Goal: Task Accomplishment & Management: Manage account settings

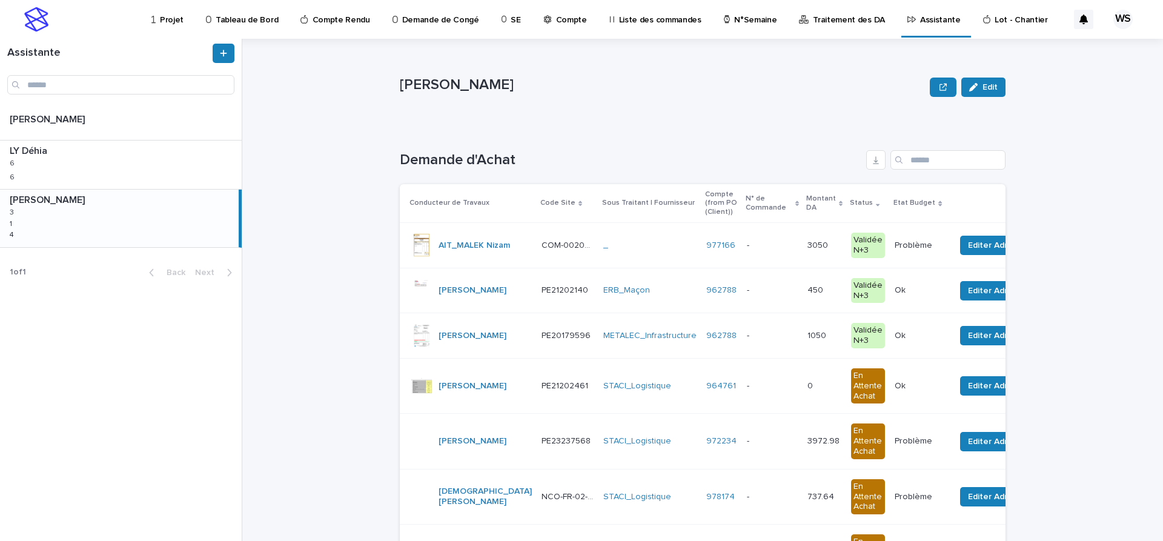
click at [557, 21] on p "Compte" at bounding box center [571, 12] width 31 height 25
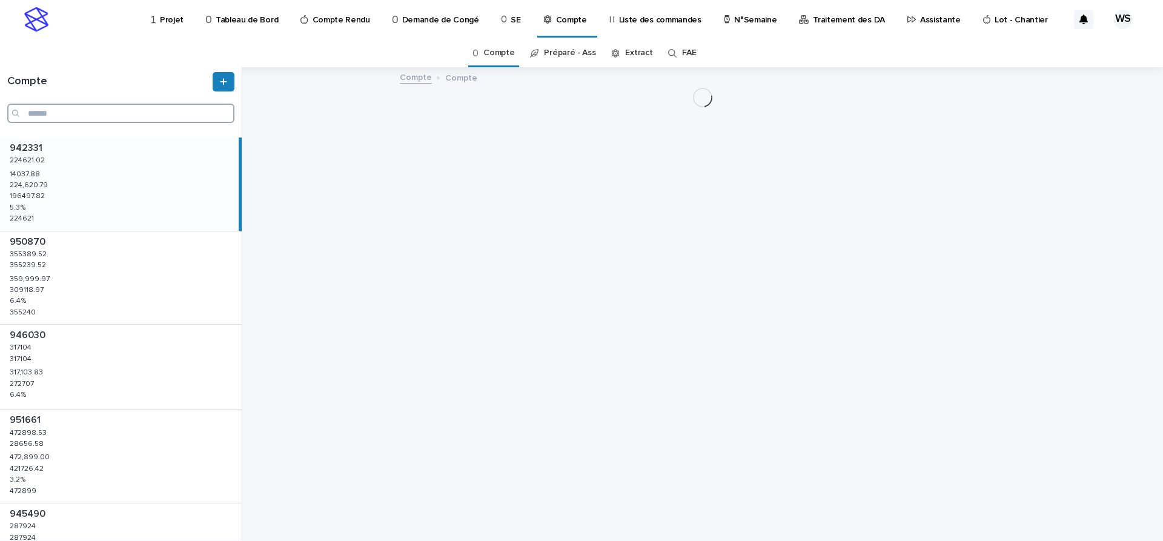
click at [64, 111] on input "Search" at bounding box center [120, 113] width 227 height 19
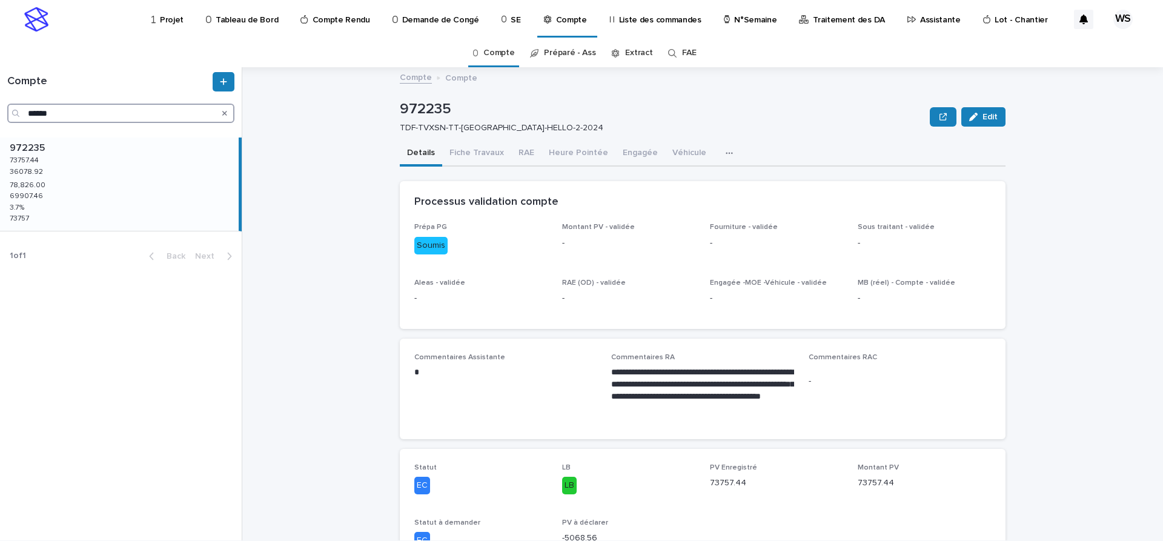
drag, startPoint x: 80, startPoint y: 110, endPoint x: -108, endPoint y: 107, distance: 187.8
click at [7, 107] on input "******" at bounding box center [120, 113] width 227 height 19
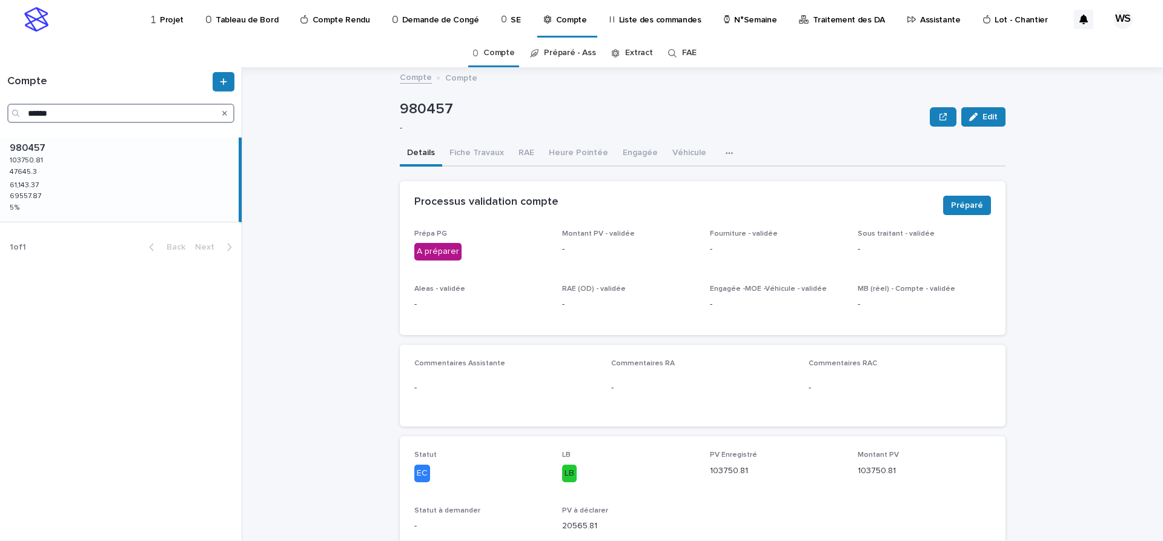
type input "******"
click at [471, 153] on button "Fiche Travaux" at bounding box center [476, 153] width 69 height 25
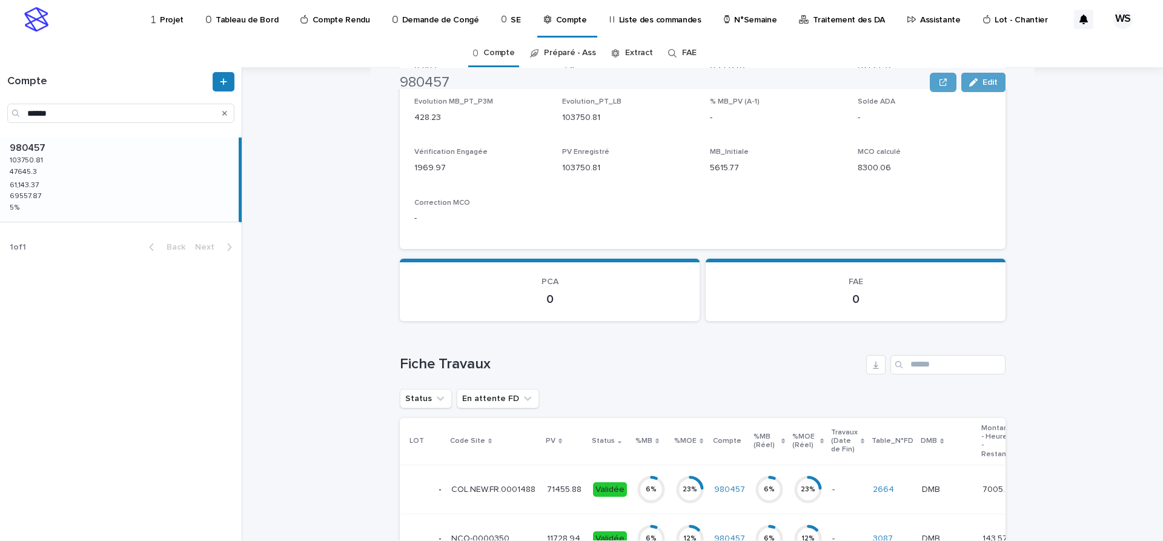
scroll to position [458, 0]
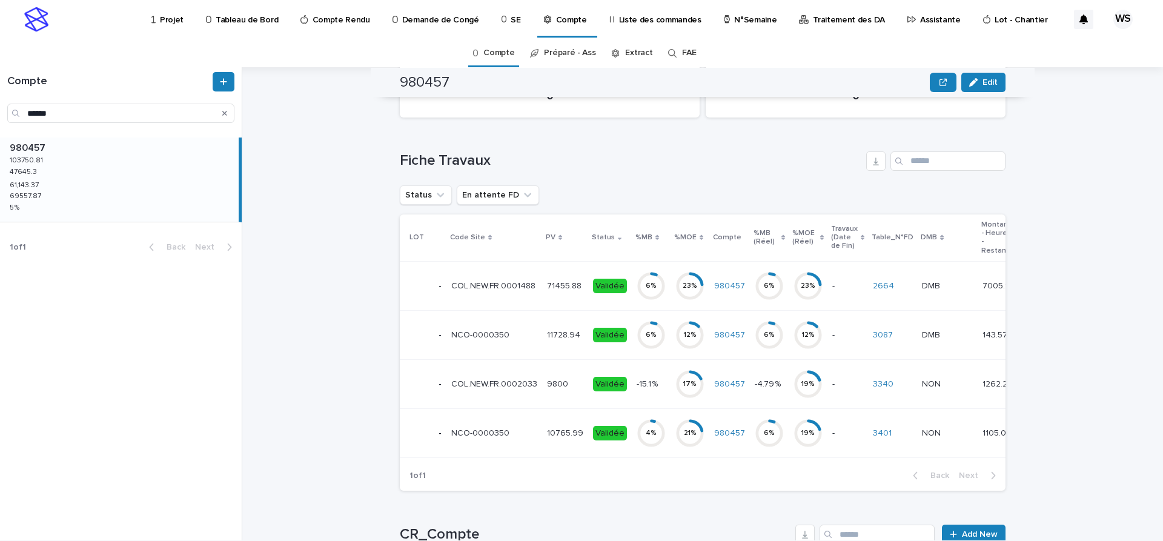
click at [574, 350] on td "11728.94 11728.94" at bounding box center [565, 335] width 46 height 49
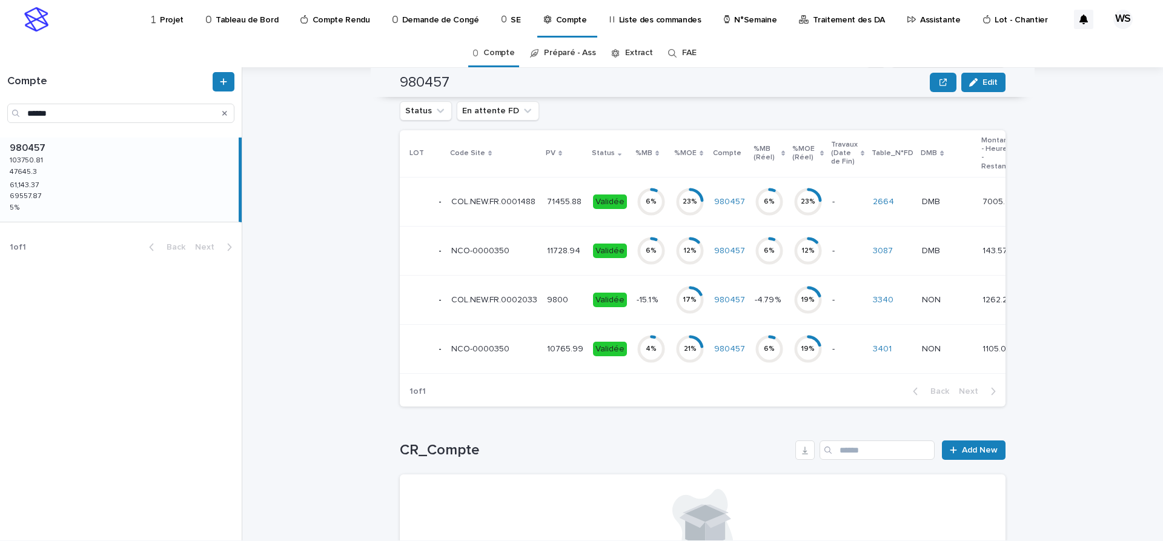
scroll to position [509, 0]
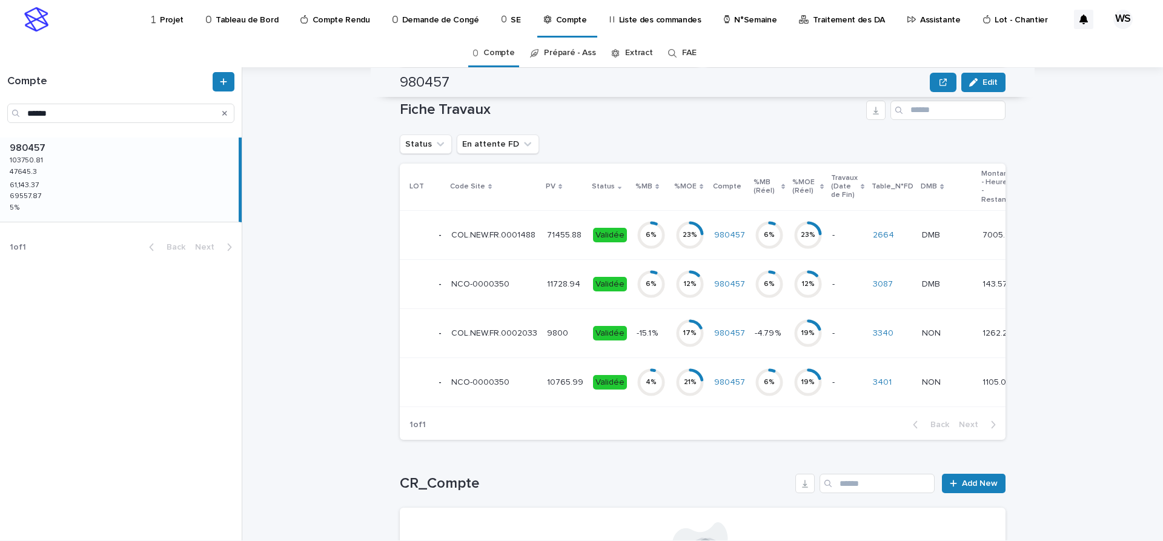
click at [531, 385] on p at bounding box center [494, 382] width 86 height 10
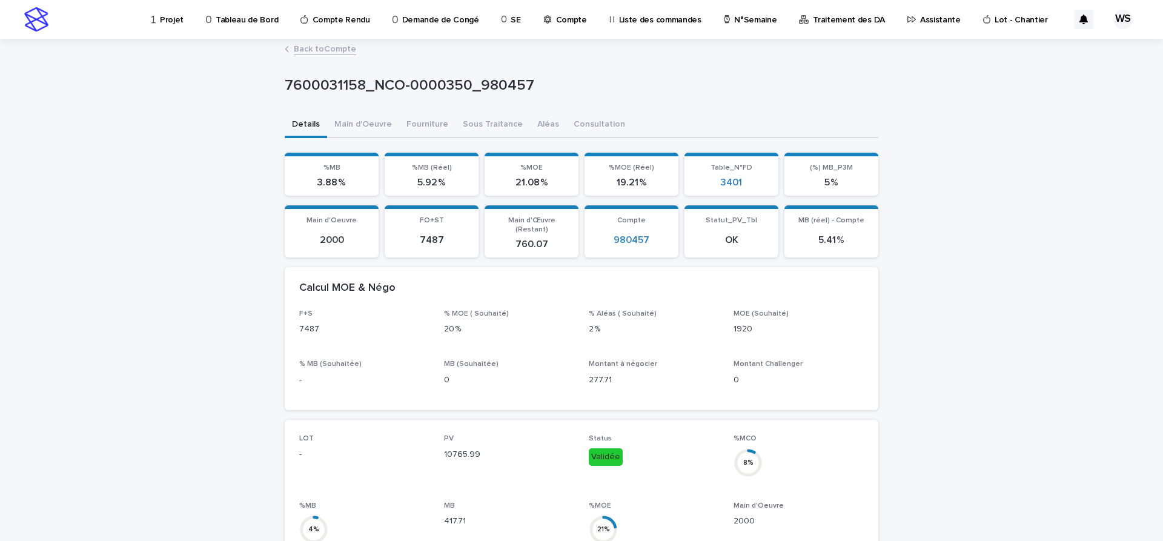
click at [334, 50] on link "Back to Compte" at bounding box center [325, 48] width 62 height 14
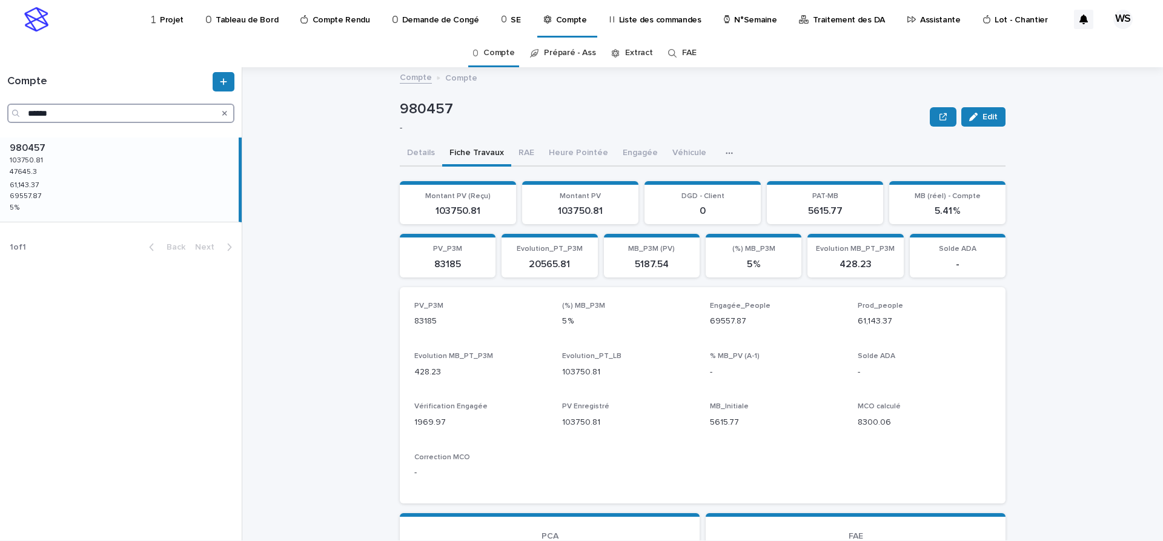
drag, startPoint x: 65, startPoint y: 113, endPoint x: -53, endPoint y: 110, distance: 117.6
click at [7, 110] on input "******" at bounding box center [120, 113] width 227 height 19
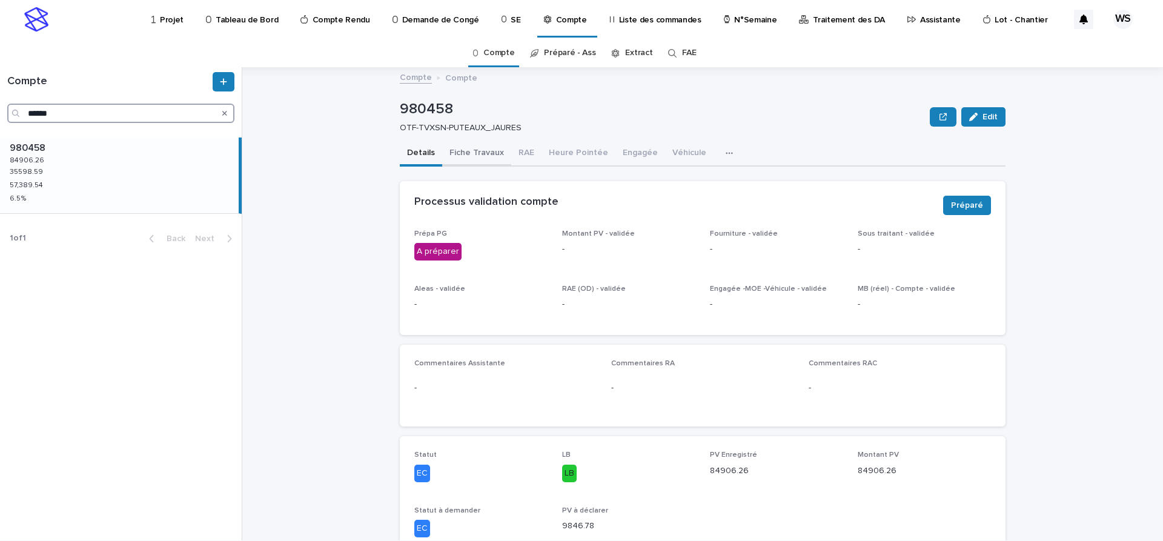
type input "******"
click at [480, 153] on button "Fiche Travaux" at bounding box center [476, 153] width 69 height 25
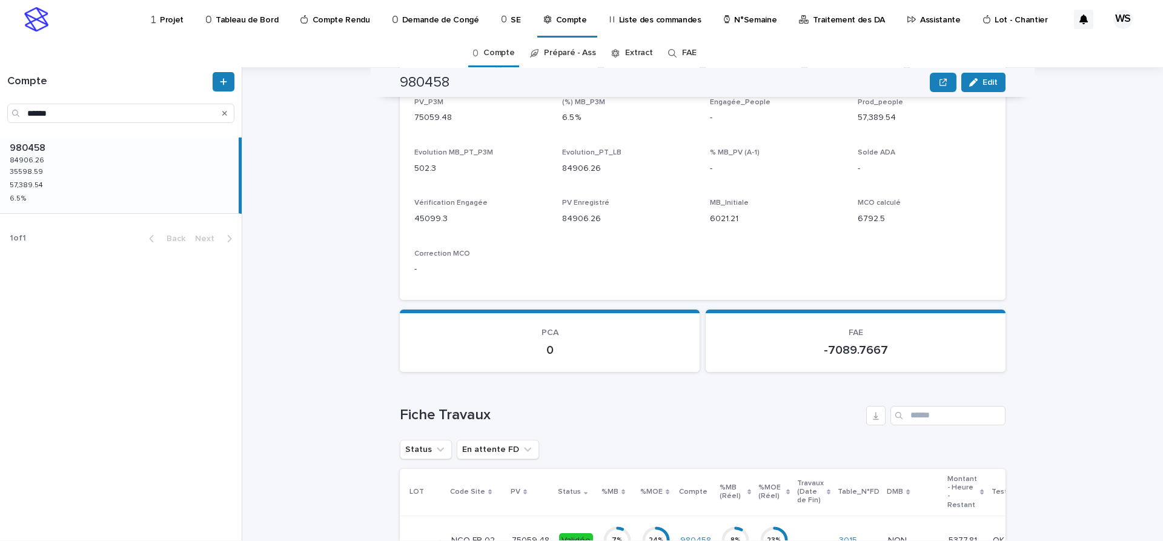
scroll to position [407, 0]
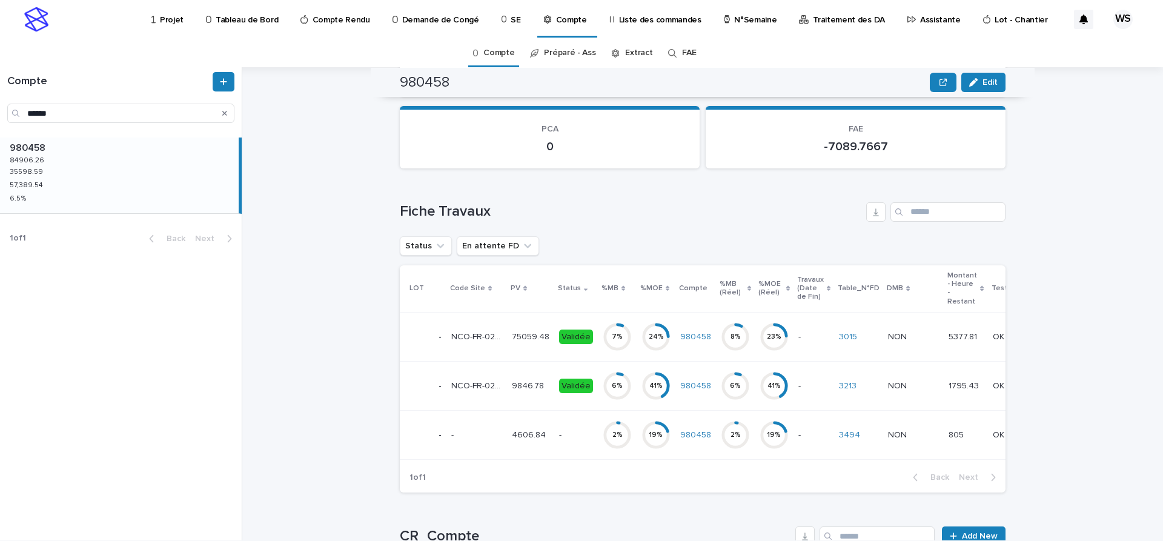
click at [537, 344] on div "75059.48 75059.48" at bounding box center [531, 337] width 38 height 20
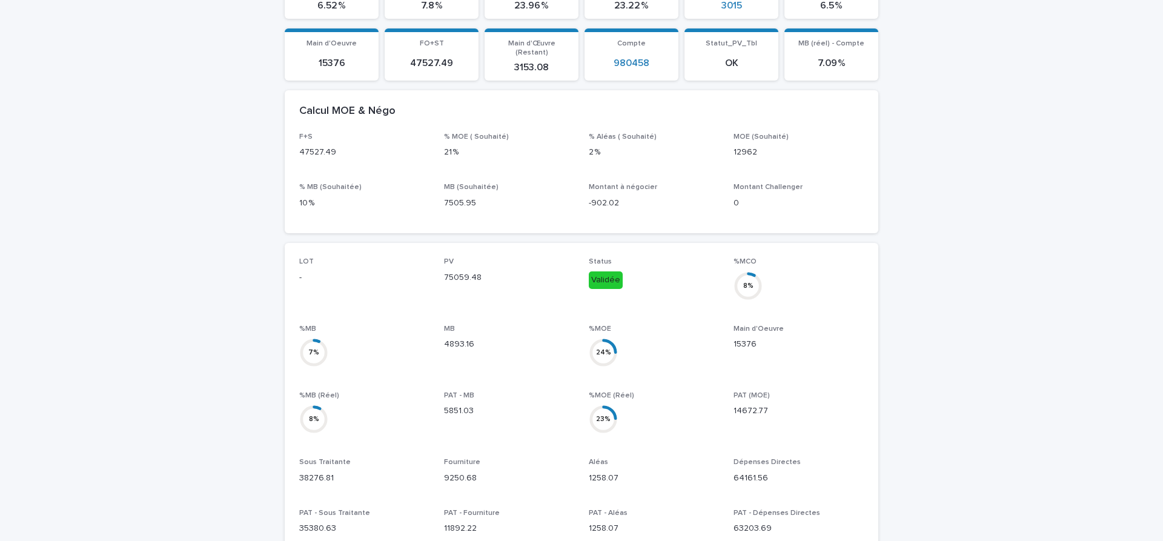
scroll to position [254, 0]
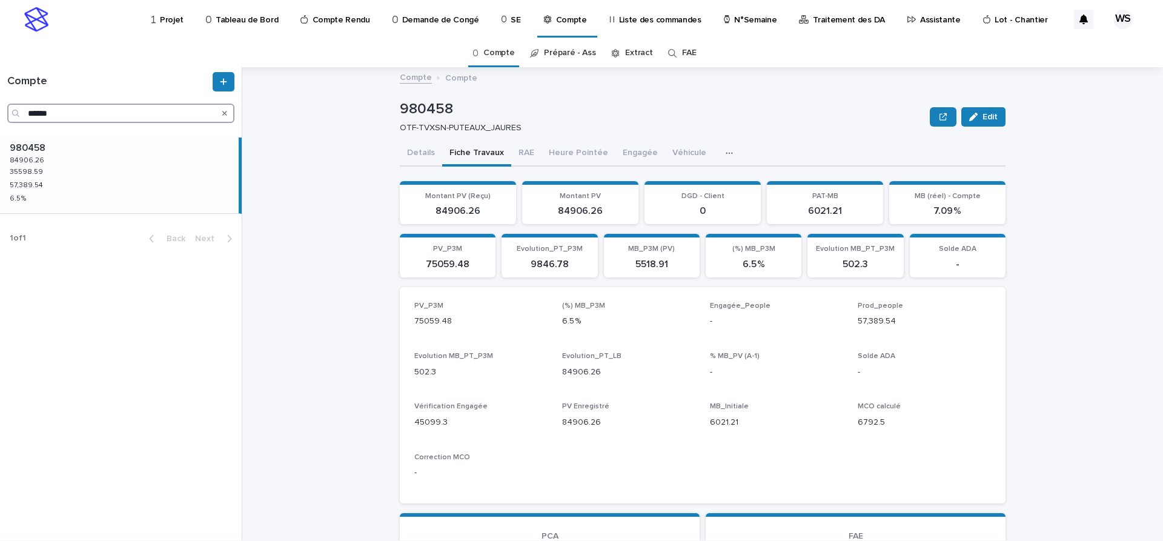
drag, startPoint x: -30, startPoint y: 105, endPoint x: 124, endPoint y: 116, distance: 154.9
click at [7, 104] on input "******" at bounding box center [120, 113] width 227 height 19
click at [85, 170] on div "979146 979146 174058.48 174058.48 129532.64 129532.64 44,079.83 44,079.83 41257…" at bounding box center [119, 175] width 239 height 76
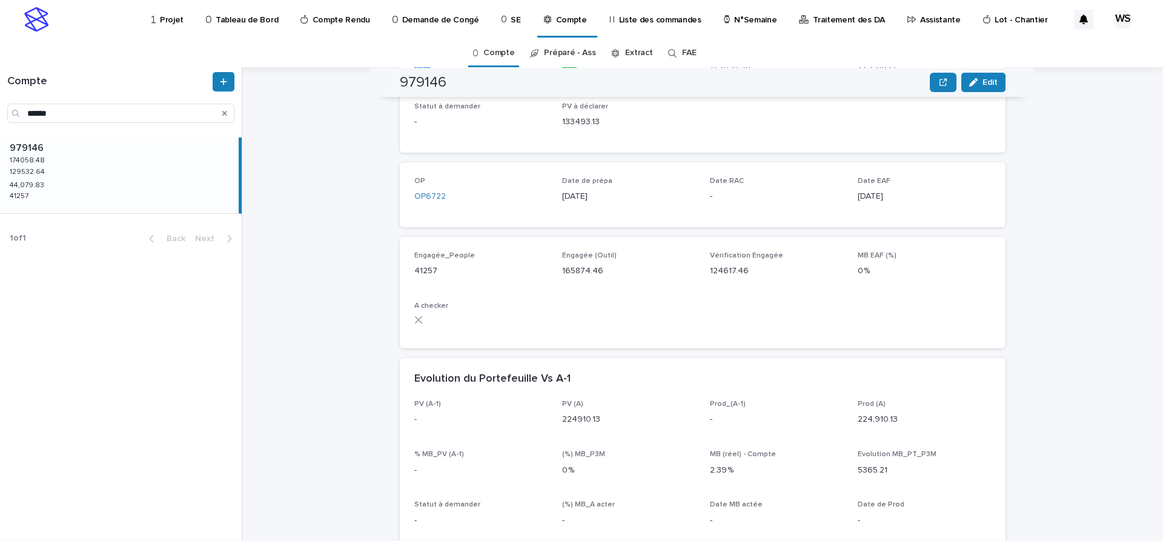
scroll to position [407, 0]
drag, startPoint x: 67, startPoint y: 108, endPoint x: -4, endPoint y: 110, distance: 70.3
click at [7, 110] on input "******" at bounding box center [120, 113] width 227 height 19
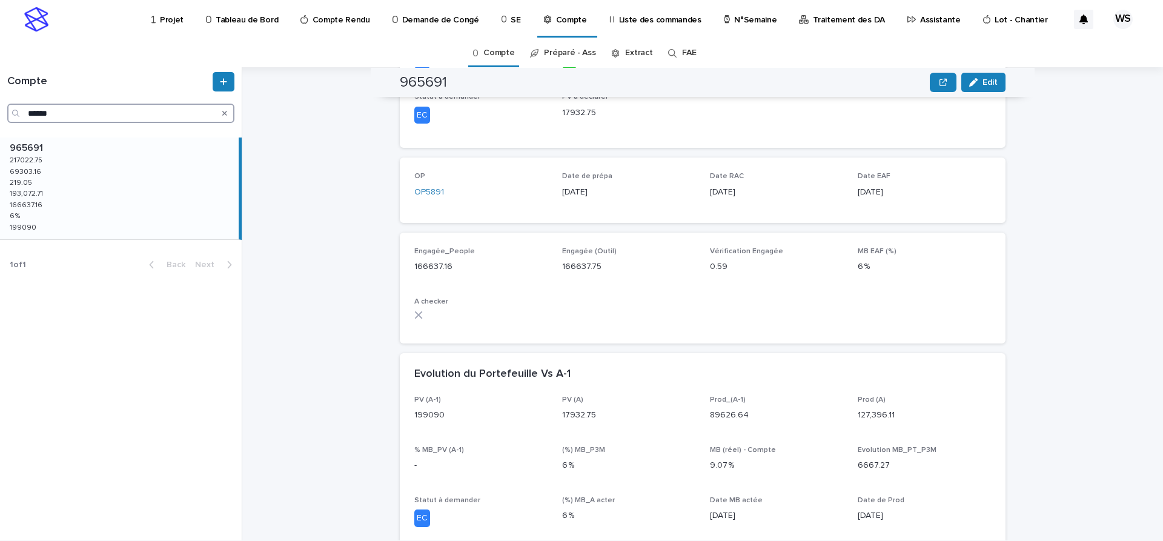
type input "******"
click at [485, 152] on div "Loading... Saving… Statut EC LB LB PV Enregistré 217022.75 Montant PV 217022.75…" at bounding box center [703, 90] width 606 height 134
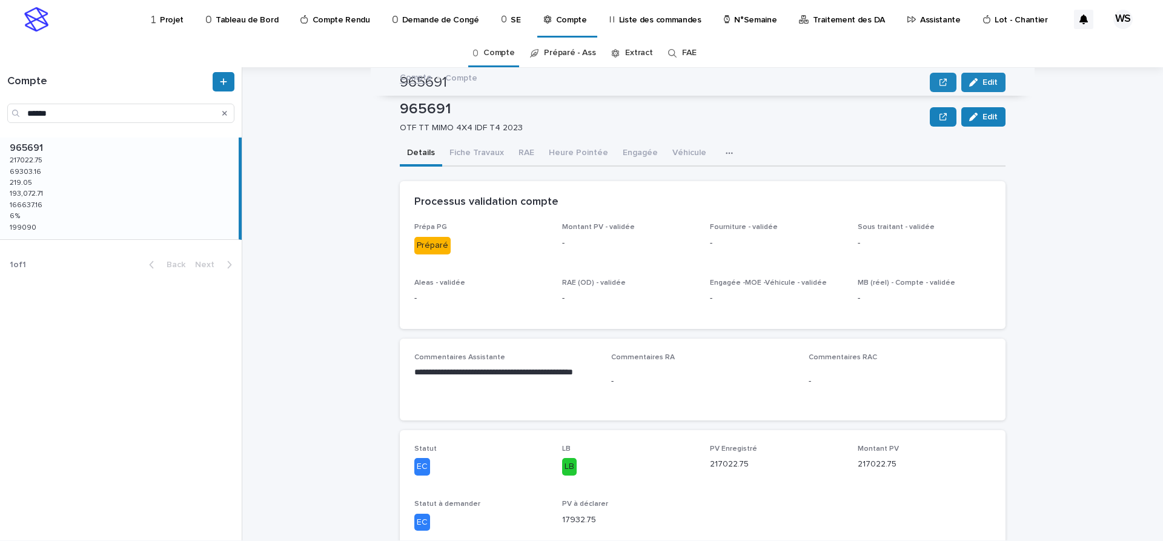
click at [485, 152] on button "Fiche Travaux" at bounding box center [476, 153] width 69 height 25
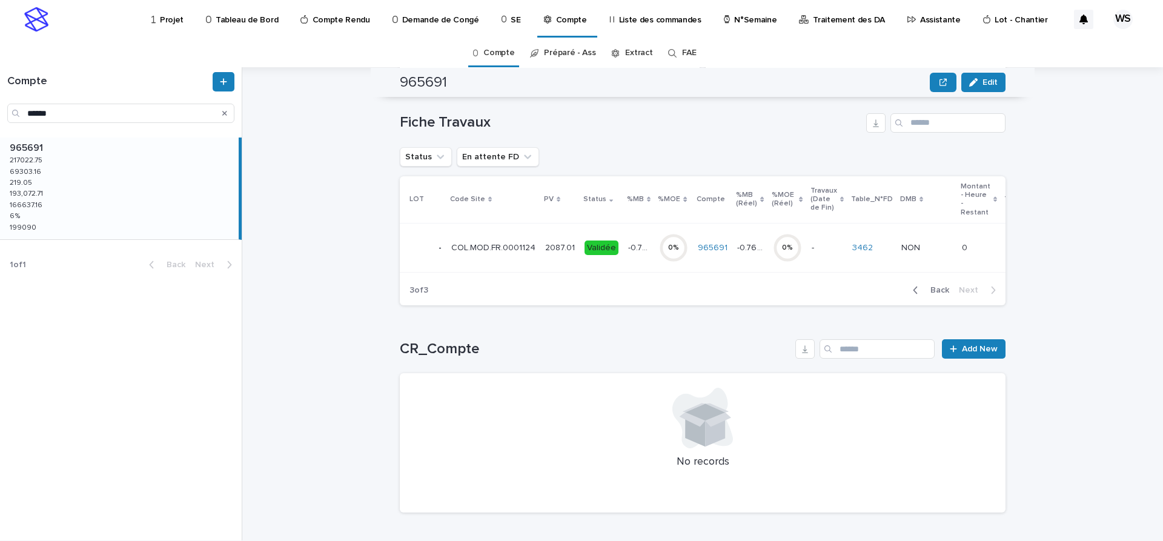
scroll to position [496, 0]
click at [920, 19] on p "Assistante" at bounding box center [940, 12] width 41 height 25
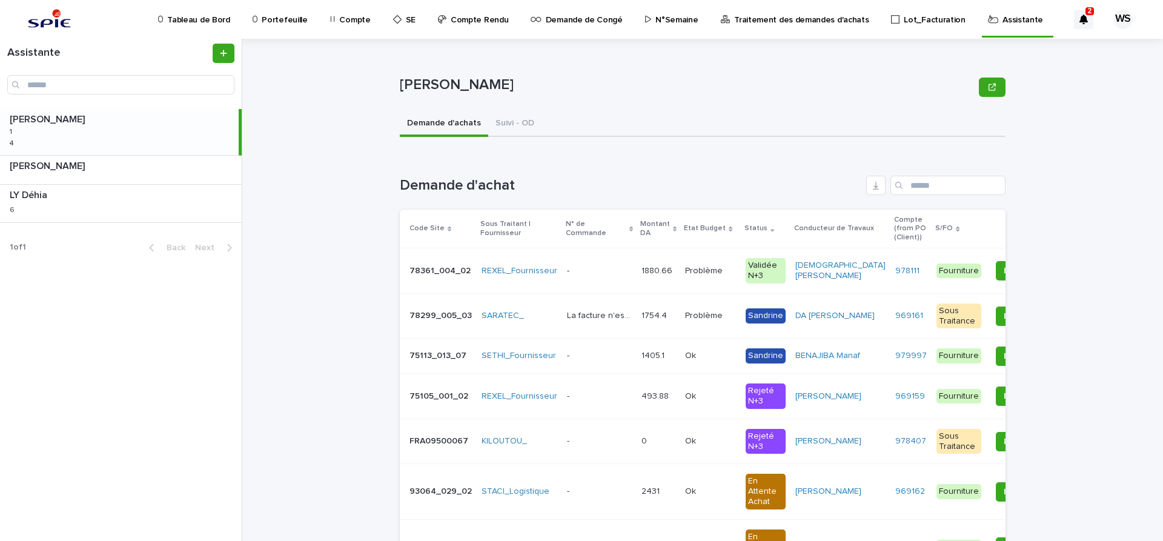
click at [600, 271] on p at bounding box center [599, 271] width 65 height 10
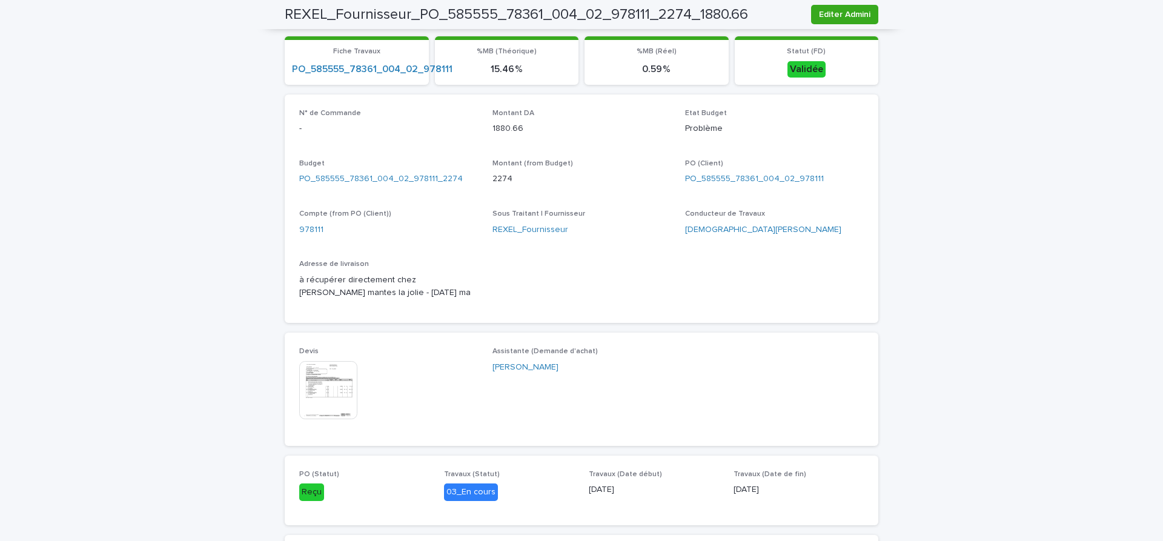
scroll to position [356, 0]
click at [336, 391] on img at bounding box center [328, 391] width 58 height 58
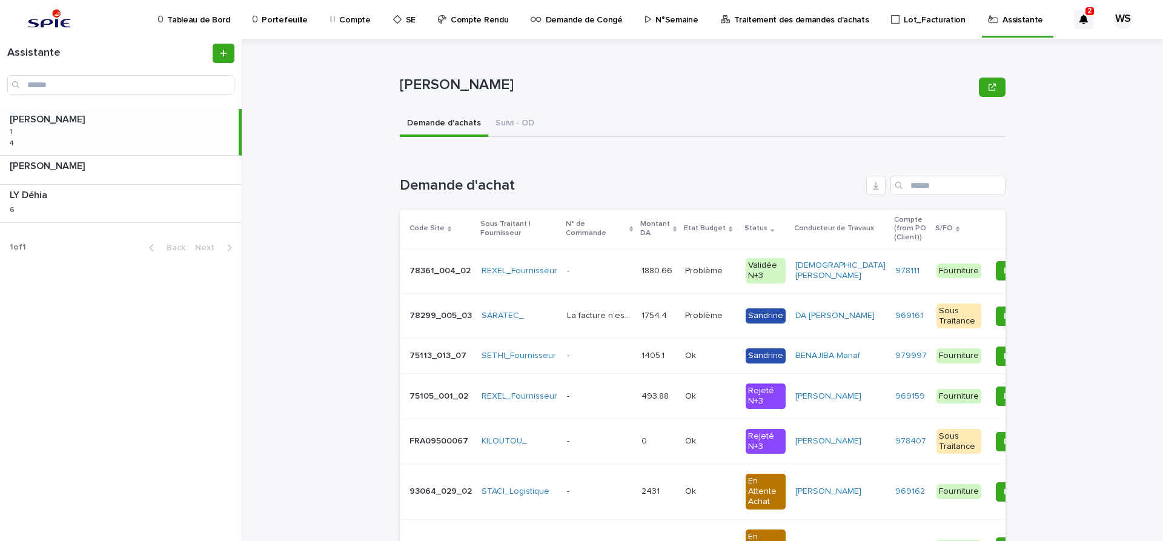
click at [591, 274] on p at bounding box center [599, 271] width 65 height 10
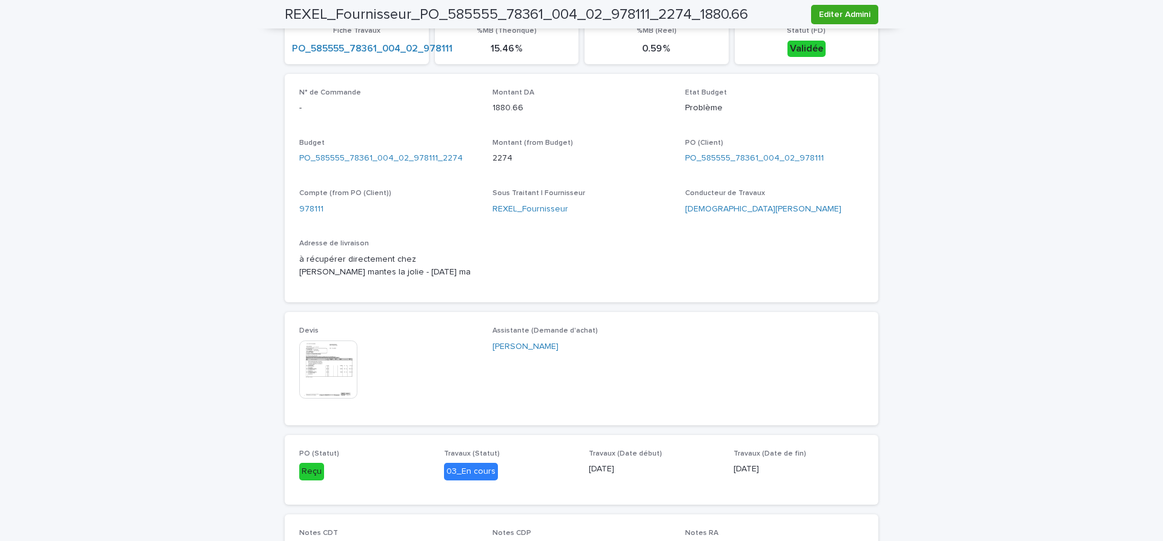
scroll to position [407, 0]
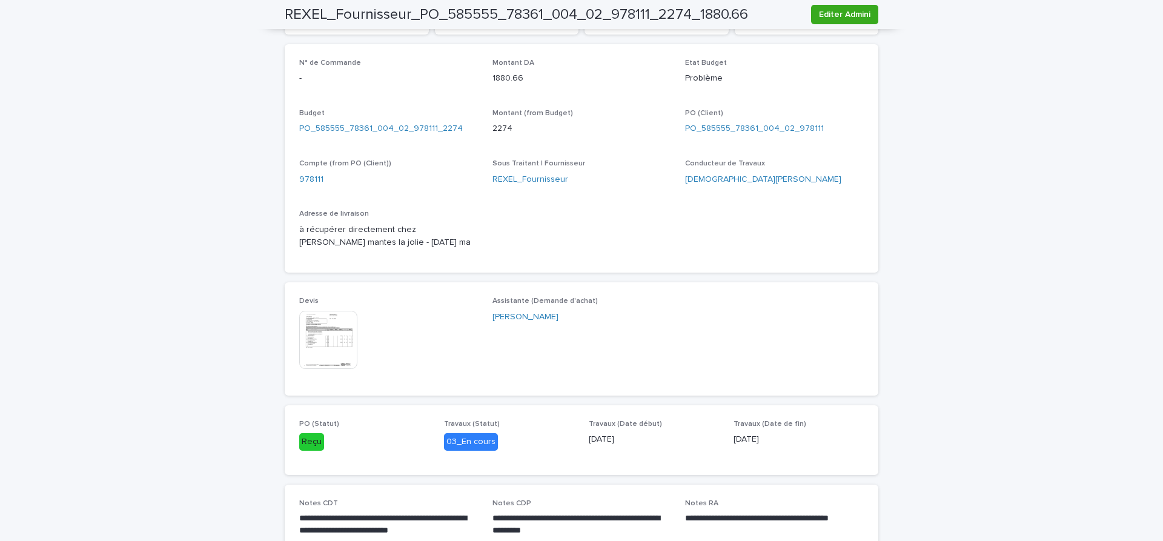
click at [331, 337] on img at bounding box center [328, 340] width 58 height 58
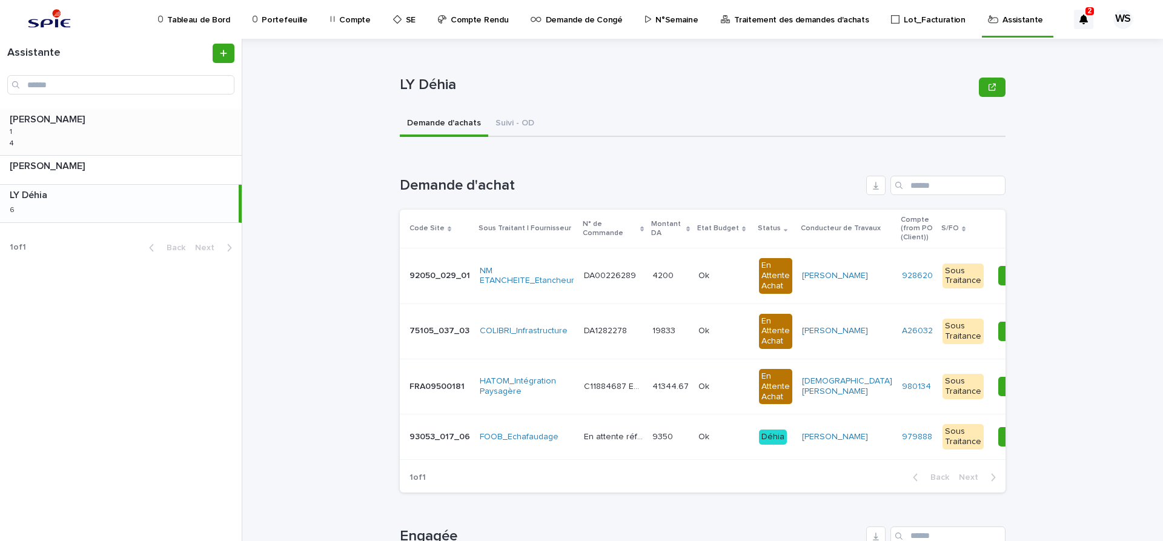
click at [93, 140] on div "WATEL Sandrine WATEL Sandrine 1 1 4 4" at bounding box center [121, 132] width 242 height 46
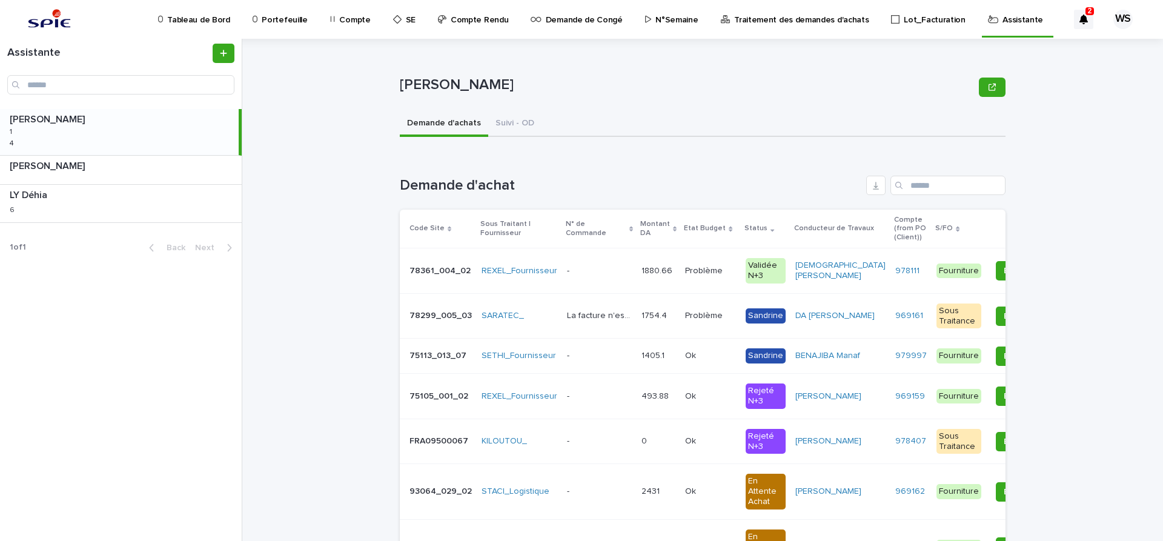
click at [593, 270] on p at bounding box center [599, 271] width 65 height 10
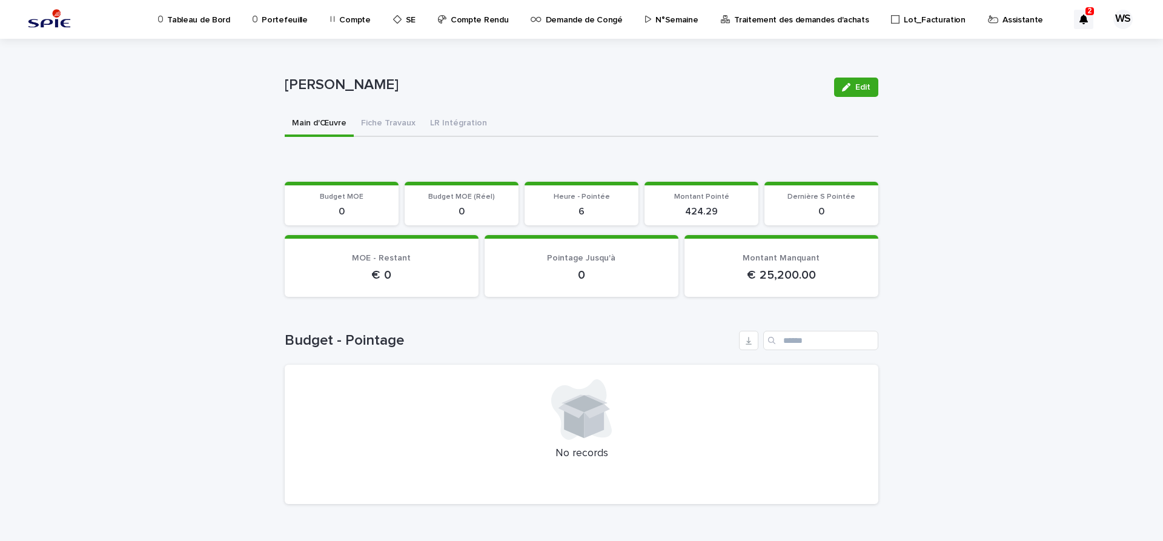
click at [1002, 21] on p "Assistante" at bounding box center [1022, 12] width 41 height 25
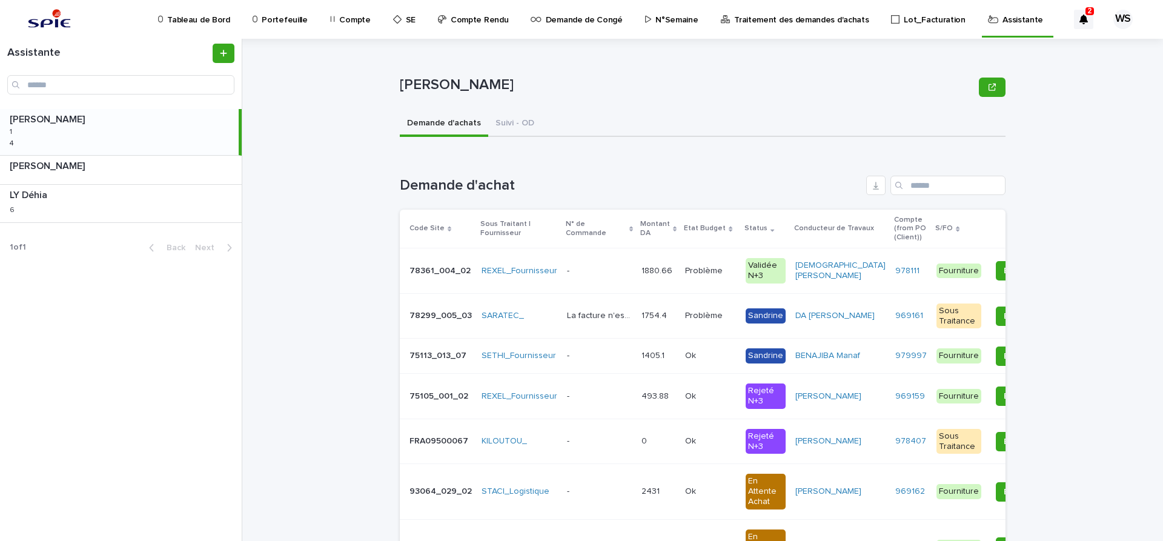
click at [600, 274] on p at bounding box center [599, 271] width 65 height 10
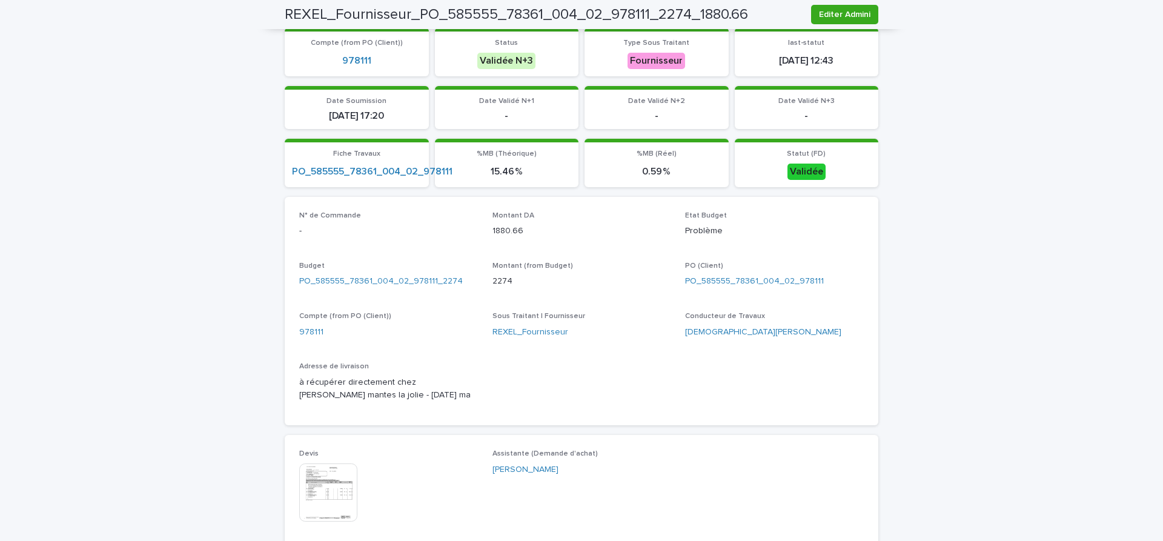
scroll to position [407, 0]
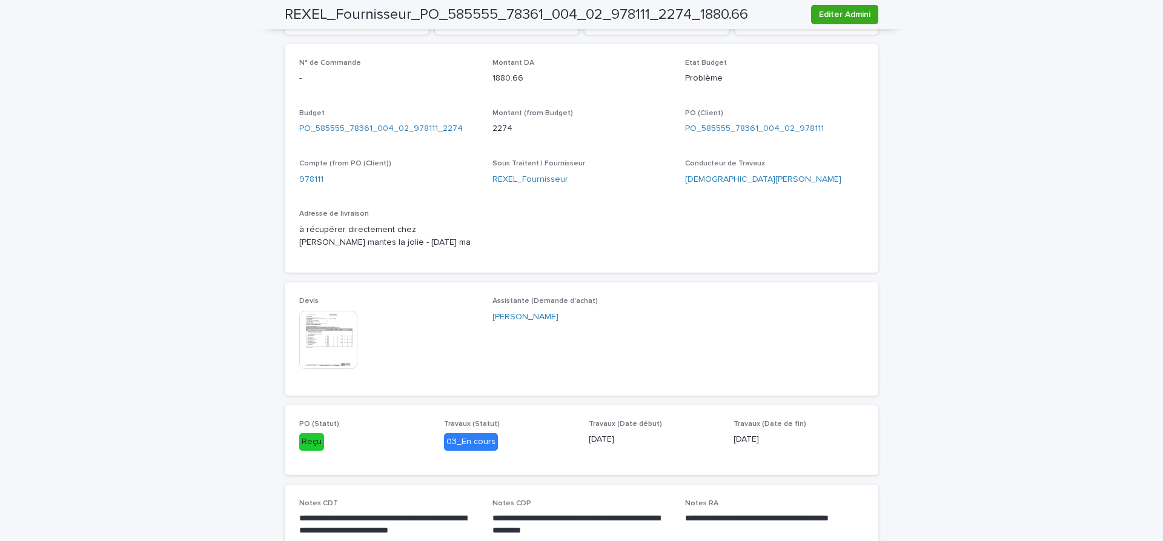
click at [330, 344] on img at bounding box center [328, 340] width 58 height 58
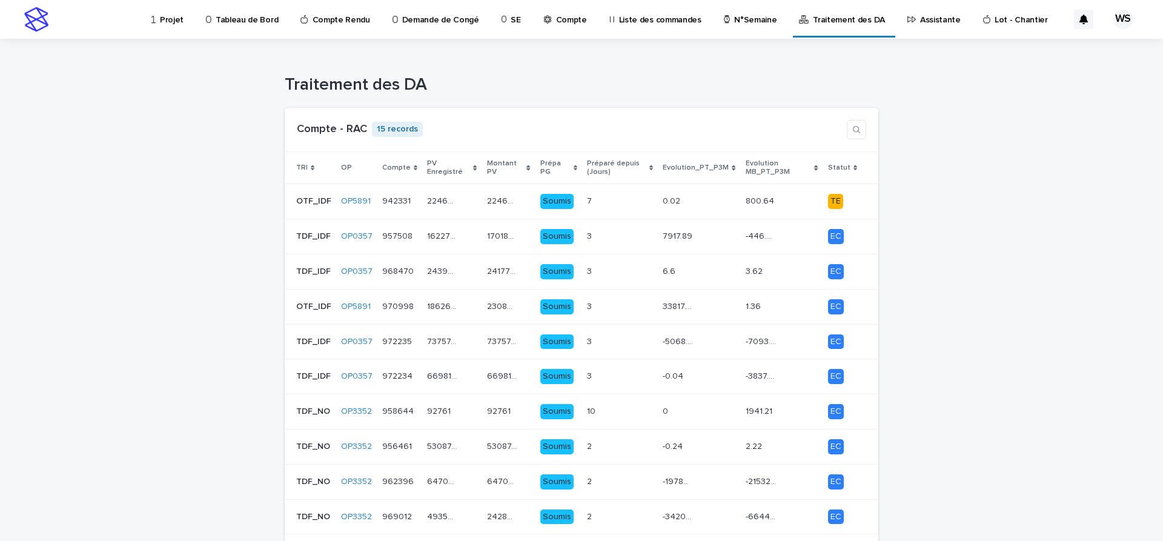
click at [920, 20] on p "Assistante" at bounding box center [940, 12] width 41 height 25
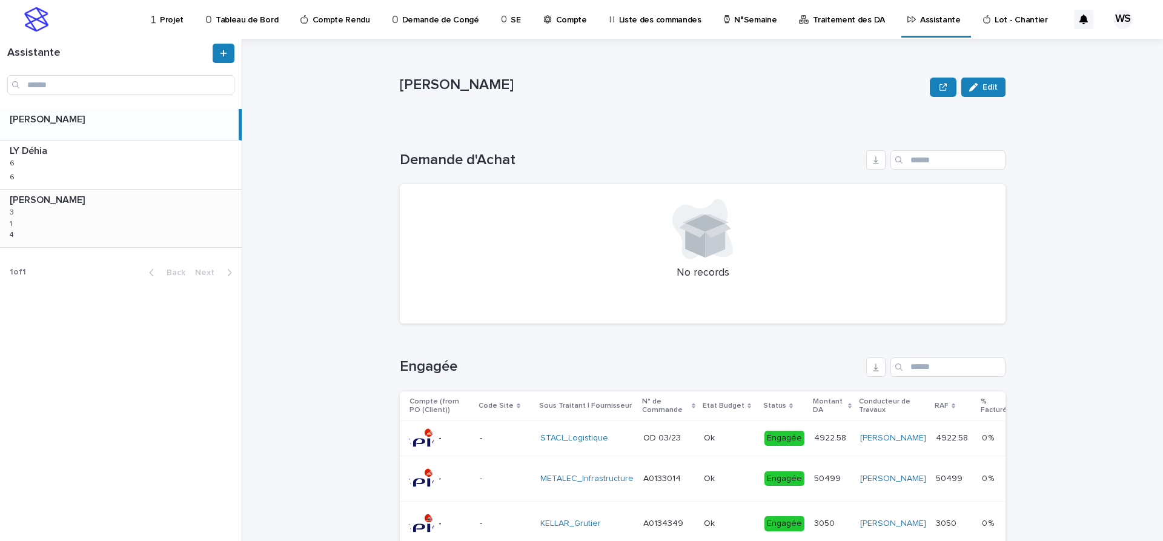
click at [59, 213] on div "WATEL Sandrine WATEL Sandrine 3 3 1 1 4 4" at bounding box center [121, 218] width 242 height 57
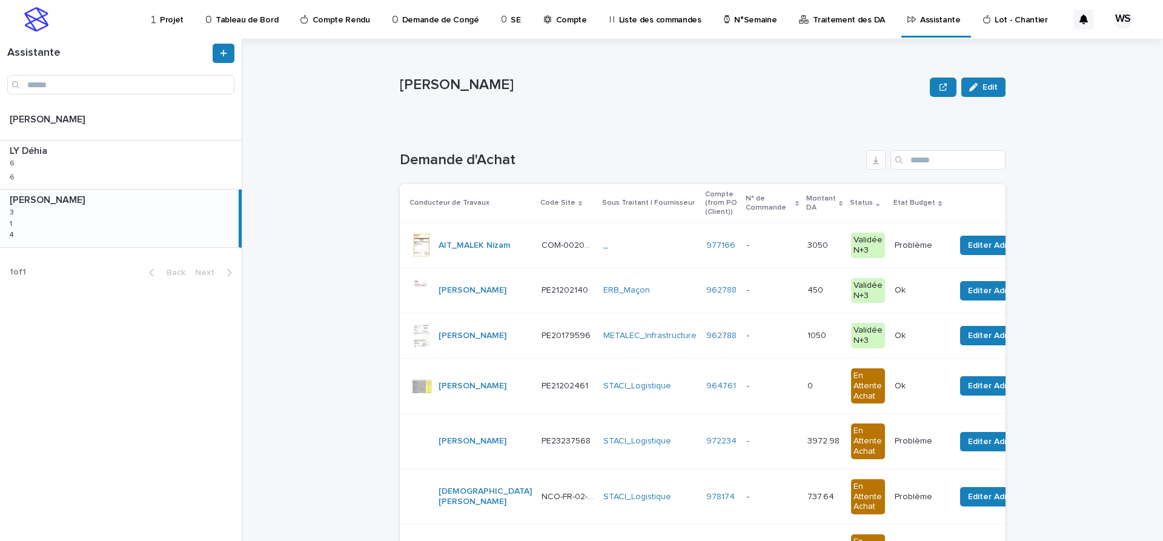
click at [754, 243] on p at bounding box center [772, 245] width 51 height 10
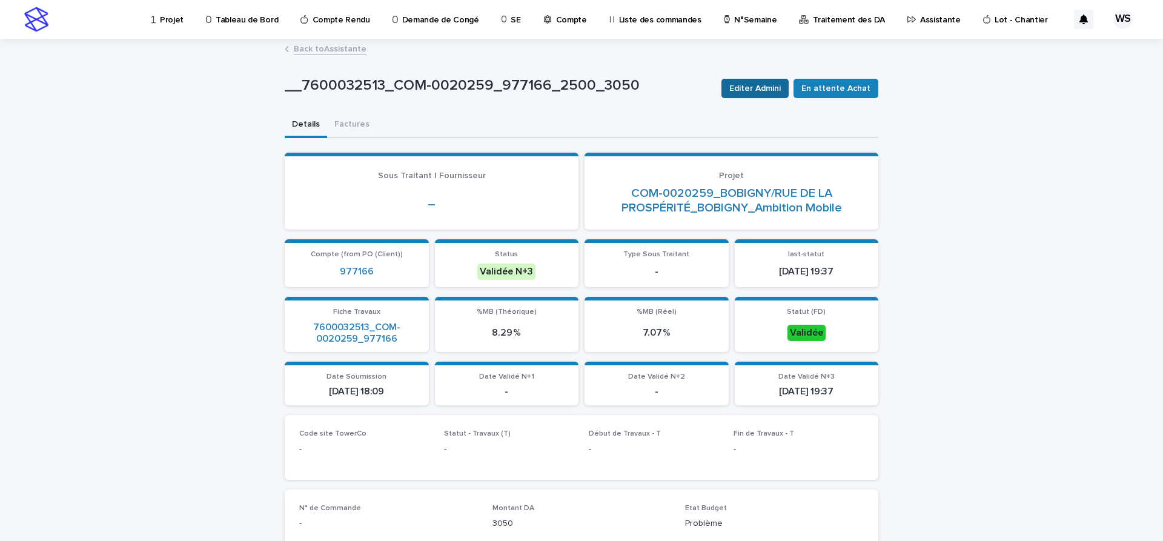
click at [781, 88] on span "Editer Admini" at bounding box center [754, 88] width 51 height 12
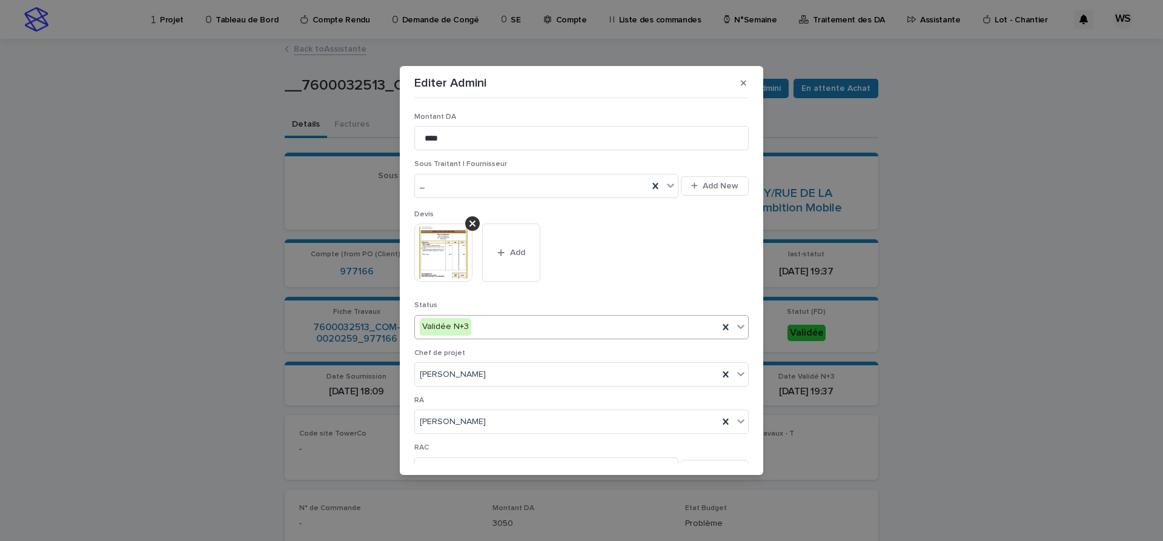
click at [742, 327] on icon at bounding box center [740, 327] width 7 height 4
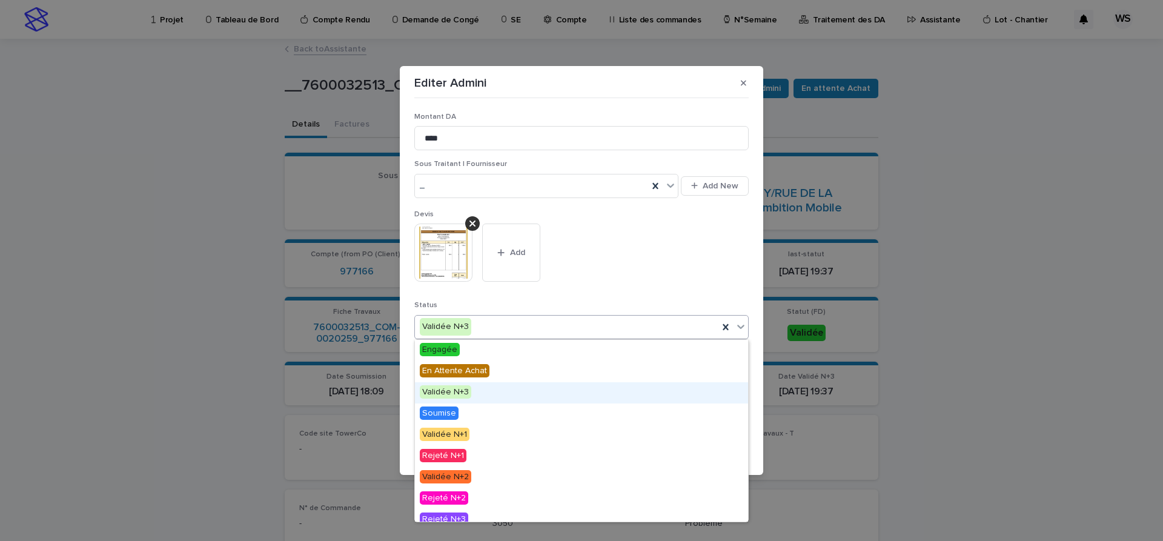
scroll to position [73, 0]
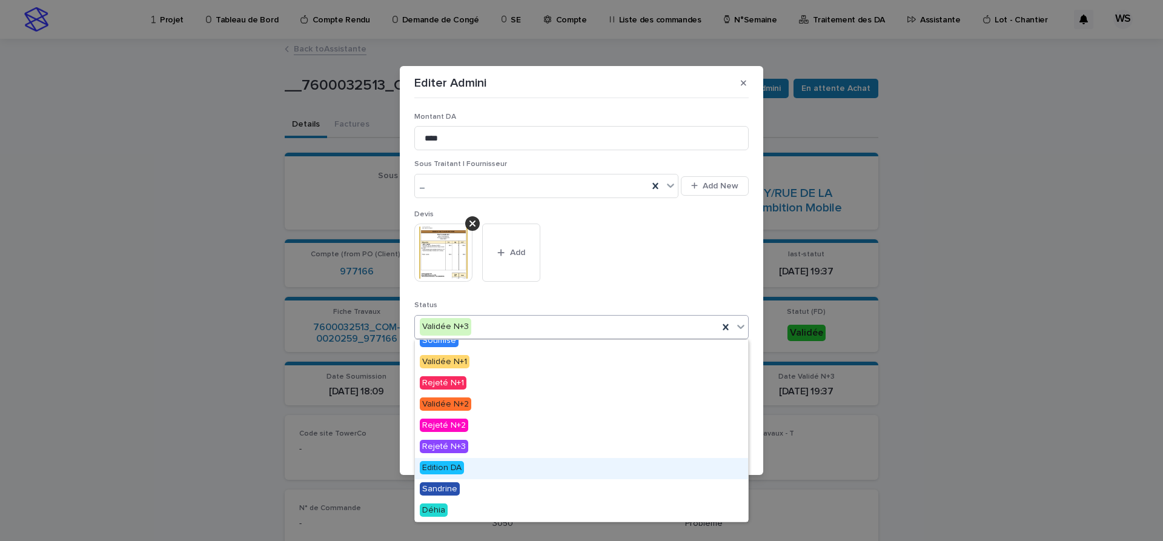
click at [445, 466] on span "Edition DA" at bounding box center [442, 467] width 44 height 13
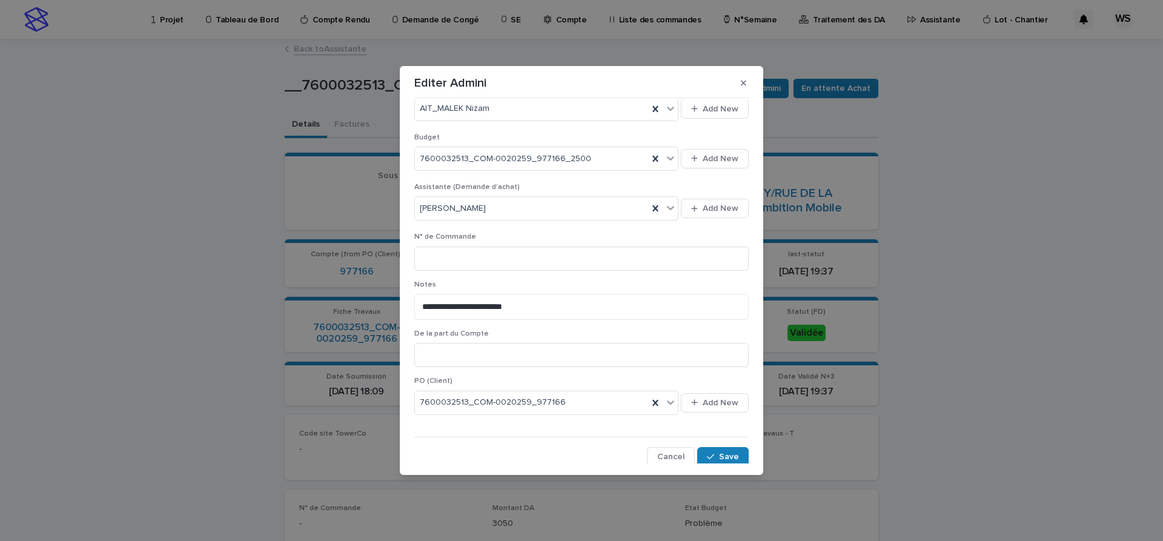
scroll to position [461, 0]
click at [735, 454] on span "Save" at bounding box center [729, 453] width 20 height 8
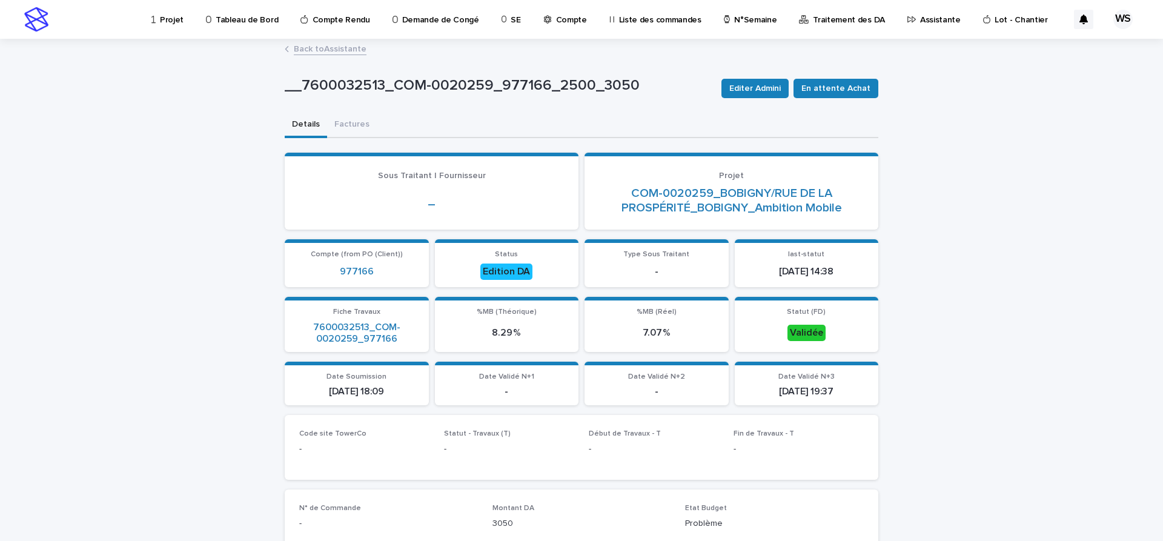
click at [348, 47] on link "Back to Assistante" at bounding box center [330, 48] width 73 height 14
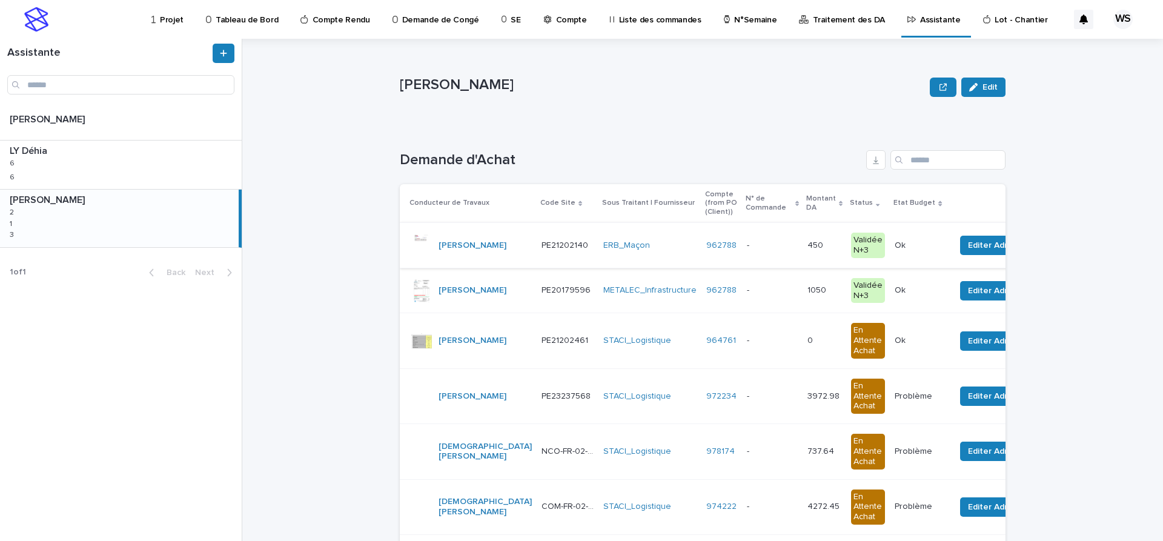
click at [747, 242] on p at bounding box center [772, 245] width 51 height 10
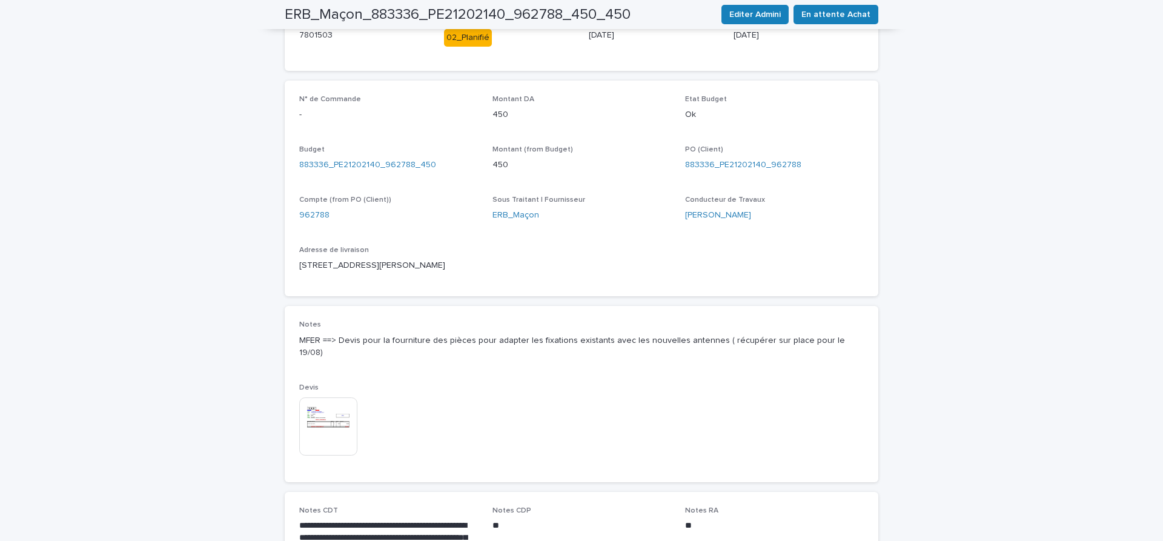
scroll to position [591, 0]
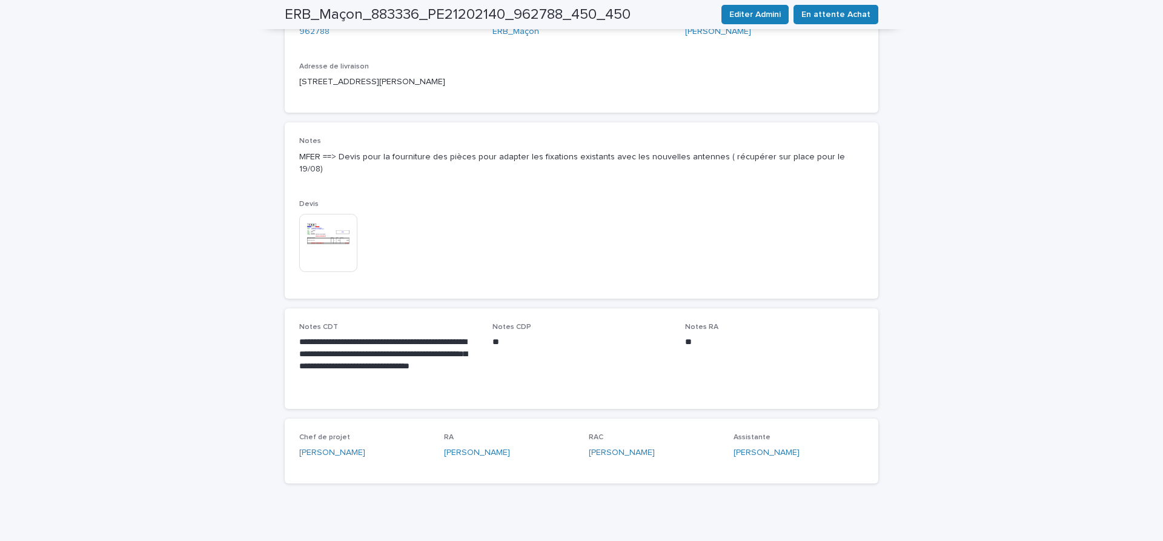
click at [329, 226] on img at bounding box center [328, 243] width 58 height 58
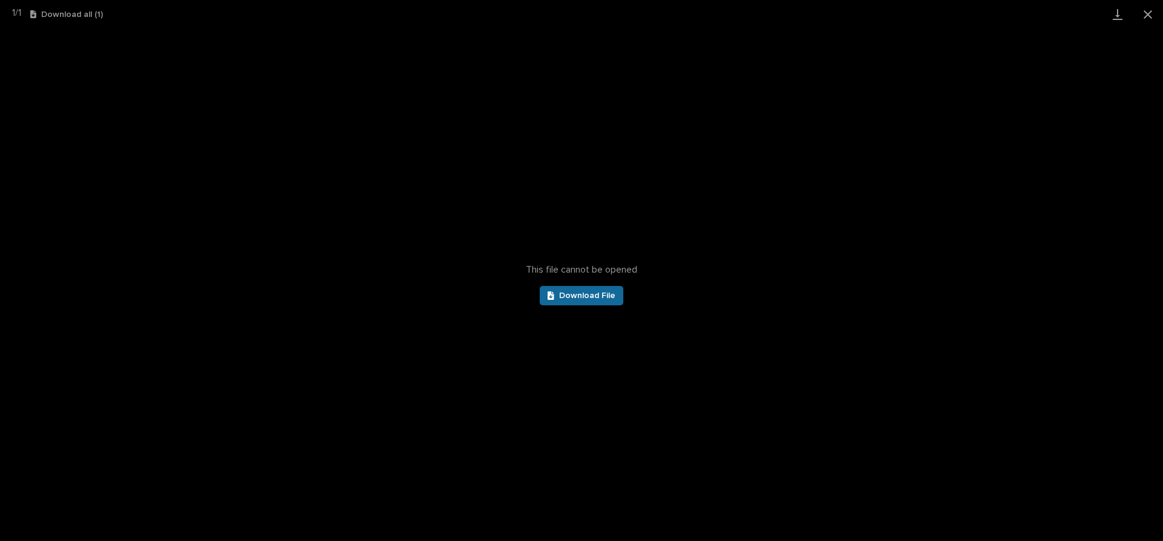
click at [585, 297] on span "Download File" at bounding box center [587, 295] width 56 height 8
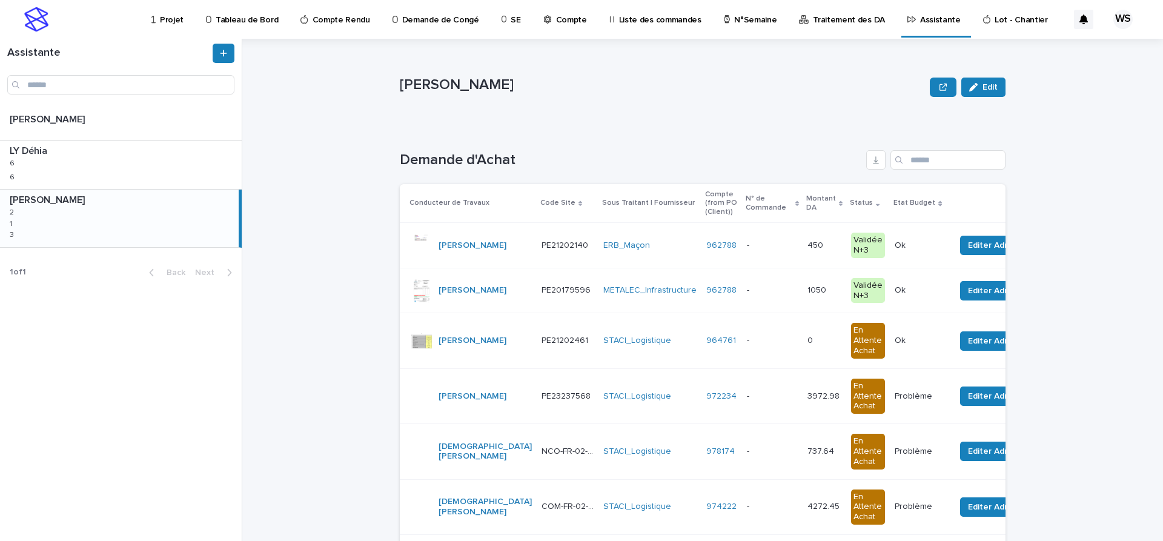
click at [752, 241] on p at bounding box center [772, 245] width 51 height 10
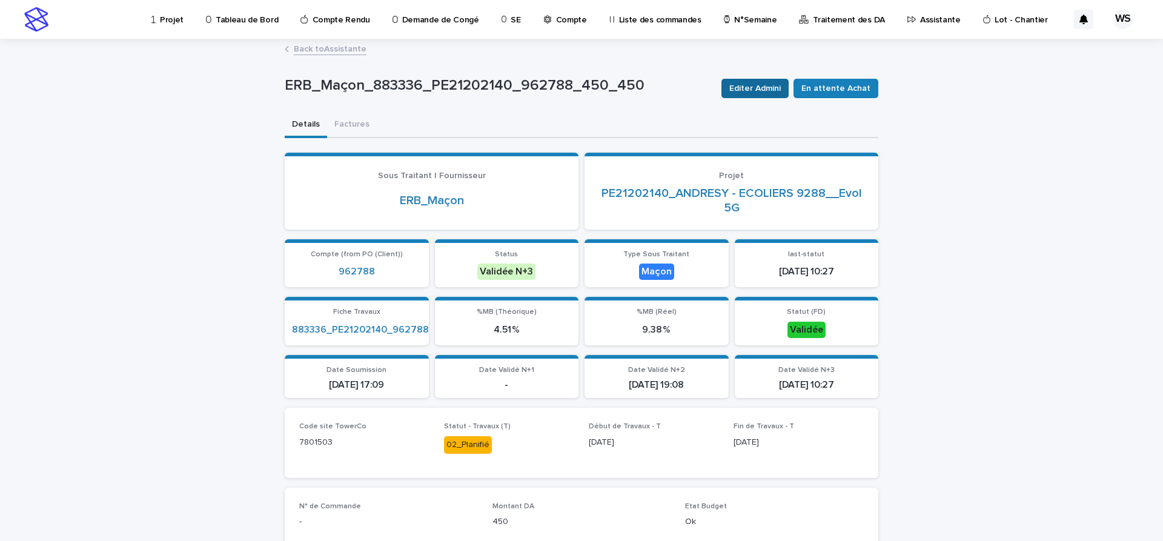
click at [775, 87] on span "Editer Admini" at bounding box center [754, 88] width 51 height 12
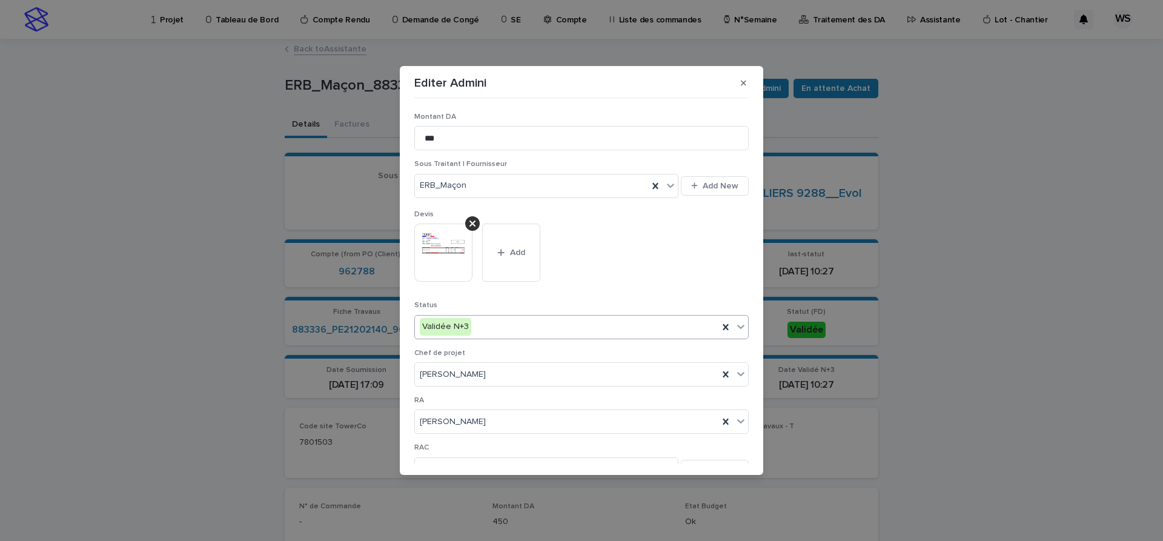
click at [743, 326] on icon at bounding box center [740, 327] width 7 height 4
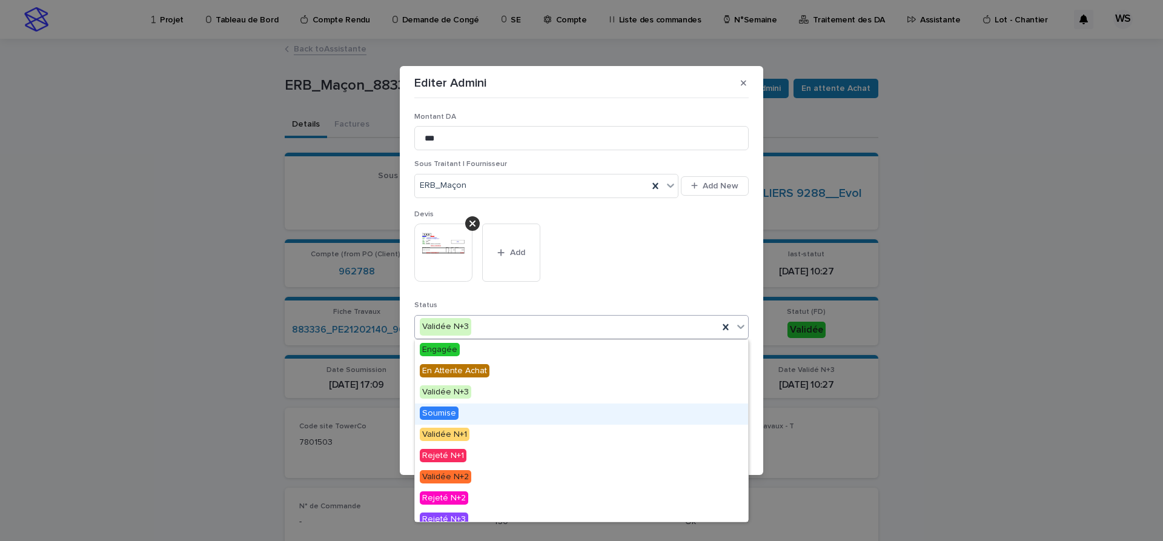
scroll to position [73, 0]
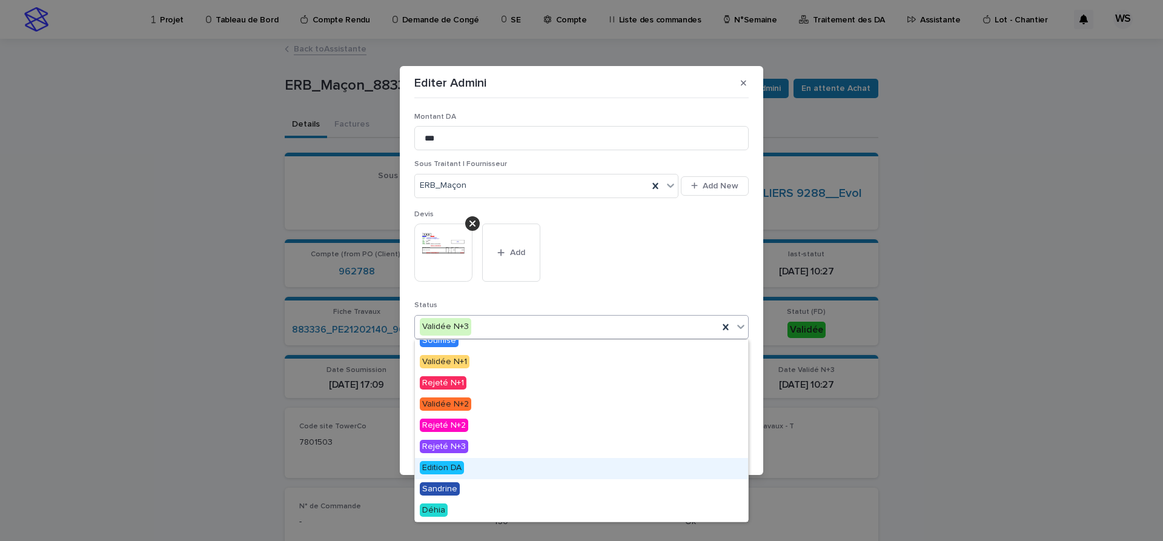
click at [434, 465] on span "Edition DA" at bounding box center [442, 467] width 44 height 13
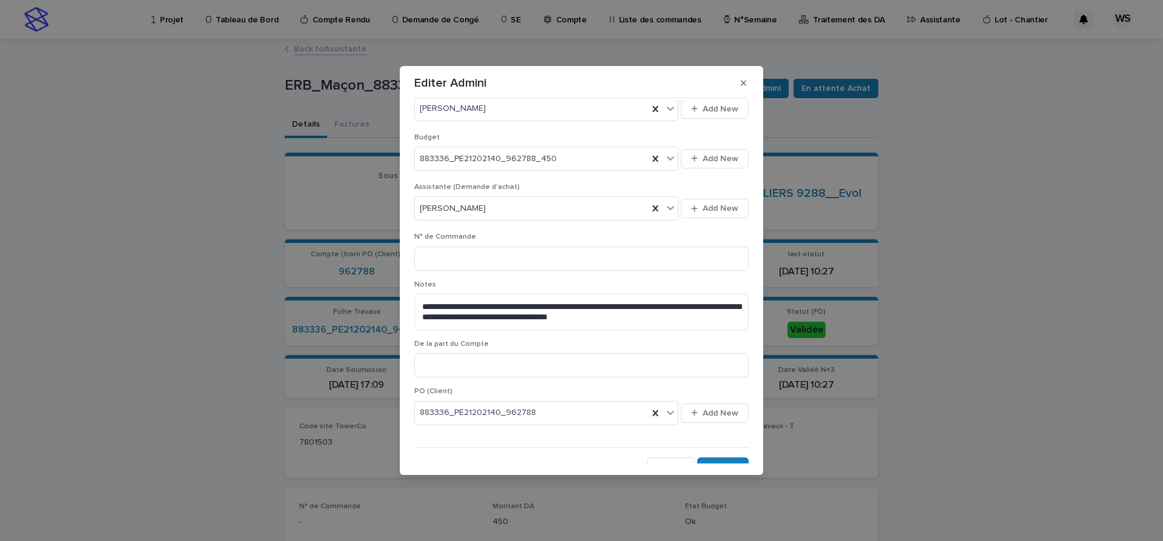
scroll to position [471, 0]
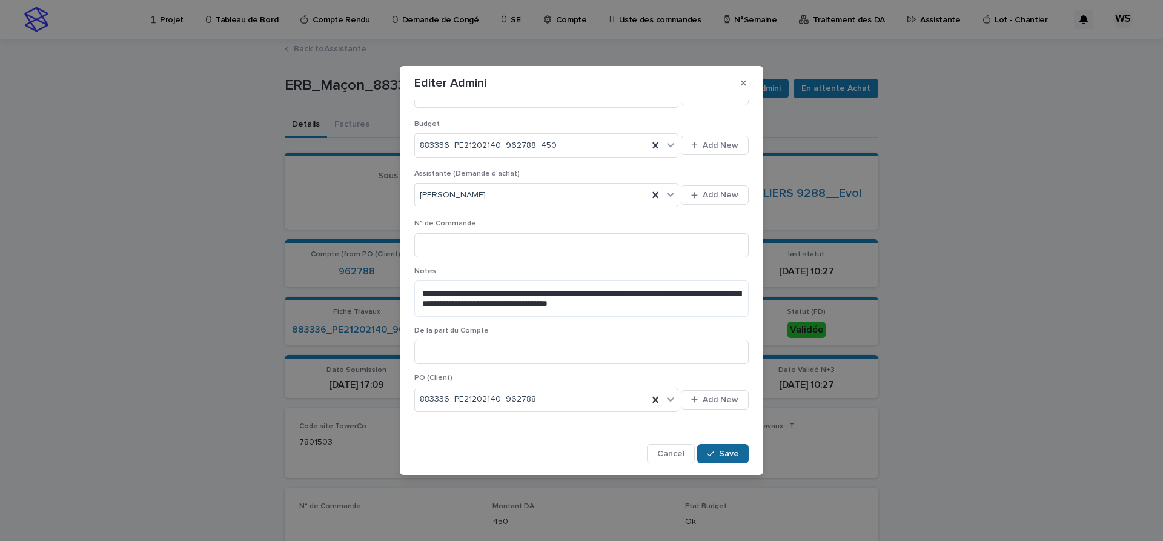
click at [731, 453] on span "Save" at bounding box center [729, 453] width 20 height 8
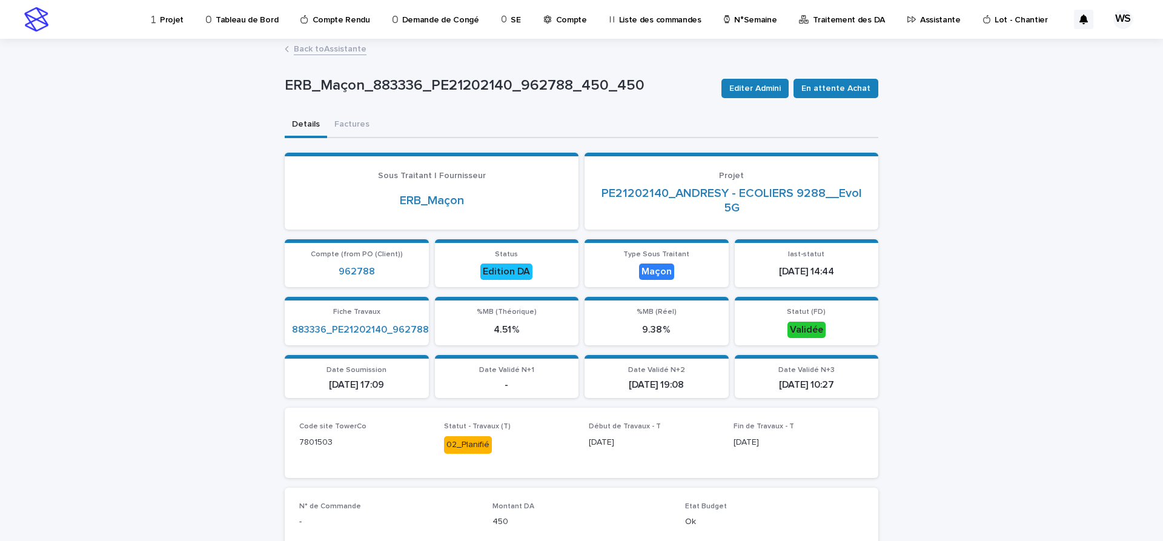
click at [344, 50] on link "Back to Assistante" at bounding box center [330, 48] width 73 height 14
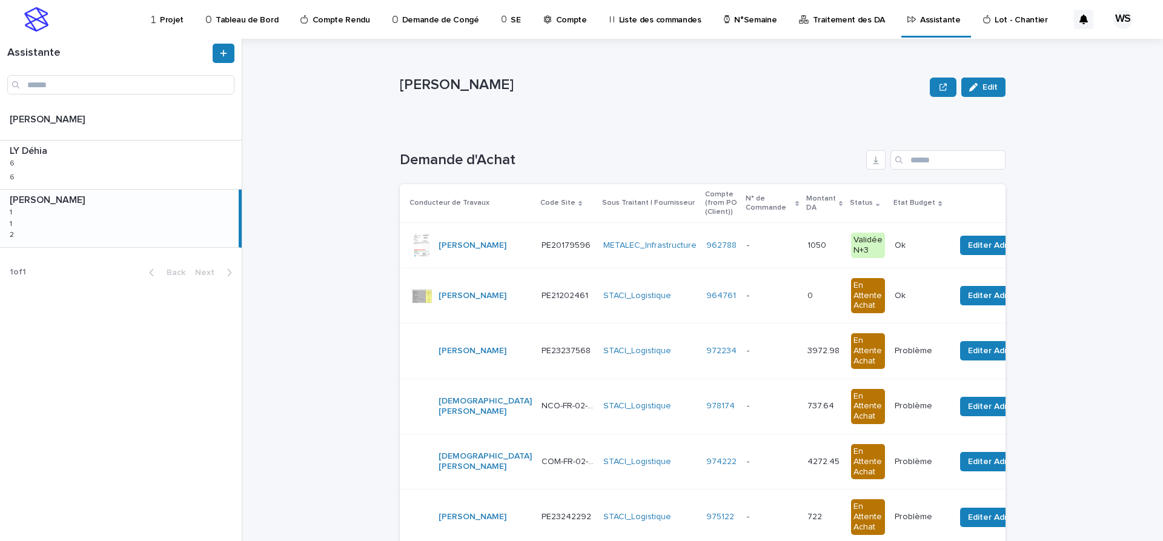
click at [749, 247] on p at bounding box center [772, 245] width 51 height 10
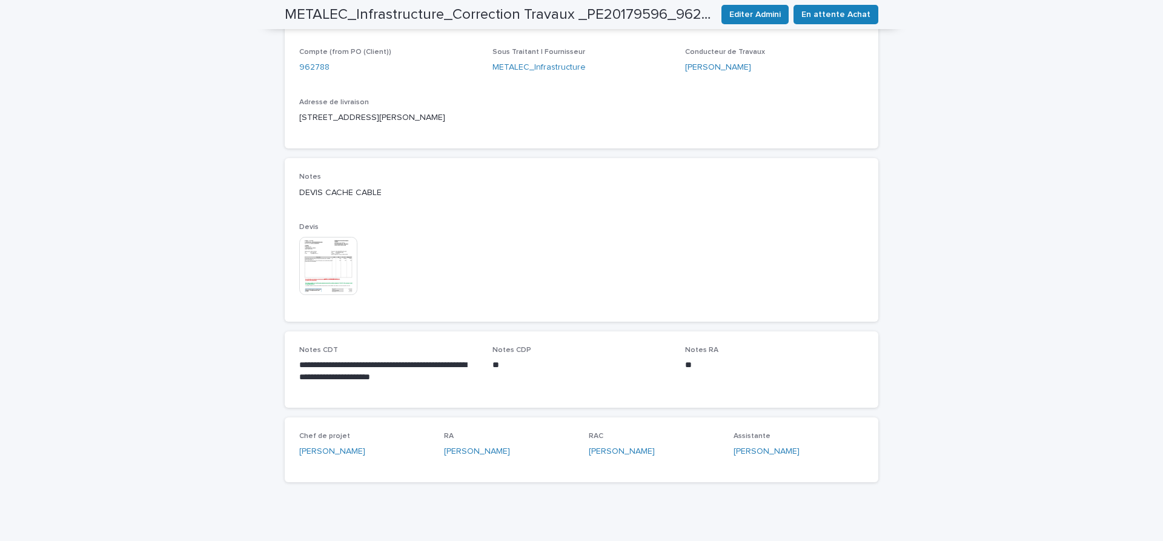
scroll to position [509, 0]
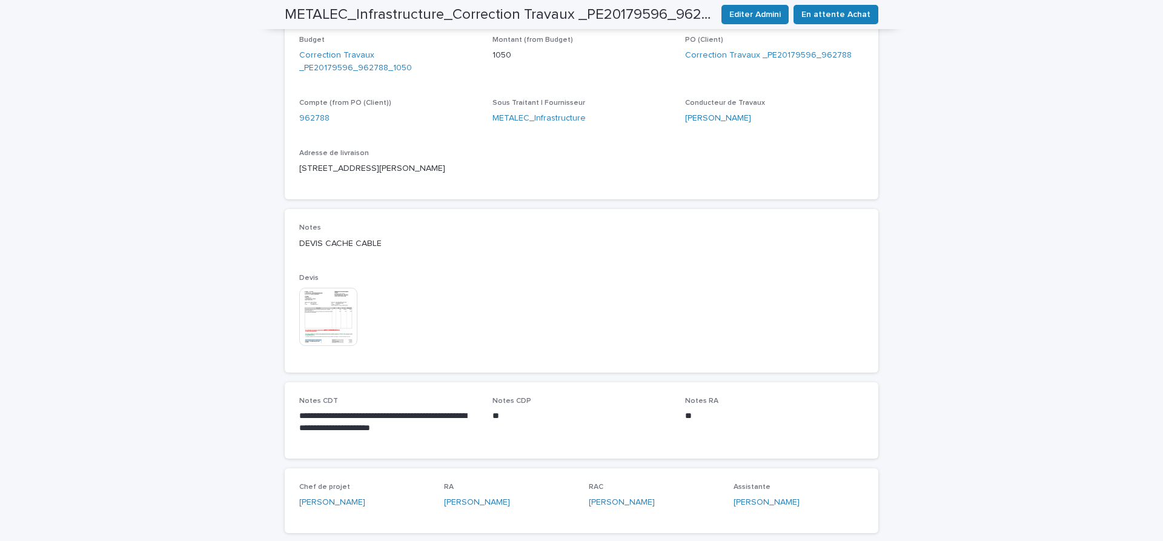
click at [326, 313] on img at bounding box center [328, 317] width 58 height 58
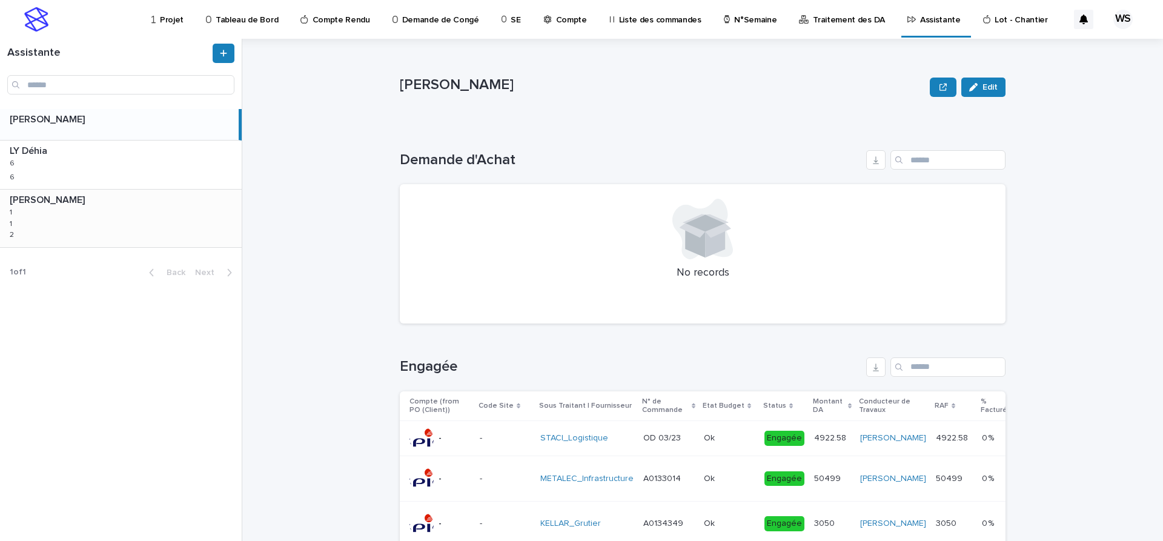
drag, startPoint x: 57, startPoint y: 208, endPoint x: 58, endPoint y: 217, distance: 9.1
click at [57, 210] on div "[PERSON_NAME] [PERSON_NAME] 1 1 1 1 2 2" at bounding box center [121, 218] width 242 height 57
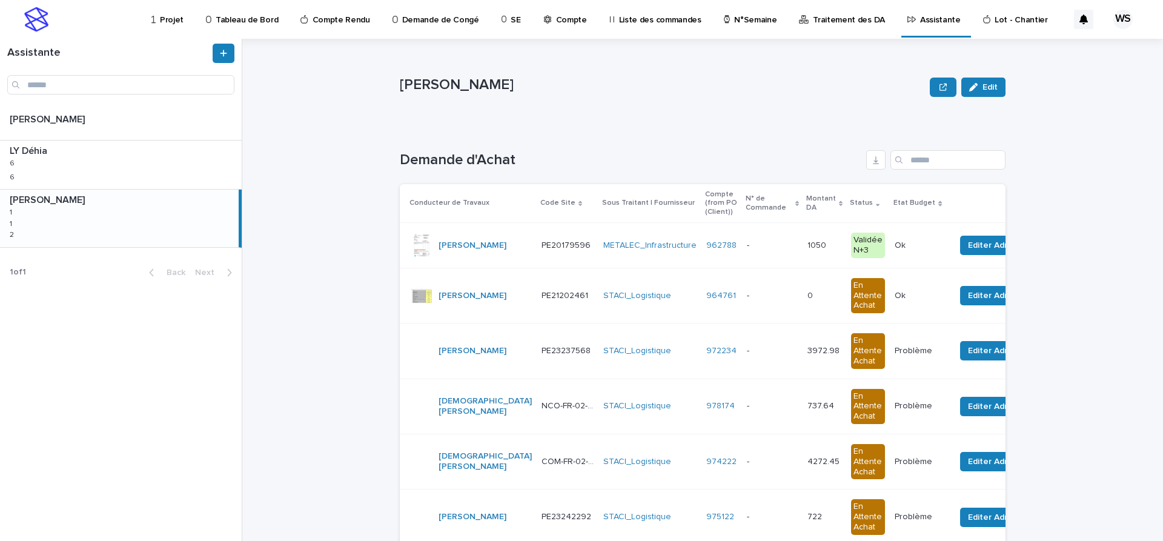
click at [747, 245] on p at bounding box center [772, 245] width 51 height 10
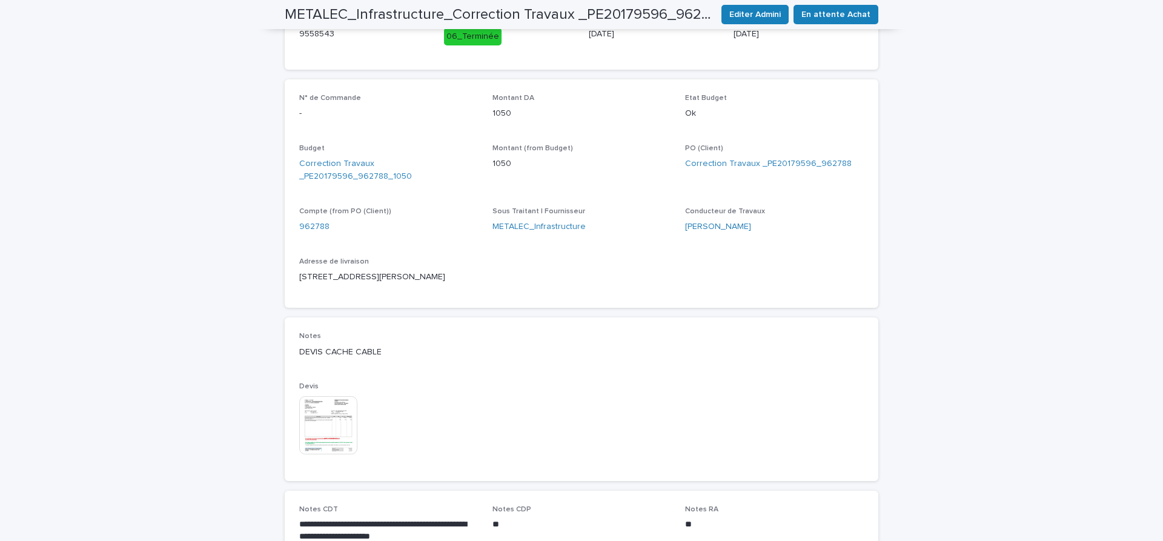
scroll to position [407, 0]
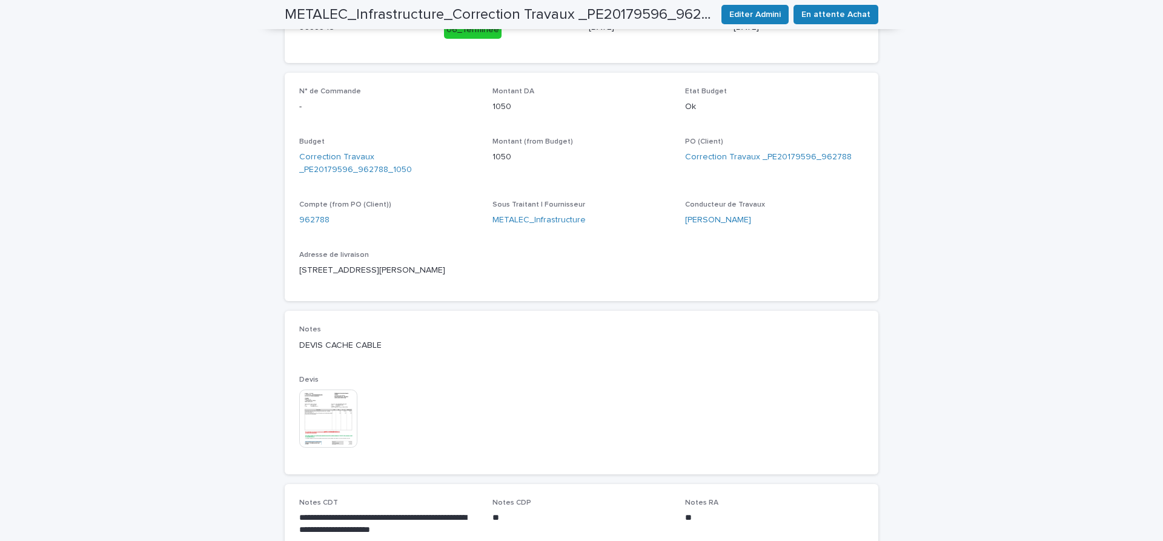
click at [317, 423] on img at bounding box center [328, 418] width 58 height 58
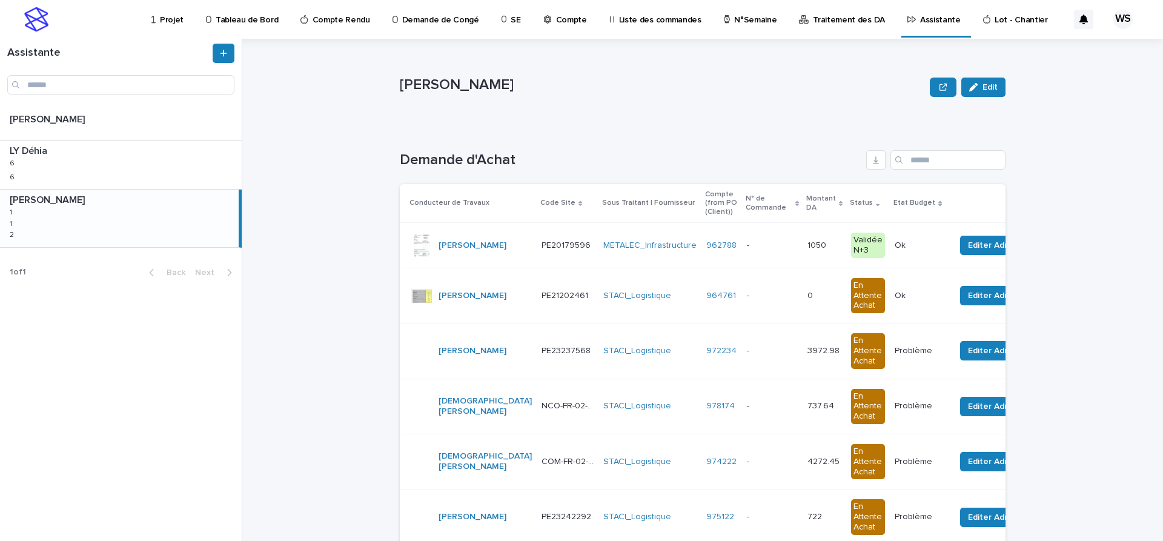
click at [754, 250] on p at bounding box center [772, 245] width 51 height 10
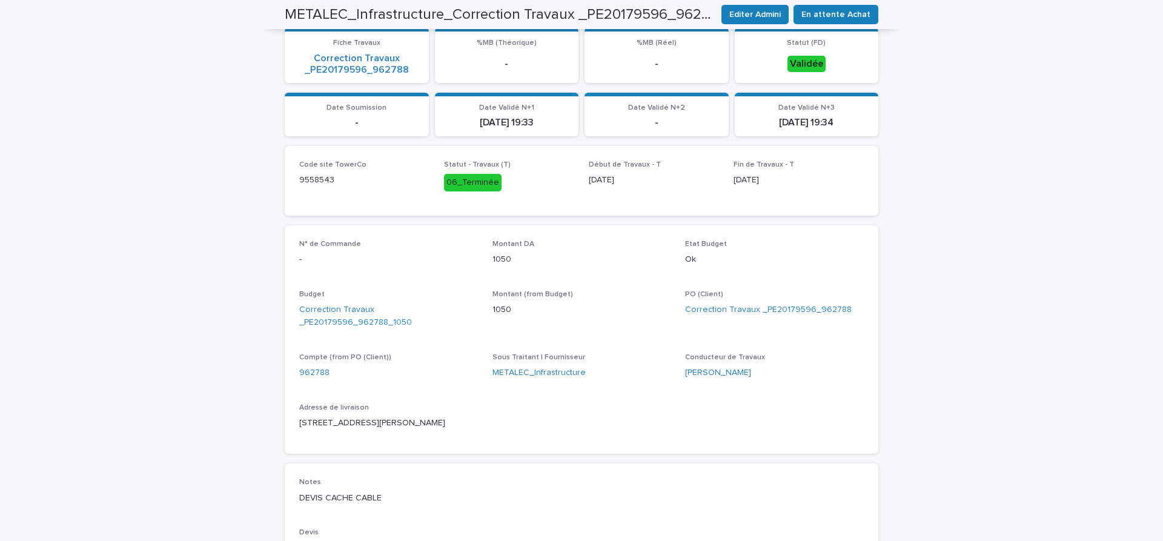
scroll to position [458, 0]
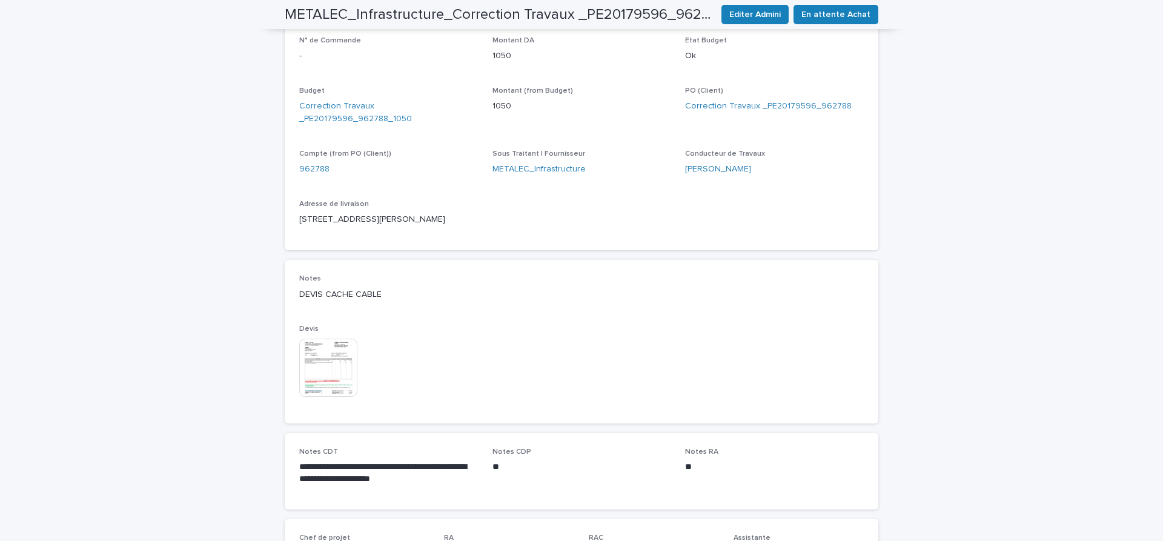
click at [323, 365] on img at bounding box center [328, 368] width 58 height 58
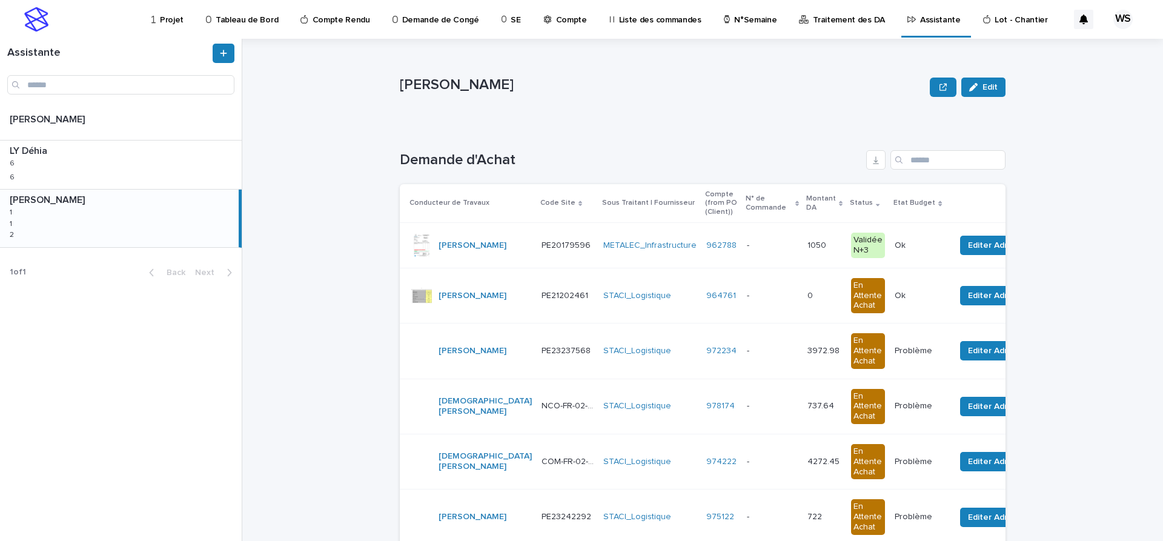
click at [764, 248] on p at bounding box center [772, 245] width 51 height 10
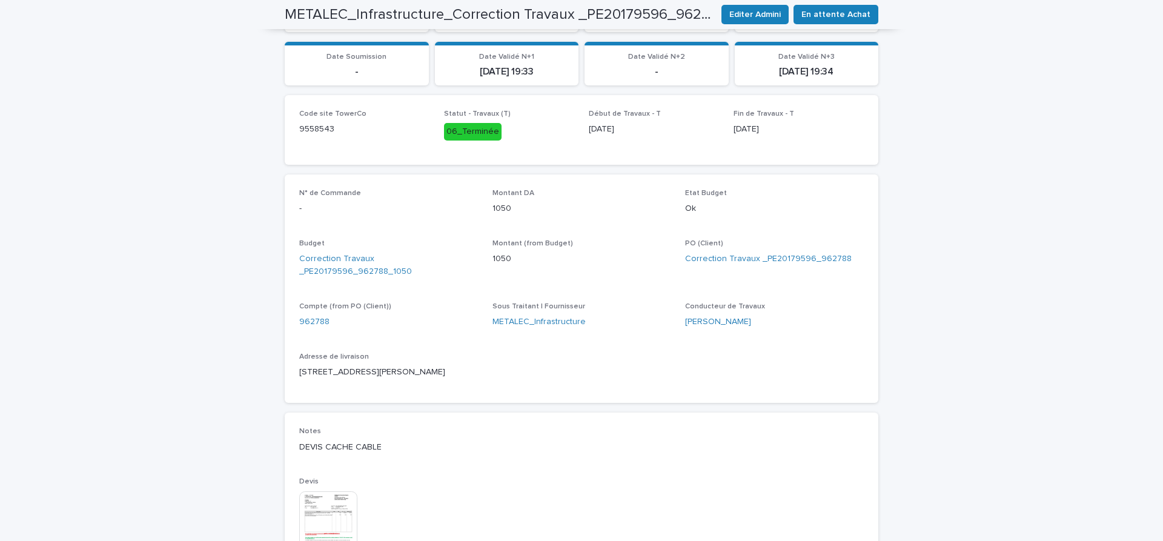
scroll to position [51, 0]
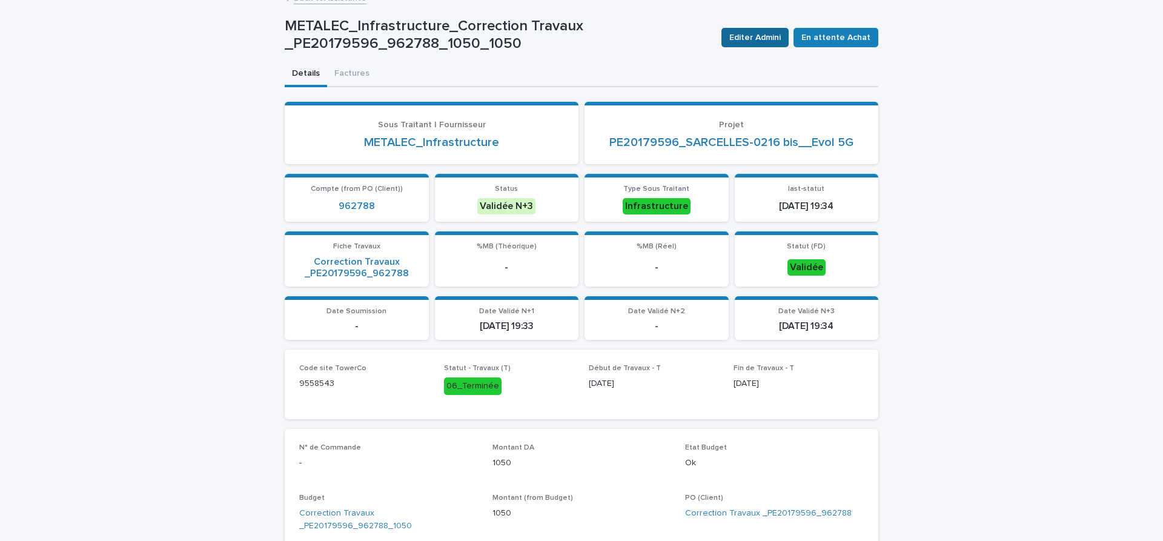
click at [775, 35] on span "Editer Admini" at bounding box center [754, 37] width 51 height 12
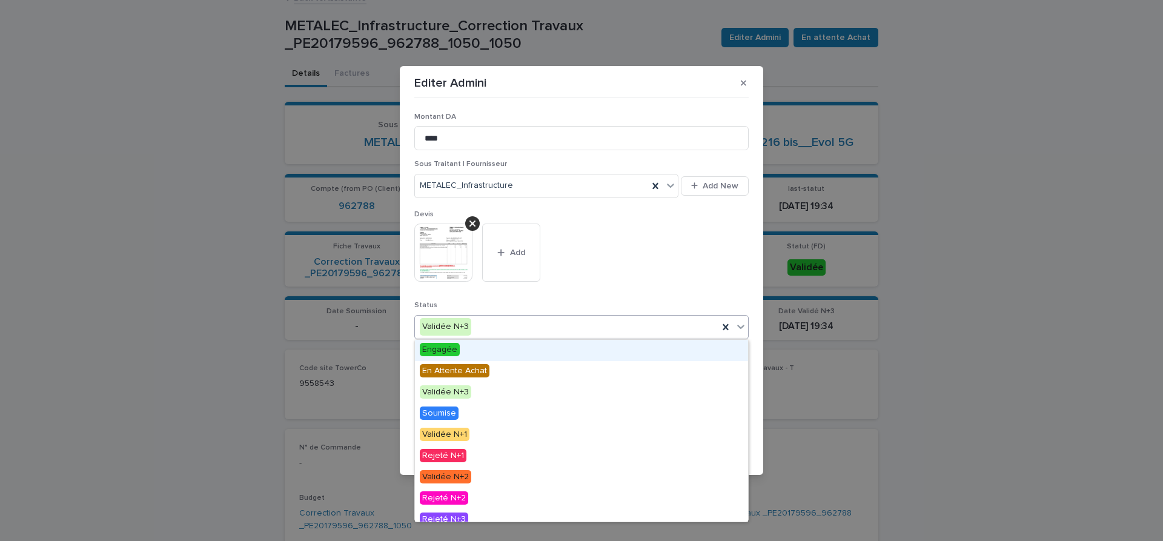
click at [741, 322] on icon at bounding box center [741, 326] width 12 height 12
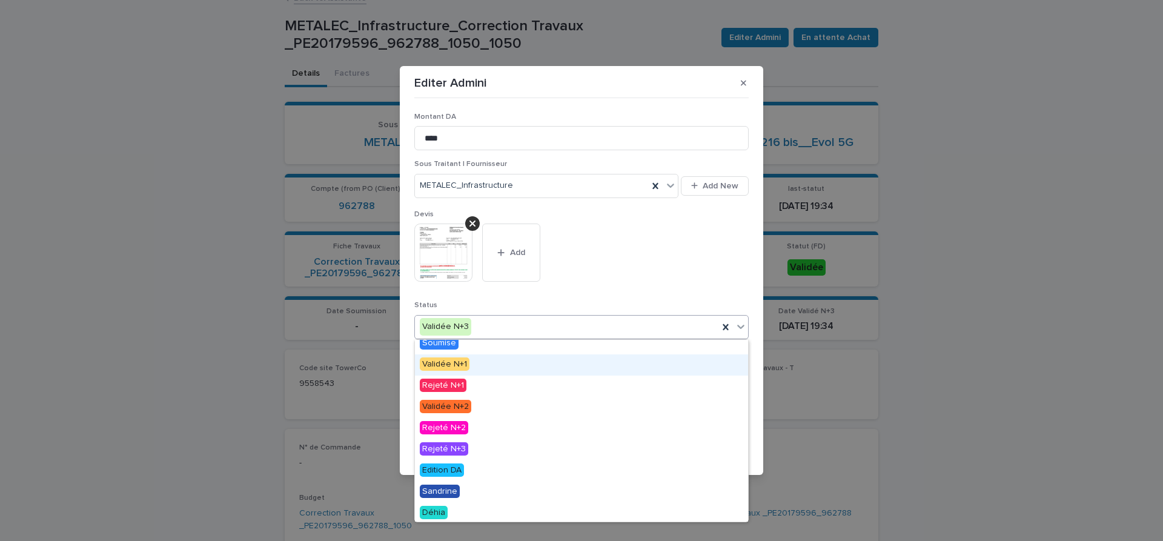
scroll to position [73, 0]
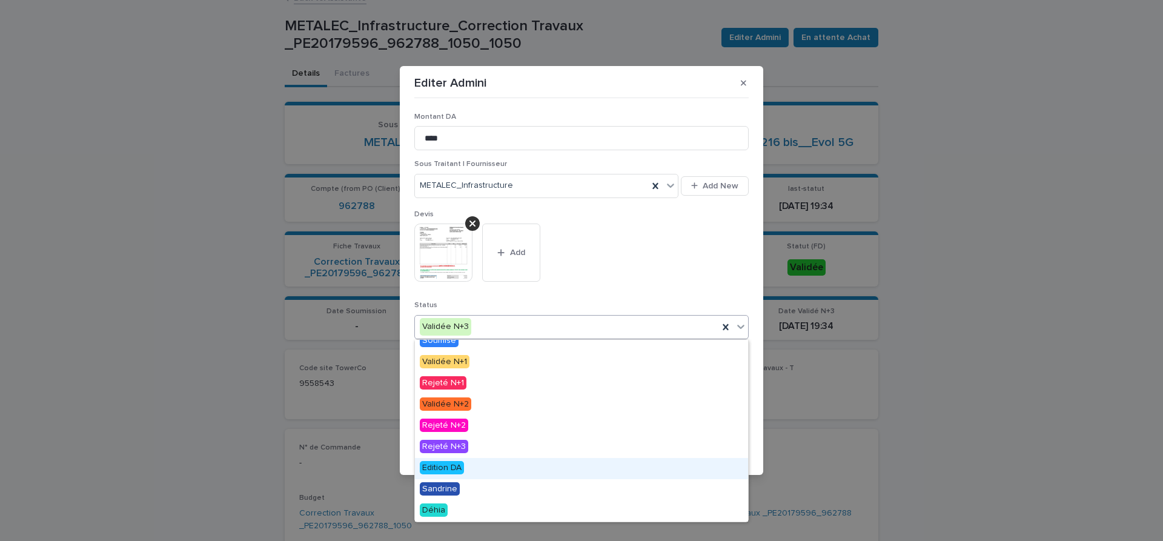
click at [448, 465] on span "Edition DA" at bounding box center [442, 467] width 44 height 13
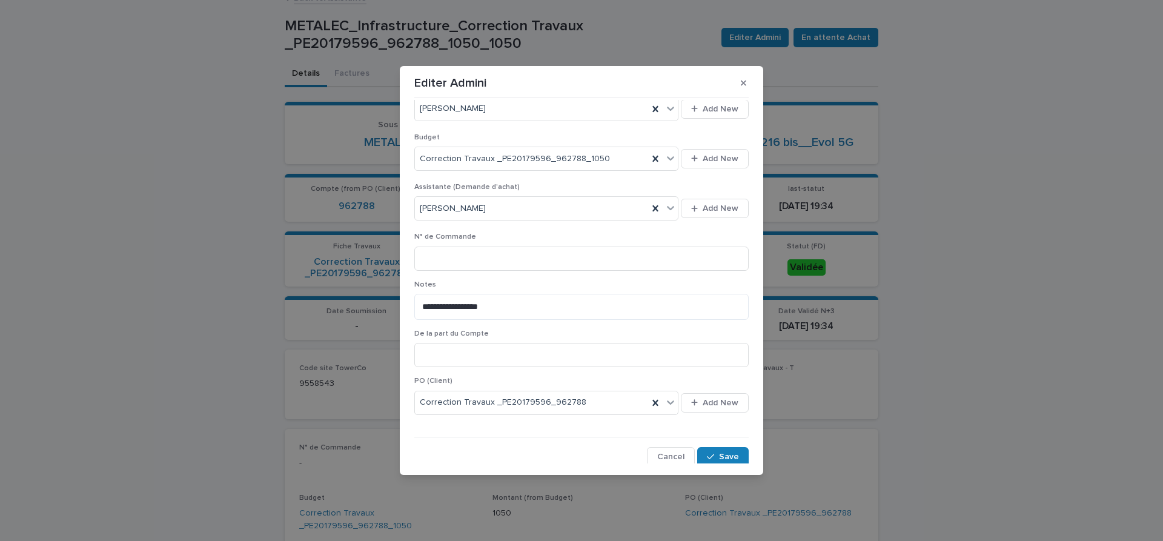
scroll to position [461, 0]
click at [736, 454] on span "Save" at bounding box center [729, 453] width 20 height 8
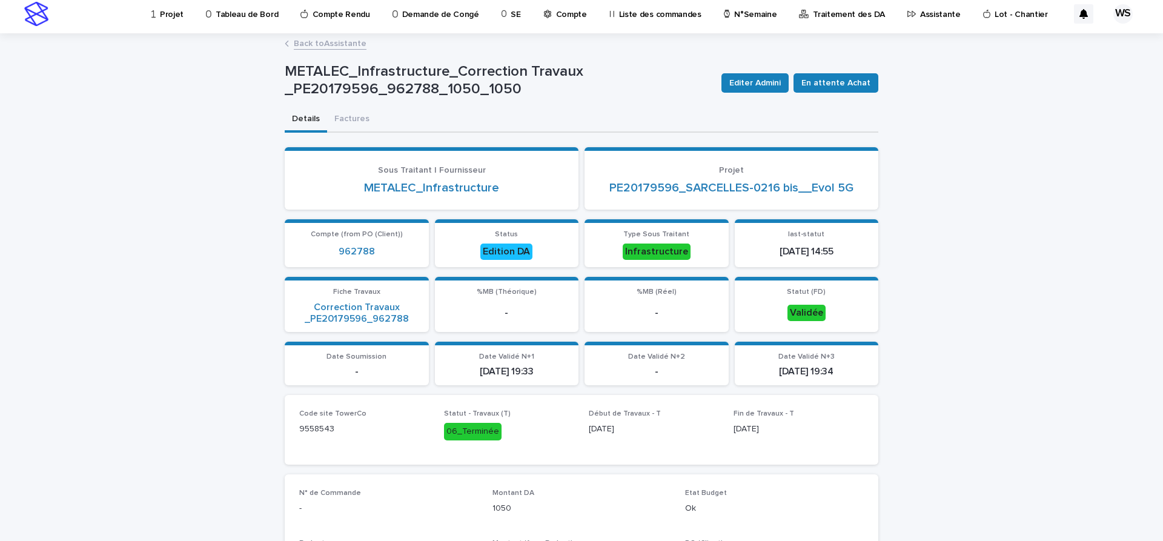
scroll to position [0, 0]
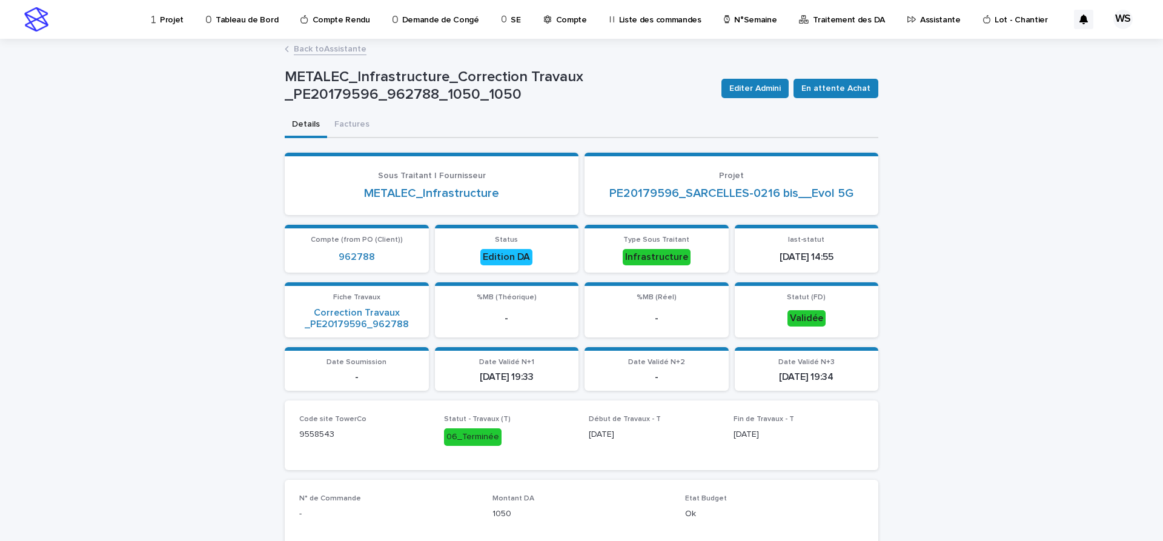
click at [356, 49] on link "Back to Assistante" at bounding box center [330, 48] width 73 height 14
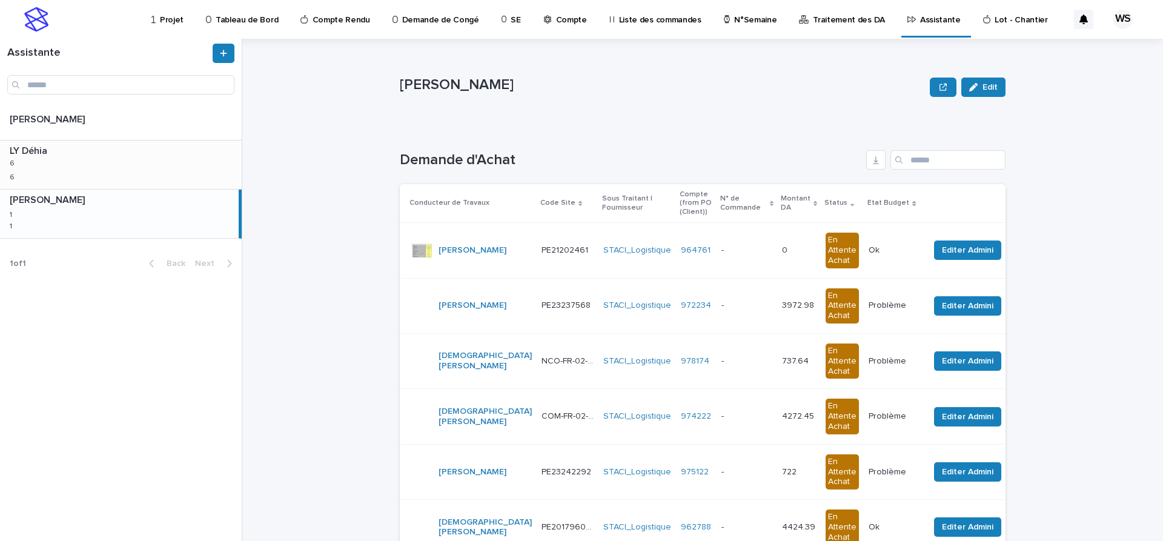
click at [87, 166] on div "LY Déhia LY Déhia 6 6 6 6" at bounding box center [121, 165] width 242 height 48
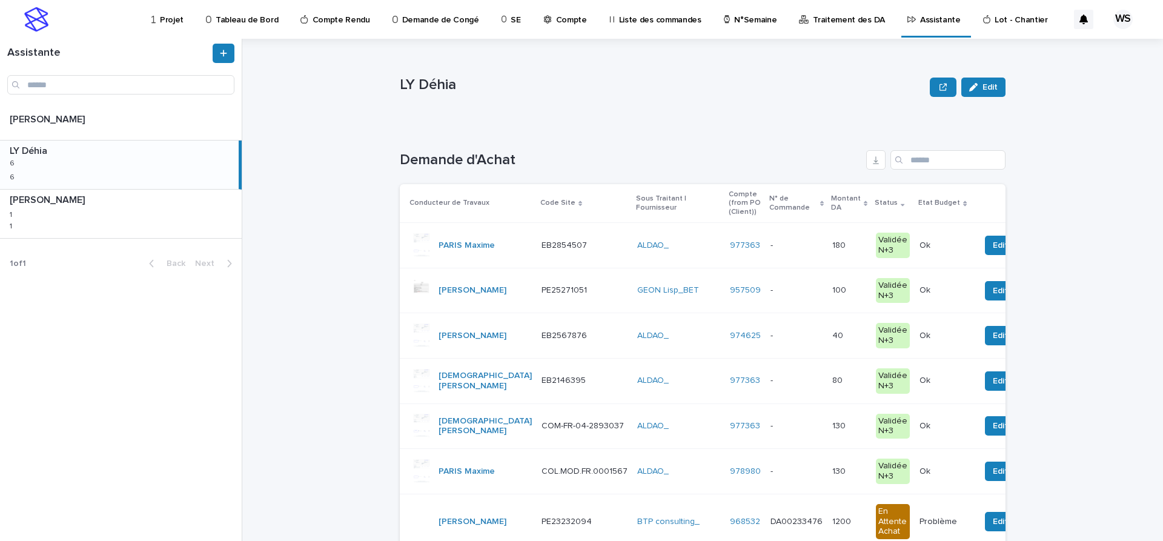
click at [770, 249] on p at bounding box center [796, 245] width 52 height 10
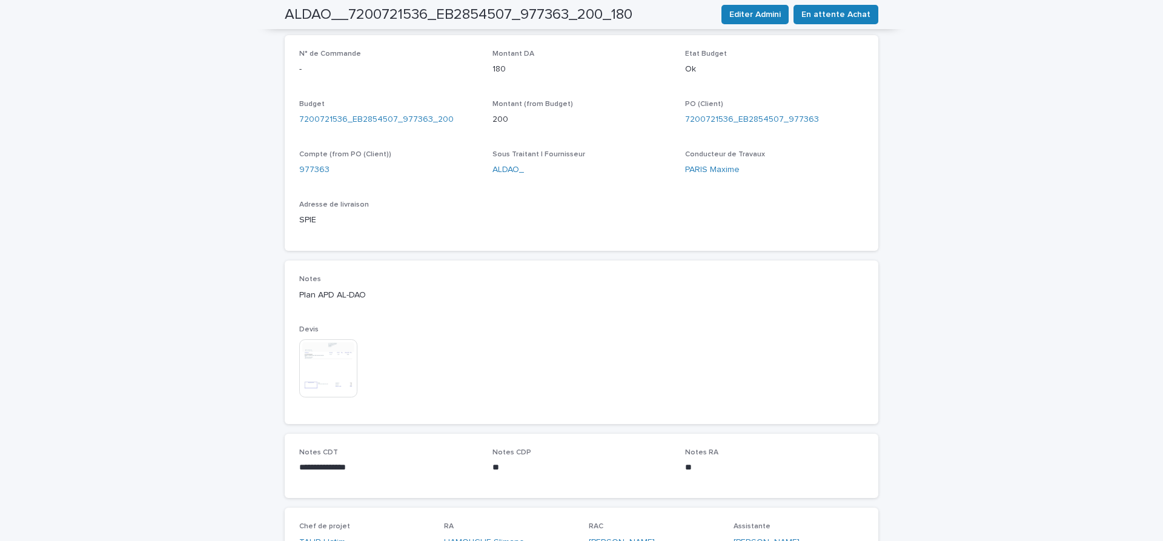
scroll to position [397, 0]
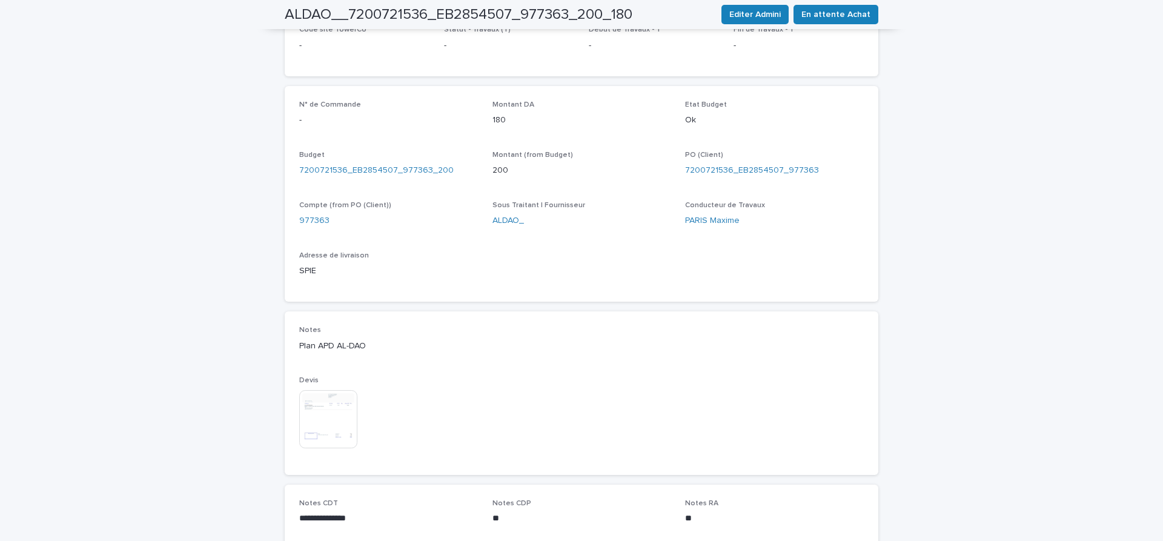
click at [331, 423] on img at bounding box center [328, 419] width 58 height 58
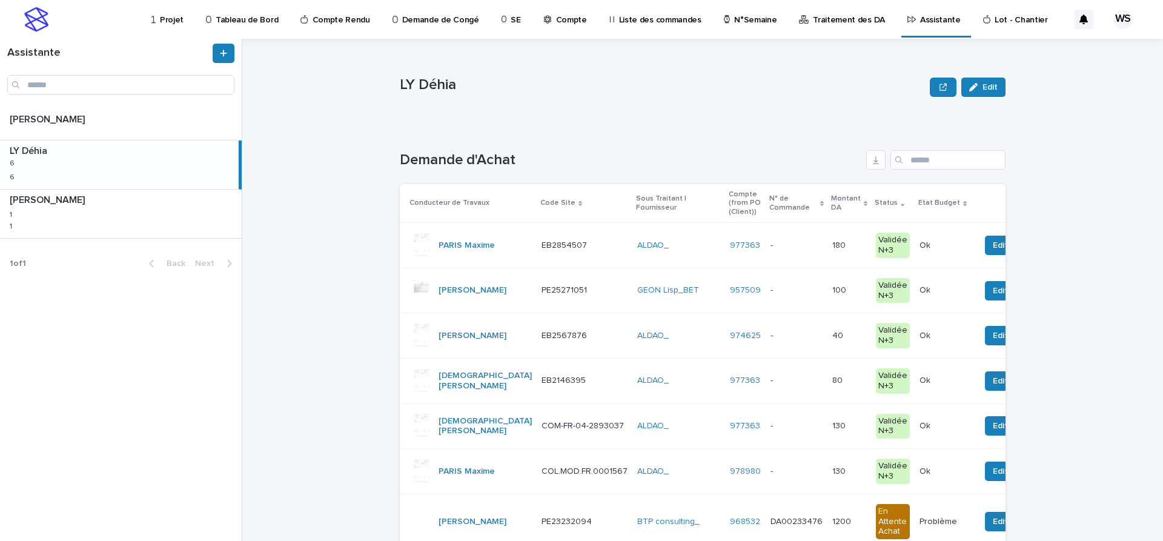
click at [766, 256] on td "- -" at bounding box center [797, 245] width 62 height 45
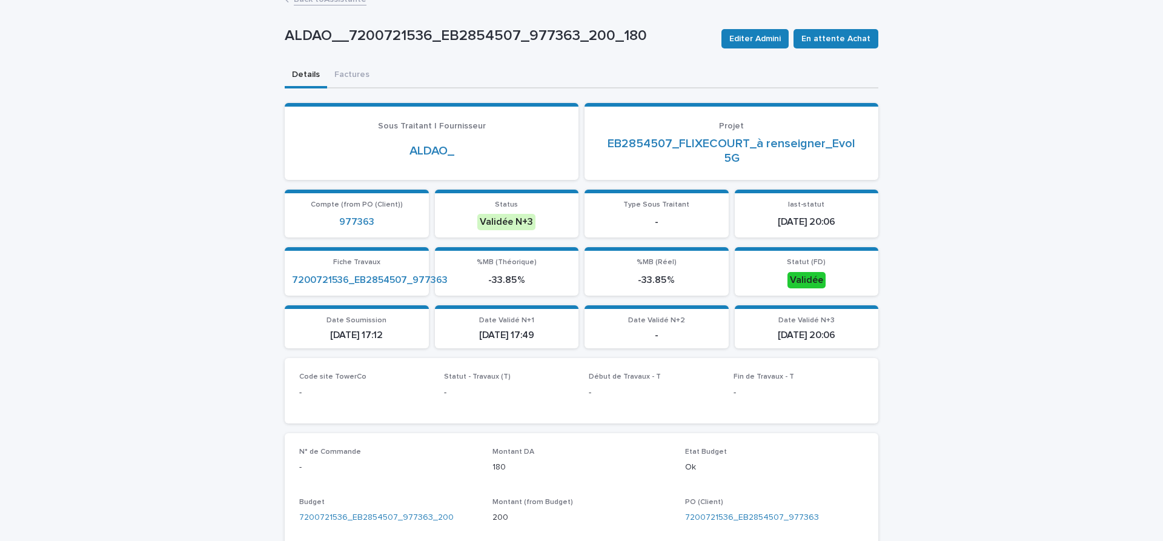
scroll to position [51, 0]
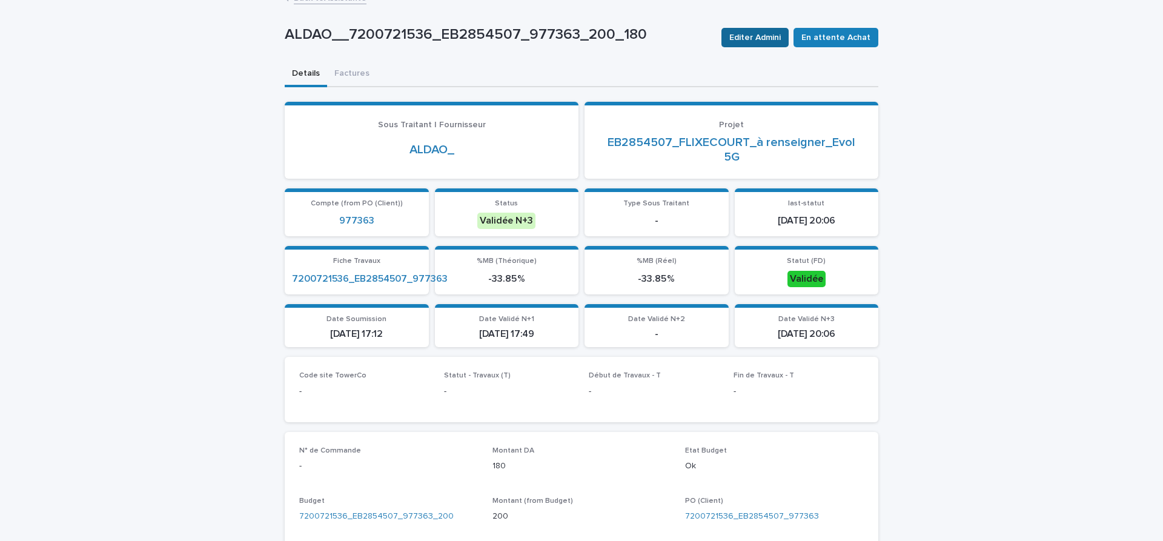
click at [773, 40] on span "Editer Admini" at bounding box center [754, 37] width 51 height 12
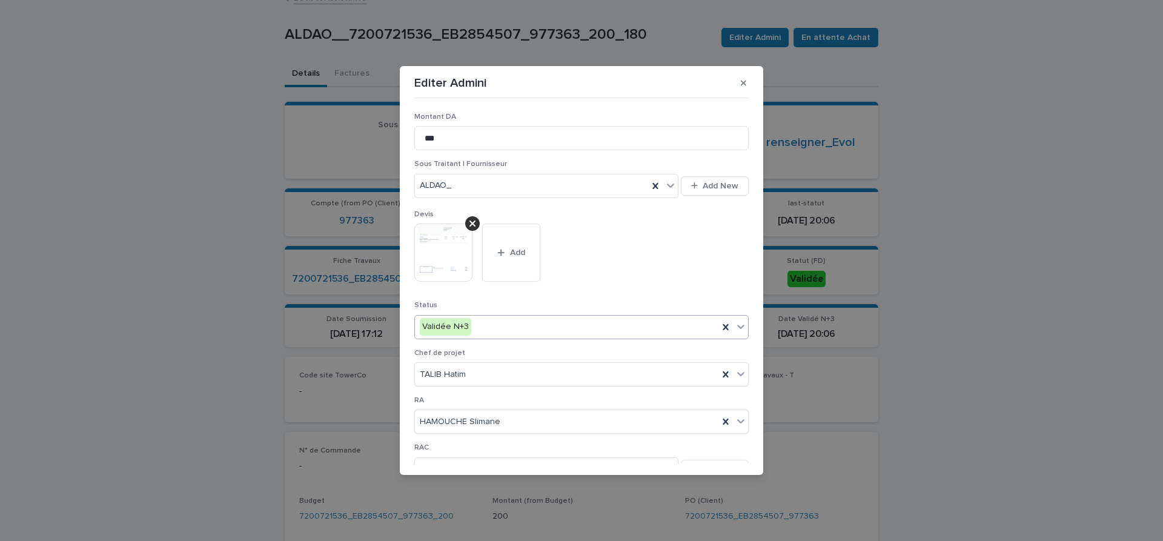
click at [743, 329] on icon at bounding box center [741, 326] width 12 height 12
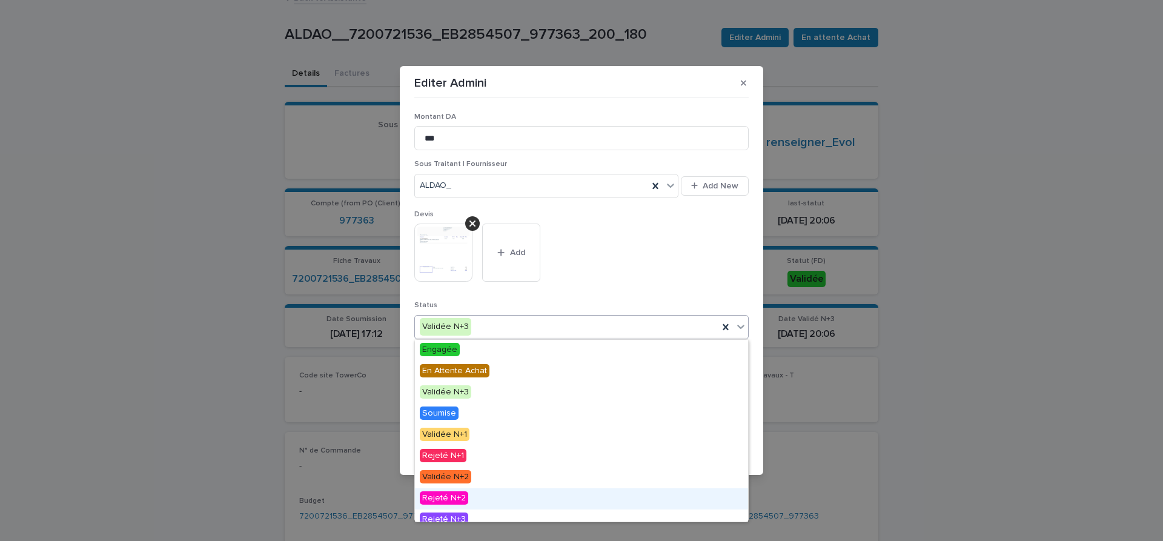
scroll to position [73, 0]
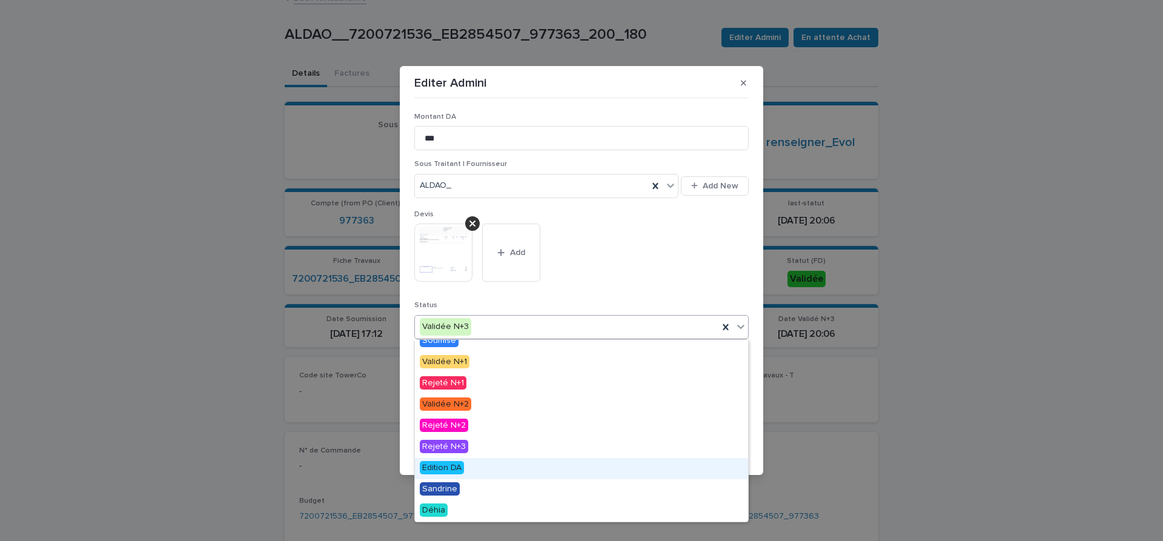
click at [444, 467] on span "Edition DA" at bounding box center [442, 467] width 44 height 13
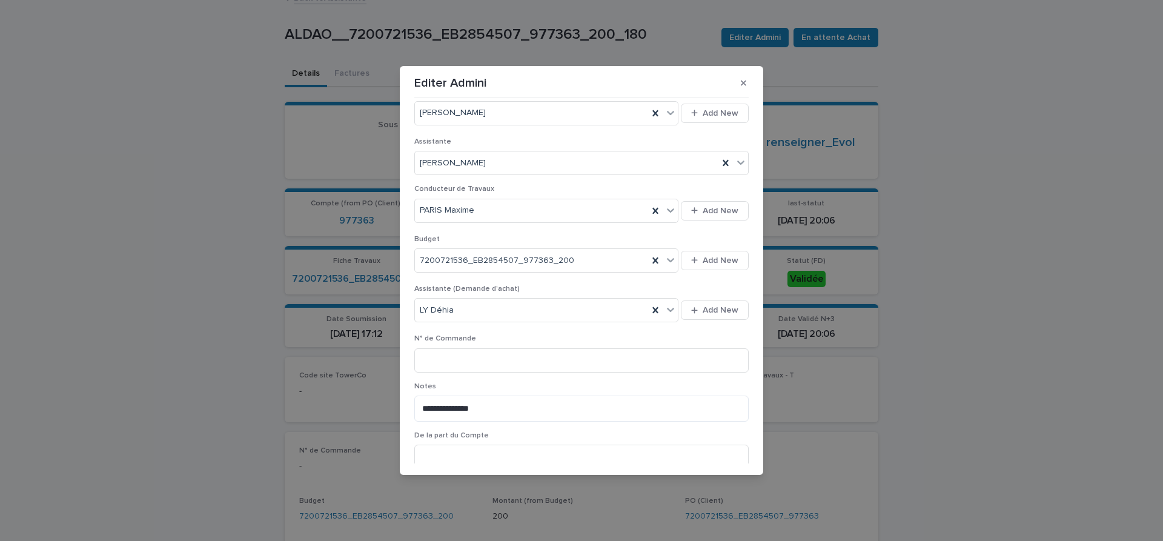
scroll to position [461, 0]
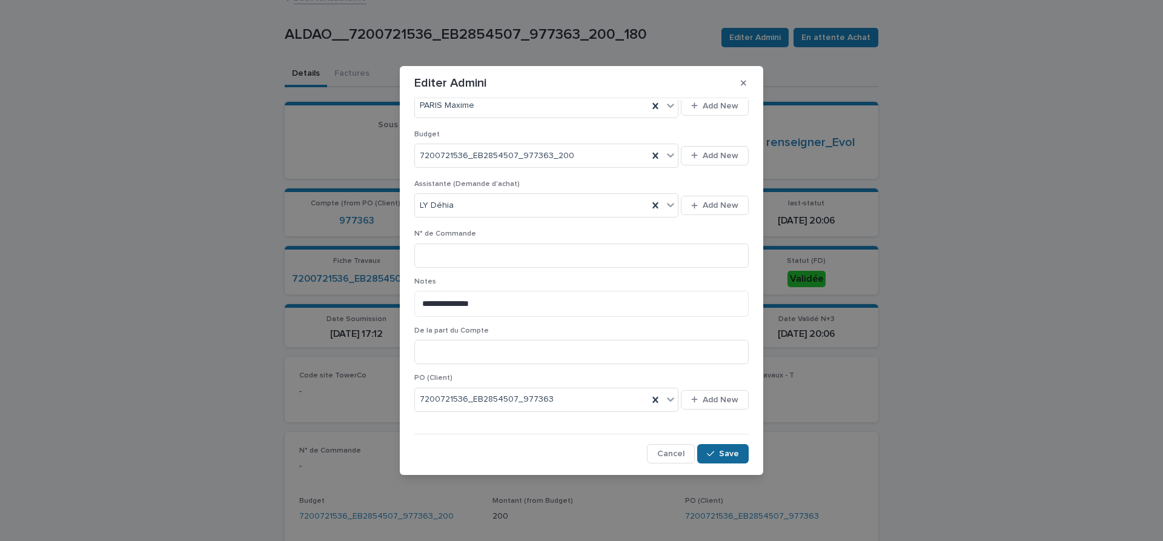
click at [729, 454] on span "Save" at bounding box center [729, 453] width 20 height 8
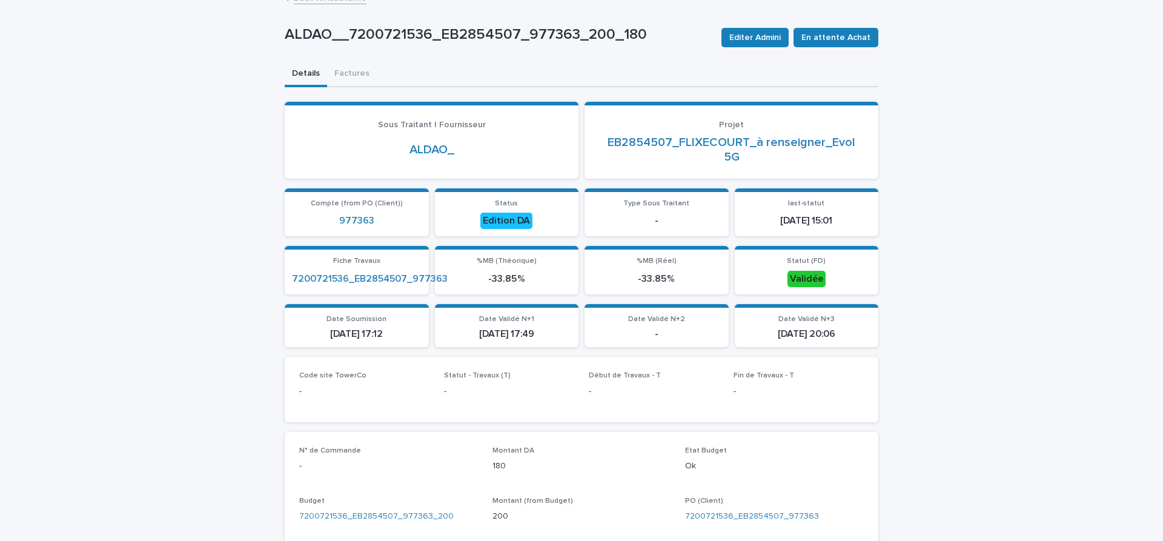
scroll to position [0, 0]
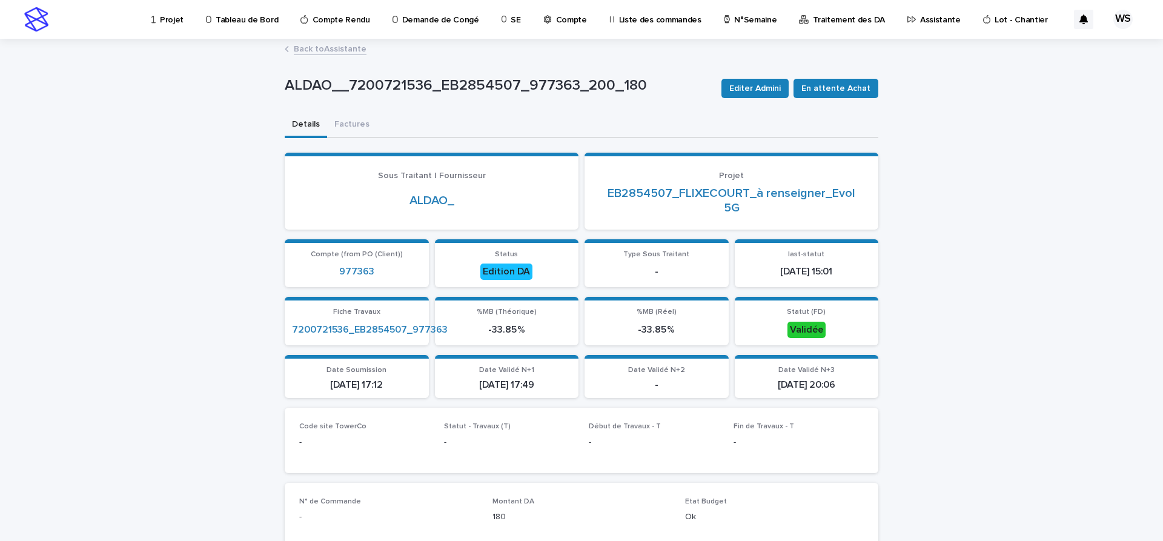
click at [335, 49] on link "Back to Assistante" at bounding box center [330, 48] width 73 height 14
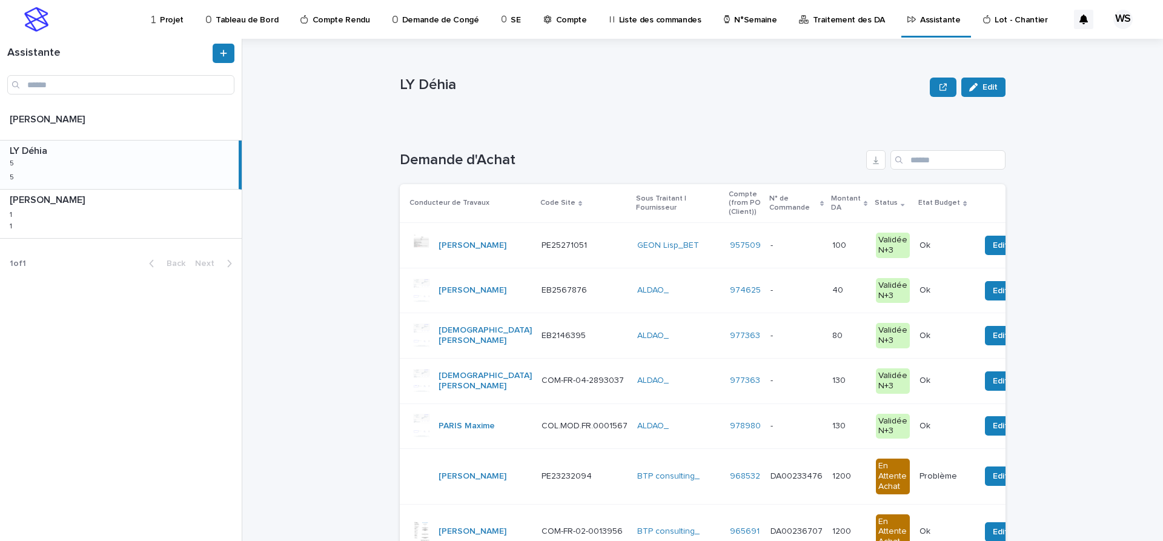
click at [800, 250] on p at bounding box center [796, 245] width 52 height 10
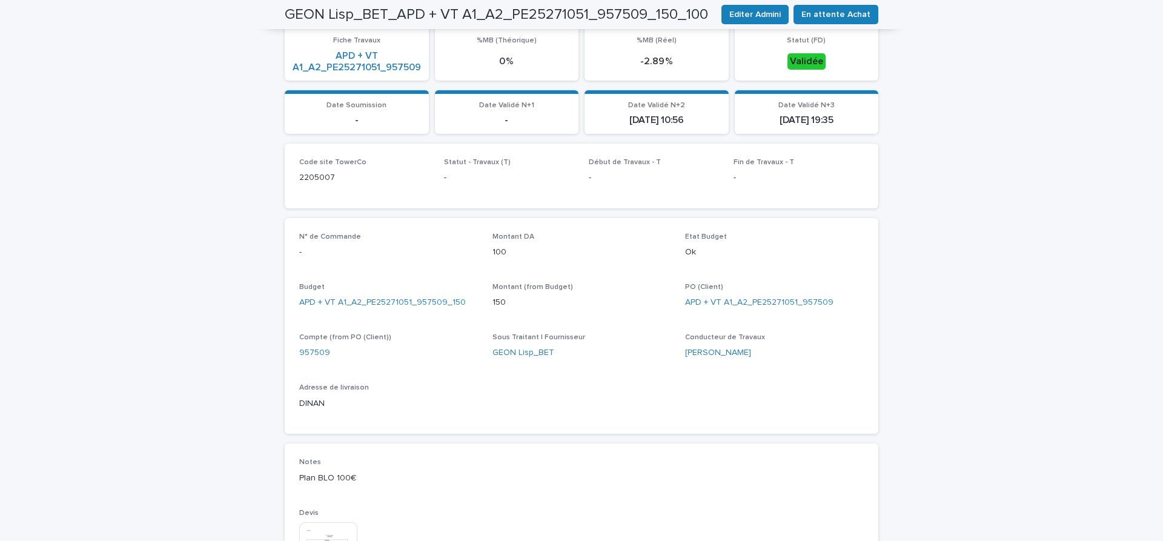
scroll to position [356, 0]
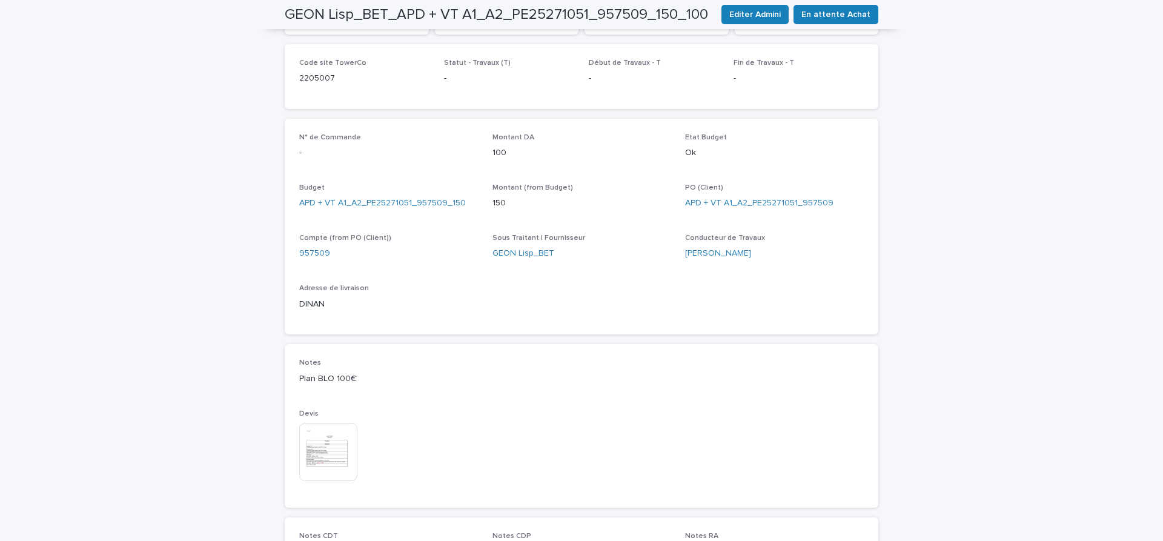
click at [320, 458] on img at bounding box center [328, 452] width 58 height 58
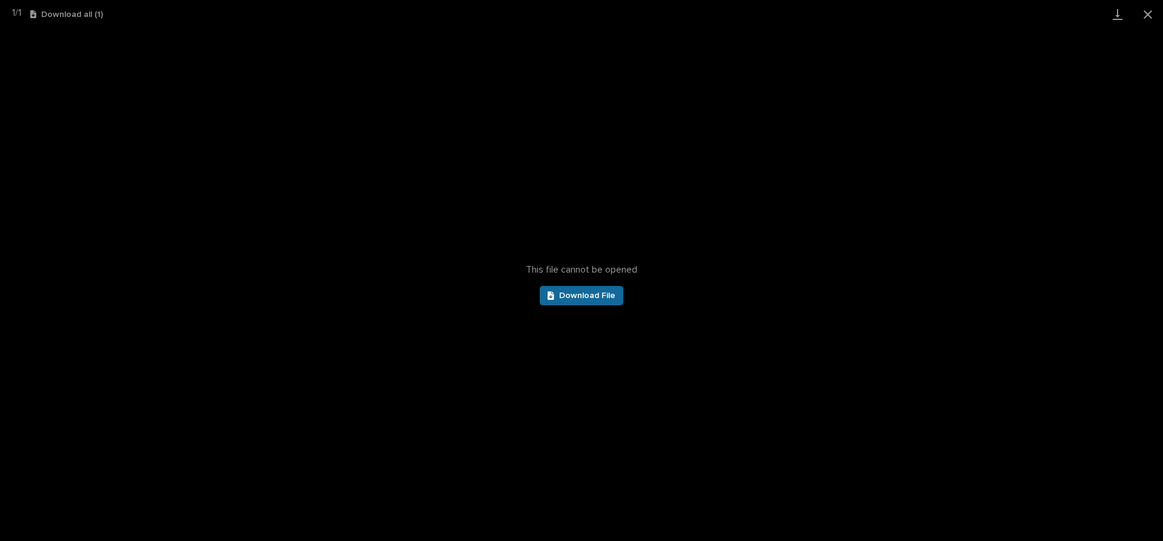
click at [585, 295] on span "Download File" at bounding box center [587, 295] width 56 height 8
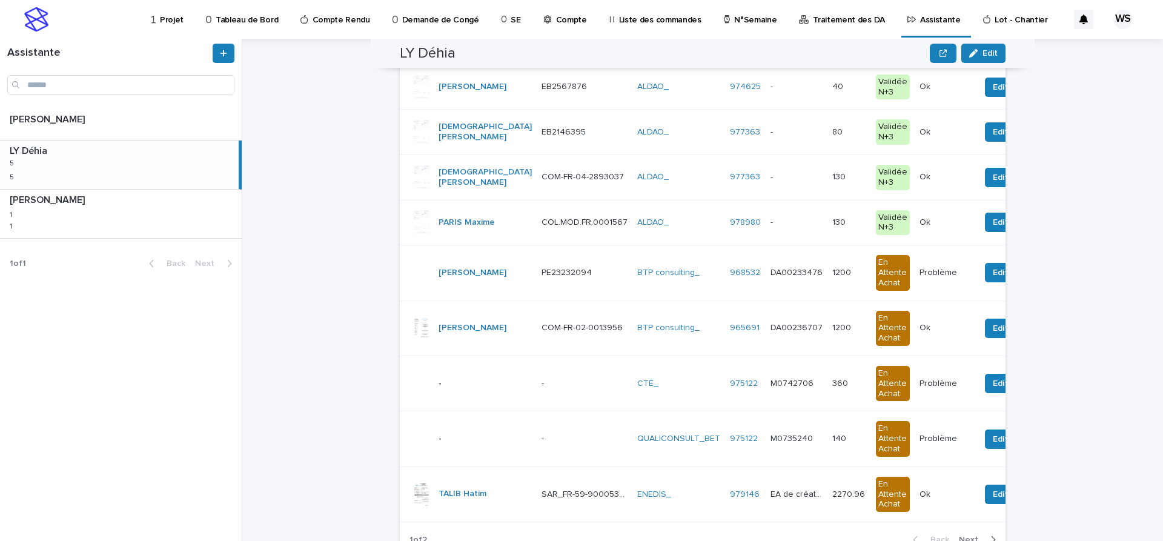
scroll to position [356, 0]
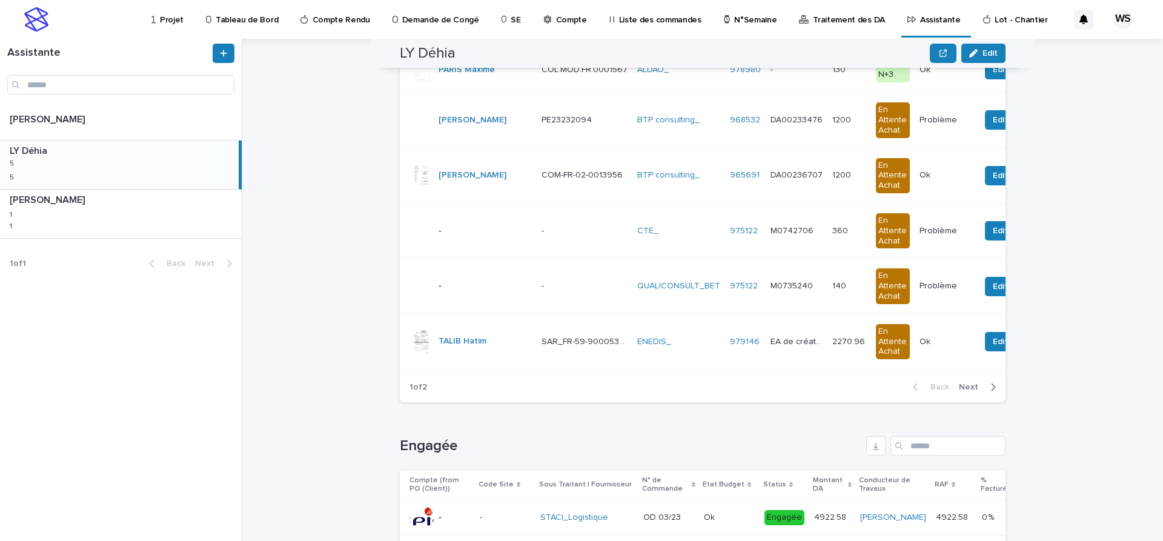
click at [971, 388] on span "Next" at bounding box center [972, 387] width 27 height 8
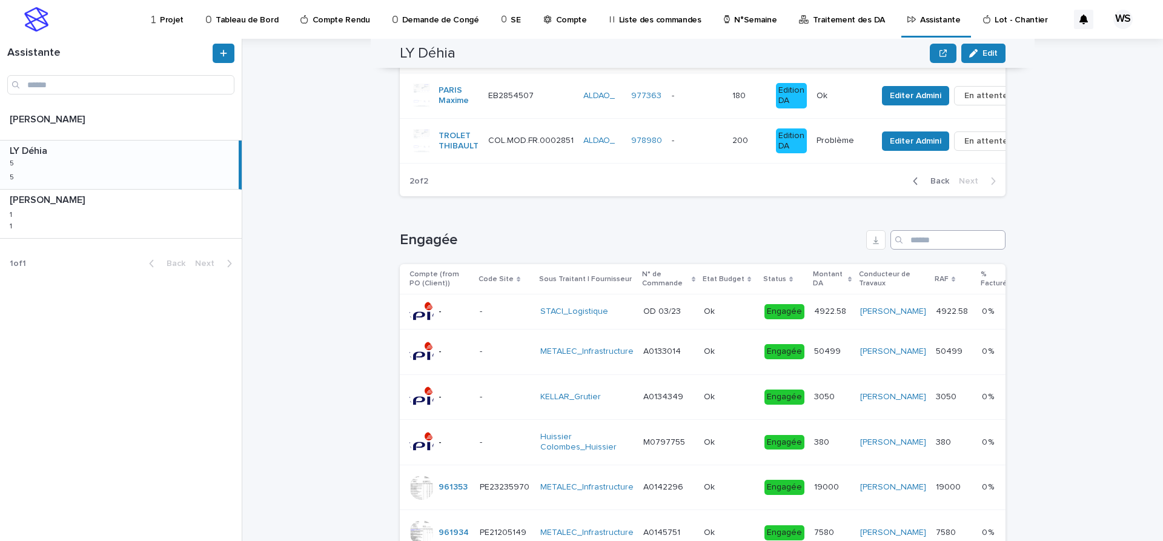
scroll to position [0, 0]
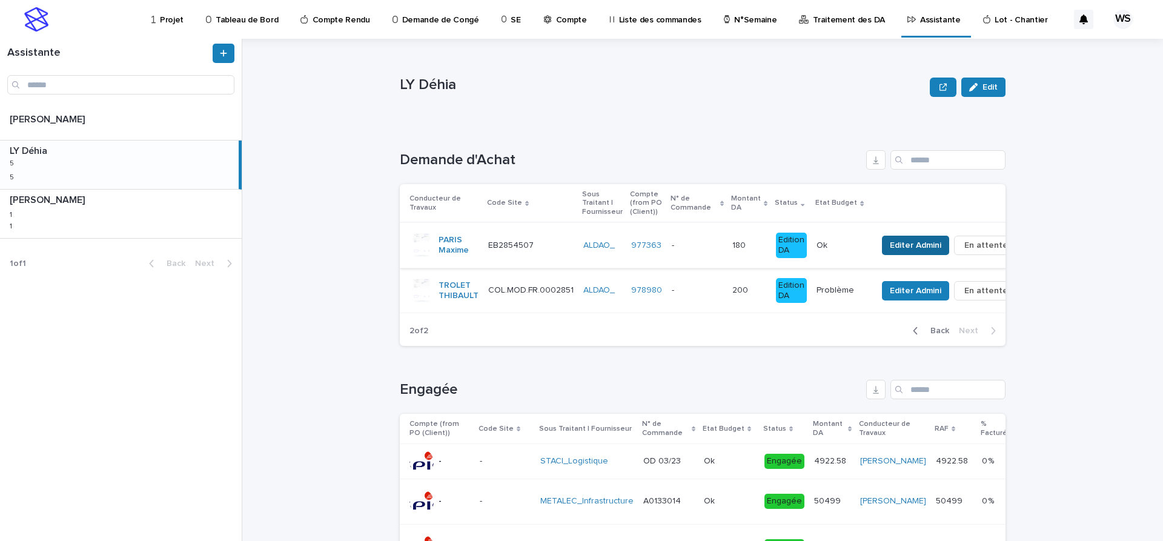
click at [912, 243] on span "Editer Admini" at bounding box center [915, 245] width 51 height 12
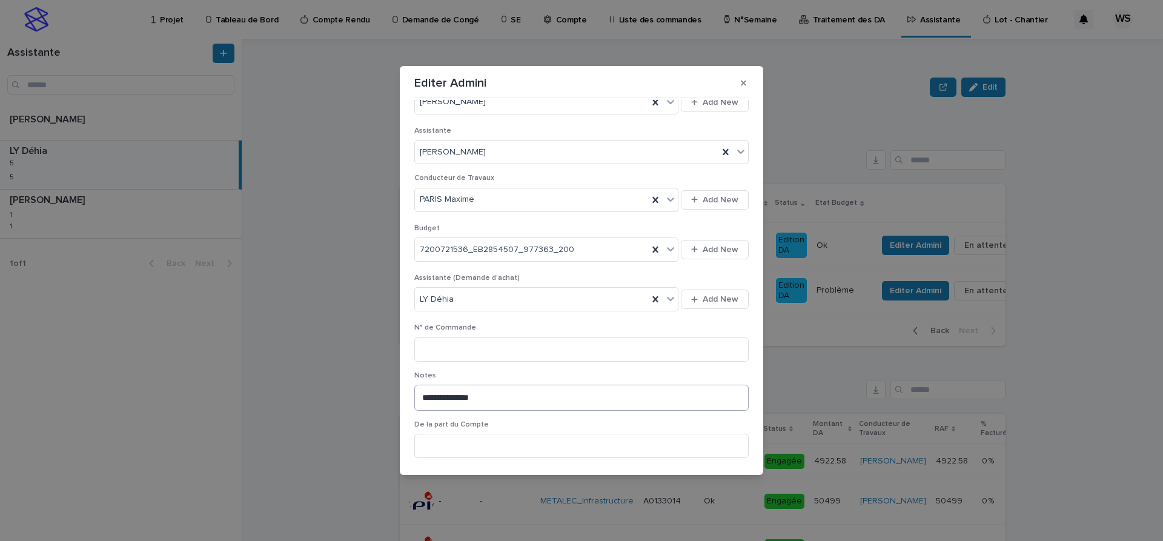
scroll to position [407, 0]
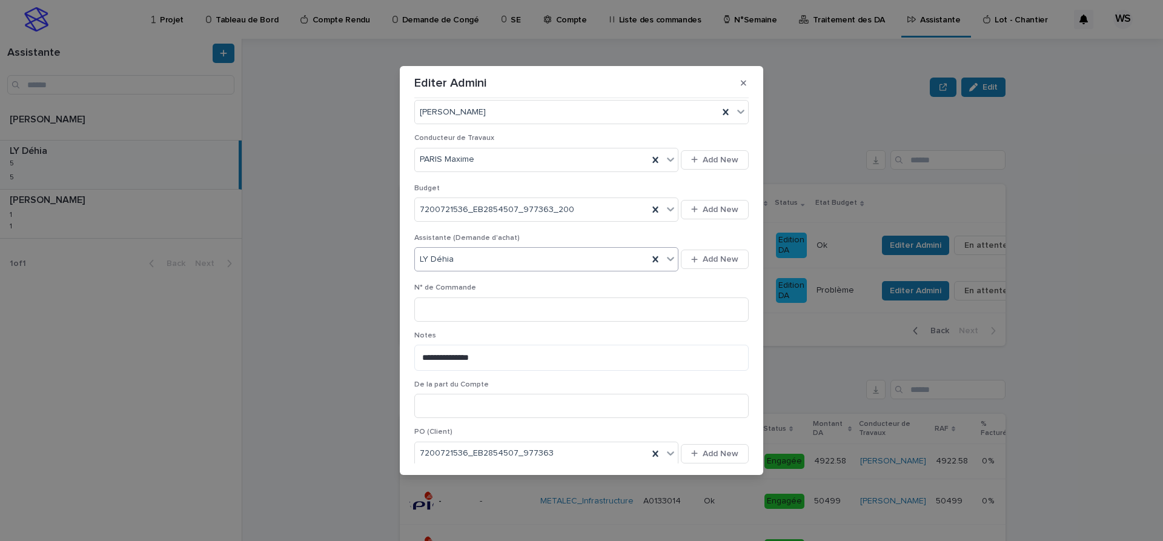
click at [674, 260] on icon at bounding box center [670, 259] width 12 height 12
click at [483, 328] on div "[PERSON_NAME]" at bounding box center [546, 324] width 263 height 21
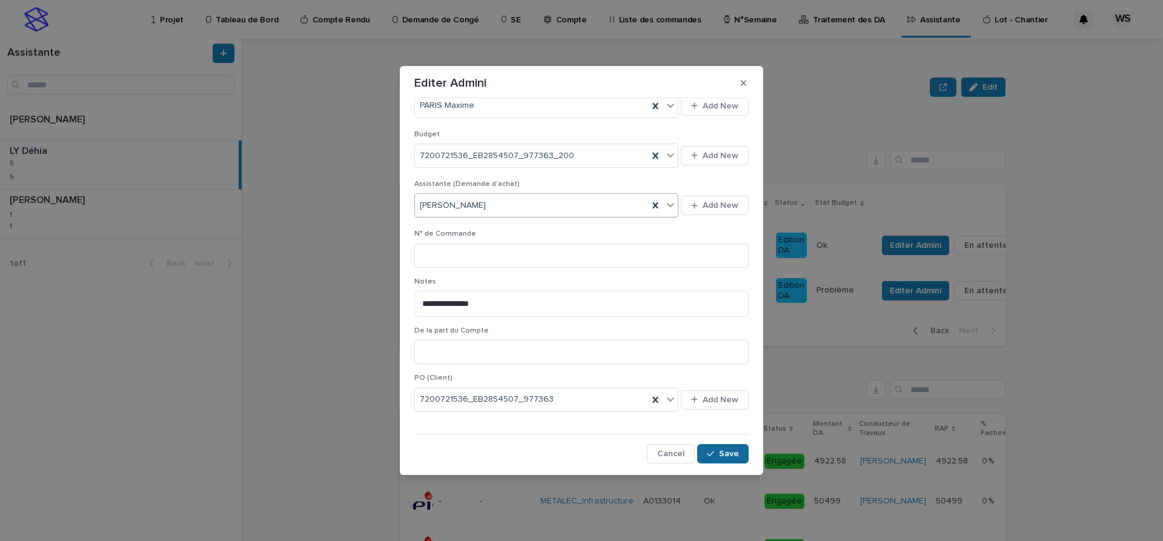
click at [719, 454] on div "button" at bounding box center [713, 453] width 12 height 8
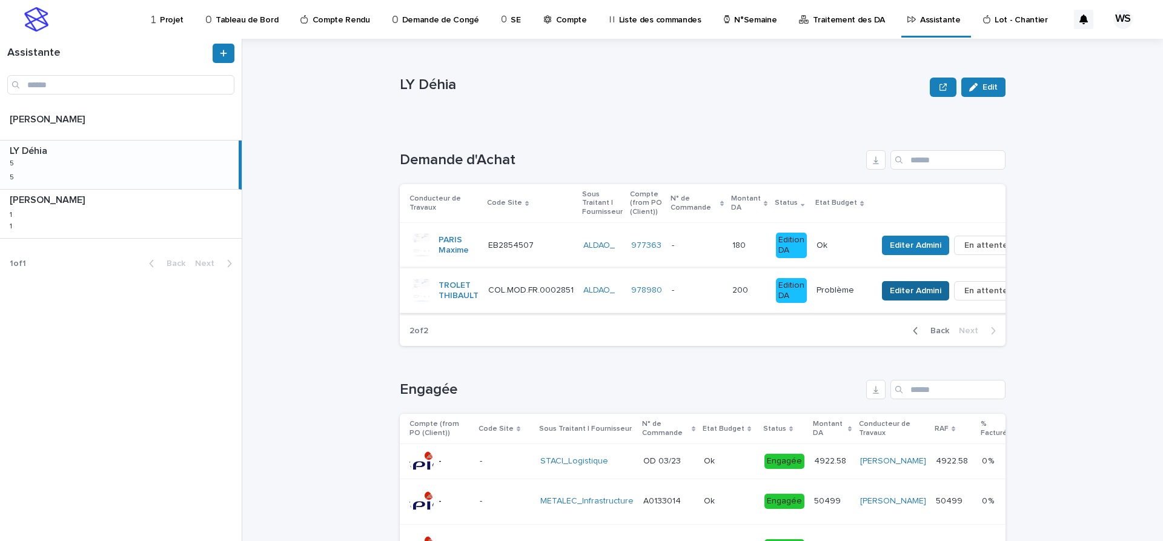
click at [906, 293] on span "Editer Admini" at bounding box center [915, 291] width 51 height 12
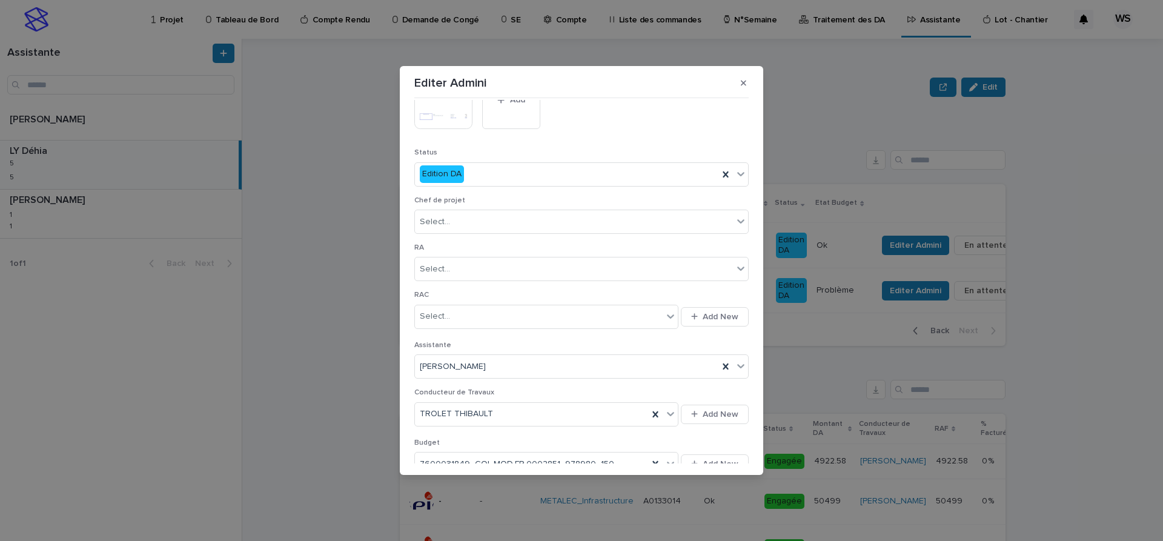
scroll to position [356, 0]
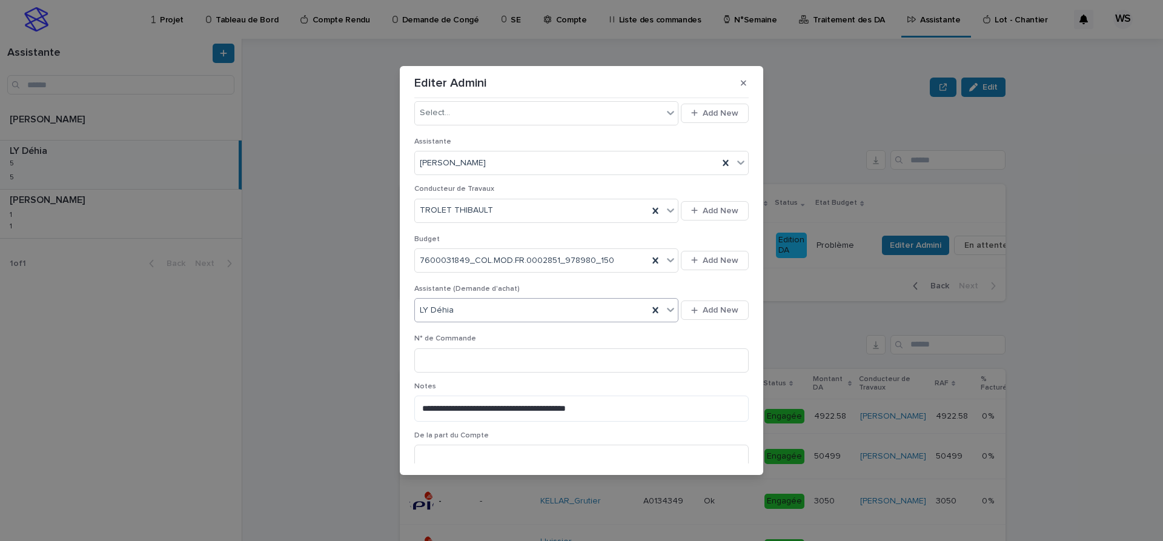
click at [668, 311] on icon at bounding box center [670, 309] width 12 height 12
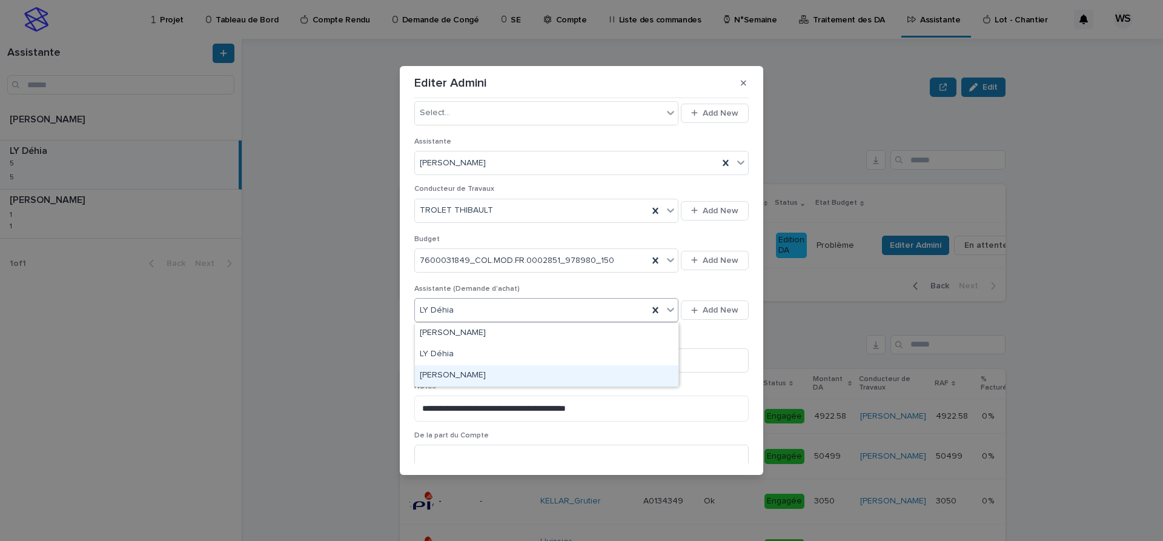
click at [502, 372] on div "[PERSON_NAME]" at bounding box center [546, 375] width 263 height 21
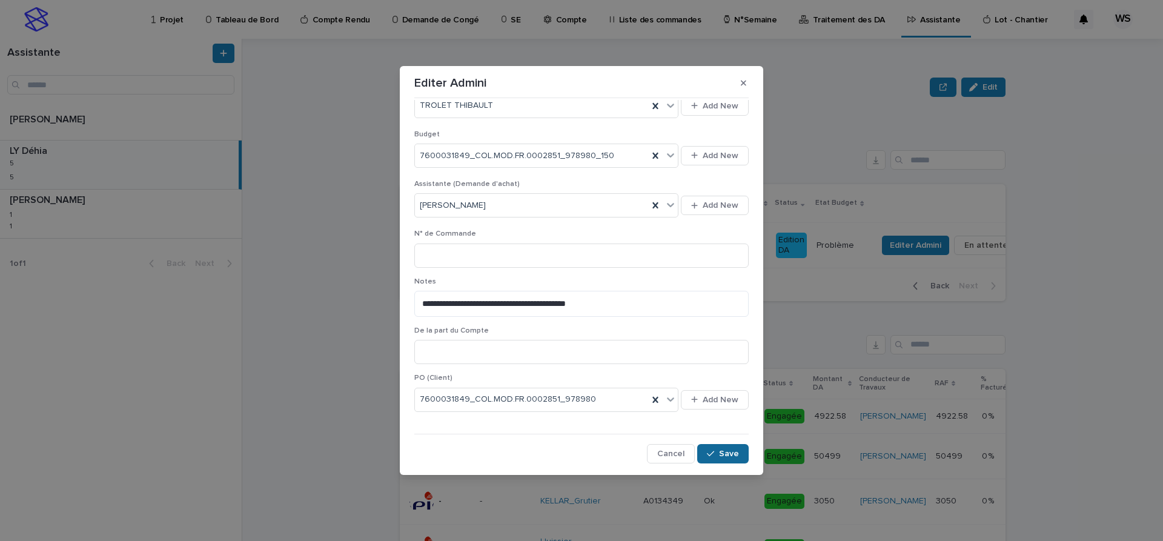
click at [727, 455] on span "Save" at bounding box center [729, 453] width 20 height 8
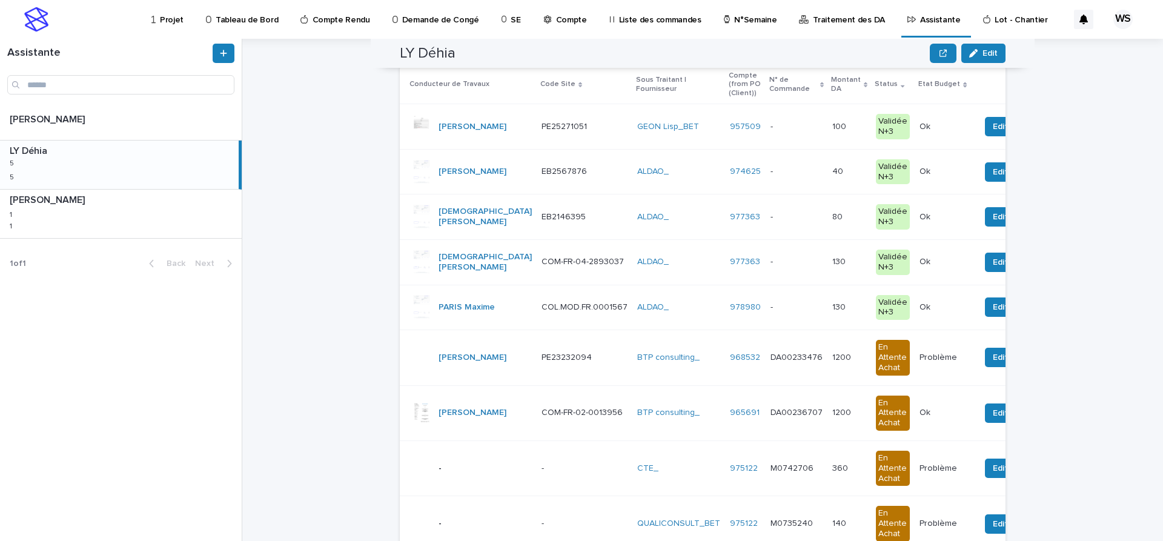
scroll to position [102, 0]
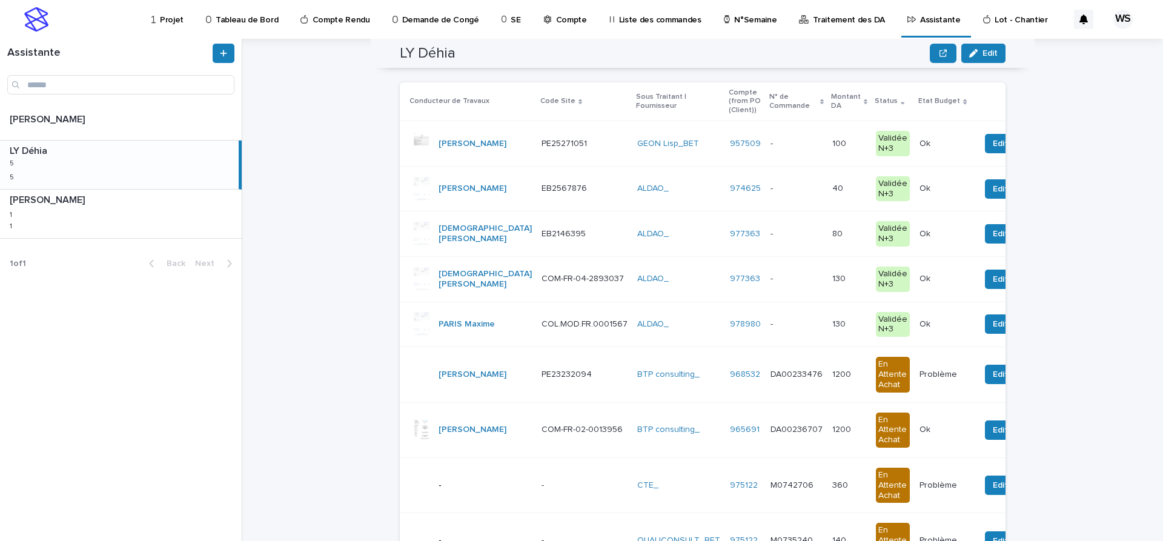
click at [808, 150] on div "- -" at bounding box center [796, 144] width 52 height 20
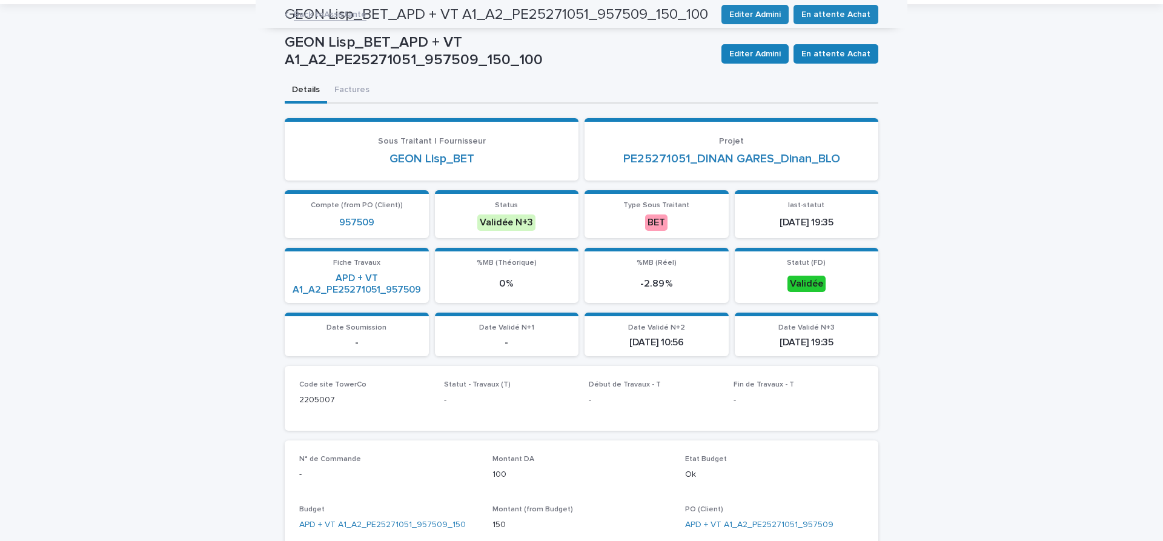
scroll to position [33, 0]
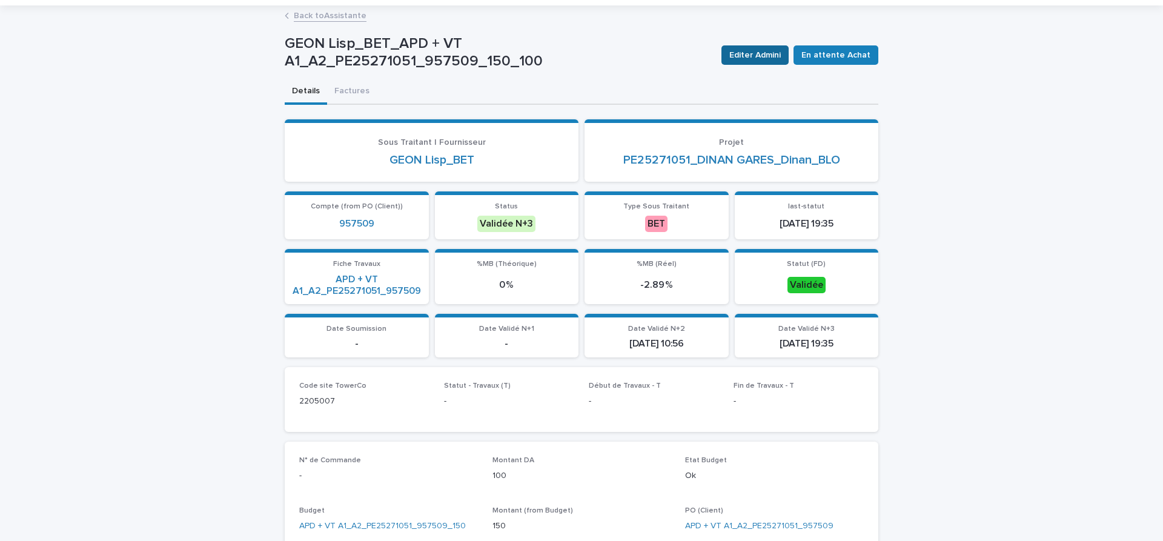
click at [763, 56] on span "Editer Admini" at bounding box center [754, 55] width 51 height 12
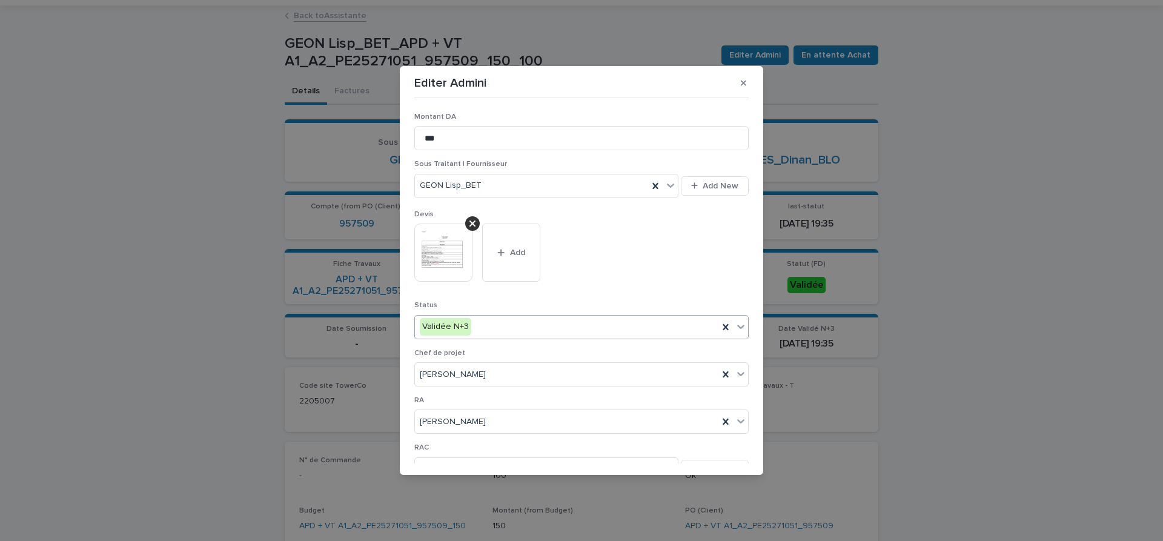
click at [743, 326] on icon at bounding box center [740, 327] width 7 height 4
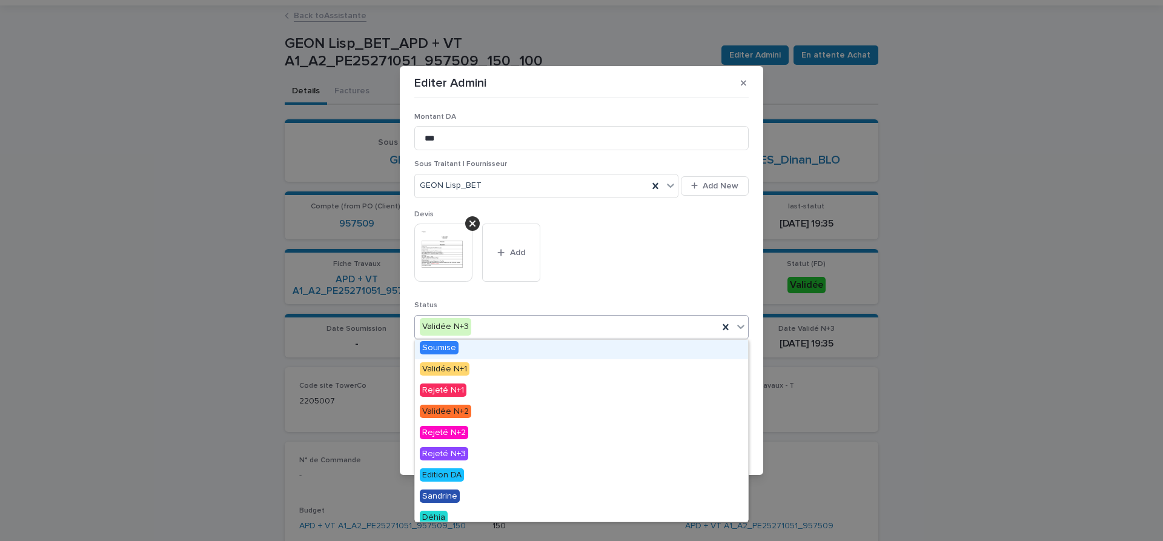
scroll to position [73, 0]
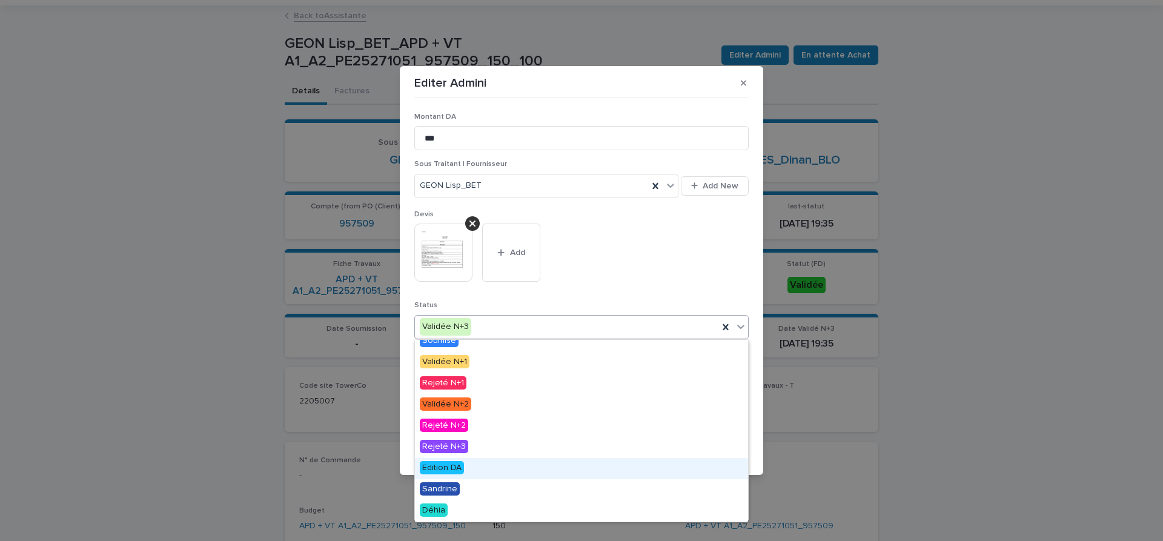
click at [451, 469] on span "Edition DA" at bounding box center [442, 467] width 44 height 13
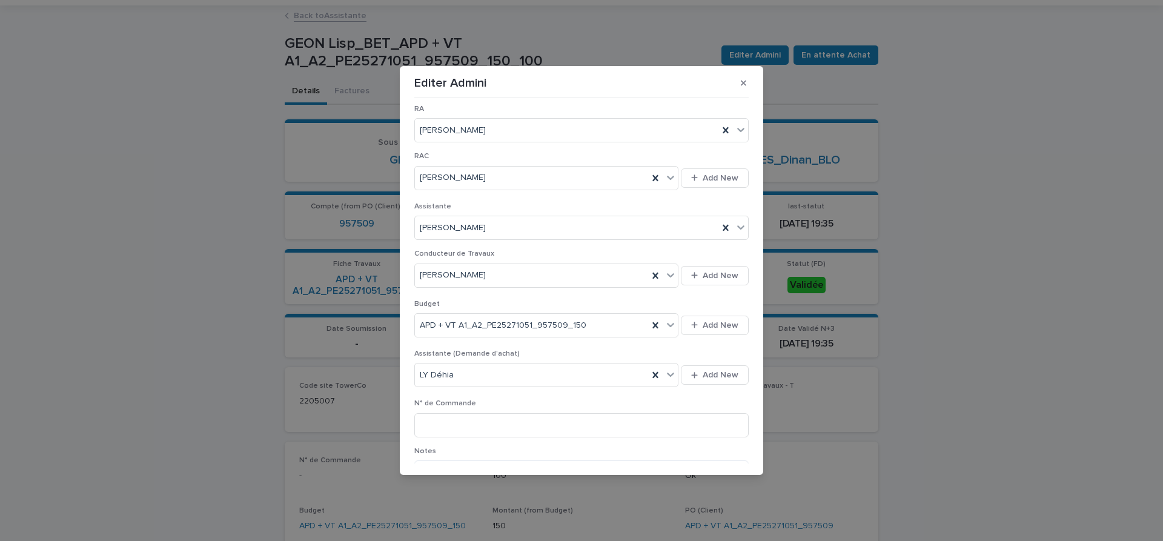
scroll to position [305, 0]
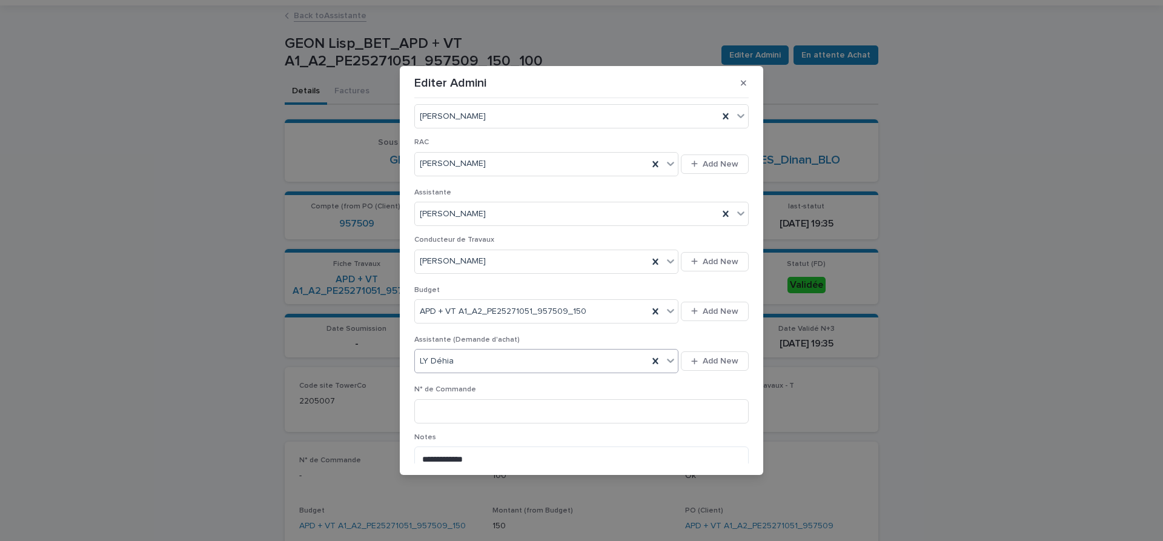
click at [674, 362] on icon at bounding box center [670, 360] width 12 height 12
click at [494, 426] on div "[PERSON_NAME]" at bounding box center [546, 426] width 263 height 21
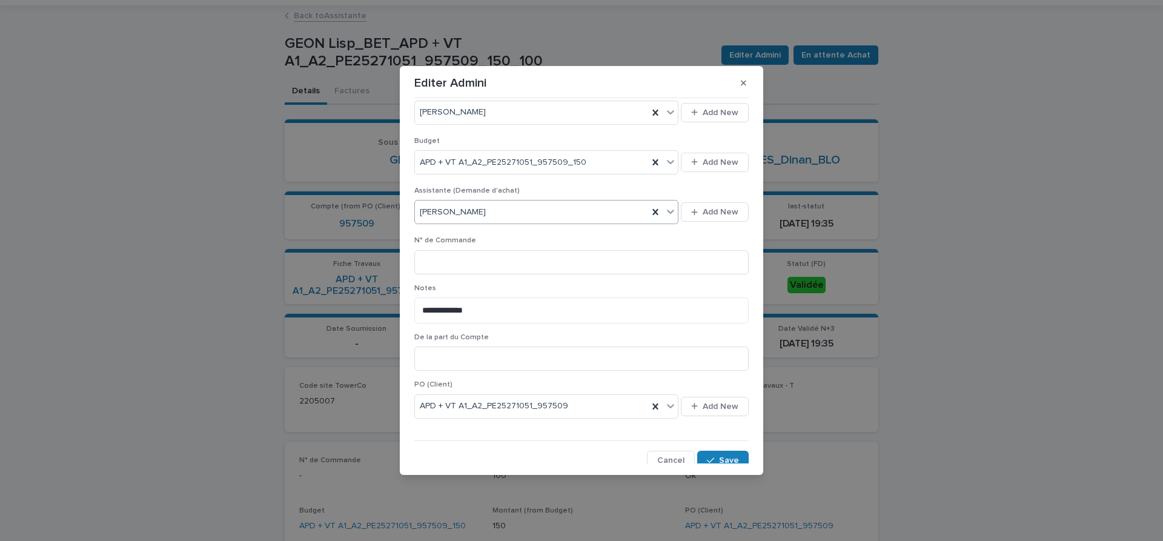
scroll to position [461, 0]
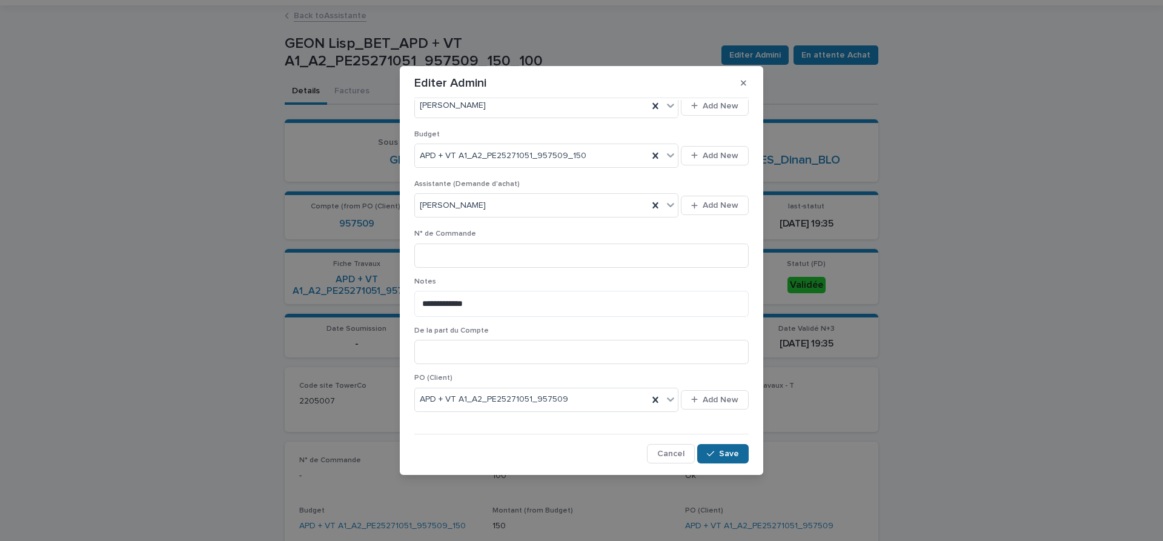
click at [738, 452] on span "Save" at bounding box center [729, 453] width 20 height 8
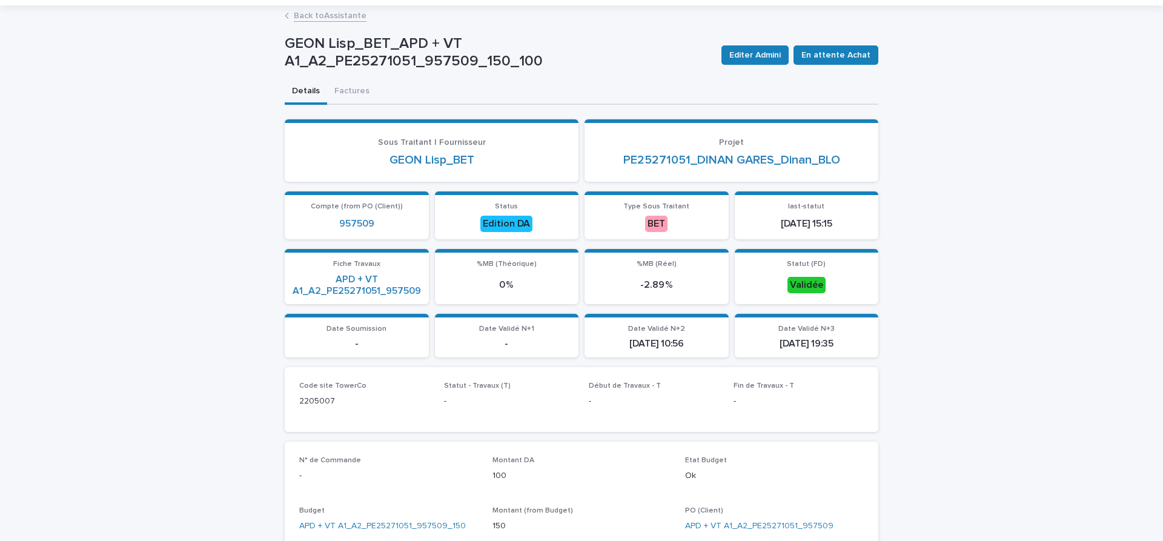
click at [357, 14] on link "Back to Assistante" at bounding box center [330, 15] width 73 height 14
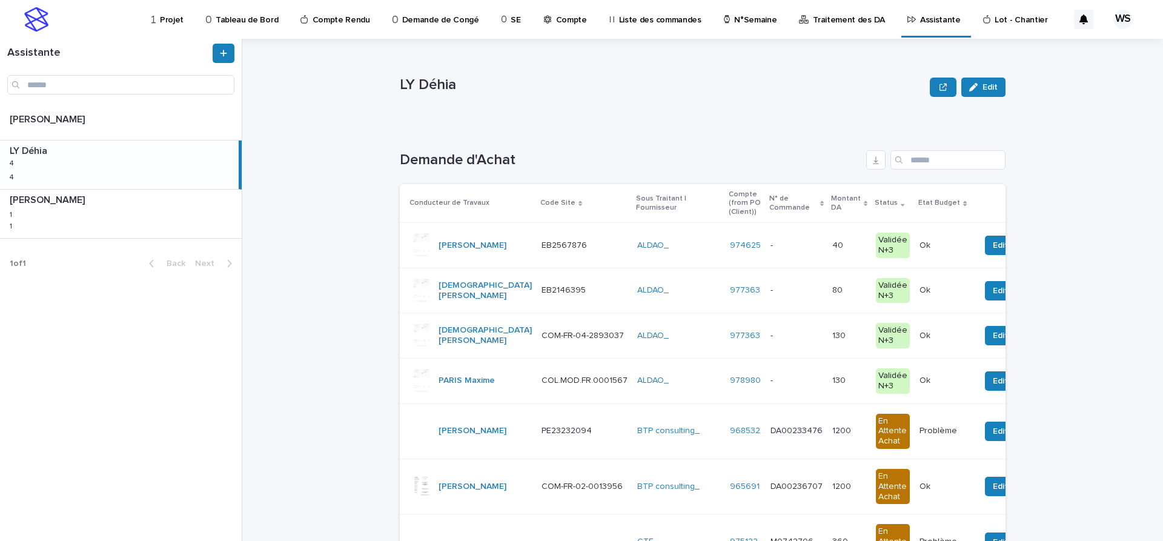
click at [794, 248] on p at bounding box center [796, 245] width 52 height 10
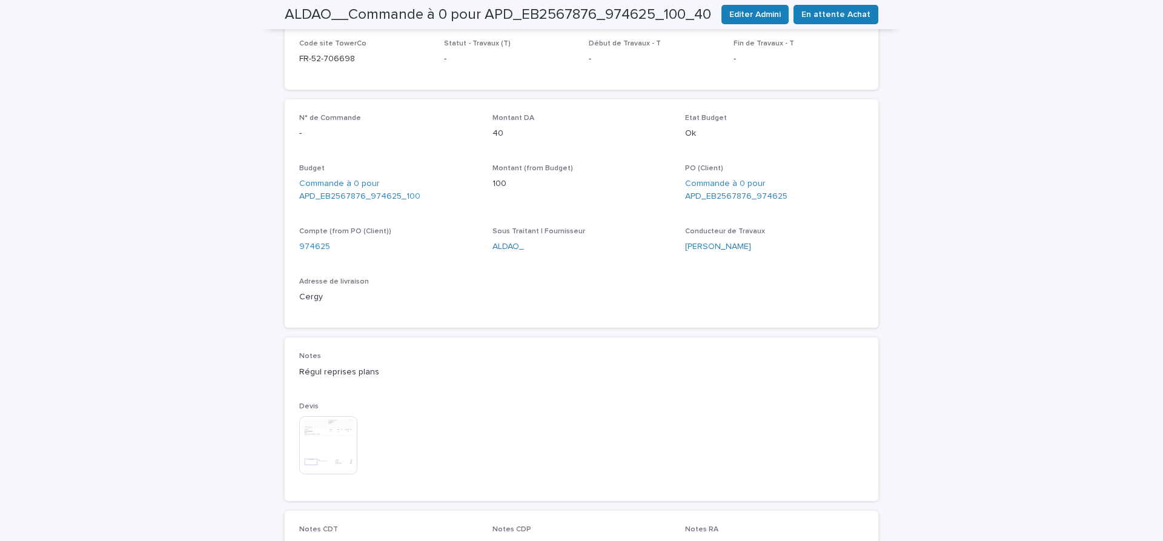
scroll to position [407, 0]
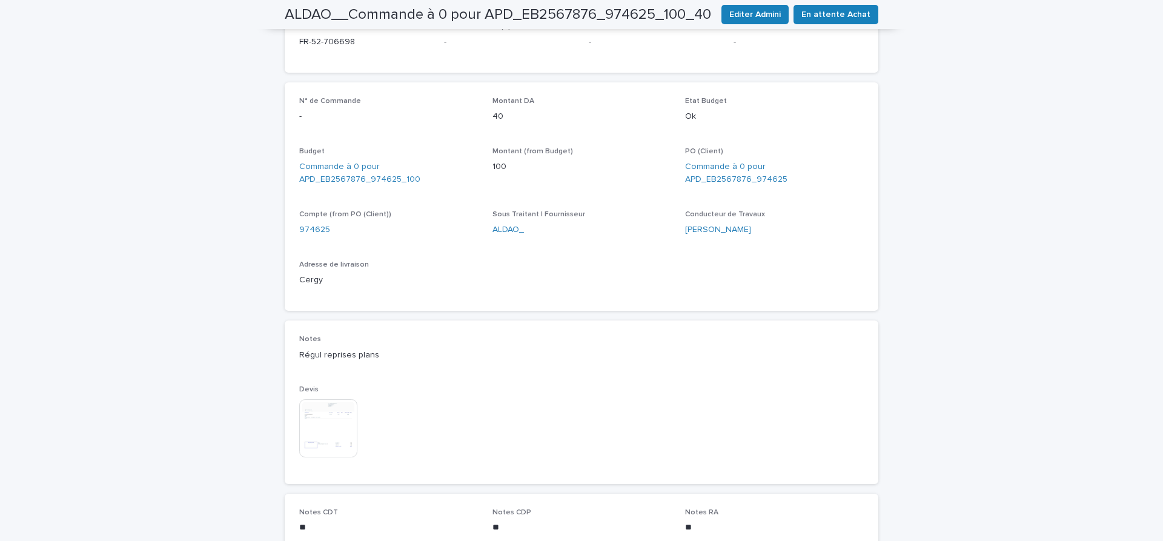
click at [334, 420] on img at bounding box center [328, 428] width 58 height 58
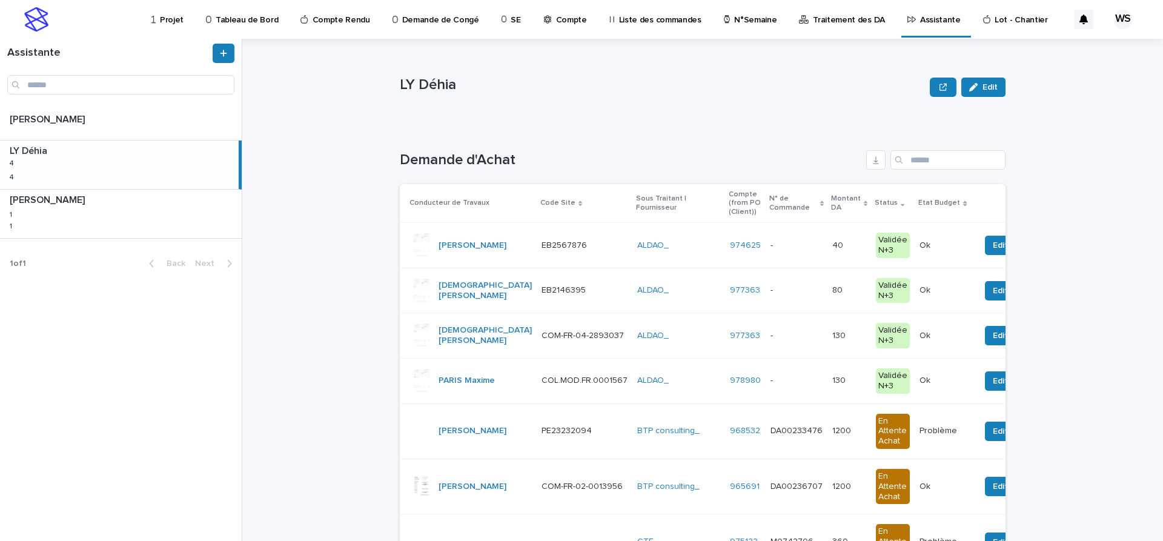
click at [815, 241] on p at bounding box center [796, 245] width 52 height 10
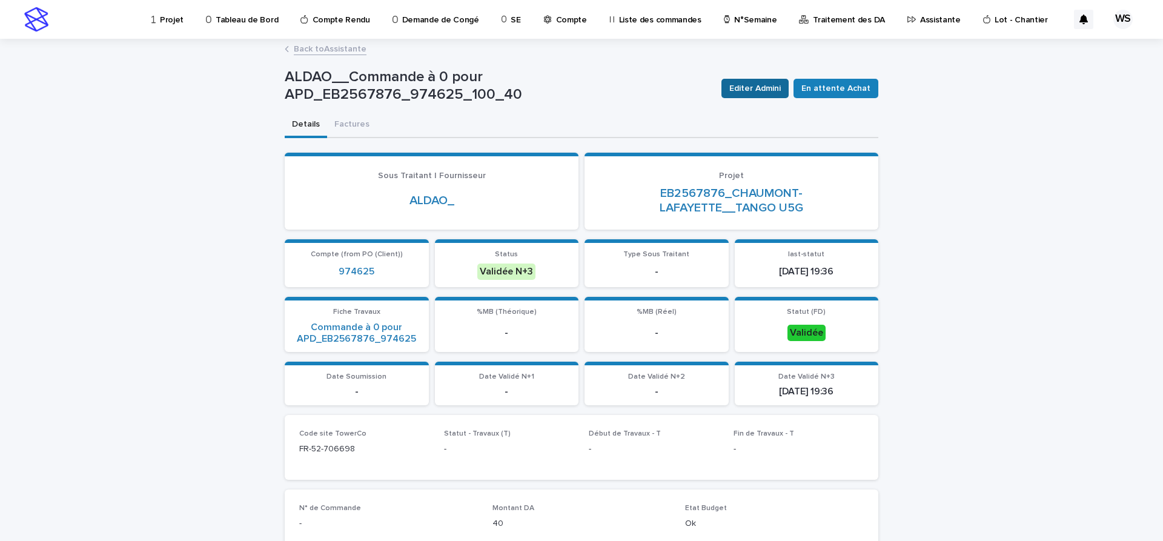
click at [778, 87] on span "Editer Admini" at bounding box center [754, 88] width 51 height 12
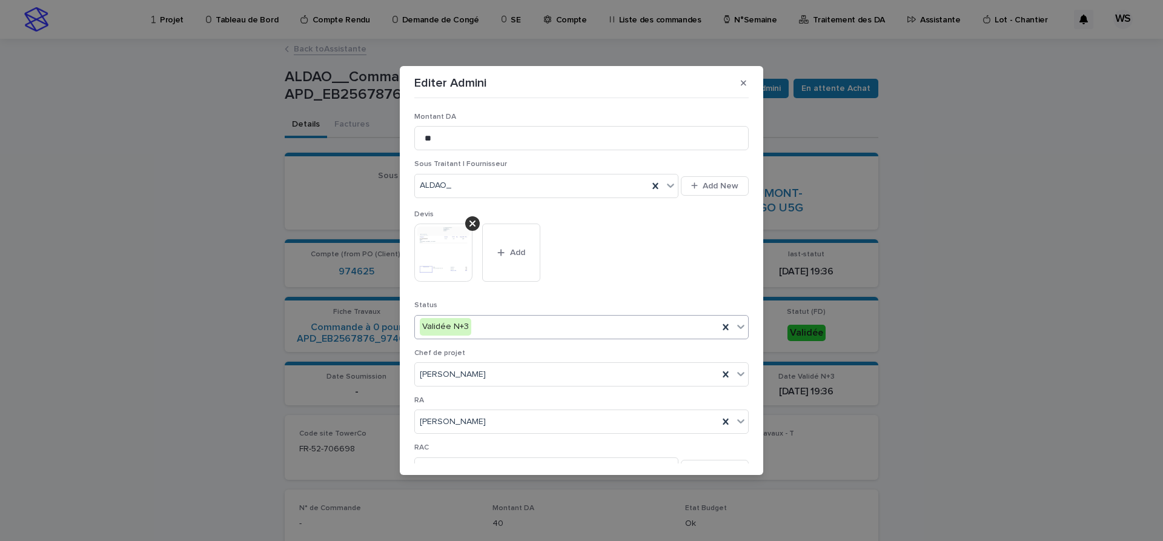
click at [743, 325] on icon at bounding box center [740, 327] width 7 height 4
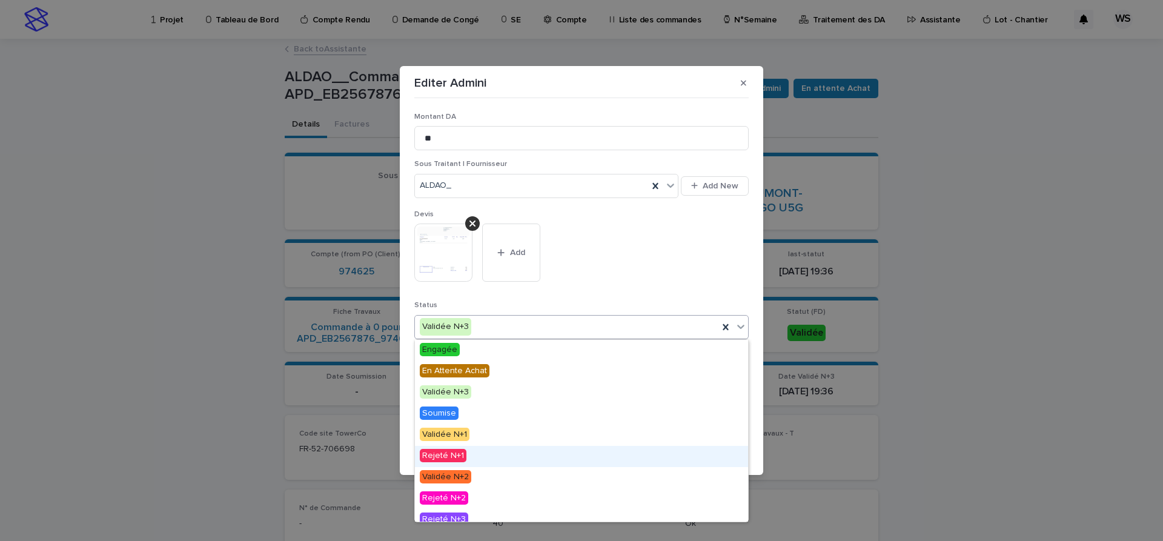
scroll to position [73, 0]
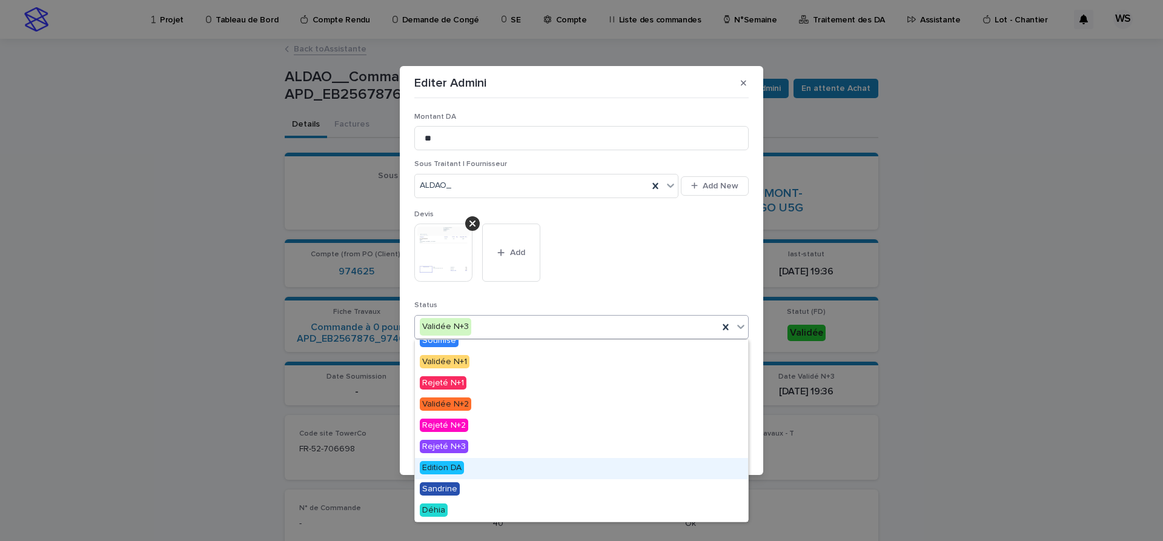
click at [446, 463] on span "Edition DA" at bounding box center [442, 467] width 44 height 13
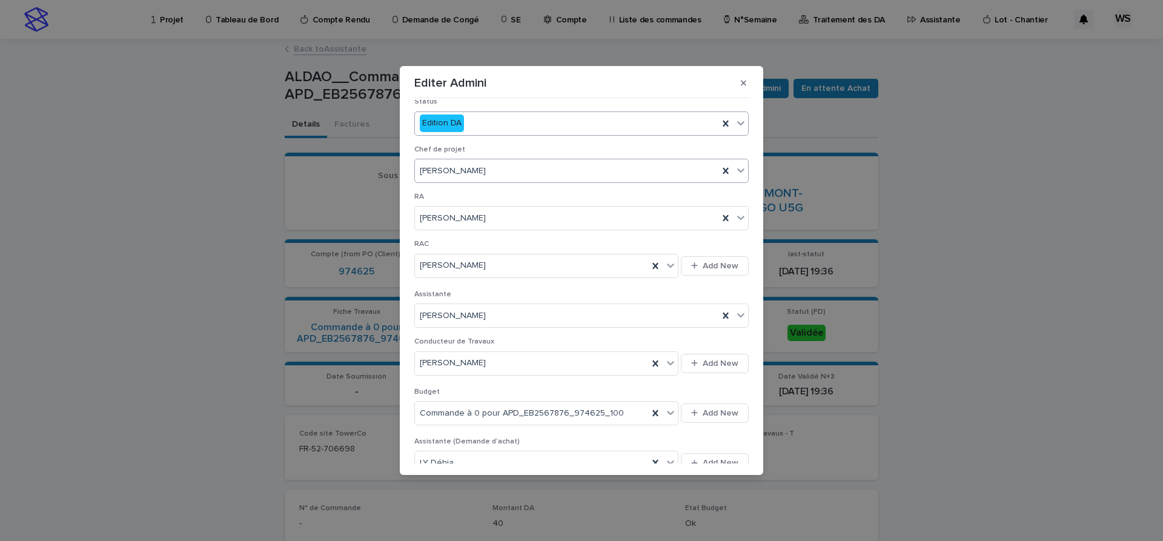
scroll to position [407, 0]
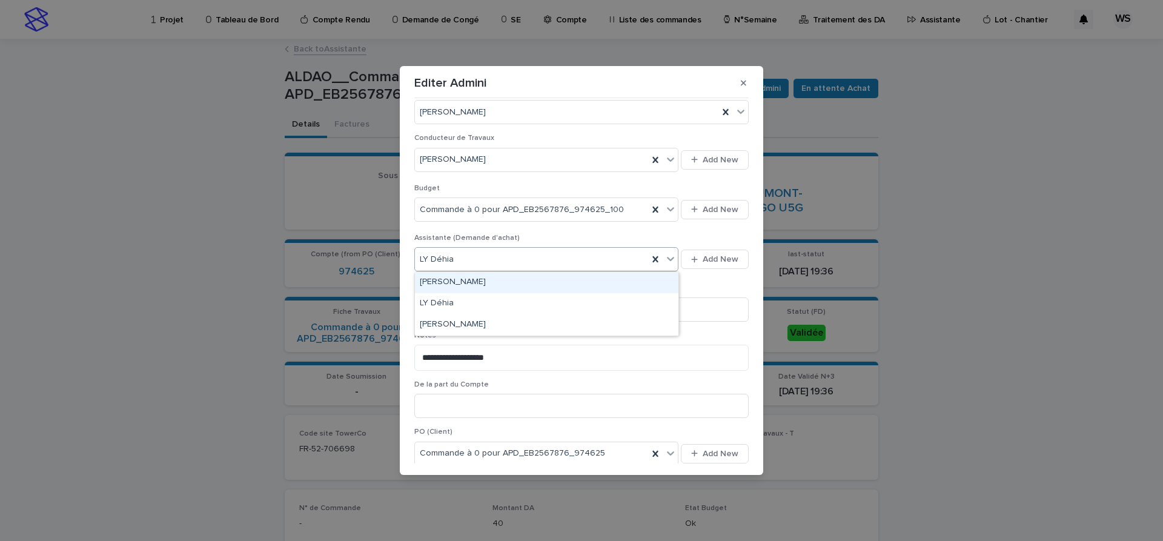
click at [672, 262] on icon at bounding box center [670, 259] width 12 height 12
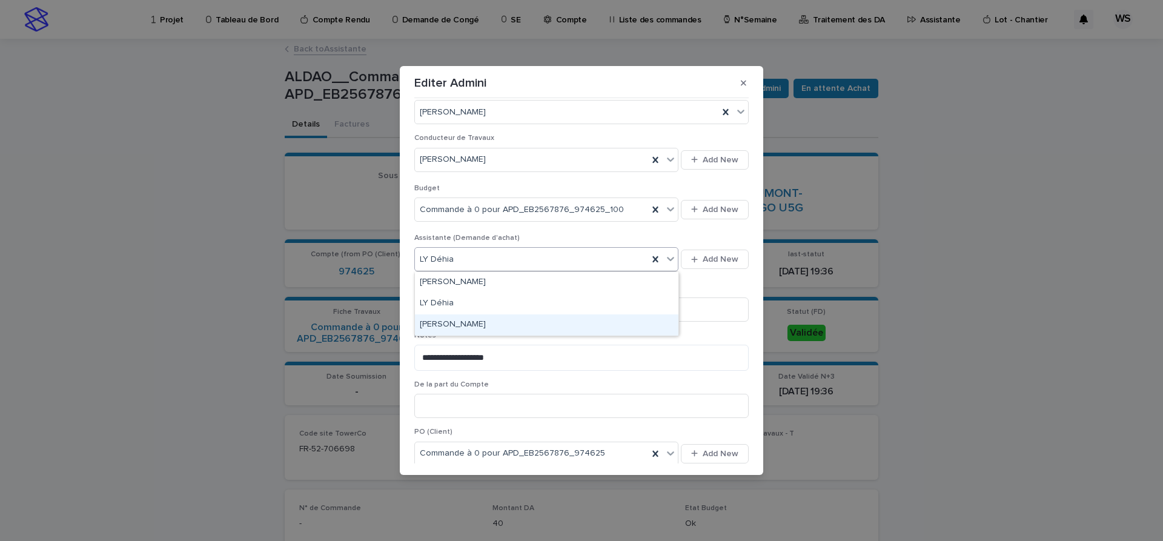
click at [481, 327] on div "[PERSON_NAME]" at bounding box center [546, 324] width 263 height 21
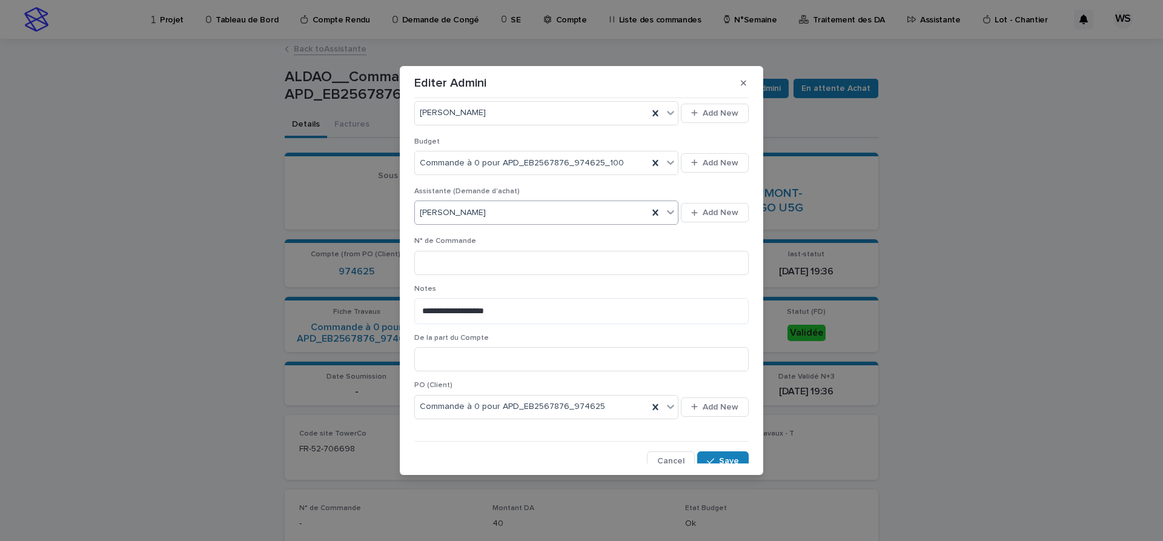
scroll to position [461, 0]
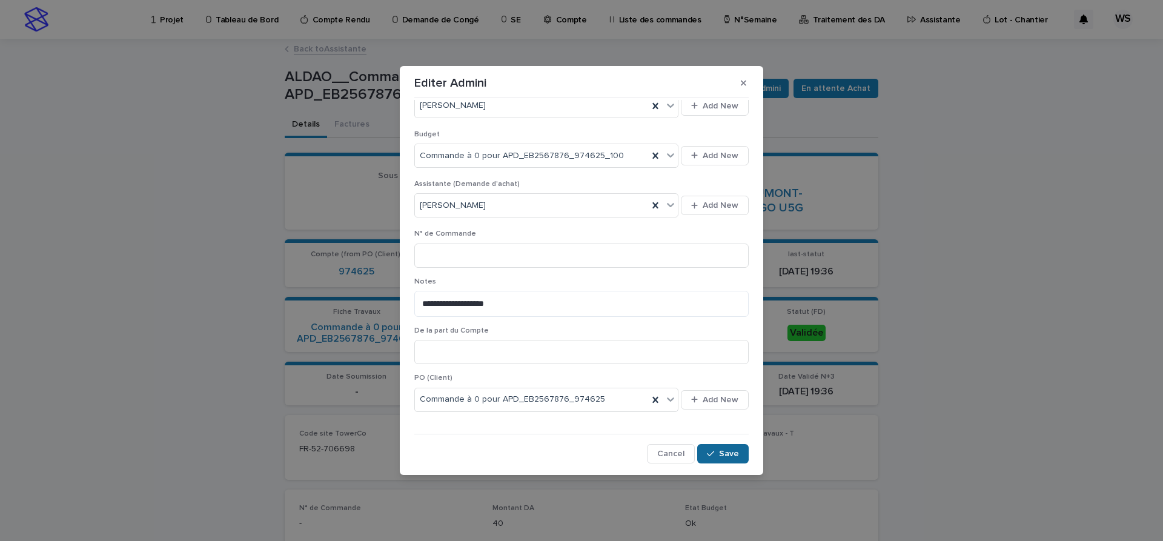
click at [735, 448] on button "Save" at bounding box center [722, 453] width 51 height 19
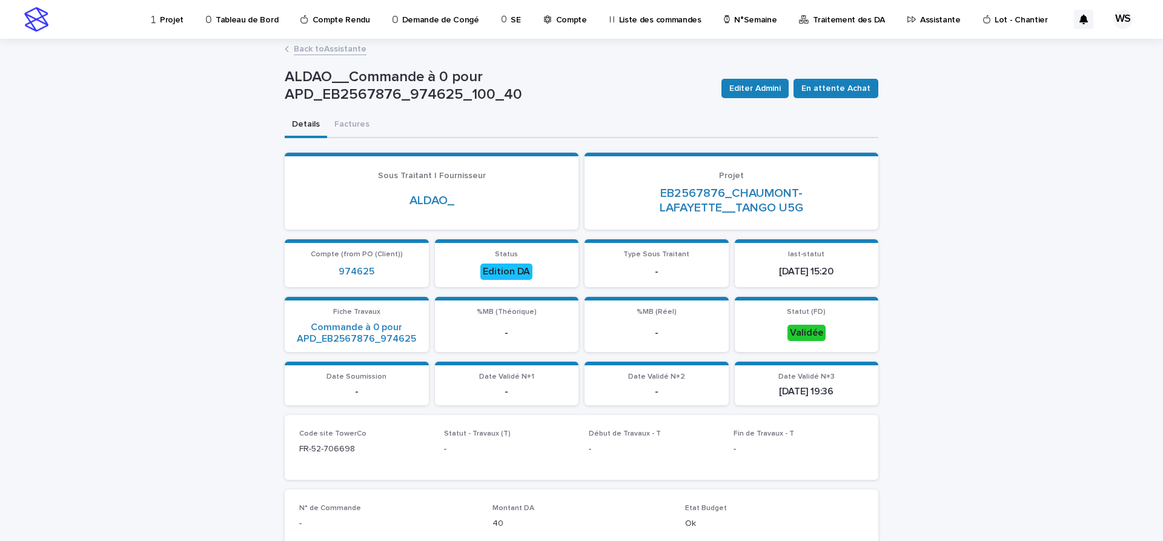
click at [347, 50] on link "Back to Assistante" at bounding box center [330, 48] width 73 height 14
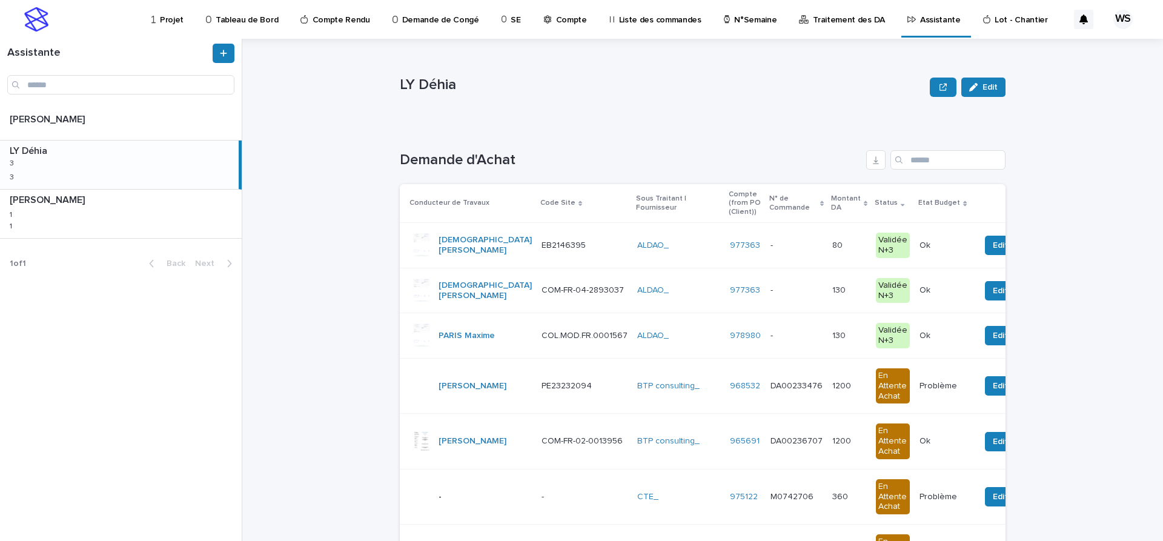
click at [801, 247] on p at bounding box center [796, 245] width 52 height 10
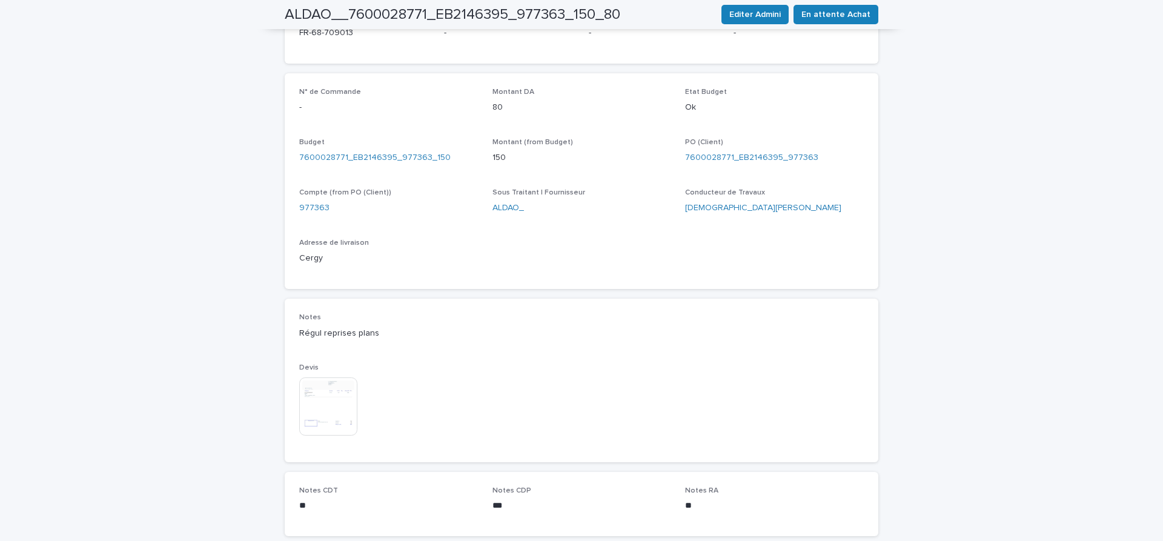
scroll to position [407, 0]
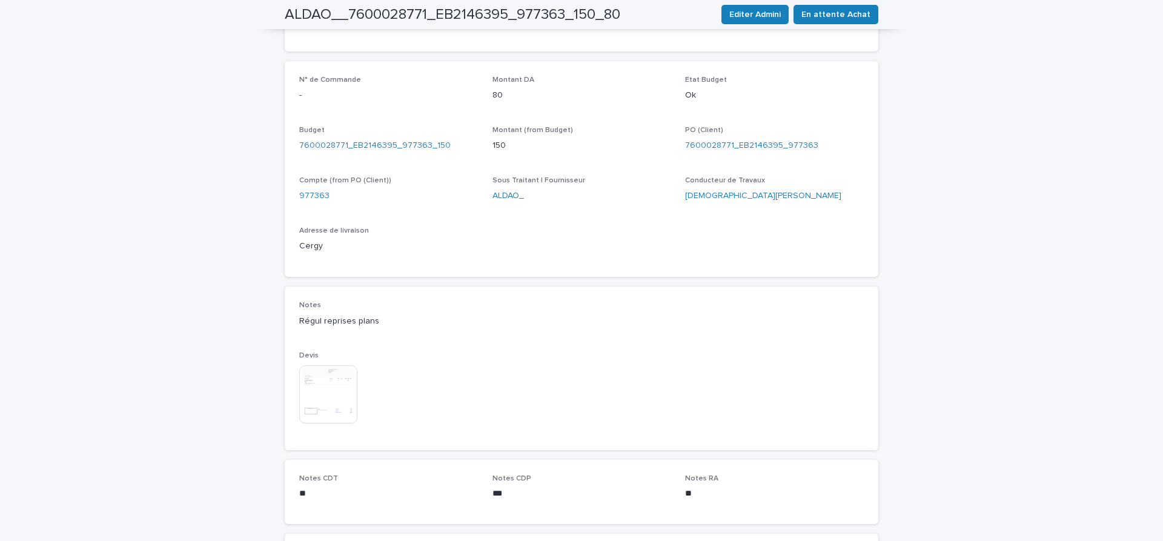
click at [335, 400] on img at bounding box center [328, 394] width 58 height 58
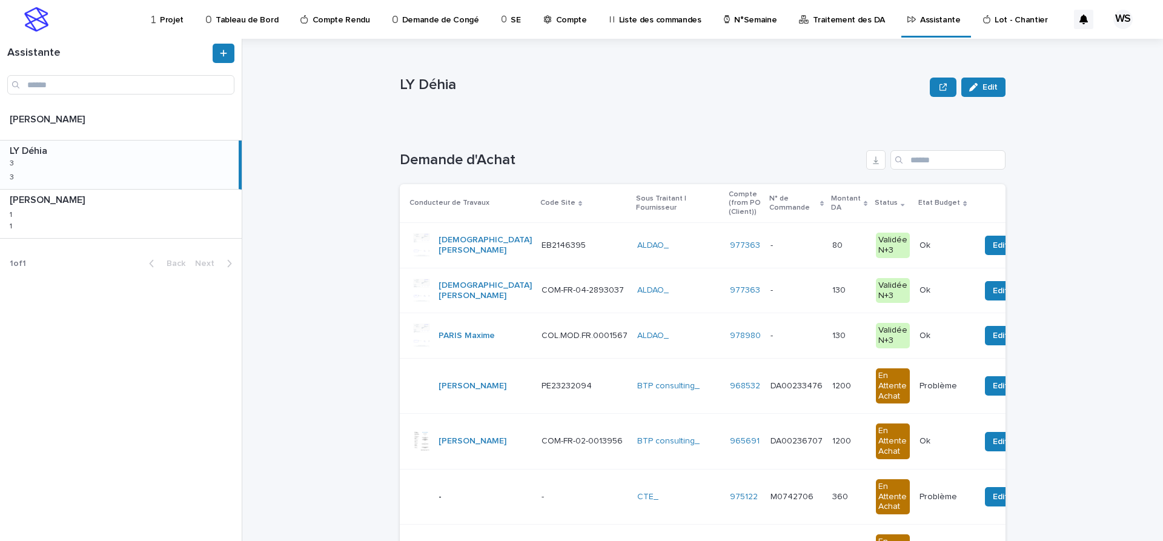
click at [715, 248] on div "ALDAO_" at bounding box center [678, 245] width 83 height 10
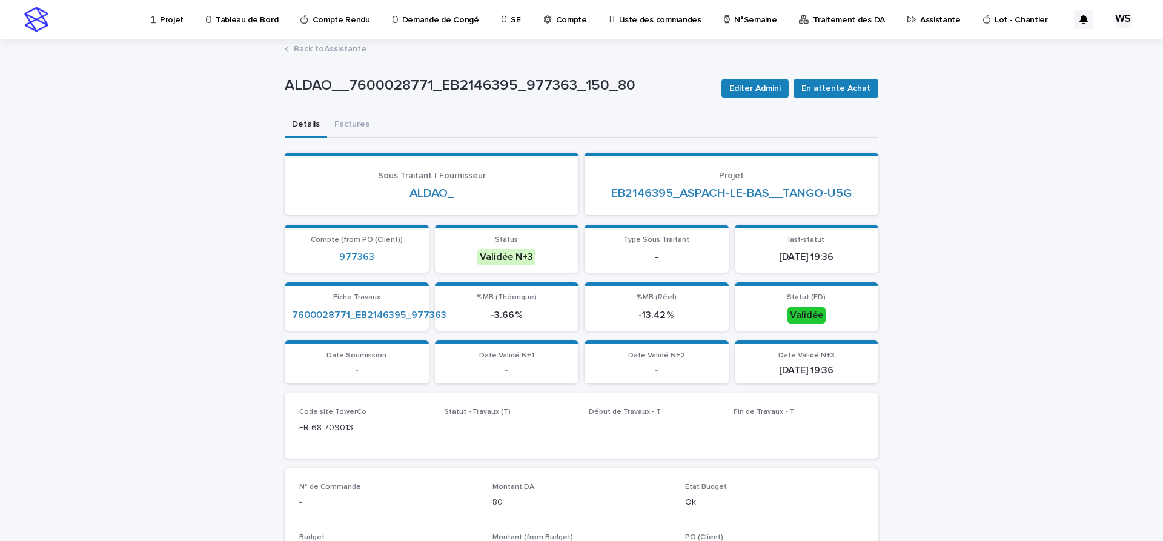
click at [346, 48] on link "Back to Assistante" at bounding box center [330, 48] width 73 height 14
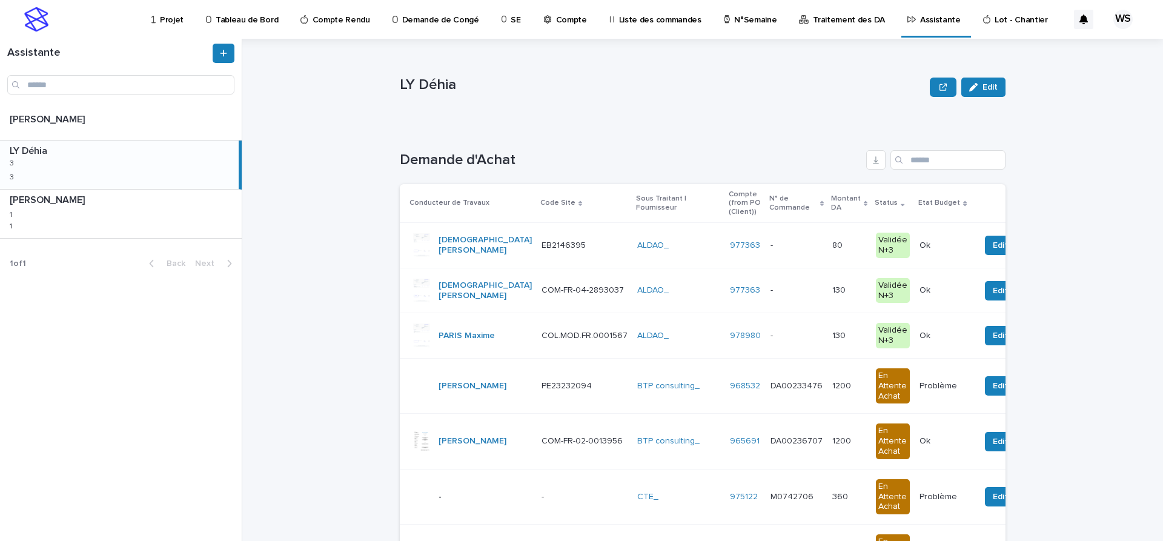
click at [785, 294] on p at bounding box center [796, 290] width 52 height 10
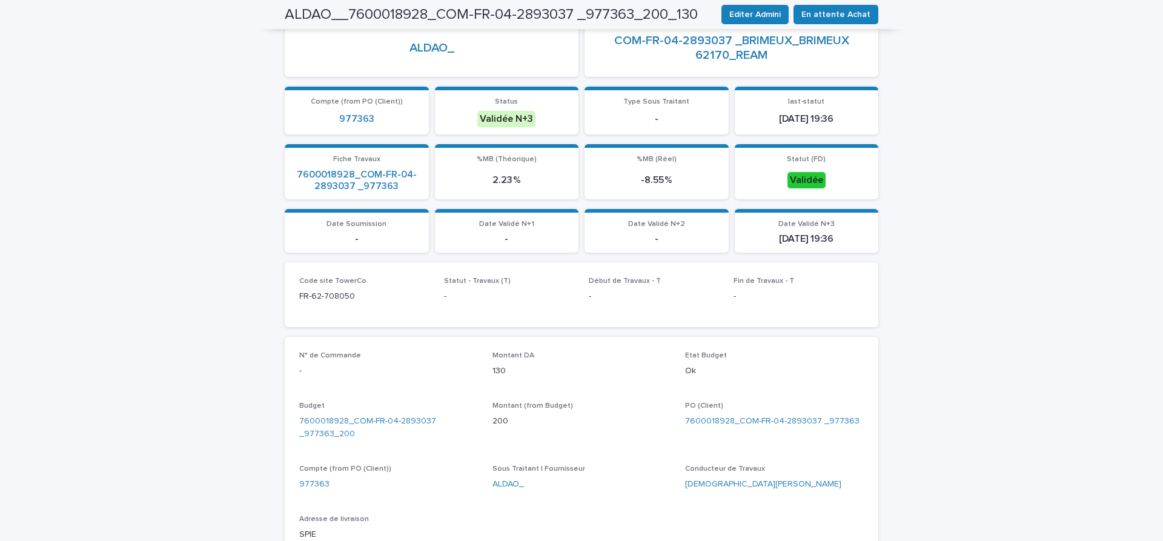
scroll to position [356, 0]
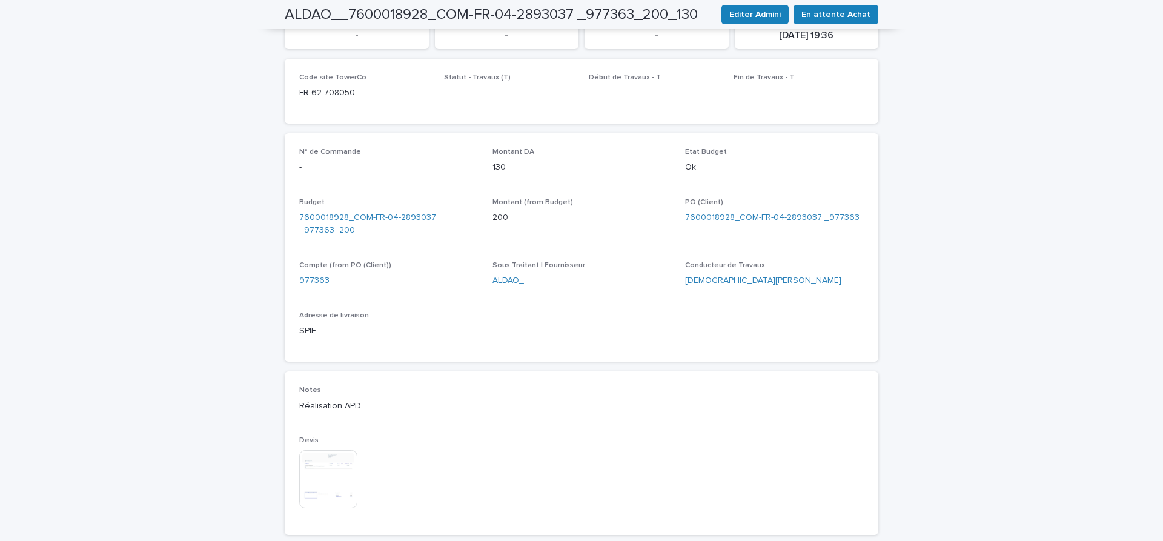
click at [320, 492] on img at bounding box center [328, 479] width 58 height 58
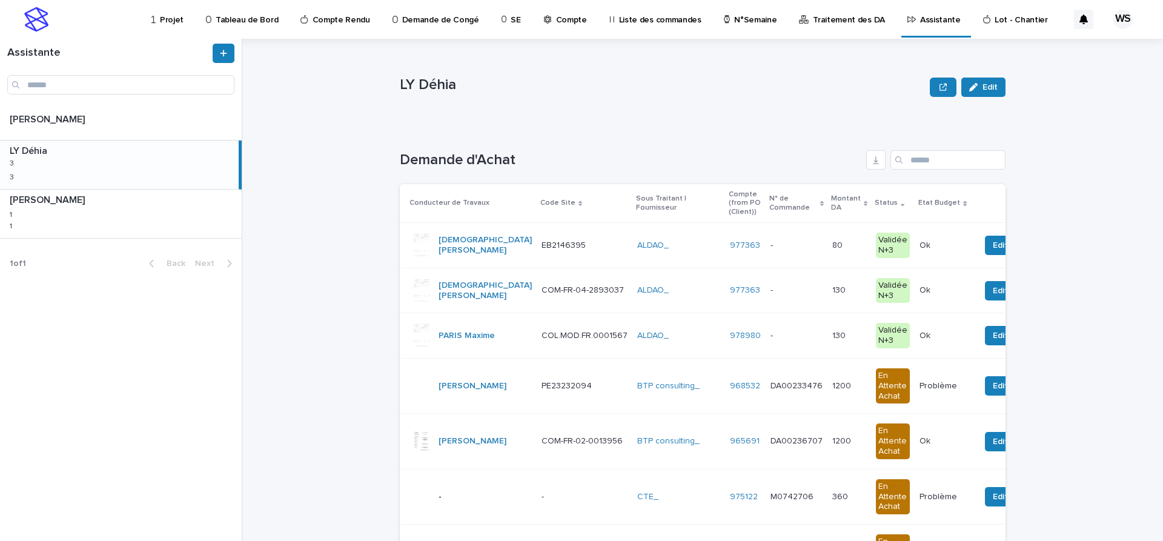
click at [811, 254] on div "- -" at bounding box center [796, 246] width 52 height 20
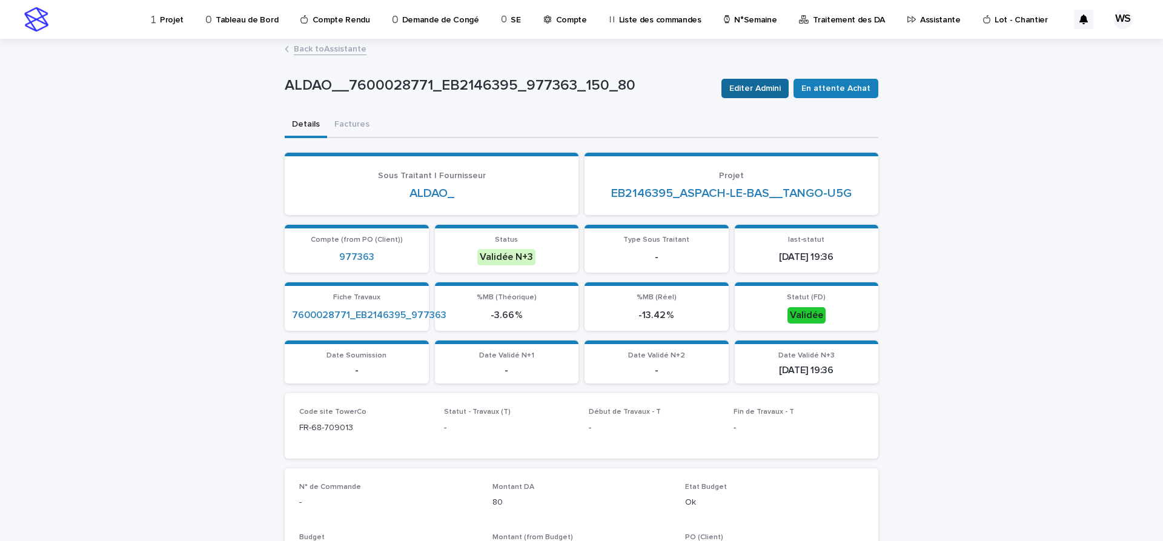
click at [767, 88] on span "Editer Admini" at bounding box center [754, 88] width 51 height 12
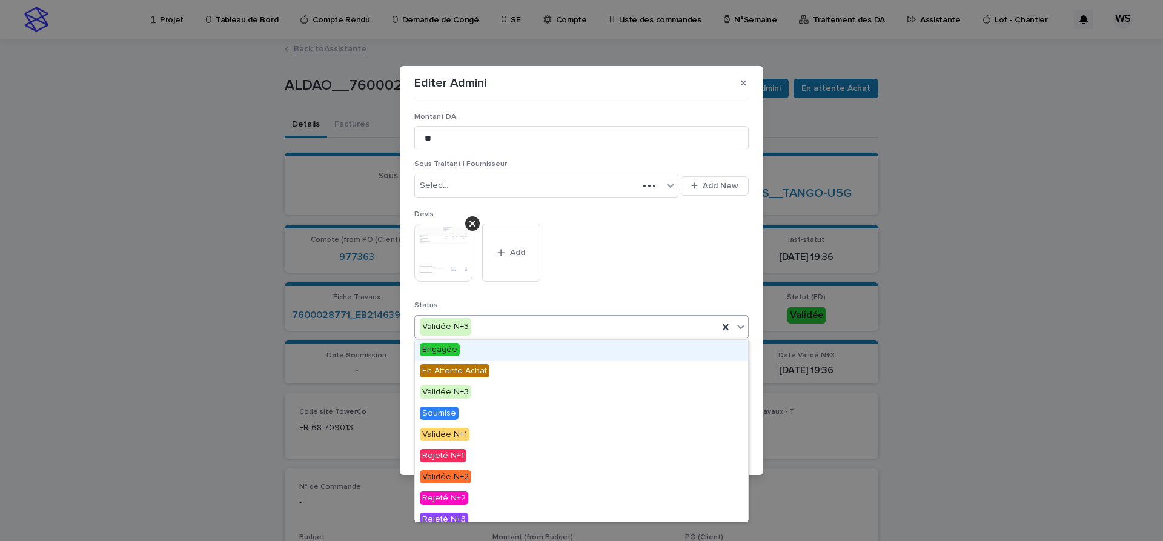
click at [741, 326] on icon at bounding box center [741, 326] width 12 height 12
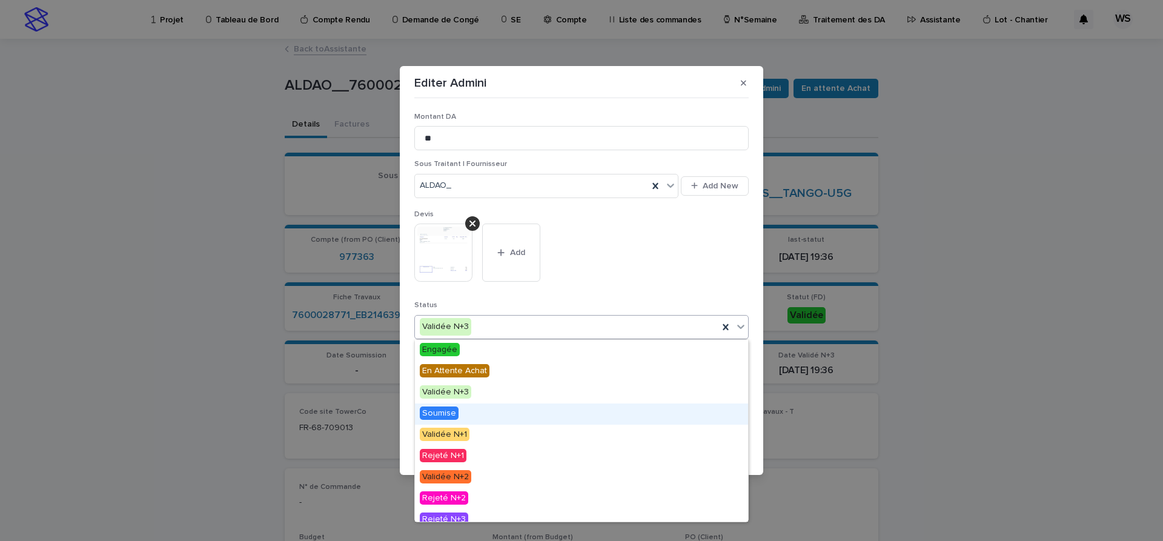
scroll to position [73, 0]
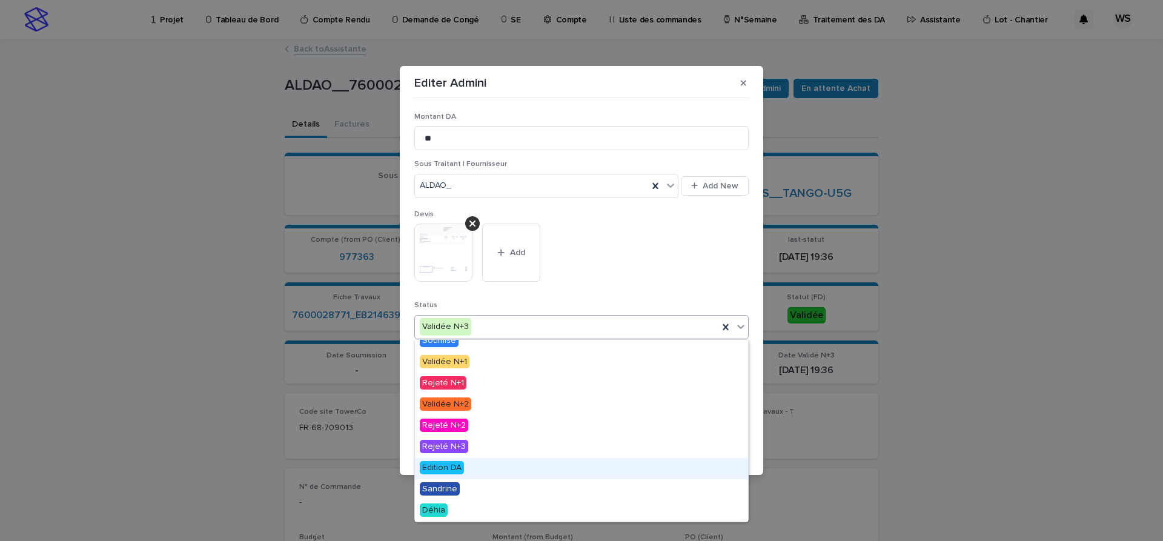
click at [439, 469] on span "Edition DA" at bounding box center [442, 467] width 44 height 13
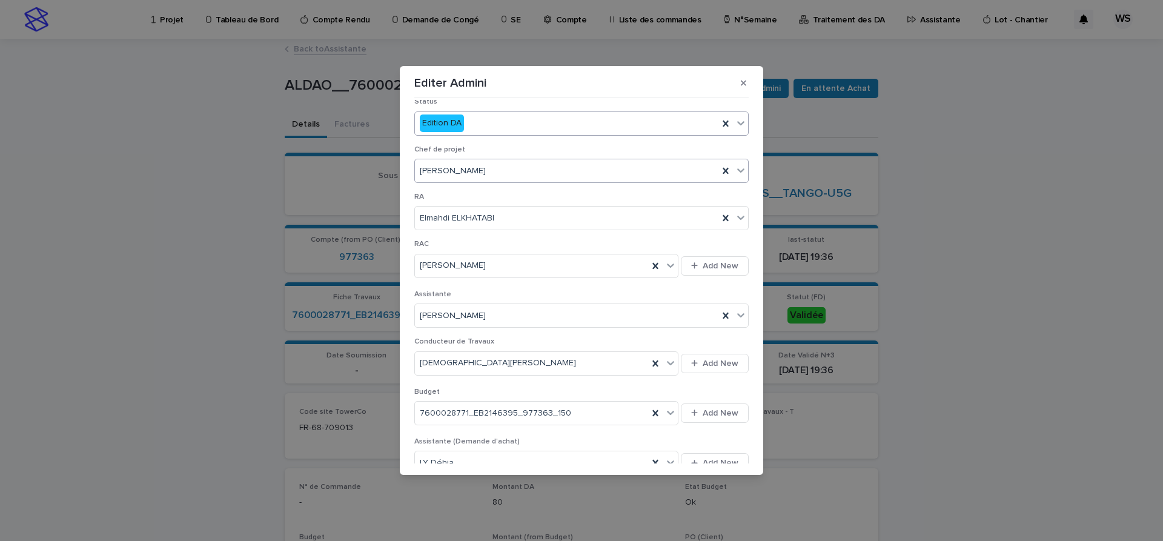
scroll to position [407, 0]
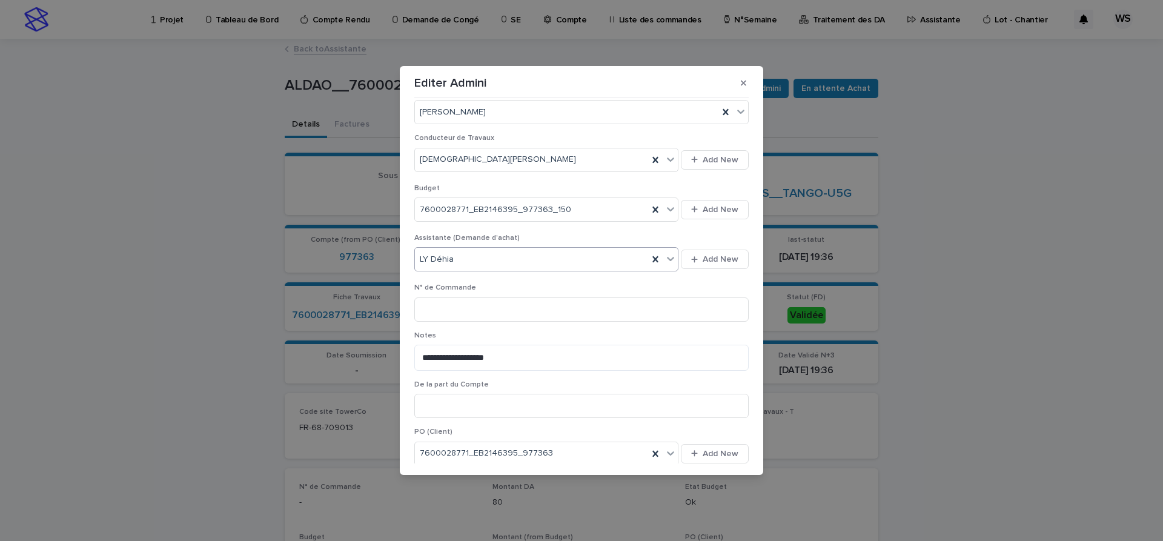
click at [670, 258] on icon at bounding box center [670, 259] width 12 height 12
click at [478, 328] on div "[PERSON_NAME]" at bounding box center [546, 324] width 263 height 21
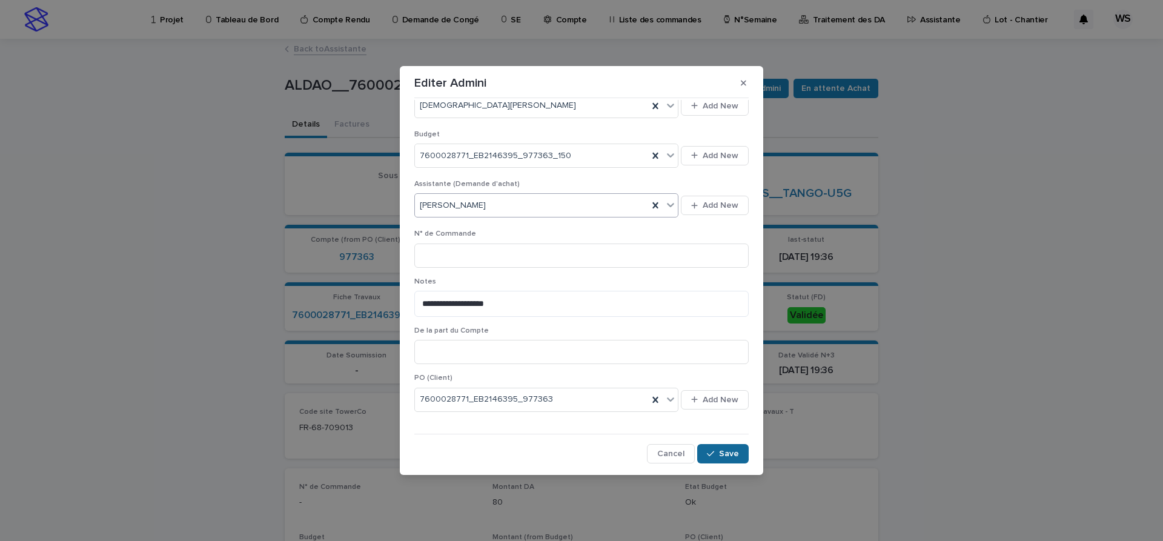
click at [731, 455] on span "Save" at bounding box center [729, 453] width 20 height 8
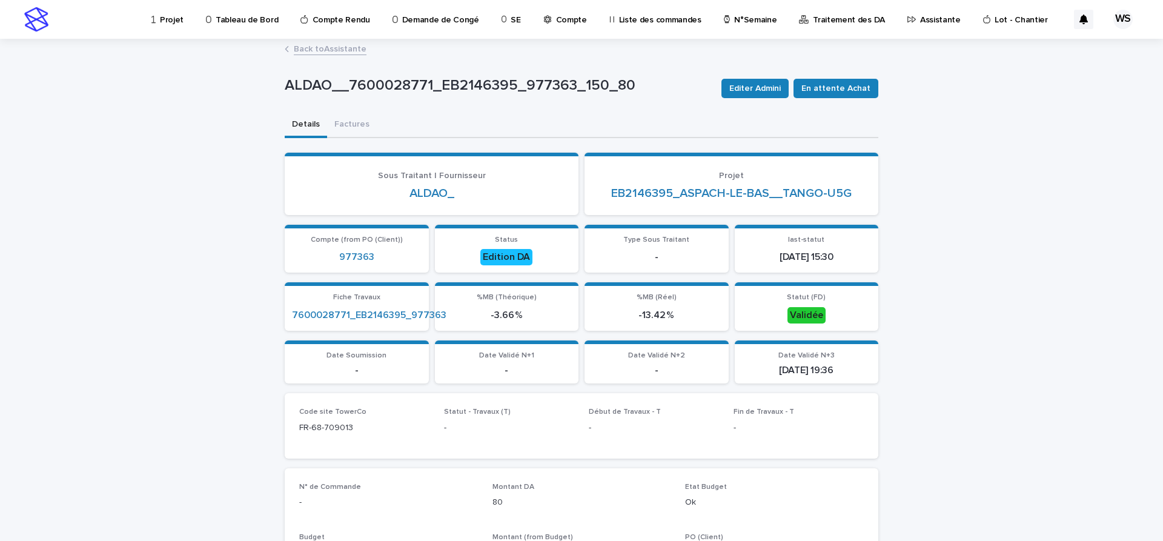
click at [353, 50] on link "Back to Assistante" at bounding box center [330, 48] width 73 height 14
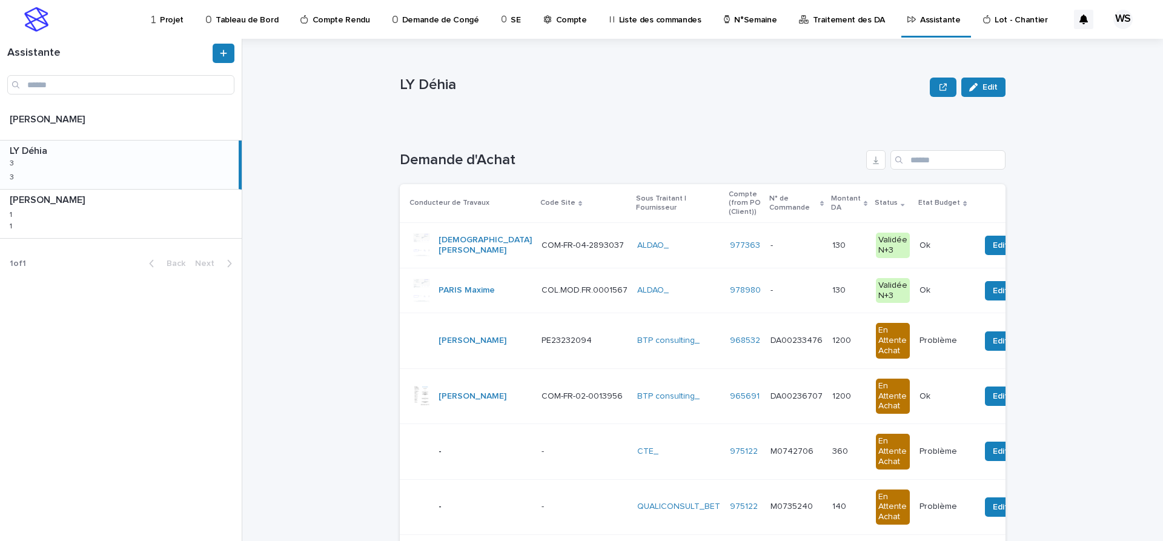
click at [800, 248] on p at bounding box center [796, 245] width 52 height 10
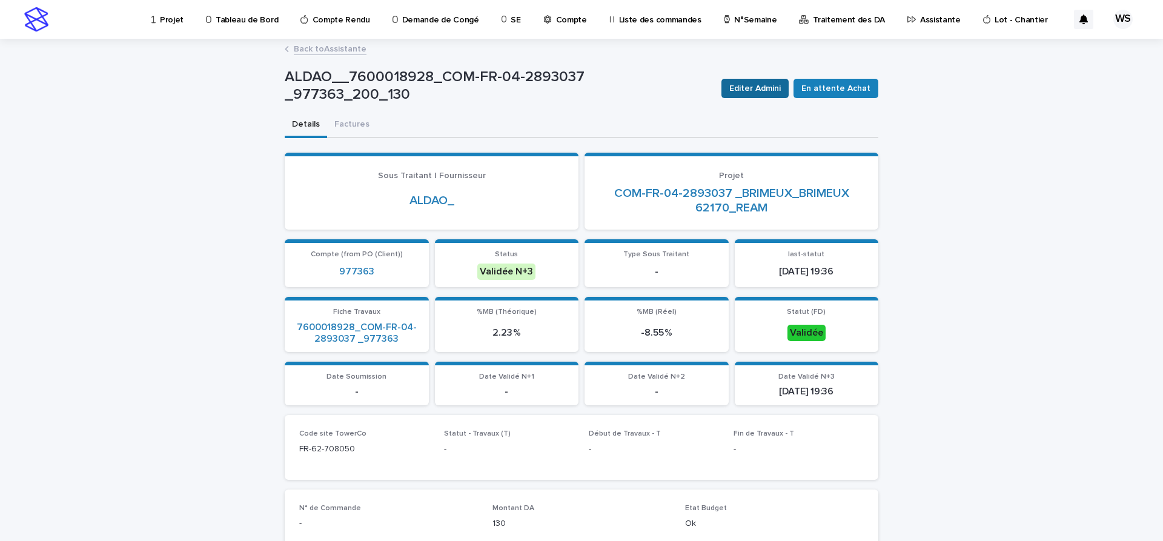
click at [771, 87] on span "Editer Admini" at bounding box center [754, 88] width 51 height 12
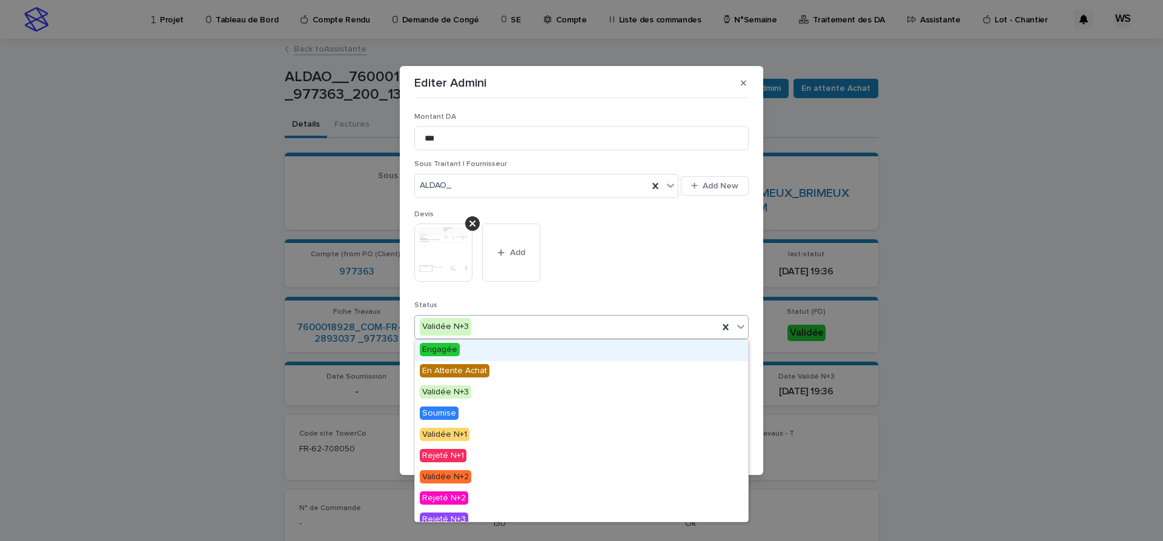
click at [744, 325] on icon at bounding box center [741, 326] width 12 height 12
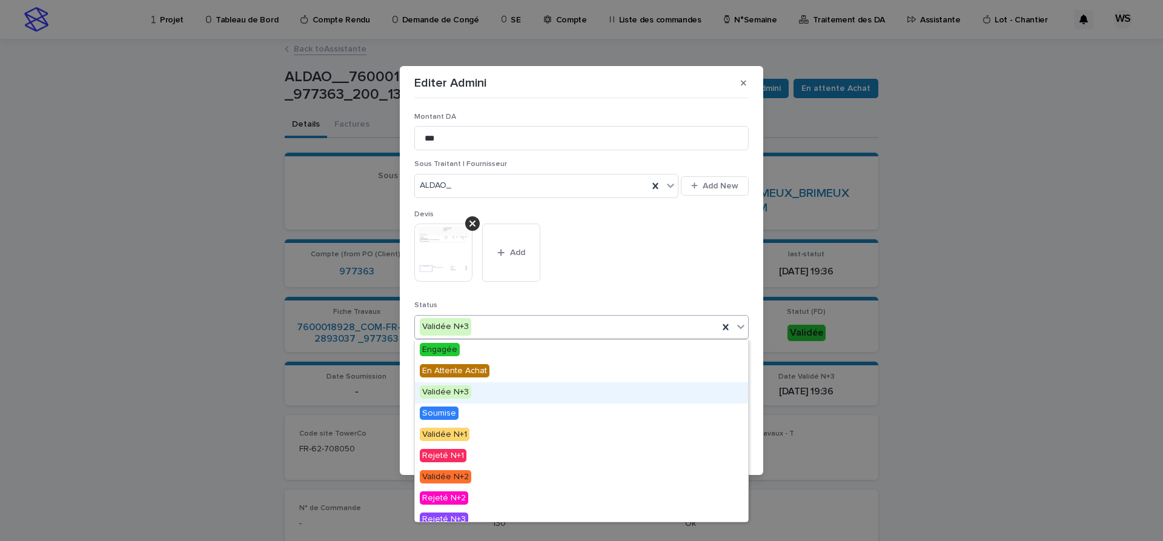
scroll to position [73, 0]
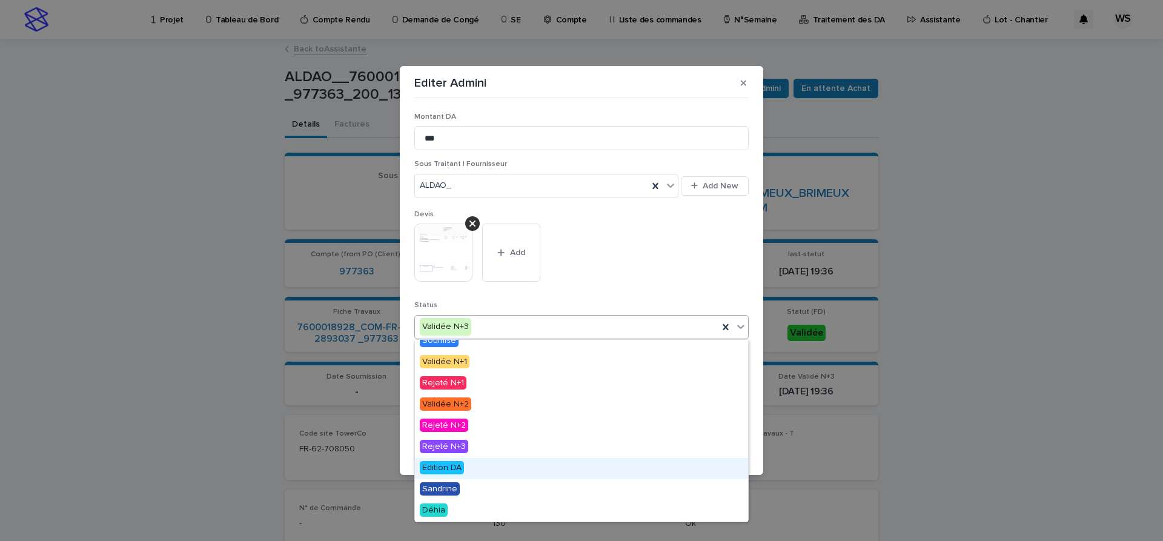
click at [436, 465] on span "Edition DA" at bounding box center [442, 467] width 44 height 13
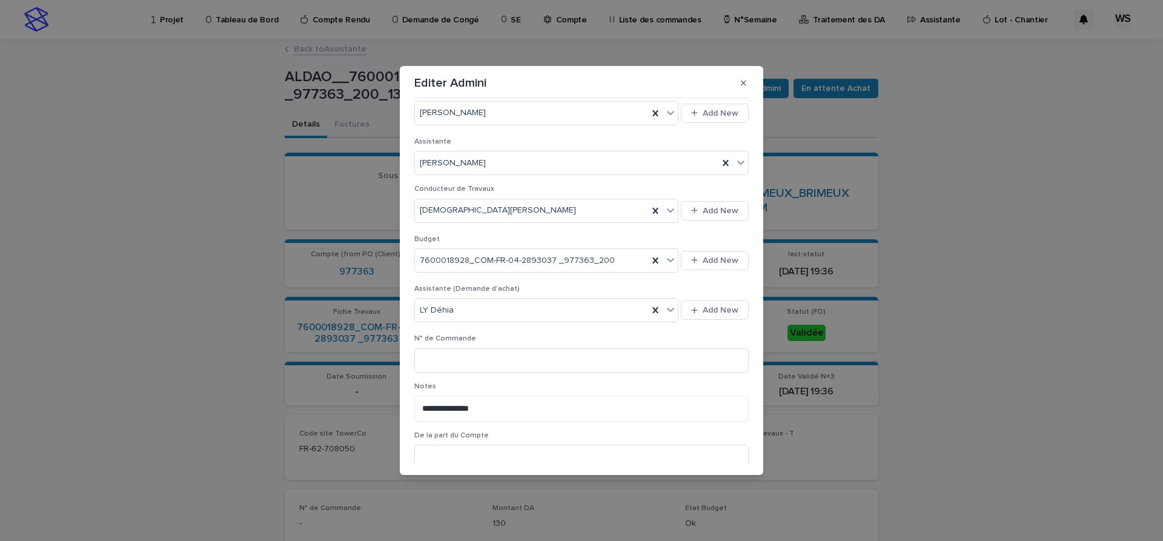
scroll to position [407, 0]
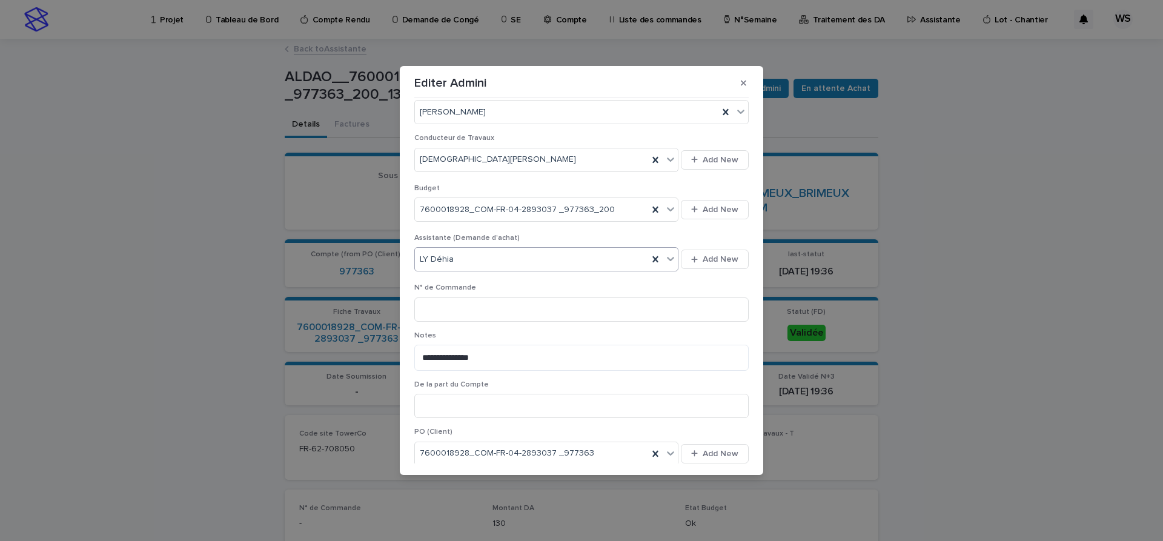
click at [670, 257] on icon at bounding box center [670, 259] width 12 height 12
click at [448, 326] on div "[PERSON_NAME]" at bounding box center [546, 324] width 263 height 21
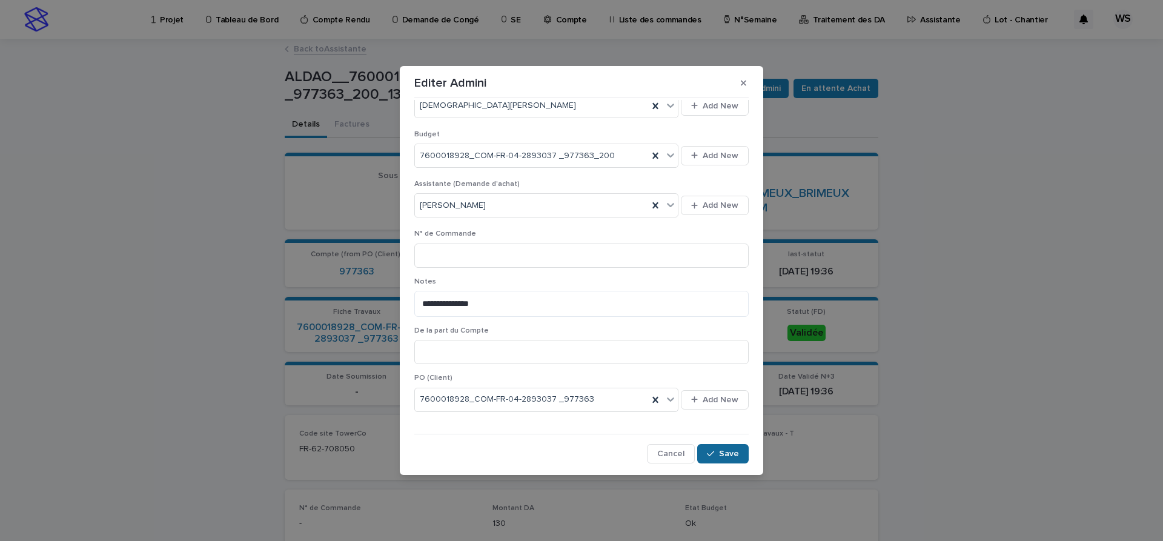
click at [729, 454] on span "Save" at bounding box center [729, 453] width 20 height 8
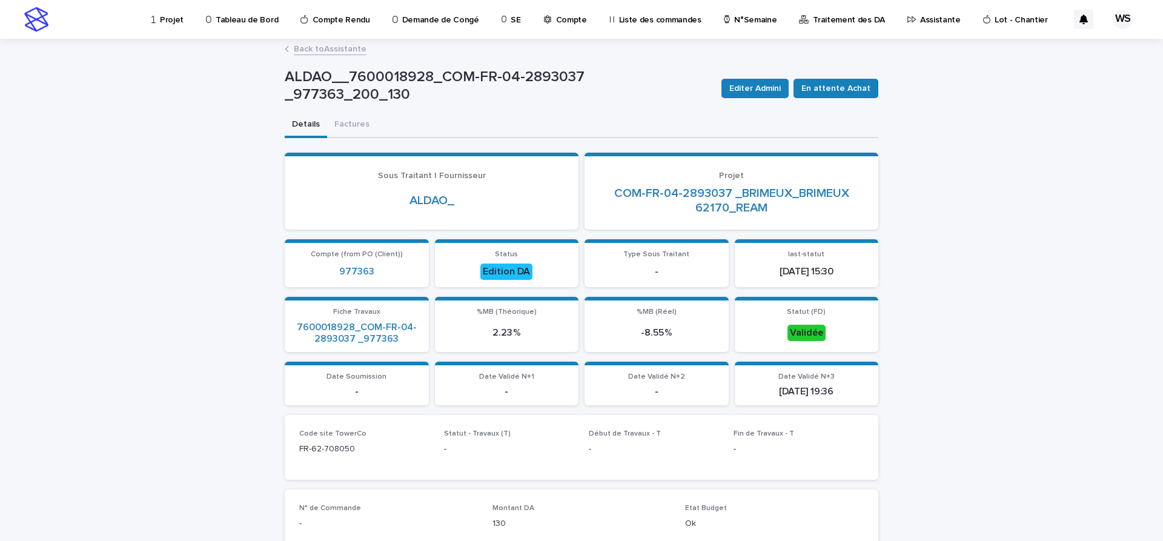
click at [351, 47] on link "Back to Assistante" at bounding box center [330, 48] width 73 height 14
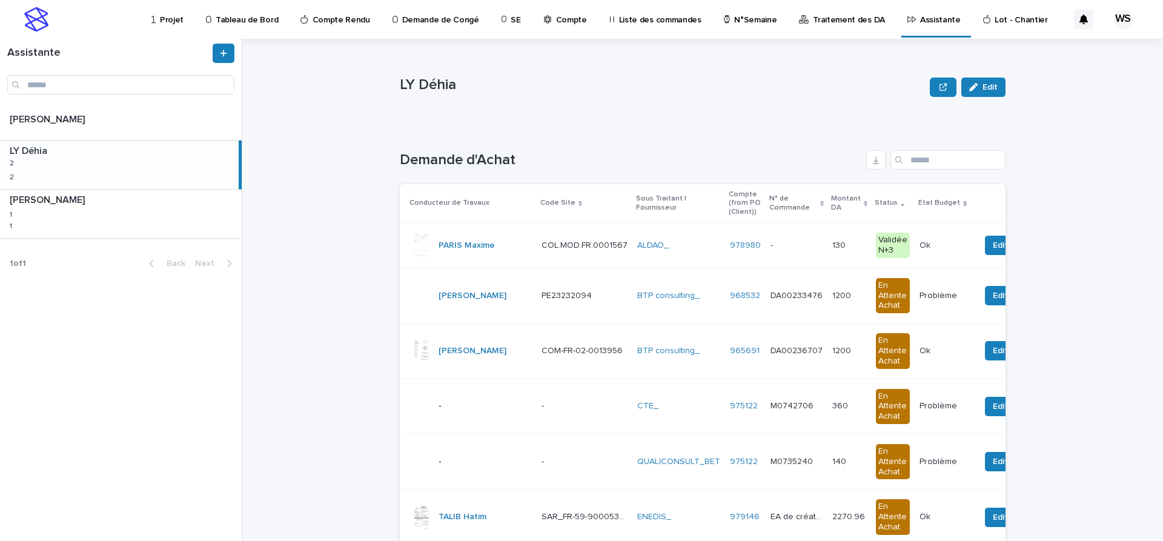
click at [804, 244] on p at bounding box center [796, 245] width 52 height 10
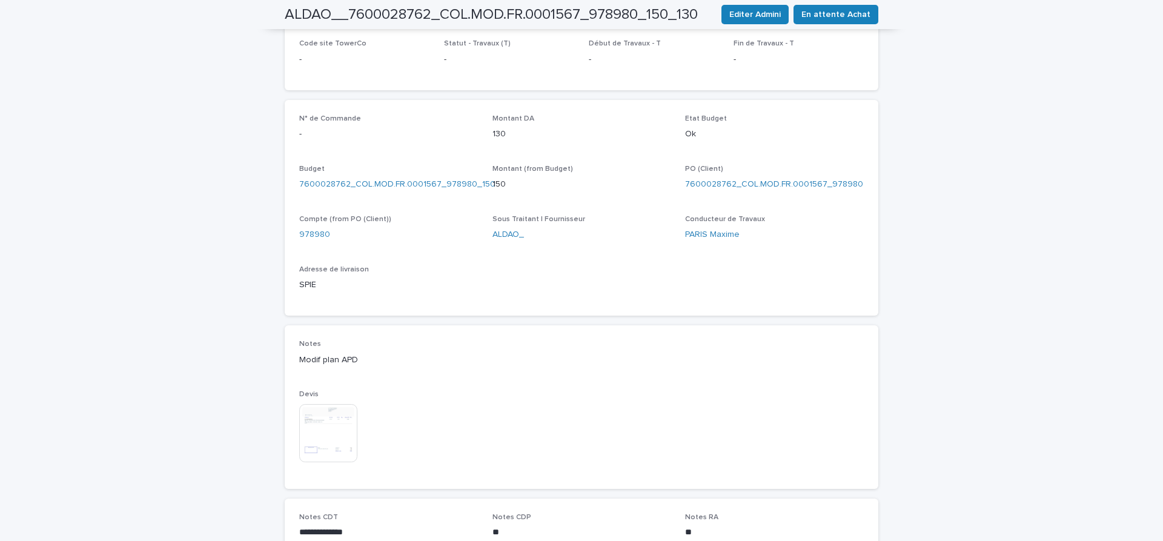
scroll to position [407, 0]
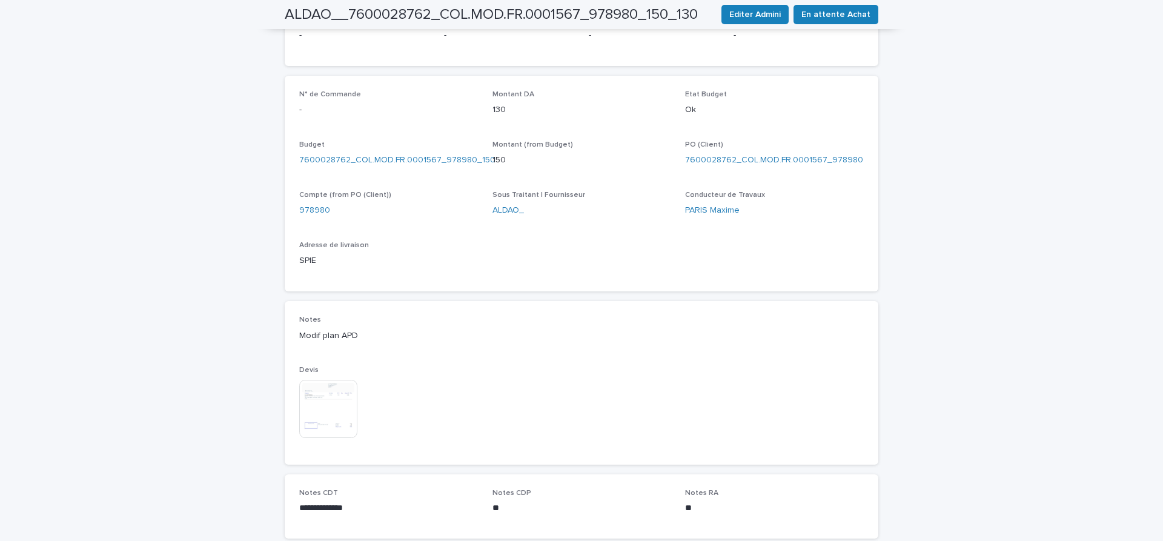
click at [338, 426] on img at bounding box center [328, 409] width 58 height 58
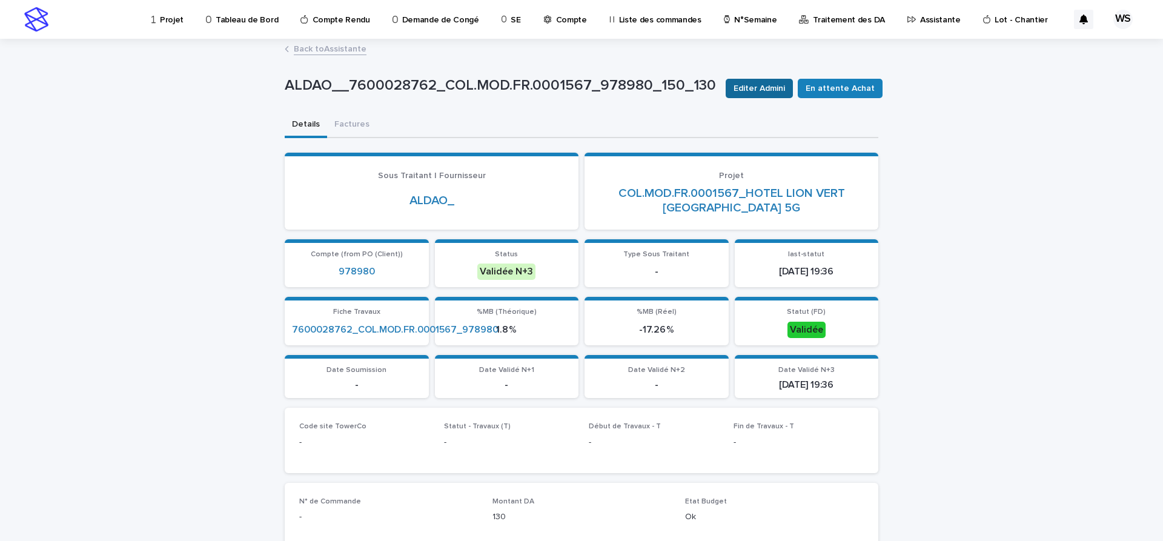
click at [764, 91] on span "Editer Admini" at bounding box center [759, 88] width 51 height 12
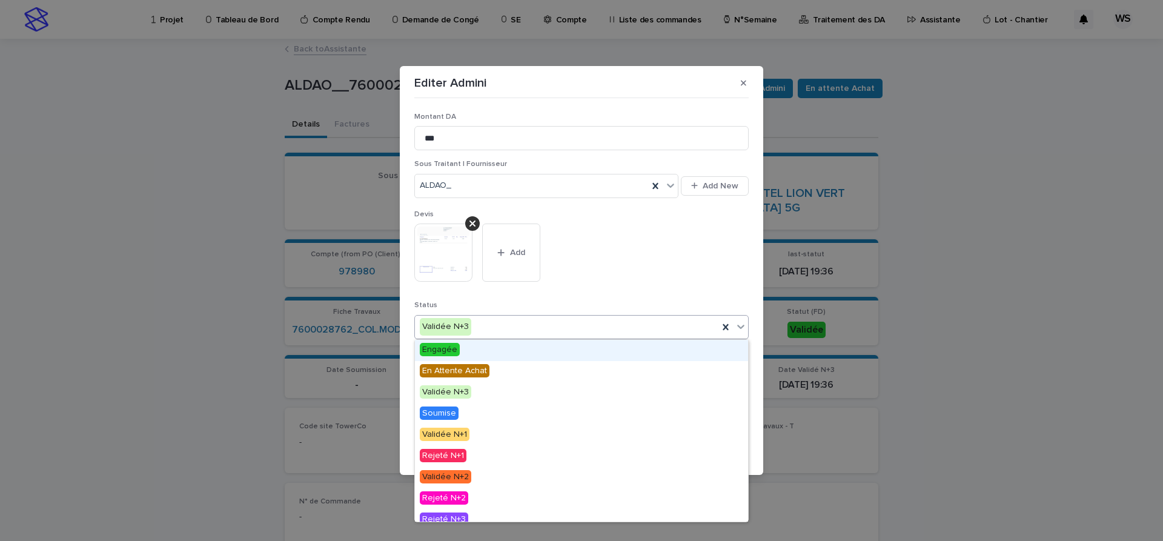
click at [743, 326] on icon at bounding box center [740, 327] width 7 height 4
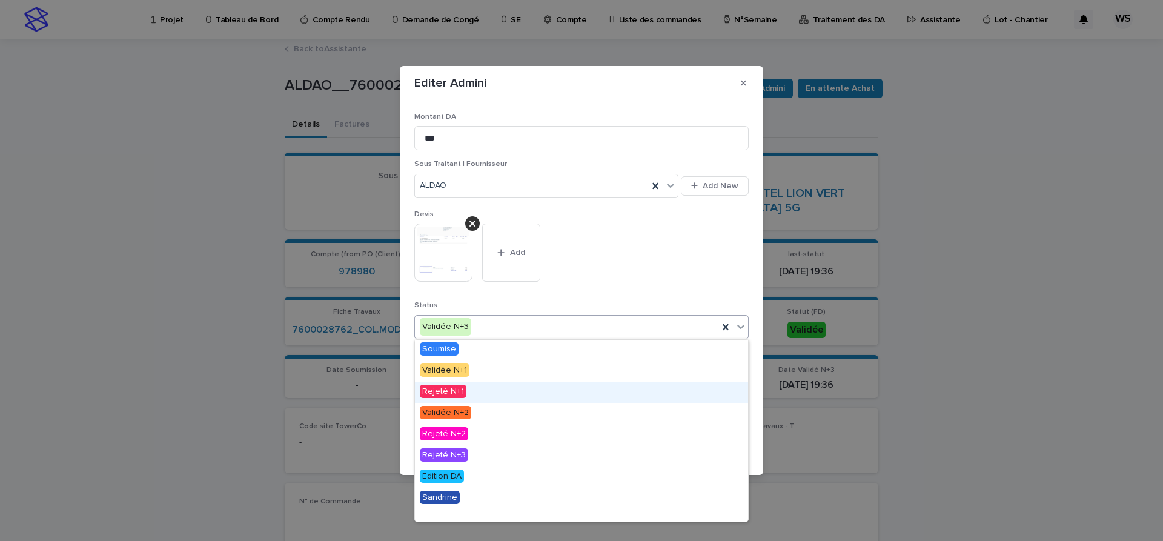
scroll to position [73, 0]
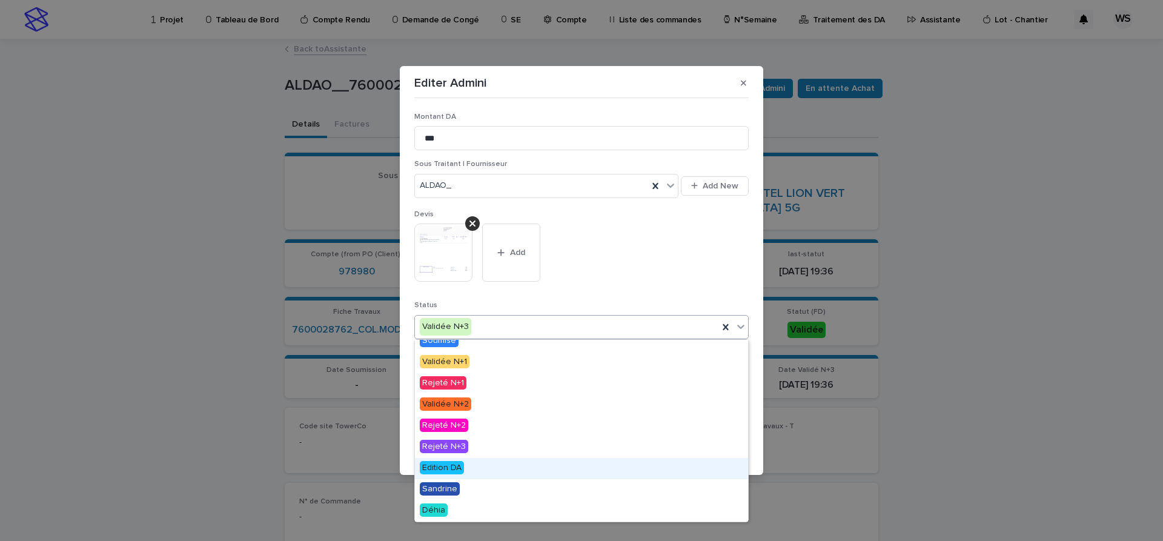
click at [454, 469] on span "Edition DA" at bounding box center [442, 467] width 44 height 13
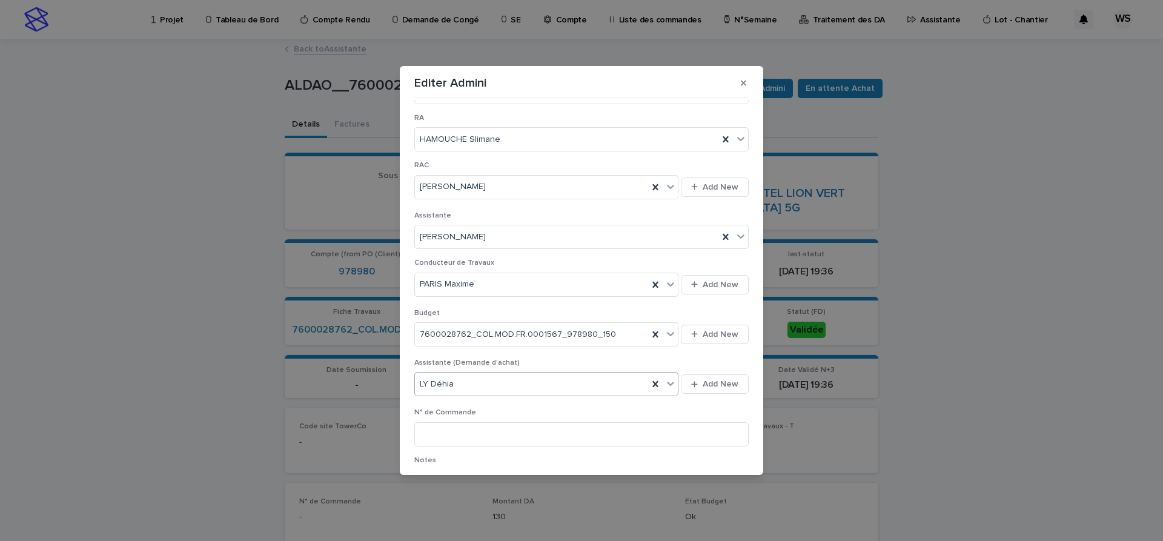
scroll to position [305, 0]
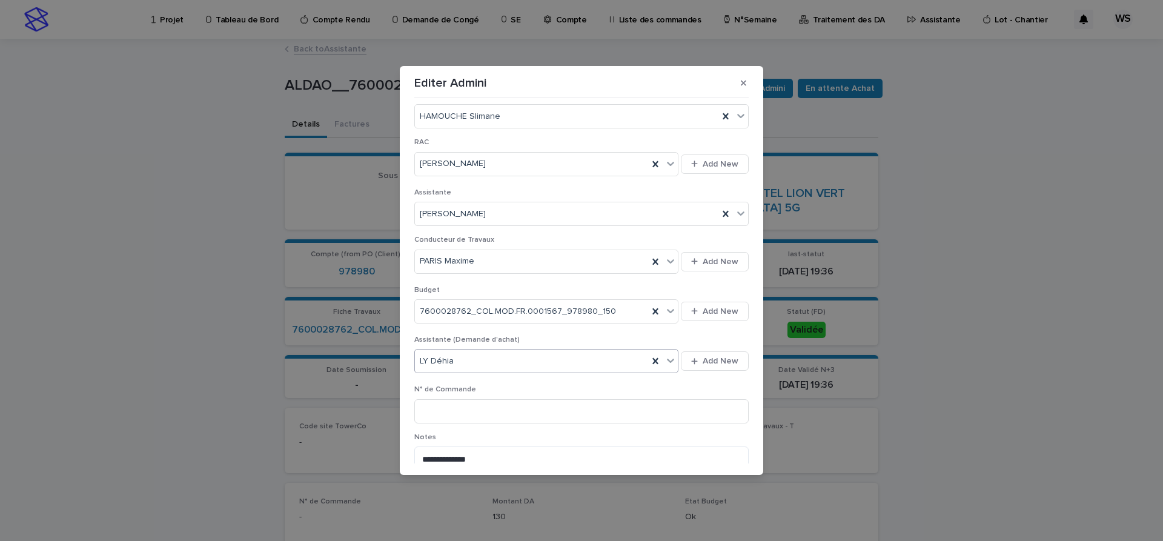
click at [670, 359] on icon at bounding box center [670, 360] width 12 height 12
click at [488, 428] on div "[PERSON_NAME]" at bounding box center [546, 426] width 263 height 21
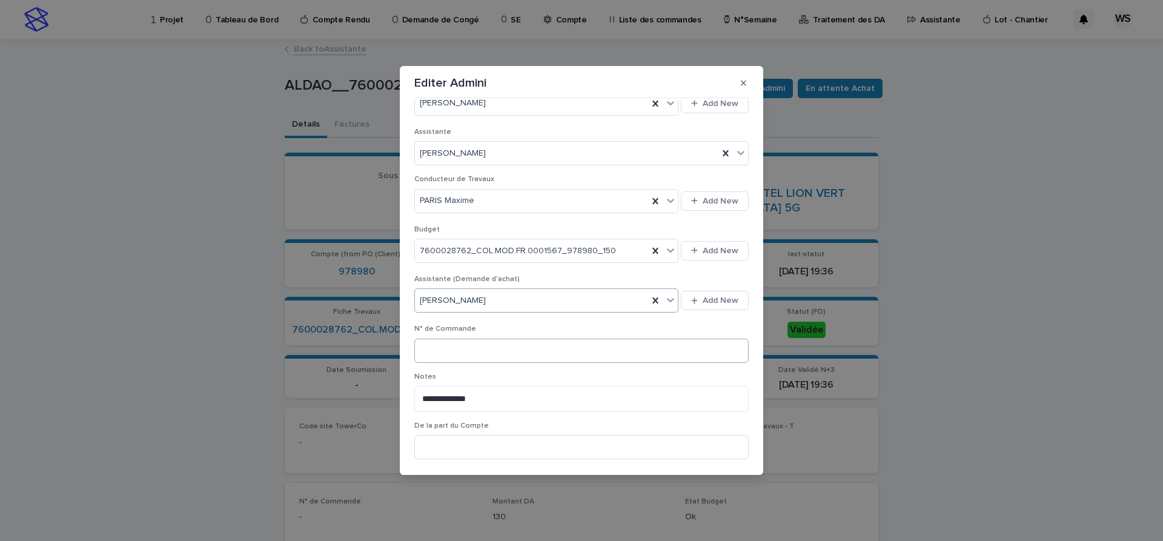
scroll to position [461, 0]
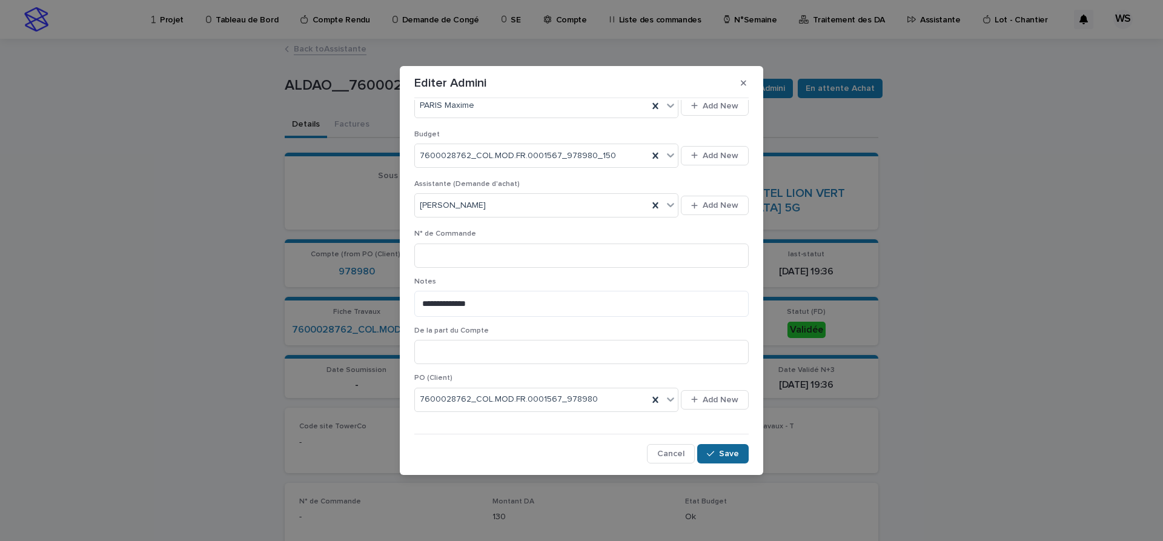
click at [735, 455] on span "Save" at bounding box center [729, 453] width 20 height 8
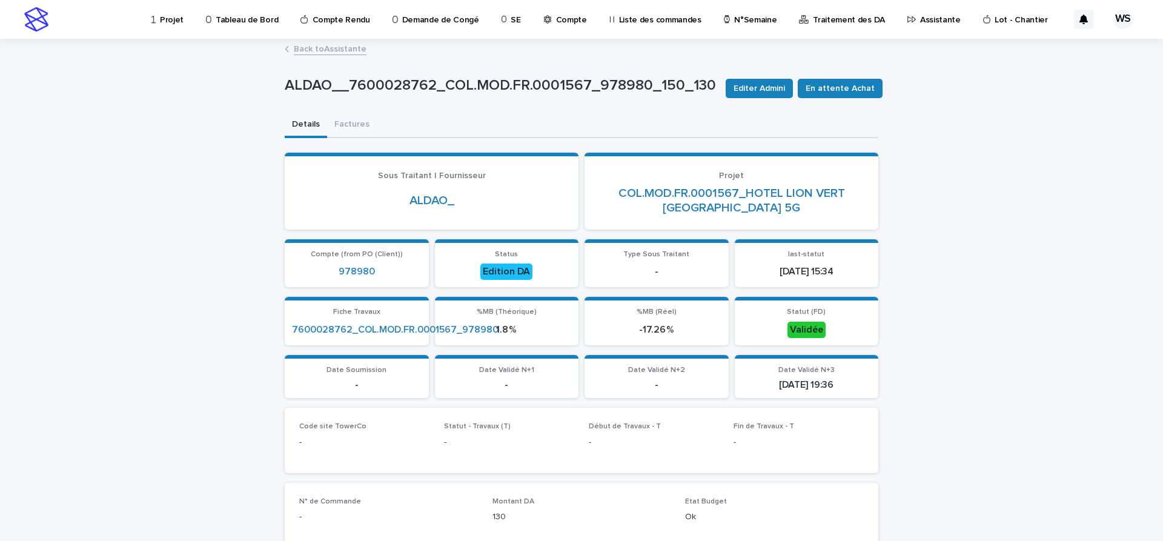
click at [355, 49] on link "Back to Assistante" at bounding box center [330, 48] width 73 height 14
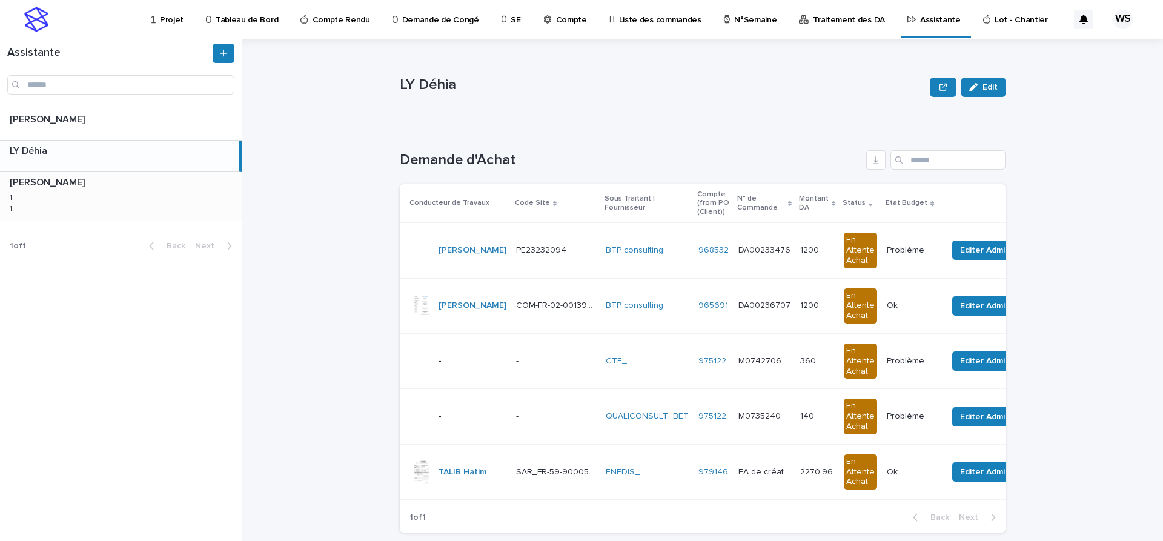
click at [121, 201] on div "WATEL Sandrine WATEL Sandrine 1 1 1 1" at bounding box center [121, 196] width 242 height 48
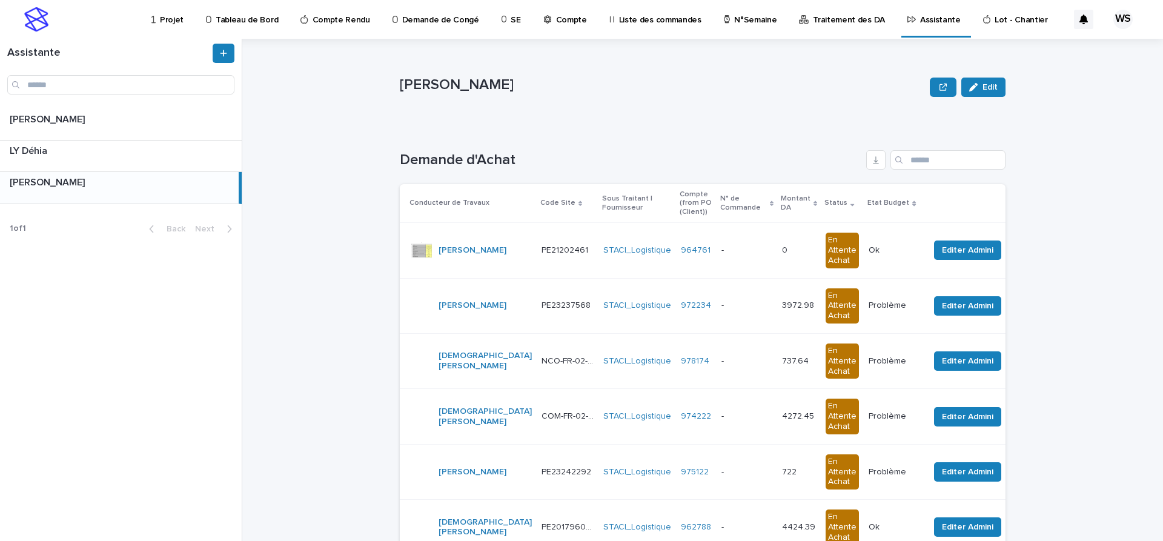
click at [724, 248] on p at bounding box center [746, 250] width 51 height 10
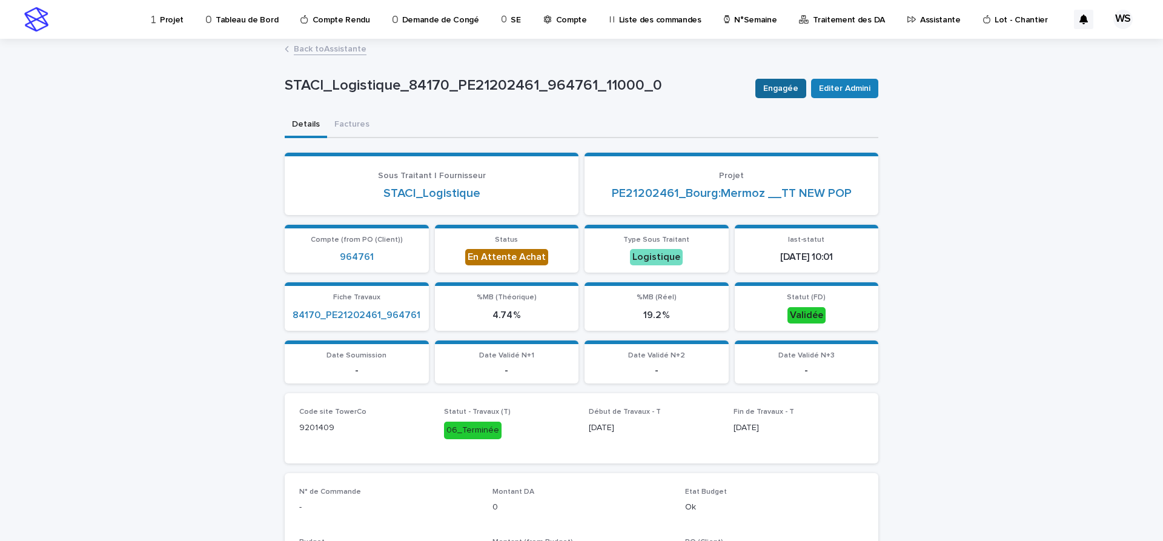
click at [786, 91] on span "Engagée" at bounding box center [780, 88] width 35 height 12
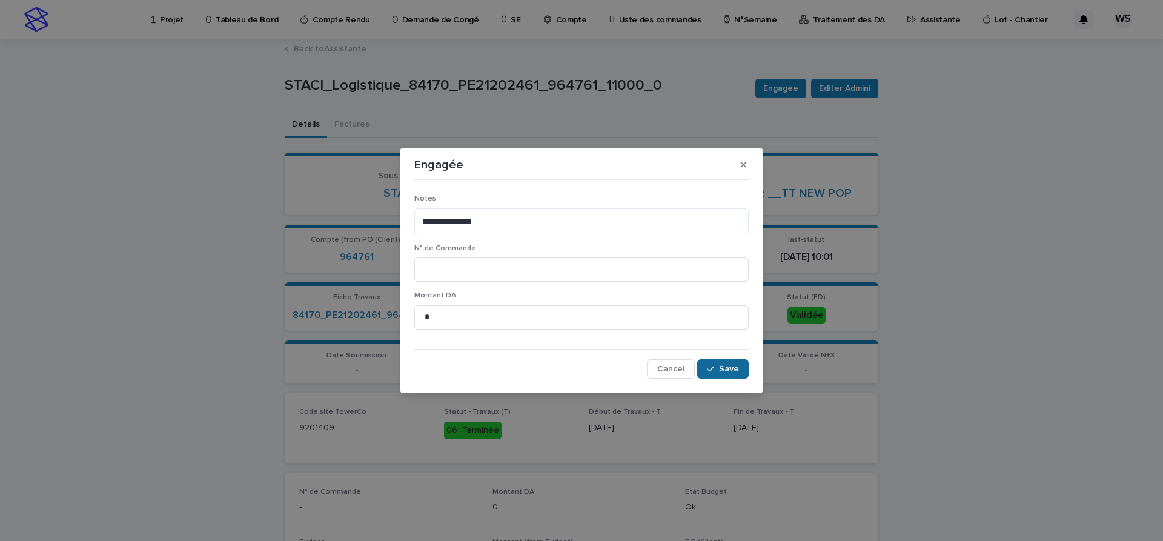
click at [739, 369] on button "Save" at bounding box center [722, 368] width 51 height 19
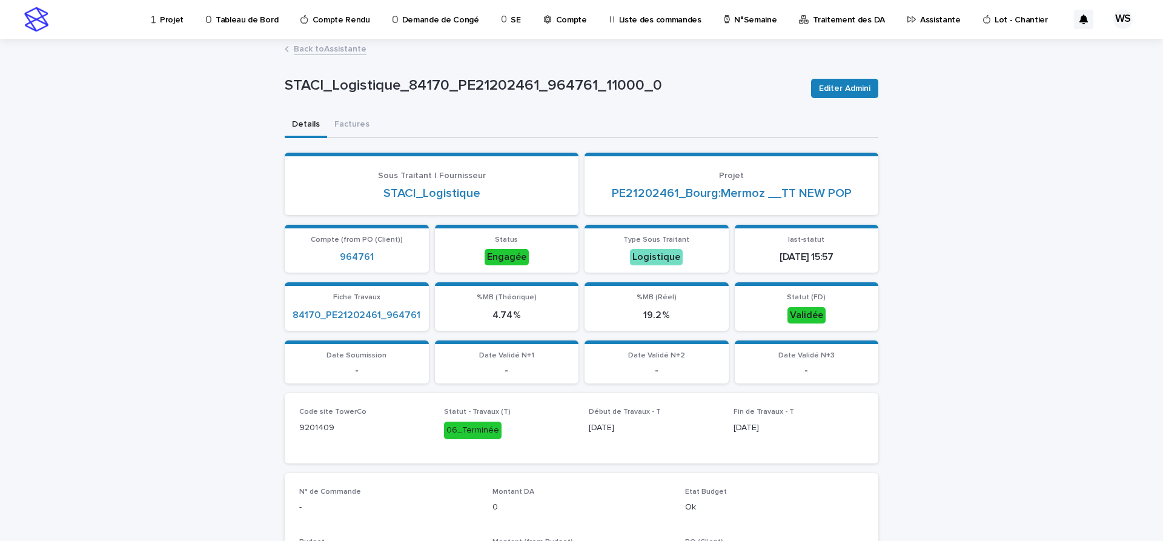
click at [347, 50] on link "Back to Assistante" at bounding box center [330, 48] width 73 height 14
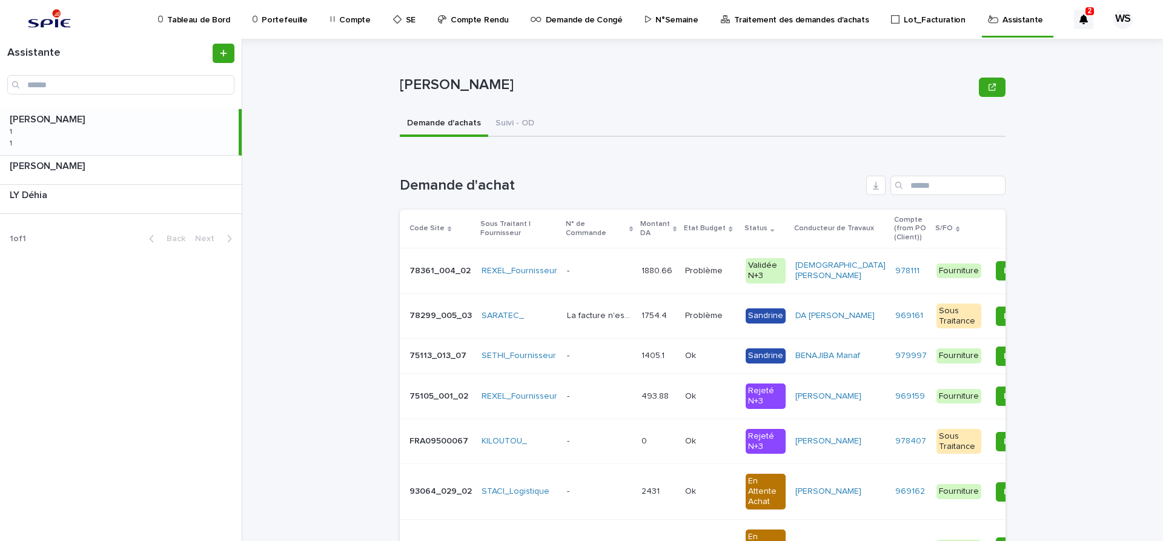
click at [596, 271] on p at bounding box center [599, 271] width 65 height 10
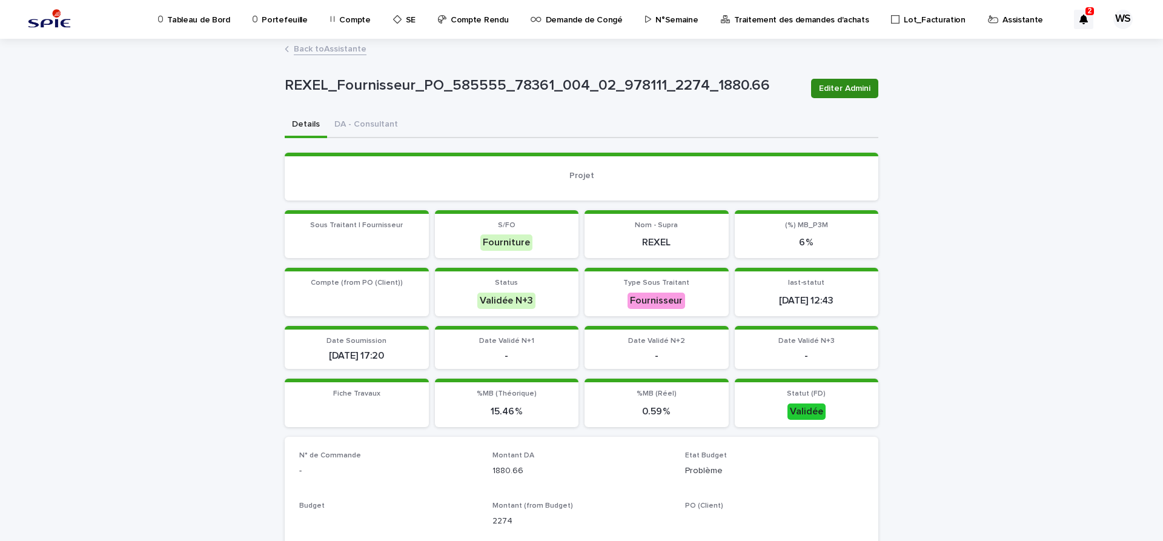
click at [859, 89] on span "Editer Admini" at bounding box center [844, 88] width 51 height 12
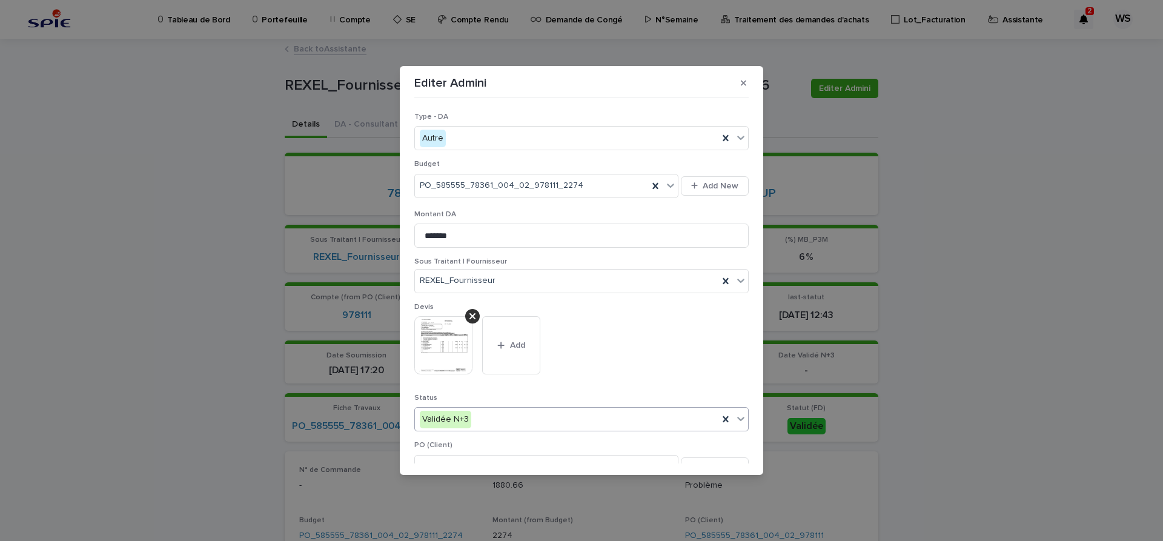
click at [740, 417] on icon at bounding box center [741, 418] width 12 height 12
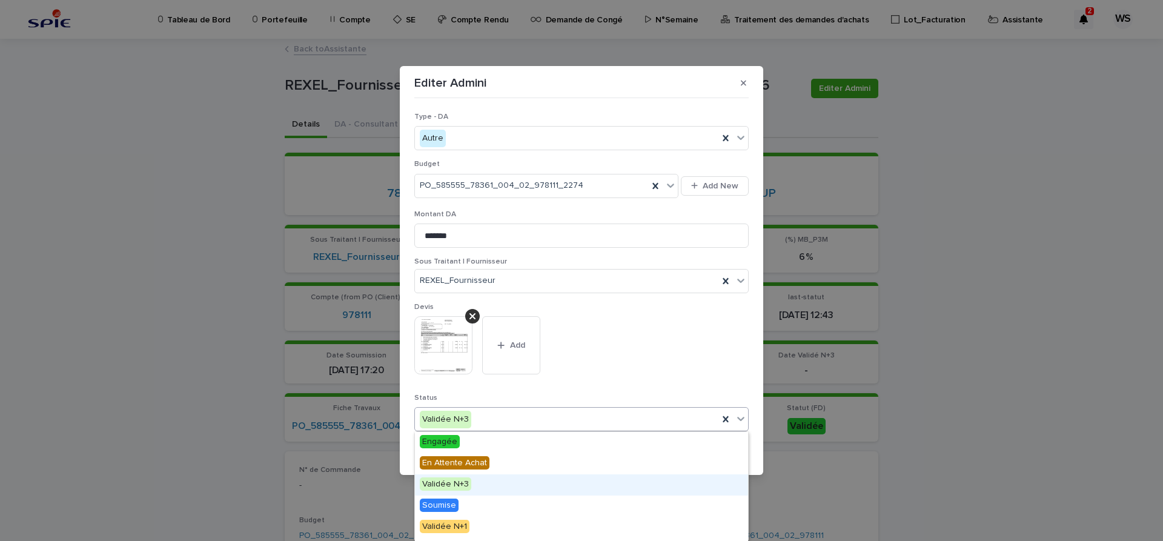
scroll to position [145, 0]
click at [440, 486] on span "Edition DA" at bounding box center [442, 487] width 44 height 13
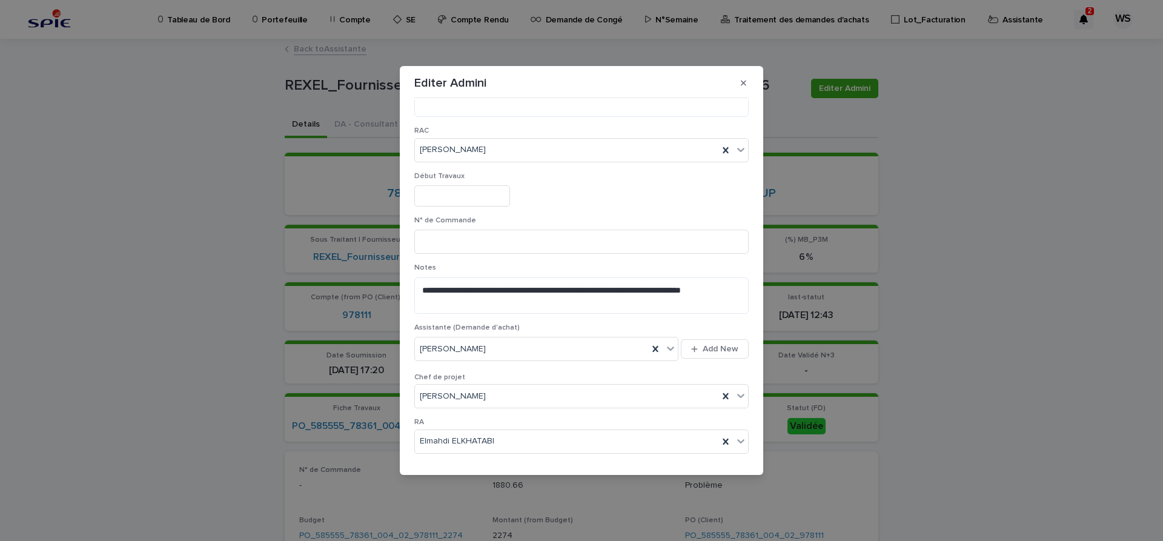
scroll to position [638, 0]
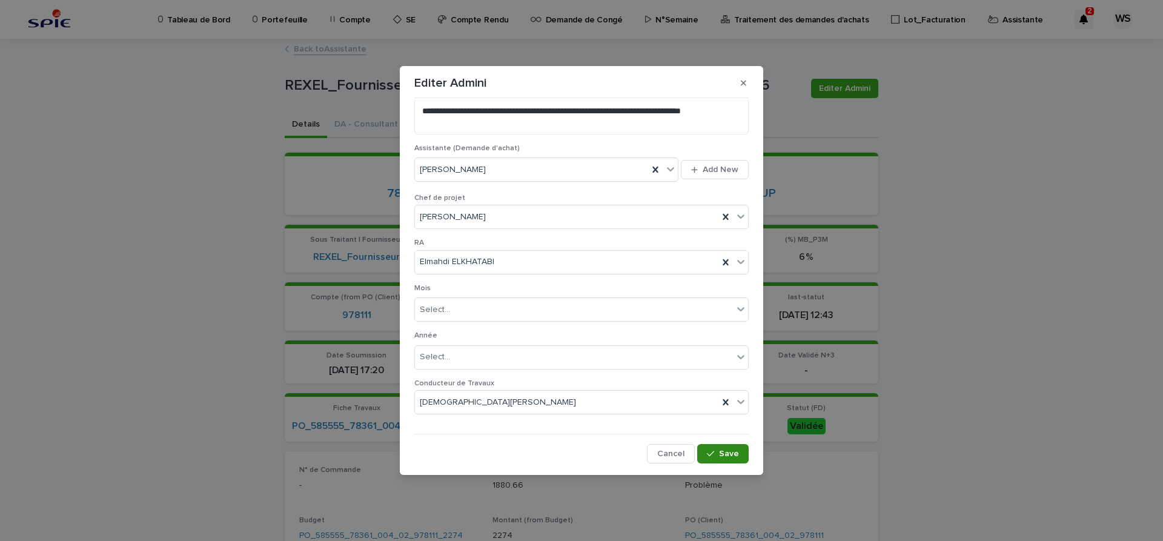
click at [729, 451] on span "Save" at bounding box center [729, 453] width 20 height 8
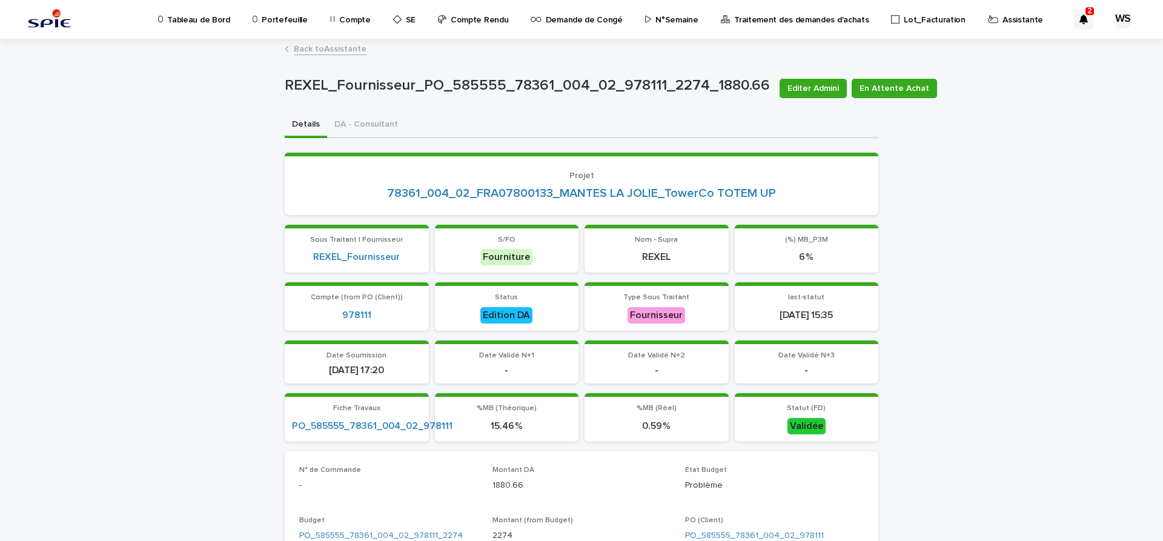
click at [347, 47] on link "Back to Assistante" at bounding box center [330, 48] width 73 height 14
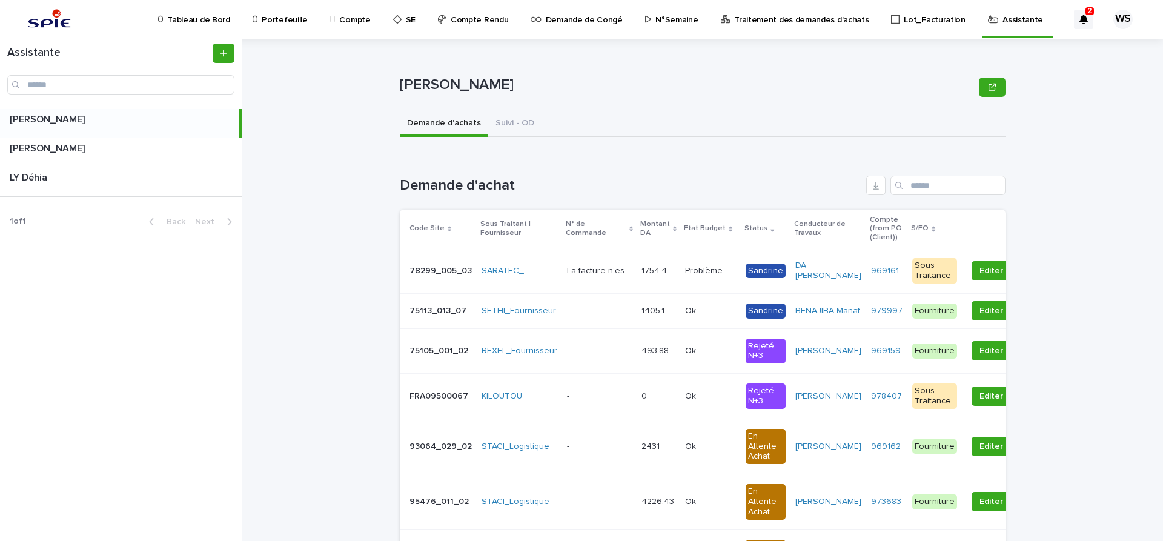
click at [342, 19] on p "Compte" at bounding box center [354, 12] width 31 height 25
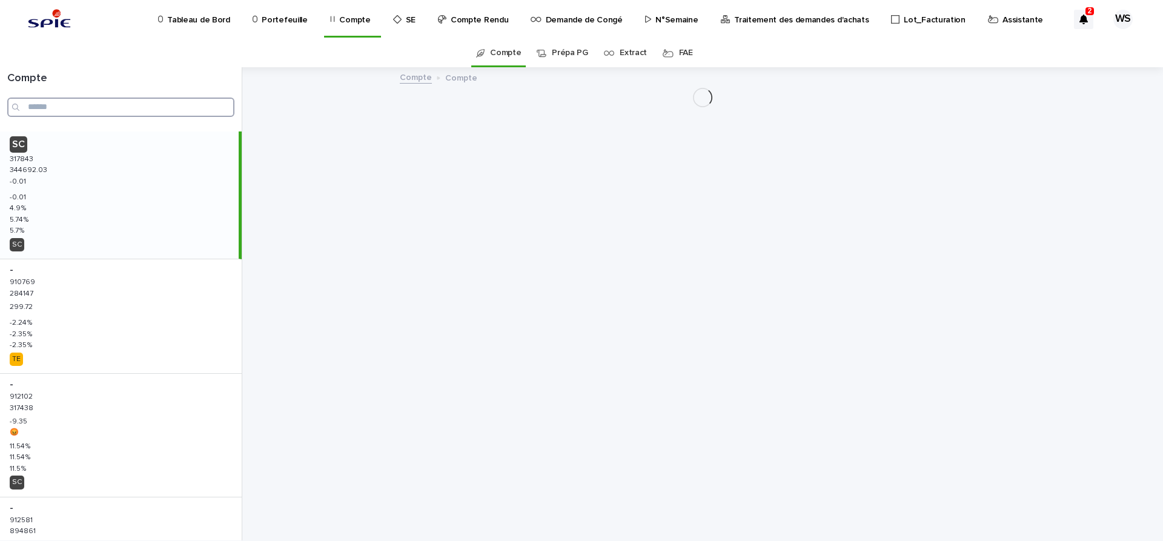
click at [85, 108] on input "Search" at bounding box center [120, 107] width 227 height 19
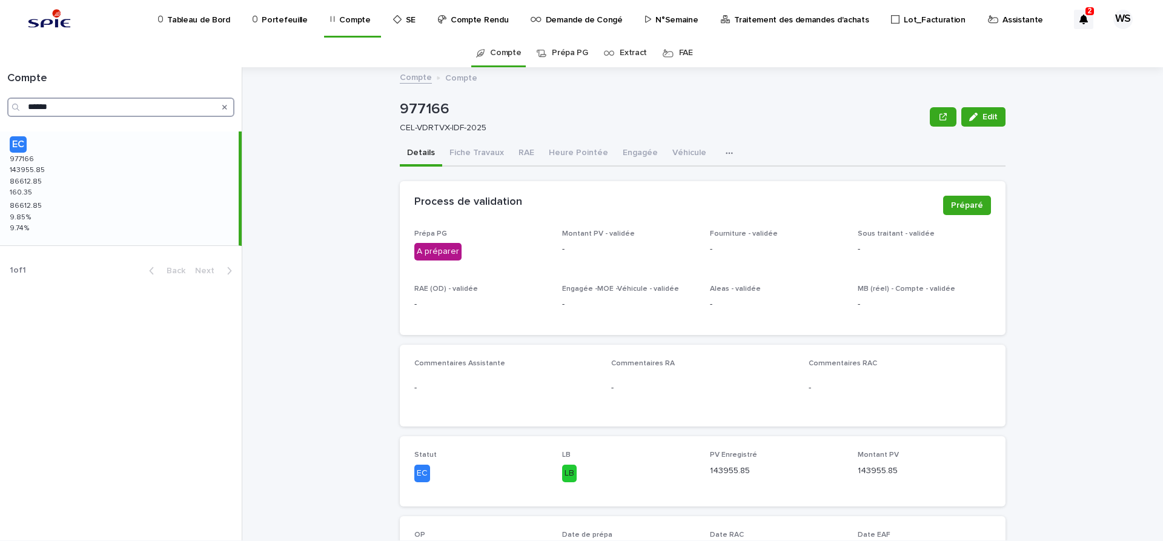
drag, startPoint x: 90, startPoint y: 111, endPoint x: -81, endPoint y: 82, distance: 173.3
click at [7, 98] on input "******" at bounding box center [120, 107] width 227 height 19
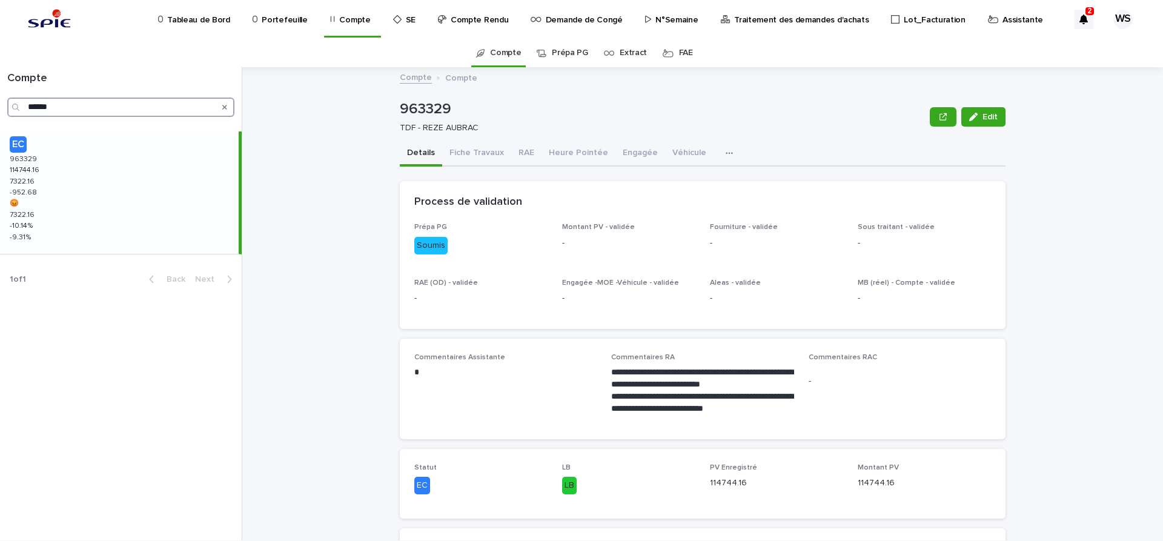
drag, startPoint x: 76, startPoint y: 107, endPoint x: -96, endPoint y: 85, distance: 174.0
click at [7, 98] on input "******" at bounding box center [120, 107] width 227 height 19
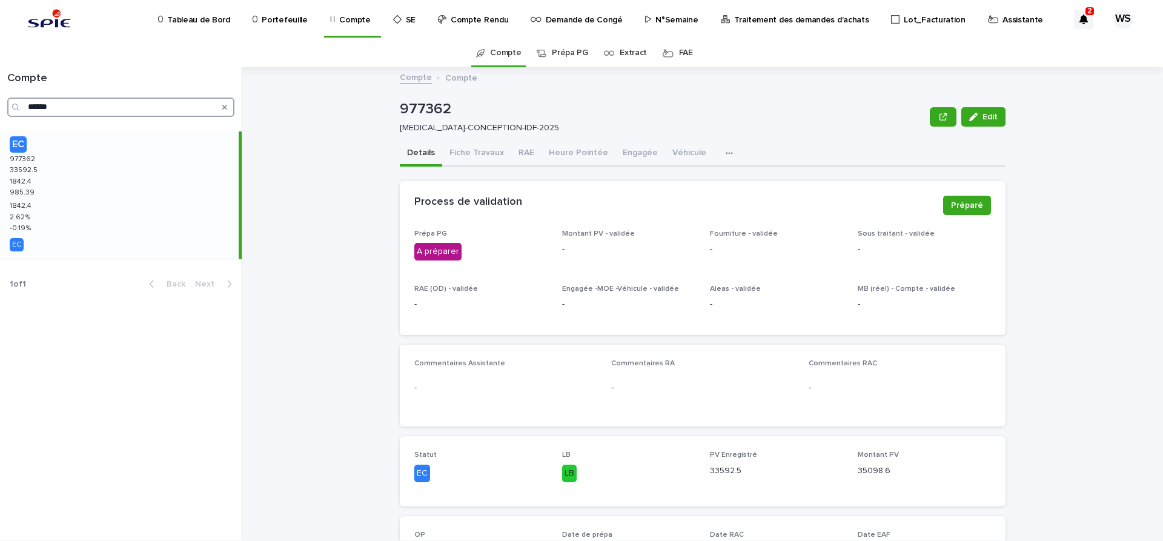
drag, startPoint x: 109, startPoint y: 105, endPoint x: -89, endPoint y: 93, distance: 198.4
click at [7, 98] on input "******" at bounding box center [120, 107] width 227 height 19
drag, startPoint x: 73, startPoint y: 108, endPoint x: -139, endPoint y: 87, distance: 212.5
click at [7, 98] on input "******" at bounding box center [120, 107] width 227 height 19
drag, startPoint x: 84, startPoint y: 105, endPoint x: -79, endPoint y: 99, distance: 163.0
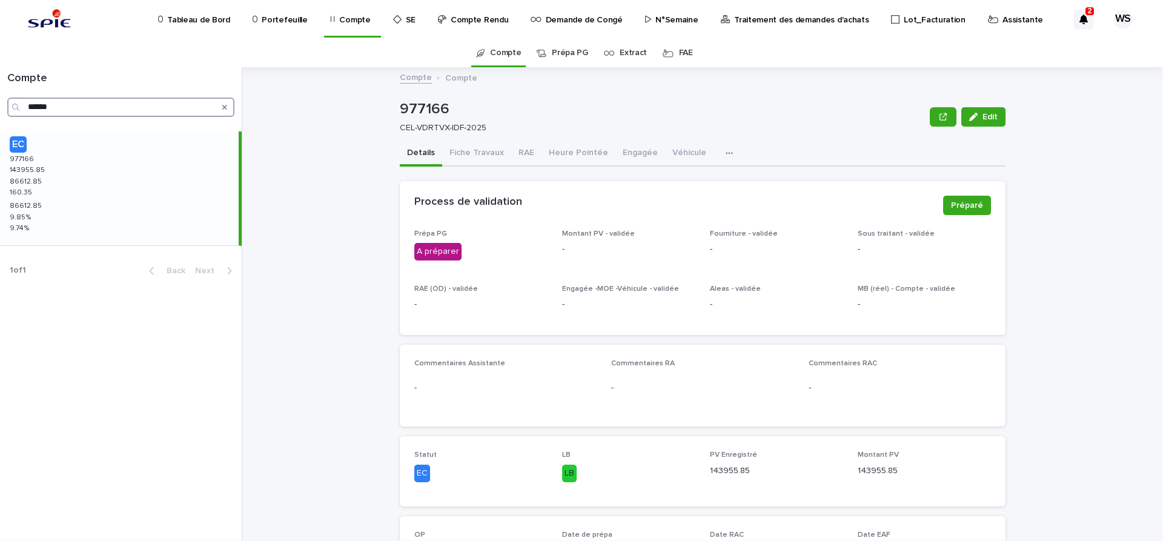
click at [7, 99] on input "******" at bounding box center [120, 107] width 227 height 19
click at [7, 98] on input "******" at bounding box center [120, 107] width 227 height 19
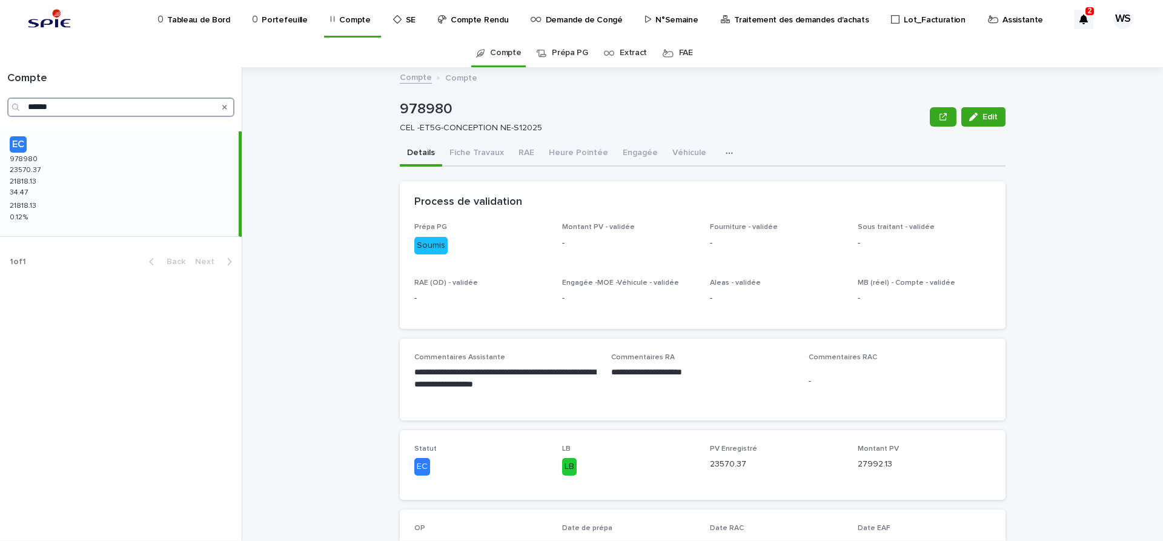
drag, startPoint x: 78, startPoint y: 111, endPoint x: -61, endPoint y: 90, distance: 139.7
click at [7, 98] on input "******" at bounding box center [120, 107] width 227 height 19
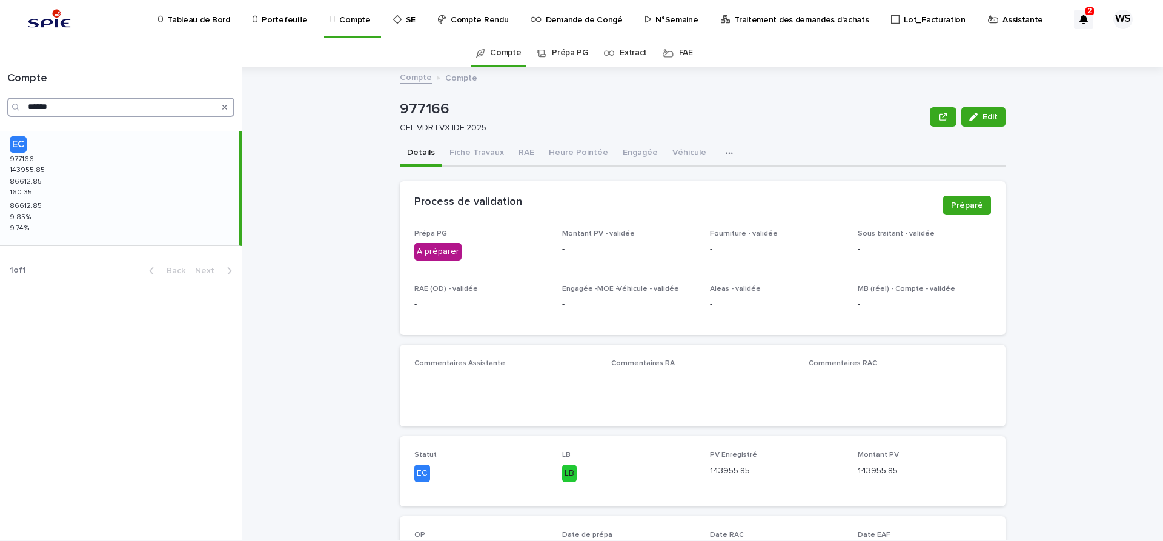
drag, startPoint x: 66, startPoint y: 110, endPoint x: -116, endPoint y: 83, distance: 183.7
click at [7, 98] on input "******" at bounding box center [120, 107] width 227 height 19
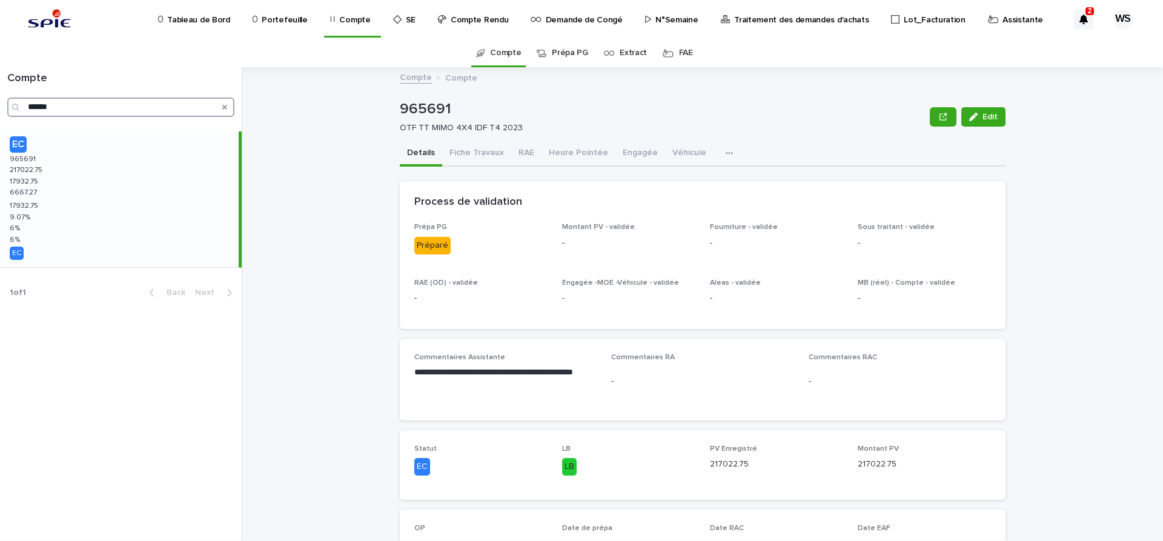
drag, startPoint x: 68, startPoint y: 109, endPoint x: -64, endPoint y: 93, distance: 133.6
click at [7, 98] on input "******" at bounding box center [120, 107] width 227 height 19
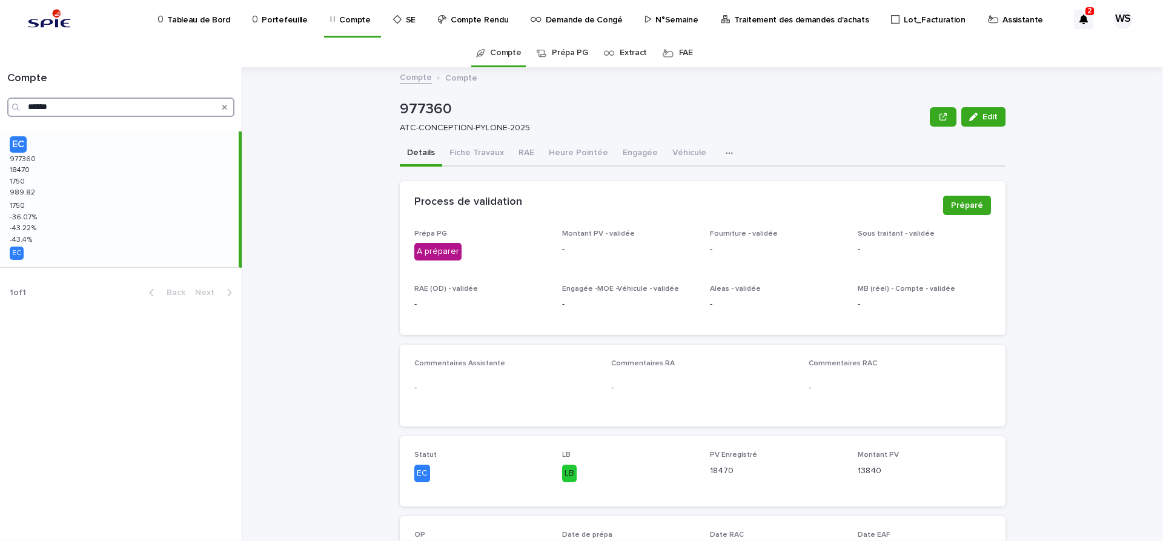
drag, startPoint x: 76, startPoint y: 104, endPoint x: -43, endPoint y: 98, distance: 118.9
click at [7, 98] on input "******" at bounding box center [120, 107] width 227 height 19
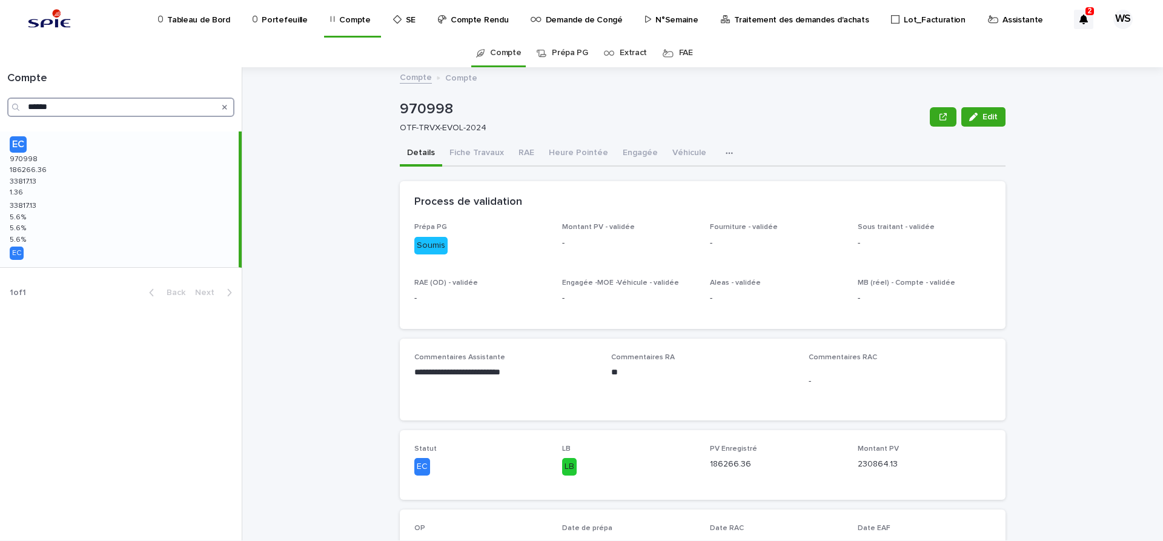
type input "******"
click at [755, 18] on p "Traitement des demandes d'achats" at bounding box center [801, 12] width 134 height 25
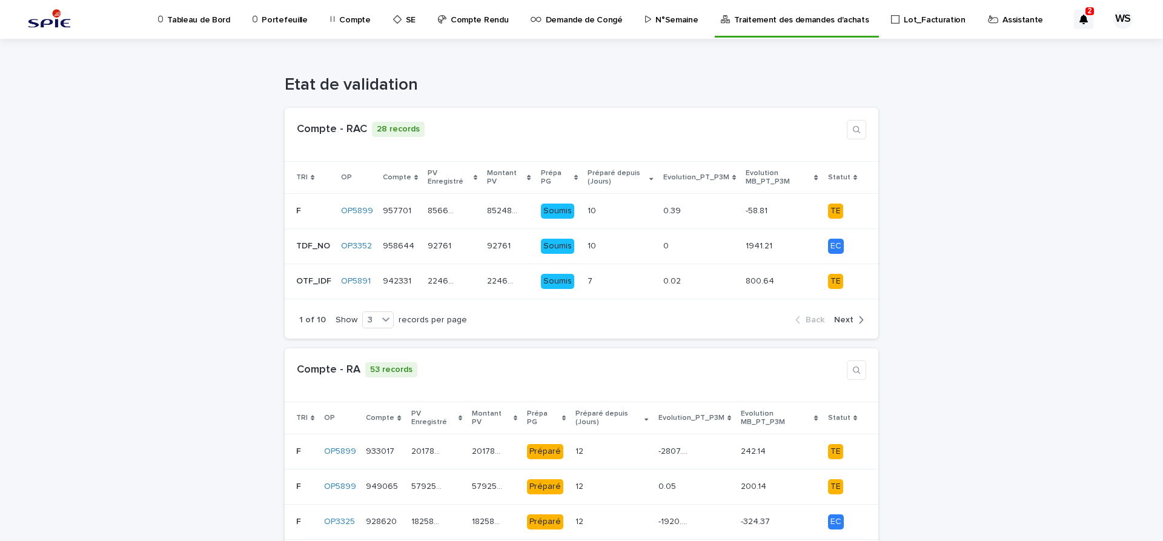
scroll to position [458, 0]
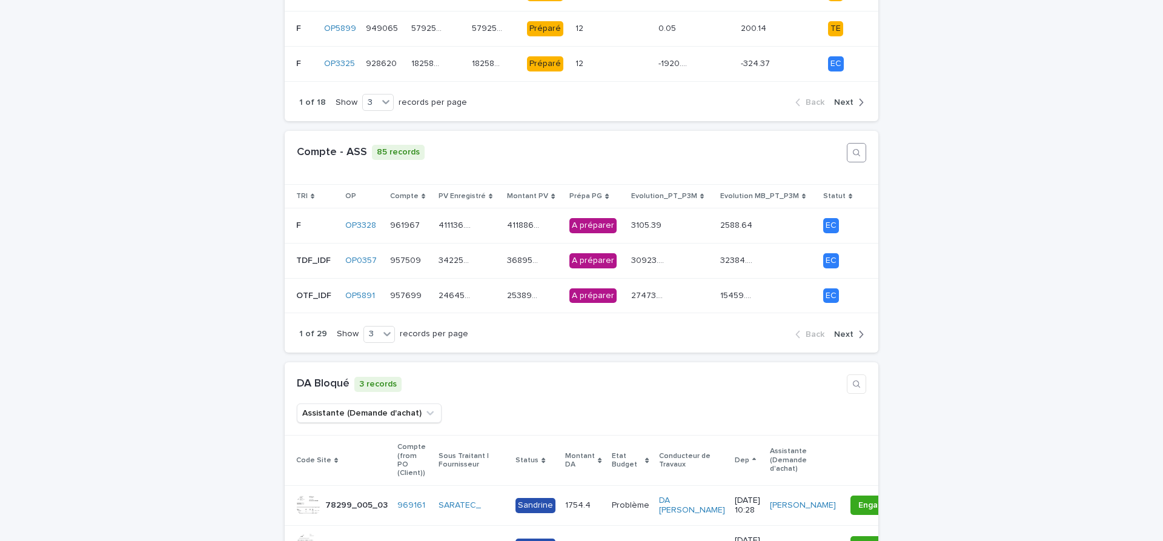
drag, startPoint x: 858, startPoint y: 144, endPoint x: 850, endPoint y: 142, distance: 7.4
click at [858, 148] on icon "button" at bounding box center [857, 153] width 10 height 10
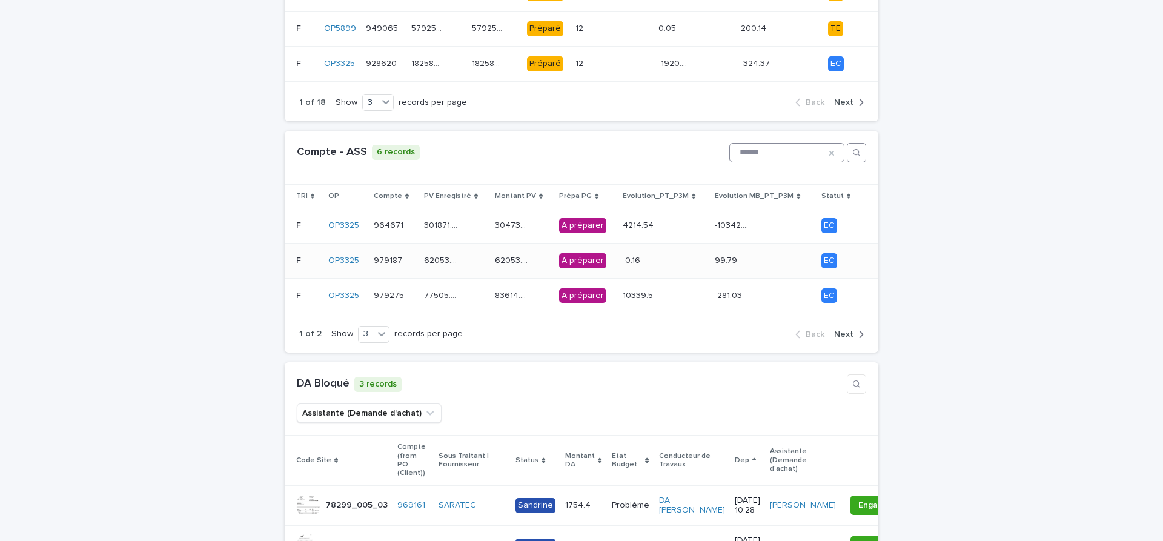
type input "******"
click at [477, 251] on div "62053.84 62053.84" at bounding box center [454, 261] width 61 height 20
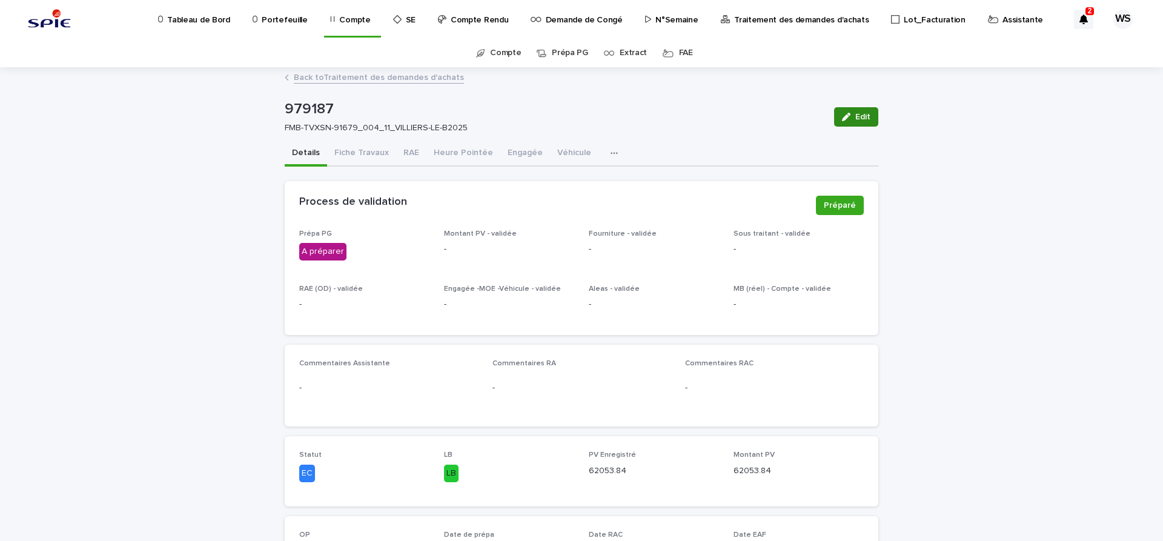
click at [865, 112] on button "Edit" at bounding box center [856, 116] width 44 height 19
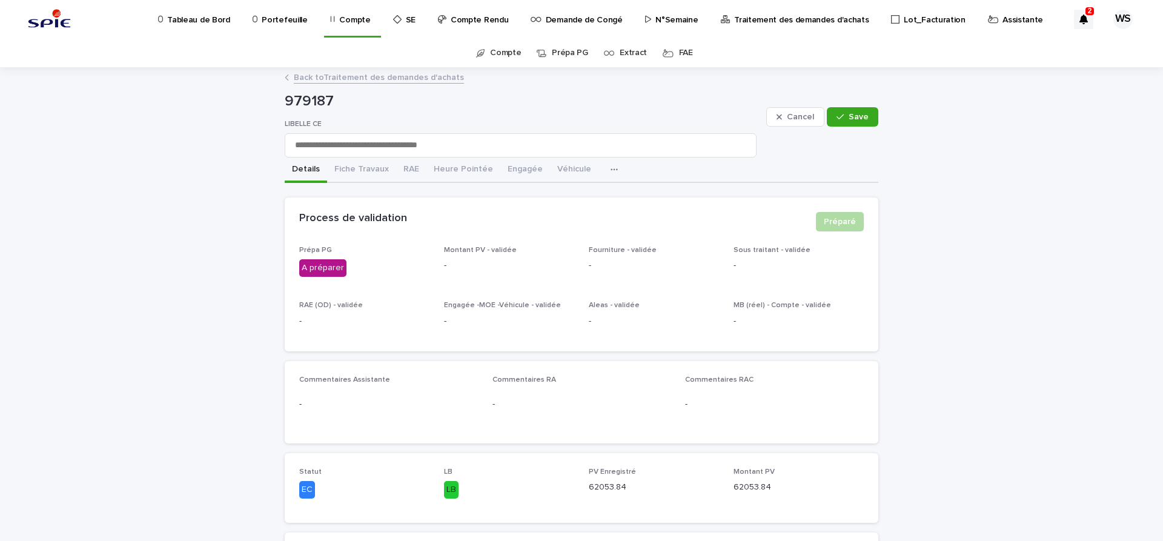
scroll to position [204, 0]
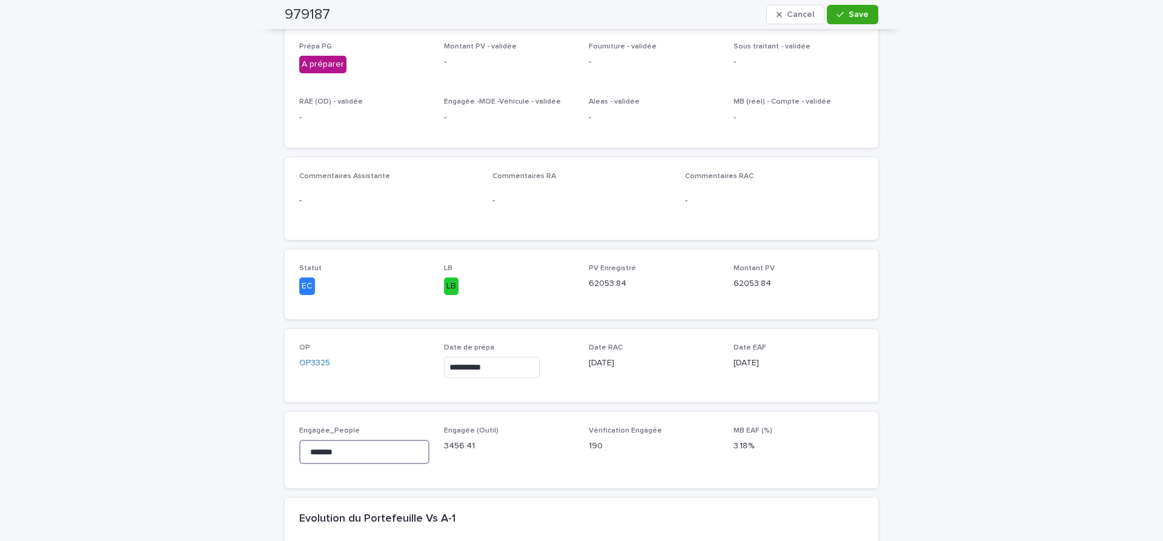
drag, startPoint x: 256, startPoint y: 446, endPoint x: 177, endPoint y: 443, distance: 78.8
click at [299, 445] on input "*******" at bounding box center [364, 452] width 130 height 24
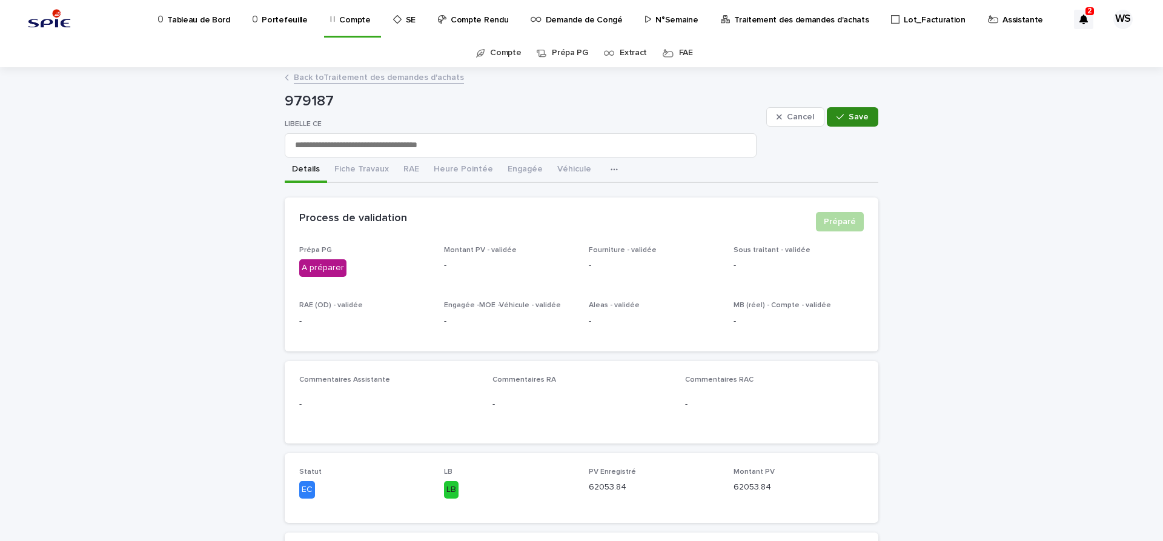
type input "*******"
click at [860, 113] on span "Save" at bounding box center [859, 117] width 20 height 8
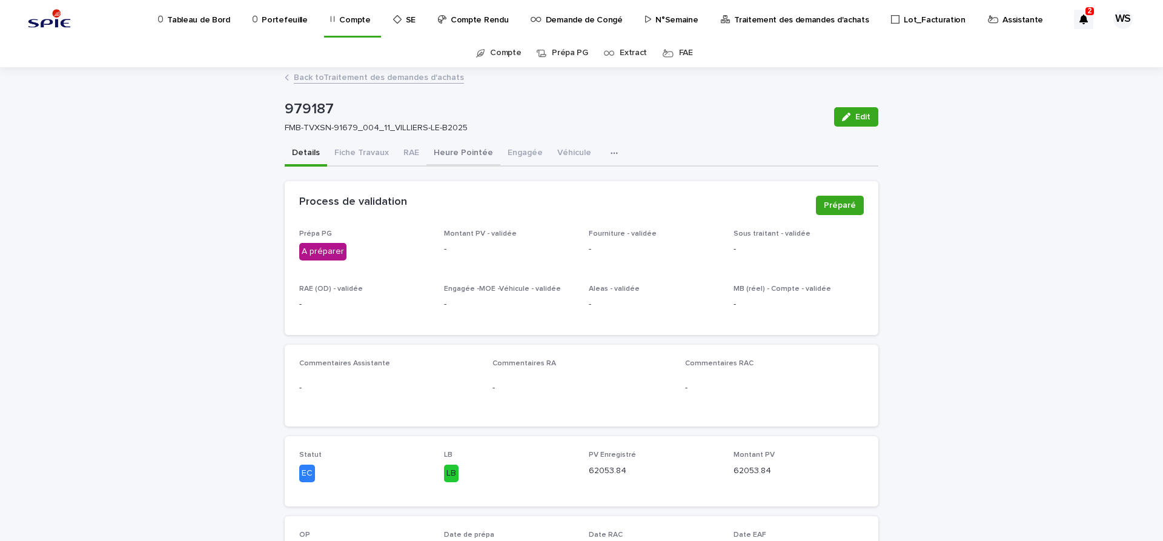
click at [472, 154] on button "Heure Pointée" at bounding box center [463, 153] width 74 height 25
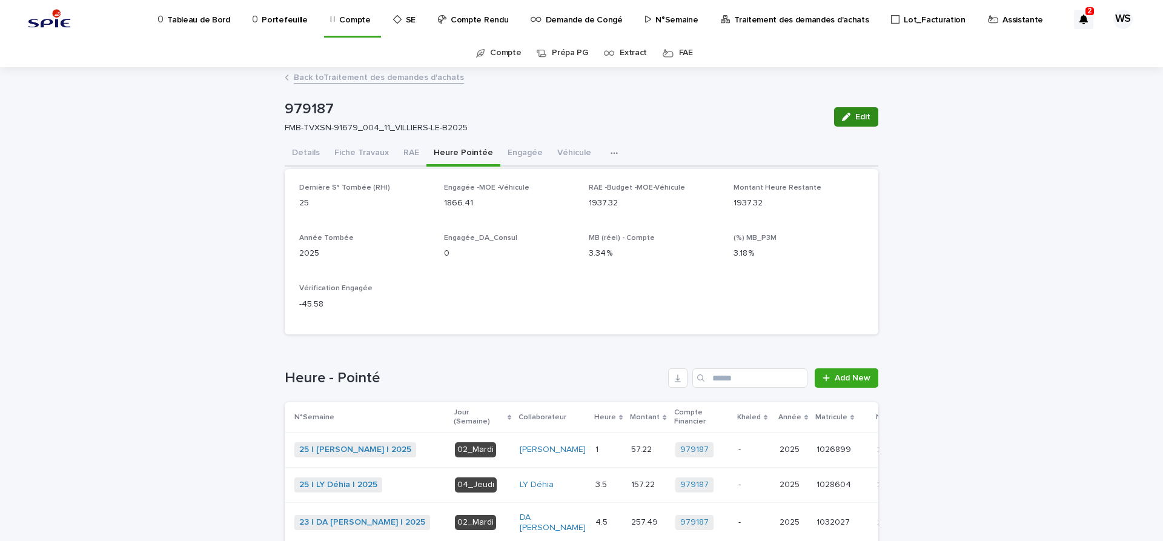
click at [867, 113] on span "Edit" at bounding box center [862, 117] width 15 height 8
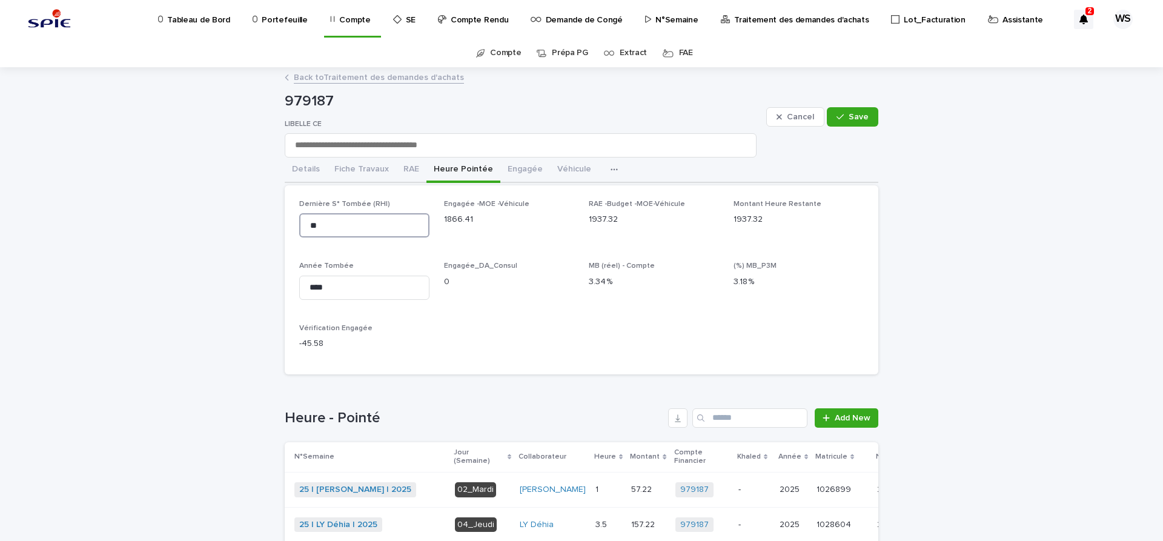
drag, startPoint x: 334, startPoint y: 231, endPoint x: 43, endPoint y: 196, distance: 292.8
click at [299, 213] on input "**" at bounding box center [364, 225] width 130 height 24
type input "**"
click at [860, 111] on button "Save" at bounding box center [852, 116] width 51 height 19
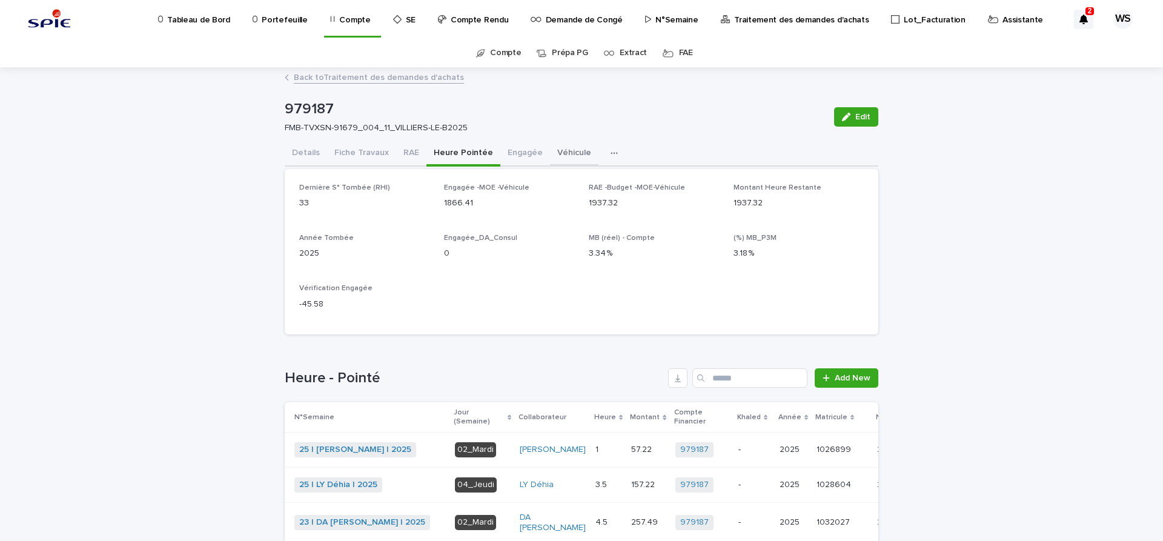
click at [561, 153] on button "Véhicule" at bounding box center [574, 153] width 48 height 25
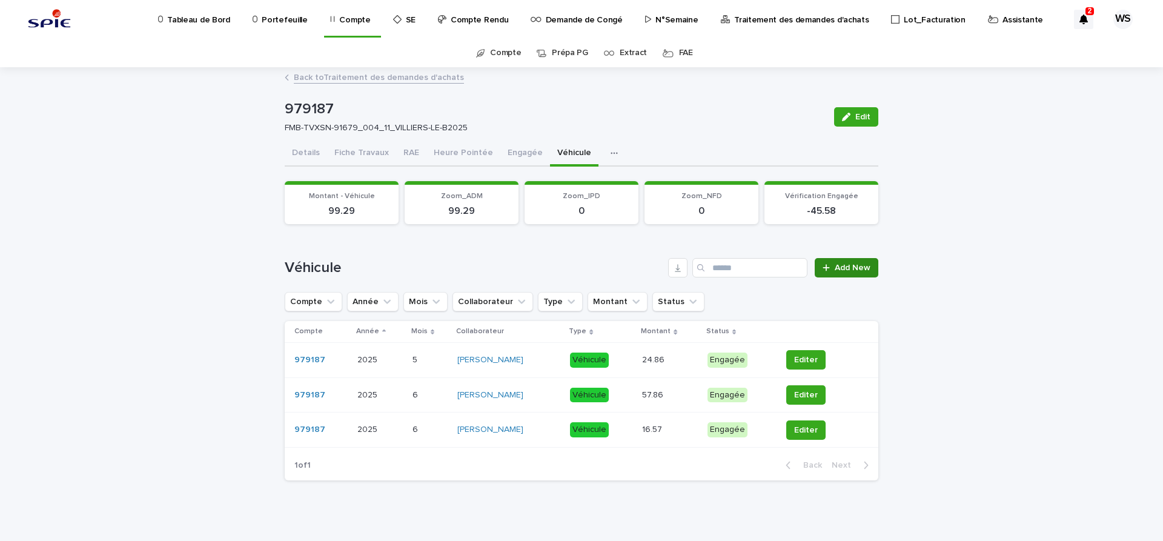
click at [852, 268] on span "Add New" at bounding box center [853, 267] width 36 height 8
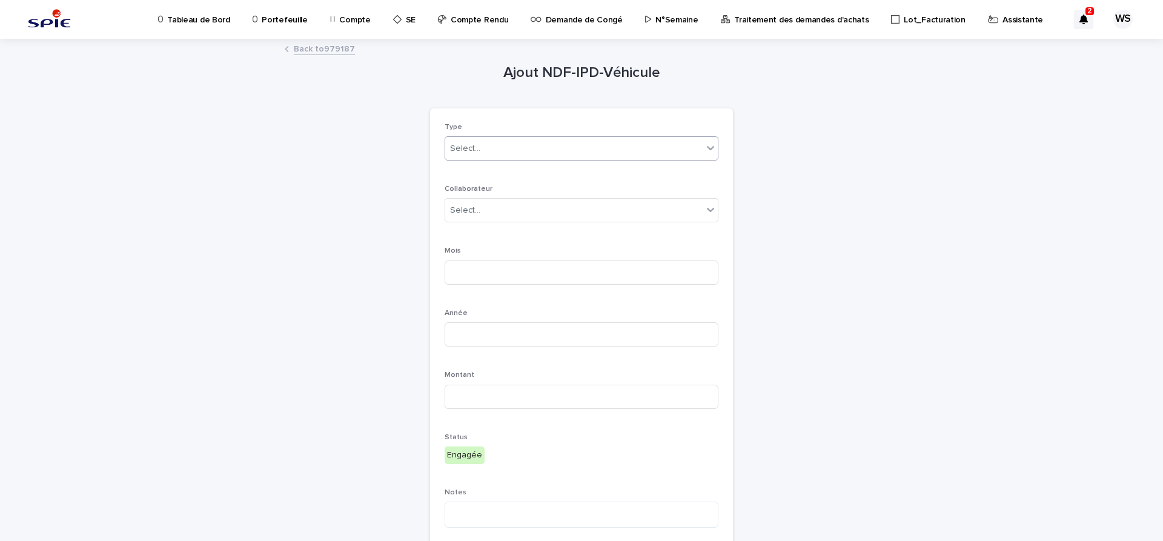
click at [485, 153] on div "Select..." at bounding box center [573, 149] width 257 height 20
click at [467, 167] on span "Véhicule" at bounding box center [469, 170] width 39 height 13
click at [489, 216] on div "Select..." at bounding box center [573, 210] width 257 height 20
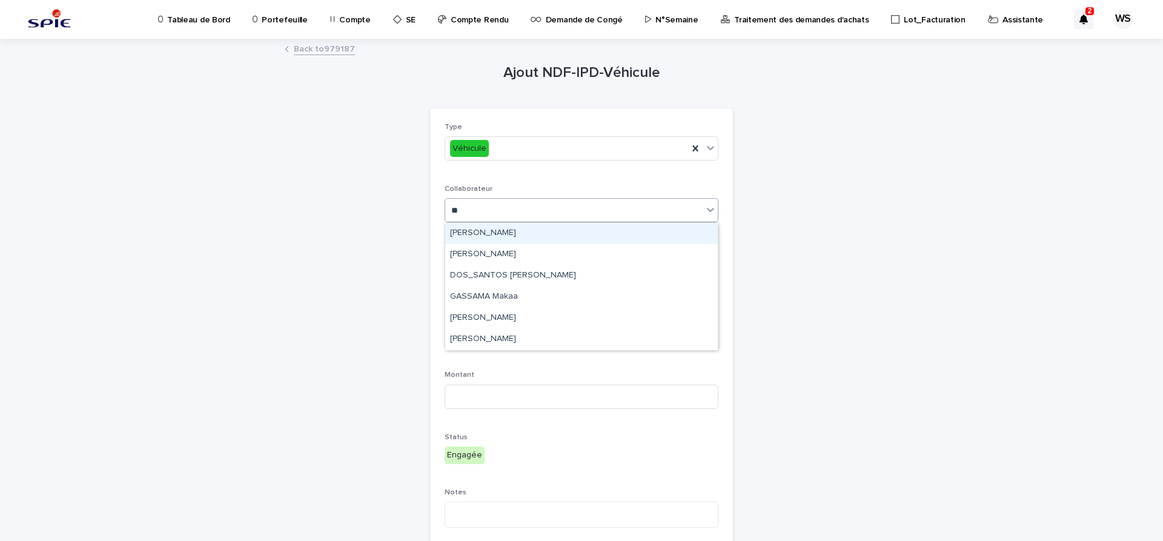
type input "***"
click at [480, 232] on div "[PERSON_NAME]" at bounding box center [581, 233] width 273 height 21
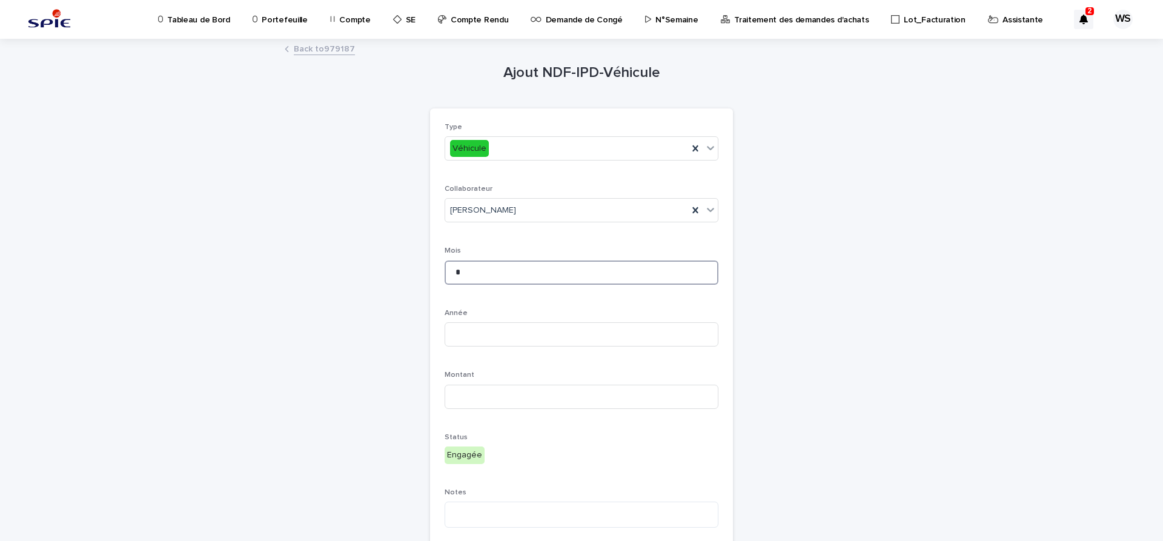
type input "*"
type input "****"
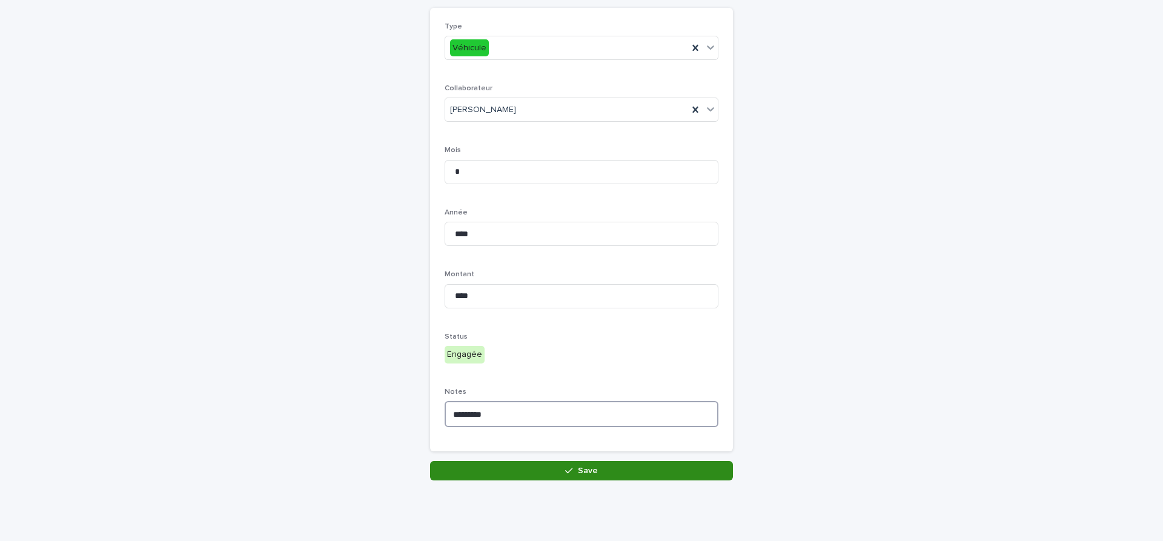
type textarea "*********"
click at [603, 471] on button "Save" at bounding box center [581, 470] width 303 height 19
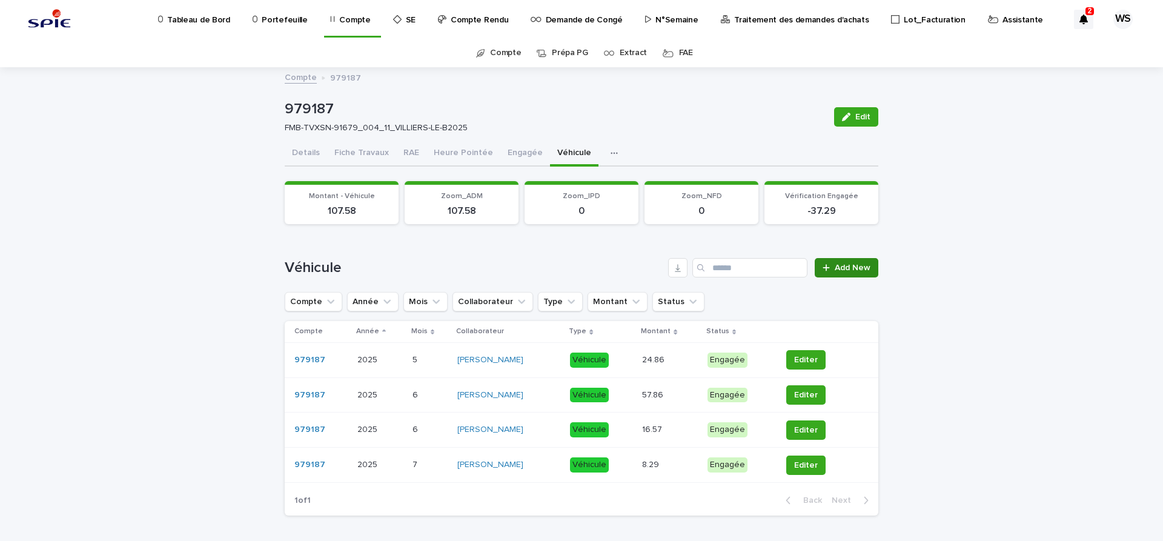
click at [867, 267] on span "Add New" at bounding box center [853, 267] width 36 height 8
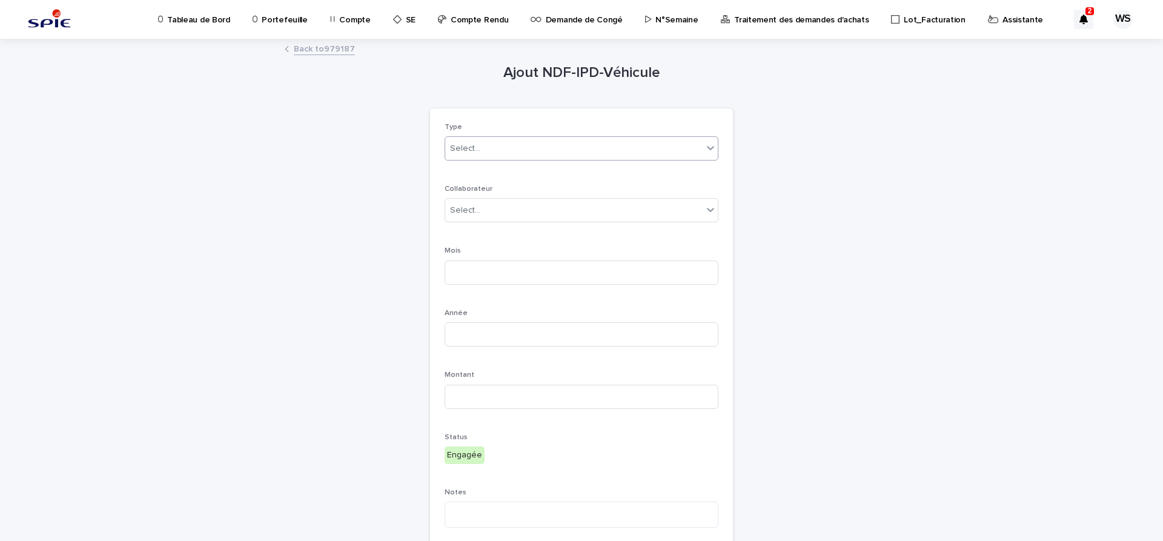
click at [461, 143] on div "Select..." at bounding box center [465, 148] width 30 height 13
click at [462, 173] on span "Véhicule" at bounding box center [469, 170] width 39 height 13
click at [504, 215] on div "Select..." at bounding box center [573, 210] width 257 height 20
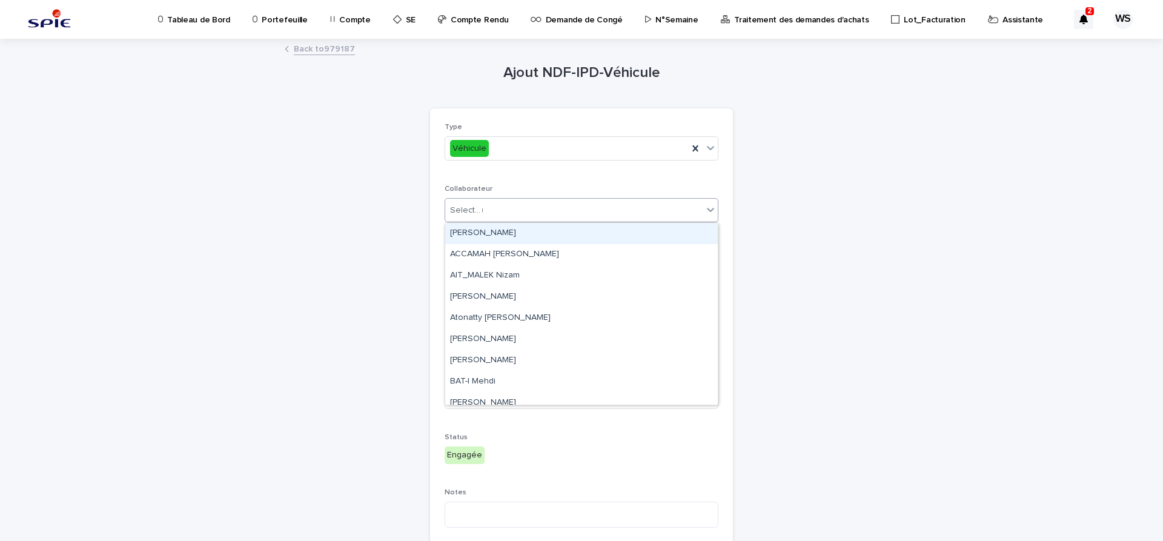
type input "**"
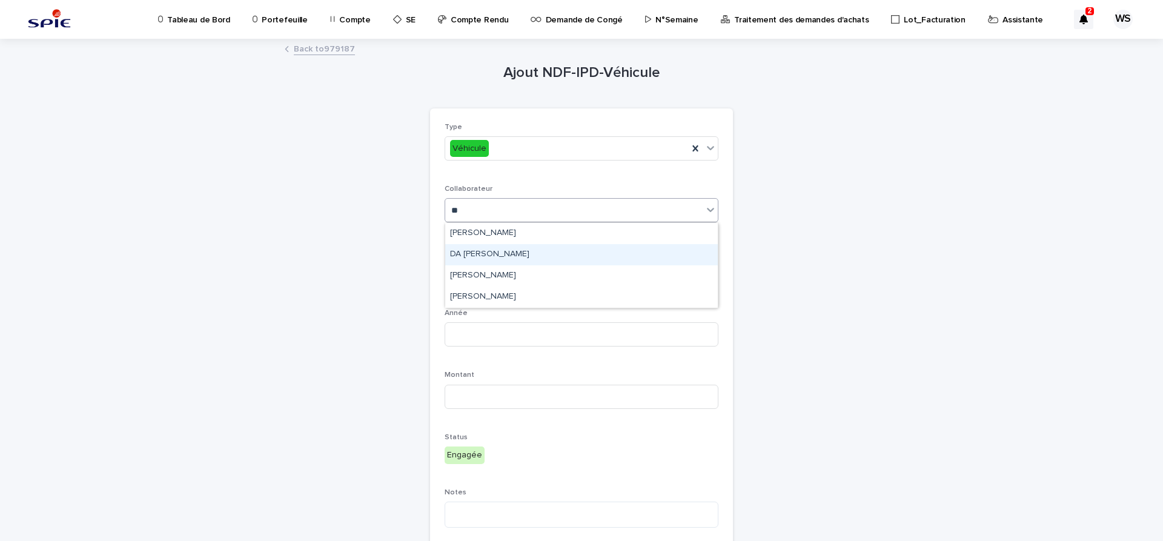
click at [465, 254] on div "DA [PERSON_NAME]" at bounding box center [581, 254] width 273 height 21
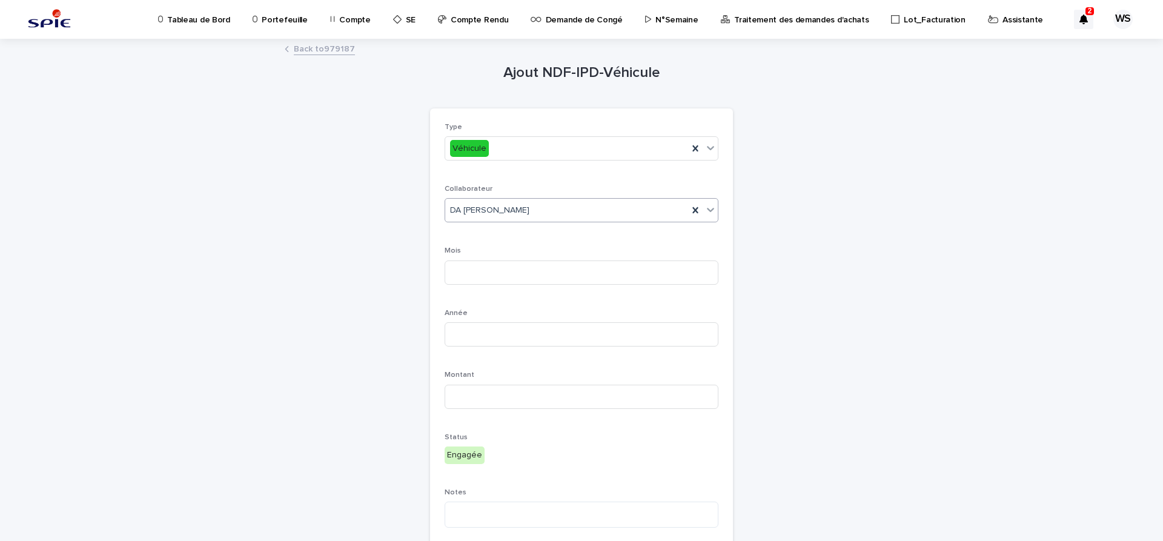
click at [480, 285] on div "Mois" at bounding box center [582, 270] width 274 height 47
click at [479, 273] on input at bounding box center [582, 272] width 274 height 24
type input "*"
type input "****"
type input "*****"
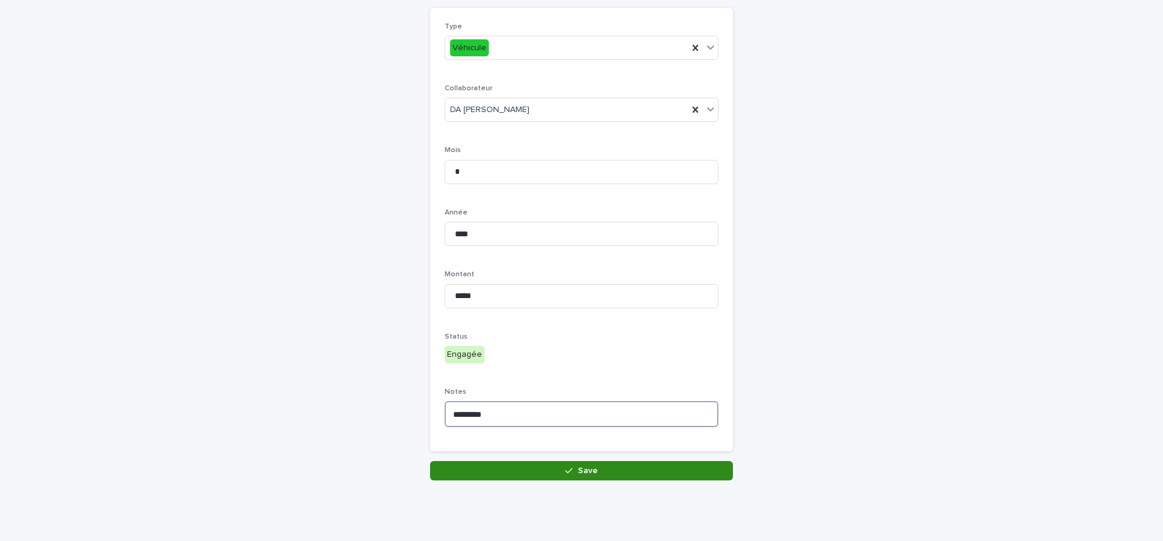
type textarea "*********"
click at [635, 477] on button "Save" at bounding box center [581, 470] width 303 height 19
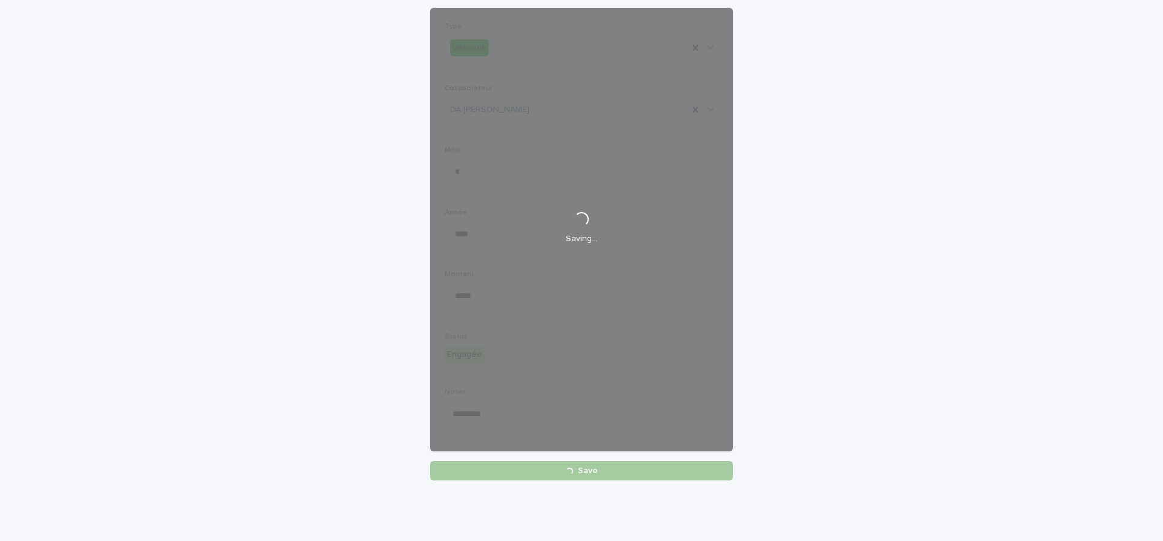
scroll to position [101, 0]
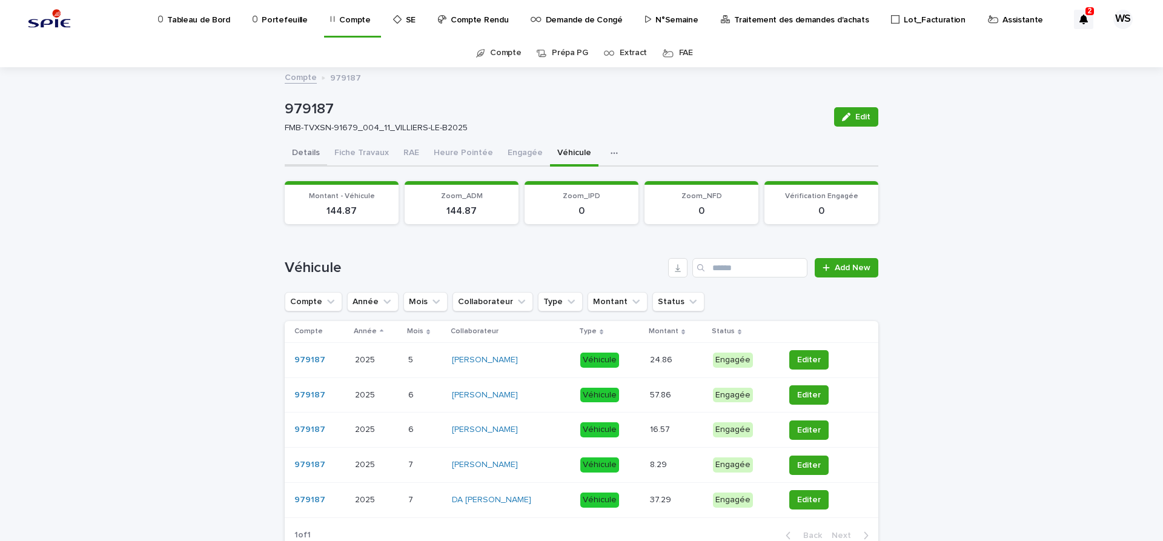
click at [306, 151] on button "Details" at bounding box center [306, 153] width 42 height 25
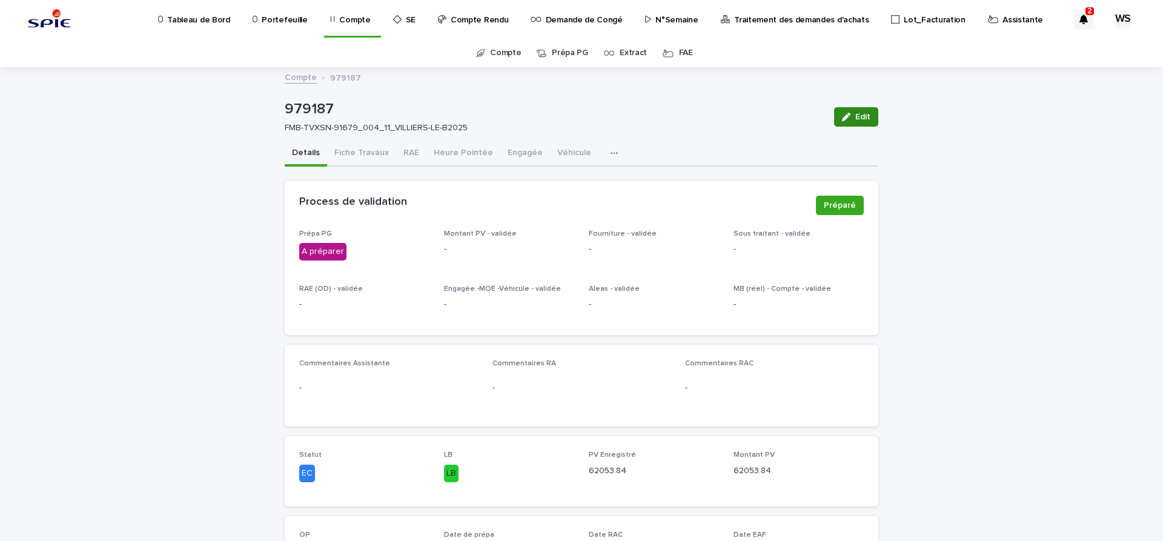
click at [869, 116] on span "Edit" at bounding box center [862, 117] width 15 height 8
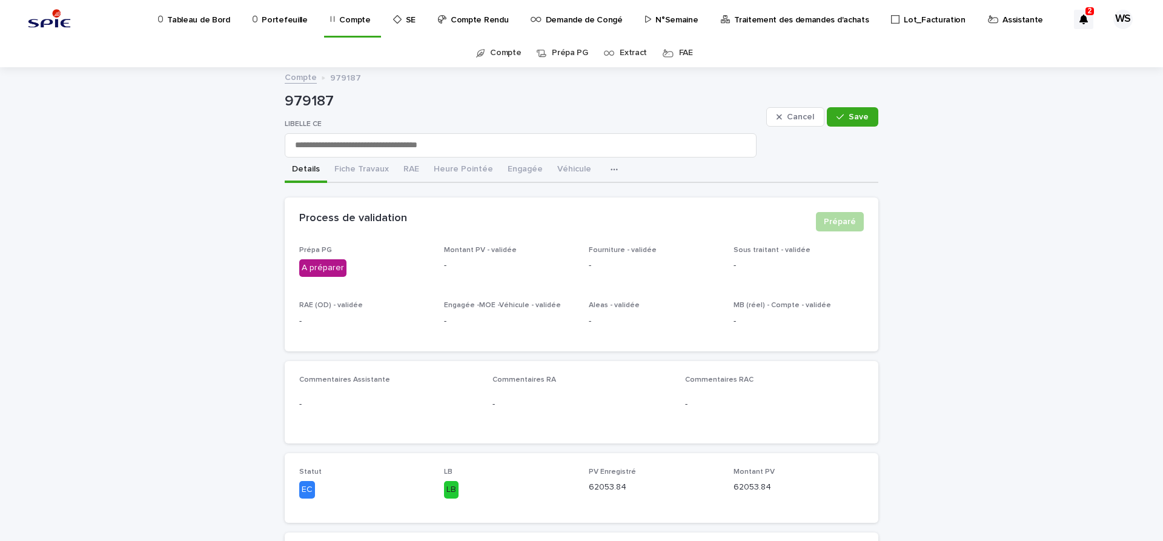
scroll to position [254, 0]
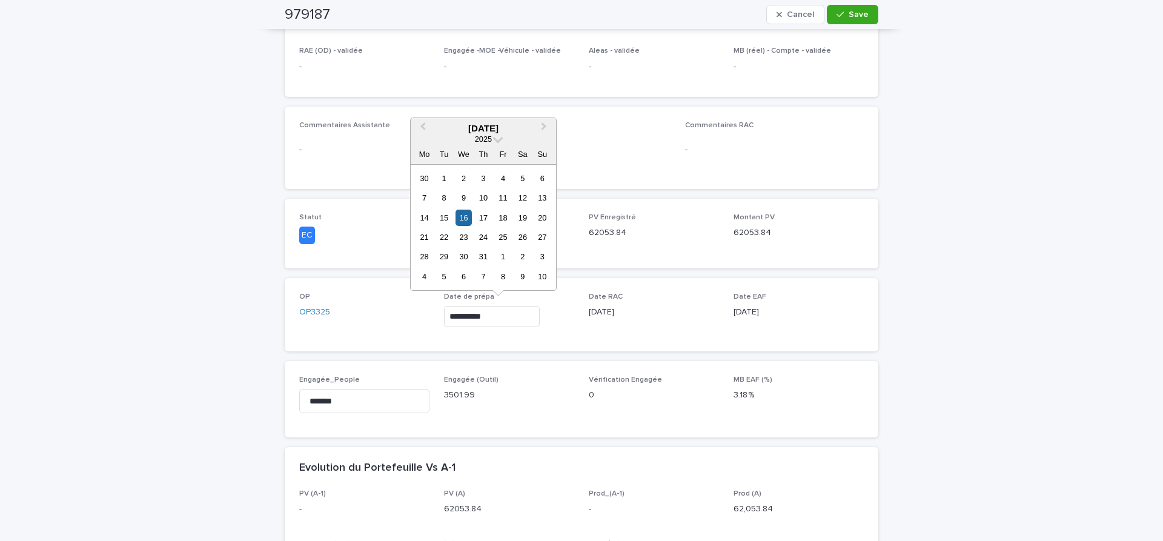
click at [504, 323] on input "**********" at bounding box center [492, 316] width 96 height 21
click at [542, 123] on button "Next Month" at bounding box center [544, 128] width 19 height 19
click at [479, 242] on div "21" at bounding box center [483, 237] width 16 height 16
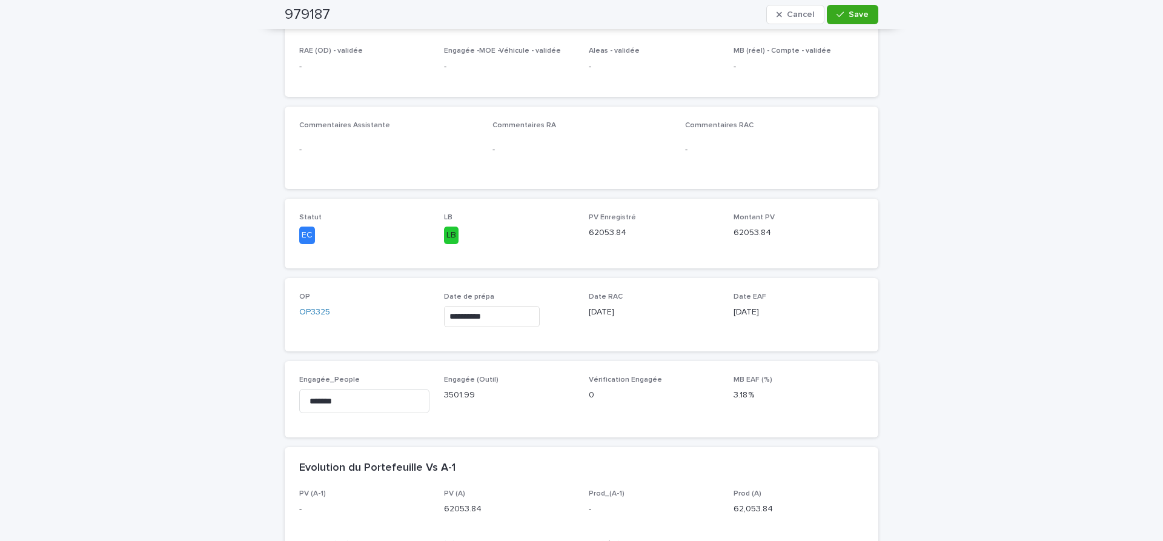
type input "**********"
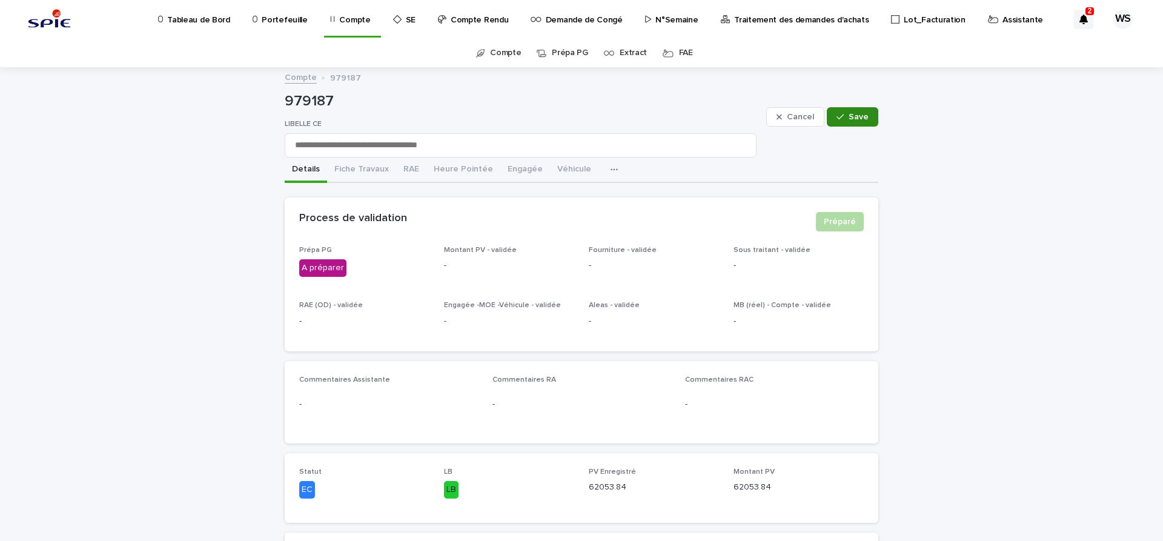
click at [858, 117] on span "Save" at bounding box center [859, 117] width 20 height 8
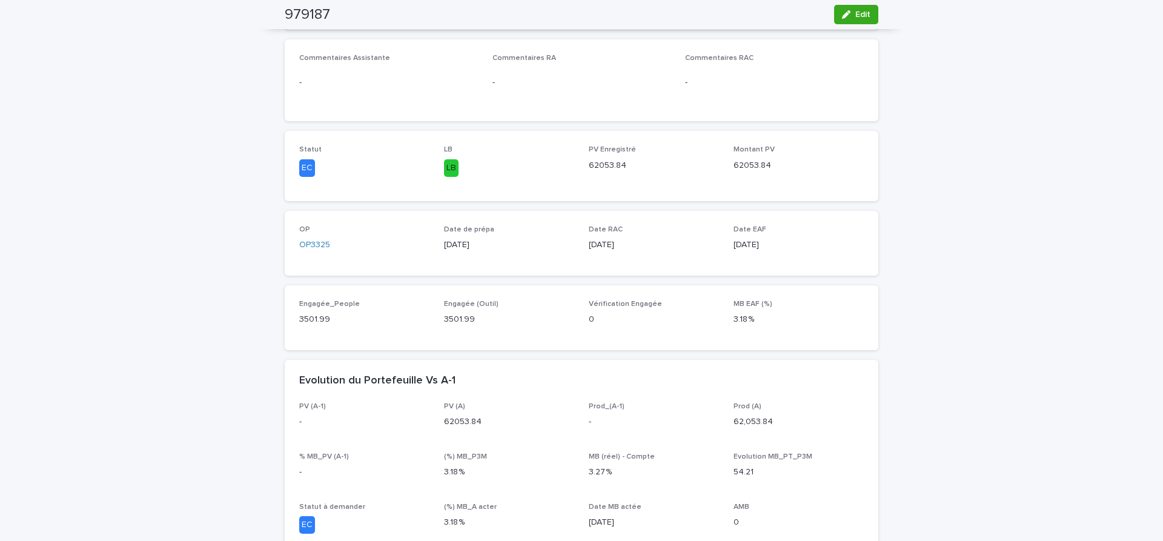
scroll to position [51, 0]
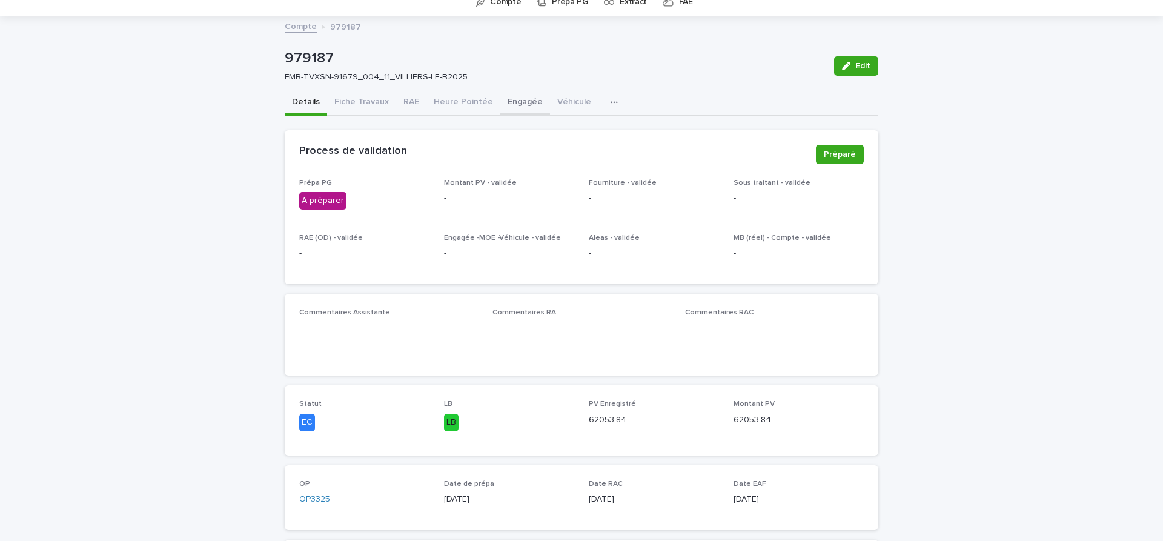
click at [519, 103] on button "Engagée" at bounding box center [525, 102] width 50 height 25
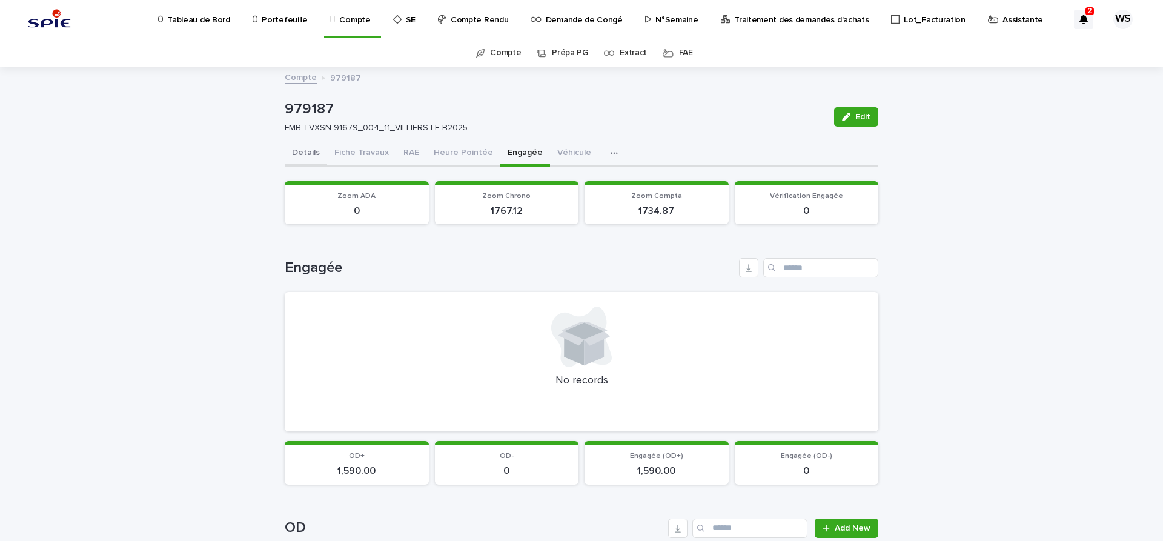
click at [306, 153] on button "Details" at bounding box center [306, 153] width 42 height 25
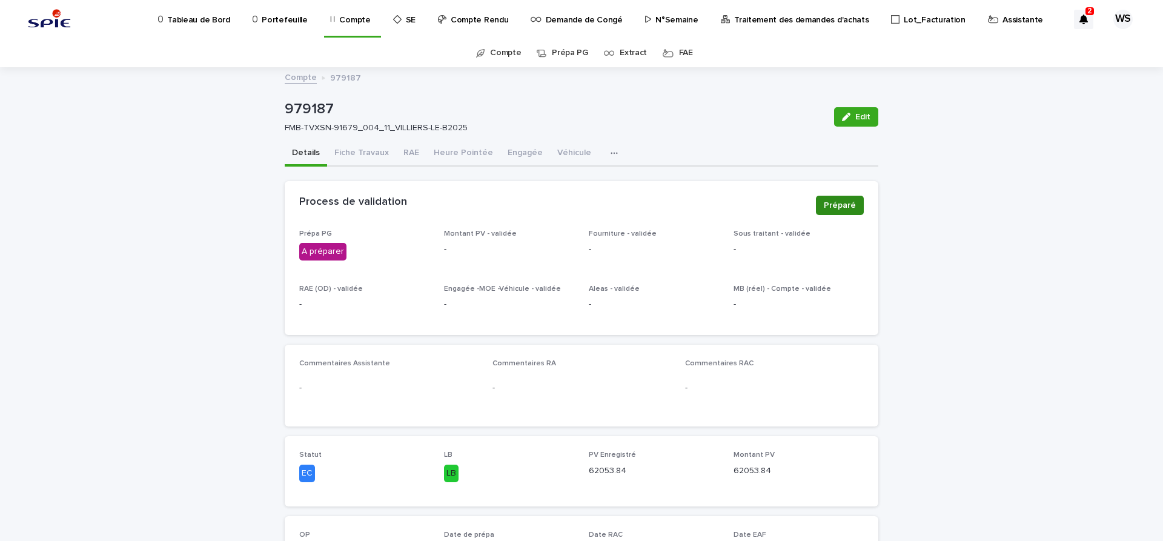
click at [845, 206] on span "Préparé" at bounding box center [840, 205] width 32 height 12
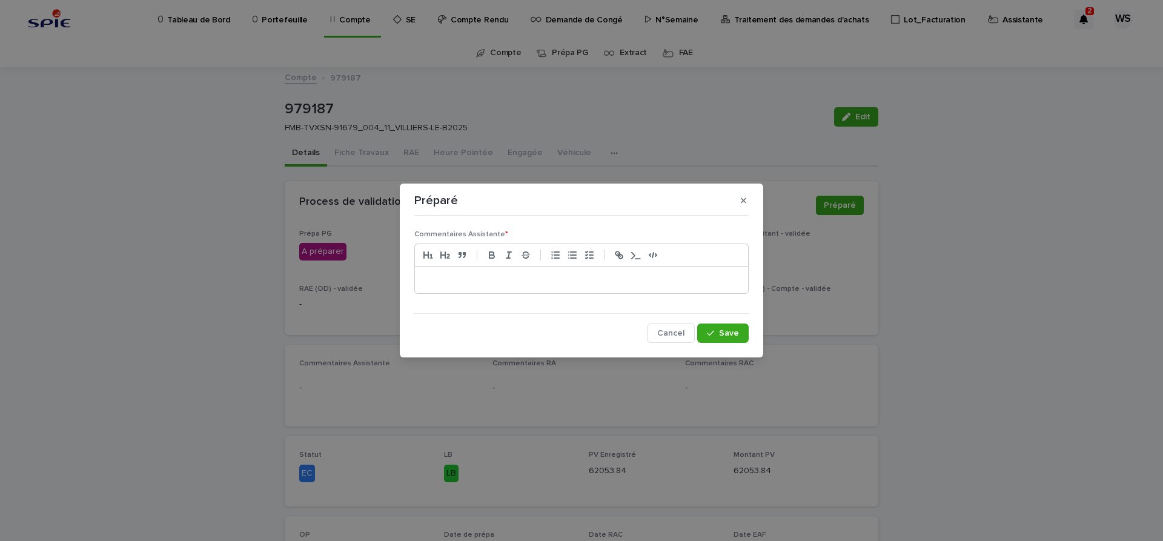
click at [479, 283] on p at bounding box center [581, 280] width 315 height 12
click at [730, 337] on span "Save" at bounding box center [729, 333] width 20 height 8
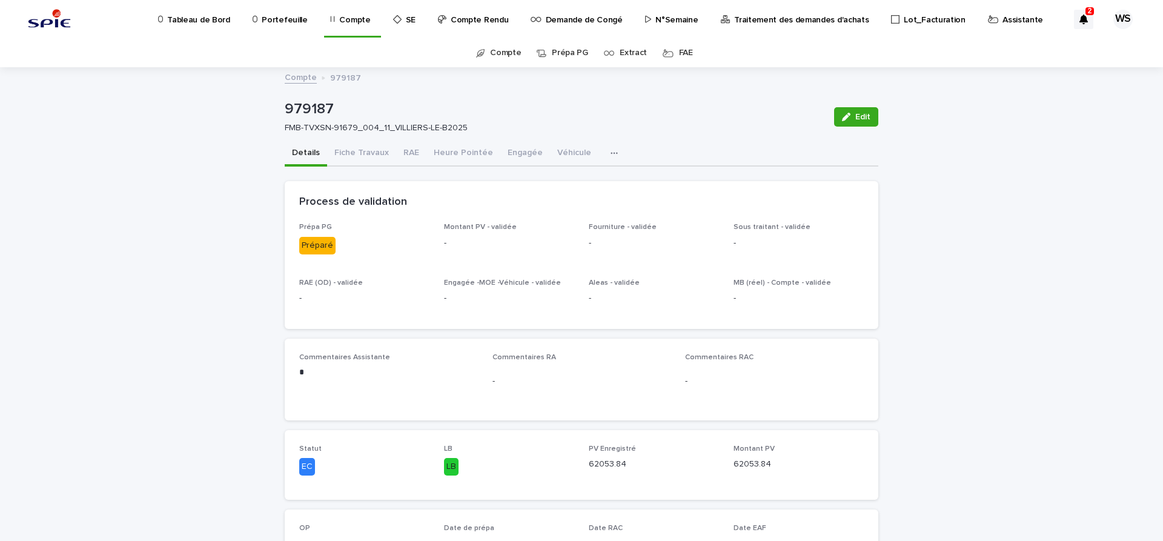
click at [760, 19] on p "Traitement des demandes d'achats" at bounding box center [801, 12] width 134 height 25
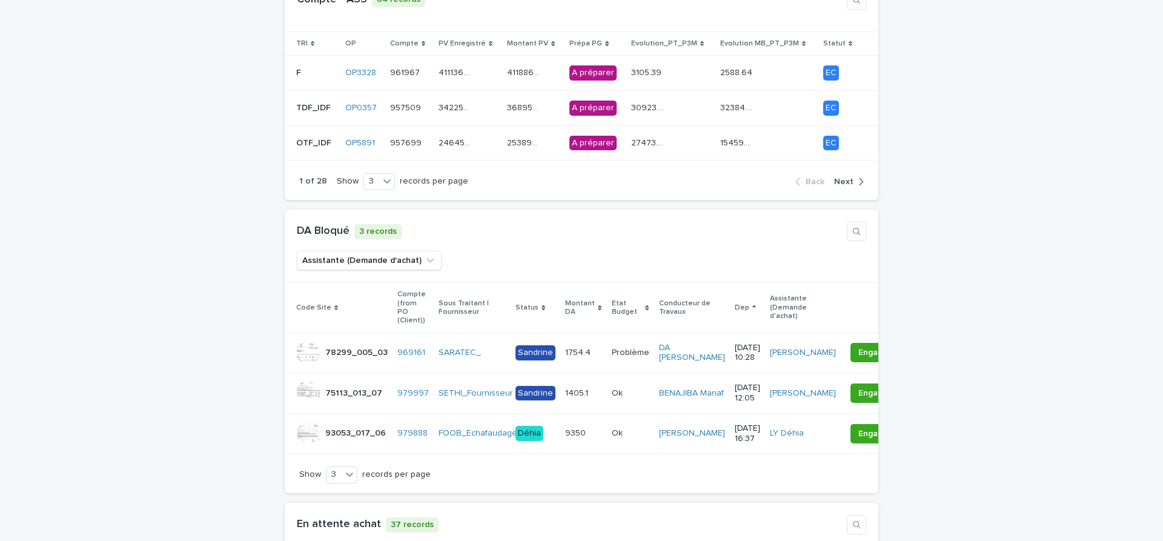
scroll to position [356, 0]
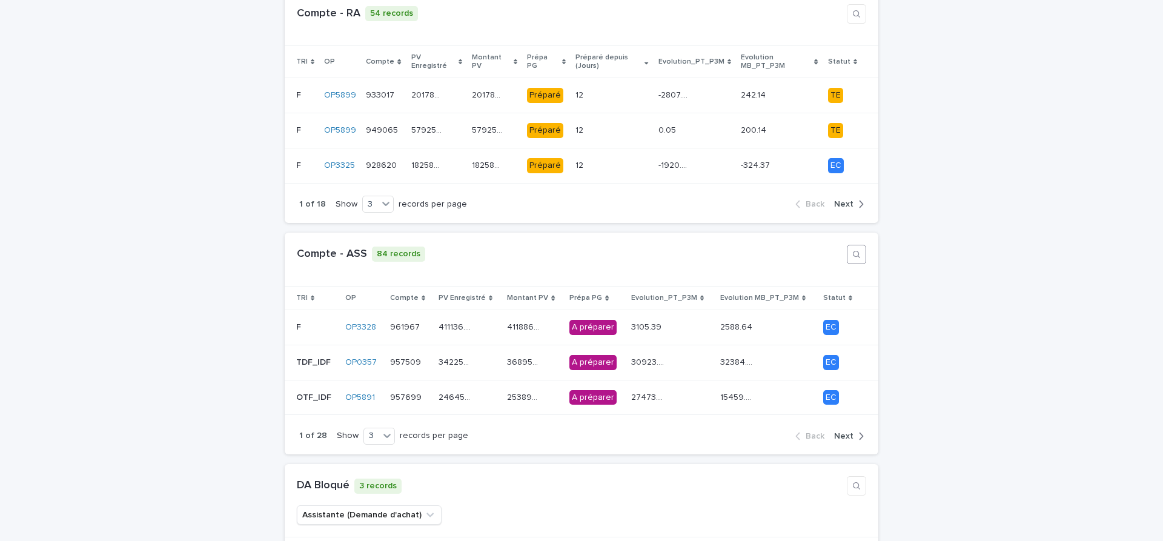
drag, startPoint x: 852, startPoint y: 245, endPoint x: 860, endPoint y: 245, distance: 8.5
click at [853, 250] on icon "button" at bounding box center [857, 255] width 10 height 10
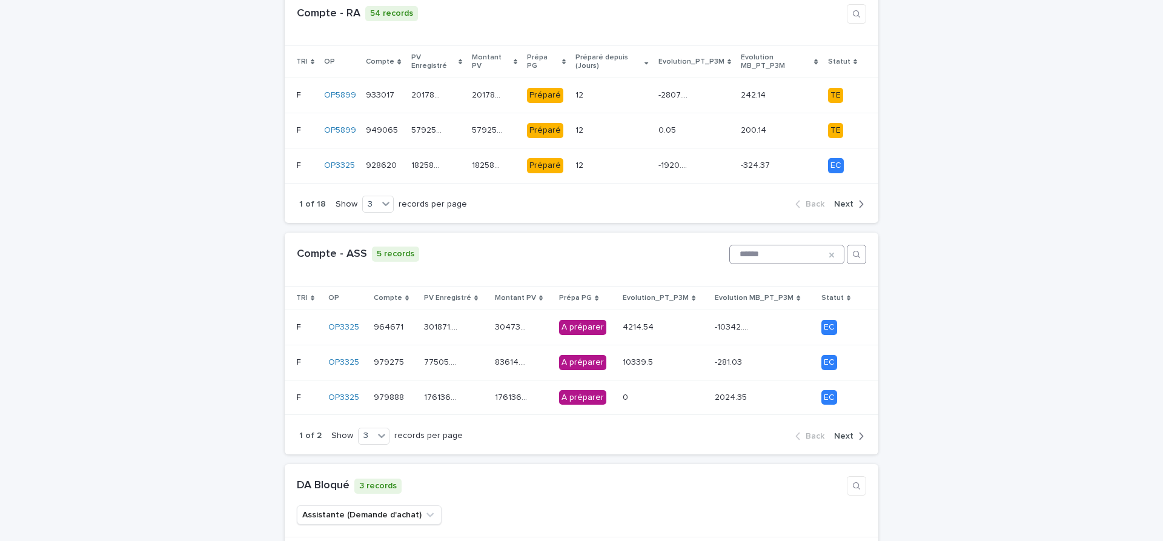
type input "******"
click at [468, 353] on div "77505.43 77505.43" at bounding box center [454, 363] width 61 height 20
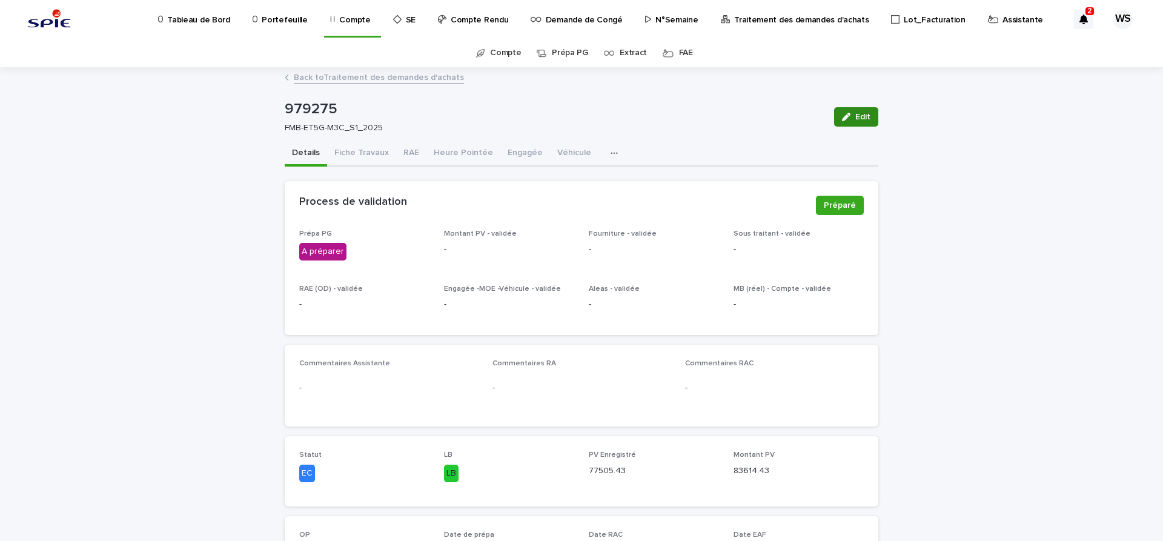
click at [863, 118] on span "Edit" at bounding box center [862, 117] width 15 height 8
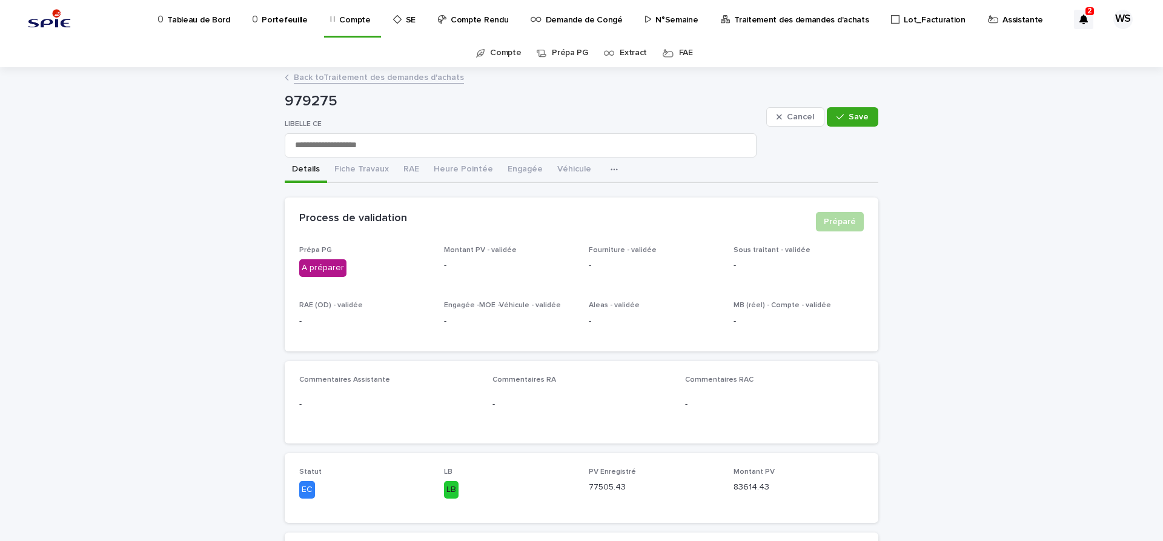
scroll to position [254, 0]
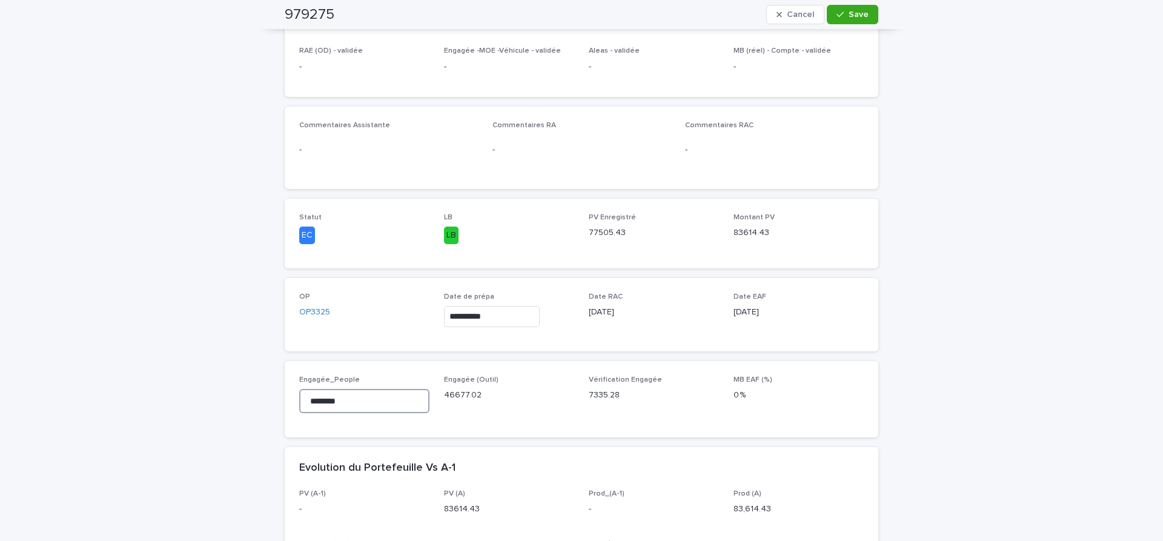
drag, startPoint x: 353, startPoint y: 405, endPoint x: 65, endPoint y: 365, distance: 290.4
click at [299, 389] on input "********" at bounding box center [364, 401] width 130 height 24
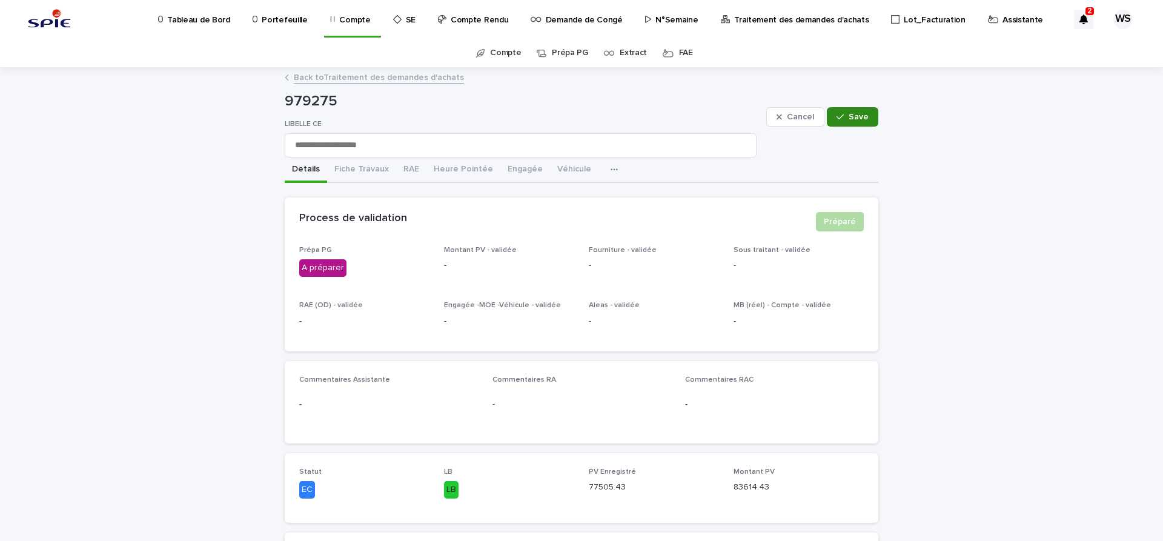
type input "********"
click at [863, 119] on span "Save" at bounding box center [859, 117] width 20 height 8
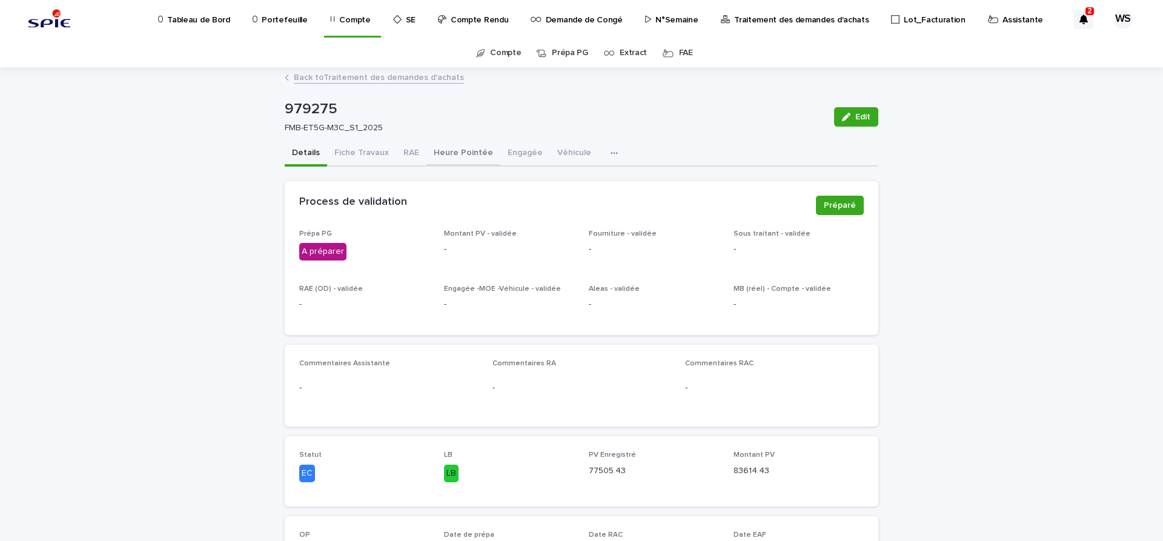
click at [462, 153] on button "Heure Pointée" at bounding box center [463, 153] width 74 height 25
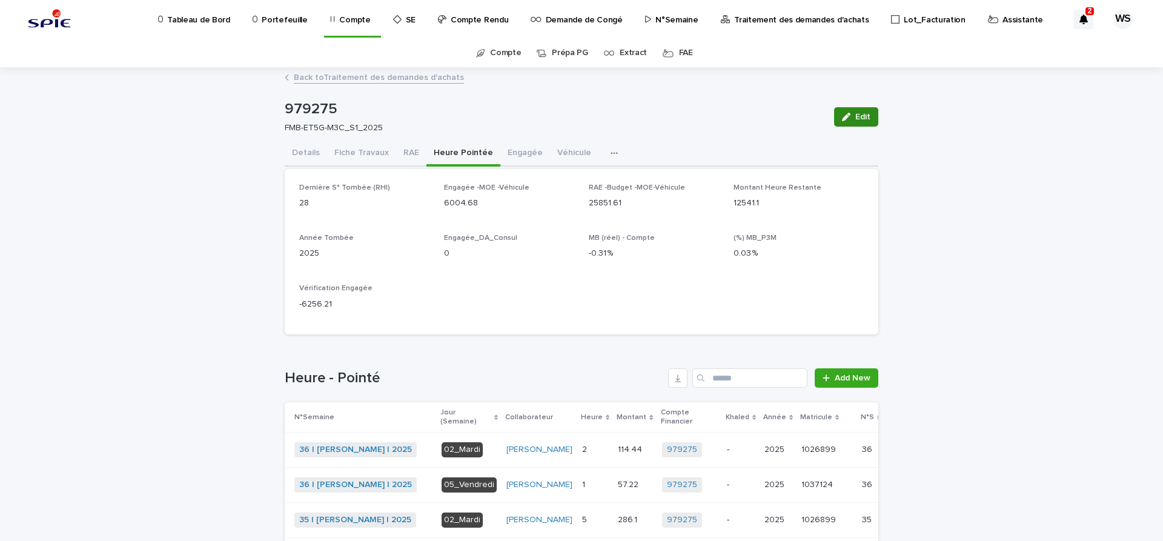
click at [864, 119] on span "Edit" at bounding box center [862, 117] width 15 height 8
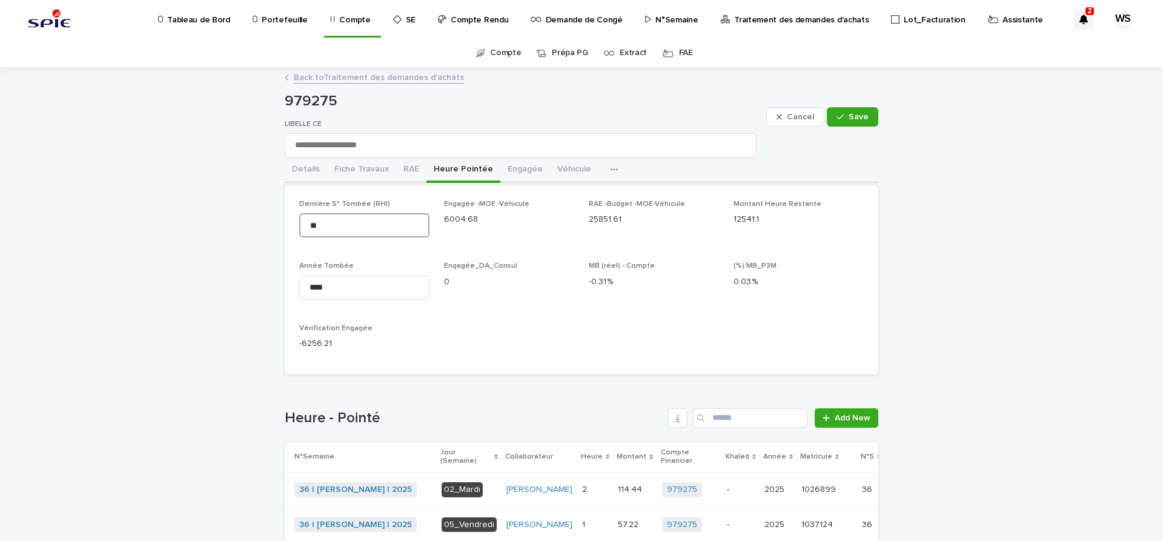
drag, startPoint x: 325, startPoint y: 224, endPoint x: 134, endPoint y: 213, distance: 191.1
click at [299, 213] on input "**" at bounding box center [364, 225] width 130 height 24
type input "**"
click at [861, 116] on span "Save" at bounding box center [859, 117] width 20 height 8
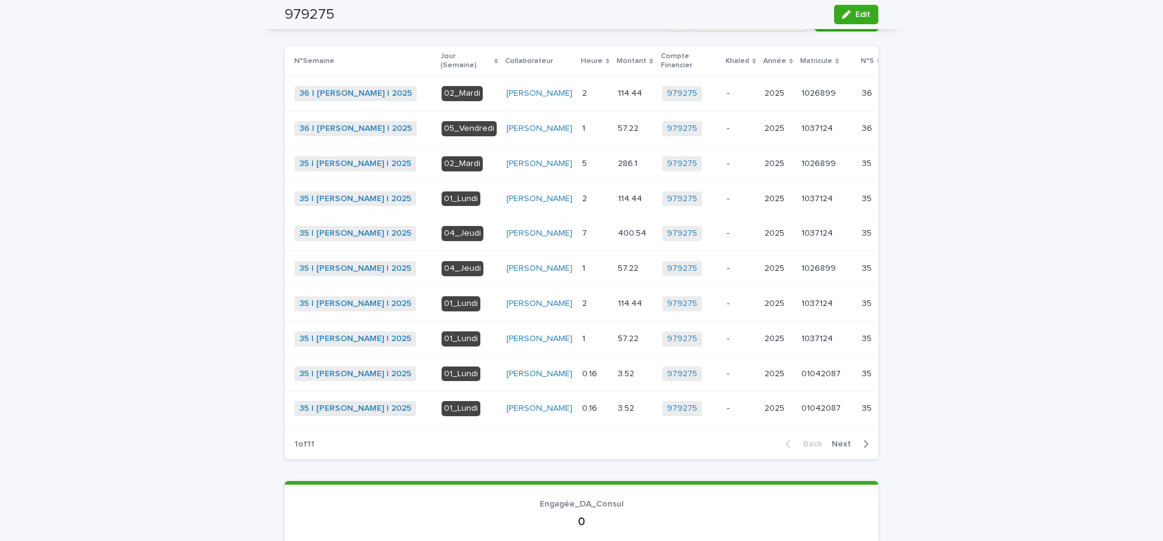
scroll to position [254, 0]
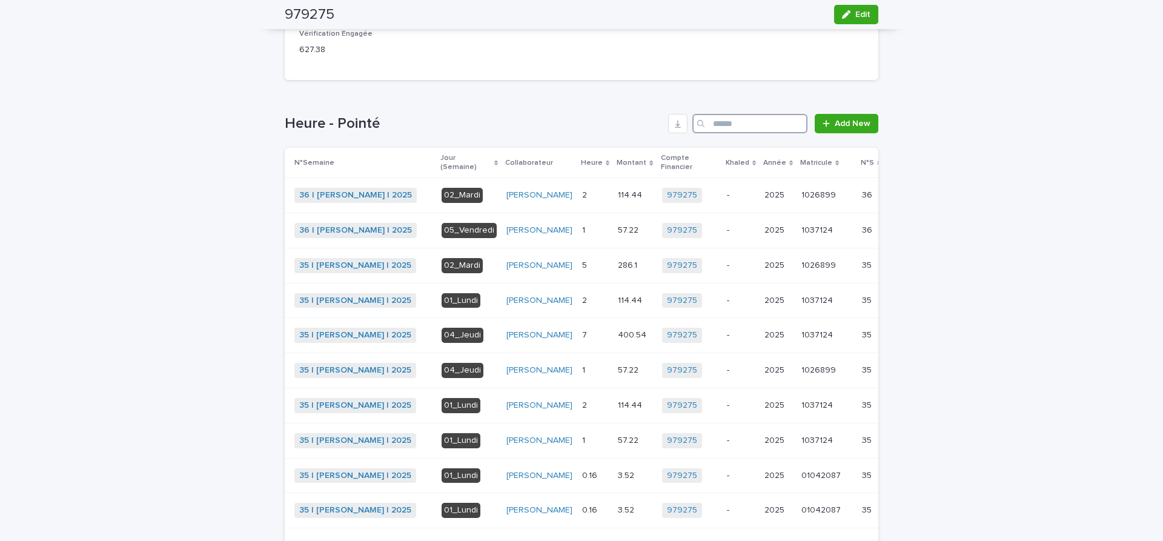
click at [738, 122] on input "Search" at bounding box center [749, 123] width 115 height 19
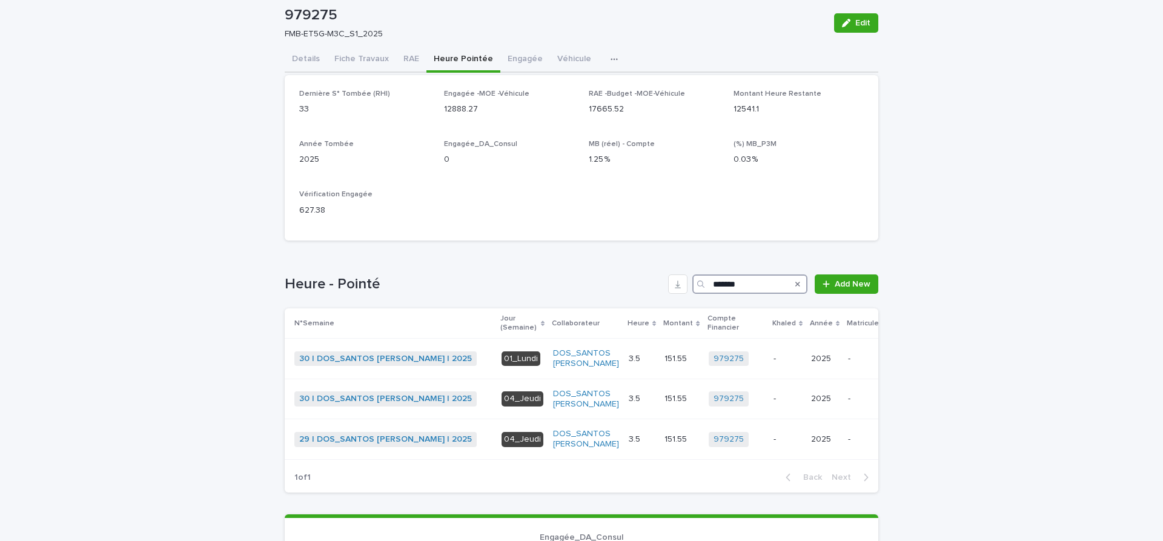
scroll to position [113, 0]
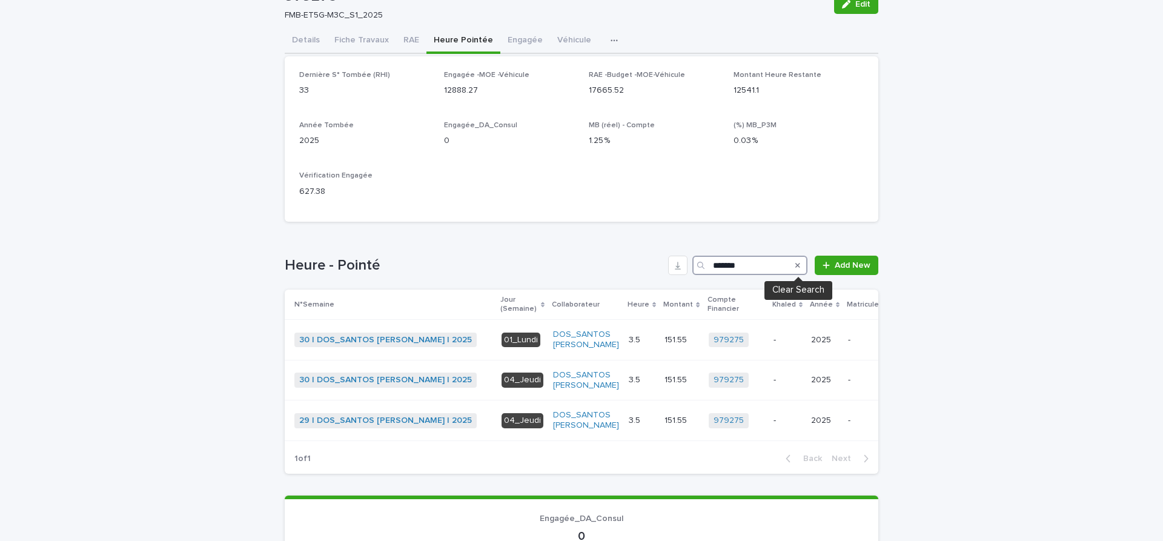
type input "*******"
click at [798, 265] on icon "Search" at bounding box center [797, 265] width 5 height 5
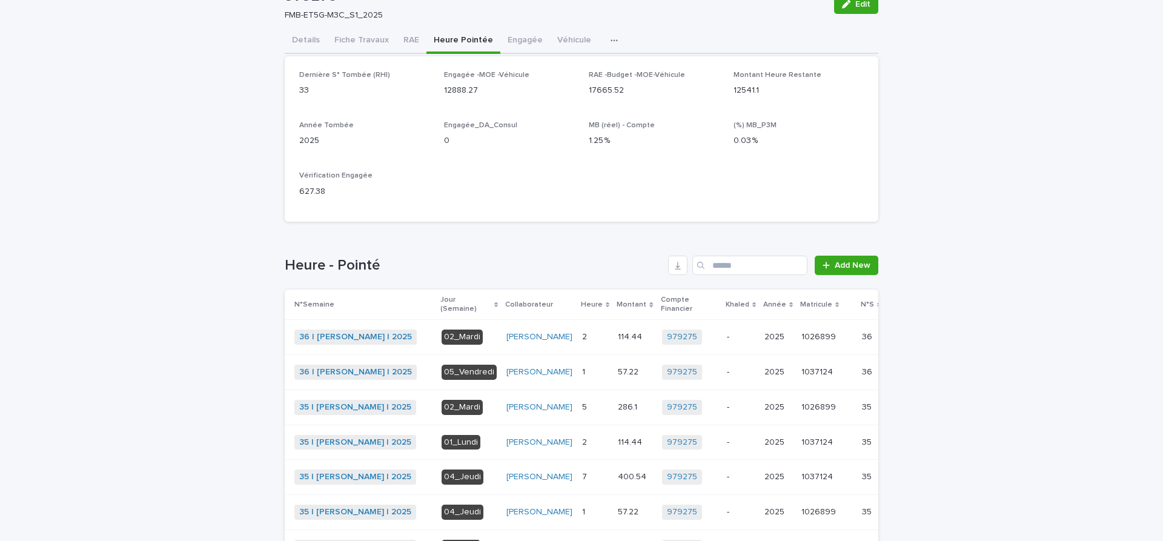
scroll to position [254, 0]
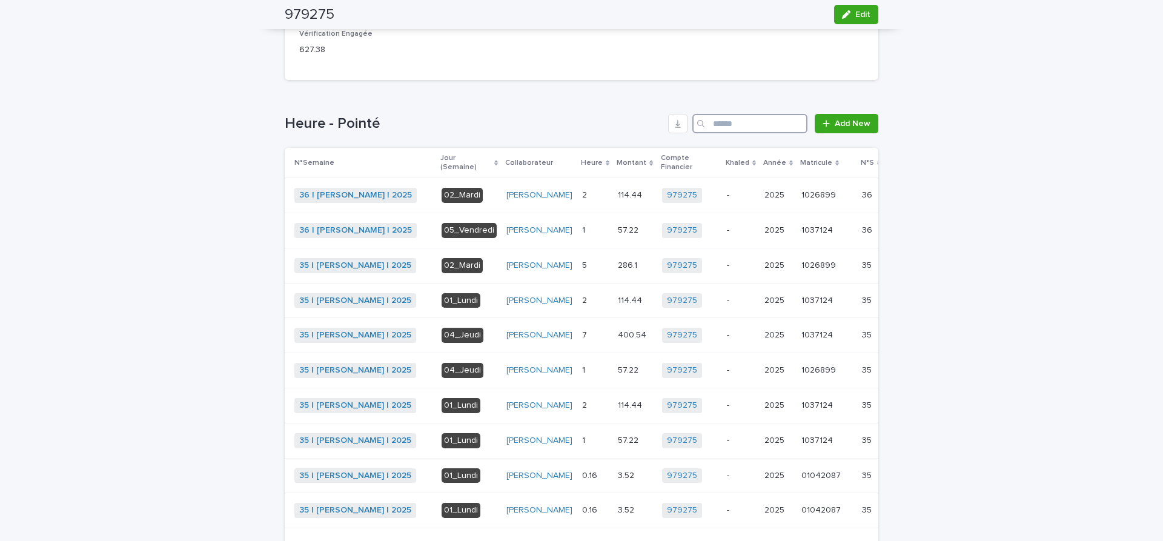
click at [724, 120] on input "Search" at bounding box center [749, 123] width 115 height 19
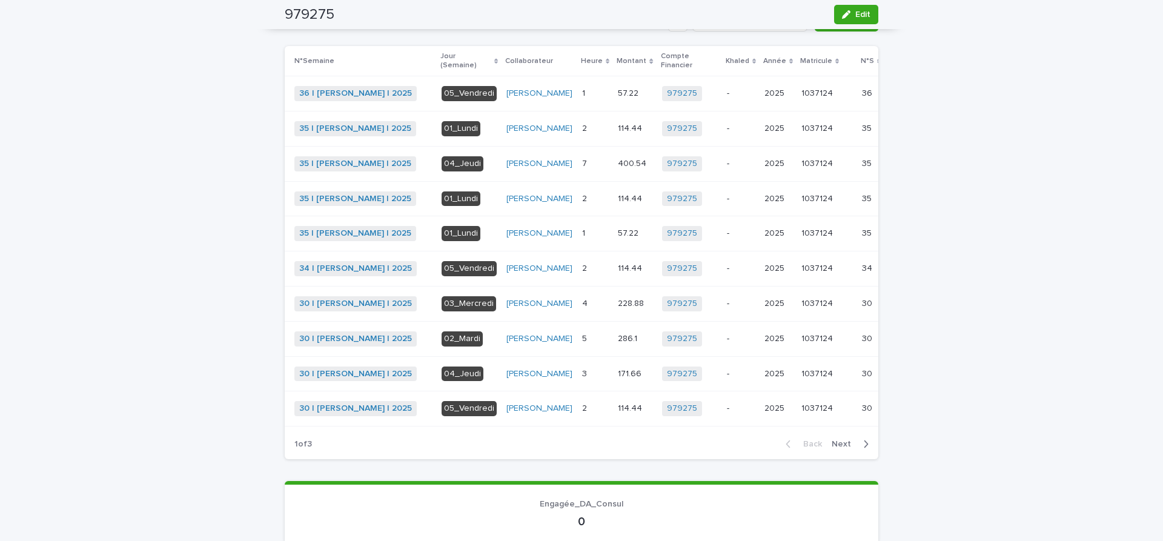
click at [844, 448] on span "Next" at bounding box center [845, 444] width 27 height 8
click at [845, 448] on span "Next" at bounding box center [845, 444] width 27 height 8
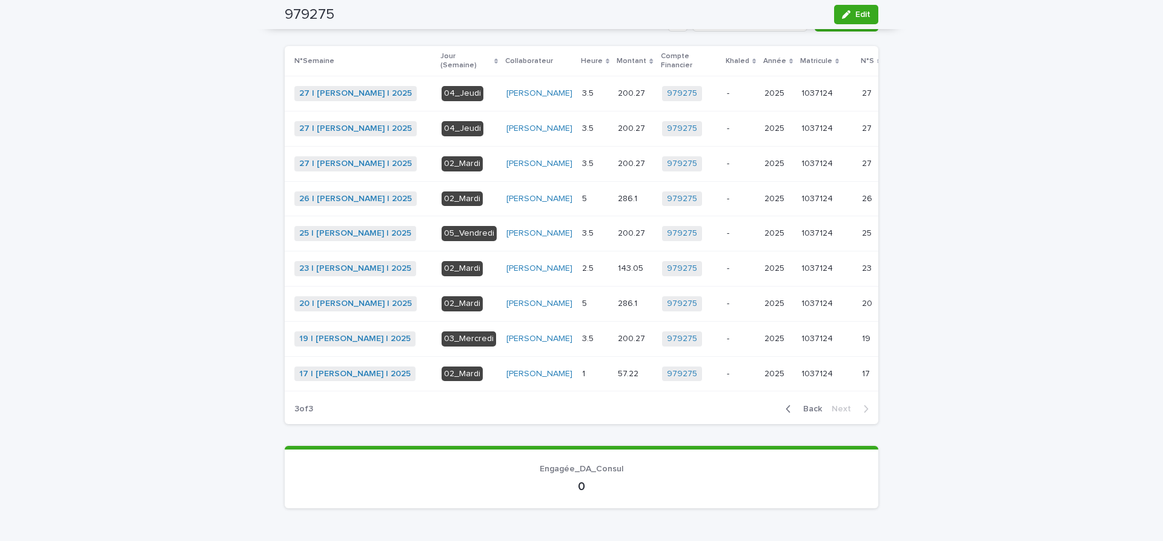
scroll to position [336, 0]
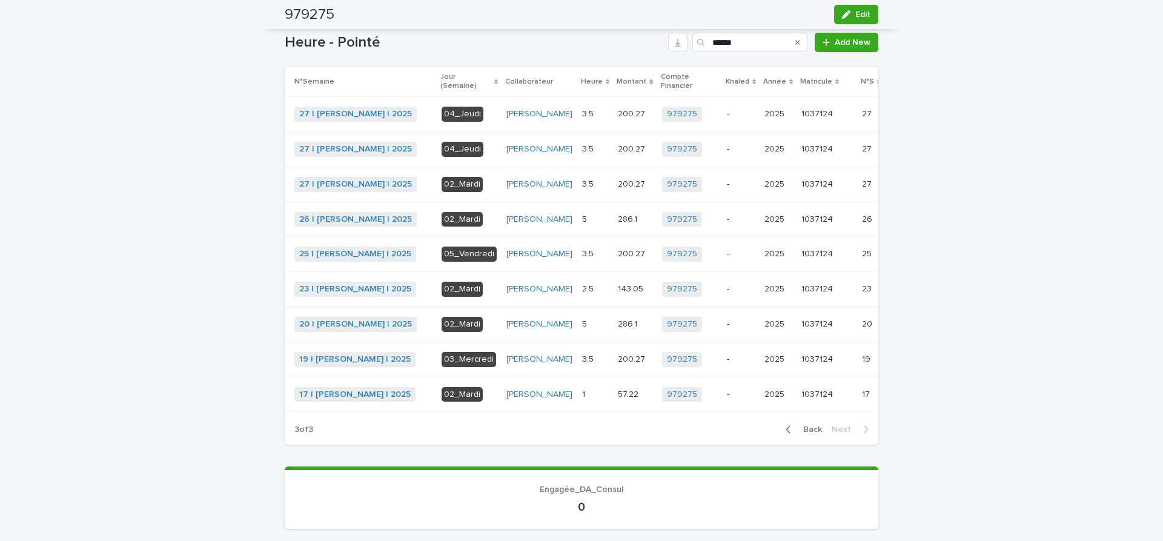
click at [817, 434] on span "Back" at bounding box center [809, 429] width 26 height 8
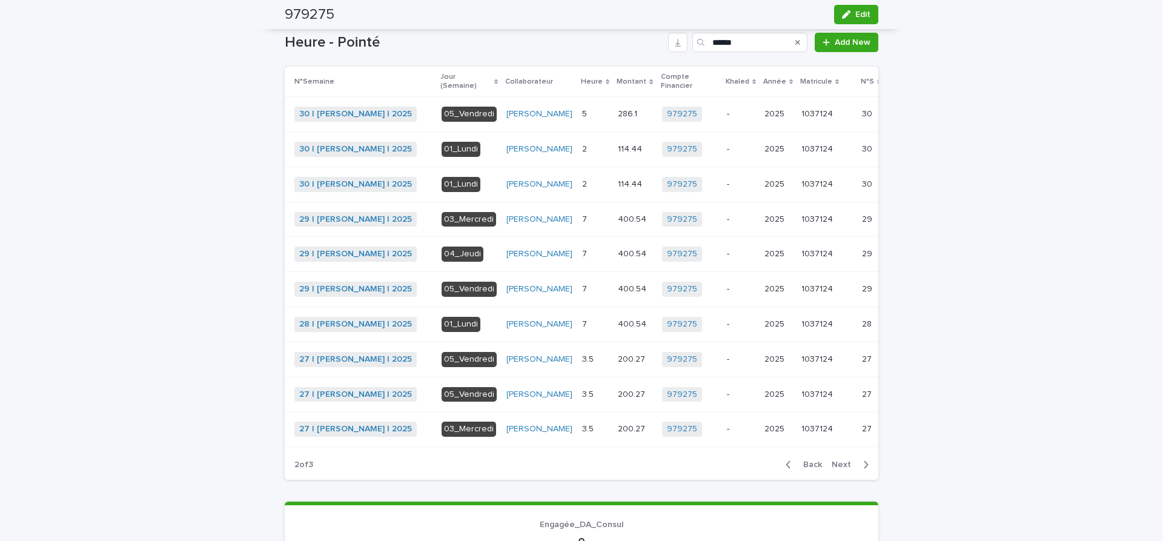
scroll to position [356, 0]
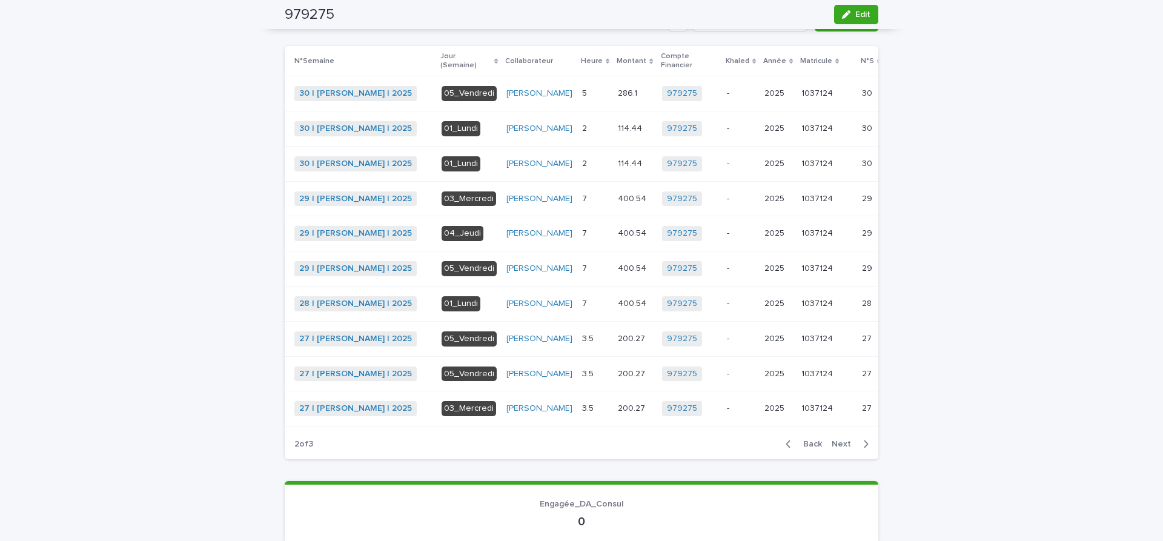
click at [818, 448] on span "Back" at bounding box center [809, 444] width 26 height 8
click at [844, 448] on span "Next" at bounding box center [845, 444] width 27 height 8
click at [845, 448] on span "Next" at bounding box center [845, 444] width 27 height 8
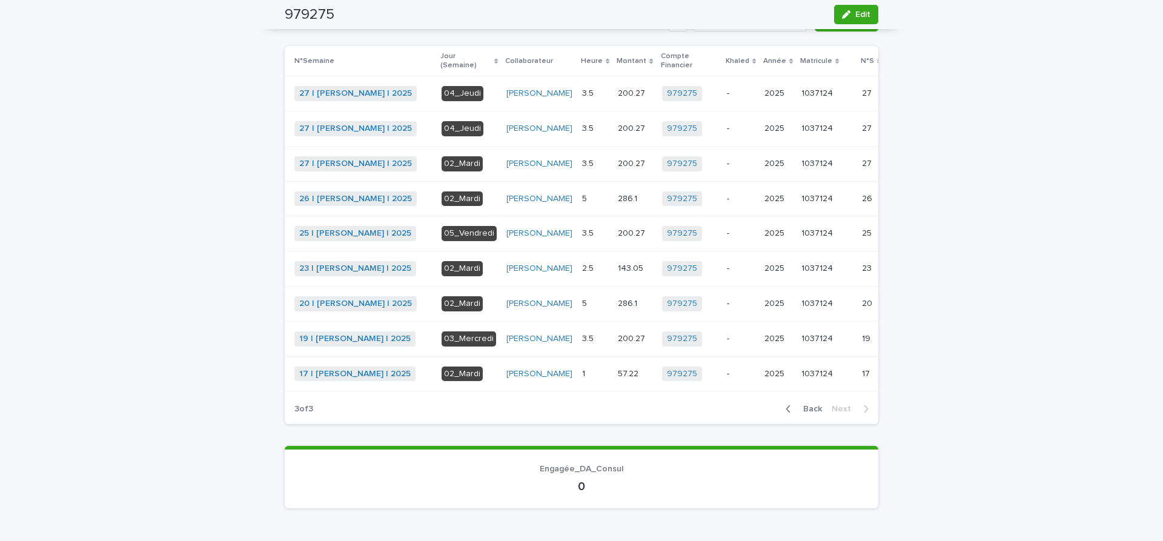
scroll to position [336, 0]
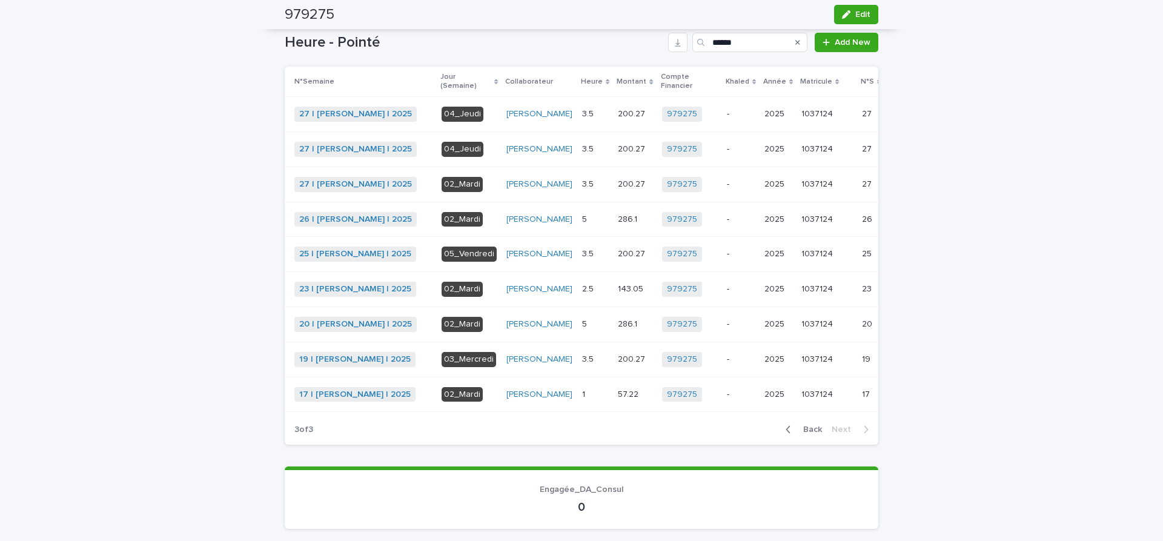
click at [810, 434] on span "Back" at bounding box center [809, 429] width 26 height 8
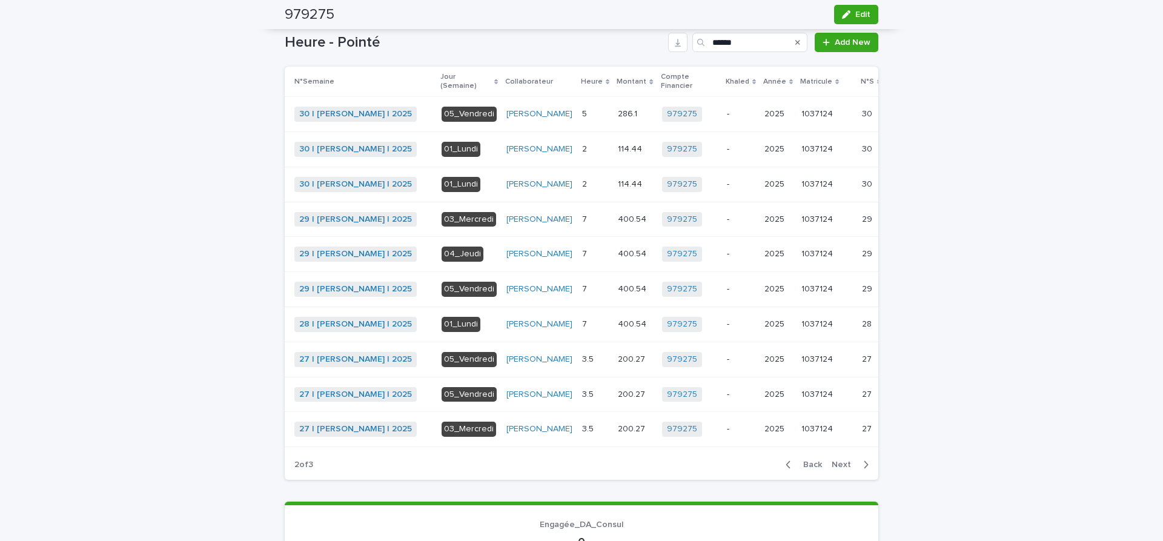
scroll to position [356, 0]
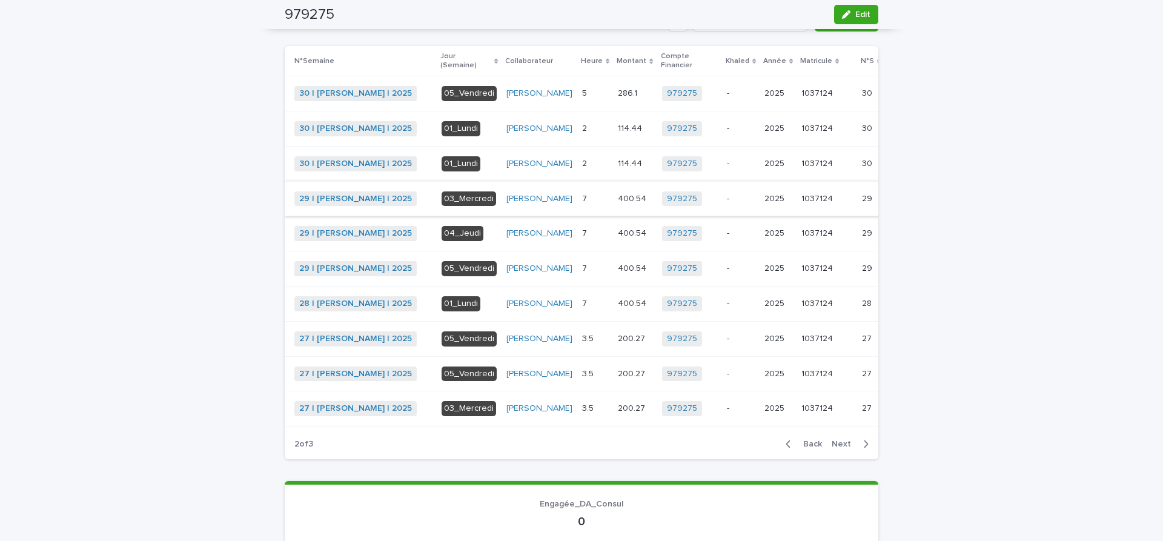
click at [902, 205] on span "Khaled" at bounding box center [915, 199] width 27 height 12
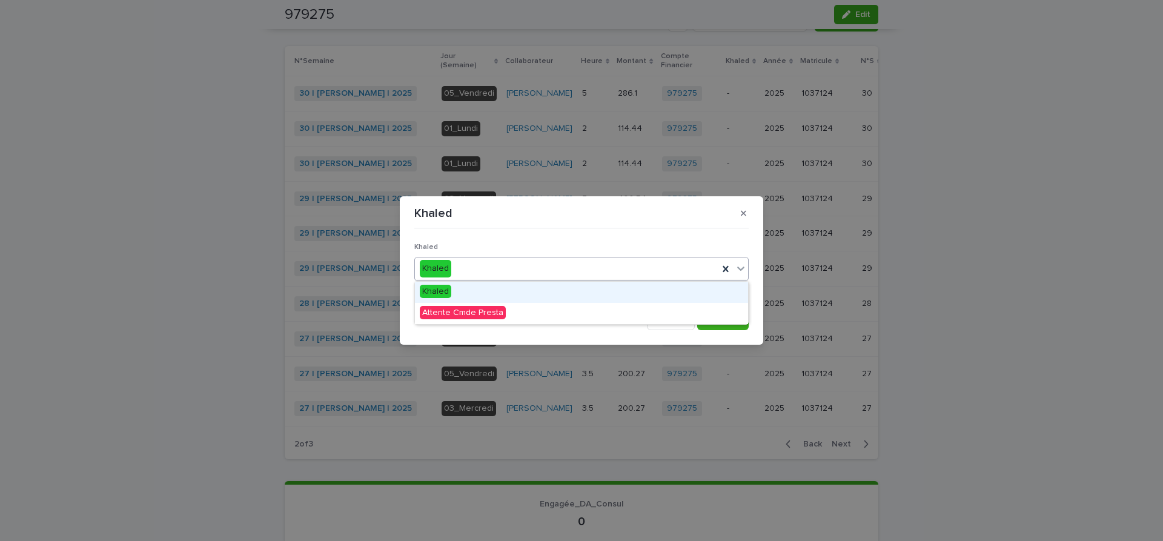
click at [744, 266] on icon at bounding box center [741, 268] width 12 height 12
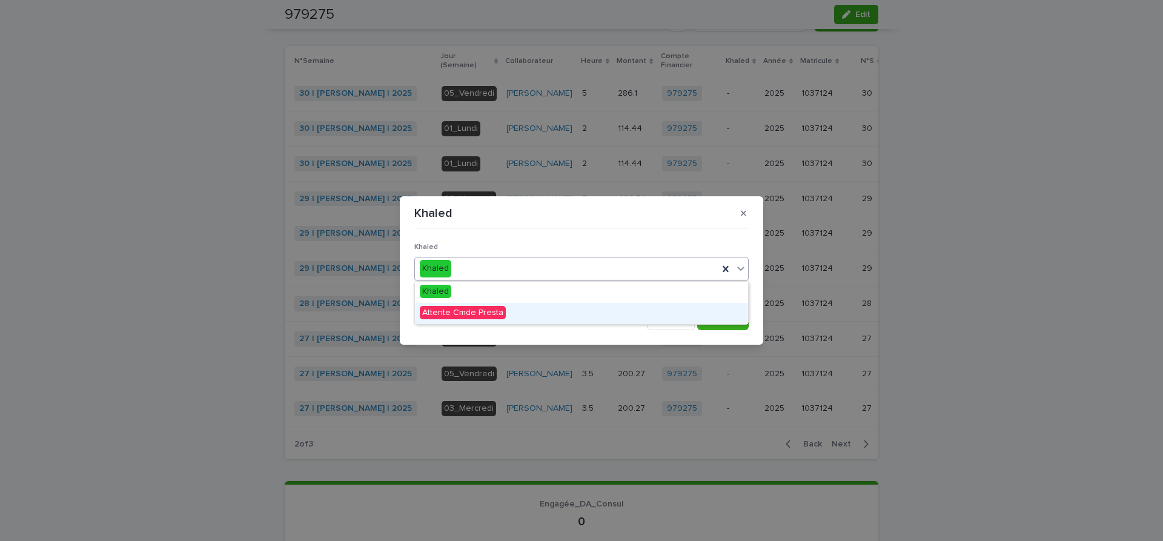
click at [482, 308] on span "Attente Cmde Presta" at bounding box center [463, 312] width 86 height 13
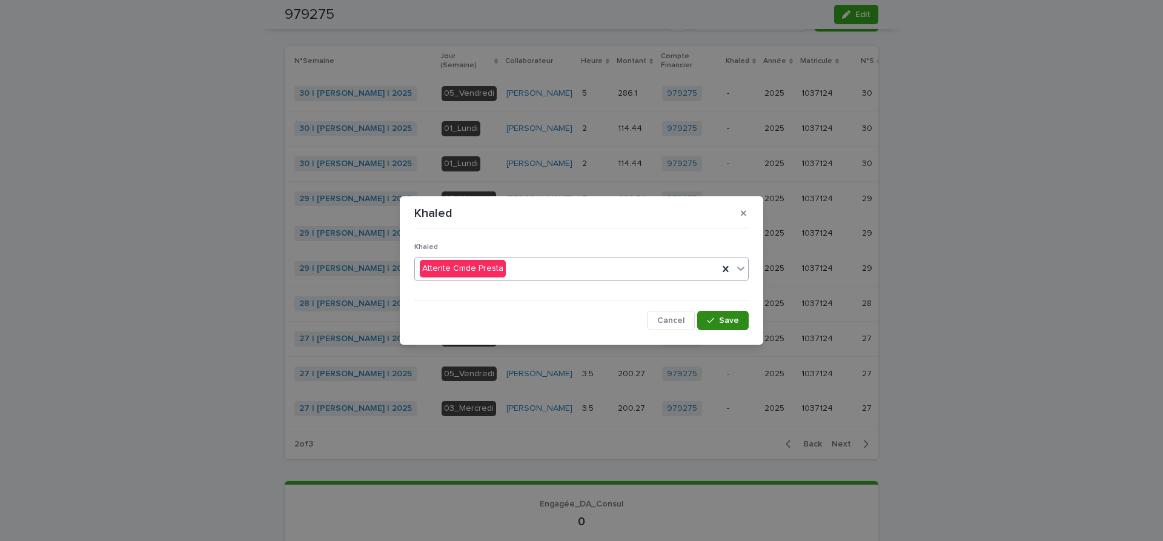
click at [736, 322] on span "Save" at bounding box center [729, 320] width 20 height 8
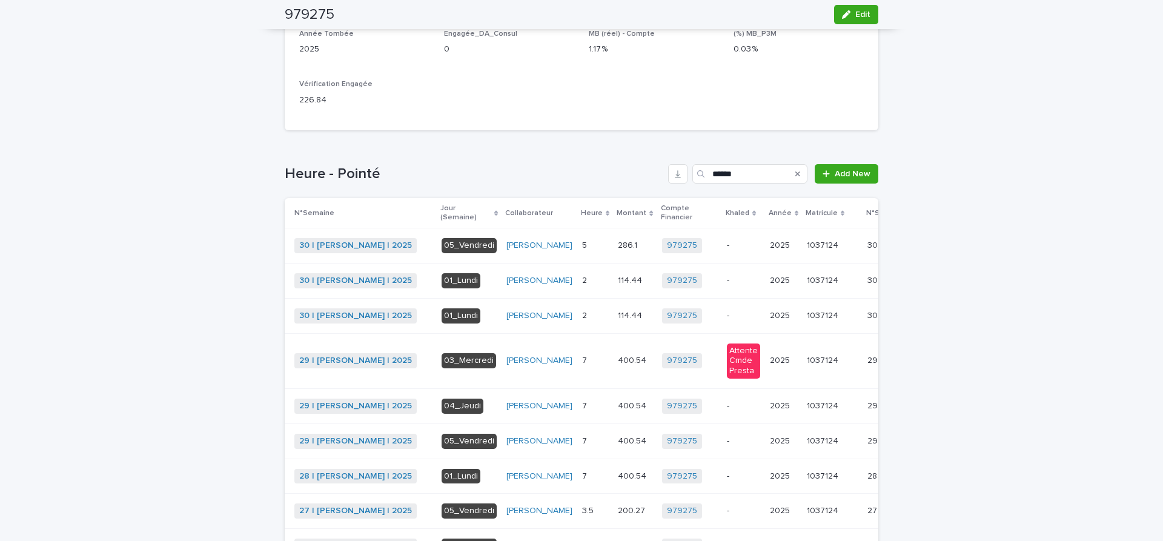
scroll to position [160, 0]
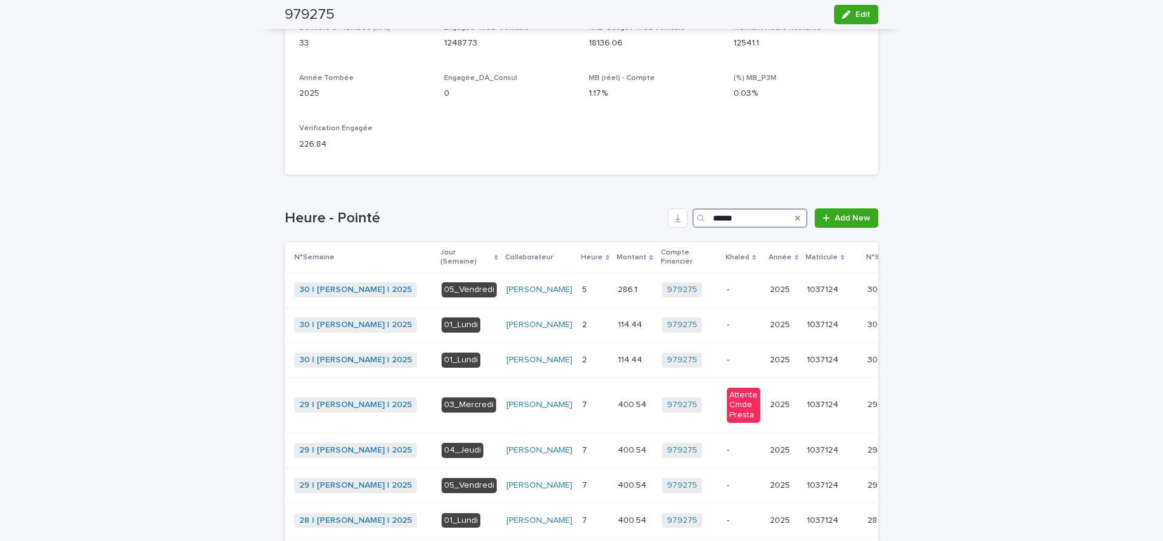
drag, startPoint x: 758, startPoint y: 220, endPoint x: 548, endPoint y: 199, distance: 210.6
click at [692, 208] on input "******" at bounding box center [749, 217] width 115 height 19
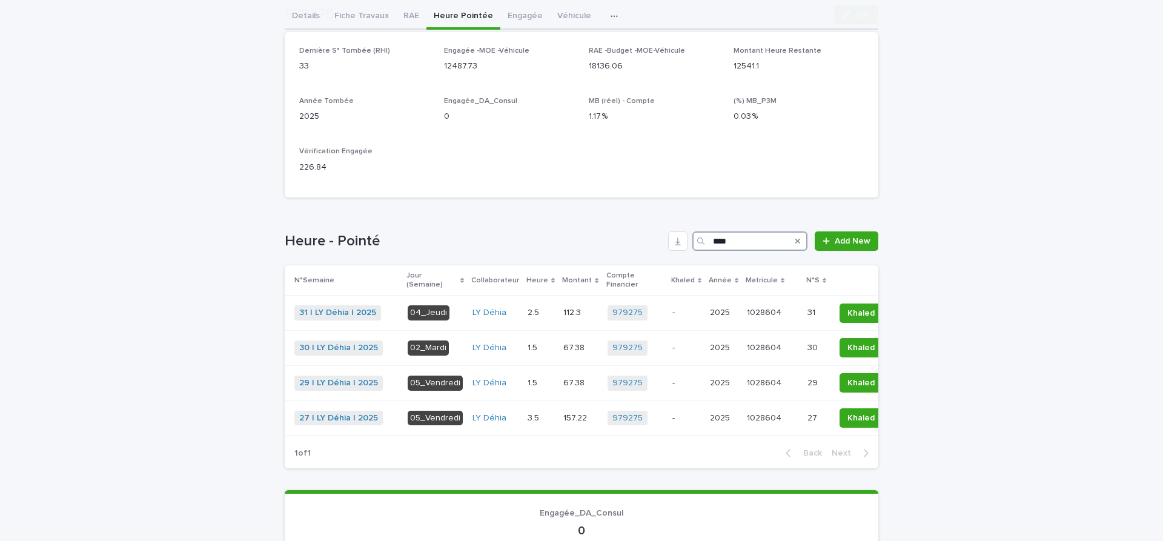
scroll to position [153, 0]
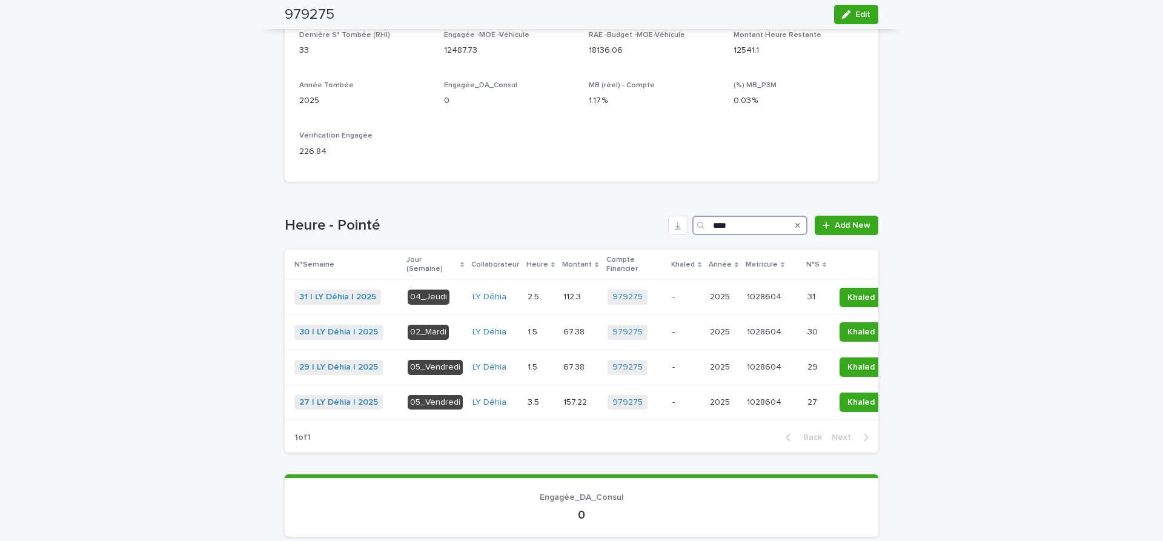
drag, startPoint x: 750, startPoint y: 227, endPoint x: 508, endPoint y: 194, distance: 245.1
click at [692, 216] on input "****" at bounding box center [749, 225] width 115 height 19
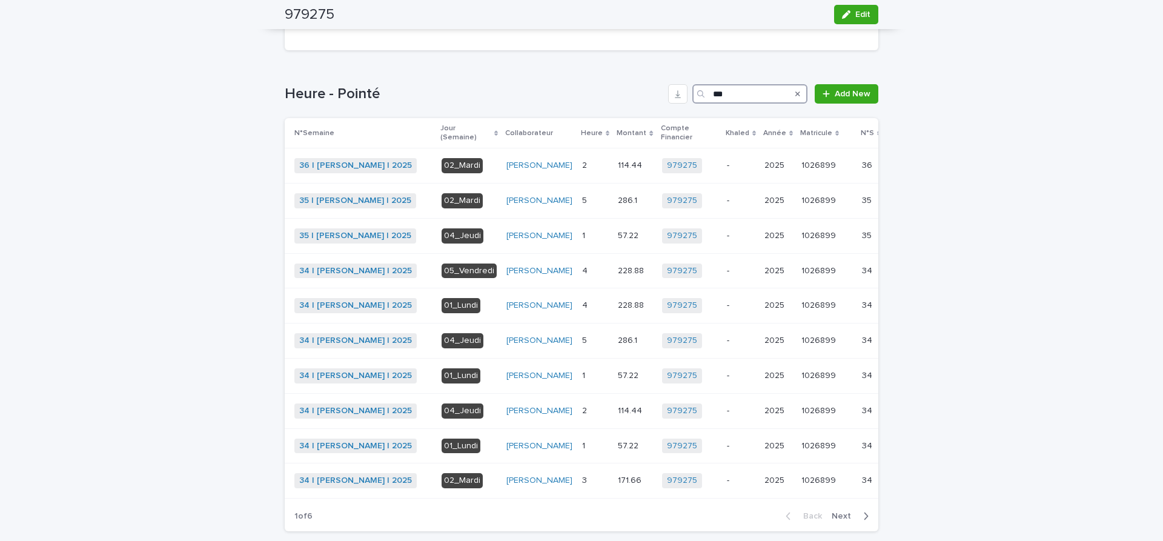
scroll to position [488, 0]
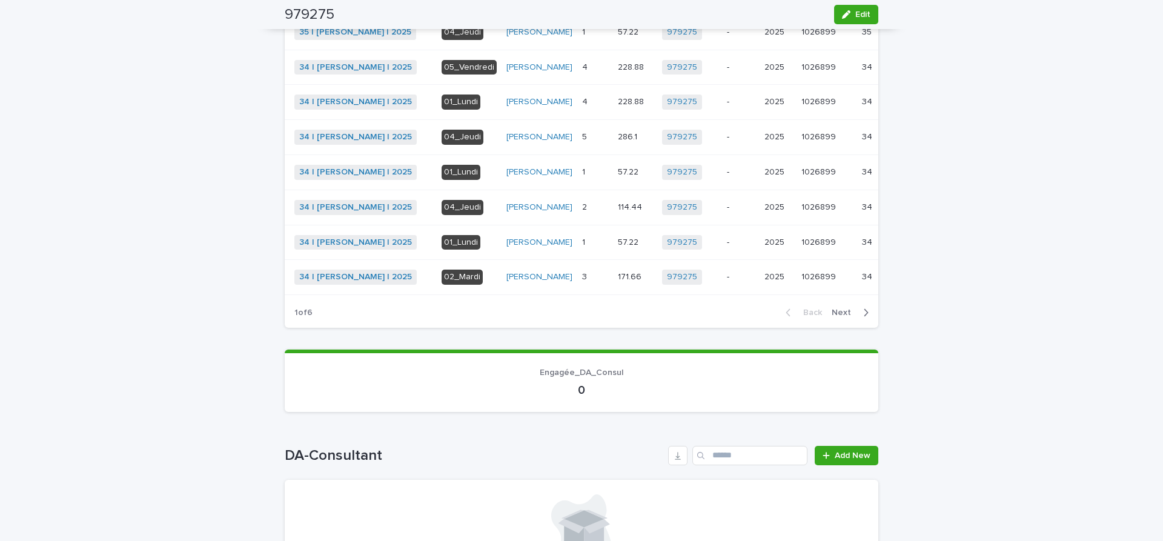
click at [846, 317] on span "Next" at bounding box center [845, 312] width 27 height 8
click at [845, 317] on span "Next" at bounding box center [845, 312] width 27 height 8
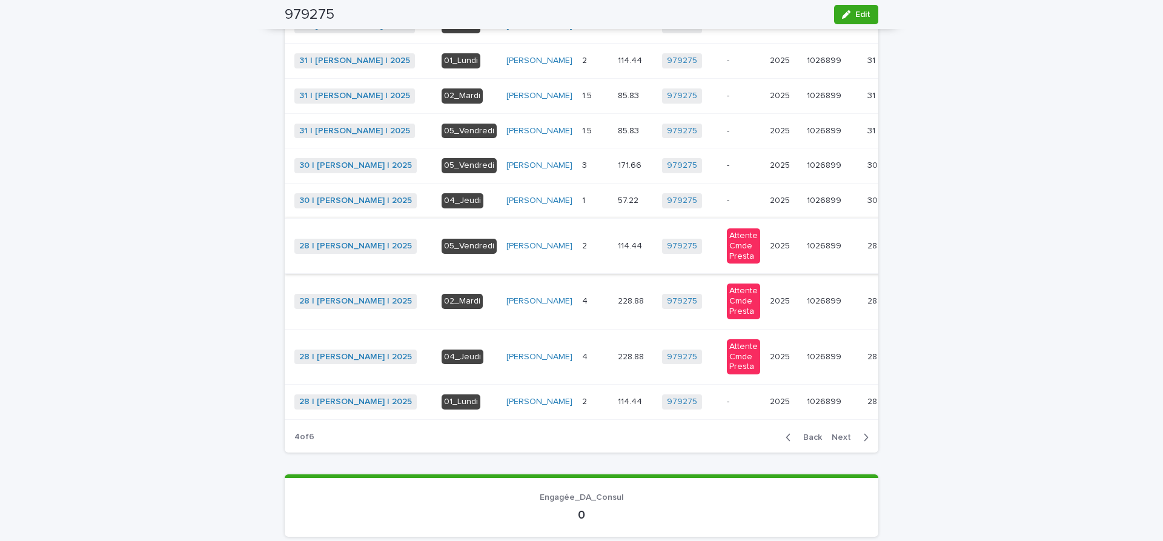
scroll to position [459, 0]
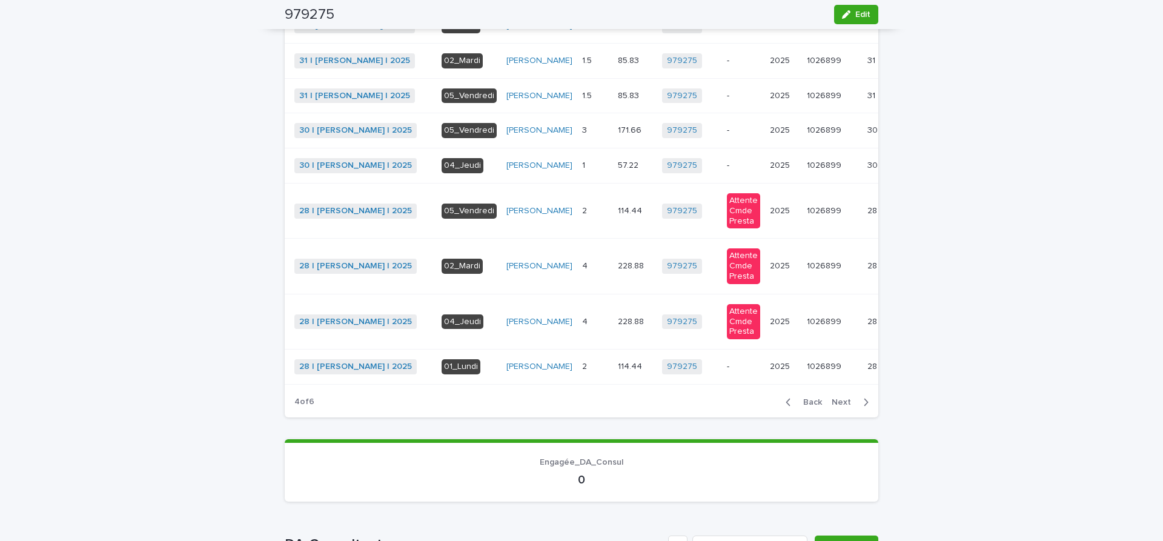
click at [838, 406] on span "Next" at bounding box center [845, 402] width 27 height 8
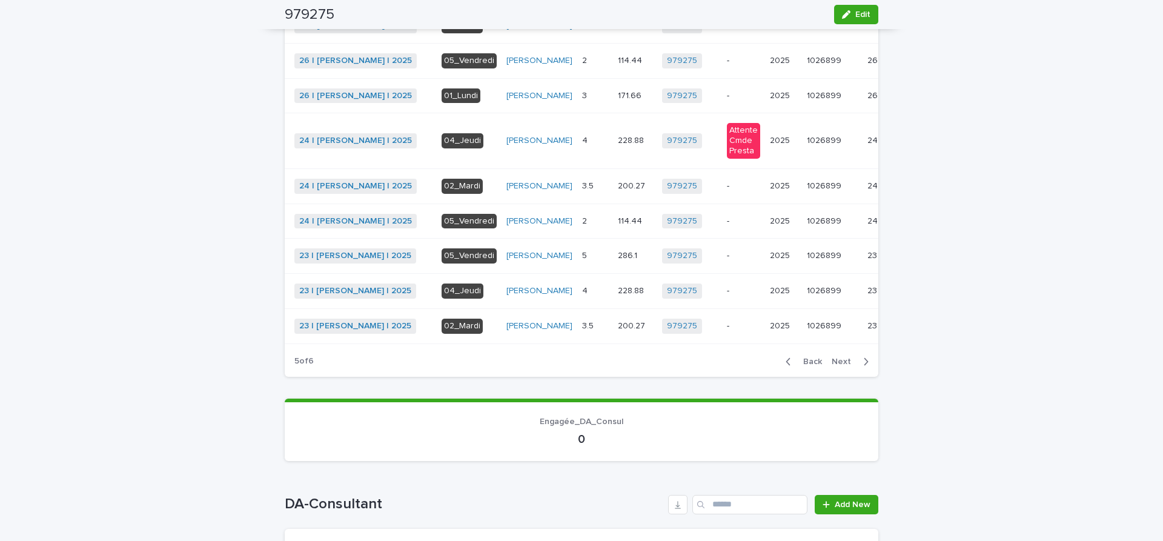
scroll to position [444, 0]
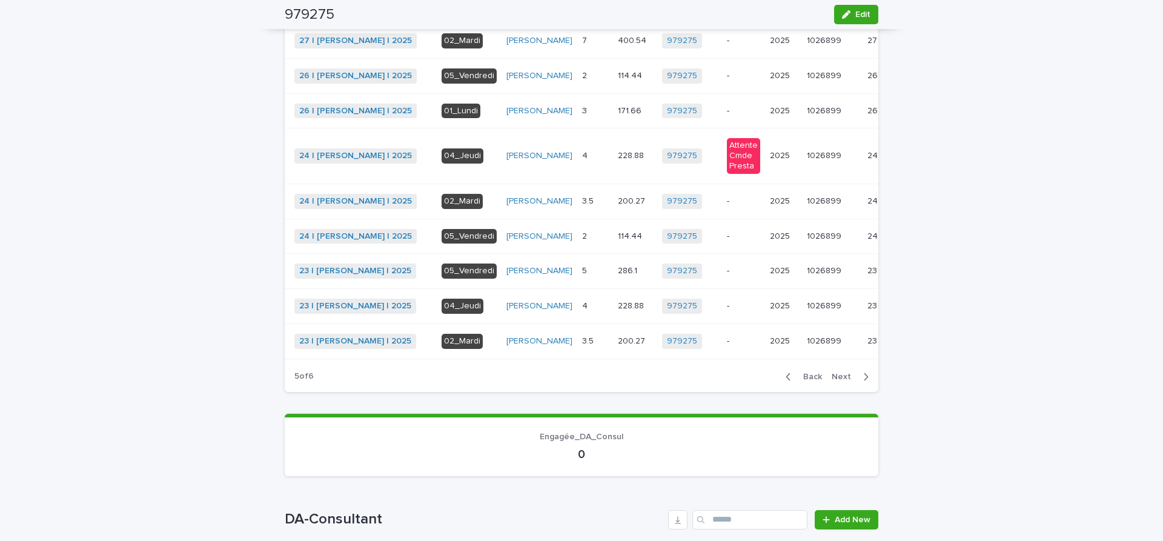
click at [836, 381] on span "Next" at bounding box center [845, 377] width 27 height 8
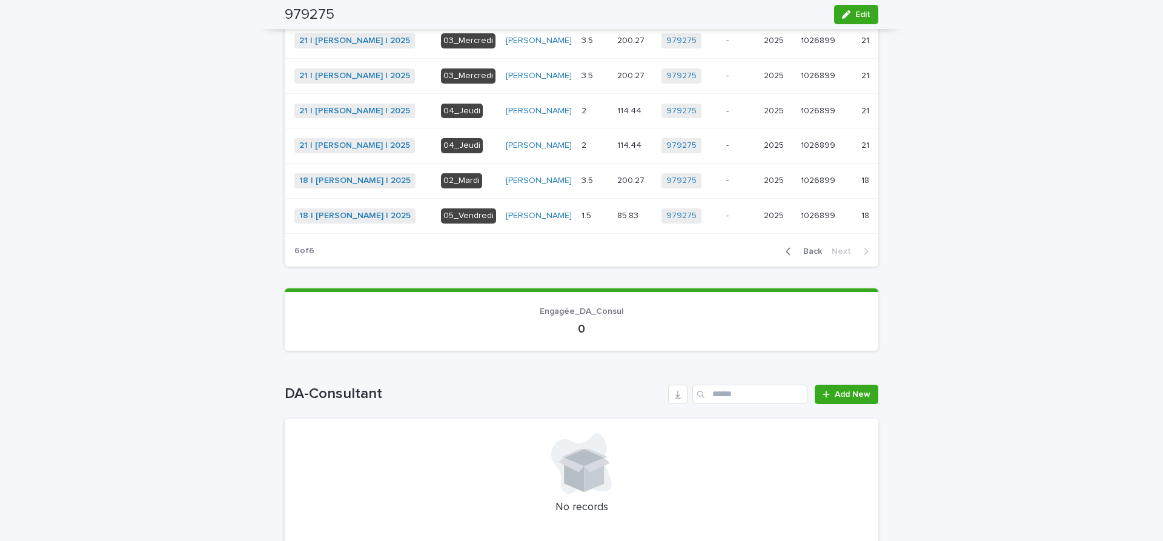
scroll to position [376, 0]
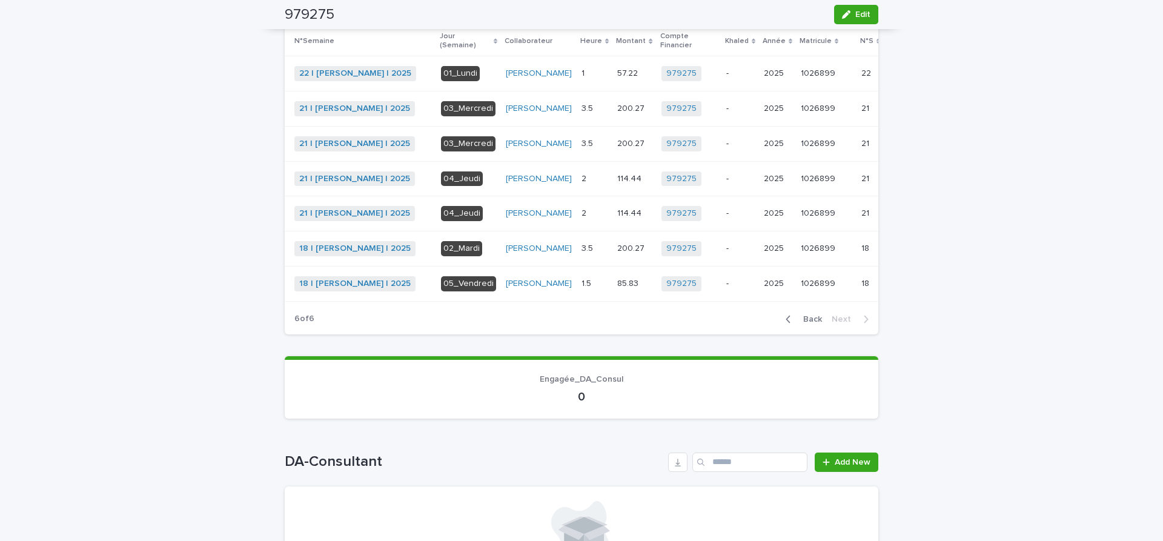
click at [811, 323] on span "Back" at bounding box center [809, 319] width 26 height 8
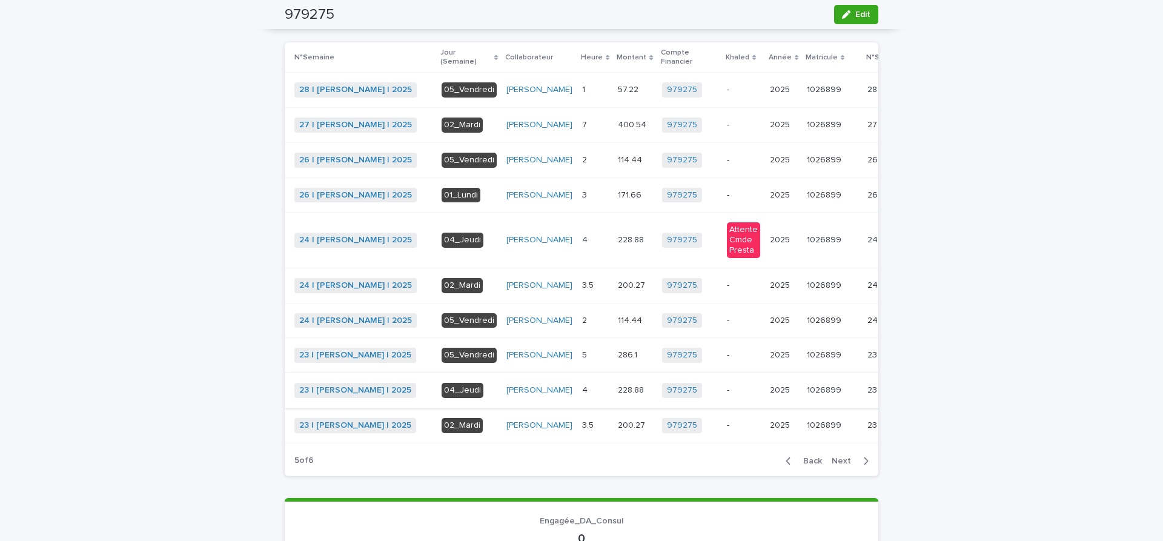
scroll to position [342, 0]
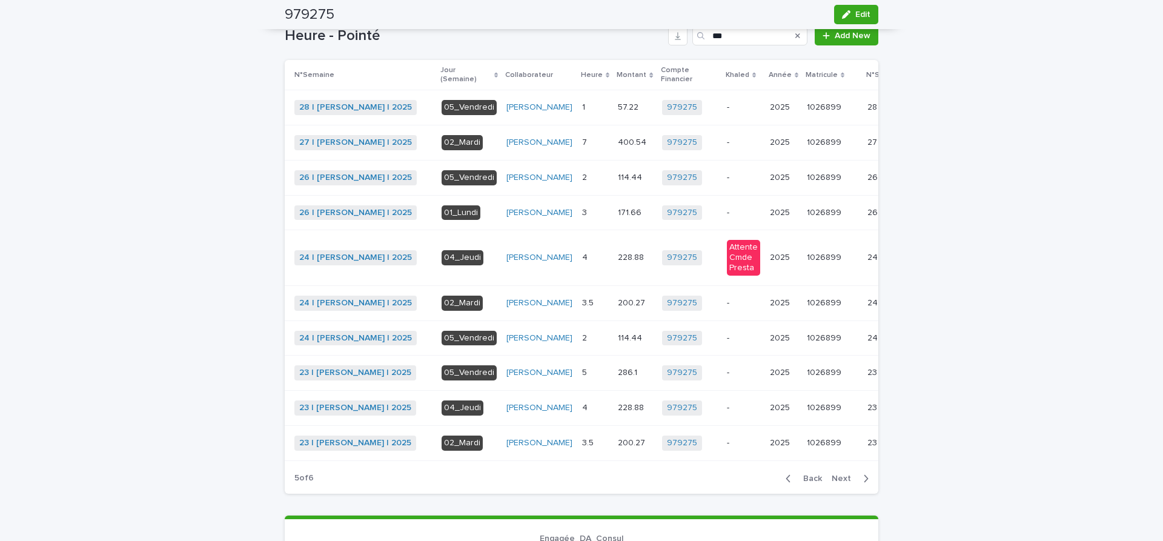
click at [814, 483] on span "Back" at bounding box center [809, 478] width 26 height 8
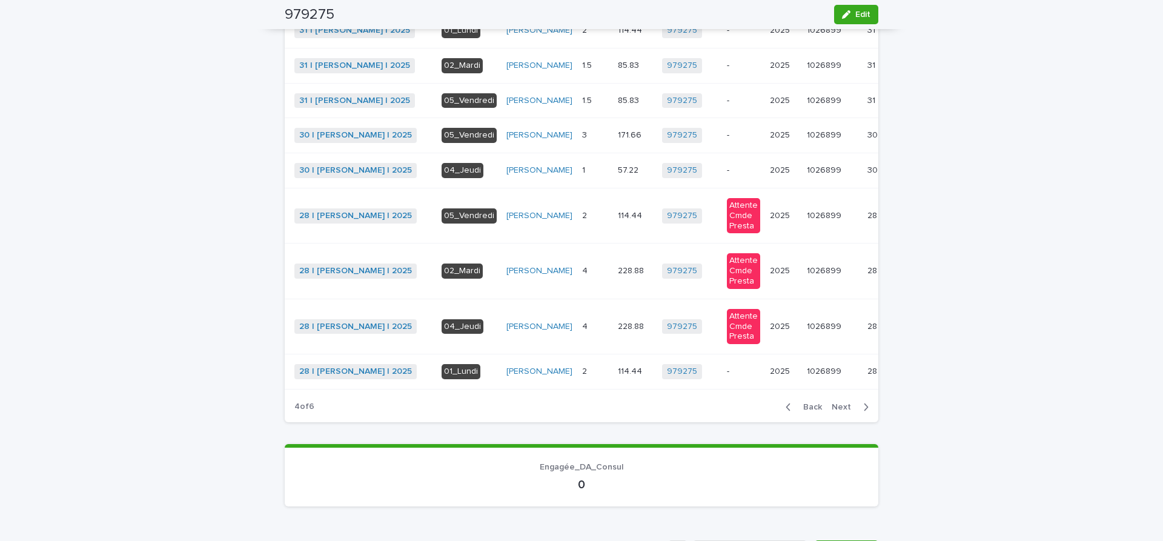
scroll to position [459, 0]
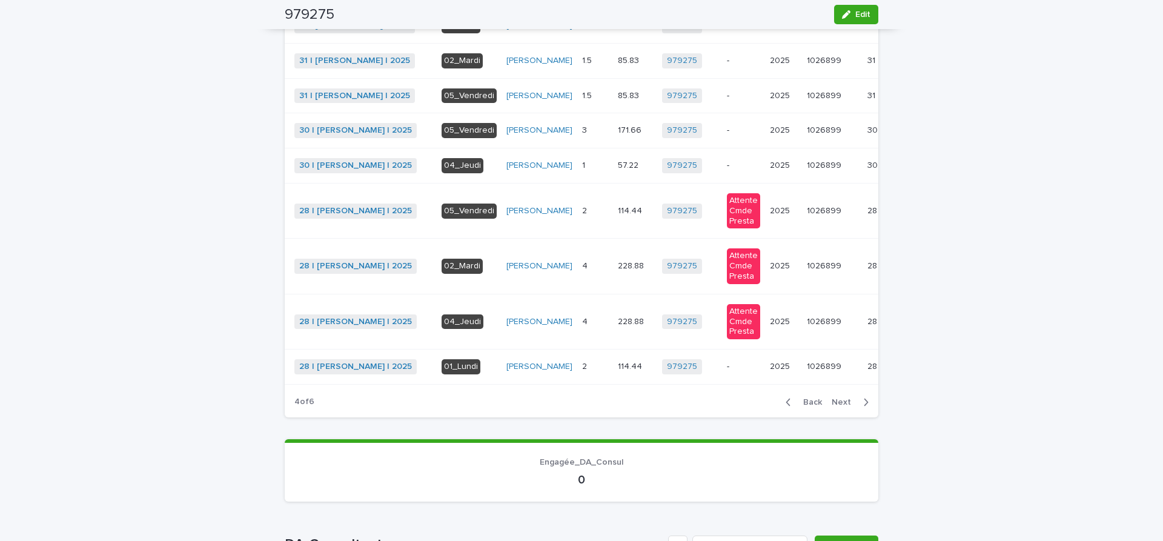
click at [816, 406] on span "Back" at bounding box center [809, 402] width 26 height 8
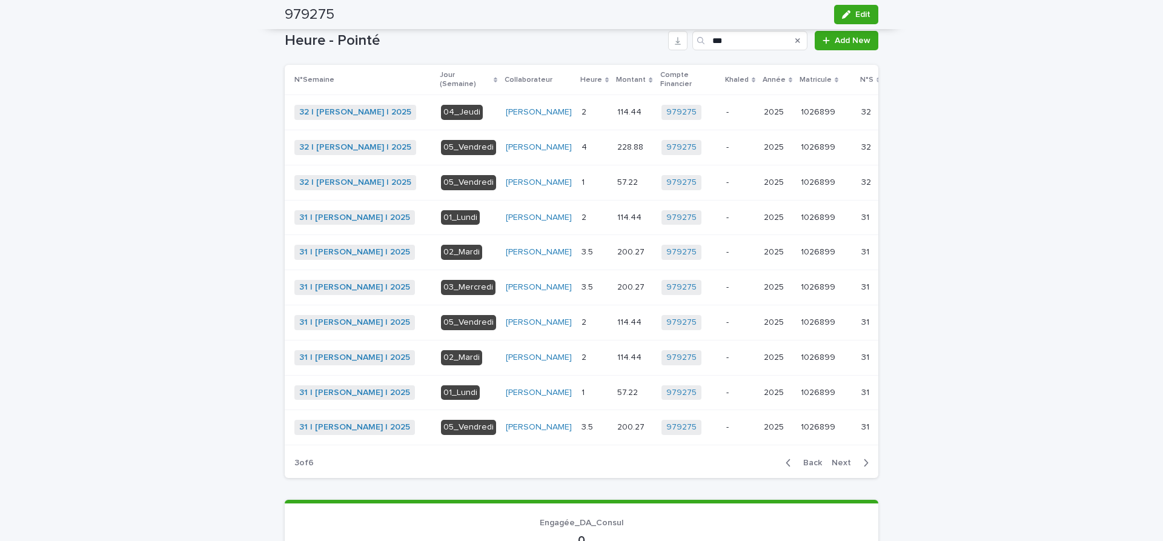
scroll to position [335, 0]
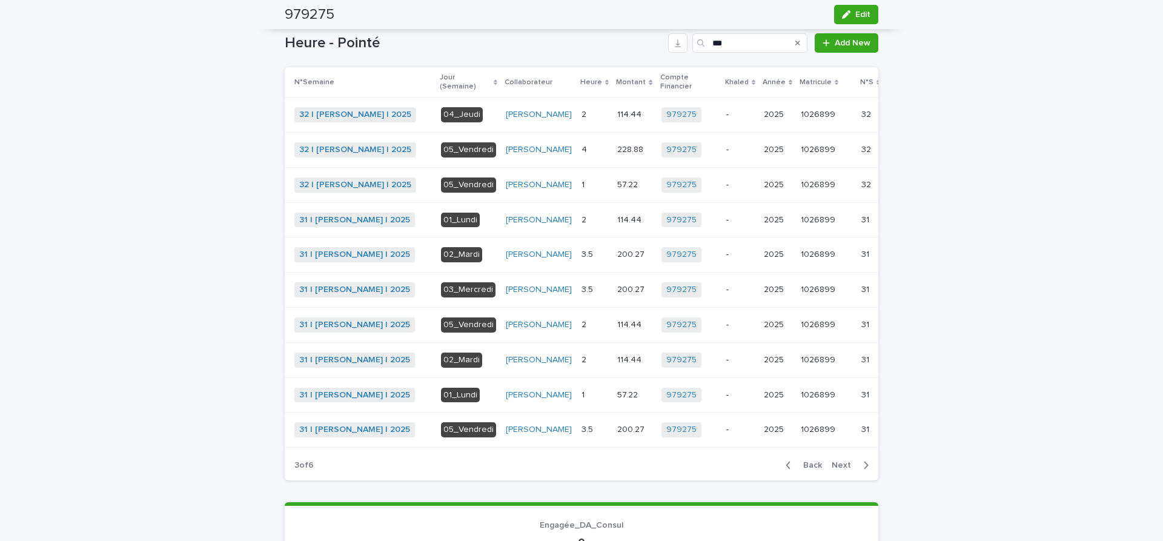
click at [812, 469] on span "Back" at bounding box center [809, 465] width 26 height 8
click at [836, 469] on span "Next" at bounding box center [845, 465] width 27 height 8
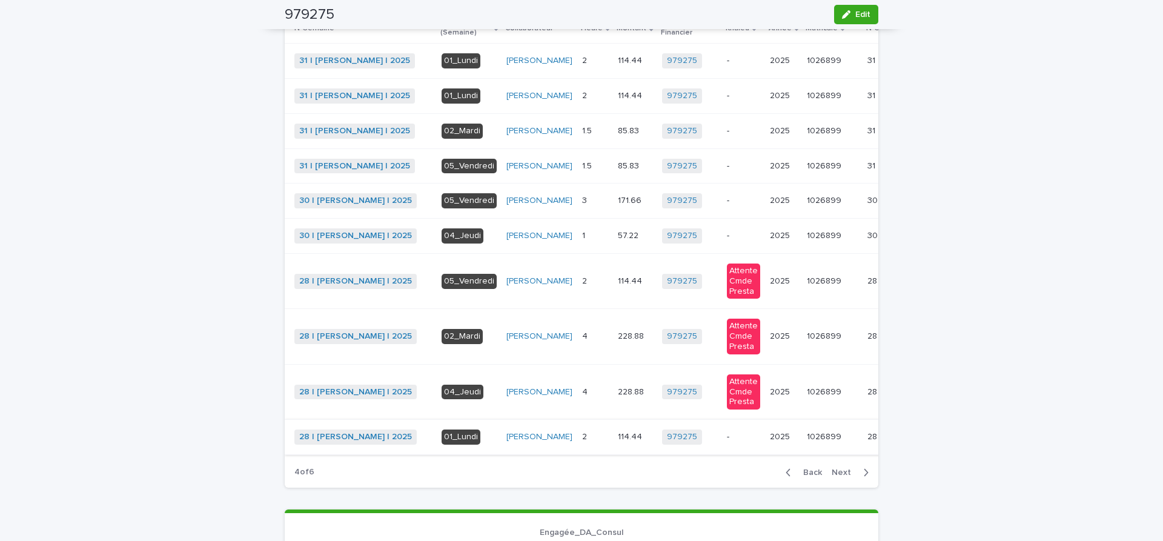
scroll to position [408, 0]
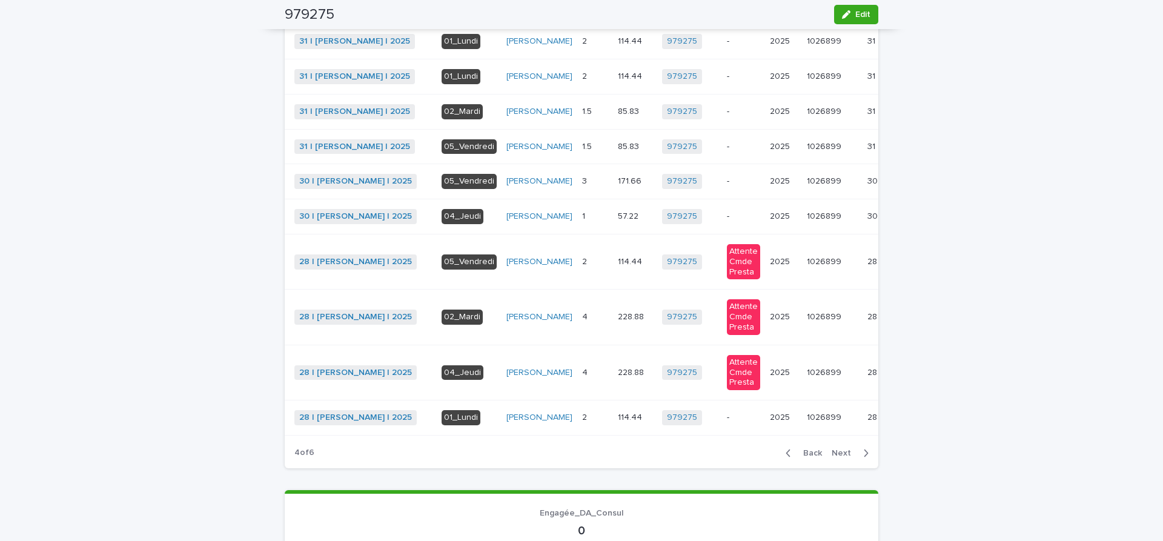
click at [843, 457] on span "Next" at bounding box center [845, 453] width 27 height 8
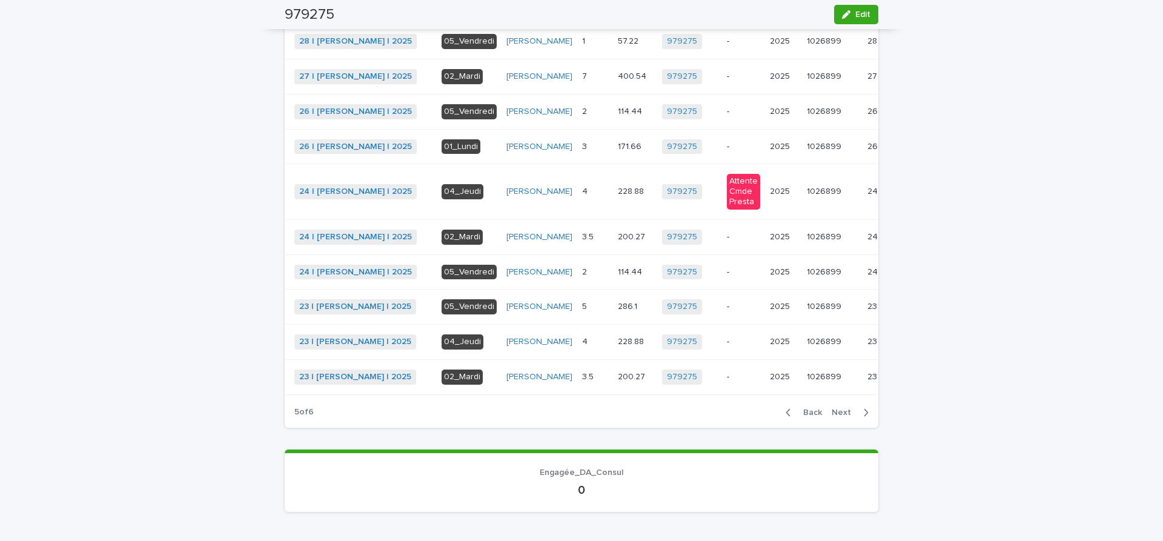
scroll to position [393, 0]
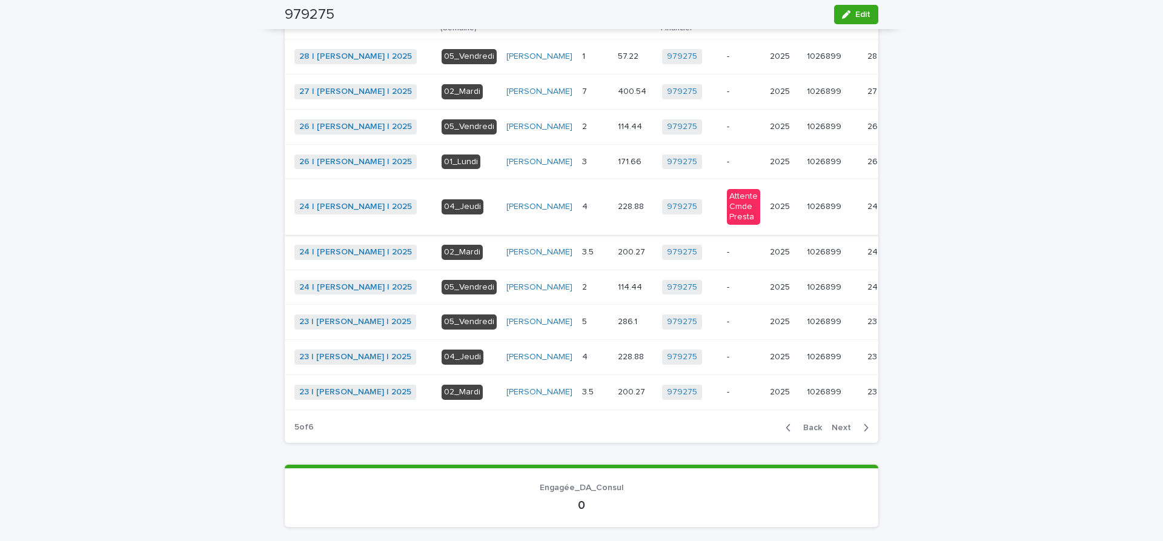
click at [907, 213] on span "Khaled" at bounding box center [920, 207] width 27 height 12
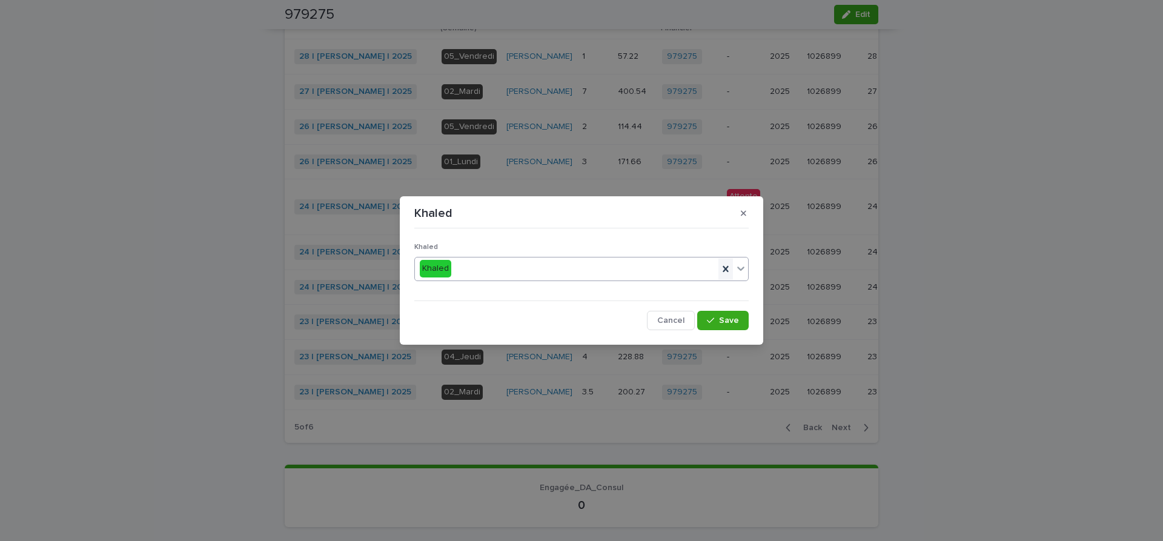
click at [726, 264] on icon at bounding box center [726, 269] width 12 height 12
click at [733, 322] on span "Save" at bounding box center [729, 320] width 20 height 8
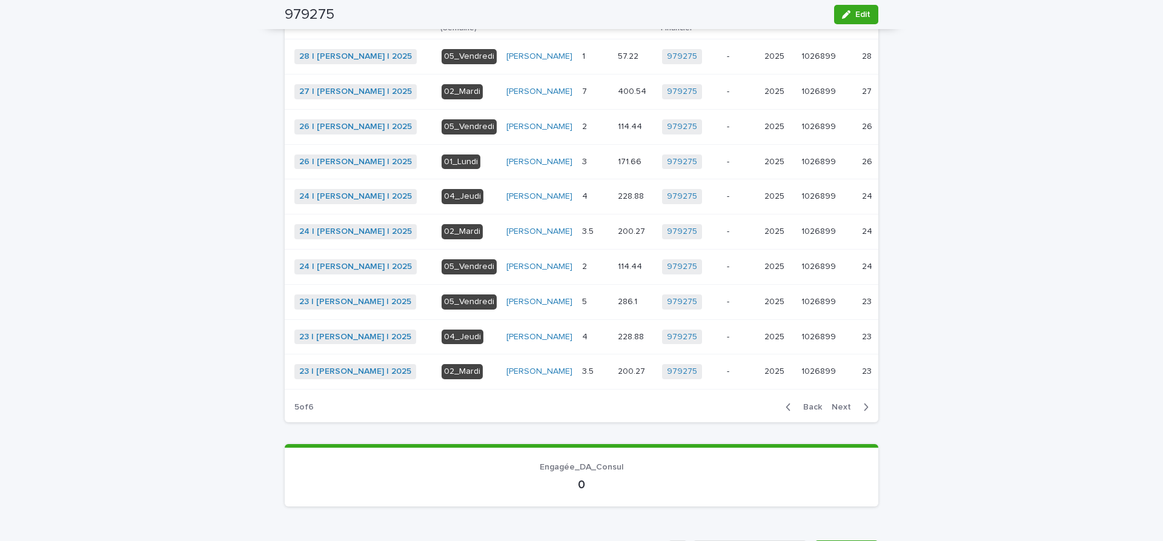
scroll to position [386, 0]
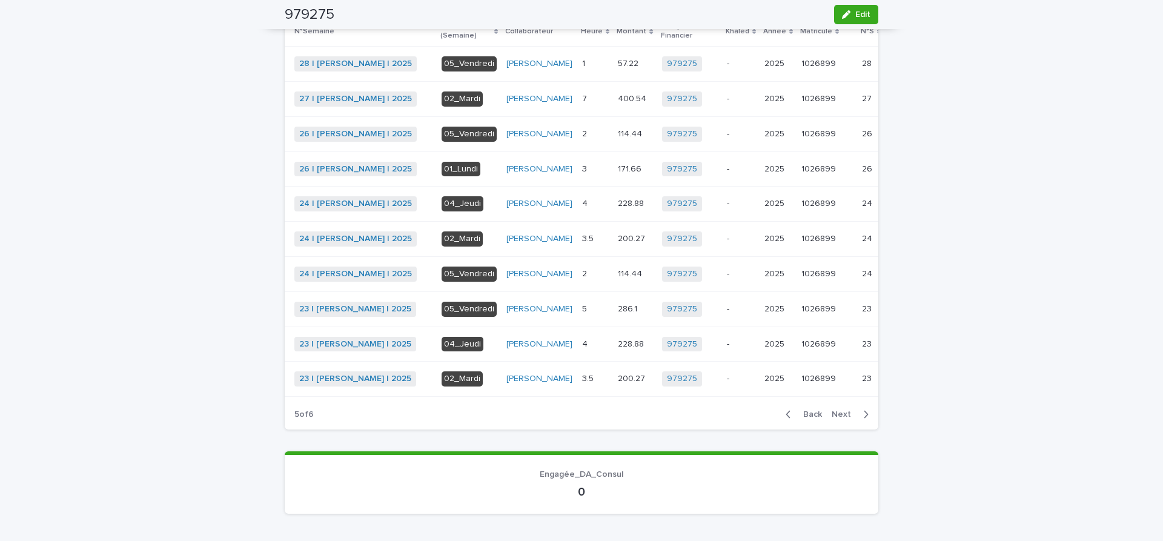
click at [815, 419] on span "Back" at bounding box center [809, 414] width 26 height 8
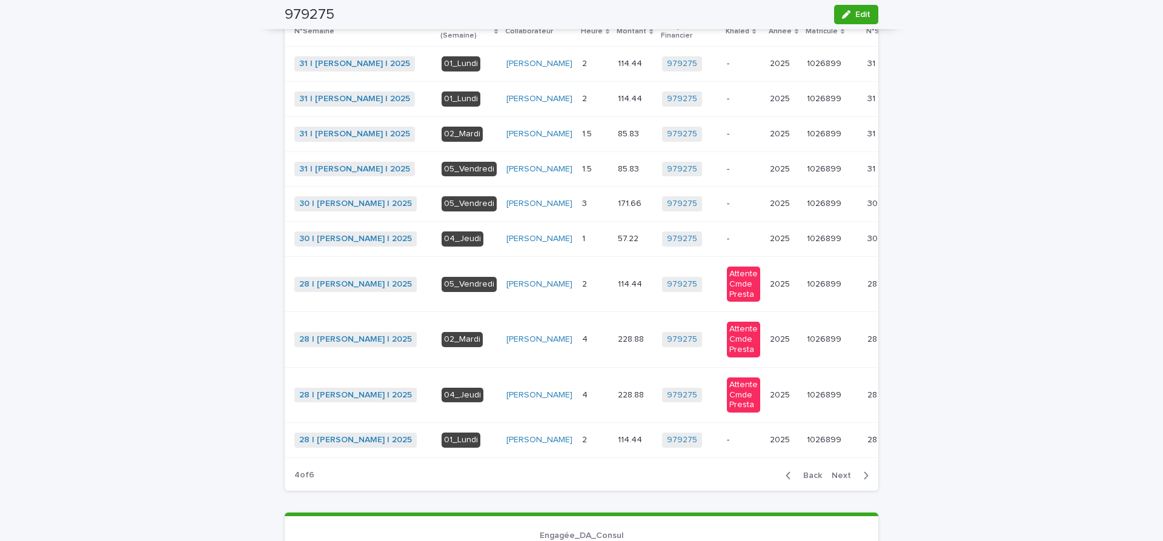
scroll to position [408, 0]
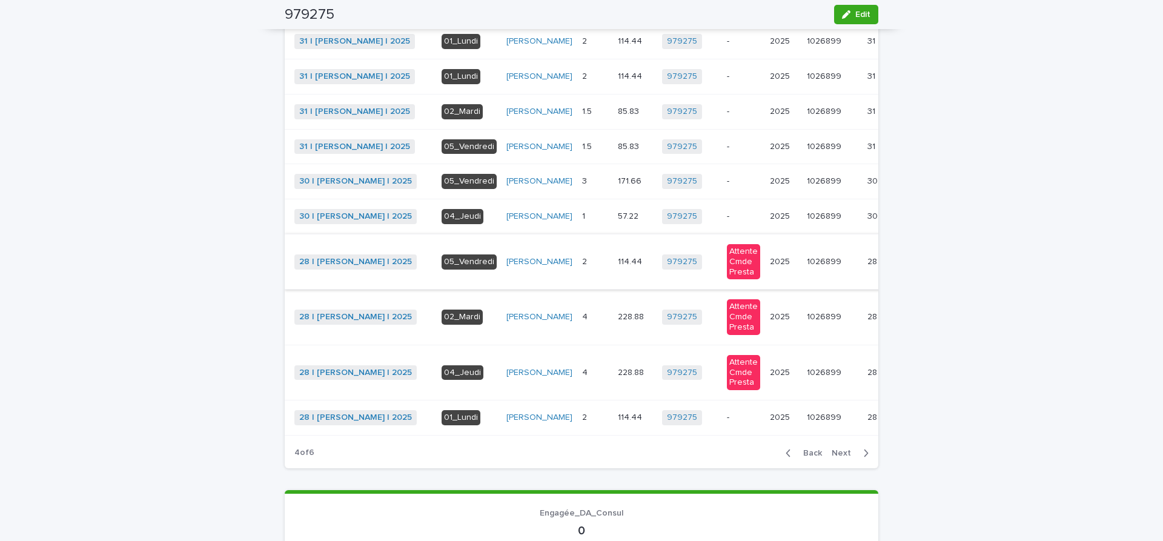
click at [907, 268] on span "Khaled" at bounding box center [920, 262] width 27 height 12
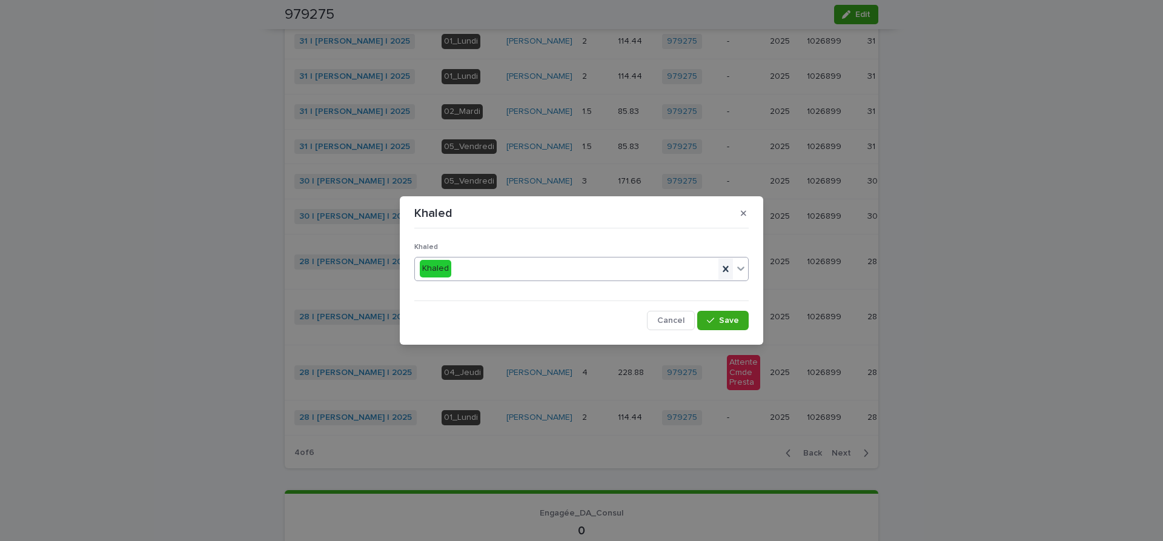
click at [726, 270] on icon at bounding box center [725, 268] width 5 height 6
click at [723, 322] on span "Save" at bounding box center [729, 320] width 20 height 8
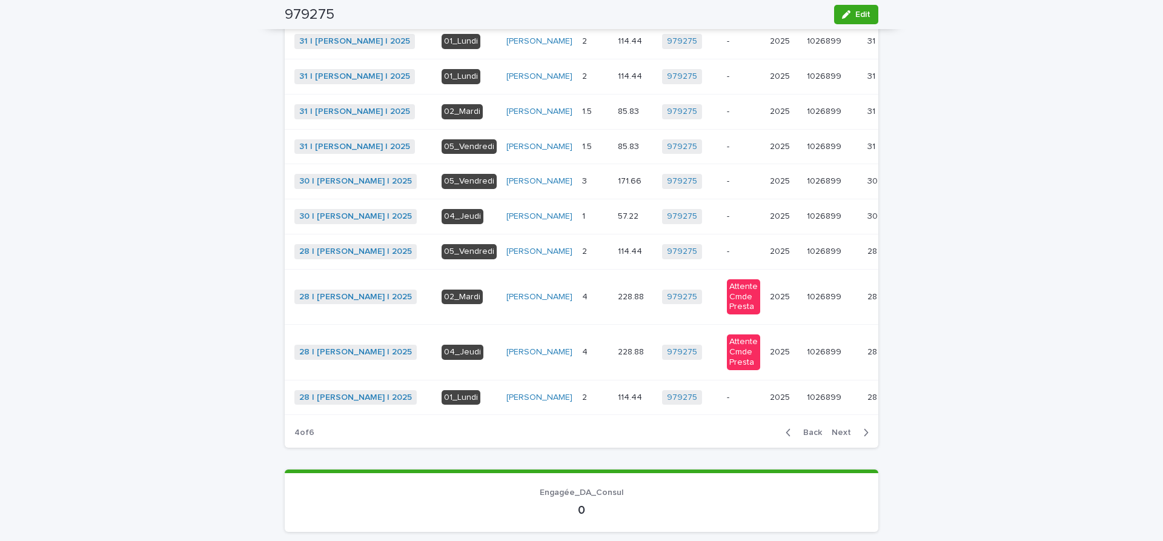
scroll to position [401, 0]
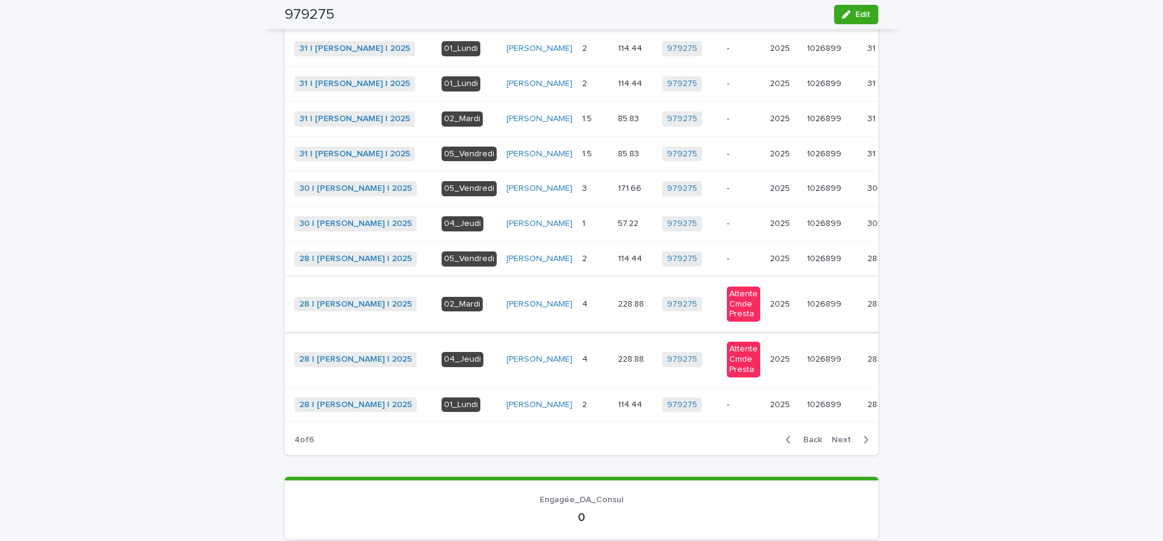
click at [907, 310] on span "Khaled" at bounding box center [920, 304] width 27 height 12
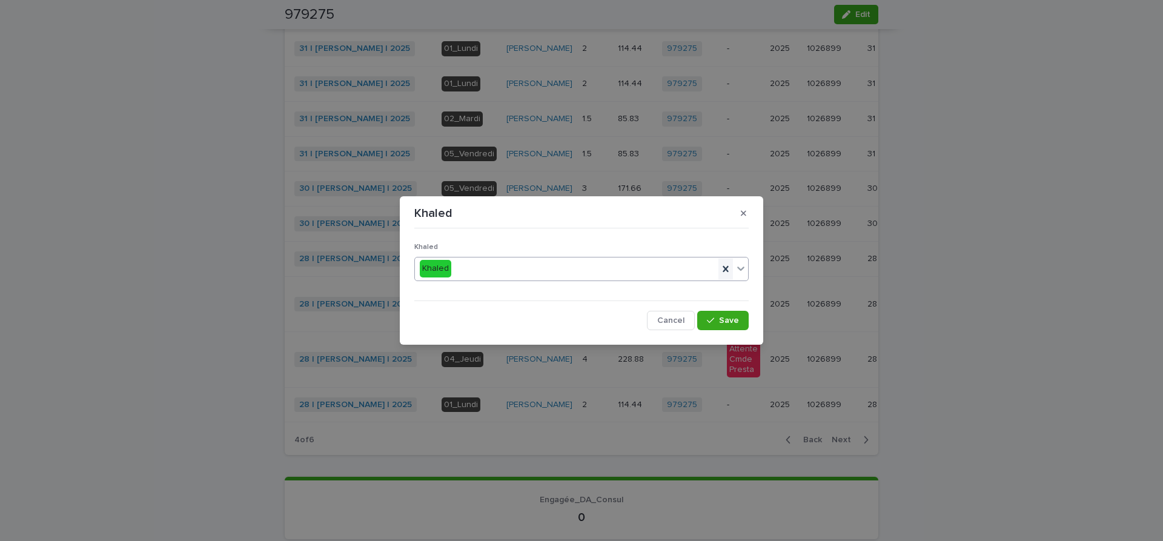
click at [726, 265] on icon at bounding box center [726, 269] width 12 height 12
click at [722, 319] on span "Save" at bounding box center [729, 320] width 20 height 8
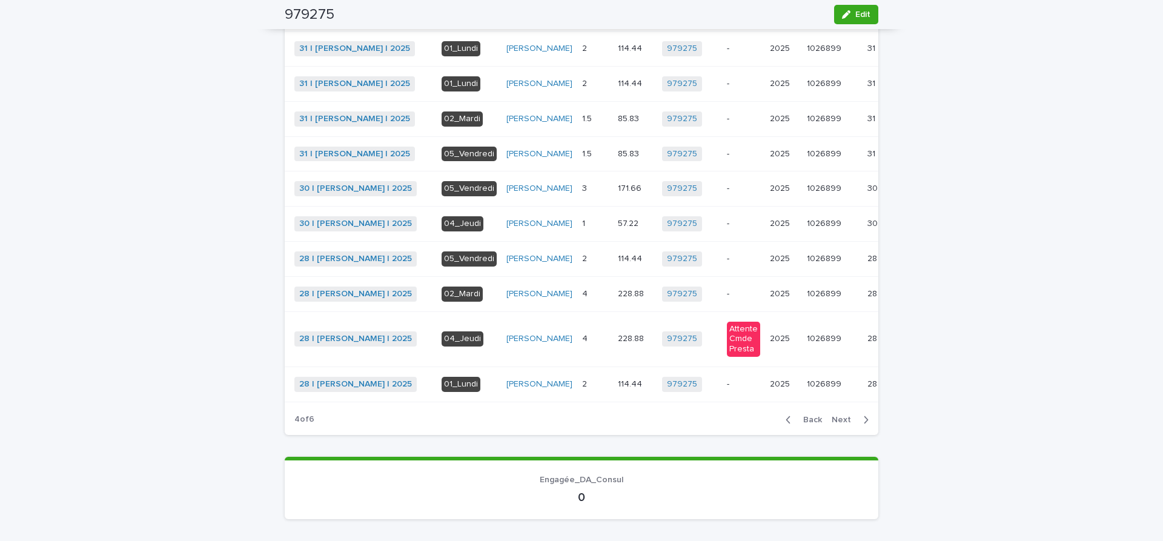
scroll to position [393, 0]
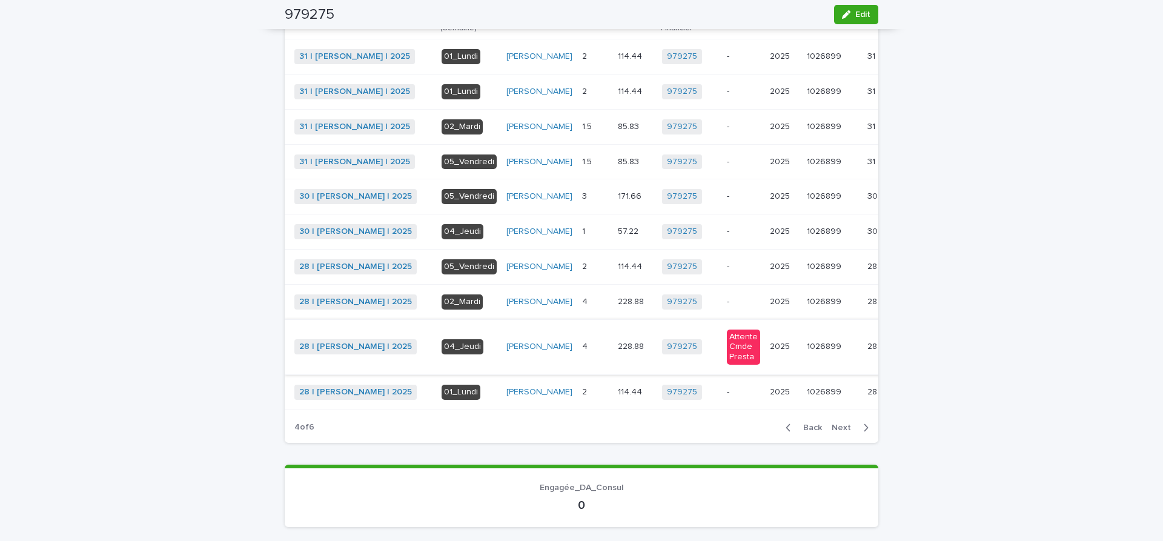
click at [907, 353] on span "Khaled" at bounding box center [920, 347] width 27 height 12
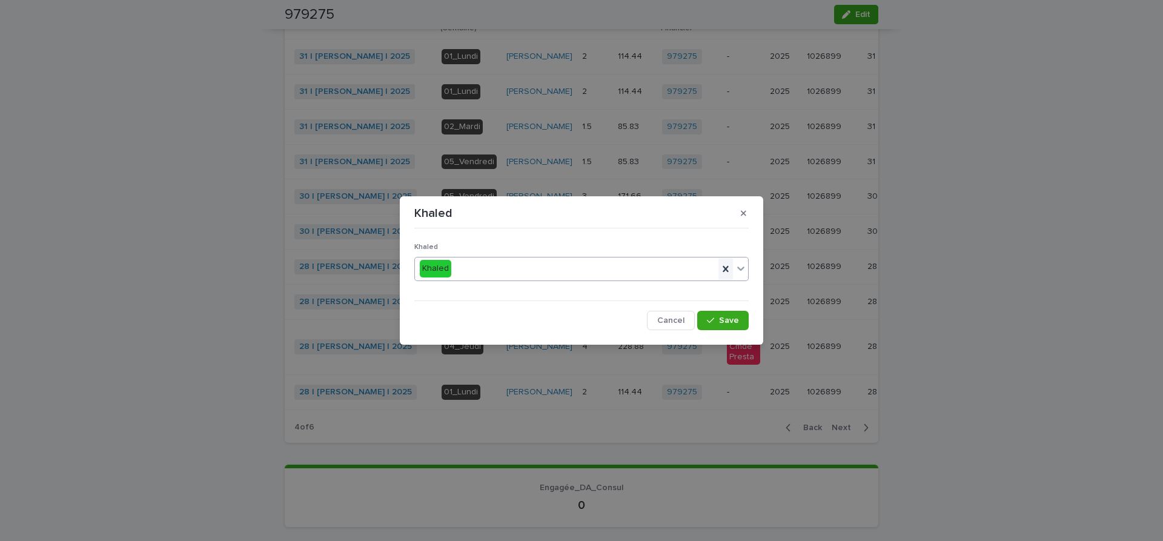
click at [726, 268] on icon at bounding box center [725, 268] width 5 height 6
click at [737, 325] on button "Save" at bounding box center [722, 320] width 51 height 19
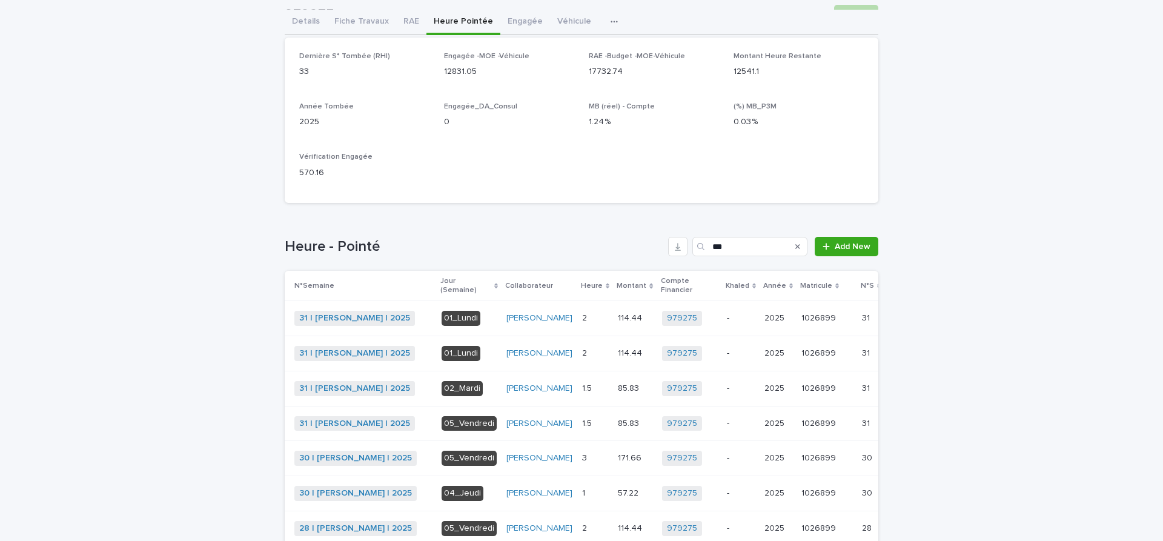
scroll to position [0, 0]
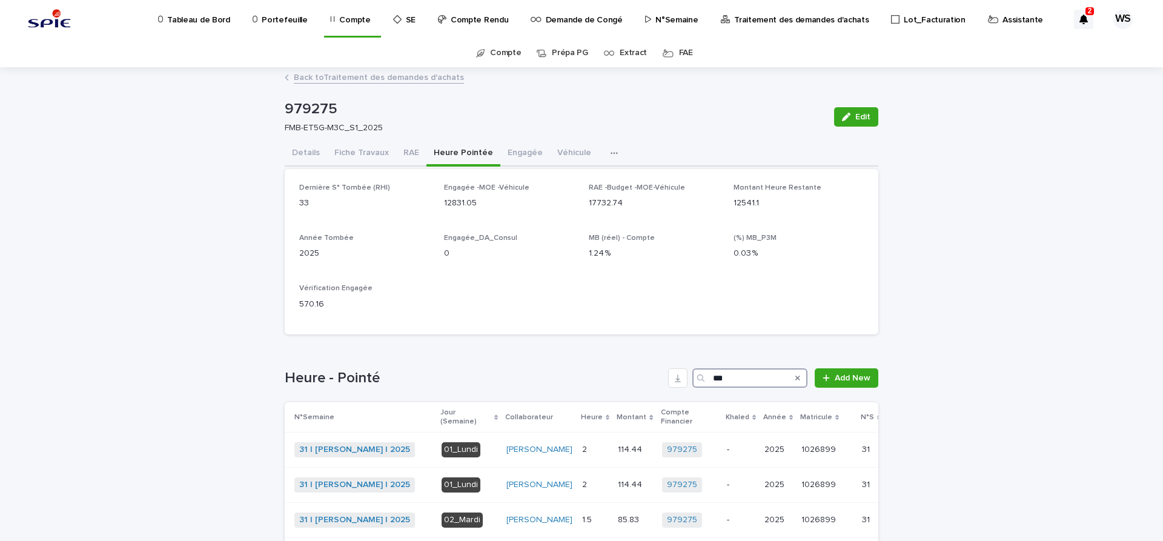
drag, startPoint x: 738, startPoint y: 378, endPoint x: 518, endPoint y: 339, distance: 224.0
click at [692, 368] on input "***" at bounding box center [749, 377] width 115 height 19
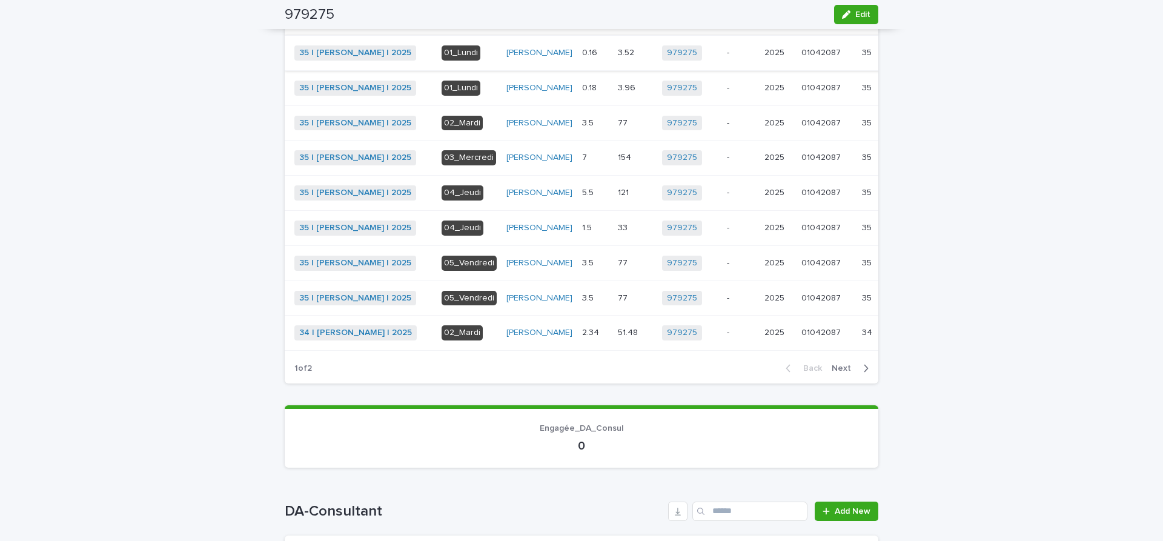
scroll to position [458, 0]
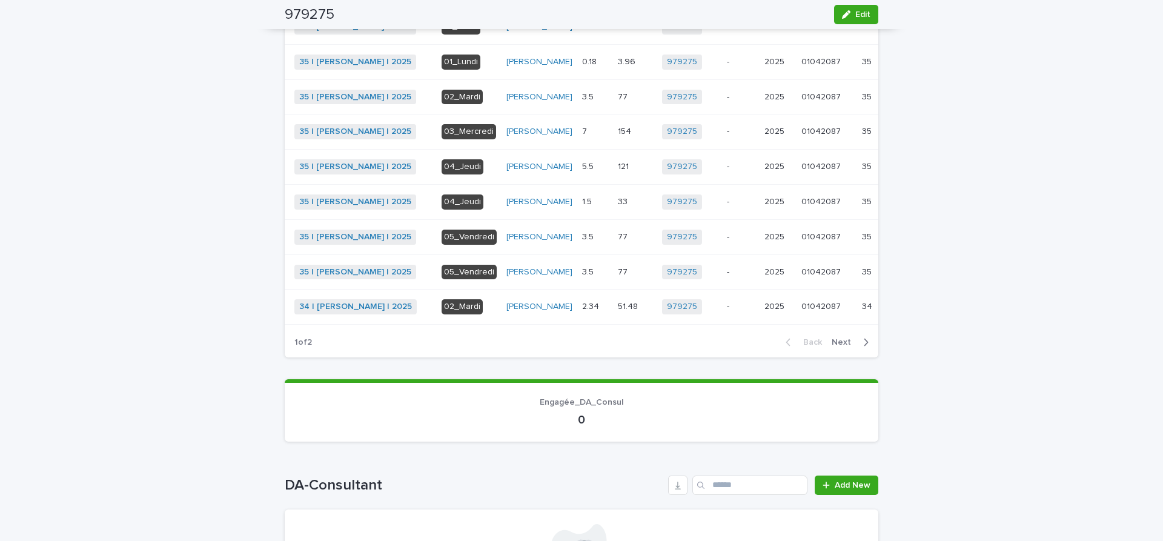
type input "*****"
click at [844, 346] on span "Next" at bounding box center [845, 342] width 27 height 8
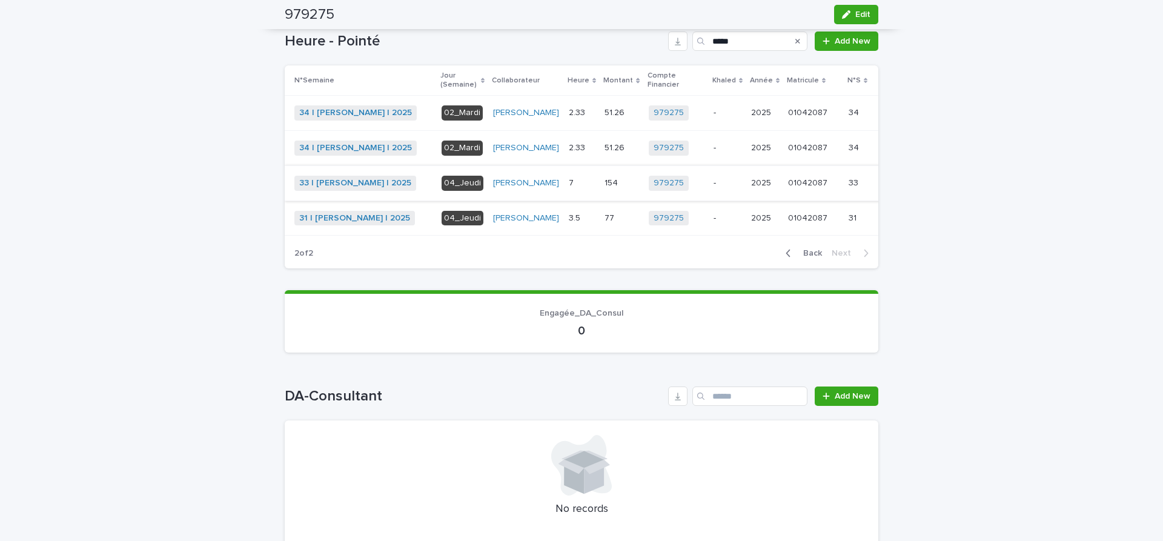
scroll to position [82, 0]
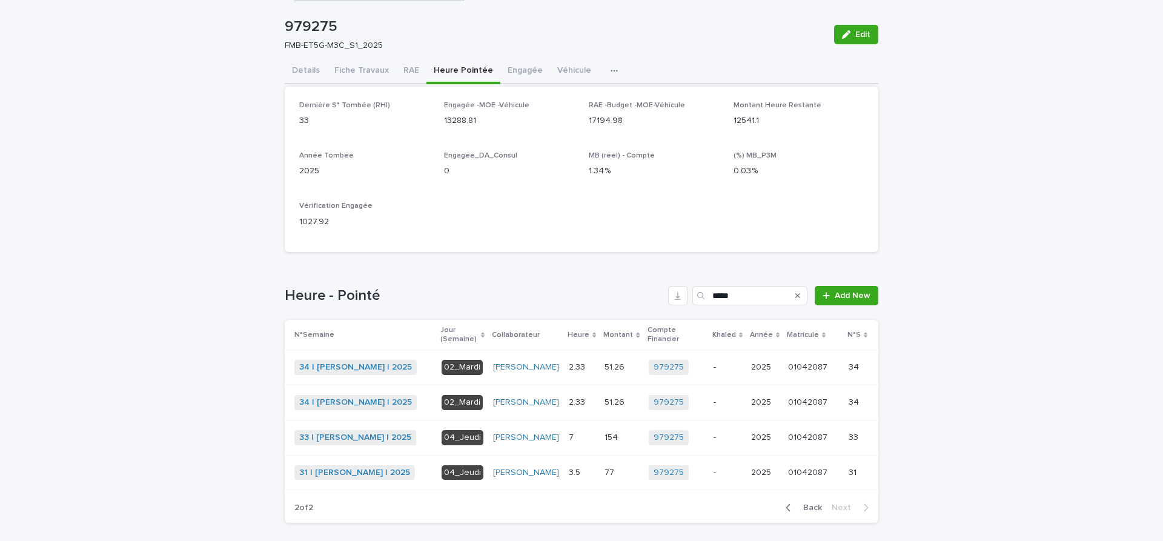
click at [798, 296] on icon "Search" at bounding box center [797, 296] width 5 height 5
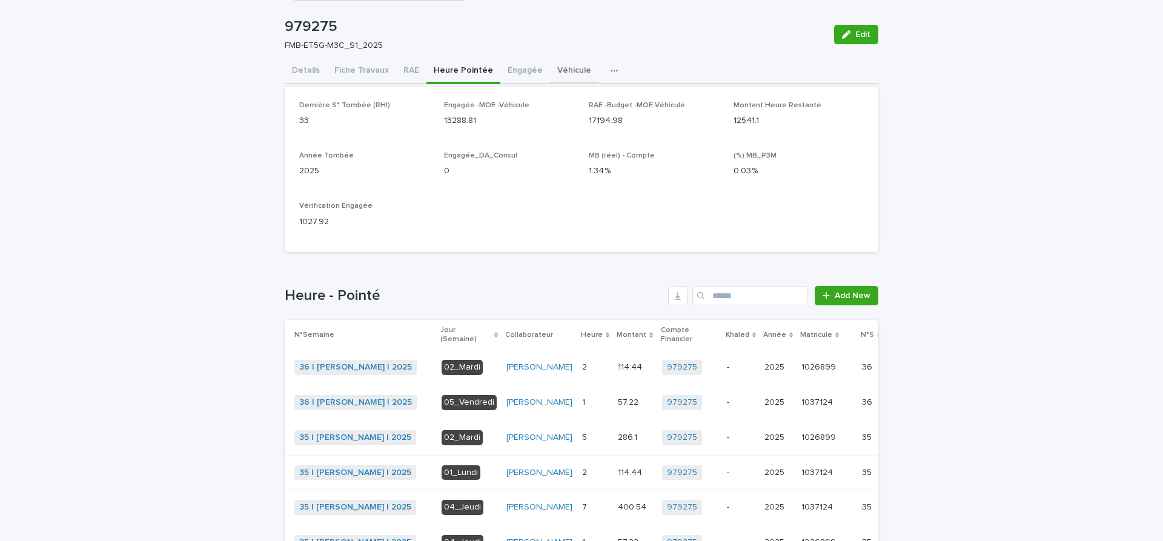
click at [567, 68] on div "979275 Edit 979275 FMB-ET5G-M3C_S1_2025 Edit Sorry, there was an error saving y…" at bounding box center [582, 510] width 594 height 1048
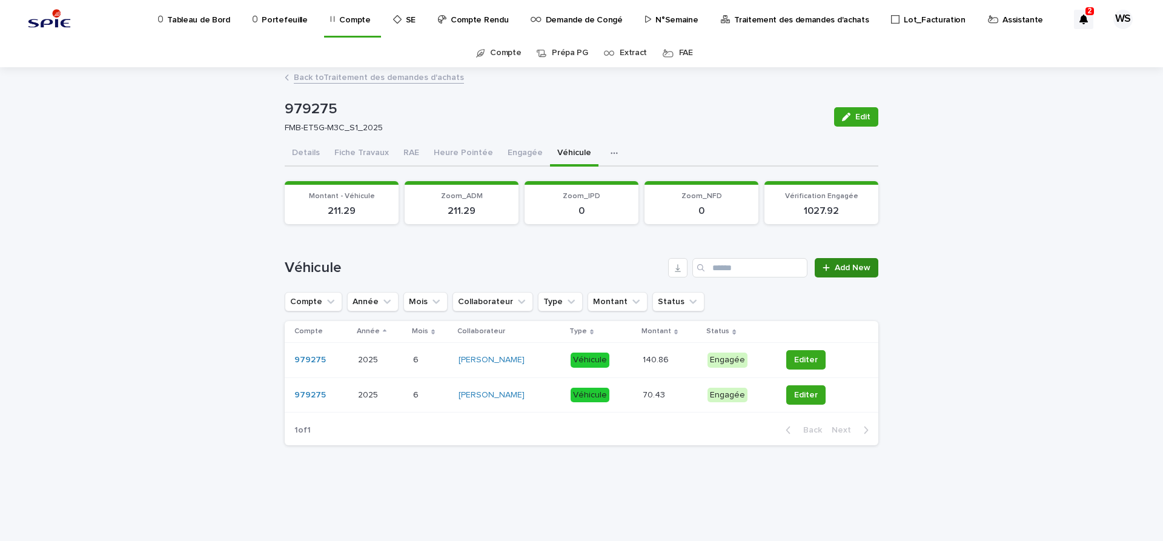
click at [858, 268] on span "Add New" at bounding box center [853, 267] width 36 height 8
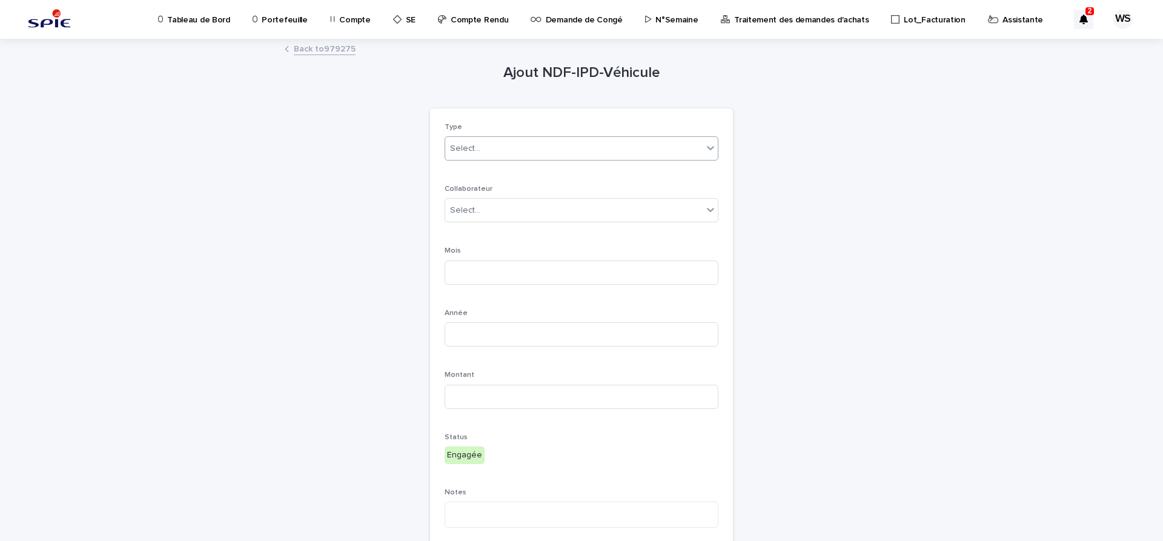
click at [474, 145] on div "Select..." at bounding box center [465, 148] width 30 height 13
click at [465, 190] on span "IPD" at bounding box center [459, 191] width 18 height 13
click at [501, 211] on div "Select..." at bounding box center [573, 210] width 257 height 20
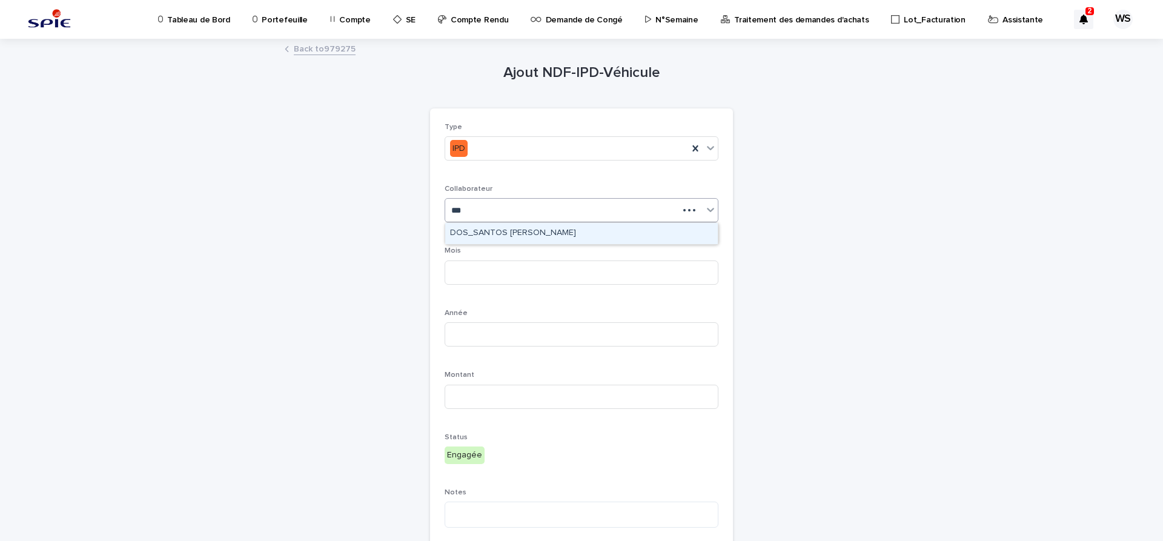
type input "****"
click at [482, 231] on div "DOS_SANTOS [PERSON_NAME]" at bounding box center [581, 233] width 273 height 21
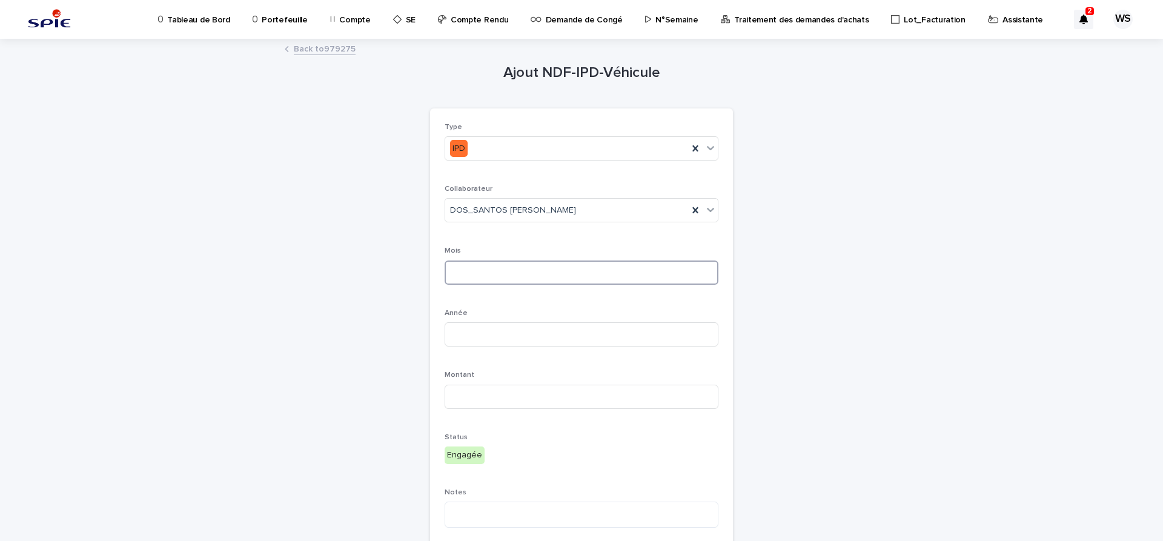
click at [485, 273] on input at bounding box center [582, 272] width 274 height 24
click at [493, 262] on input at bounding box center [582, 272] width 274 height 24
type input "*"
type input "****"
type input "*****"
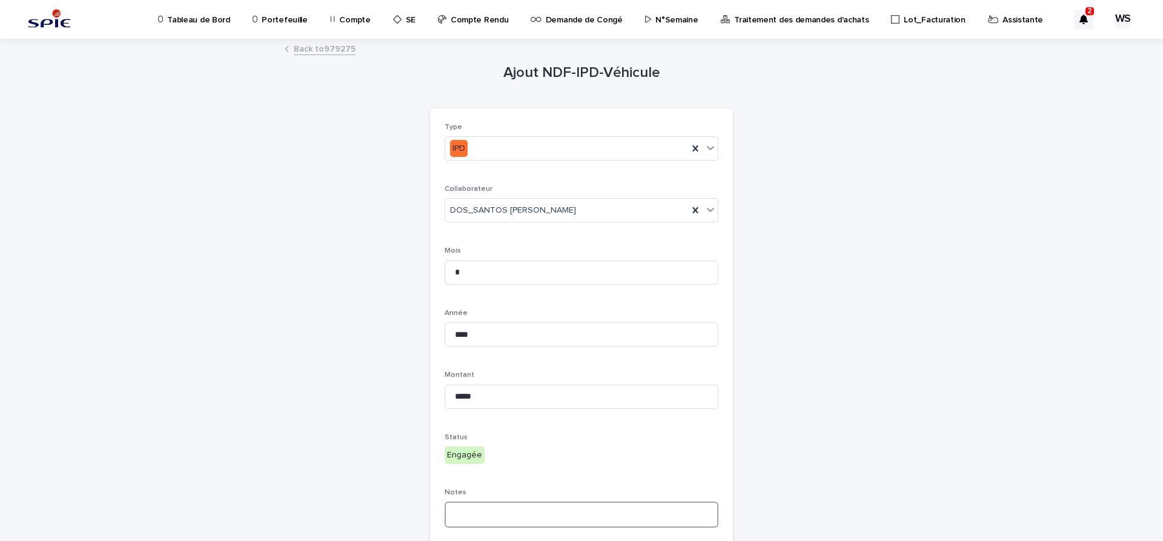
click at [511, 513] on textarea at bounding box center [582, 515] width 274 height 26
type textarea "**********"
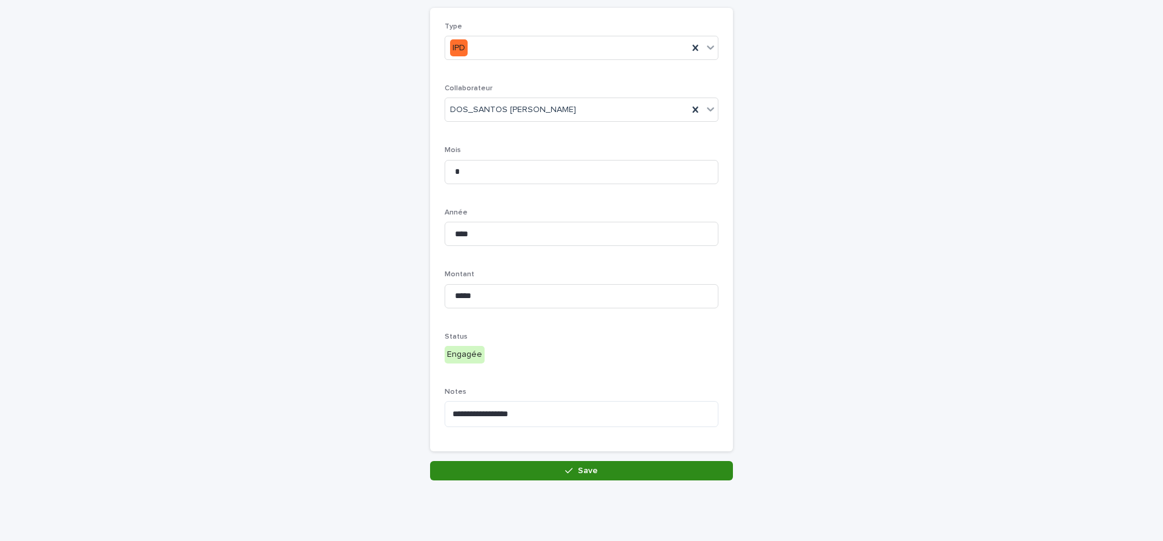
click at [644, 472] on button "Save" at bounding box center [581, 470] width 303 height 19
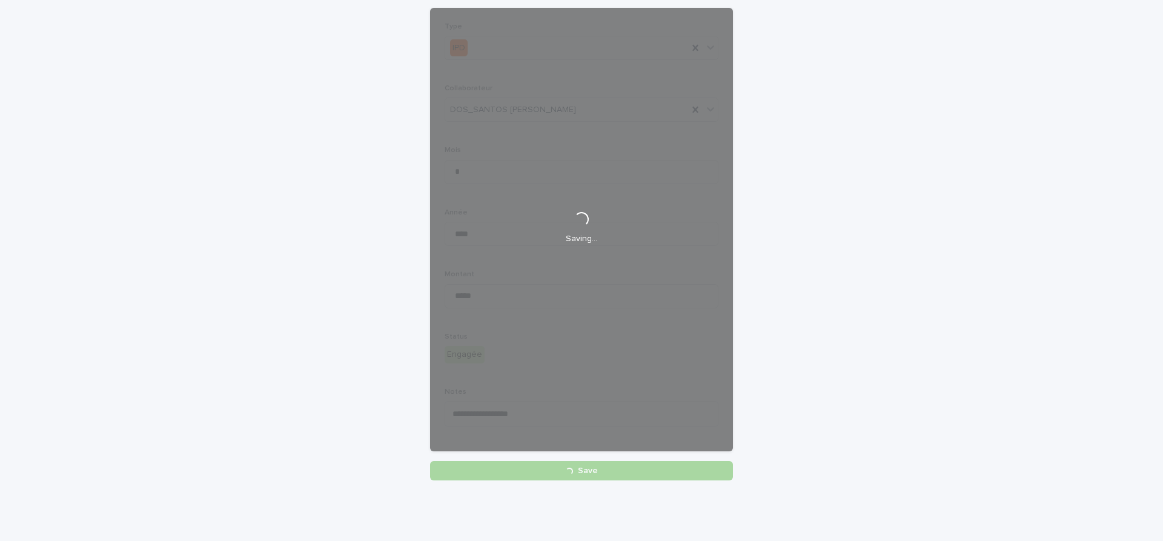
scroll to position [101, 0]
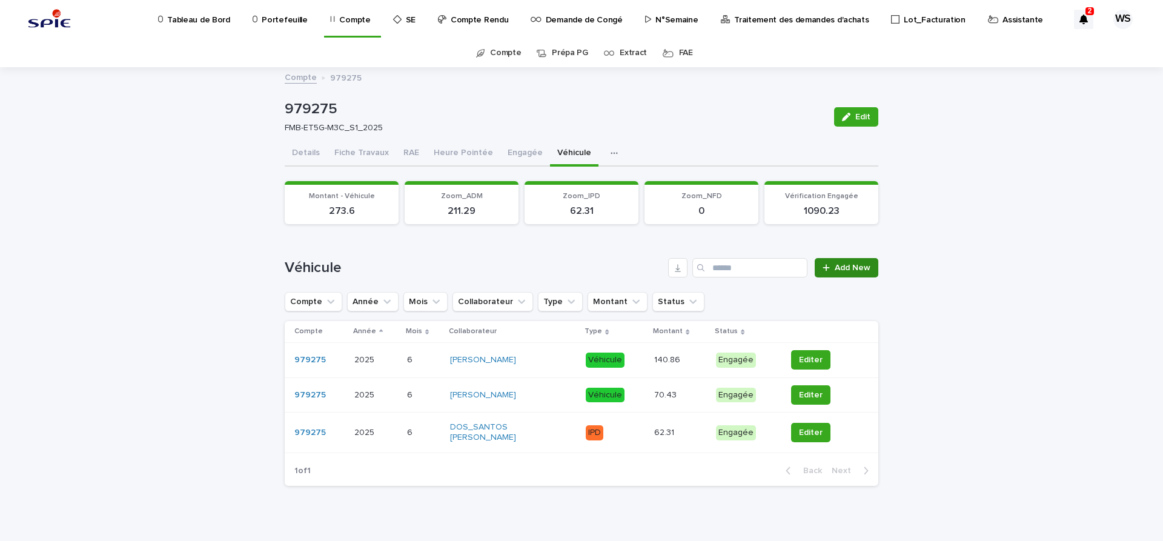
click at [850, 270] on span "Add New" at bounding box center [853, 267] width 36 height 8
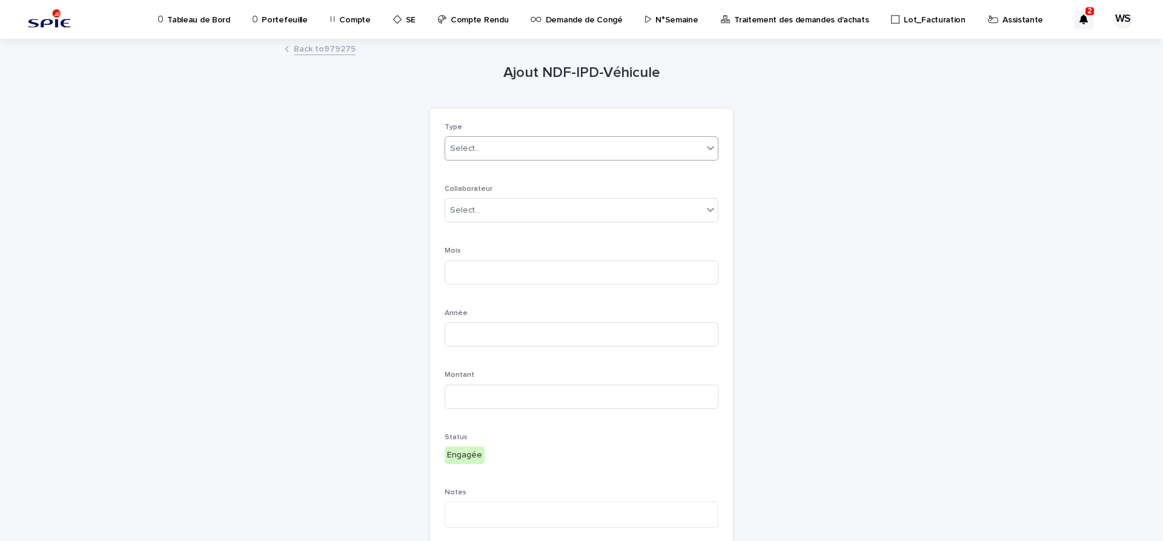
click at [476, 153] on div "Select..." at bounding box center [465, 148] width 30 height 13
drag, startPoint x: 464, startPoint y: 181, endPoint x: 470, endPoint y: 169, distance: 13.5
click at [470, 169] on span "Véhicule" at bounding box center [469, 170] width 39 height 13
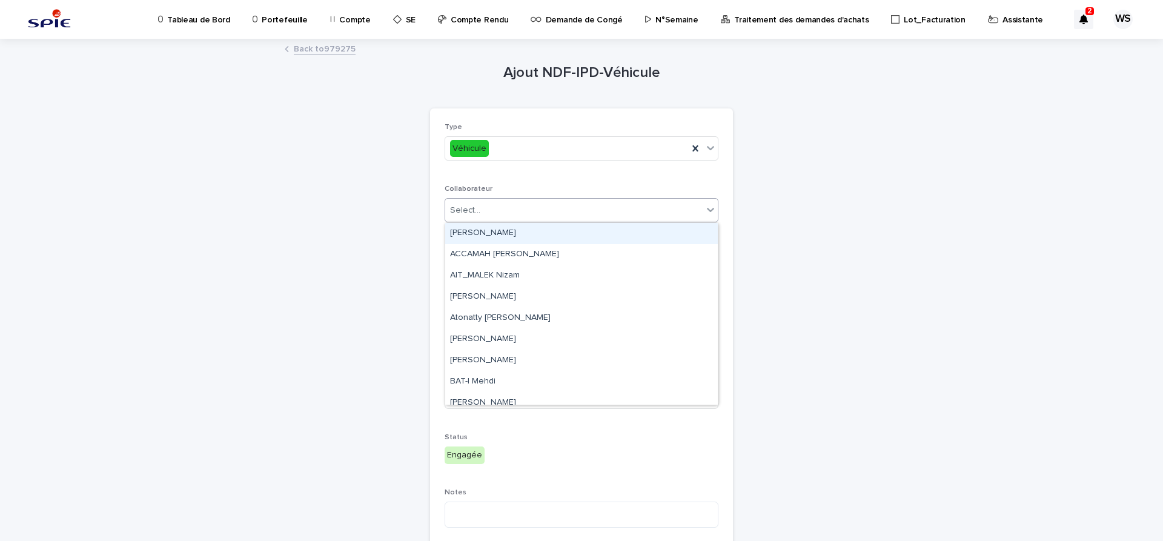
click at [506, 208] on div "Select..." at bounding box center [573, 210] width 257 height 20
type input "***"
click at [491, 228] on div "[PERSON_NAME]" at bounding box center [581, 233] width 273 height 21
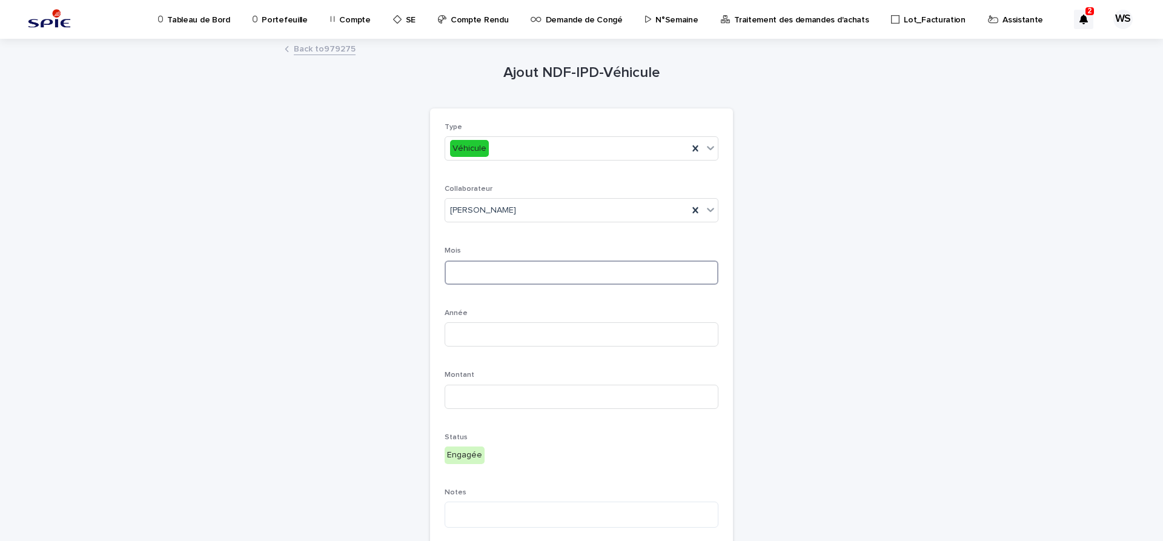
click at [465, 271] on input at bounding box center [582, 272] width 274 height 24
type input "*"
type input "****"
type input "******"
click at [534, 516] on textarea at bounding box center [582, 515] width 274 height 26
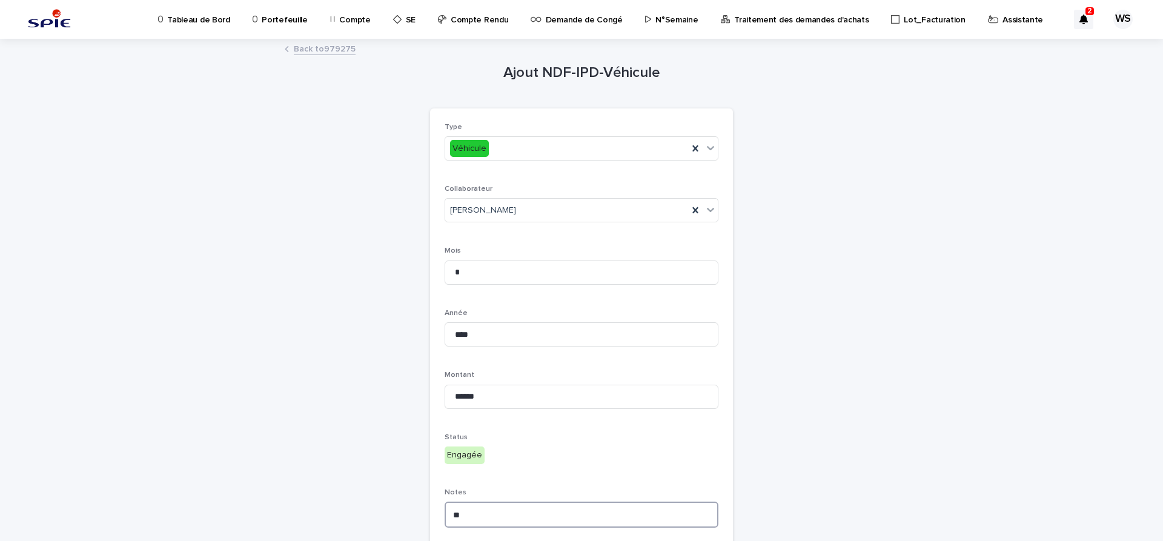
type textarea "*"
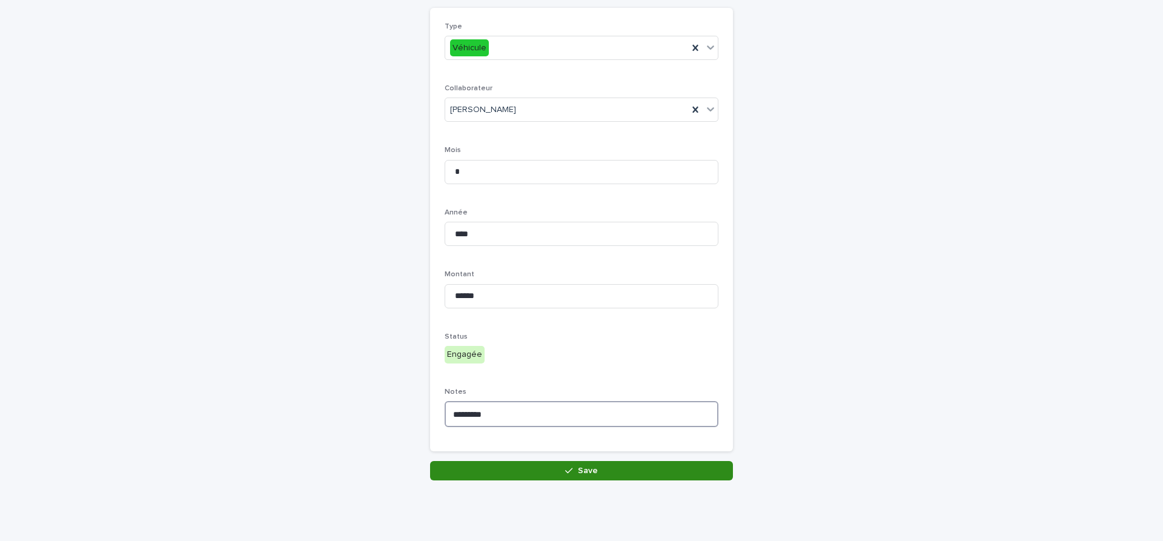
type textarea "*********"
click at [633, 469] on button "Save" at bounding box center [581, 470] width 303 height 19
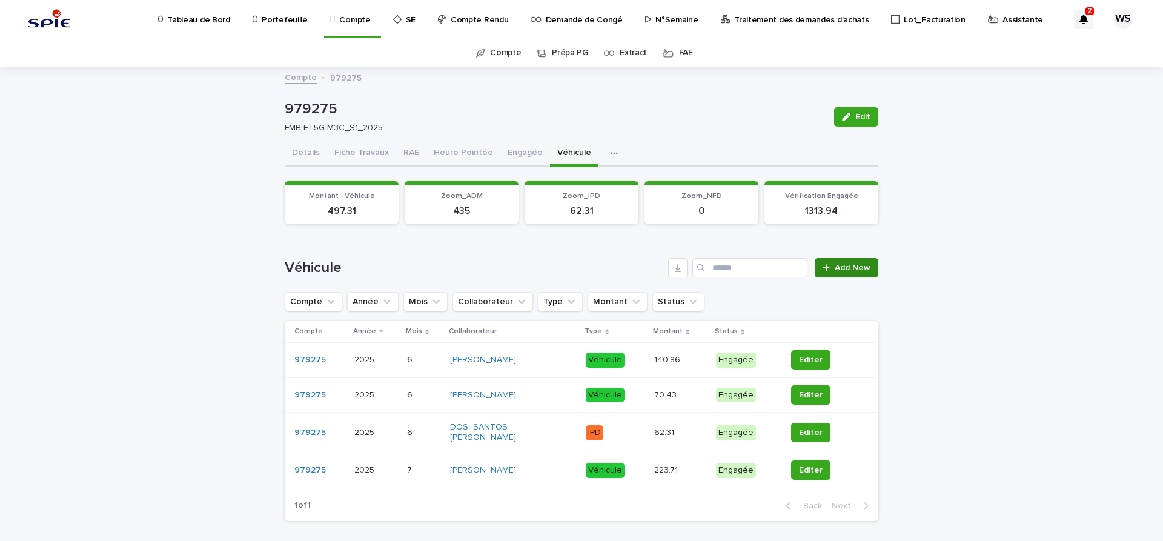
click at [855, 265] on span "Add New" at bounding box center [853, 267] width 36 height 8
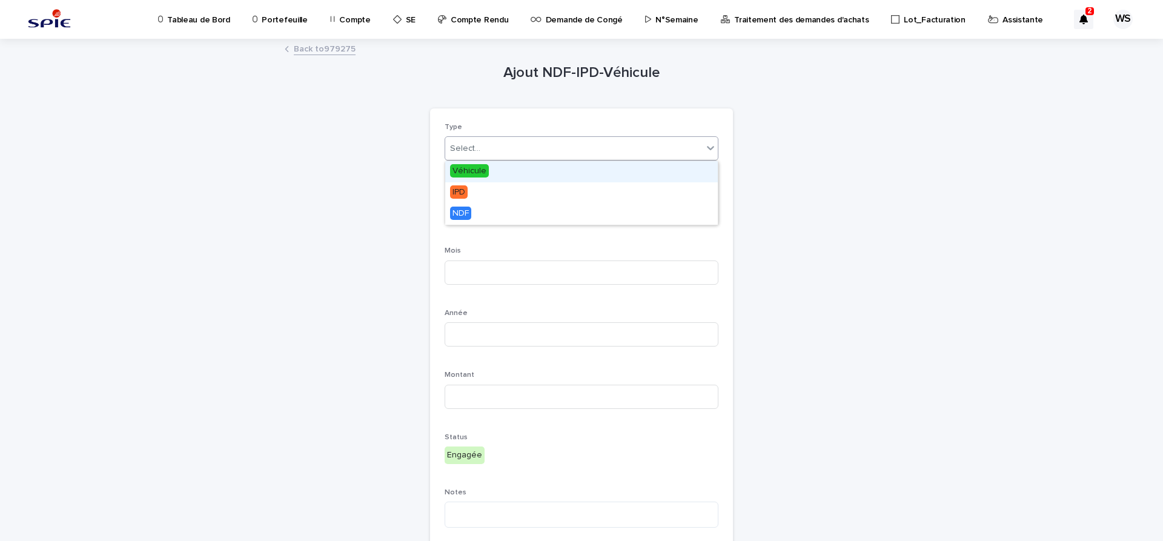
click at [479, 150] on div "Select..." at bounding box center [573, 149] width 257 height 20
click at [469, 168] on span "Véhicule" at bounding box center [469, 170] width 39 height 13
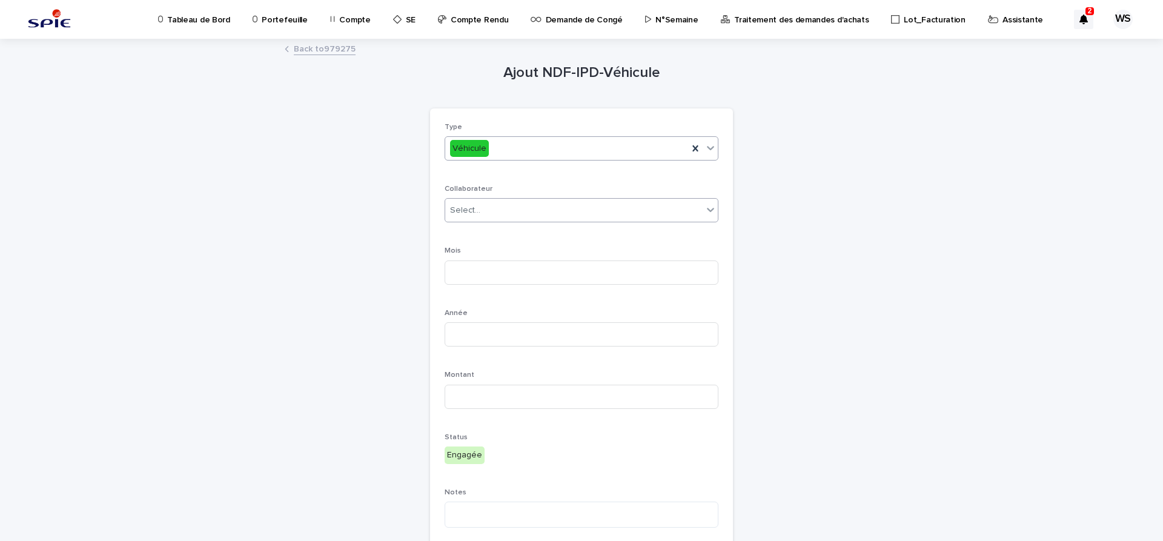
click at [504, 211] on div "Select..." at bounding box center [573, 210] width 257 height 20
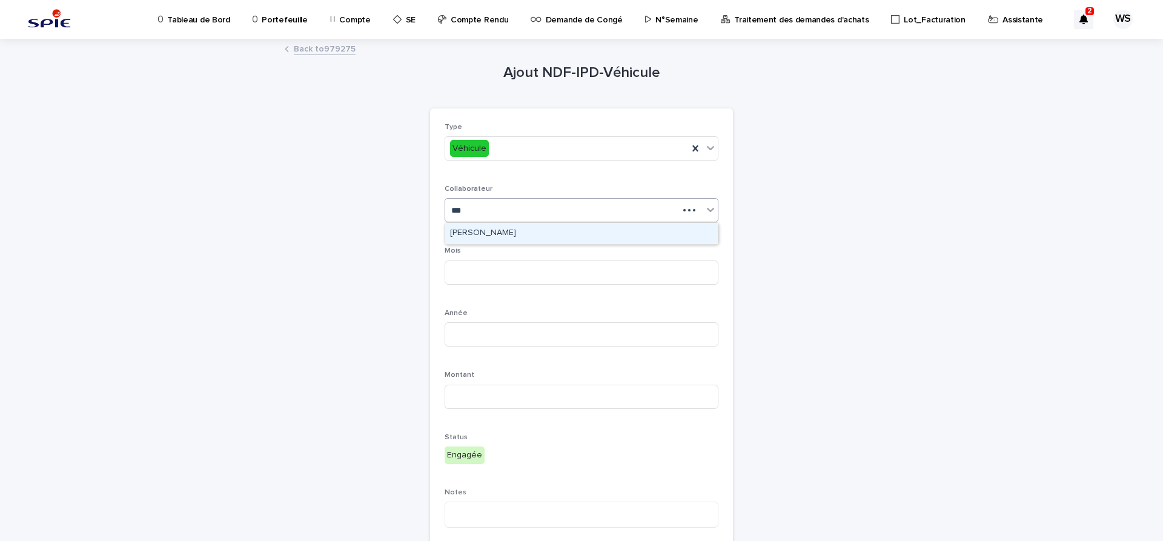
type input "****"
click at [502, 234] on div "[PERSON_NAME]" at bounding box center [581, 233] width 273 height 21
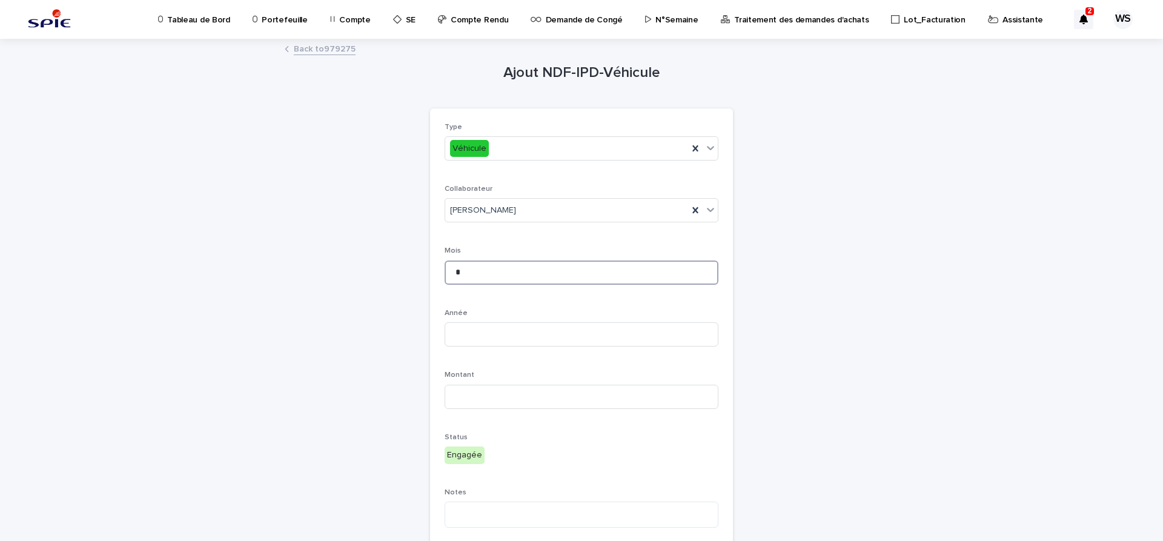
type input "*"
type input "****"
type input "*****"
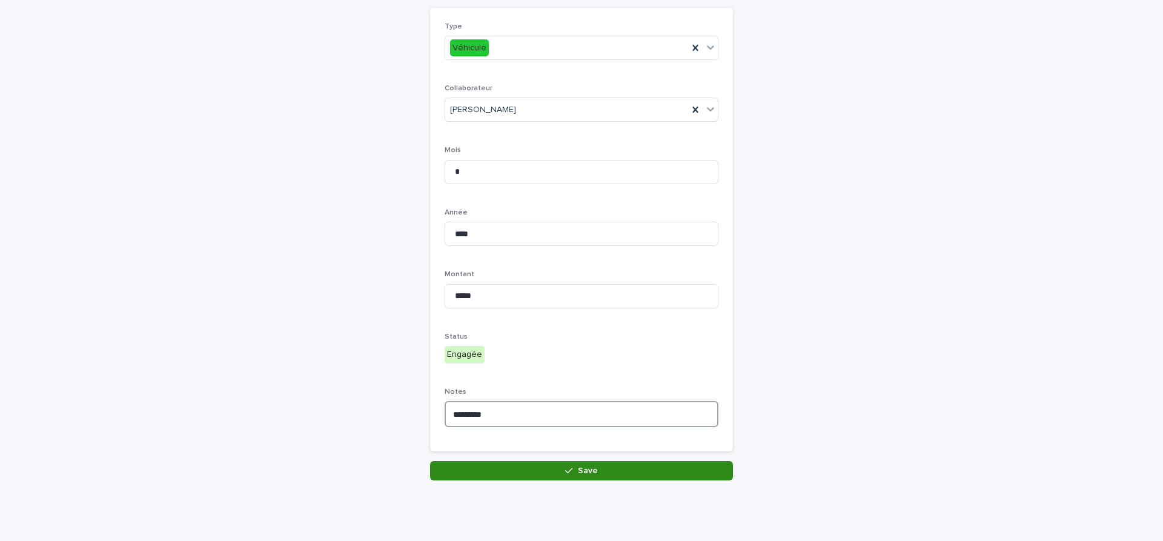
type textarea "*********"
click at [614, 476] on button "Save" at bounding box center [581, 470] width 303 height 19
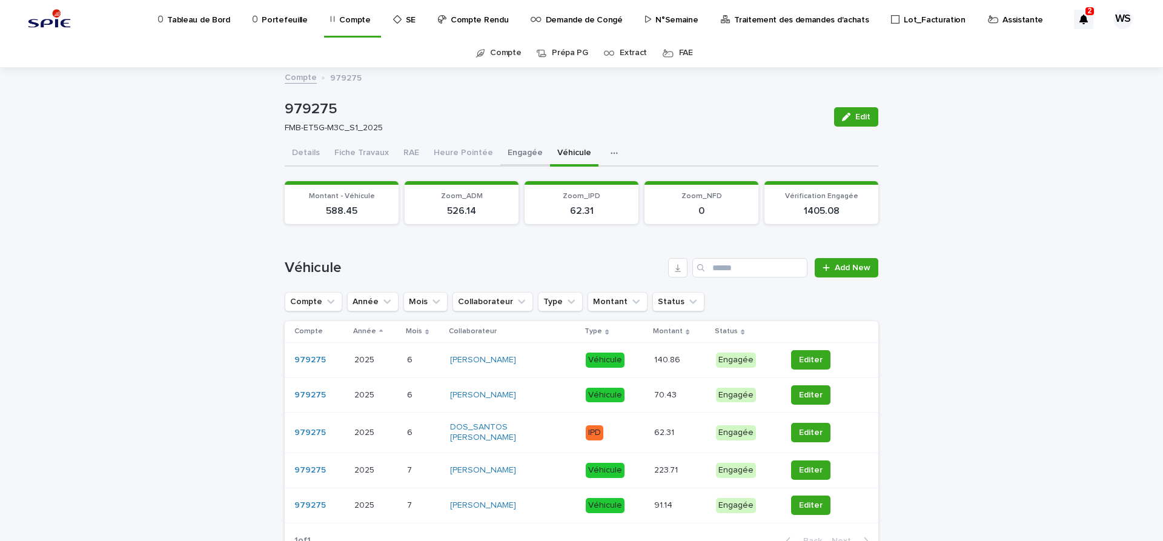
click at [512, 153] on button "Engagée" at bounding box center [525, 153] width 50 height 25
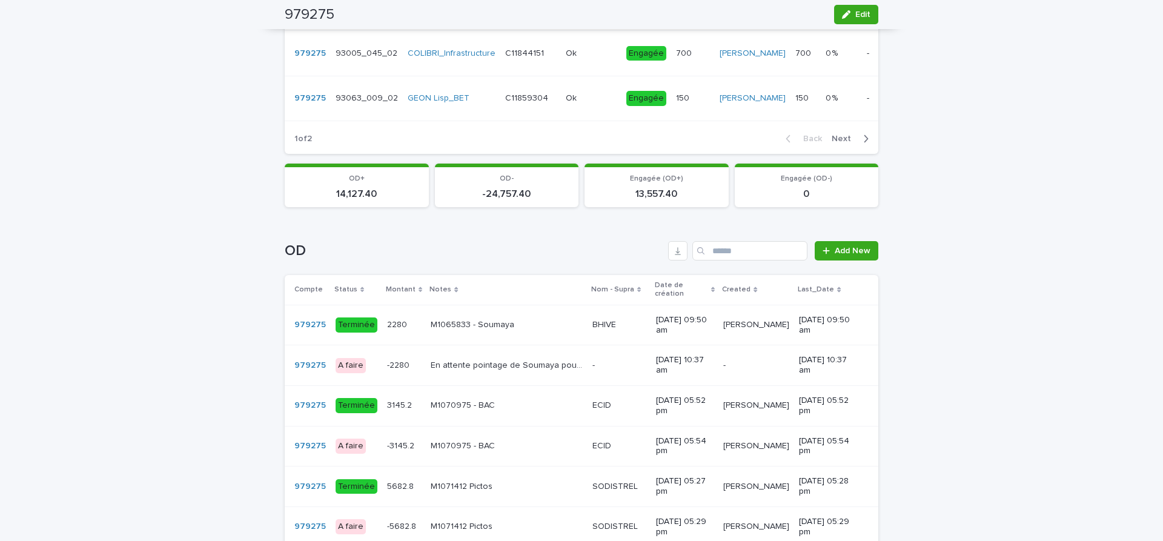
scroll to position [865, 0]
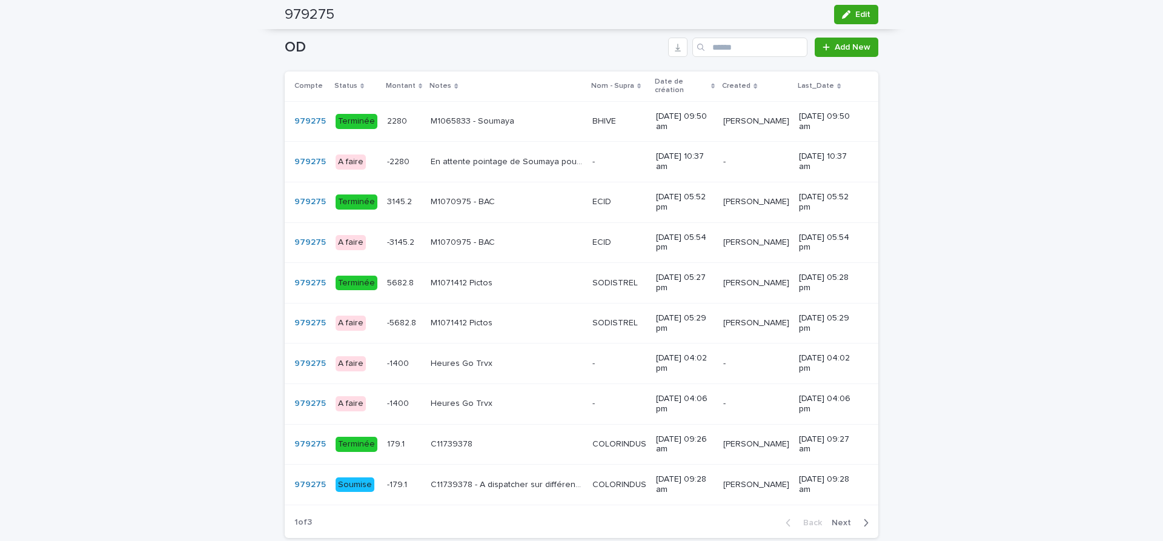
click at [841, 518] on span "Next" at bounding box center [845, 522] width 27 height 8
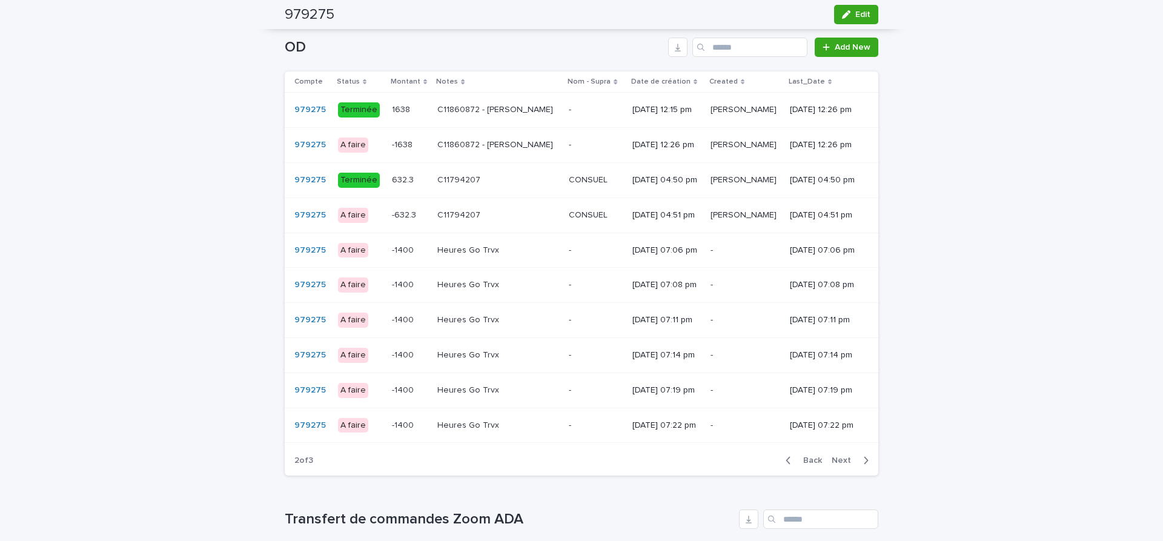
scroll to position [846, 0]
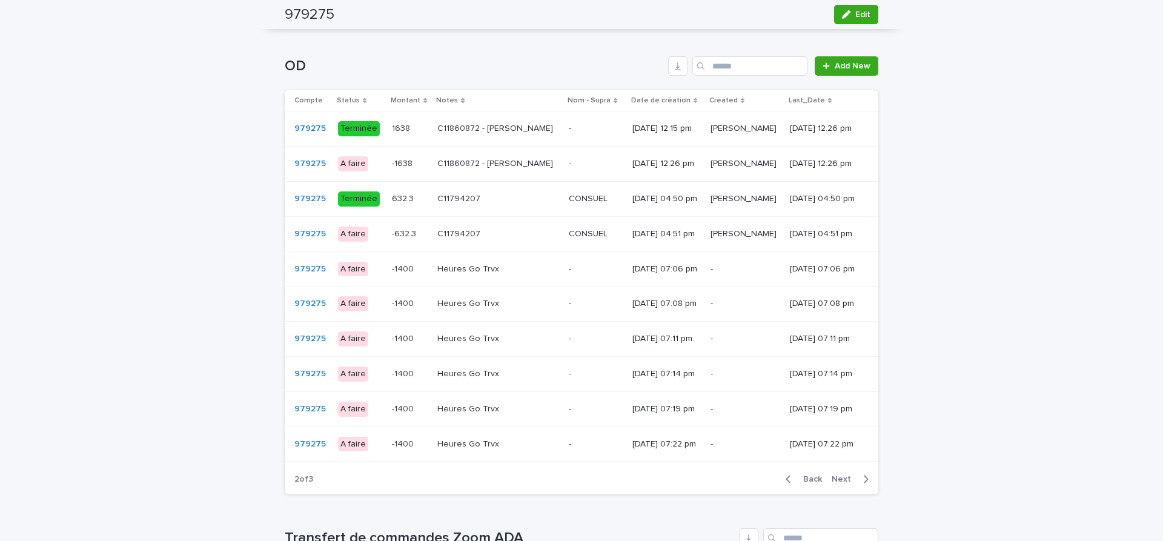
click at [844, 483] on span "Next" at bounding box center [845, 479] width 27 height 8
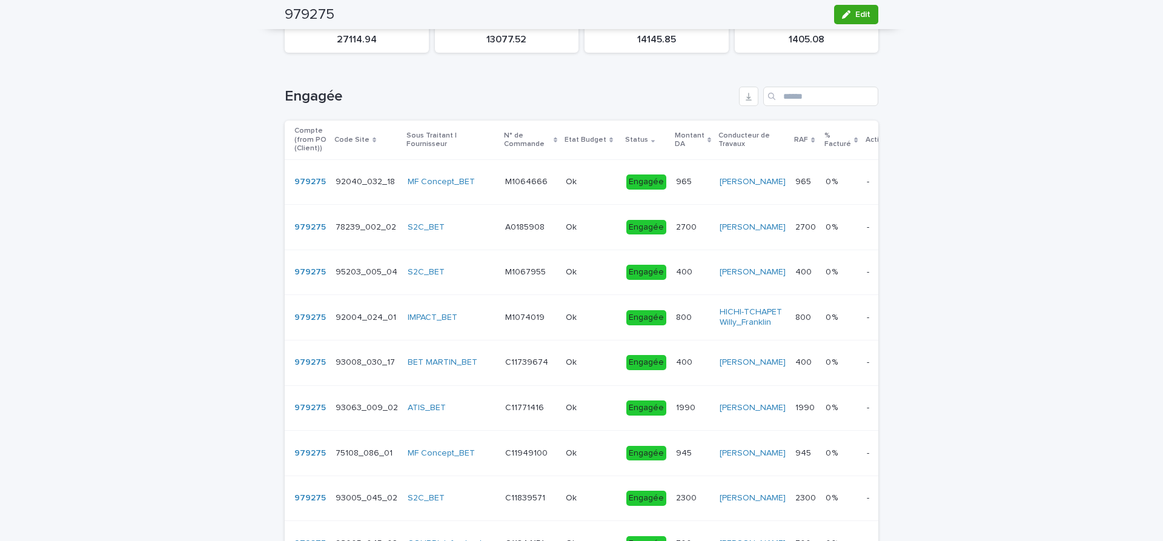
scroll to position [0, 0]
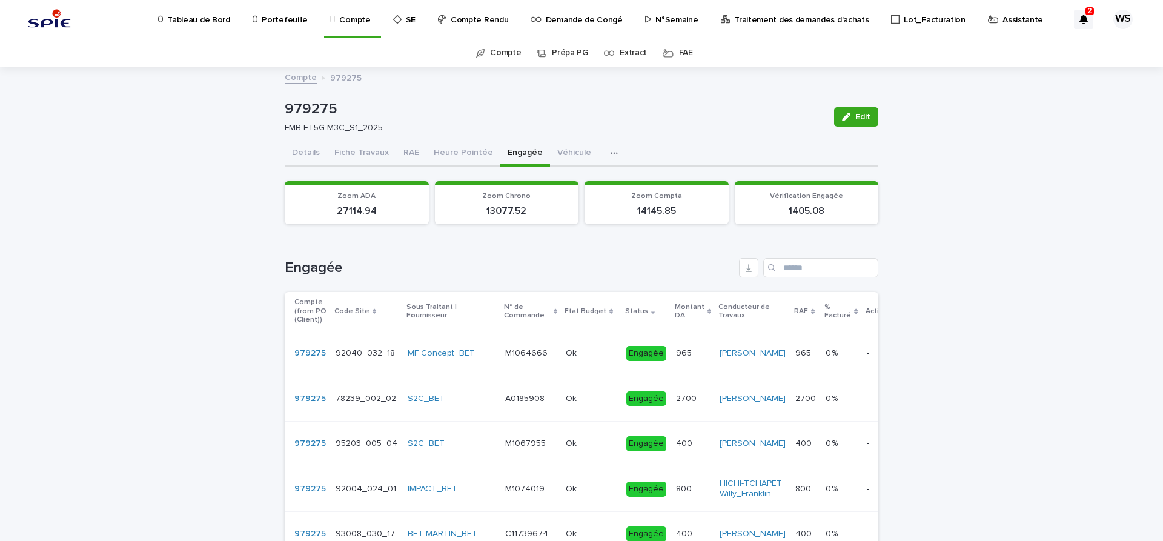
click at [566, 154] on button "Véhicule" at bounding box center [574, 153] width 48 height 25
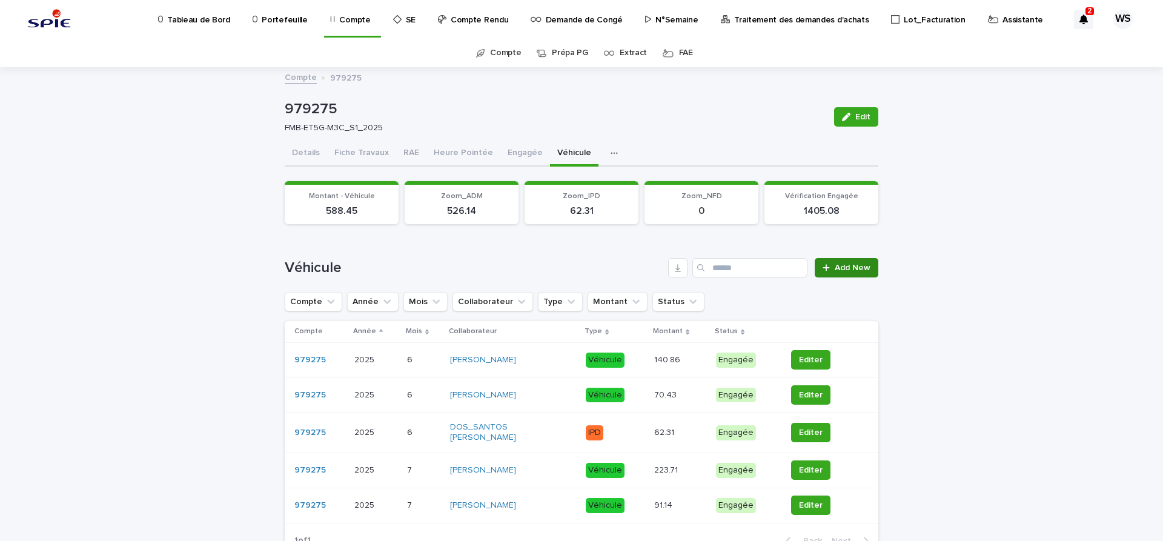
click at [843, 269] on span "Add New" at bounding box center [853, 267] width 36 height 8
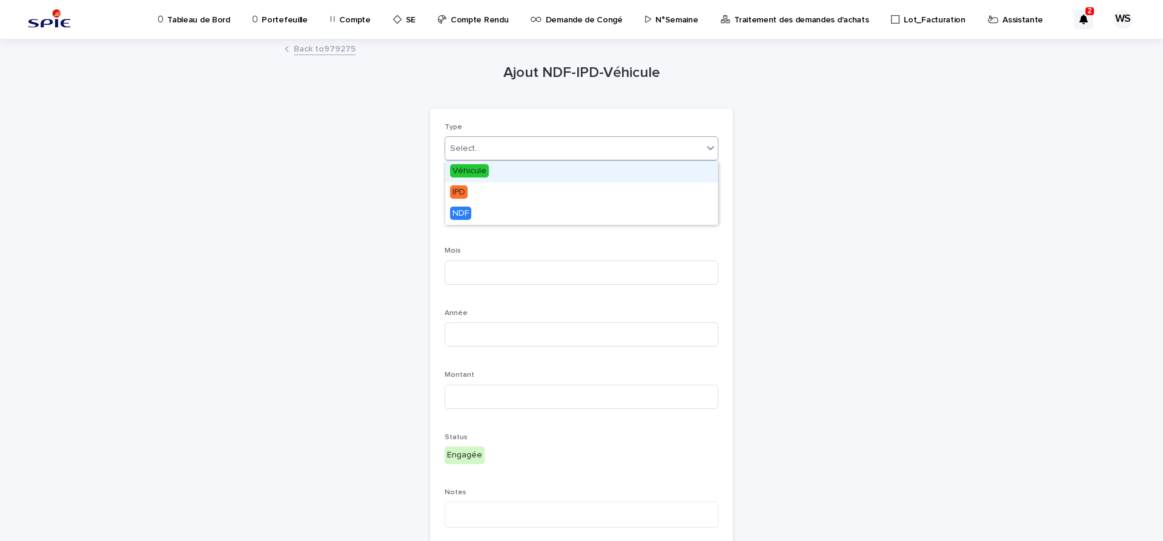
click at [460, 154] on div "Select..." at bounding box center [465, 148] width 30 height 13
click at [466, 165] on span "Véhicule" at bounding box center [469, 170] width 39 height 13
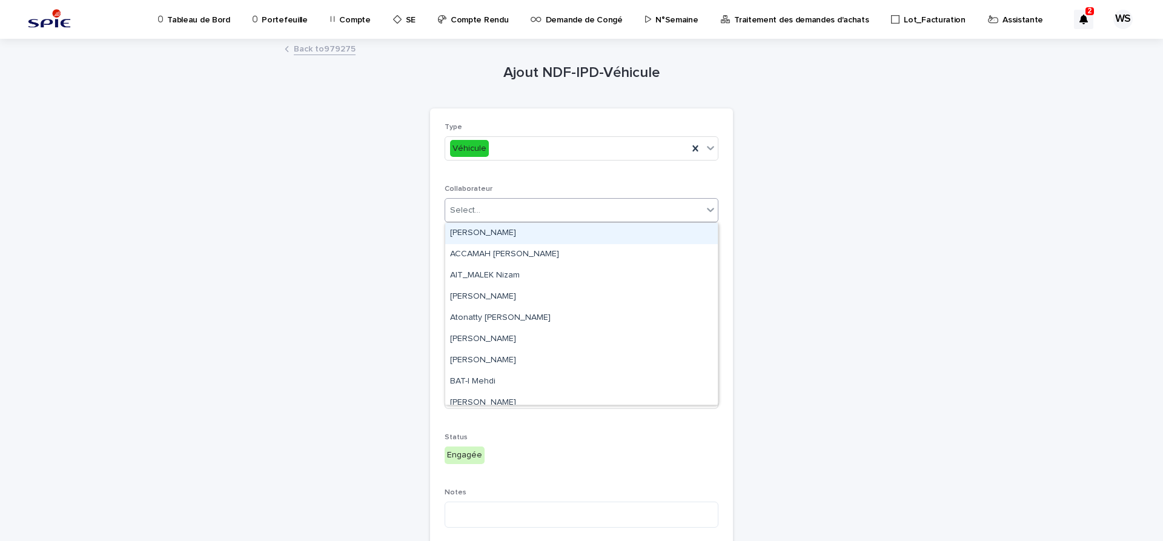
click at [512, 214] on div "Select..." at bounding box center [573, 210] width 257 height 20
type input "***"
click at [488, 227] on div "[PERSON_NAME]" at bounding box center [581, 233] width 273 height 21
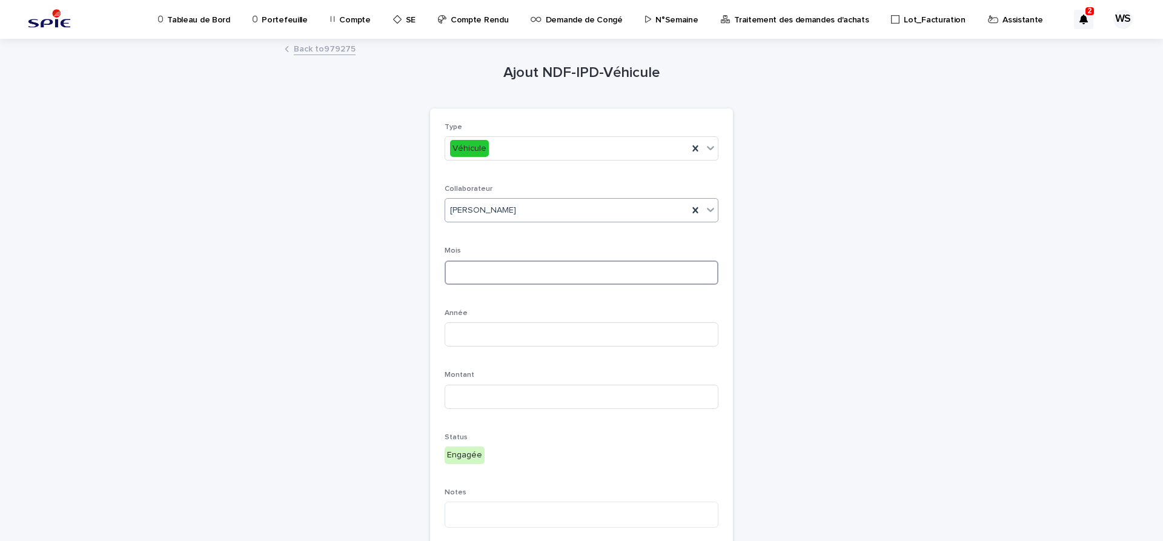
click at [473, 274] on input at bounding box center [582, 272] width 274 height 24
type input "*"
type input "****"
type input "*****"
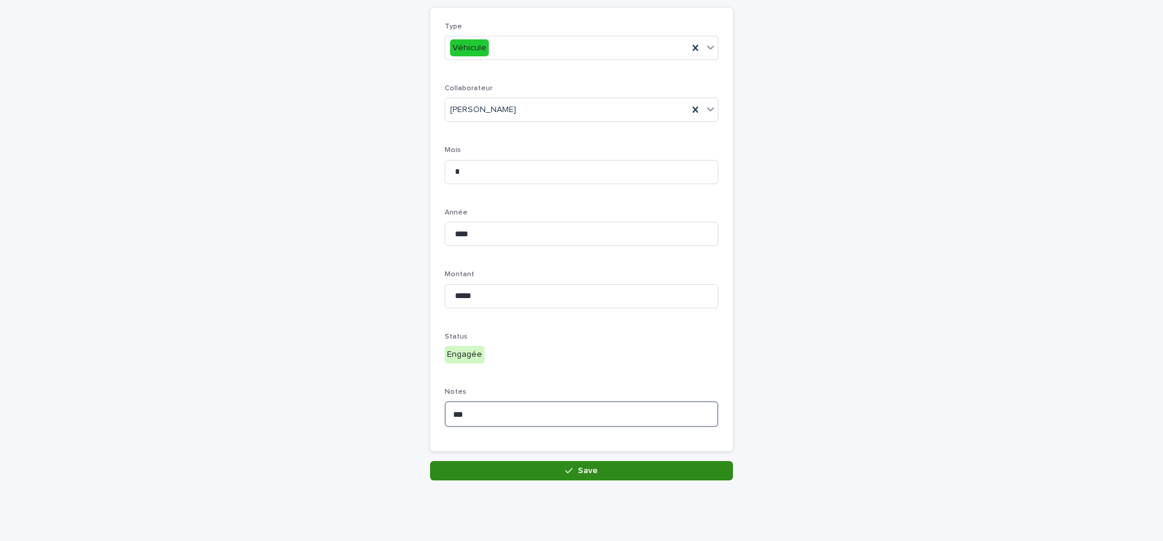
type textarea "***"
click at [627, 471] on button "Save" at bounding box center [581, 470] width 303 height 19
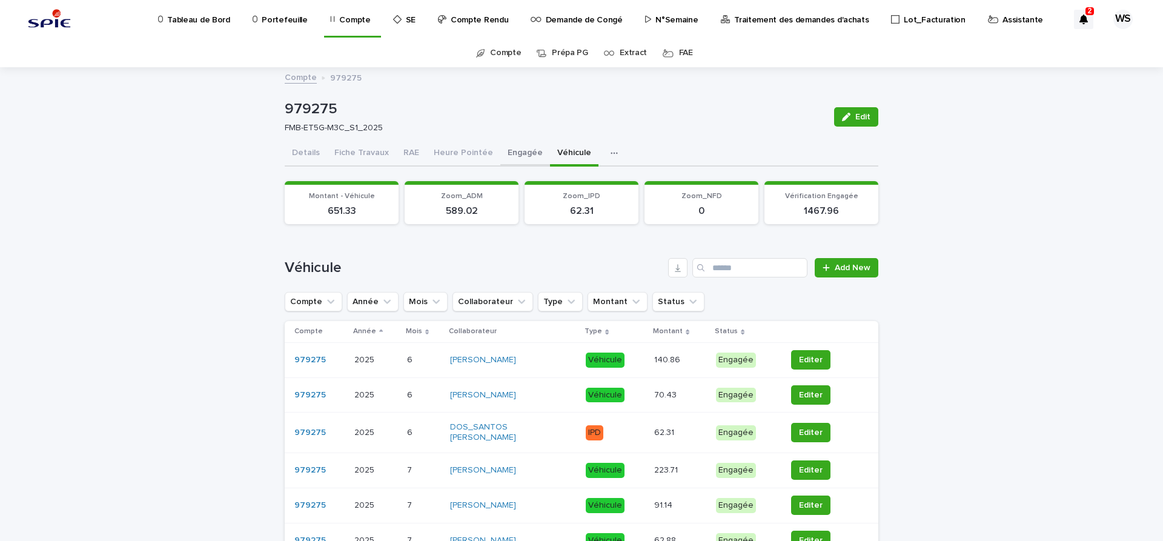
click at [523, 153] on button "Engagée" at bounding box center [525, 153] width 50 height 25
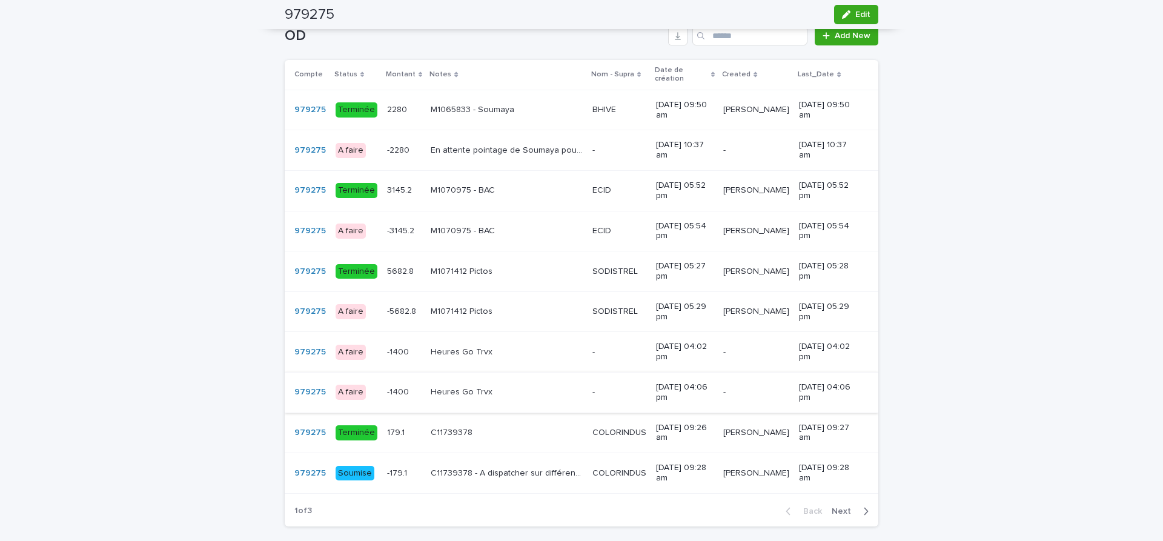
scroll to position [865, 0]
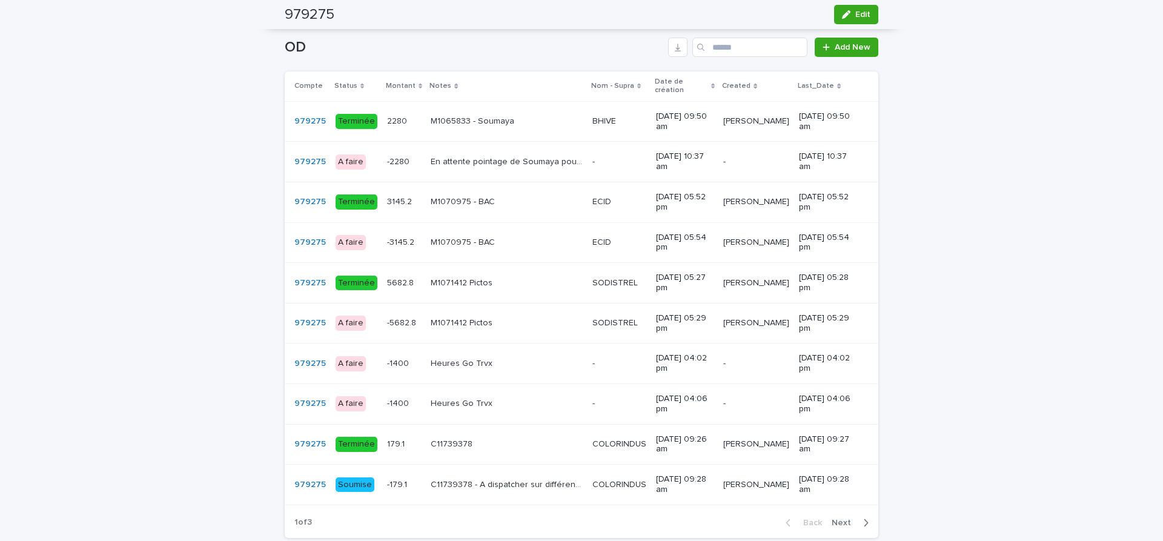
click at [841, 519] on span "Next" at bounding box center [845, 522] width 27 height 8
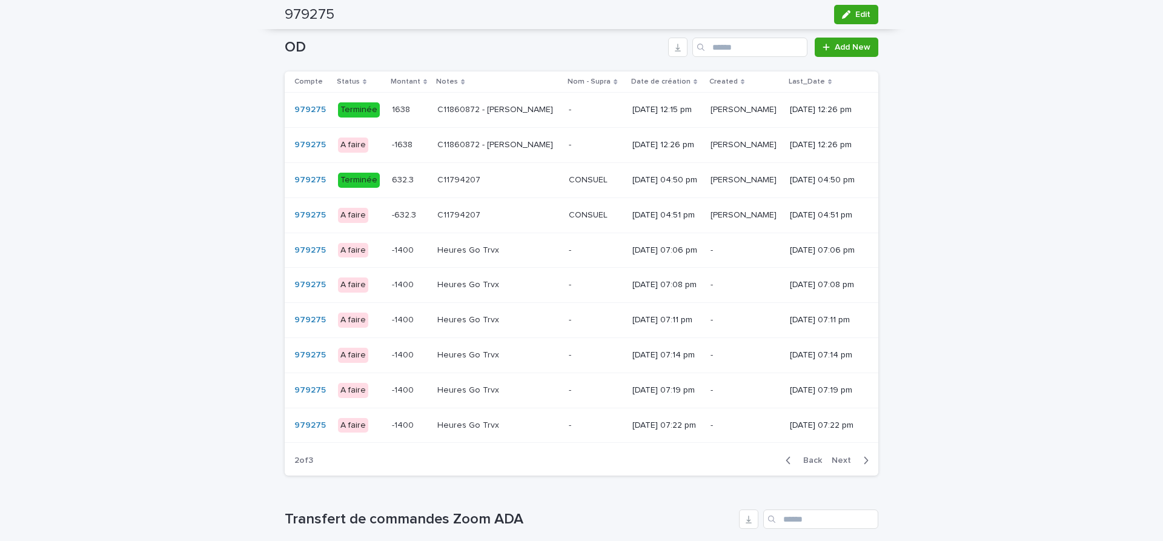
scroll to position [846, 0]
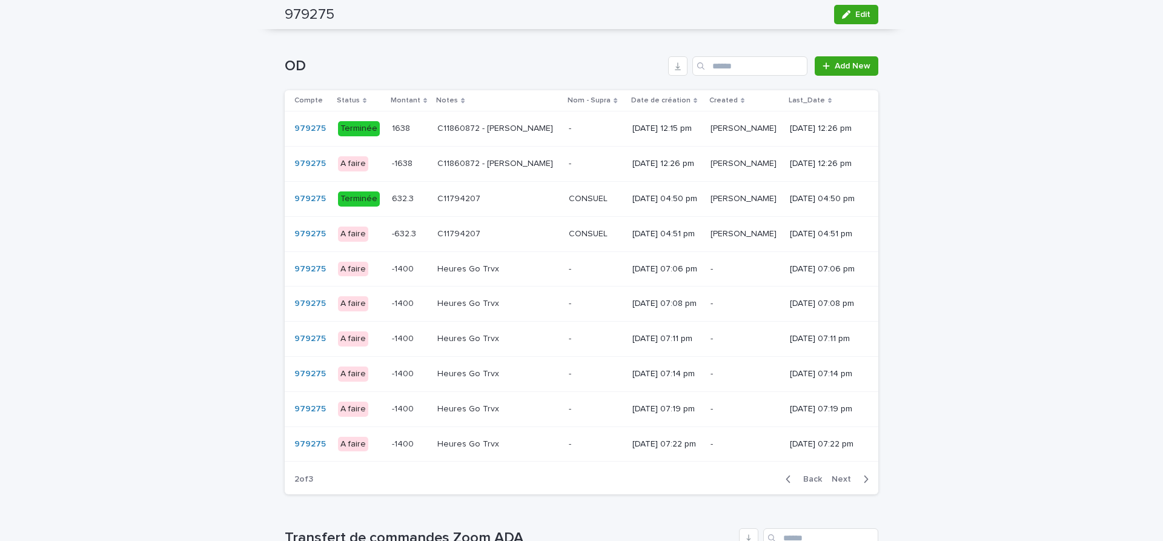
click at [841, 483] on span "Next" at bounding box center [845, 479] width 27 height 8
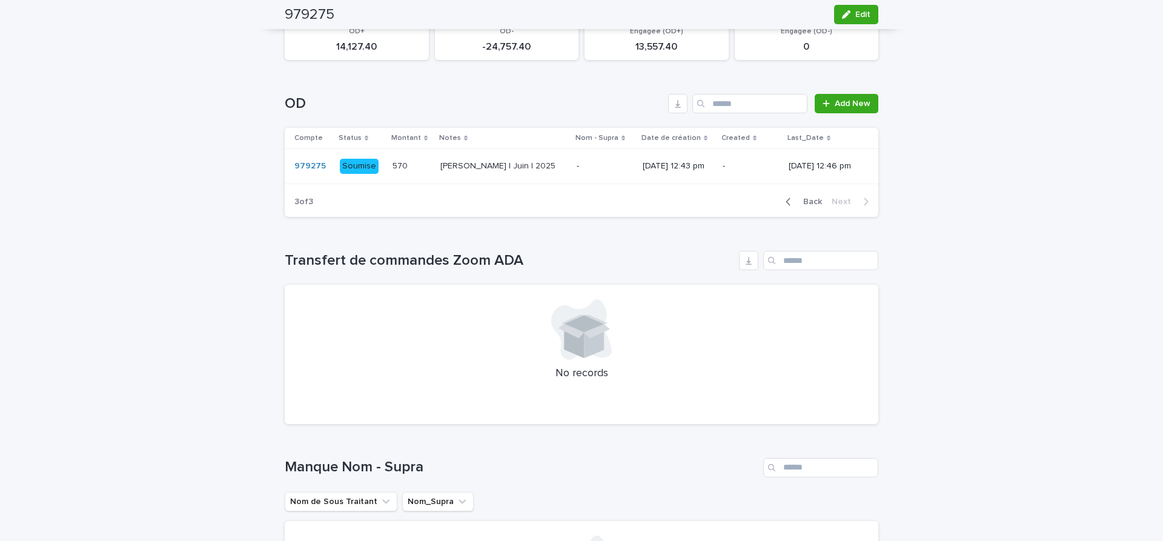
scroll to position [605, 0]
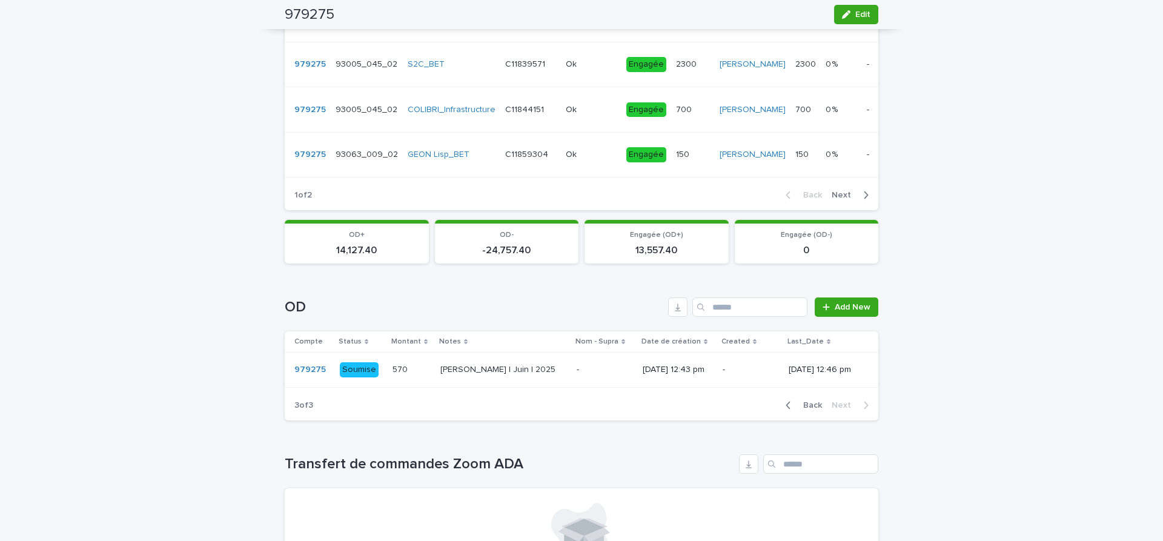
click at [818, 409] on span "Back" at bounding box center [809, 405] width 26 height 8
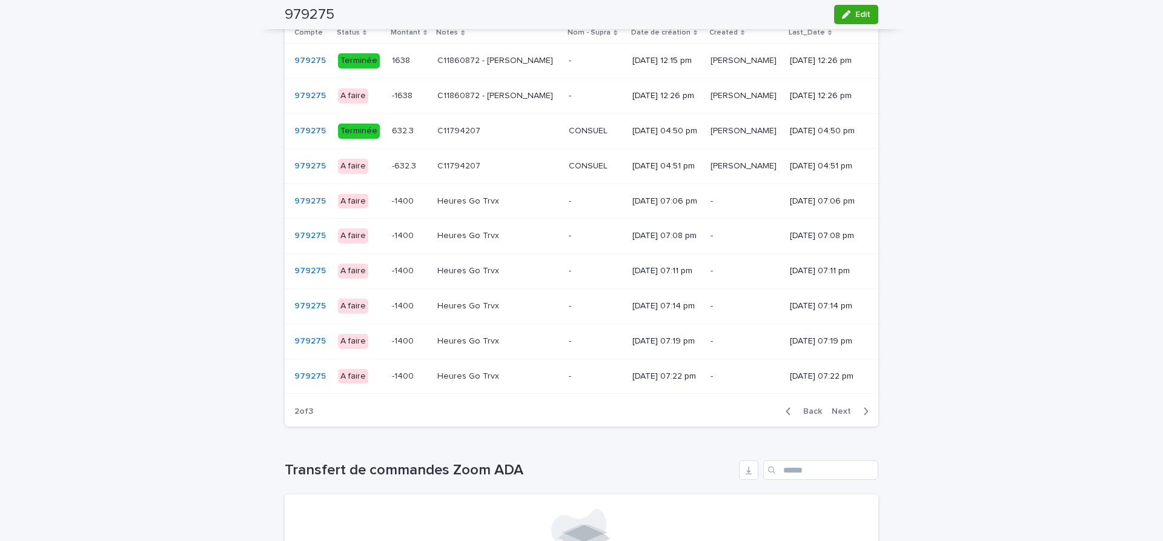
scroll to position [923, 0]
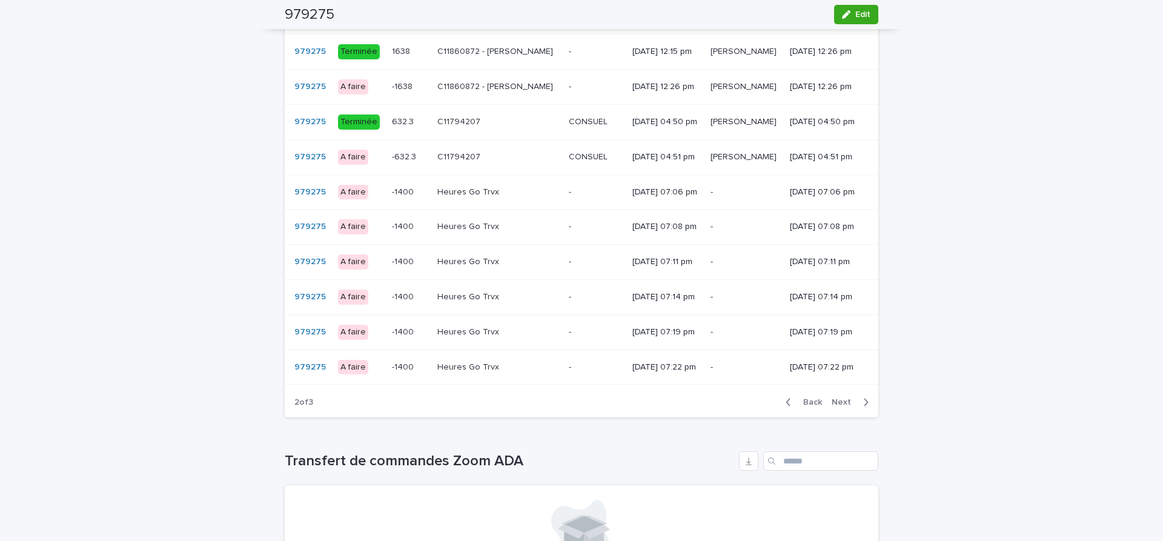
click at [818, 406] on span "Back" at bounding box center [809, 402] width 26 height 8
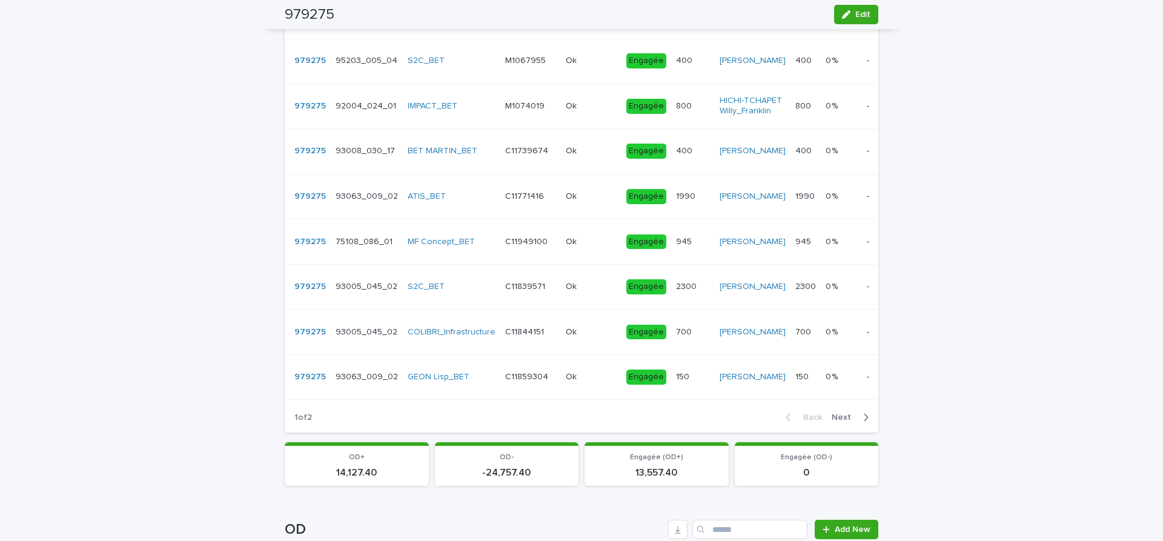
scroll to position [382, 0]
click at [840, 422] on span "Next" at bounding box center [845, 418] width 27 height 8
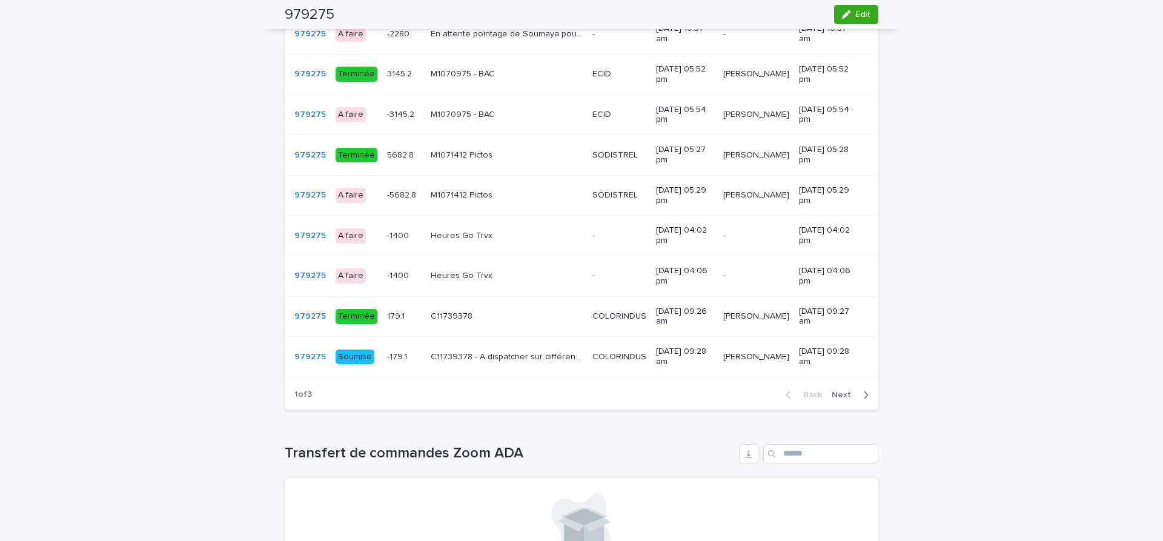
scroll to position [942, 0]
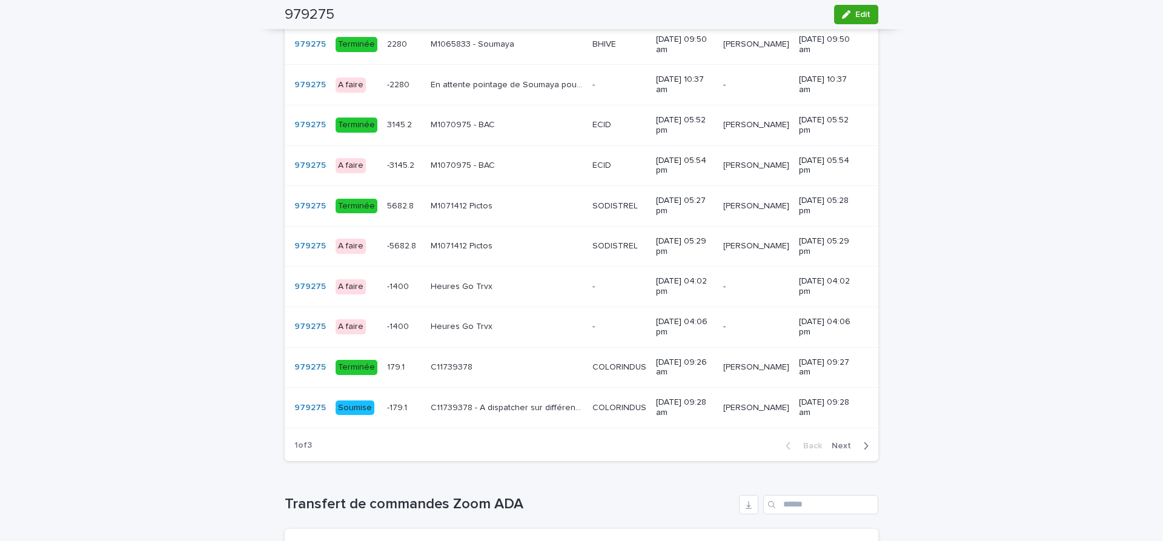
click at [846, 442] on span "Next" at bounding box center [845, 446] width 27 height 8
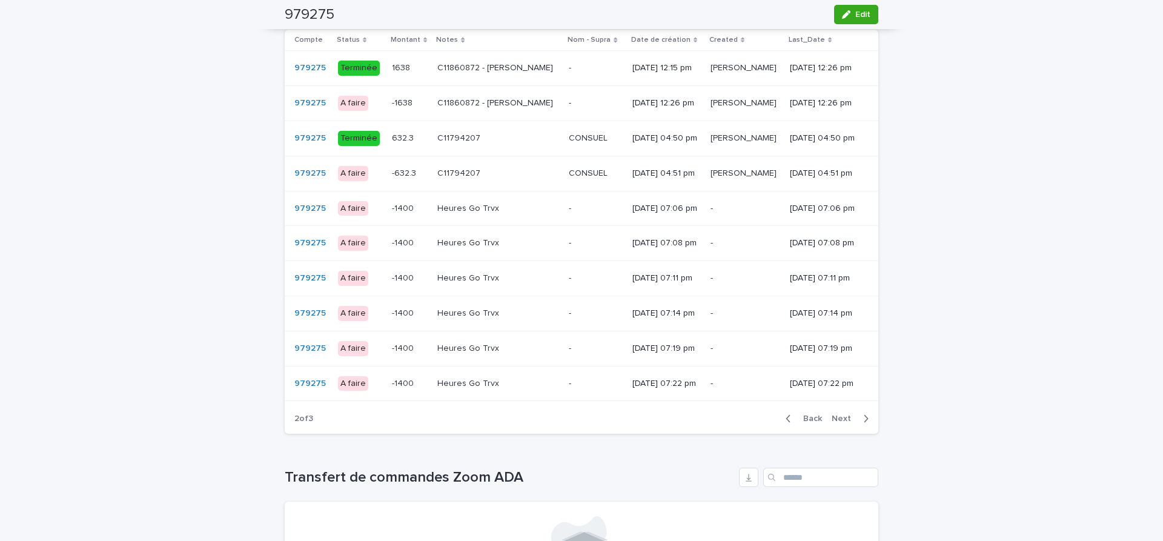
scroll to position [923, 0]
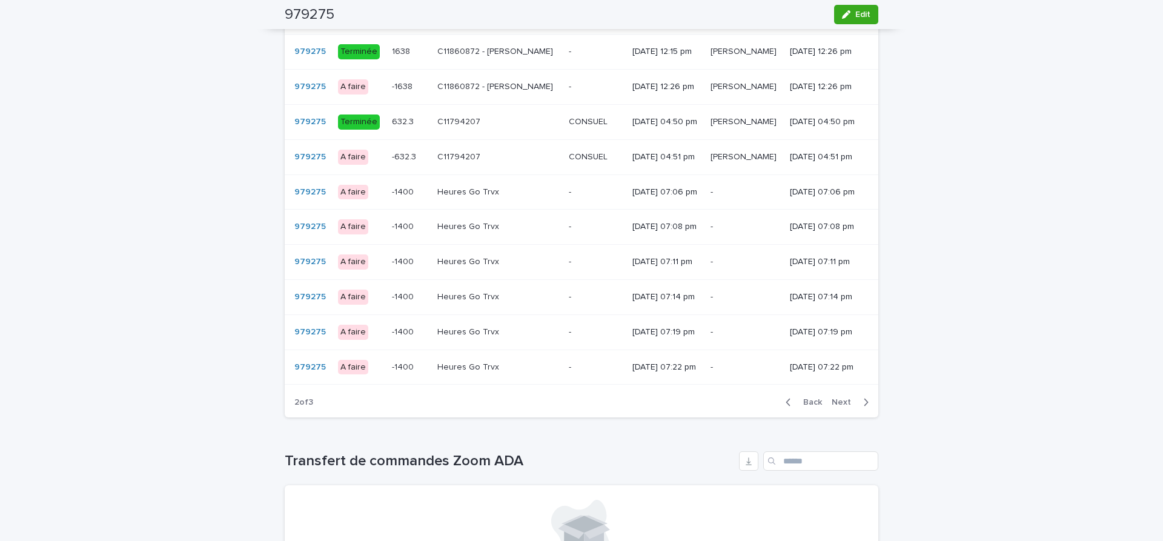
click at [844, 406] on span "Next" at bounding box center [845, 402] width 27 height 8
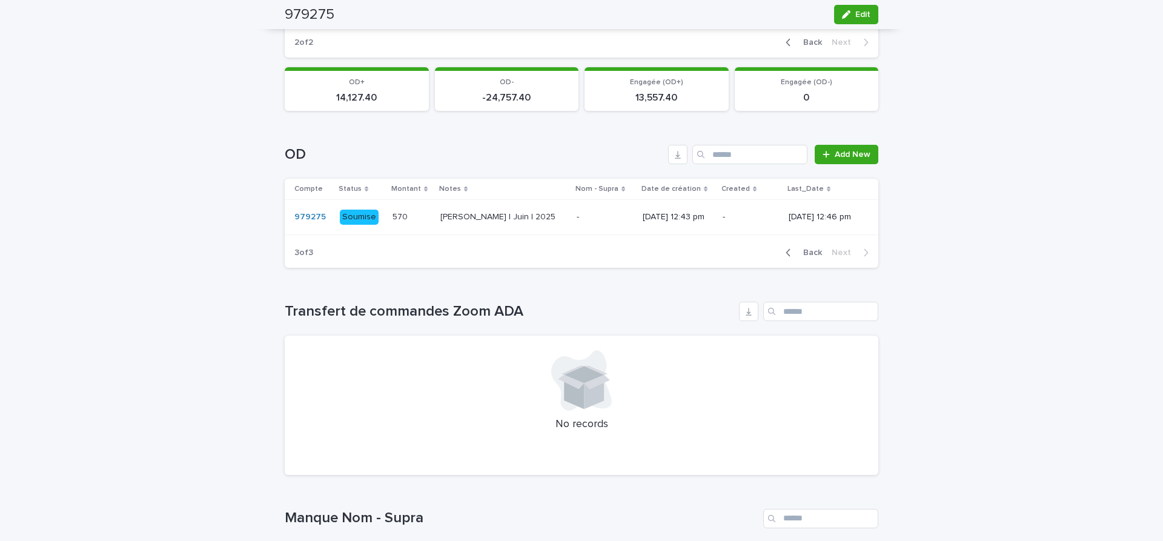
scroll to position [707, 0]
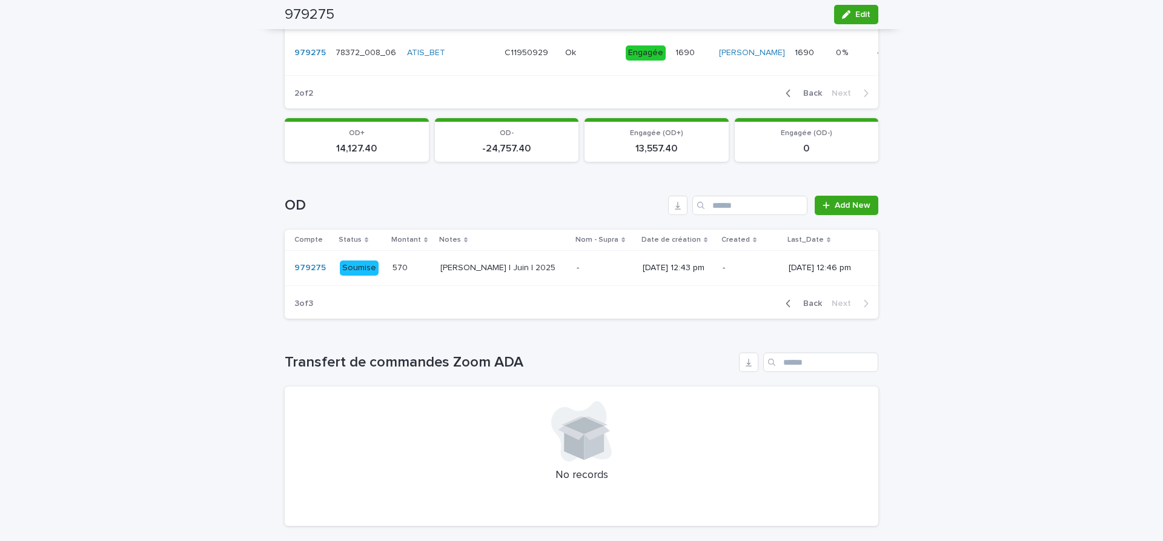
click at [812, 305] on span "Back" at bounding box center [809, 303] width 26 height 8
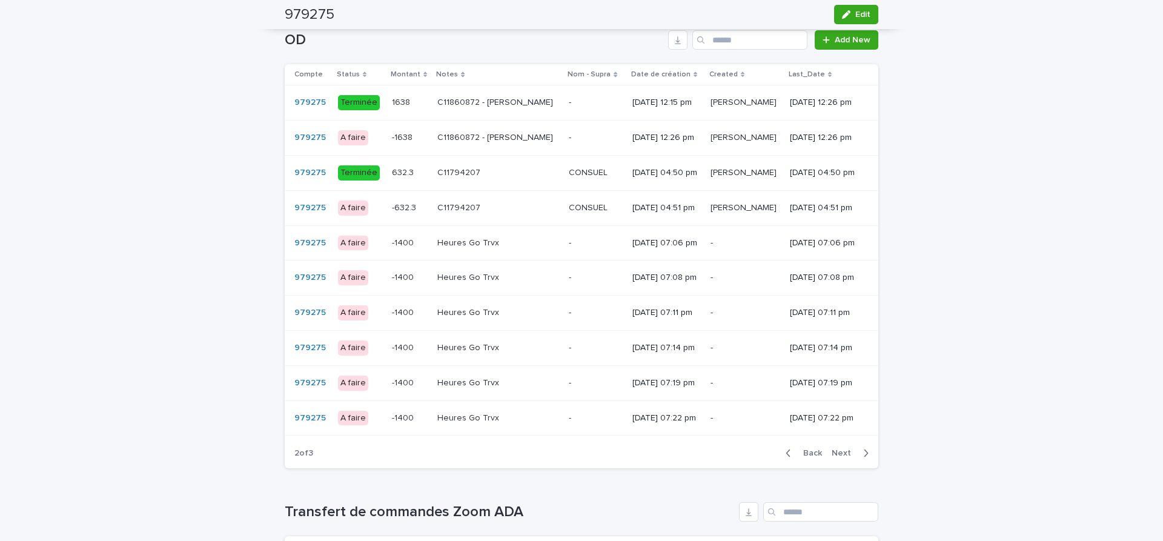
click at [814, 457] on span "Back" at bounding box center [809, 453] width 26 height 8
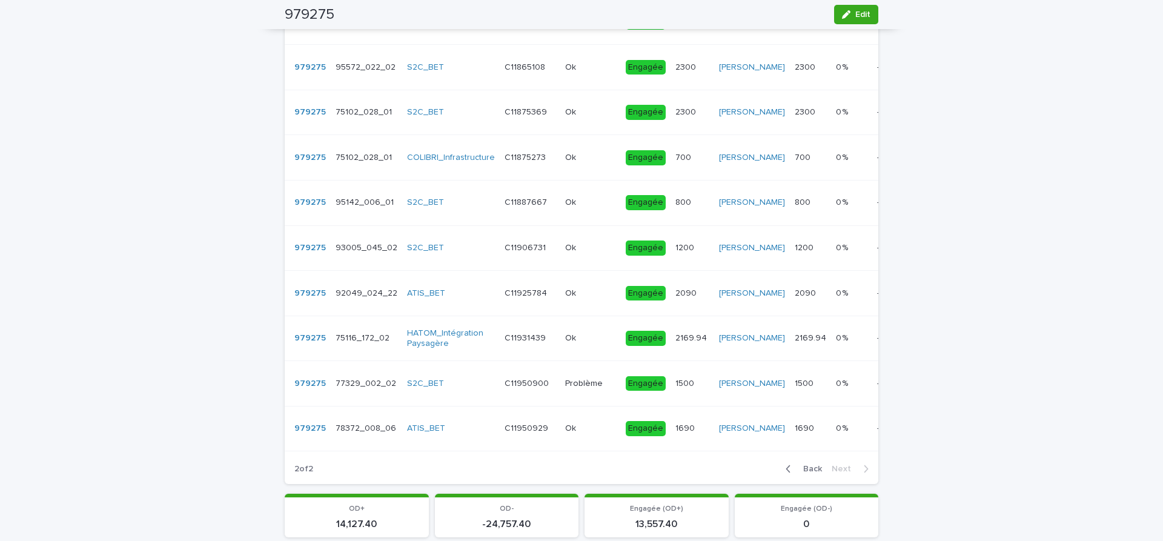
scroll to position [280, 0]
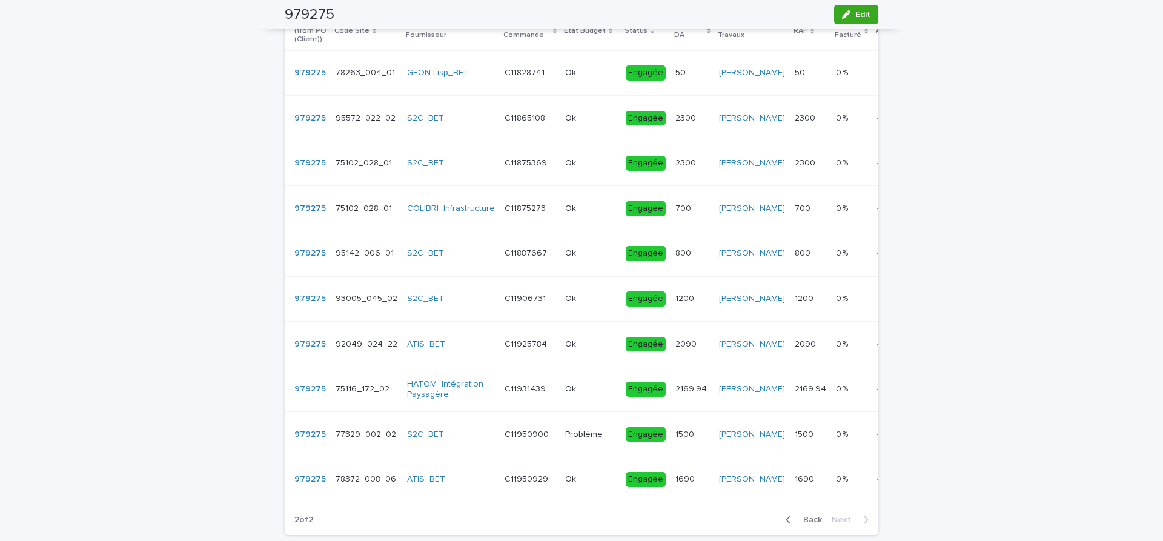
click at [808, 518] on span "Back" at bounding box center [809, 519] width 26 height 8
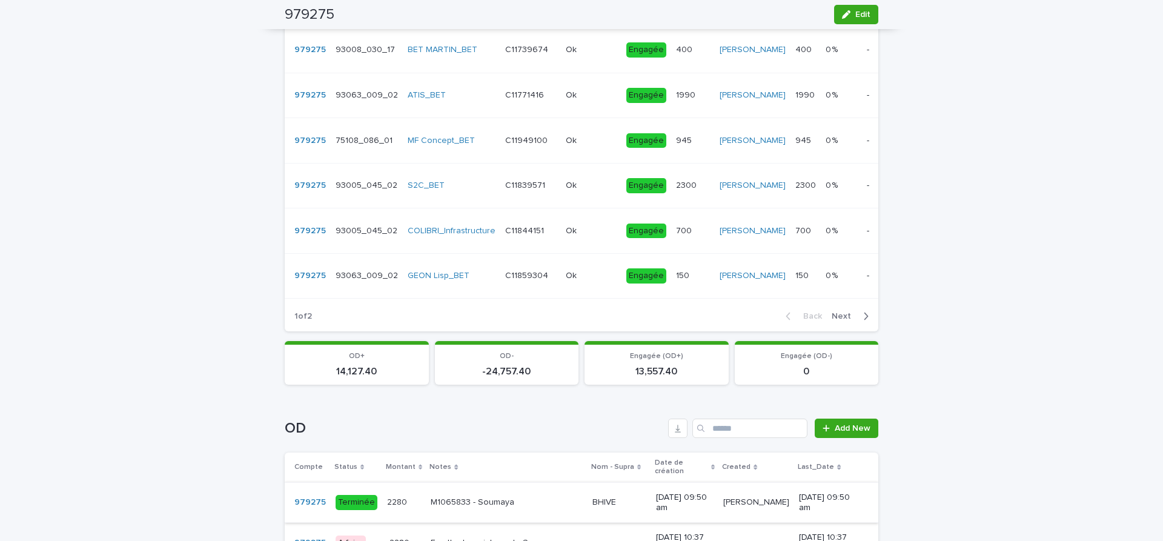
scroll to position [687, 0]
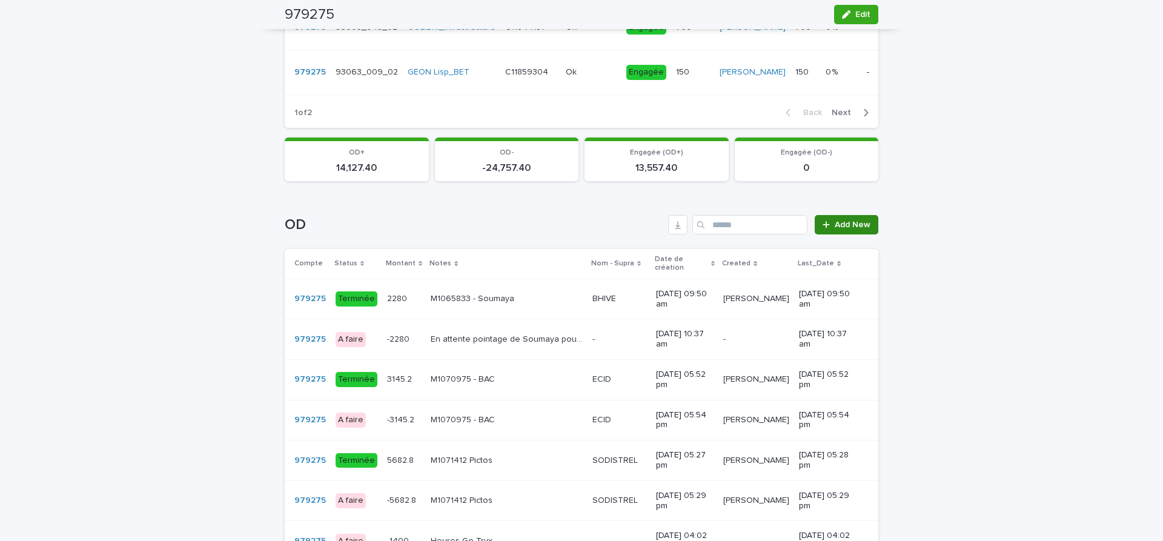
click at [853, 229] on span "Add New" at bounding box center [853, 224] width 36 height 8
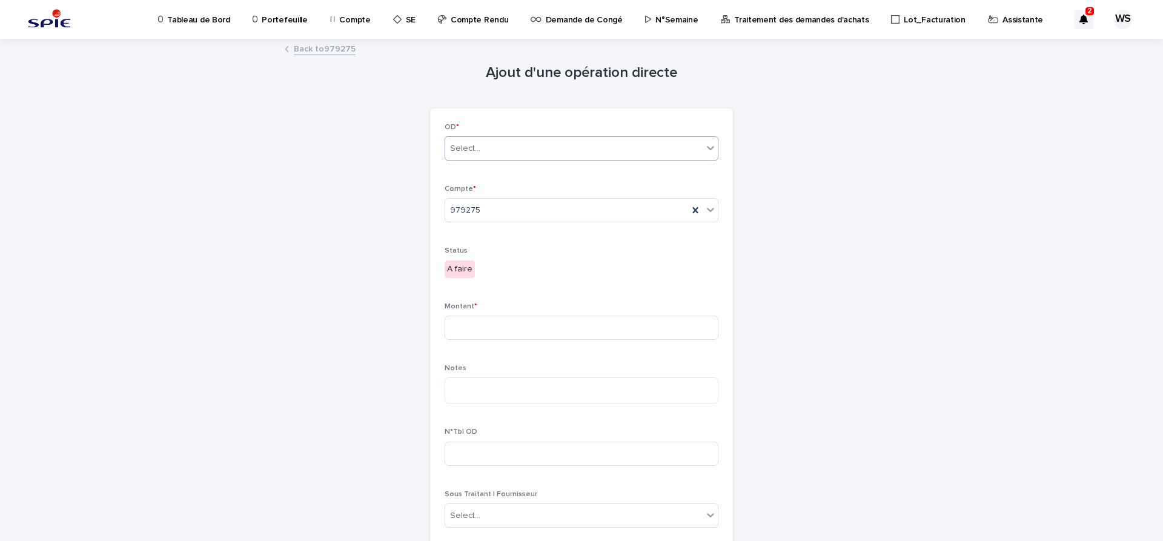
click at [468, 149] on div "Select..." at bounding box center [465, 148] width 30 height 13
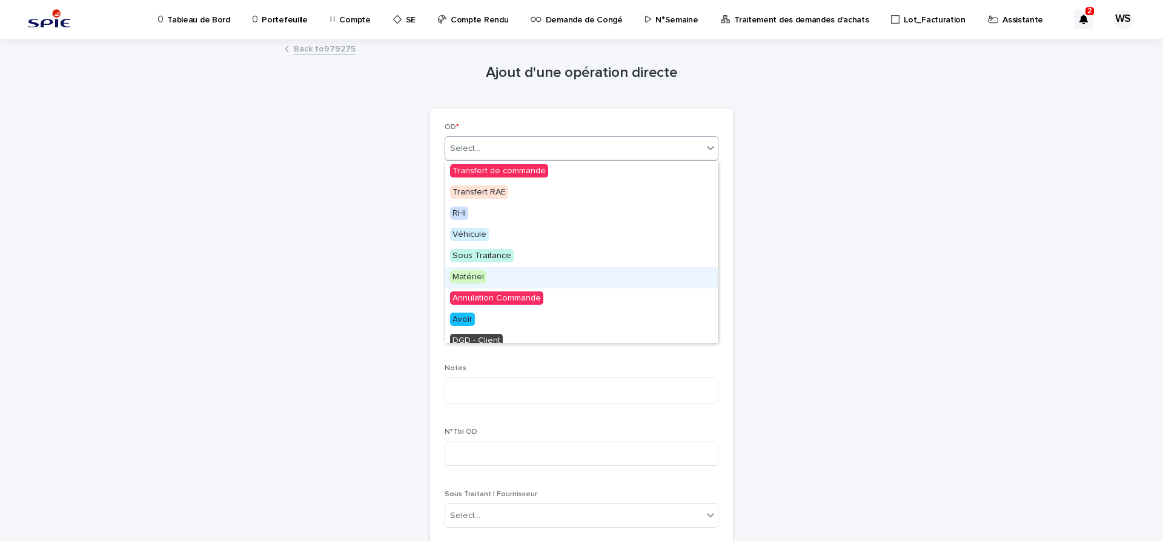
click at [459, 276] on span "Matériel" at bounding box center [468, 276] width 36 height 13
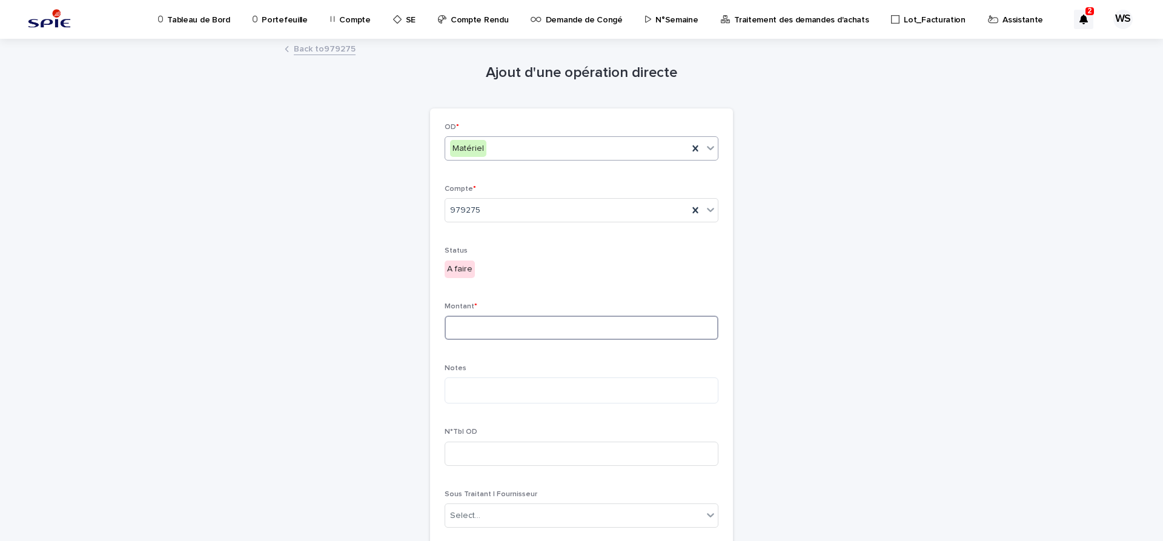
click at [493, 326] on input at bounding box center [582, 328] width 274 height 24
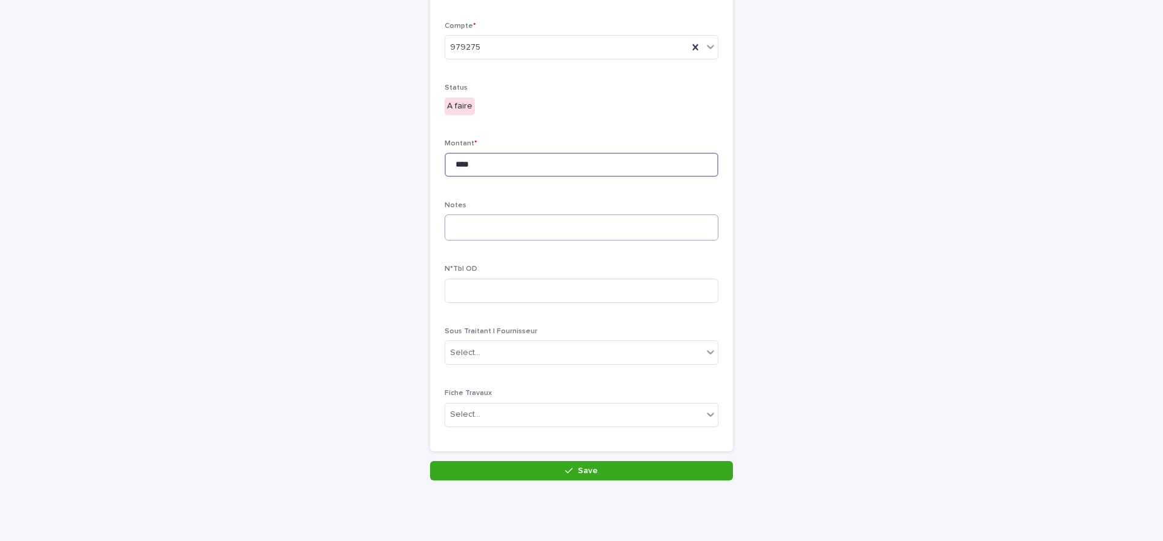
type input "****"
click at [494, 225] on textarea at bounding box center [582, 227] width 274 height 26
type textarea "*"
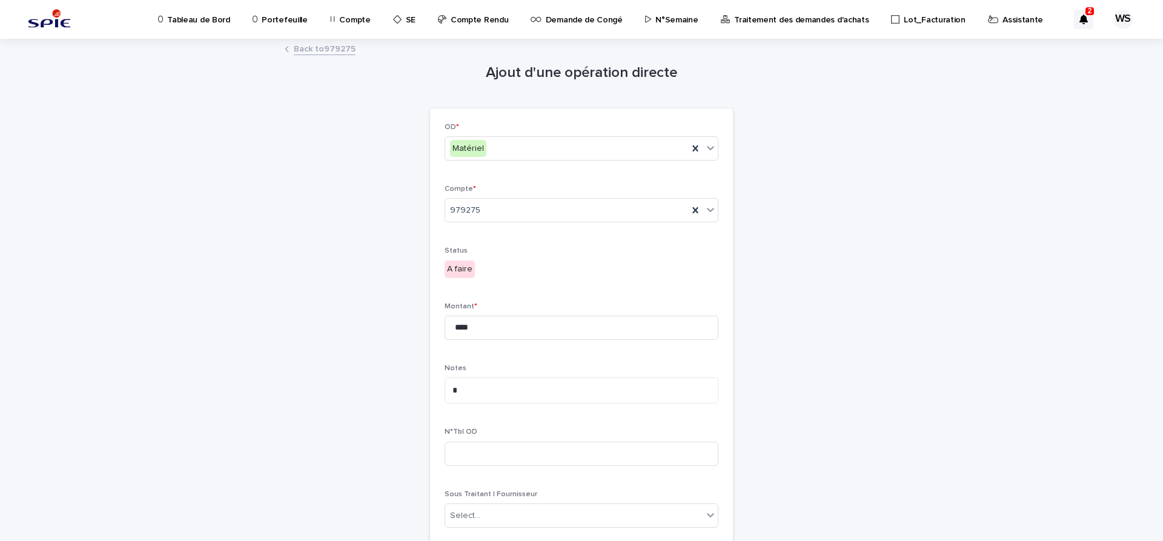
click at [346, 47] on link "Back to 979275" at bounding box center [325, 48] width 62 height 14
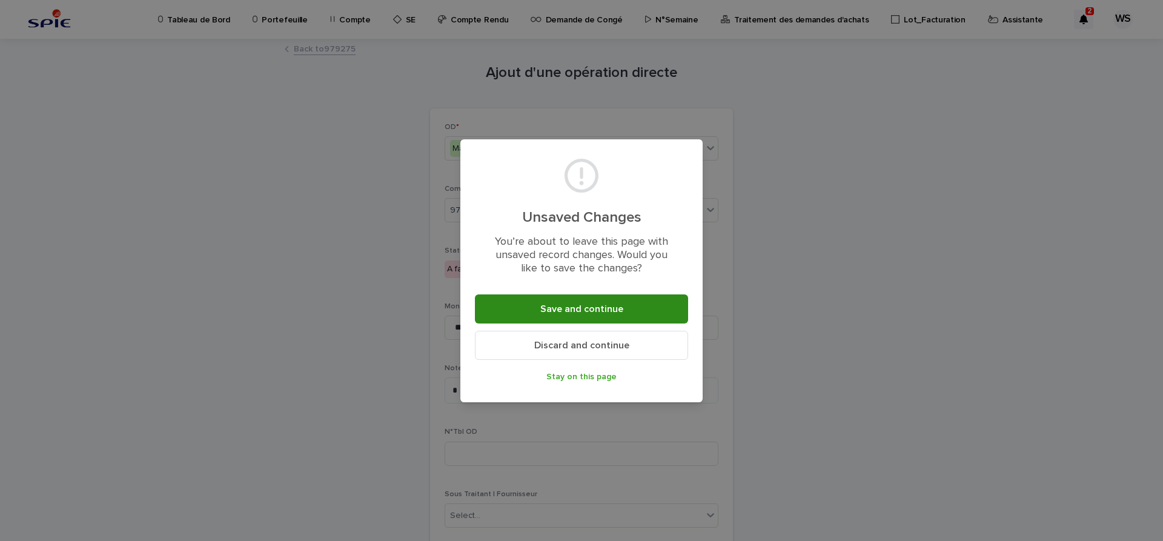
drag, startPoint x: 644, startPoint y: 300, endPoint x: 632, endPoint y: 299, distance: 12.2
click at [641, 302] on button "Save and continue" at bounding box center [581, 308] width 213 height 29
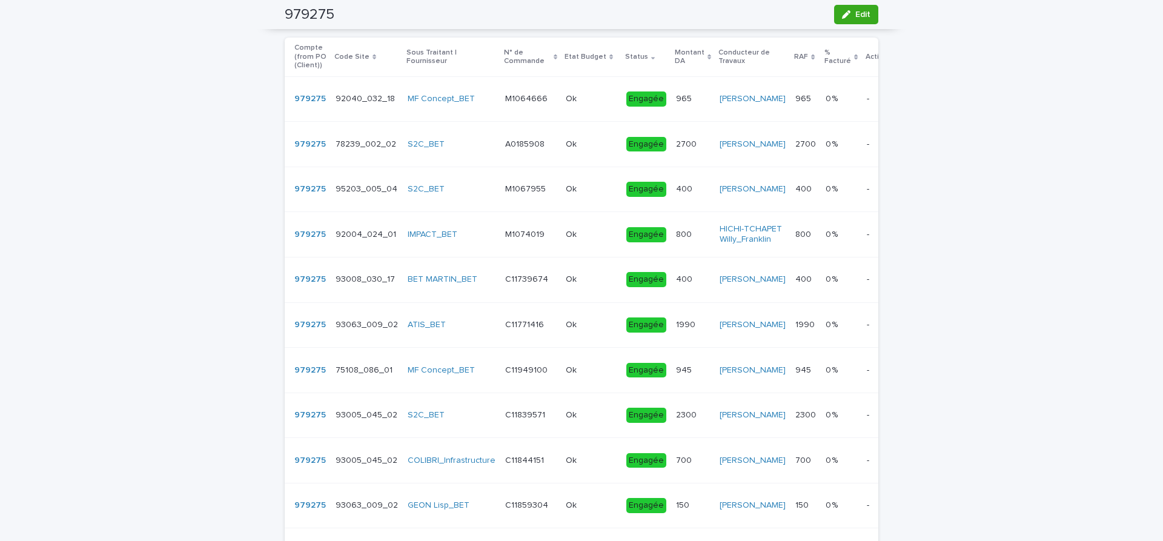
scroll to position [458, 0]
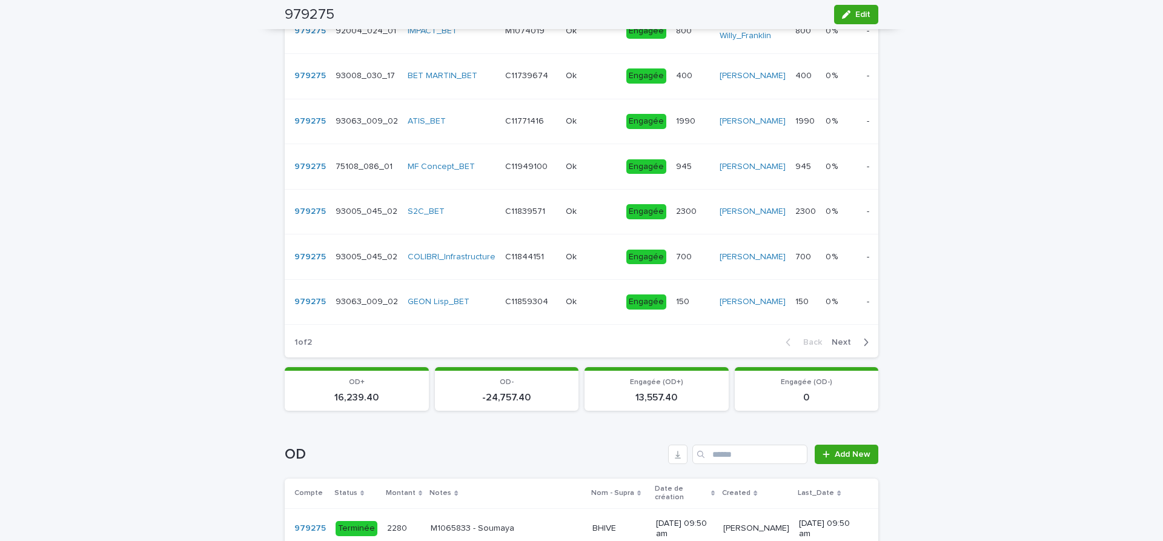
click at [843, 346] on span "Next" at bounding box center [845, 342] width 27 height 8
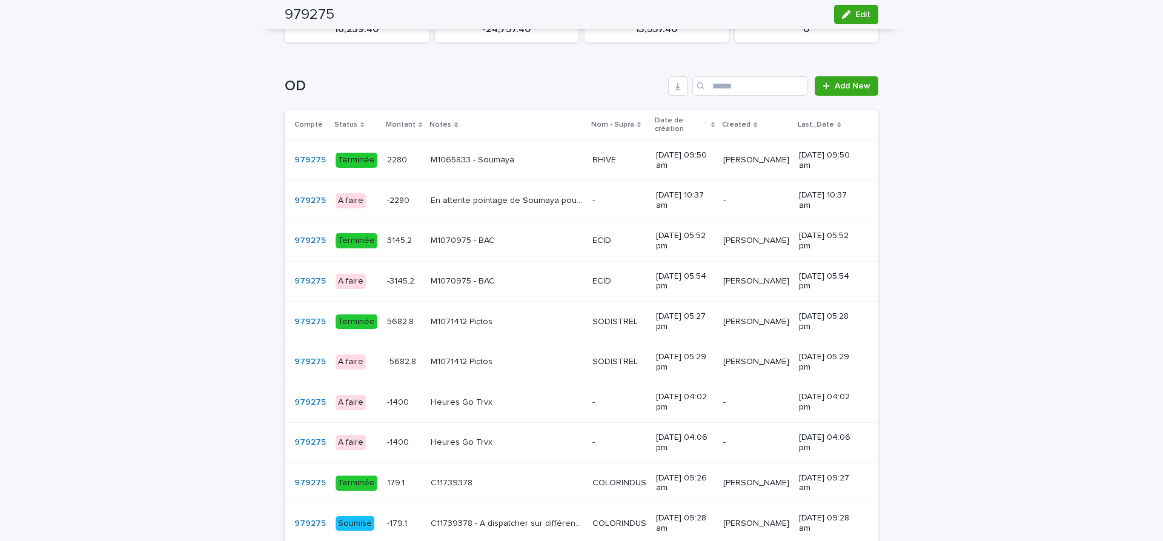
scroll to position [865, 0]
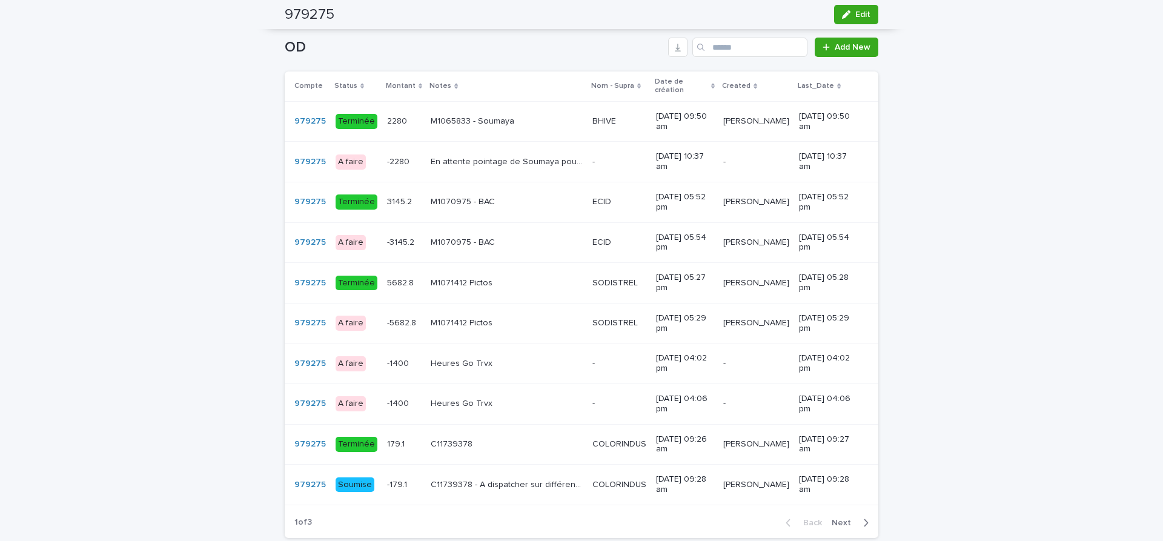
click at [846, 518] on span "Next" at bounding box center [845, 522] width 27 height 8
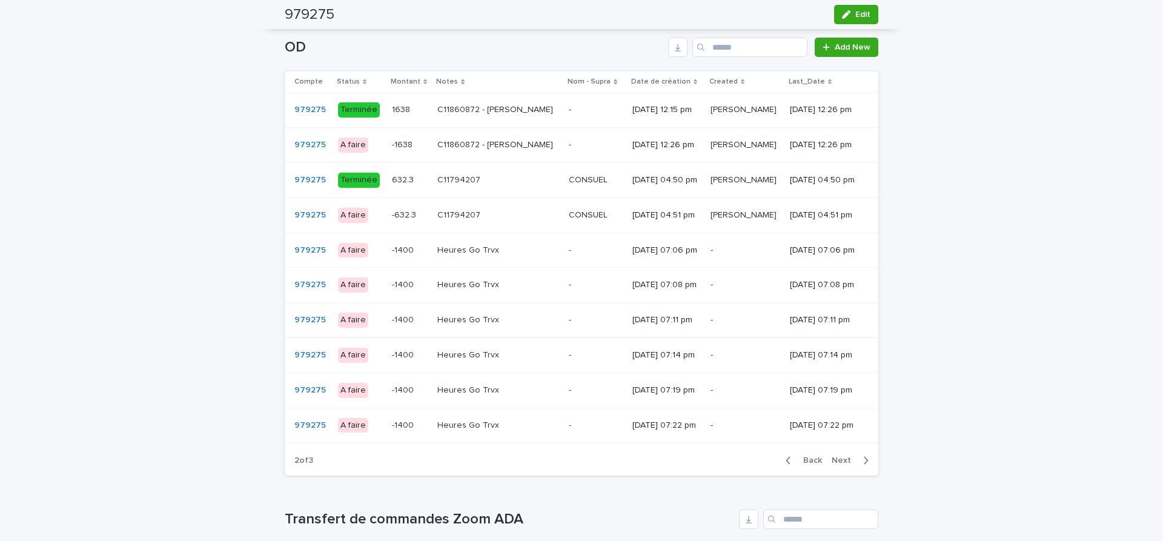
click at [846, 465] on span "Next" at bounding box center [845, 460] width 27 height 8
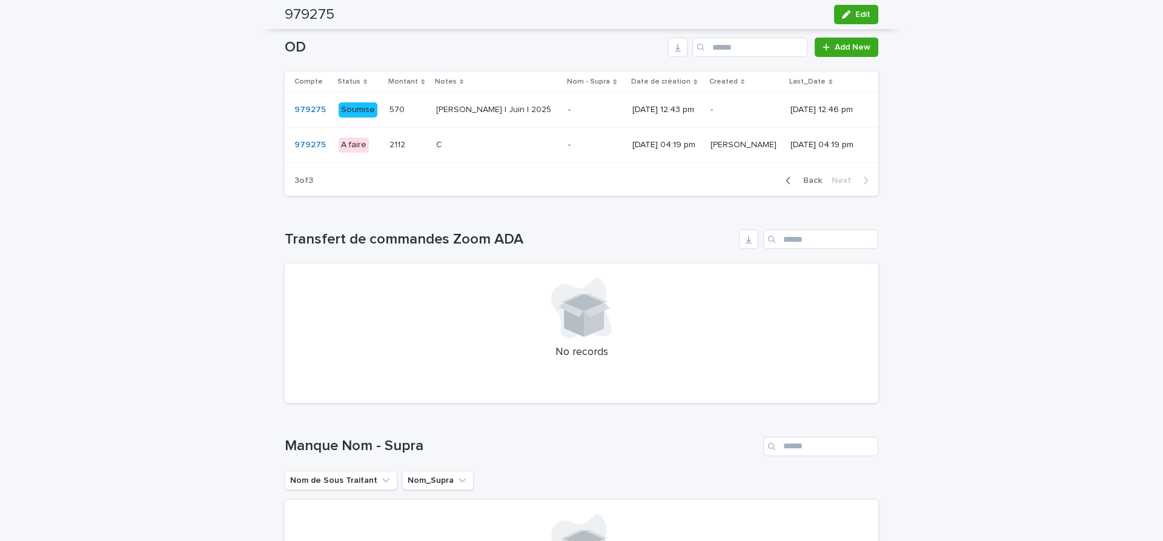
click at [526, 144] on p at bounding box center [497, 145] width 122 height 10
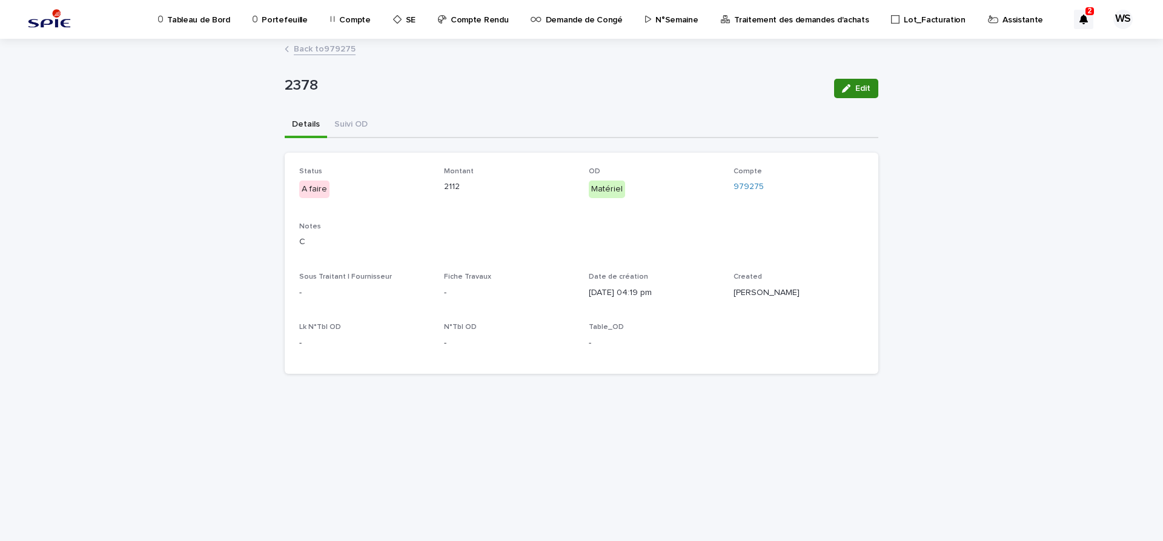
click at [867, 87] on span "Edit" at bounding box center [862, 88] width 15 height 8
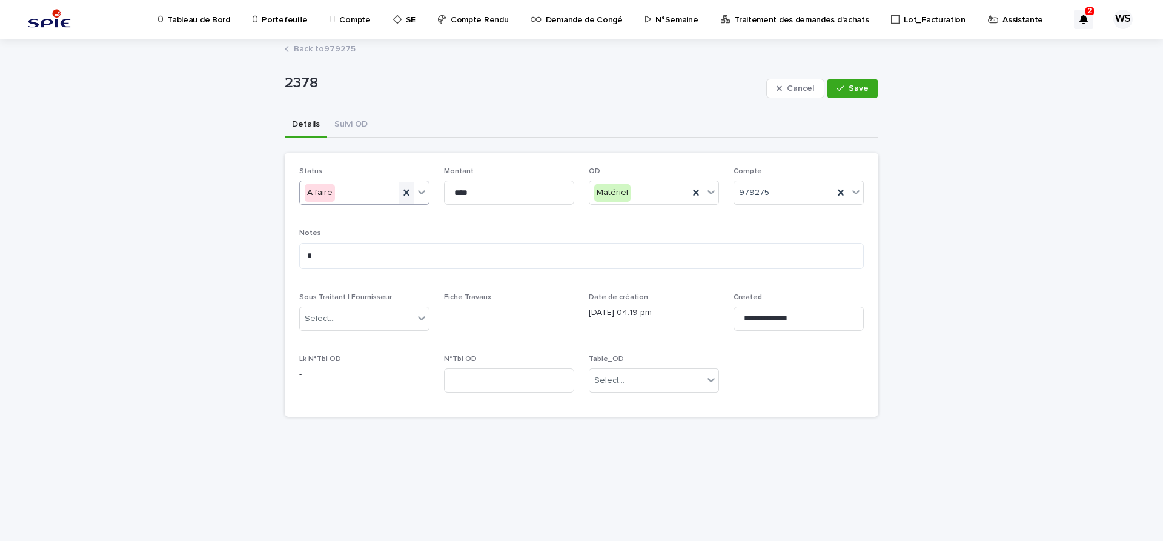
click at [405, 192] on icon at bounding box center [405, 193] width 5 height 6
drag, startPoint x: 493, startPoint y: 194, endPoint x: 310, endPoint y: 176, distance: 184.5
click at [444, 181] on input "****" at bounding box center [509, 193] width 130 height 24
click at [695, 194] on icon at bounding box center [695, 193] width 5 height 6
click at [842, 193] on icon at bounding box center [841, 193] width 12 height 12
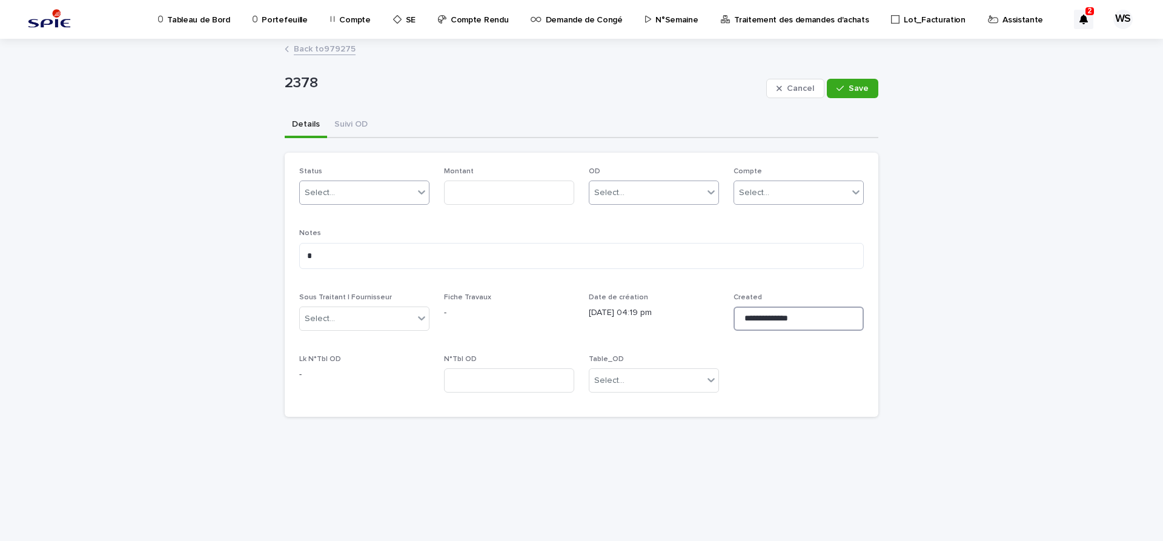
drag, startPoint x: 834, startPoint y: 322, endPoint x: 576, endPoint y: 311, distance: 258.2
click at [734, 311] on input "**********" at bounding box center [799, 318] width 130 height 24
click at [862, 92] on span "Save" at bounding box center [859, 88] width 20 height 8
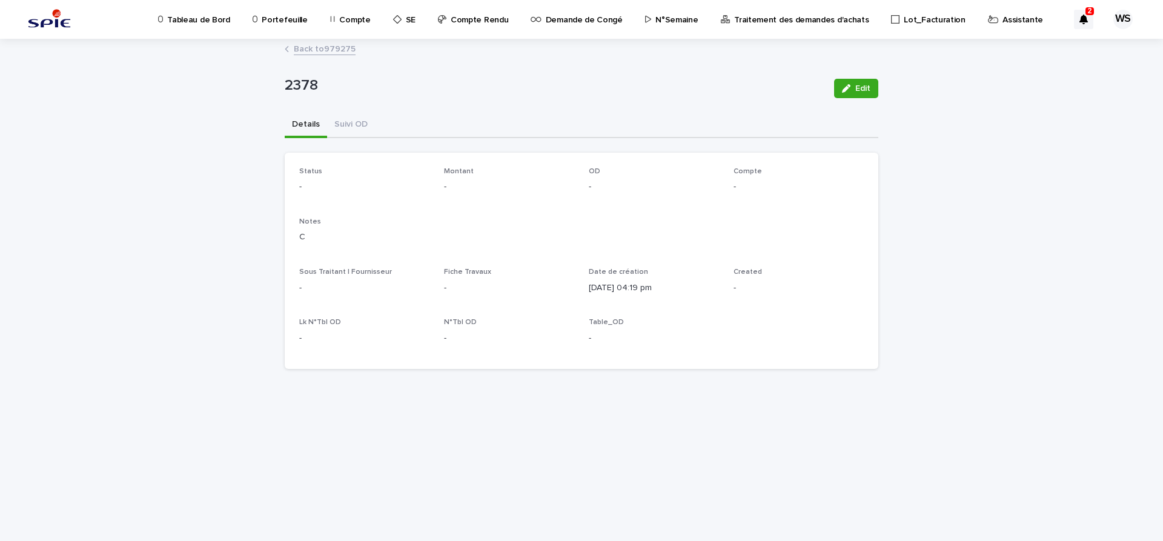
click at [336, 49] on link "Back to 979275" at bounding box center [325, 48] width 62 height 14
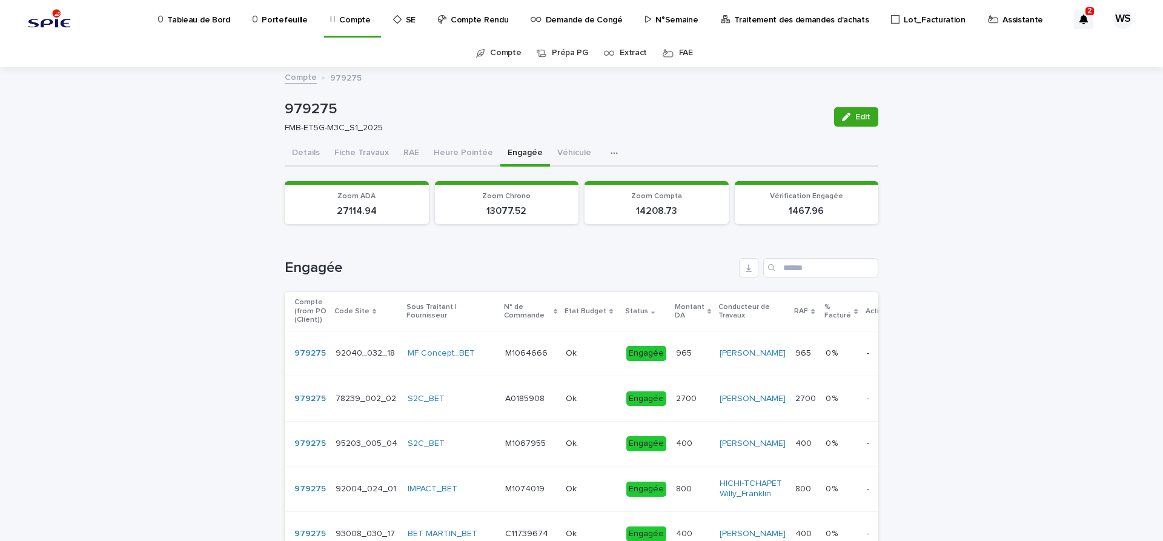
click at [465, 152] on button "Heure Pointée" at bounding box center [463, 153] width 74 height 25
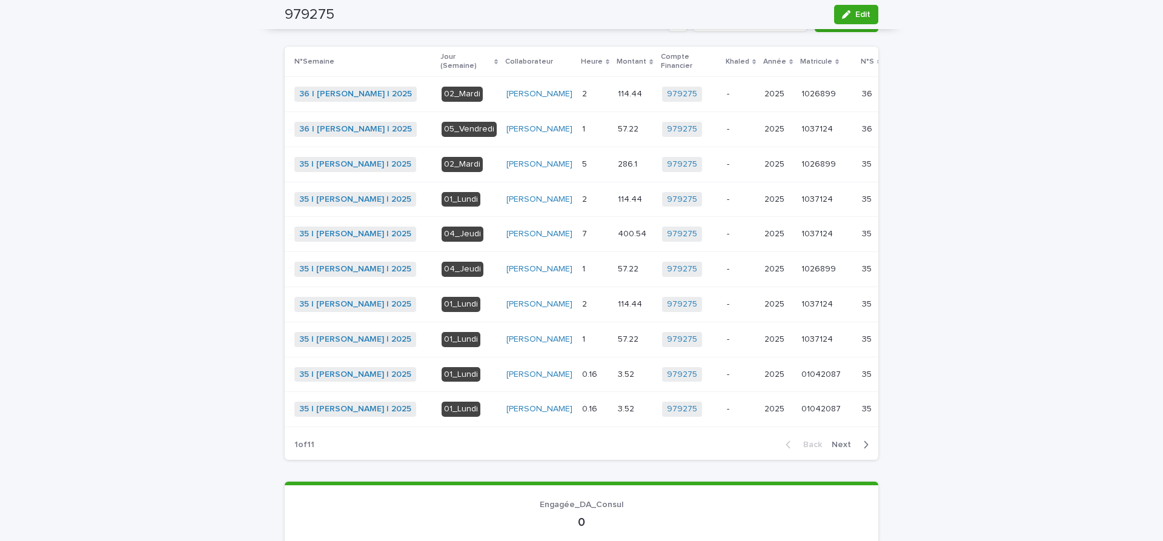
scroll to position [356, 0]
click at [846, 448] on span "Next" at bounding box center [845, 444] width 27 height 8
click at [844, 448] on span "Next" at bounding box center [845, 444] width 27 height 8
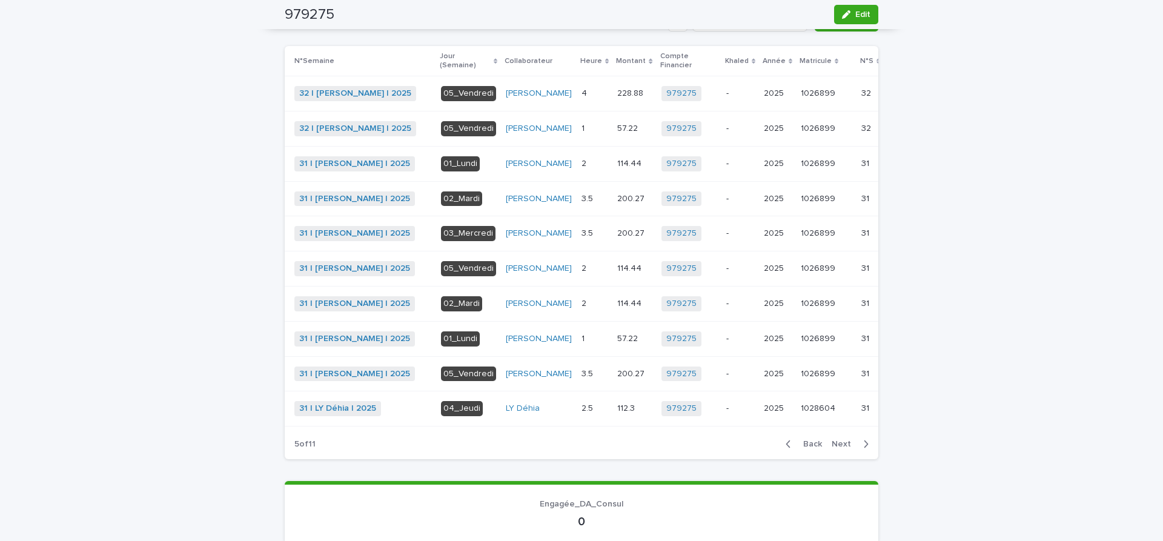
click at [843, 448] on span "Next" at bounding box center [845, 444] width 27 height 8
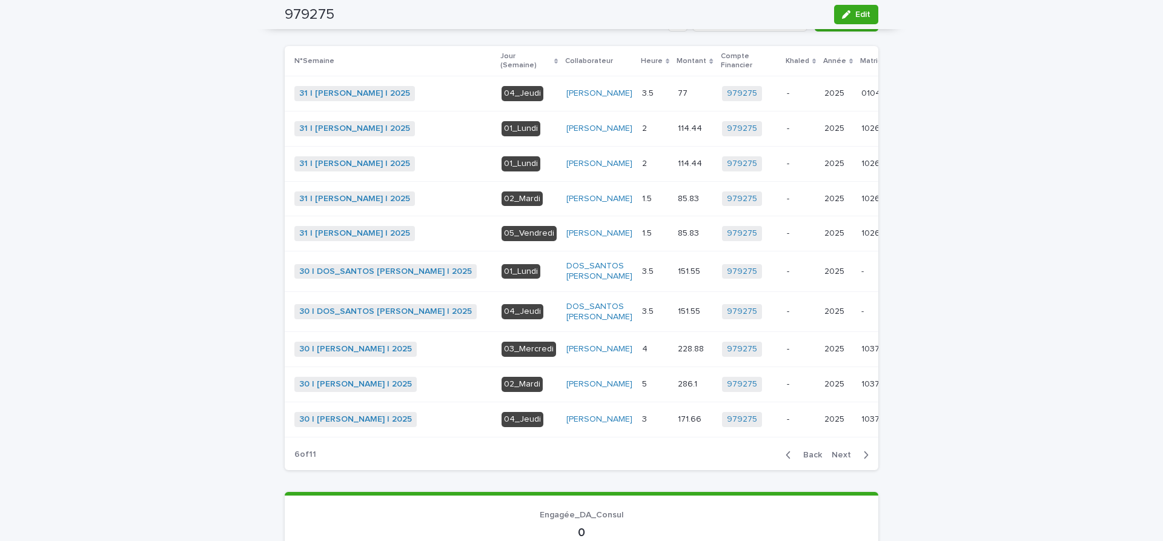
click at [843, 479] on div "Loading... Saving… Heure - Pointé Add New N°Semaine Jour (Semaine) Collaborateu…" at bounding box center [582, 233] width 594 height 491
click at [843, 459] on span "Next" at bounding box center [845, 455] width 27 height 8
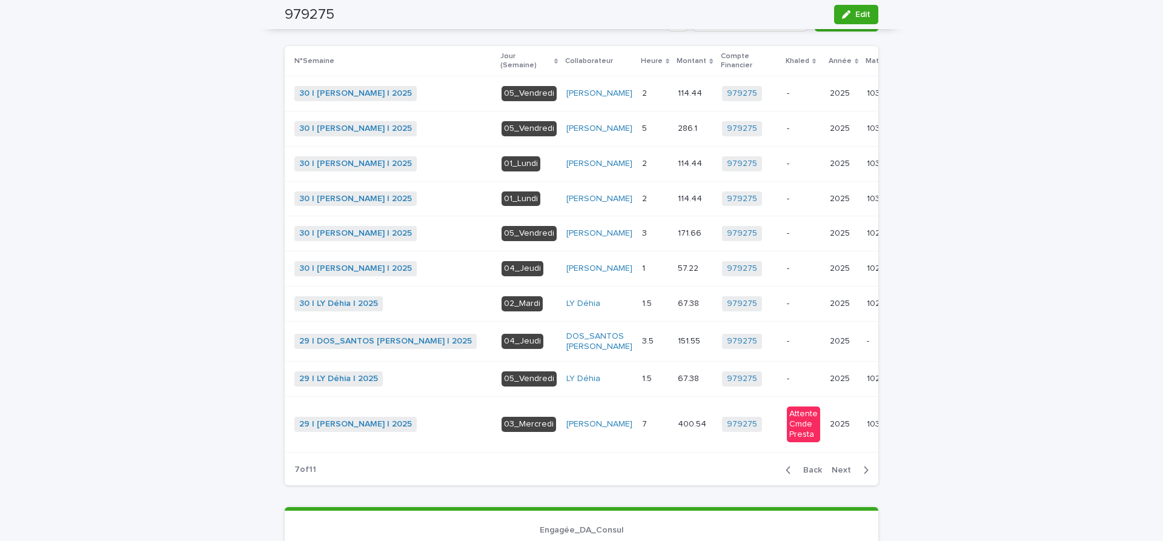
click at [841, 474] on span "Next" at bounding box center [845, 470] width 27 height 8
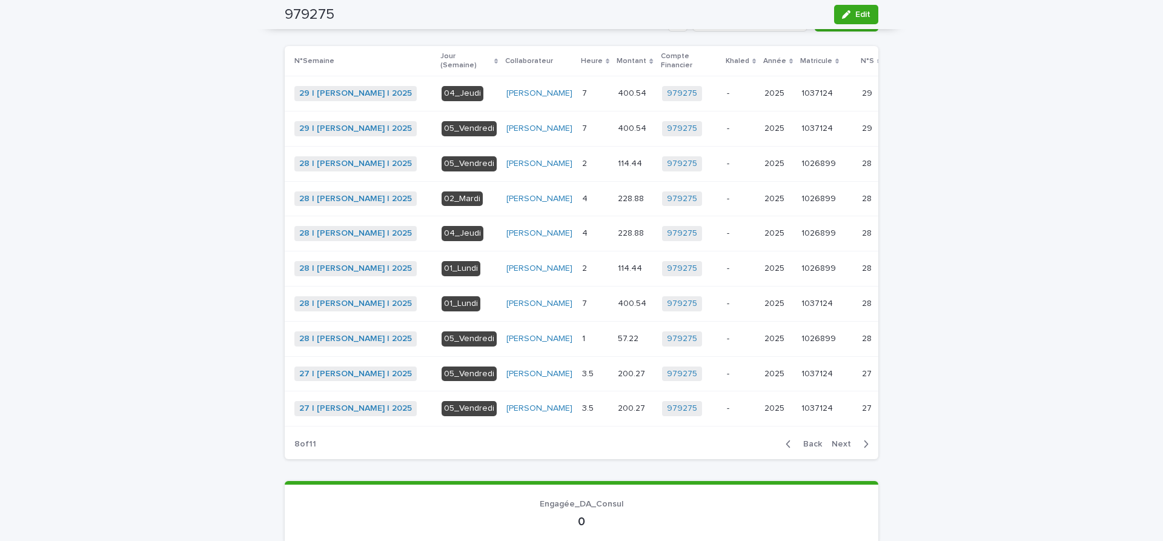
click at [843, 448] on span "Next" at bounding box center [845, 444] width 27 height 8
click at [846, 448] on span "Next" at bounding box center [845, 444] width 27 height 8
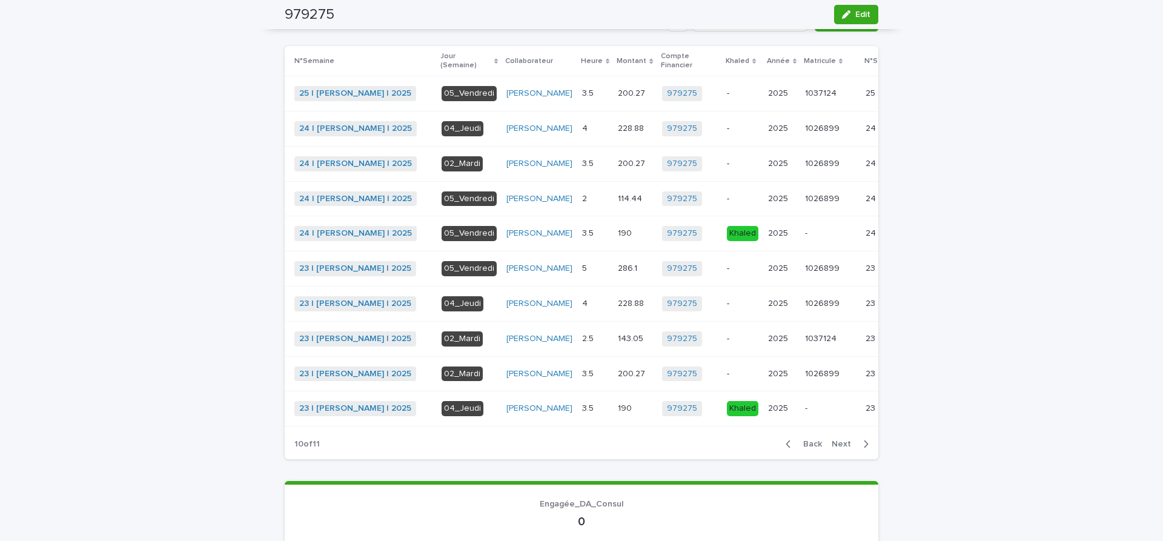
click at [840, 448] on span "Next" at bounding box center [845, 444] width 27 height 8
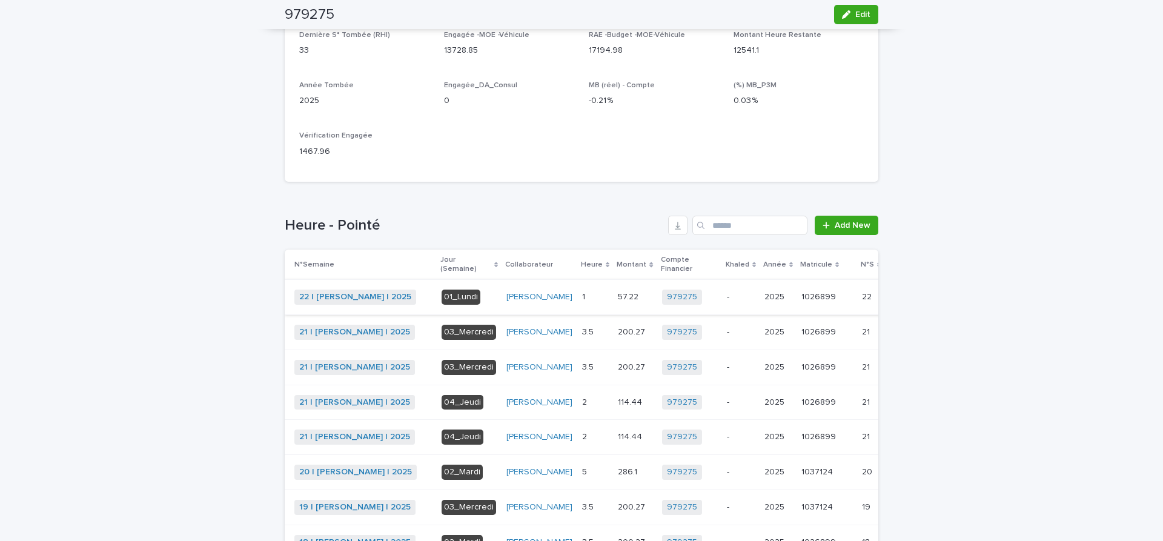
scroll to position [0, 0]
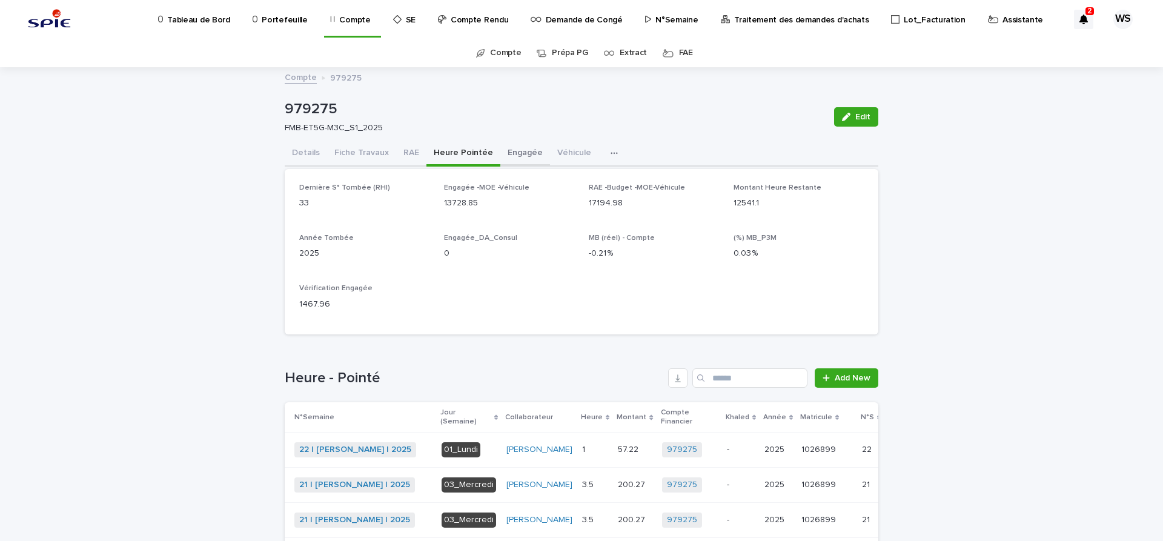
click at [522, 153] on button "Engagée" at bounding box center [525, 153] width 50 height 25
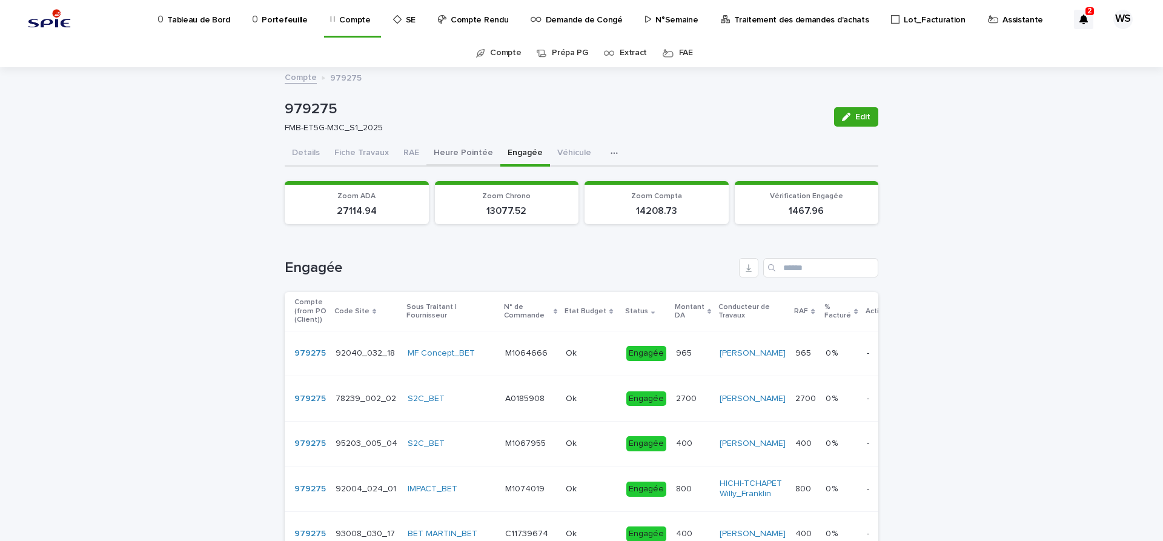
click at [468, 153] on button "Heure Pointée" at bounding box center [463, 153] width 74 height 25
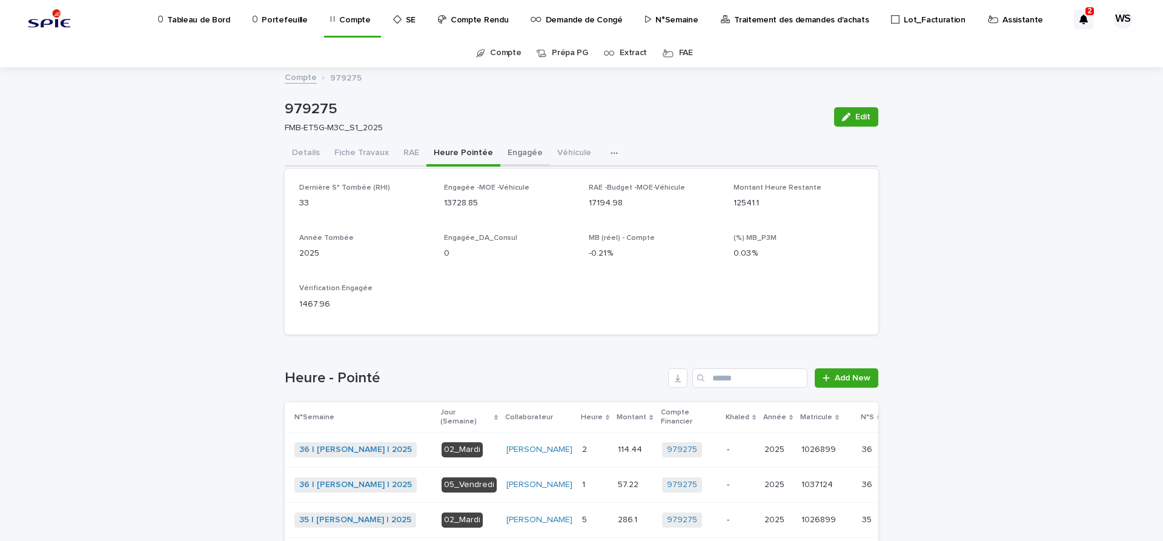
click at [517, 152] on button "Engagée" at bounding box center [525, 153] width 50 height 25
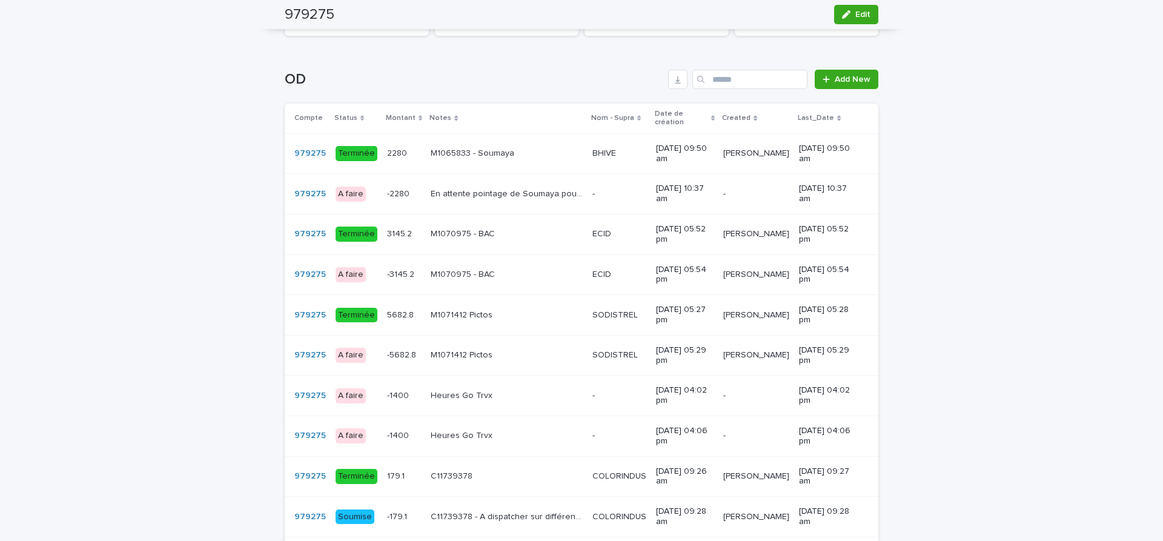
scroll to position [916, 0]
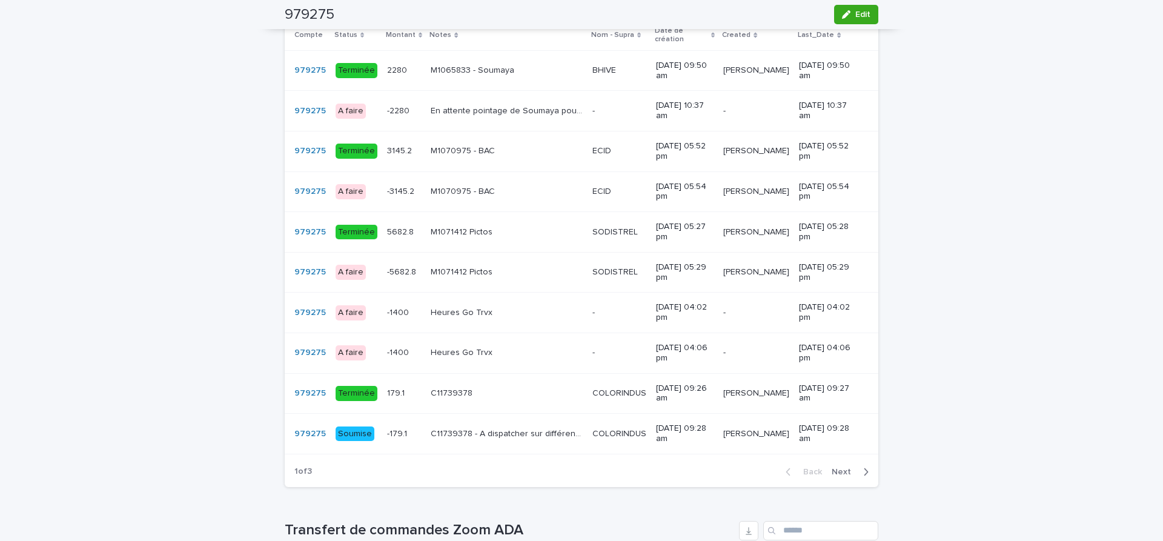
click at [841, 468] on span "Next" at bounding box center [845, 472] width 27 height 8
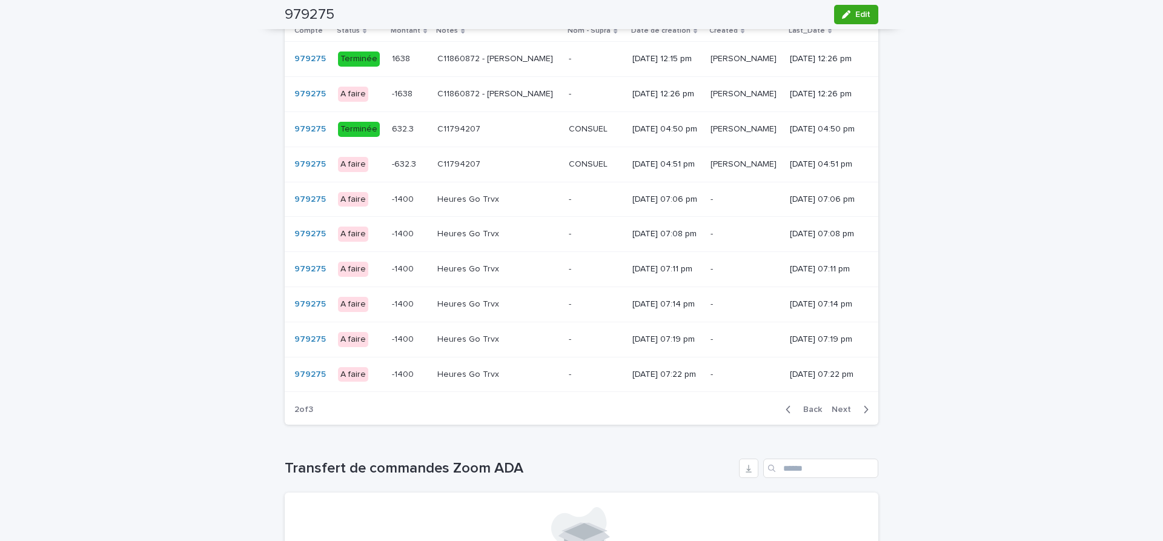
click at [844, 414] on span "Next" at bounding box center [845, 409] width 27 height 8
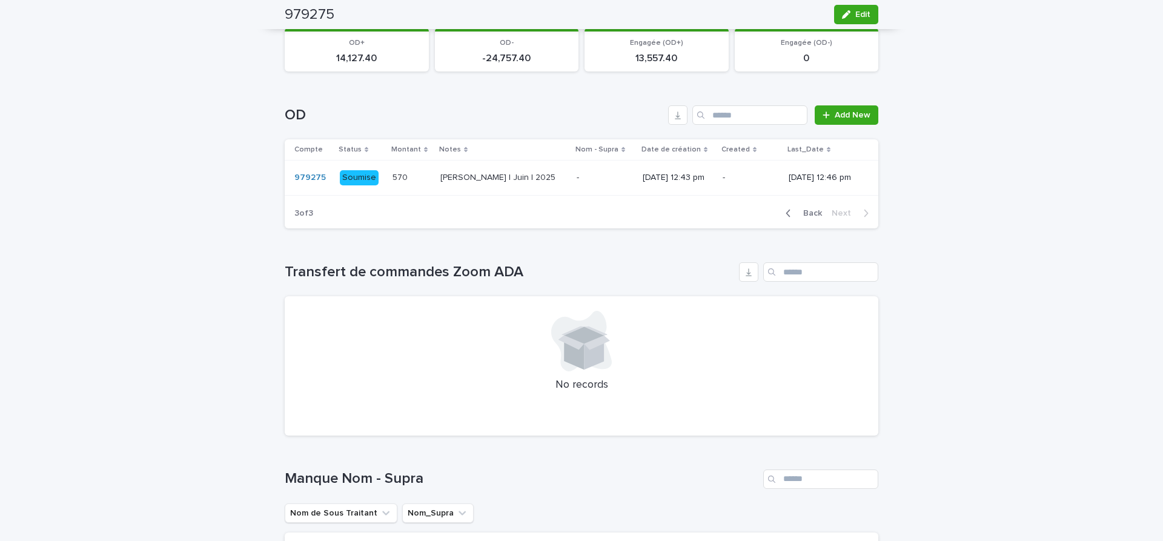
scroll to position [746, 0]
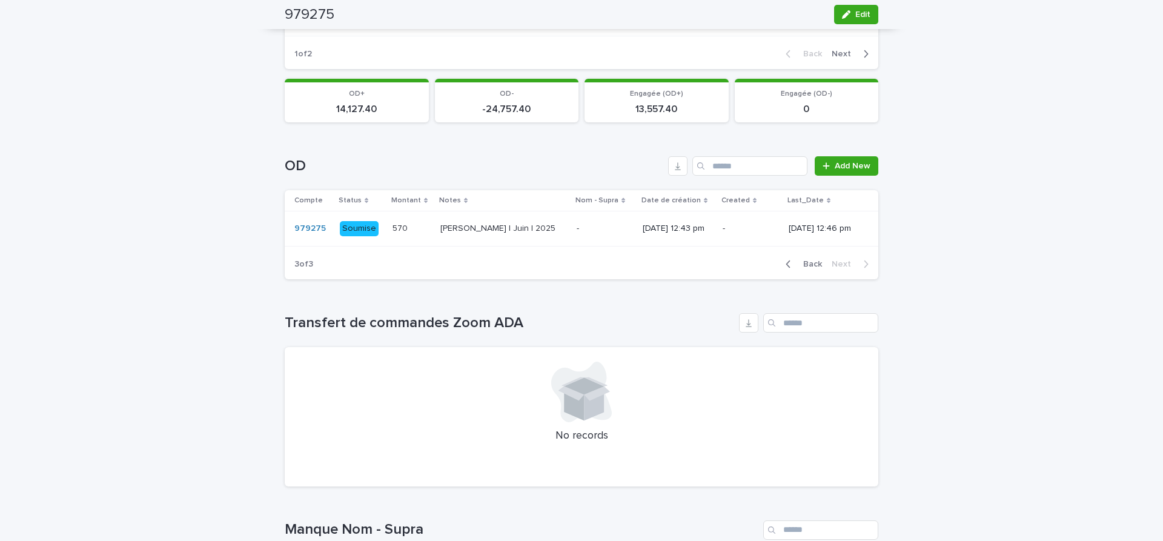
click at [812, 268] on span "Back" at bounding box center [809, 264] width 26 height 8
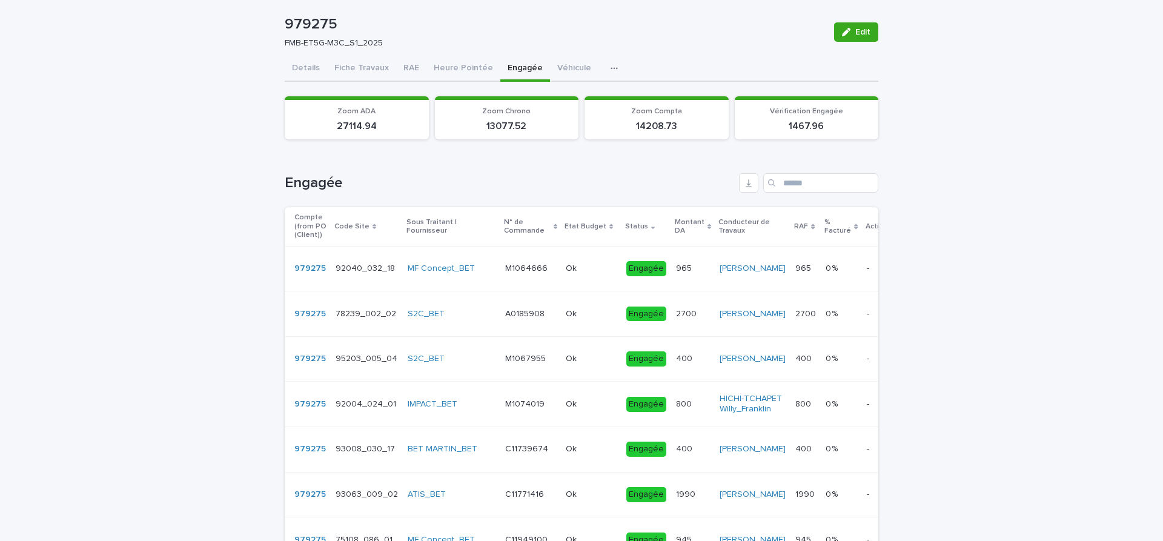
scroll to position [0, 0]
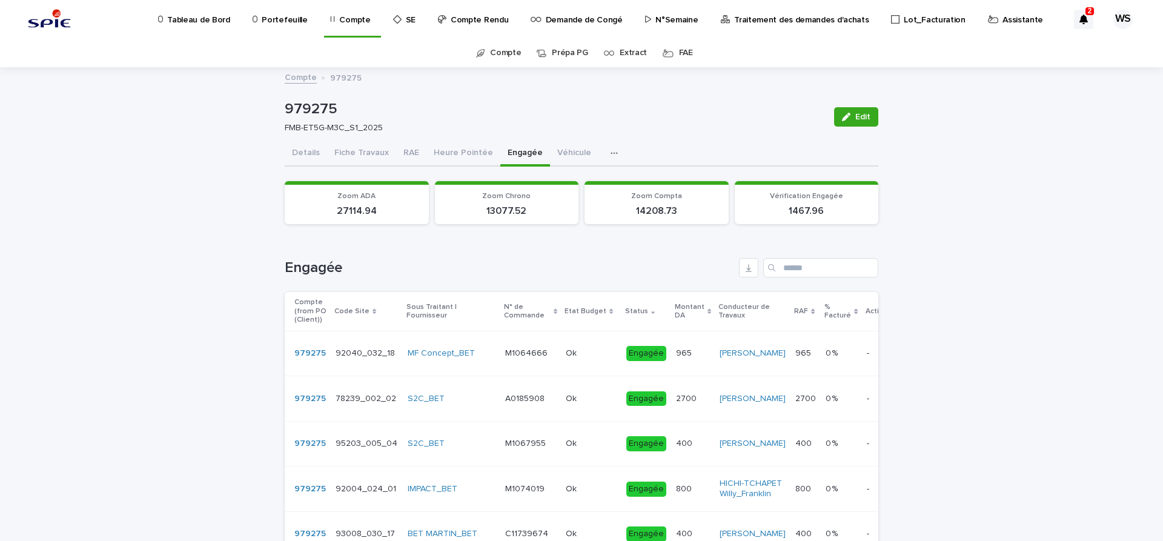
click at [1002, 18] on p "Assistante" at bounding box center [1022, 12] width 41 height 25
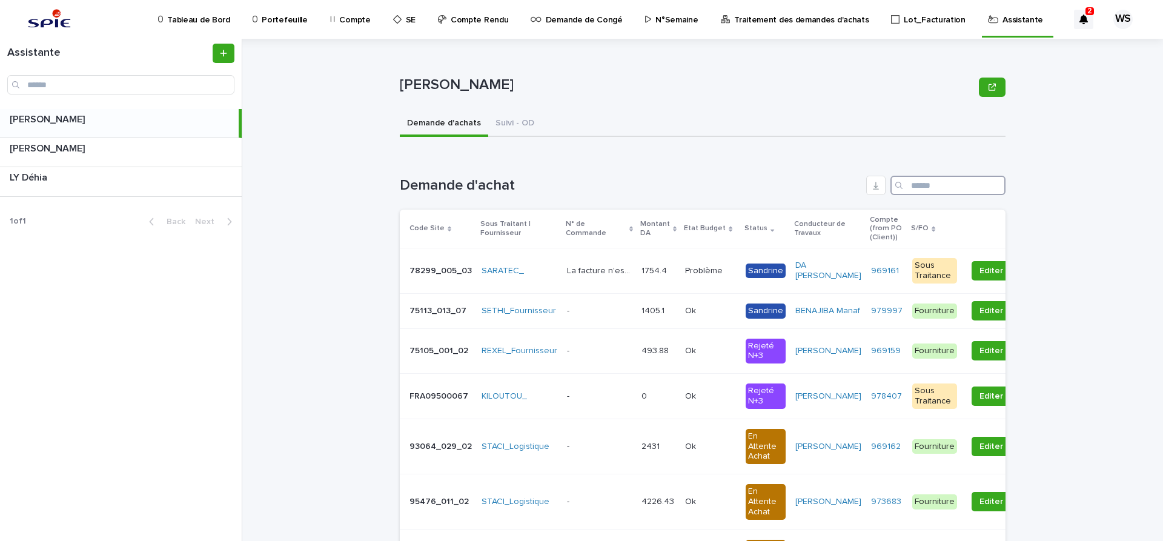
click at [932, 185] on input "Search" at bounding box center [947, 185] width 115 height 19
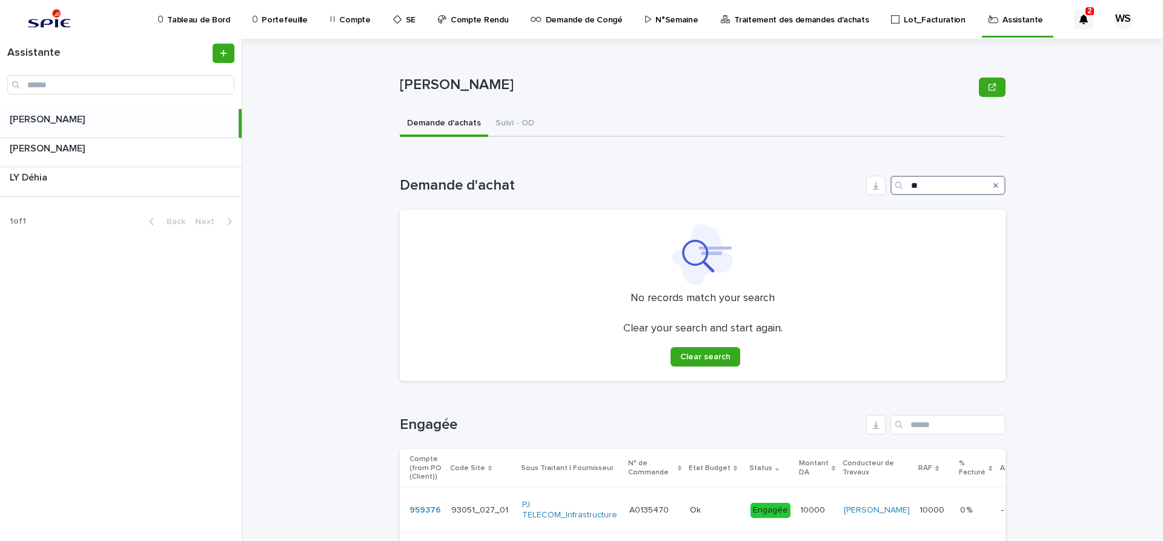
type input "*"
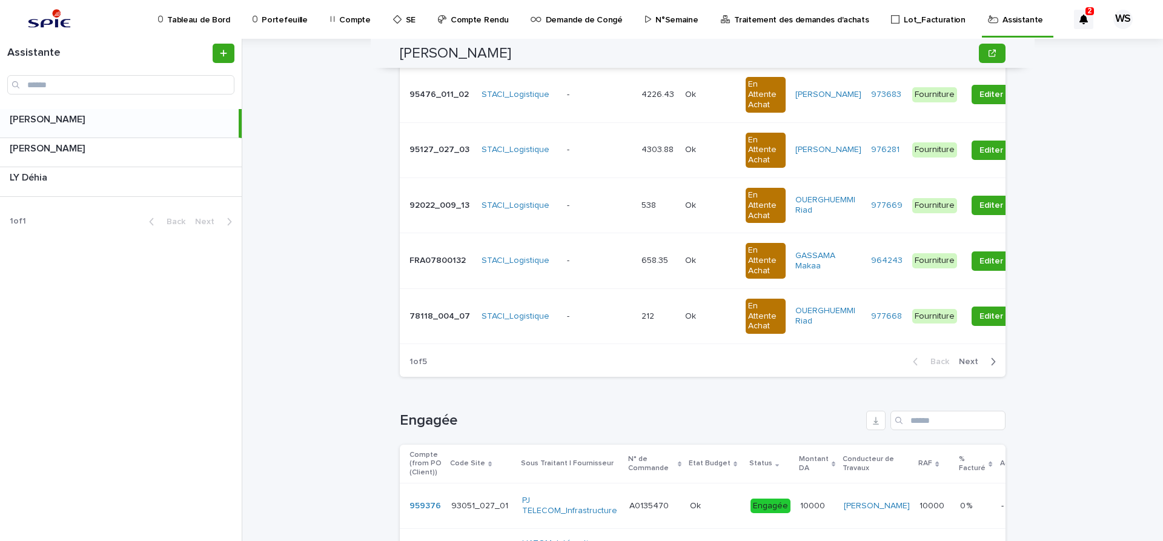
scroll to position [611, 0]
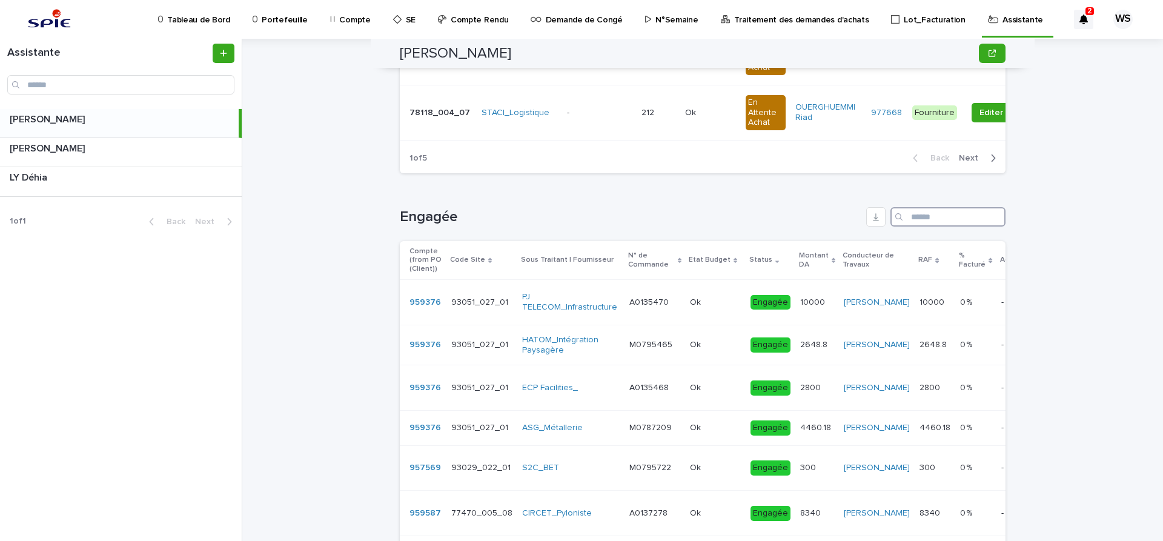
click at [942, 224] on input "Search" at bounding box center [947, 216] width 115 height 19
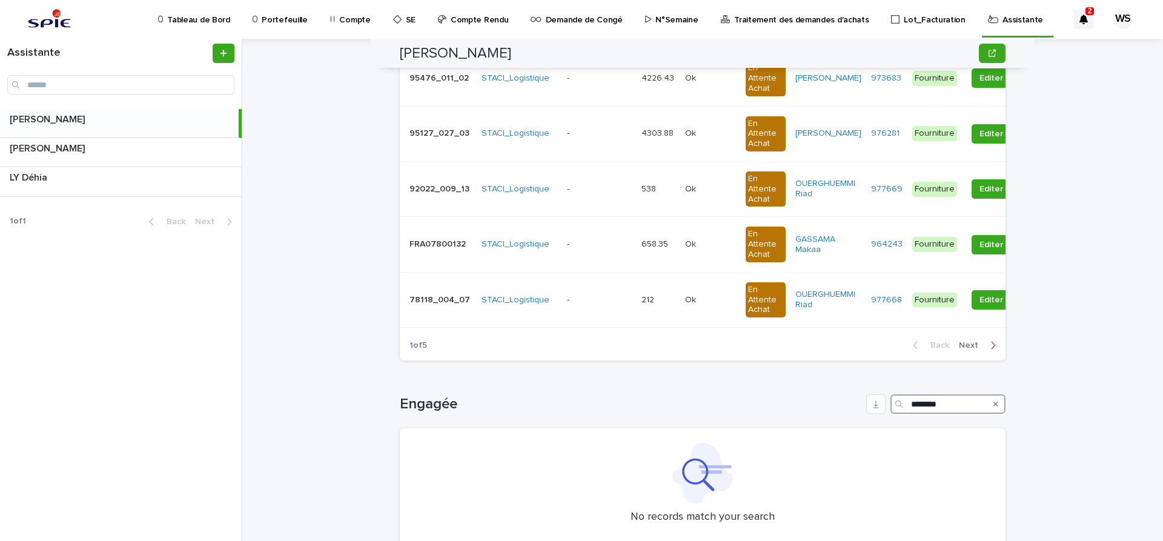
scroll to position [436, 0]
type input "*"
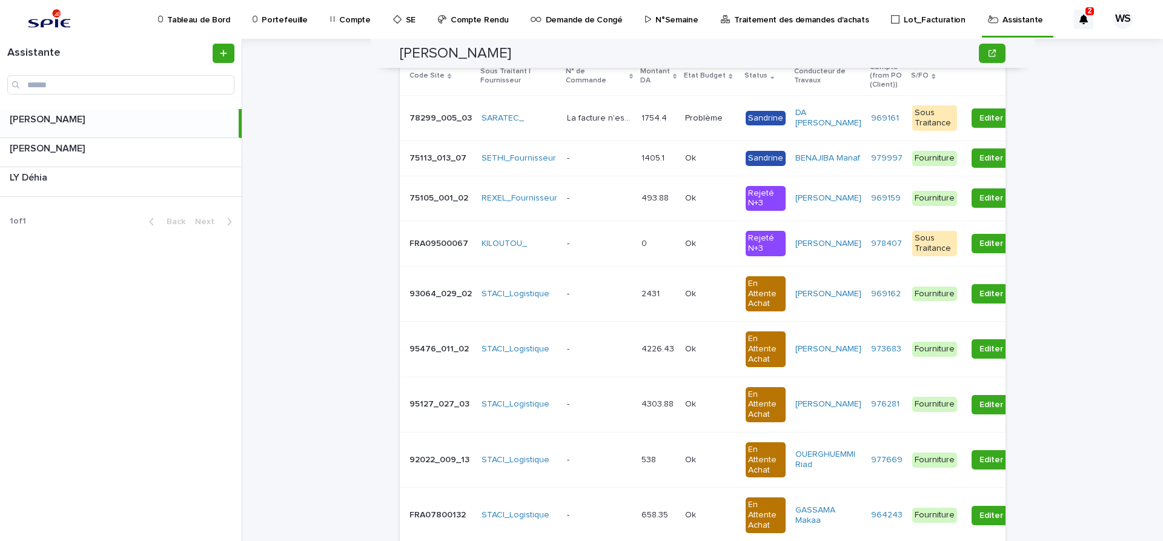
scroll to position [0, 0]
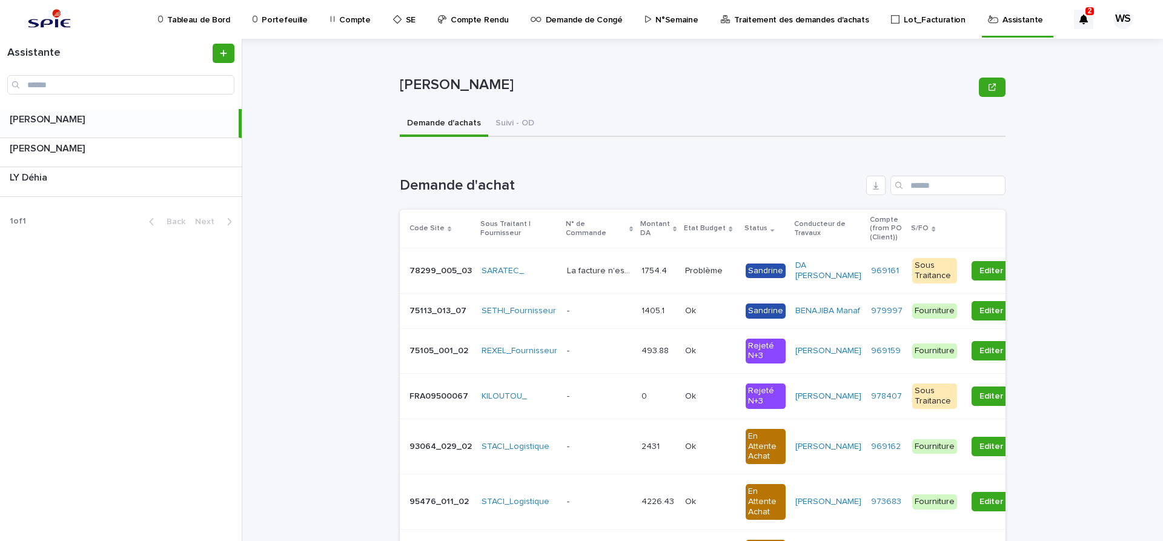
click at [345, 21] on p "Compte" at bounding box center [354, 12] width 31 height 25
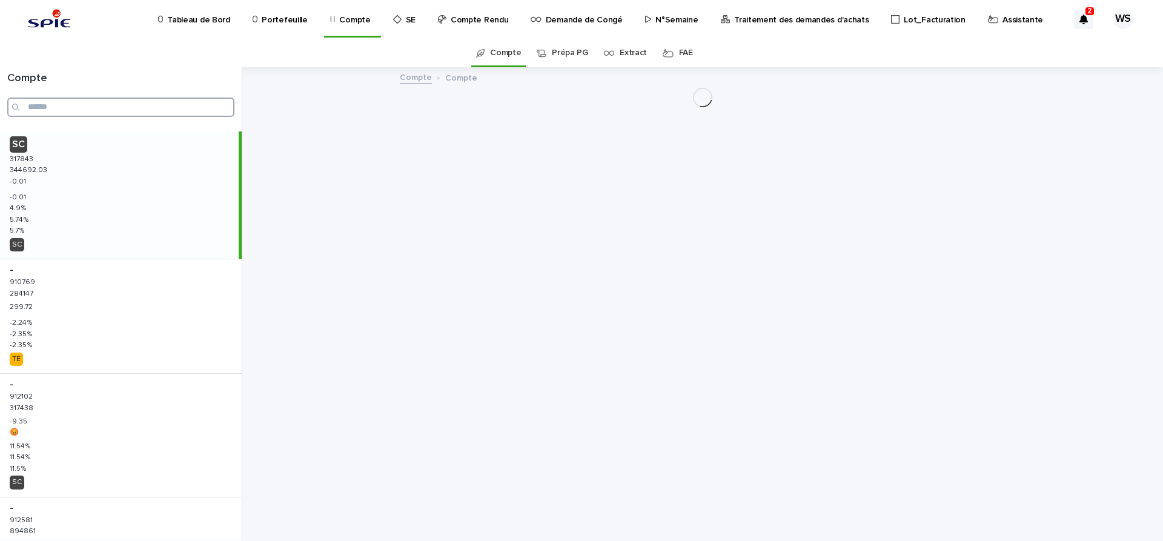
click at [69, 104] on input "Search" at bounding box center [120, 107] width 227 height 19
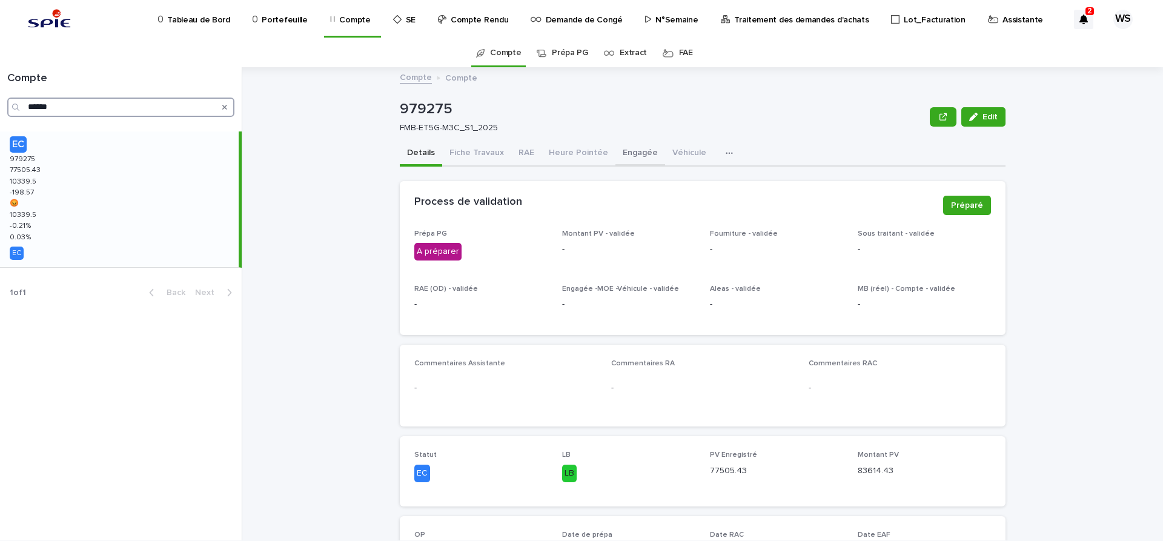
type input "******"
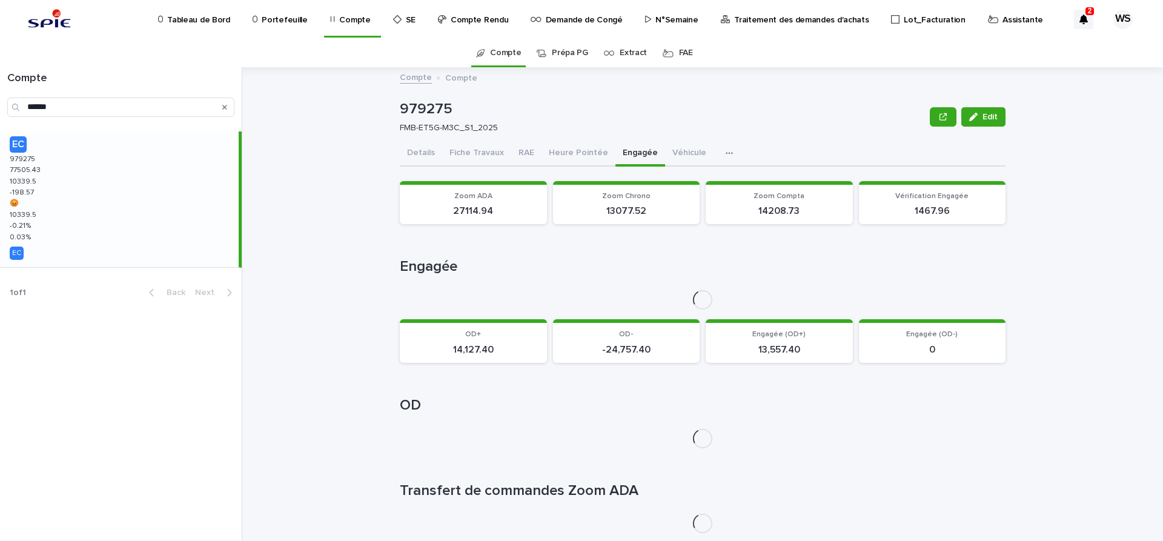
click at [633, 151] on button "Engagée" at bounding box center [640, 153] width 50 height 25
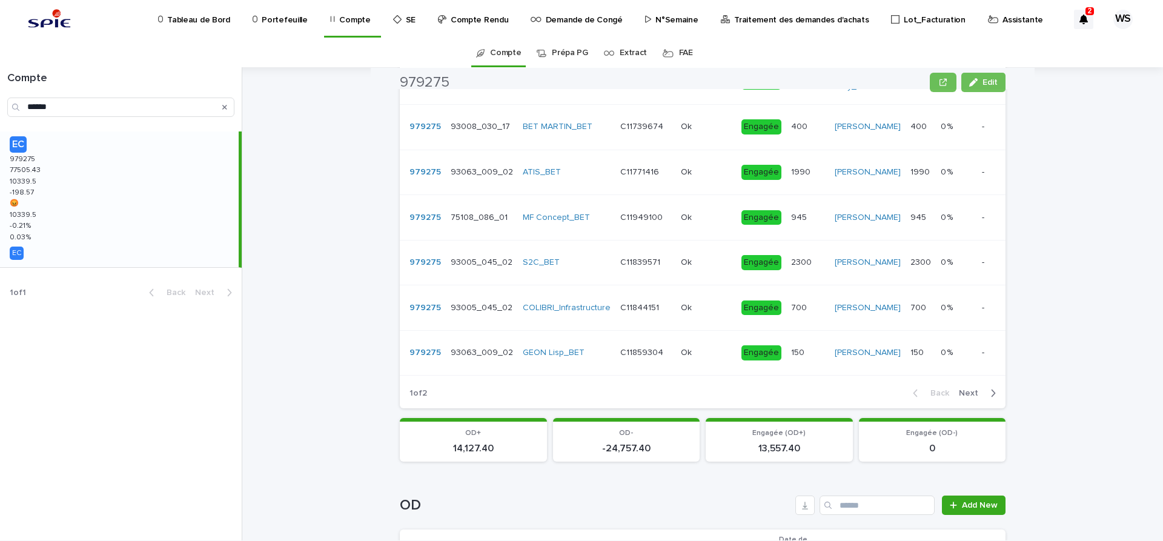
scroll to position [611, 0]
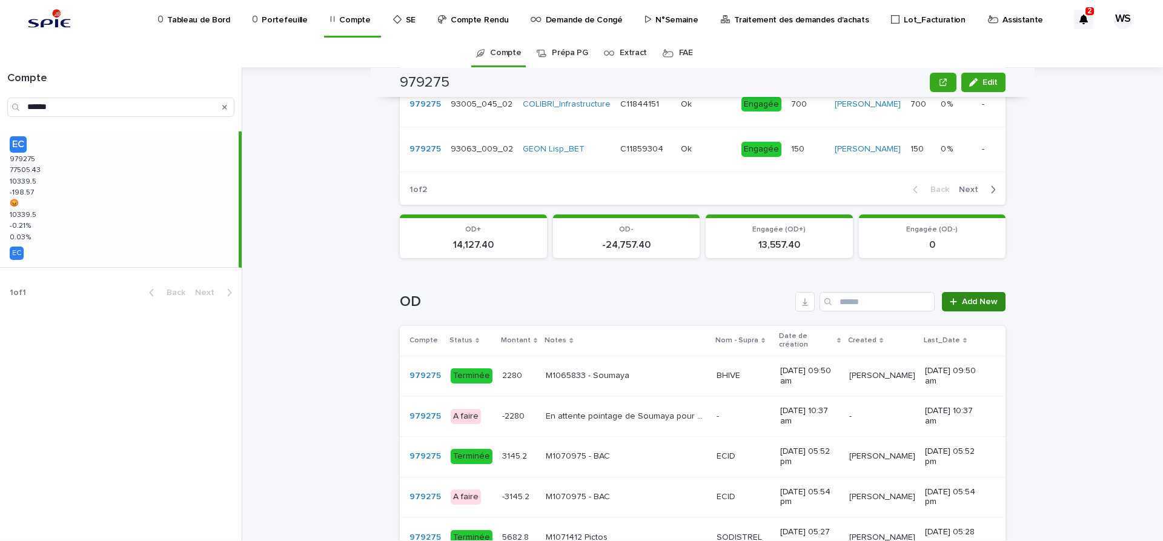
click at [992, 306] on span "Add New" at bounding box center [980, 301] width 36 height 8
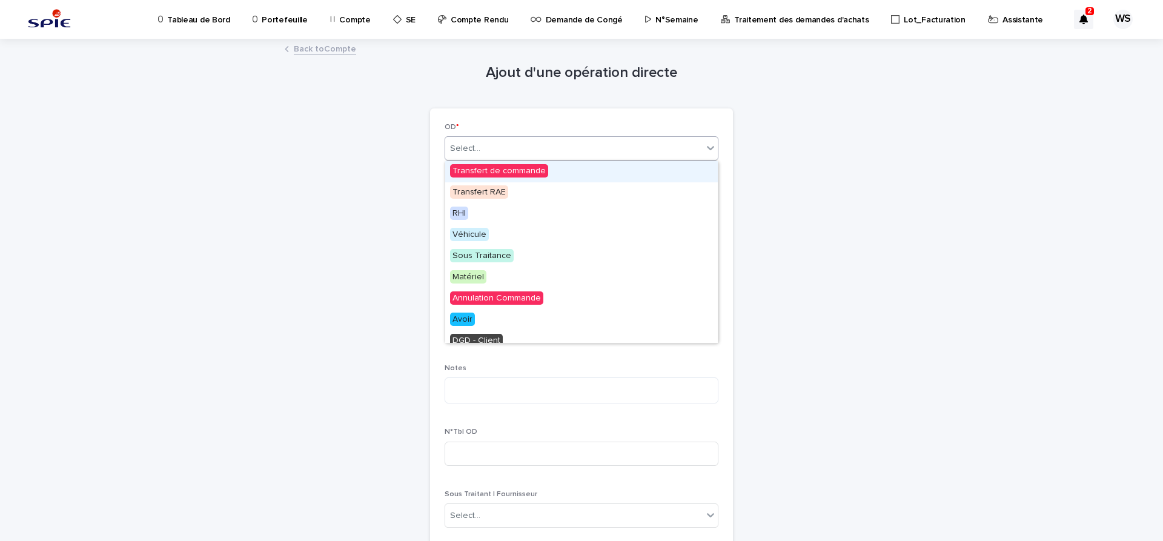
click at [473, 149] on div "Select..." at bounding box center [465, 148] width 30 height 13
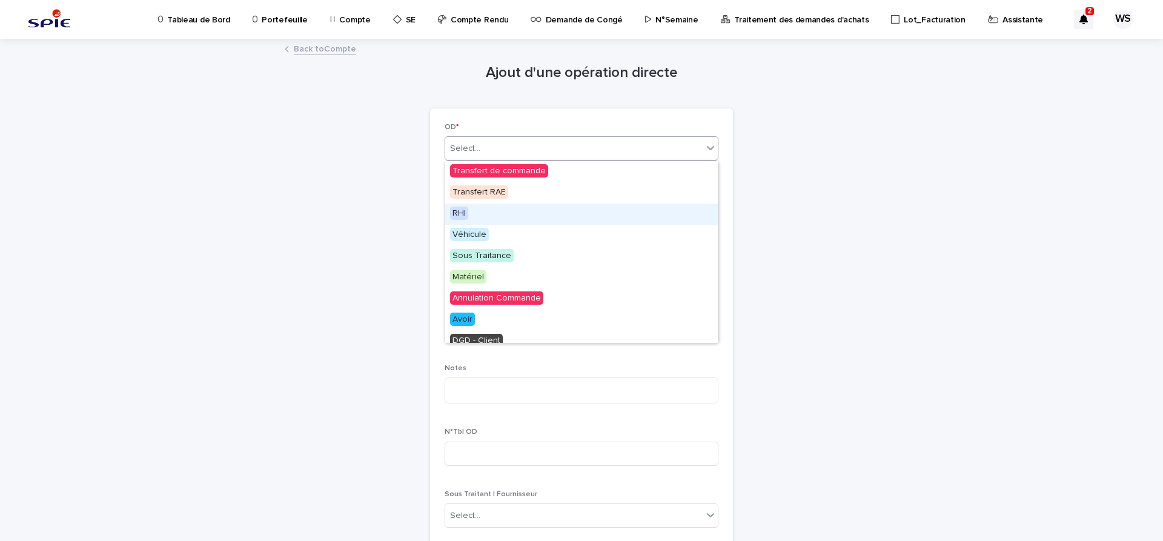
click at [457, 214] on span "RHI" at bounding box center [459, 213] width 18 height 13
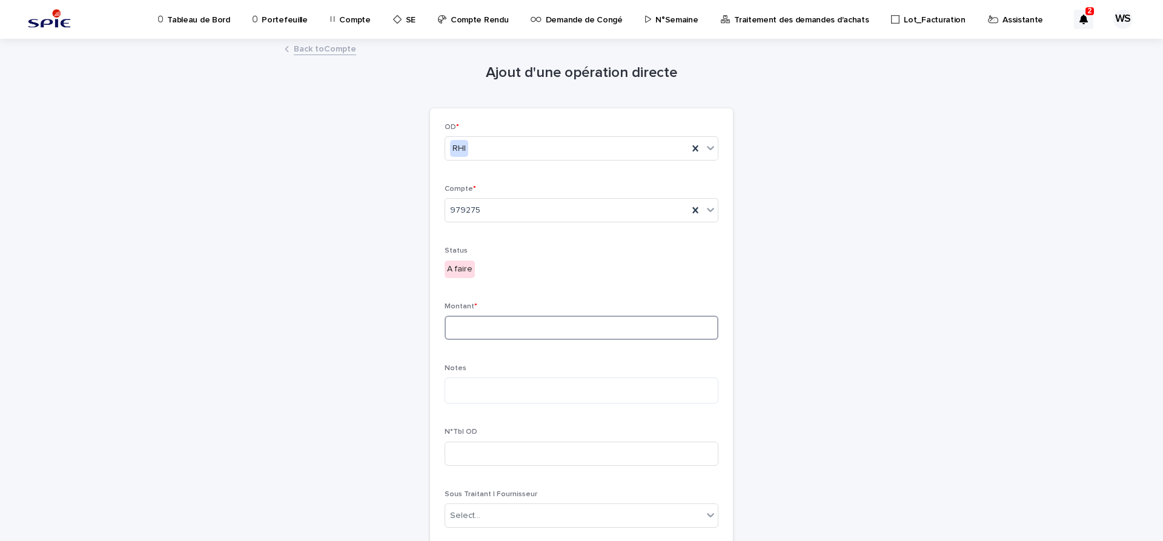
click at [529, 325] on input at bounding box center [582, 328] width 274 height 24
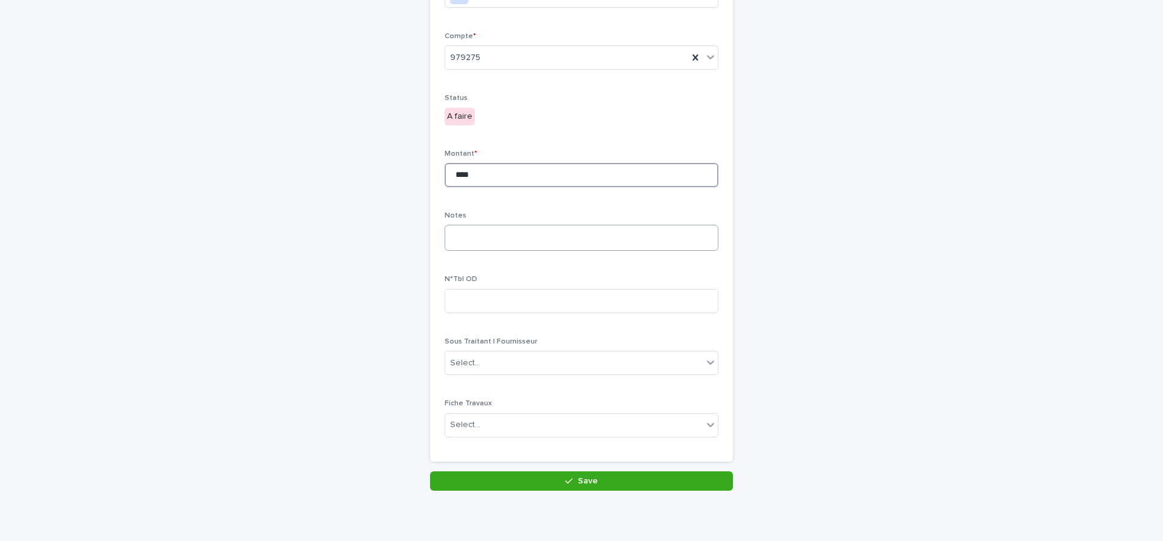
type input "****"
click at [518, 243] on textarea at bounding box center [582, 238] width 274 height 26
click at [521, 230] on textarea "********" at bounding box center [582, 238] width 274 height 26
type textarea "**********"
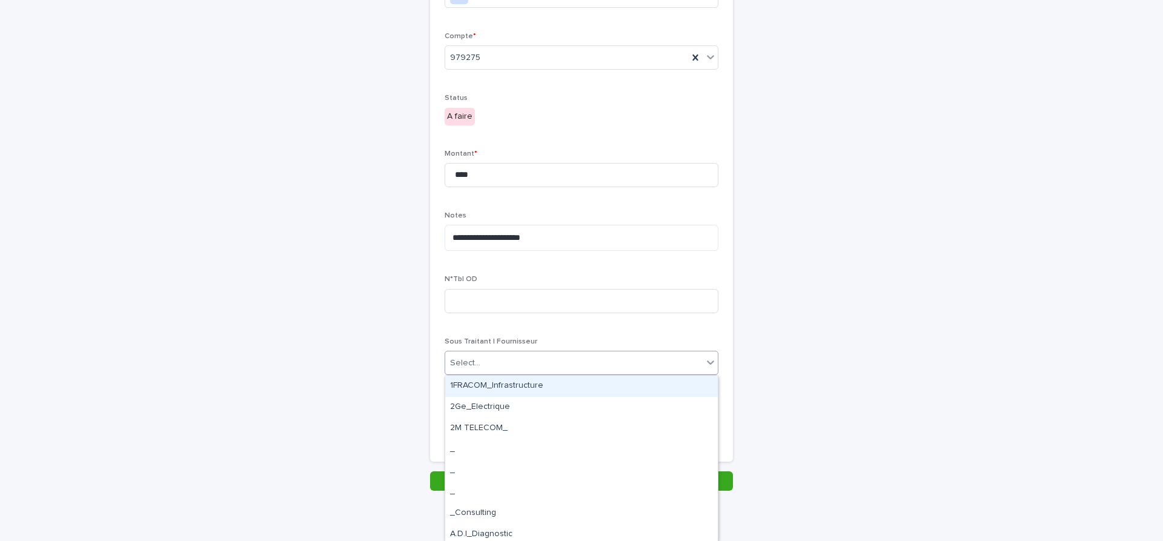
click at [523, 359] on div "Select..." at bounding box center [573, 363] width 257 height 20
type input "**"
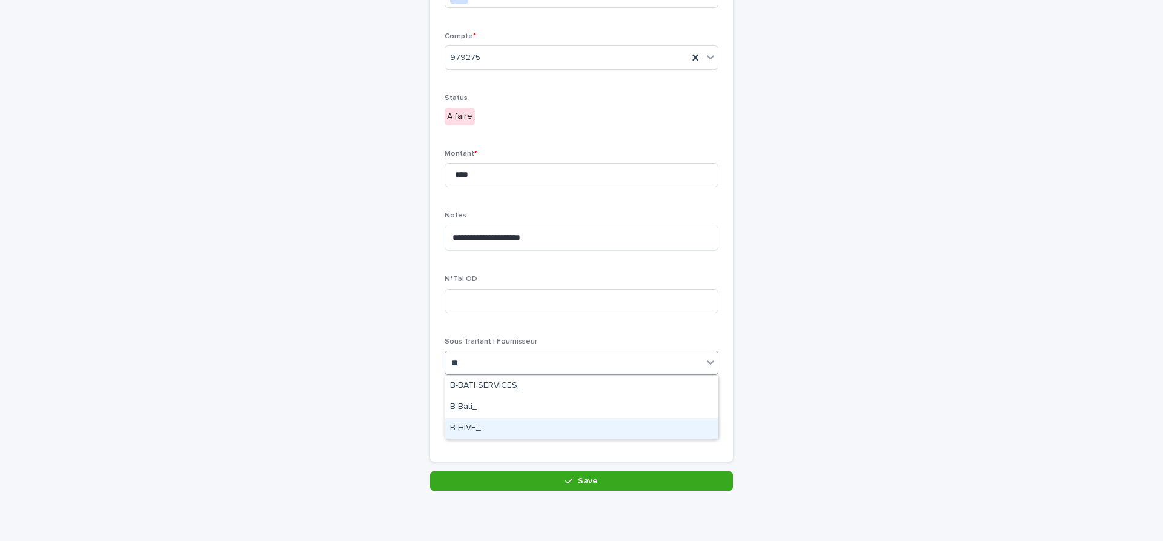
click at [490, 428] on div "B-HIVE_" at bounding box center [581, 428] width 273 height 21
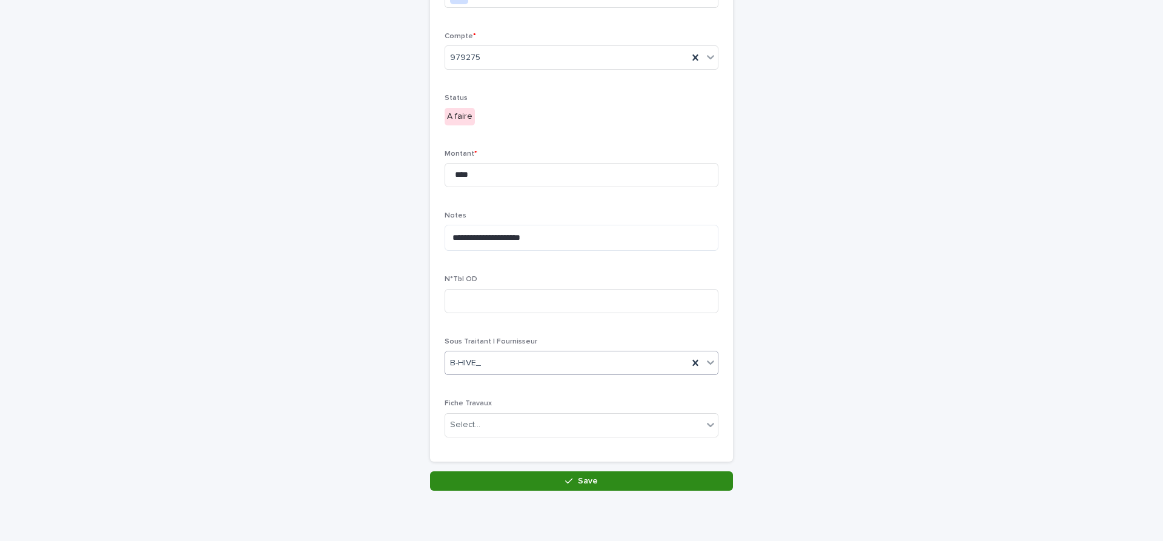
click at [628, 478] on button "Save" at bounding box center [581, 480] width 303 height 19
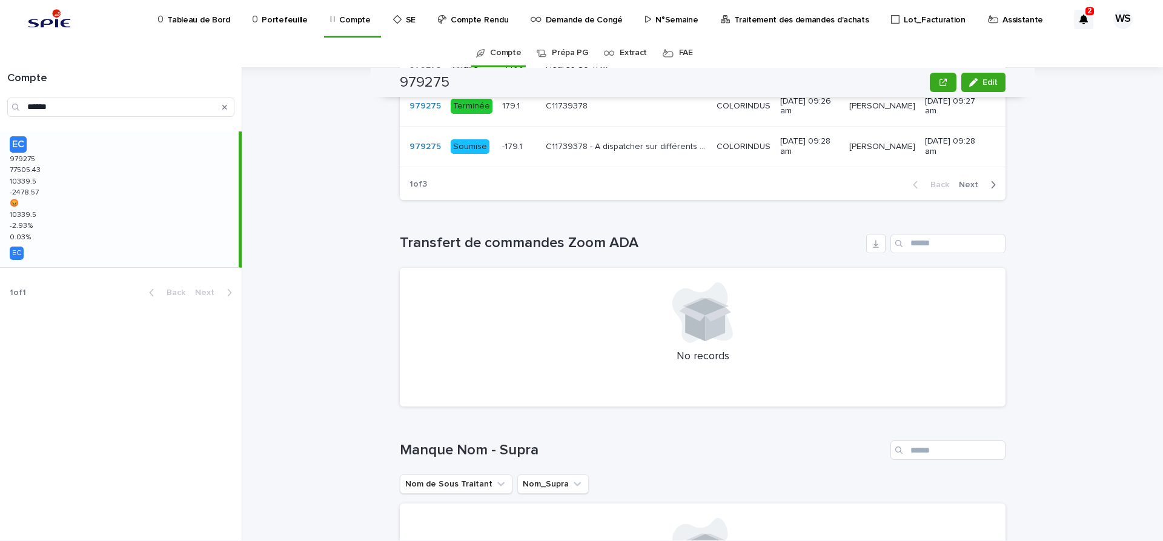
scroll to position [1221, 0]
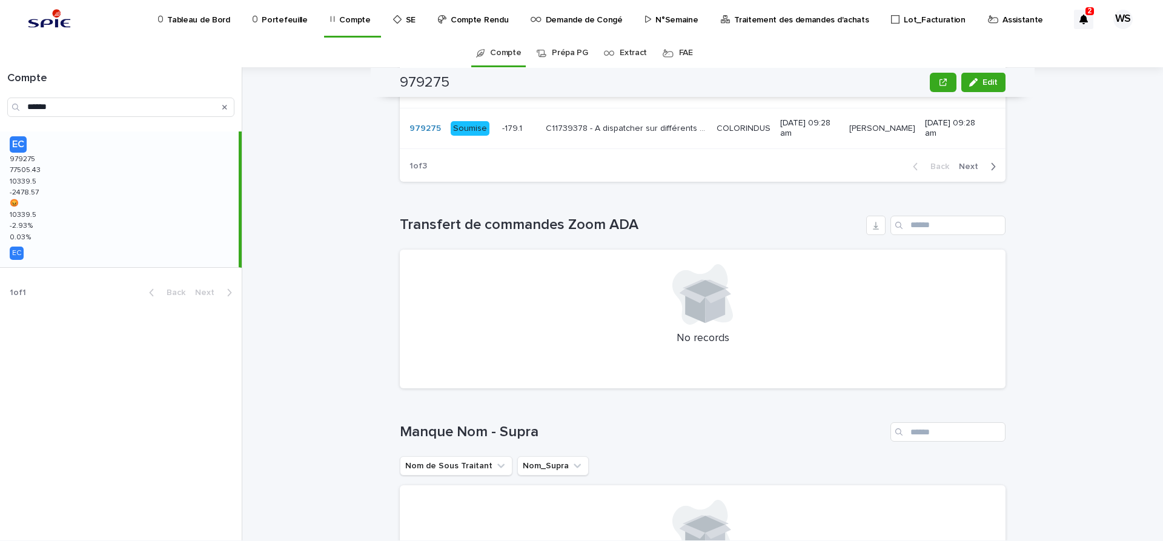
click at [972, 164] on span "Next" at bounding box center [972, 166] width 27 height 8
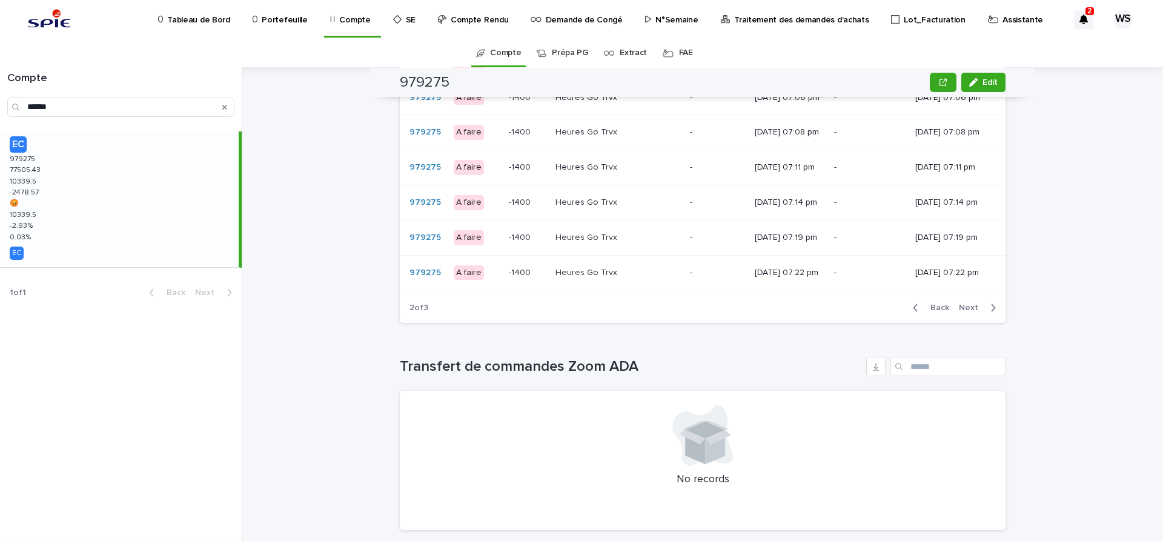
click at [969, 311] on span "Next" at bounding box center [972, 307] width 27 height 8
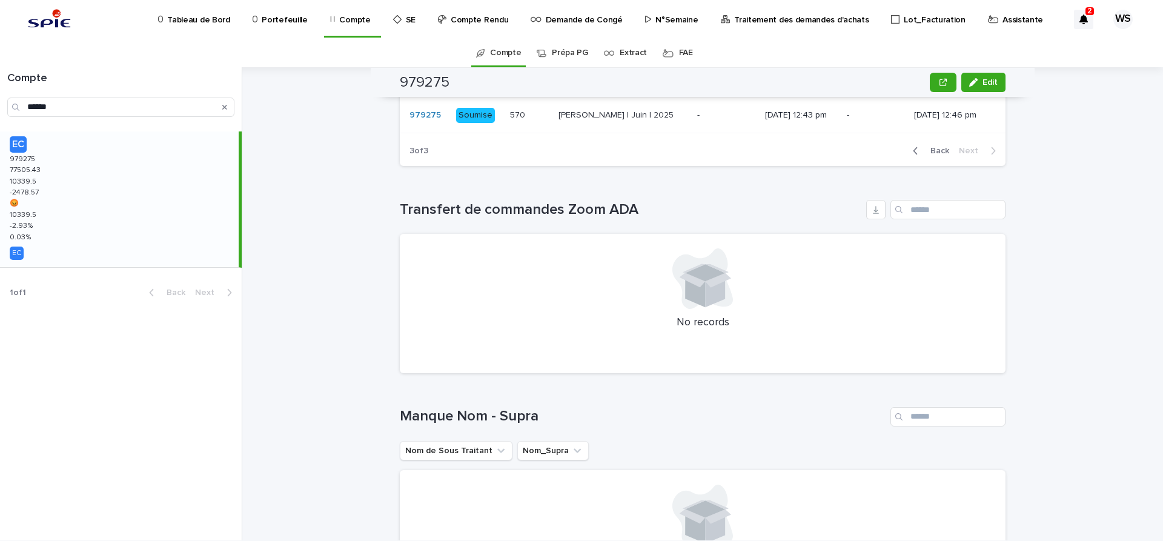
scroll to position [877, 0]
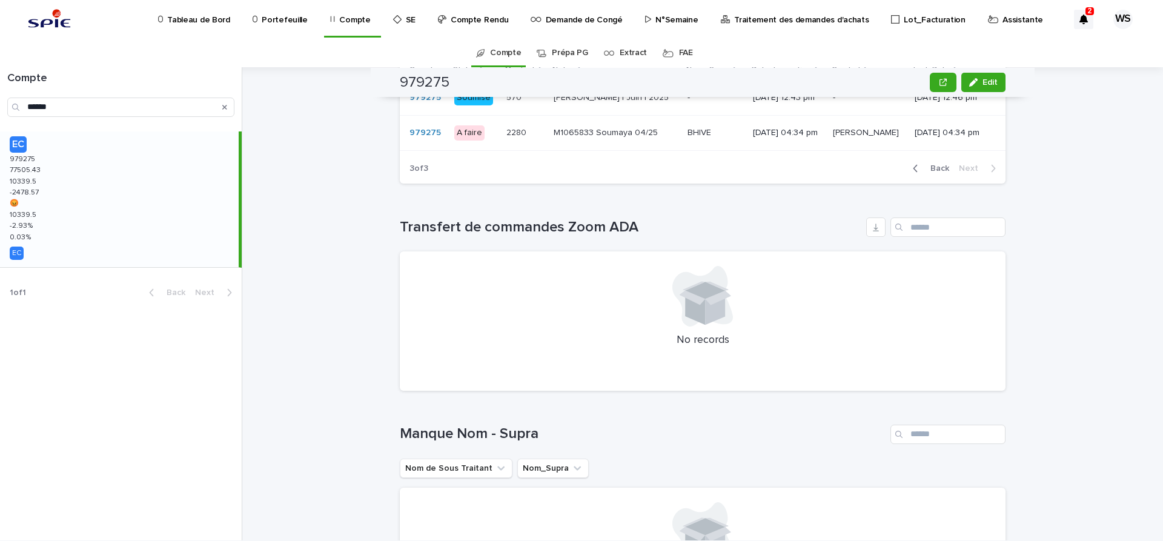
click at [717, 133] on p at bounding box center [715, 133] width 56 height 10
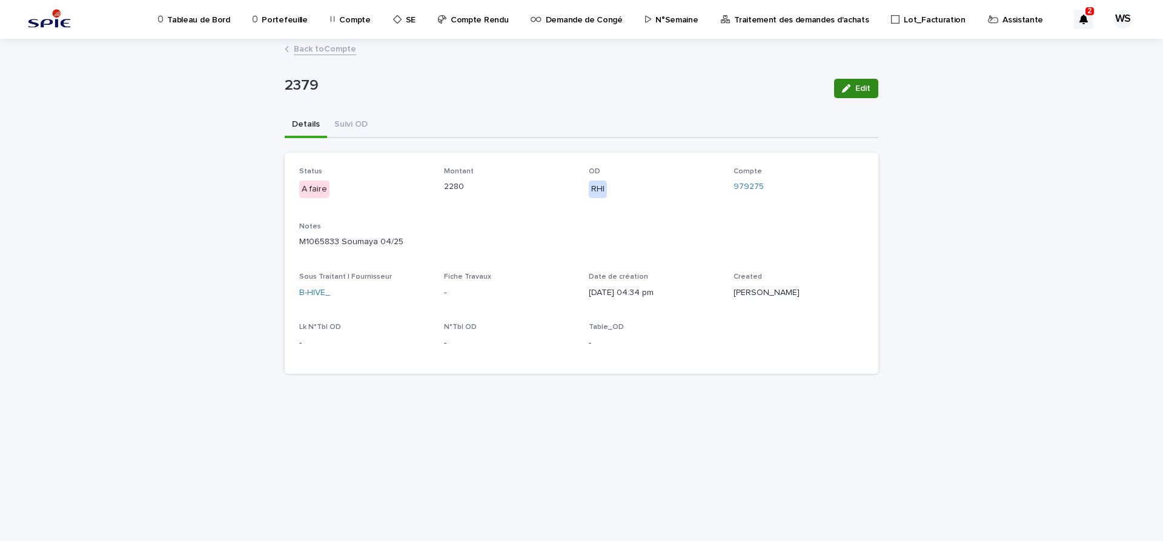
click at [869, 88] on span "Edit" at bounding box center [862, 88] width 15 height 8
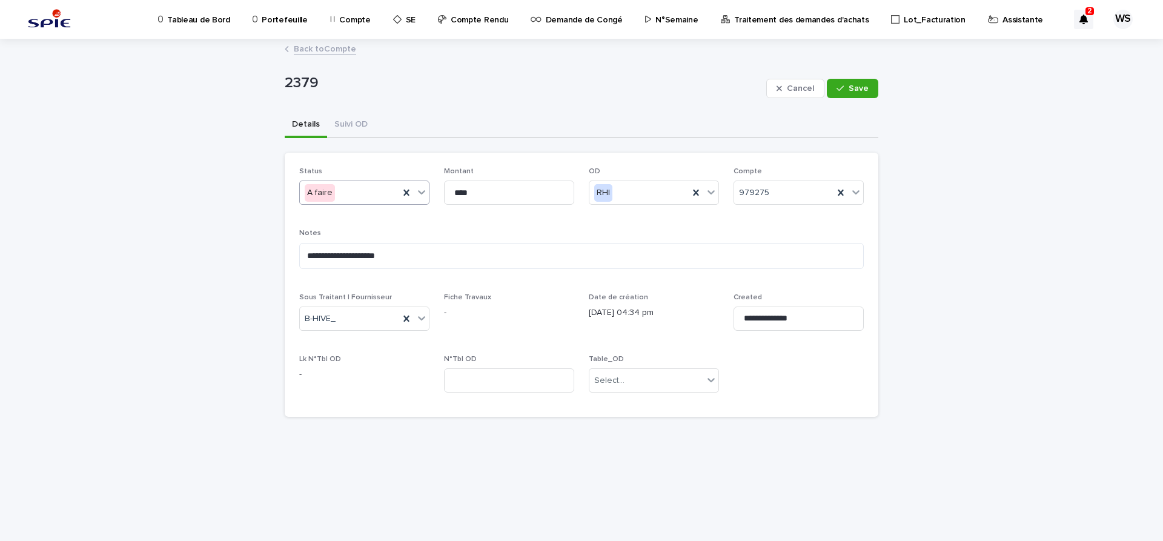
click at [424, 192] on icon at bounding box center [421, 192] width 7 height 4
click at [315, 276] on span "Terminée" at bounding box center [326, 278] width 42 height 13
drag, startPoint x: 411, startPoint y: 256, endPoint x: 208, endPoint y: 236, distance: 203.3
click at [299, 243] on textarea "**********" at bounding box center [581, 256] width 565 height 26
click at [862, 90] on span "Save" at bounding box center [859, 88] width 20 height 8
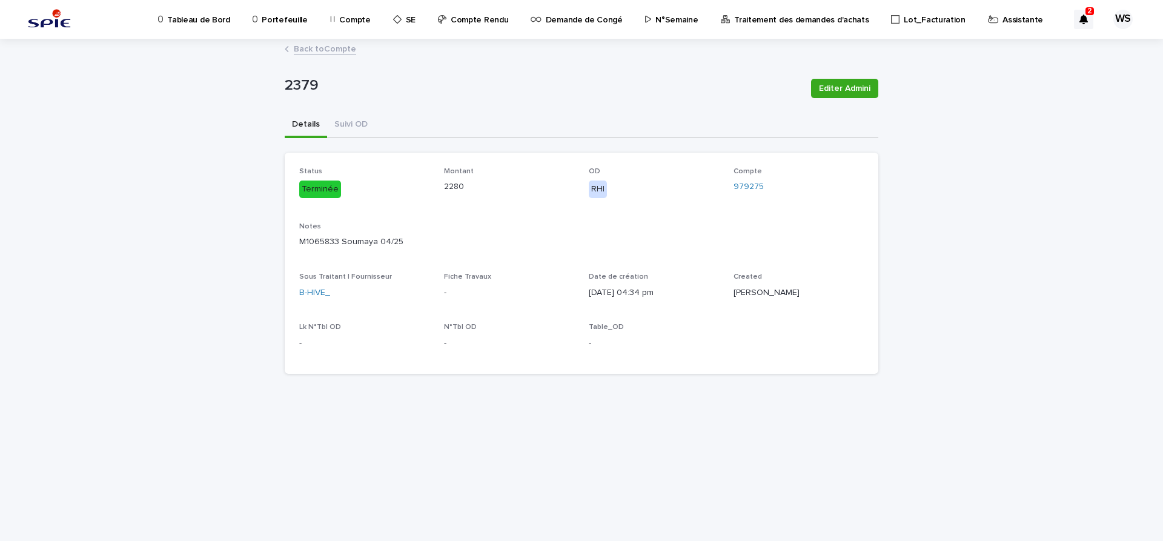
click at [340, 48] on link "Back to Compte" at bounding box center [325, 48] width 62 height 14
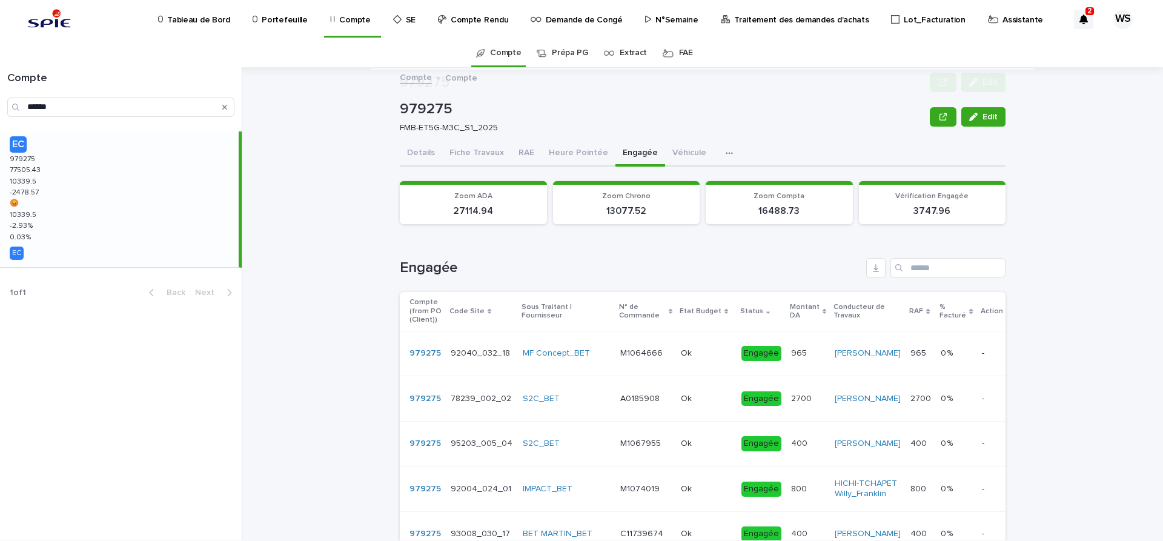
scroll to position [661, 0]
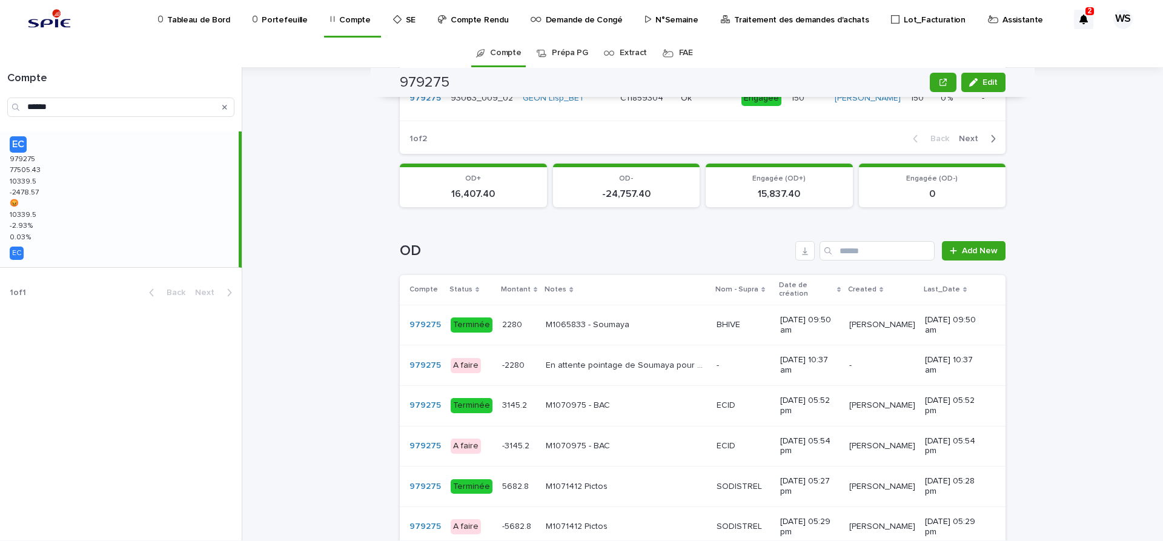
click at [967, 255] on span "Add New" at bounding box center [980, 251] width 36 height 8
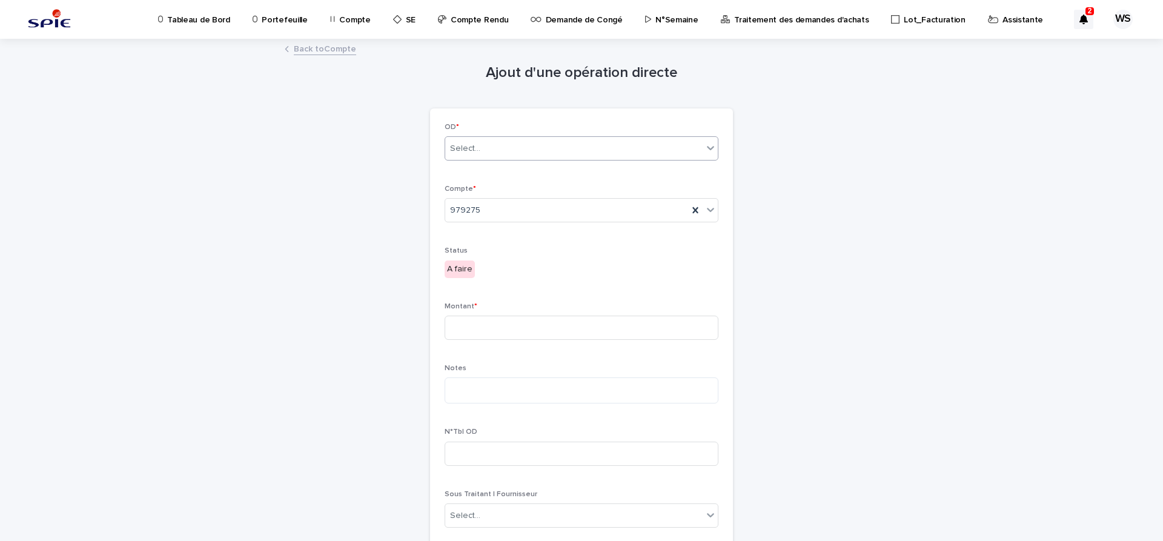
click at [470, 148] on div "Select..." at bounding box center [465, 148] width 30 height 13
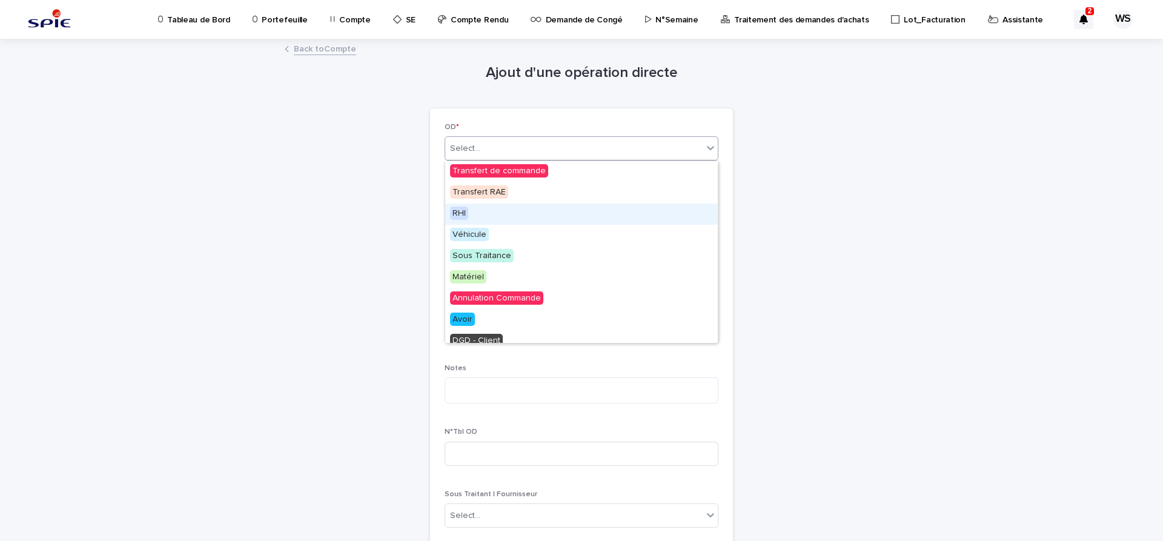
click at [461, 214] on span "RHI" at bounding box center [459, 213] width 18 height 13
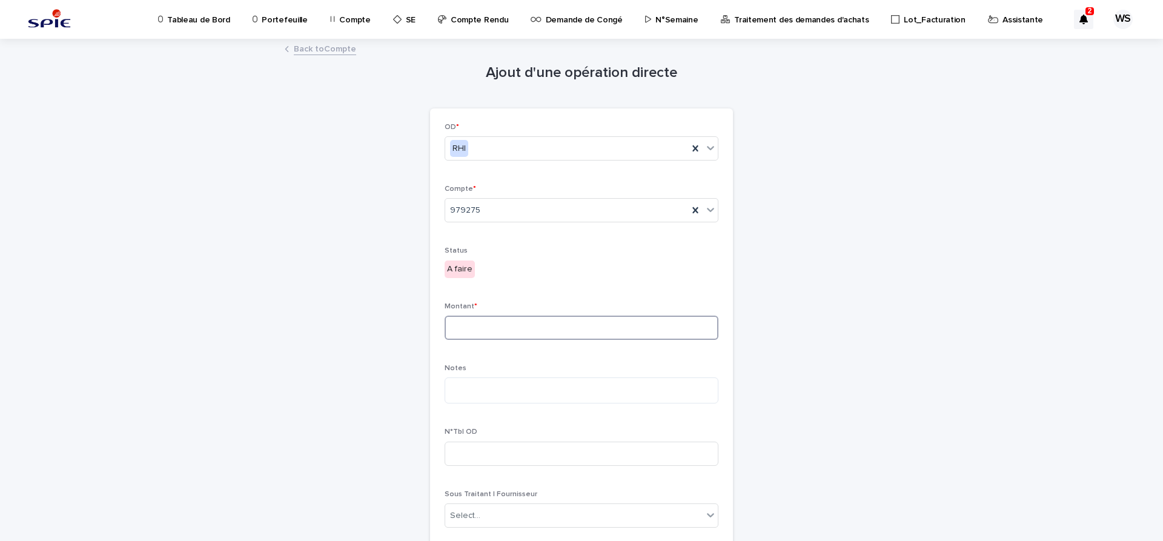
click at [506, 328] on input at bounding box center [582, 328] width 274 height 24
type input "*****"
click at [532, 389] on textarea at bounding box center [582, 390] width 274 height 26
paste textarea "**********"
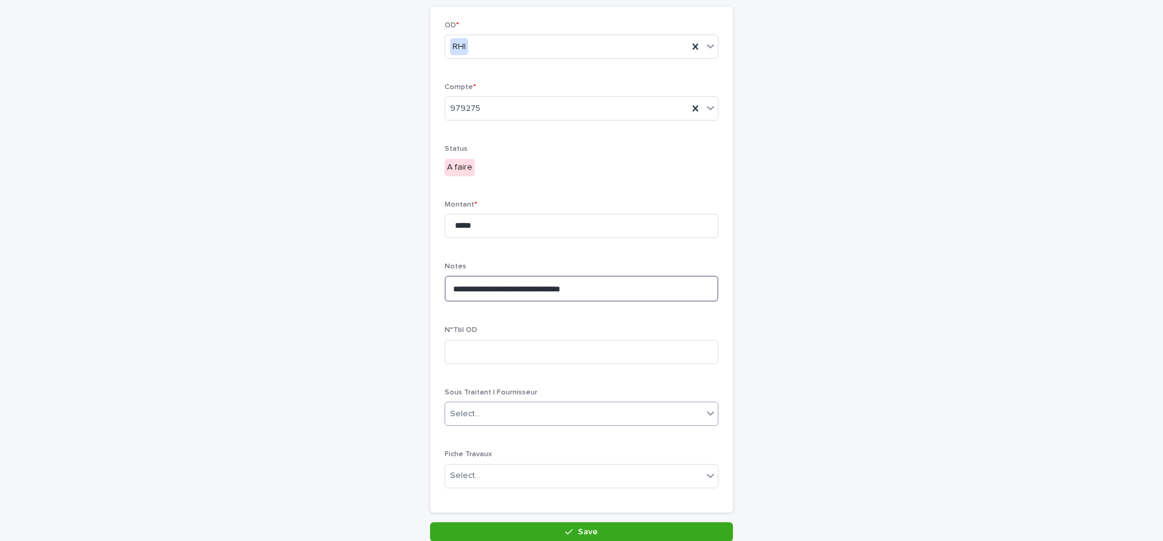
type textarea "**********"
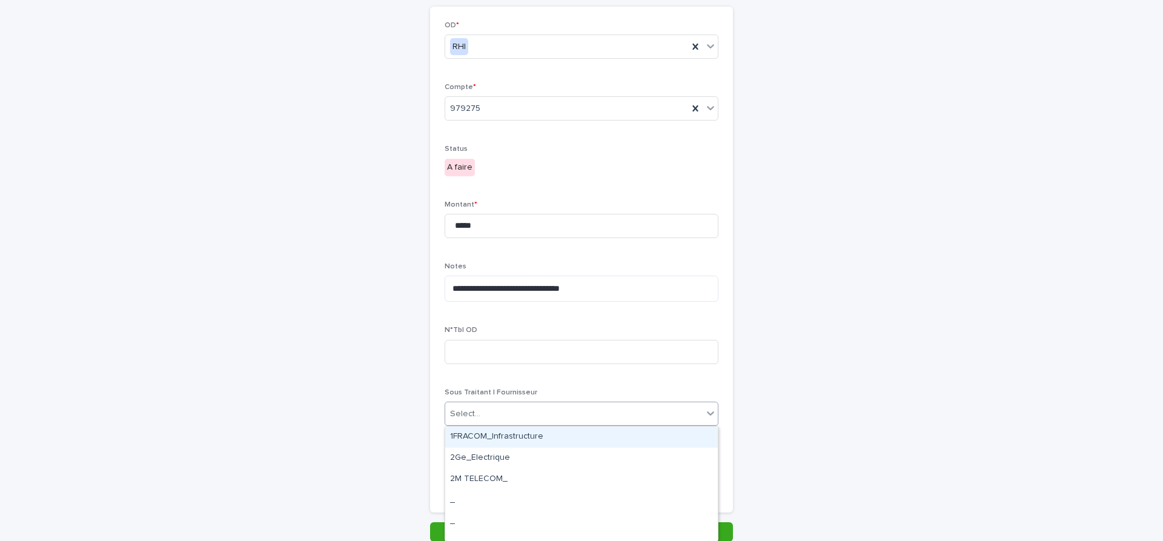
click at [551, 411] on div "Select..." at bounding box center [573, 414] width 257 height 20
type input "**"
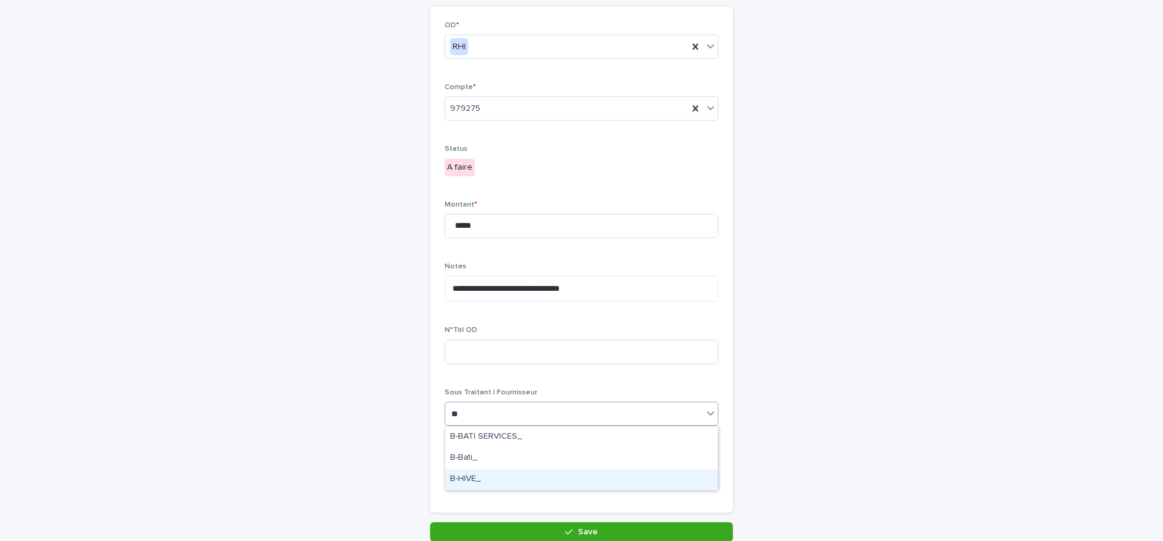
click at [477, 481] on div "B-HIVE_" at bounding box center [581, 479] width 273 height 21
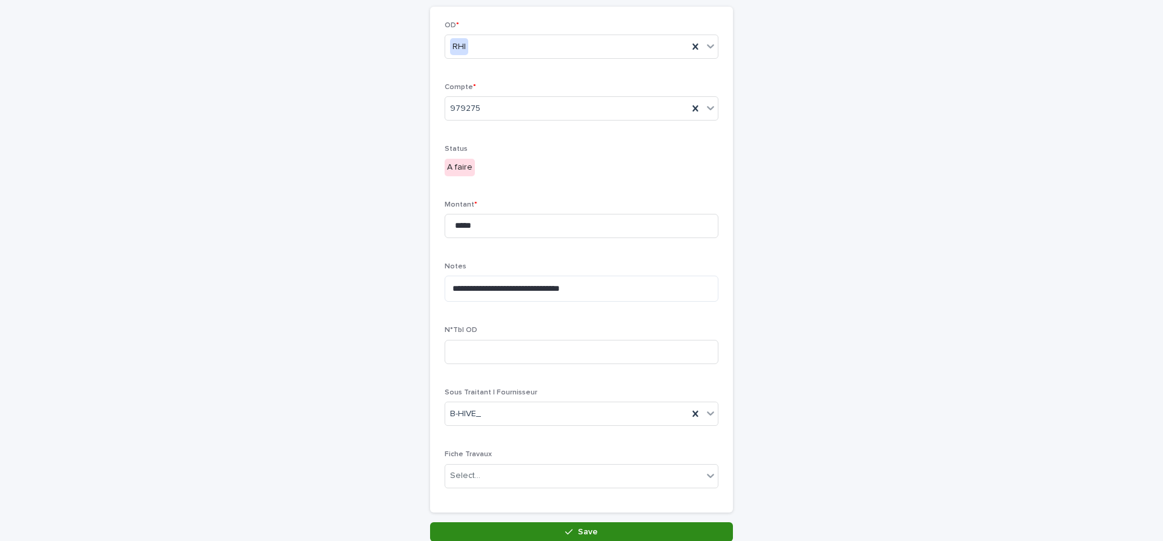
click at [581, 529] on span "Save" at bounding box center [588, 532] width 20 height 8
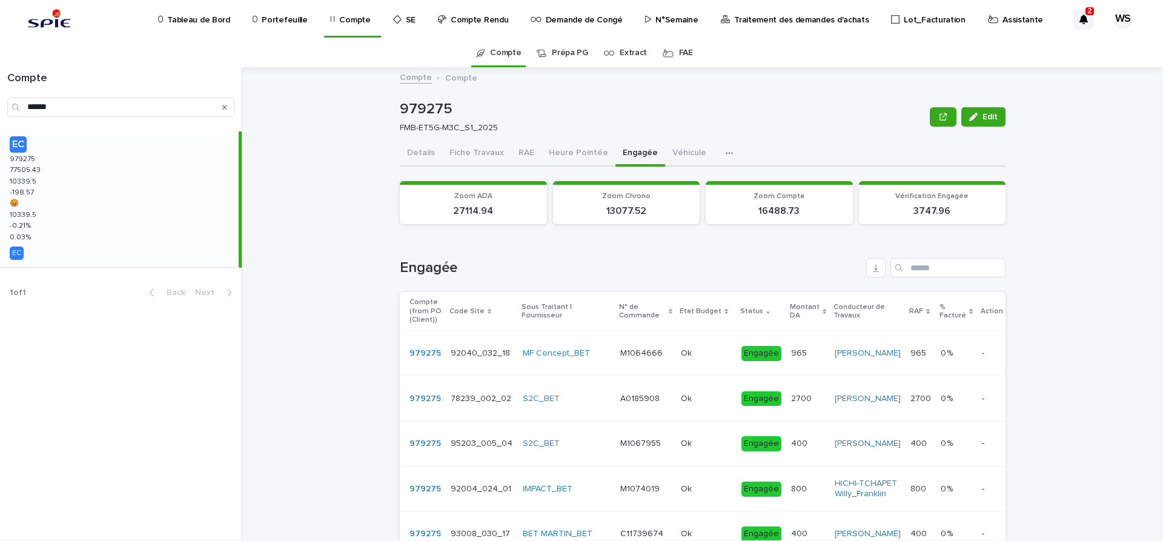
click at [425, 154] on button "Details" at bounding box center [421, 153] width 42 height 25
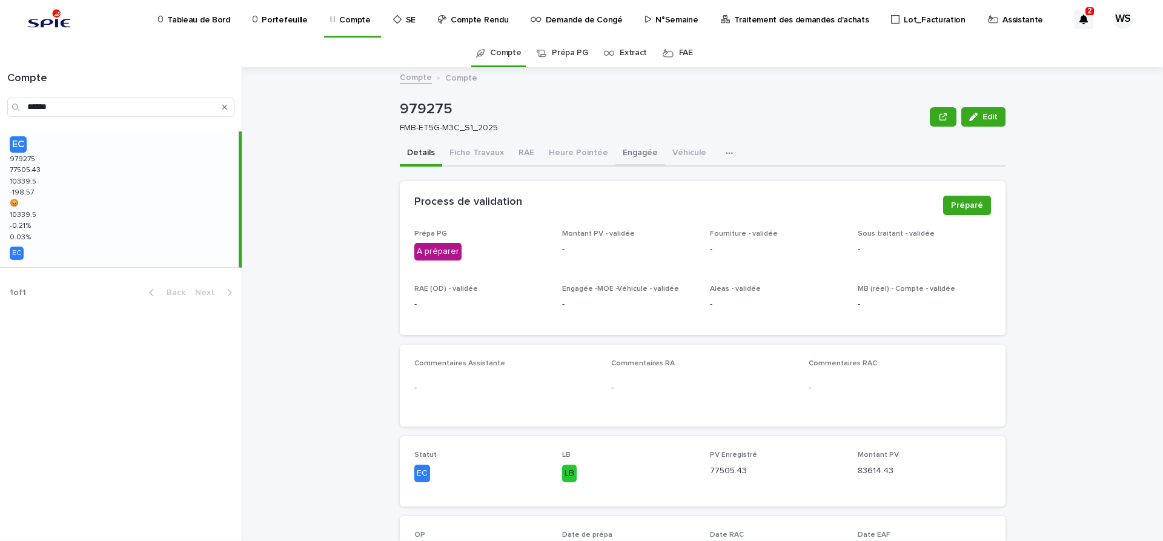
click at [630, 154] on button "Engagée" at bounding box center [640, 153] width 50 height 25
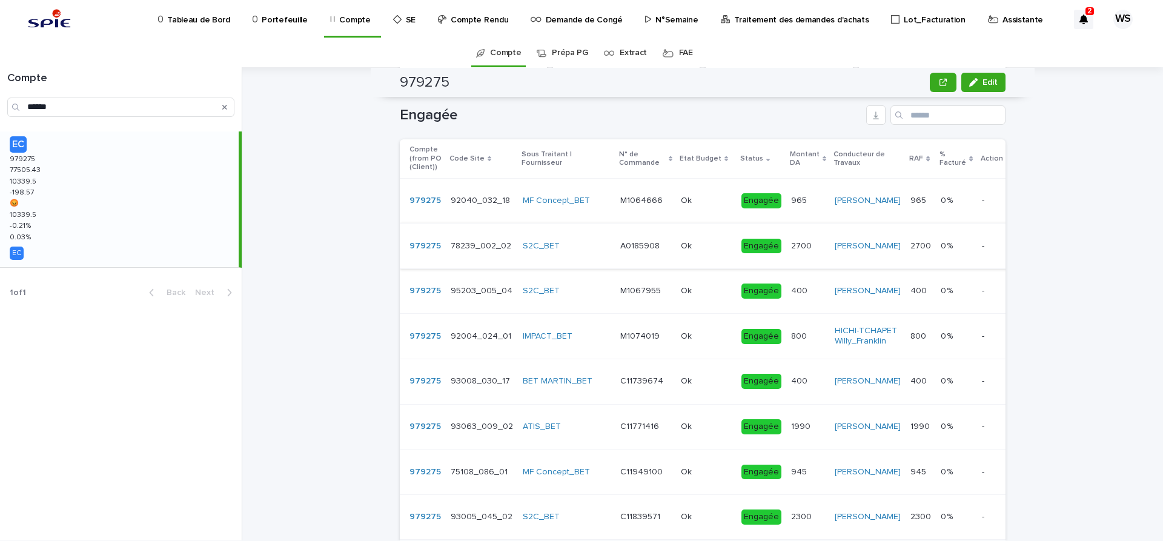
scroll to position [356, 0]
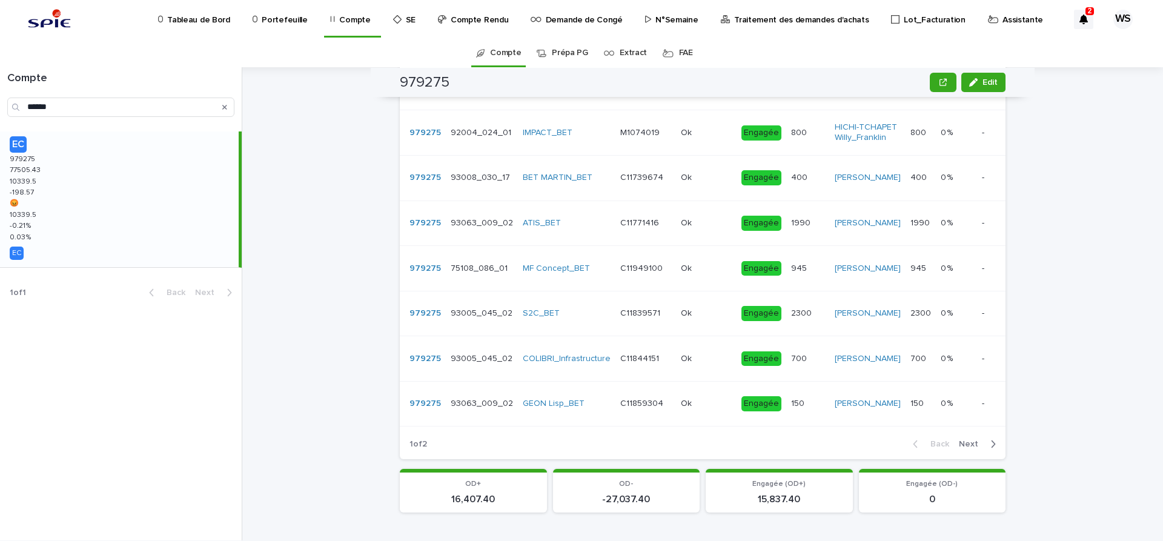
click at [972, 448] on span "Next" at bounding box center [972, 444] width 27 height 8
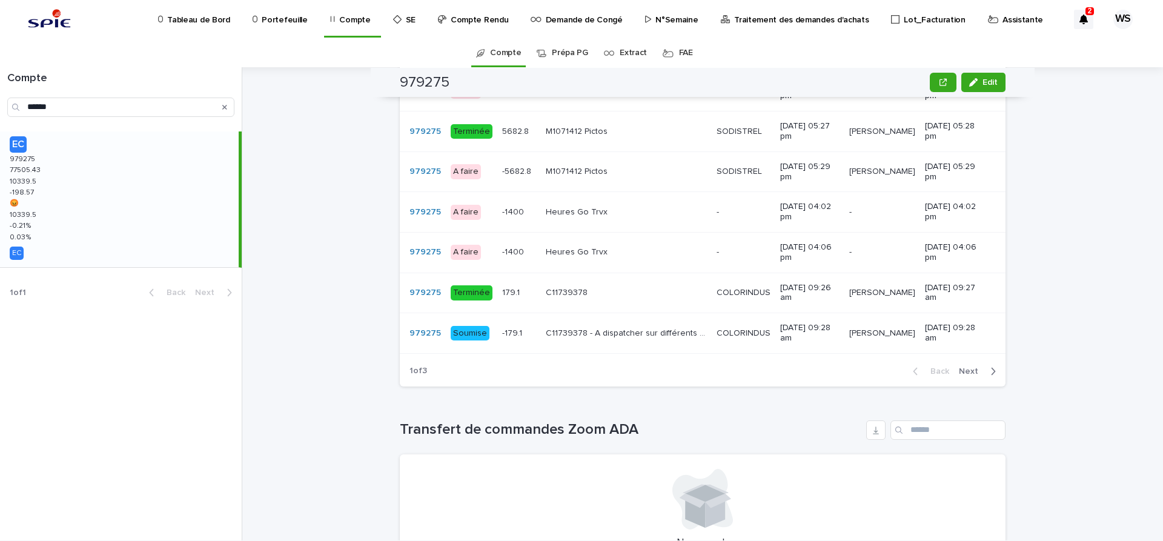
scroll to position [1018, 0]
click at [972, 366] on span "Next" at bounding box center [972, 370] width 27 height 8
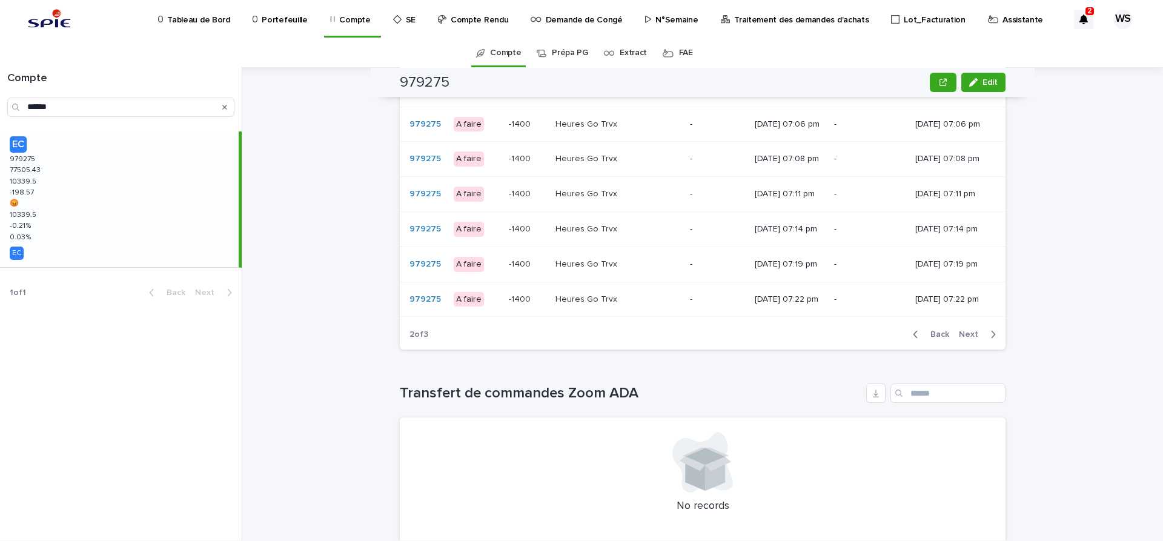
click at [972, 334] on span "Next" at bounding box center [972, 334] width 27 height 8
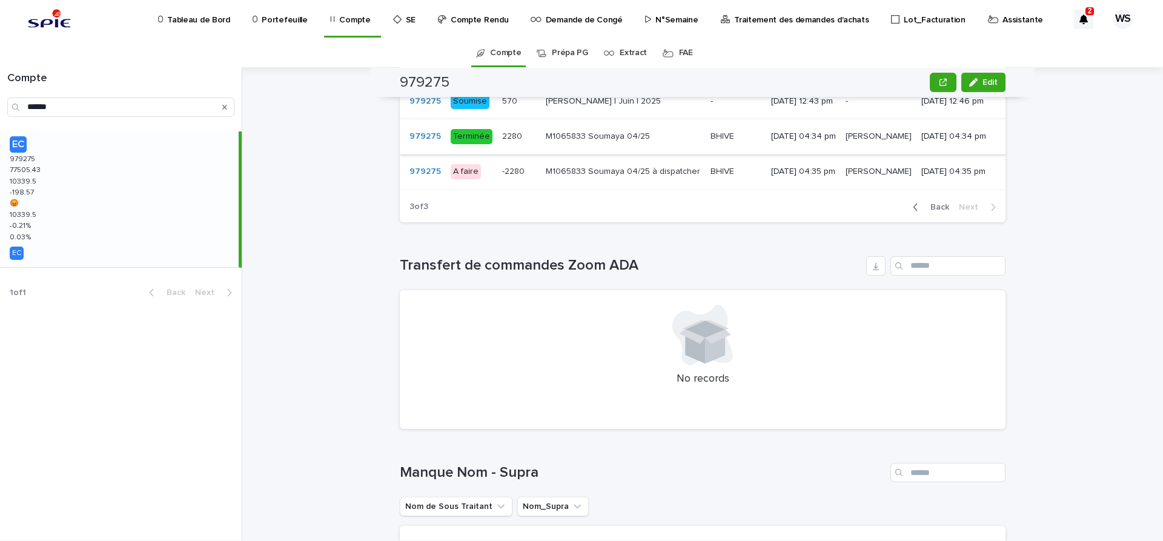
scroll to position [670, 0]
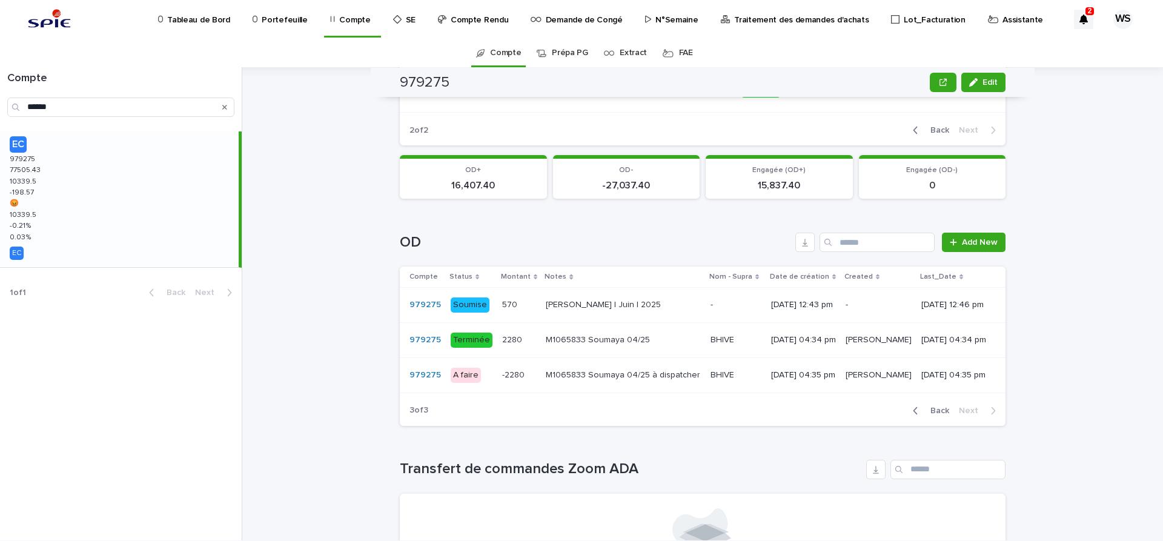
click at [668, 340] on p at bounding box center [623, 340] width 154 height 10
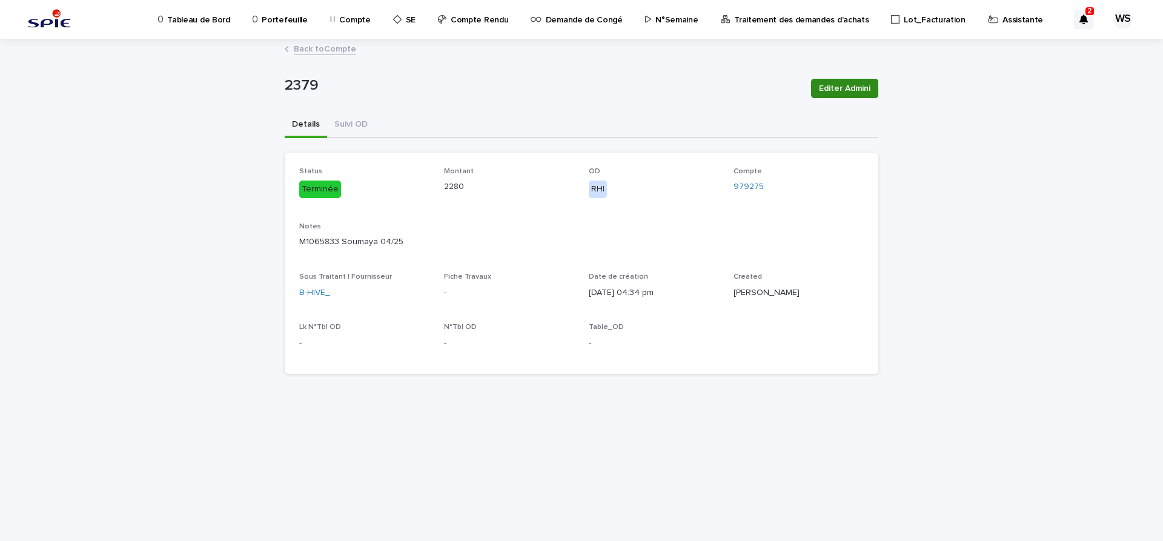
click at [849, 86] on span "Editer Admini" at bounding box center [844, 88] width 51 height 12
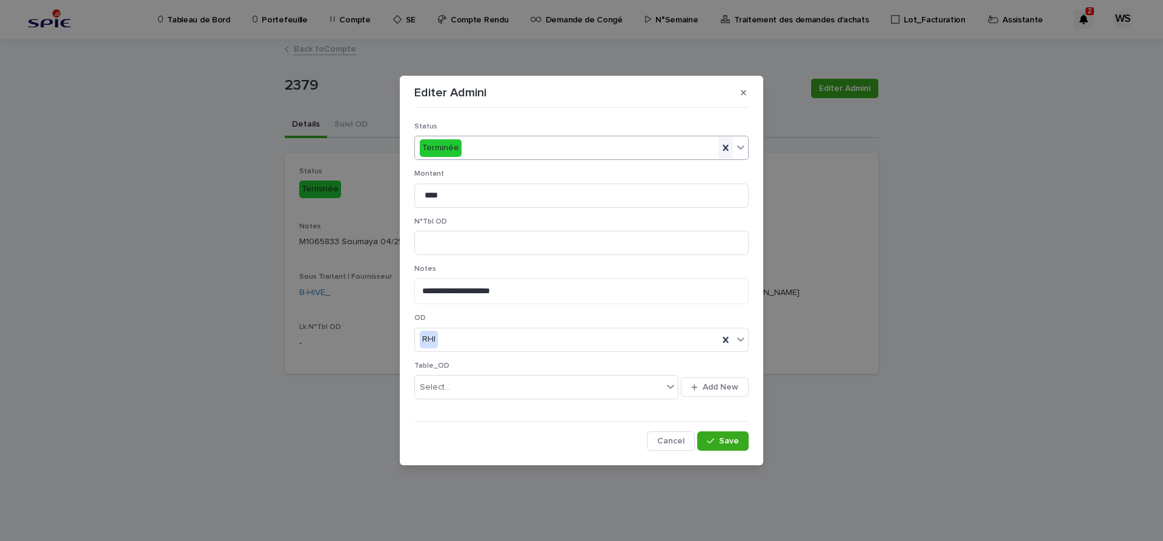
click at [726, 146] on icon at bounding box center [726, 148] width 12 height 12
drag, startPoint x: 400, startPoint y: 190, endPoint x: 263, endPoint y: 162, distance: 139.7
click at [414, 184] on input "****" at bounding box center [581, 196] width 334 height 24
drag, startPoint x: 553, startPoint y: 288, endPoint x: 234, endPoint y: 250, distance: 321.5
click at [414, 278] on textarea "**********" at bounding box center [581, 291] width 334 height 26
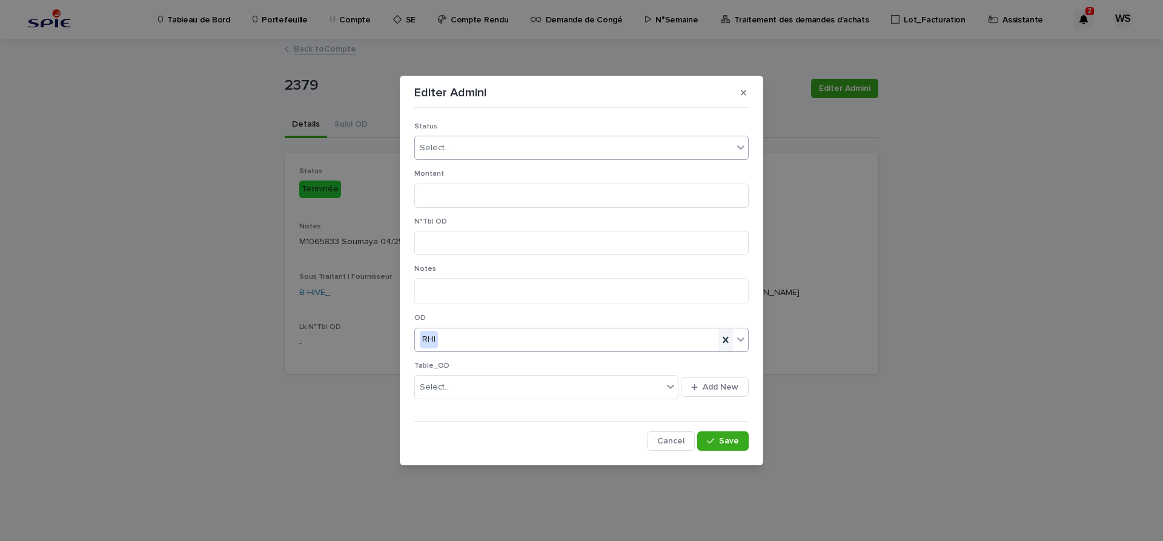
click at [724, 337] on icon at bounding box center [725, 340] width 5 height 6
click at [728, 439] on span "Save" at bounding box center [729, 441] width 20 height 8
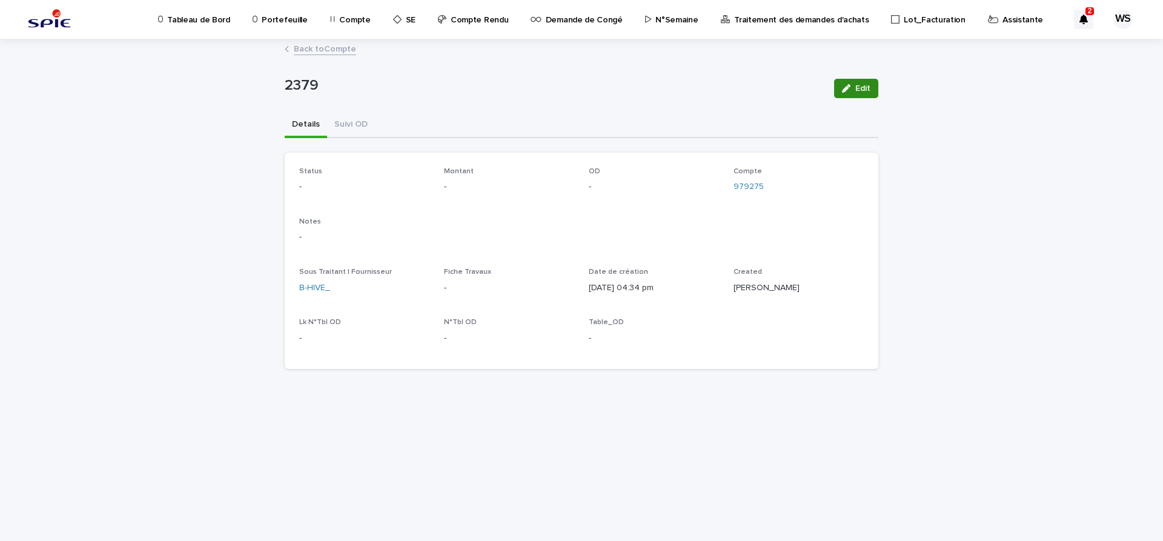
click at [863, 90] on span "Edit" at bounding box center [862, 88] width 15 height 8
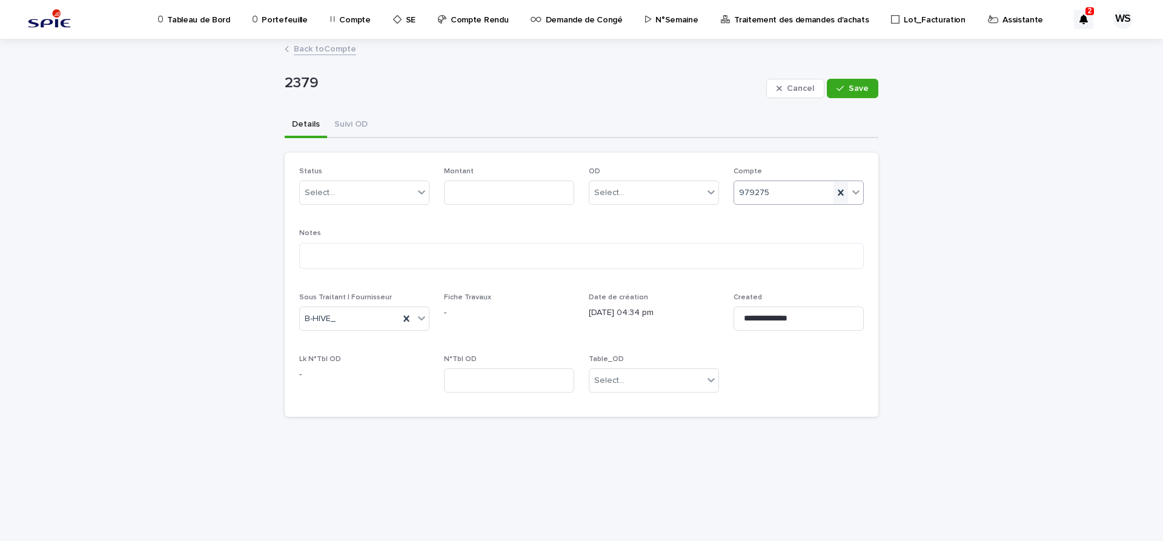
click at [842, 193] on icon at bounding box center [841, 193] width 12 height 12
click at [407, 317] on icon at bounding box center [406, 319] width 12 height 12
drag, startPoint x: 810, startPoint y: 323, endPoint x: 548, endPoint y: 283, distance: 265.3
click at [734, 306] on input "**********" at bounding box center [799, 318] width 130 height 24
click at [862, 88] on span "Save" at bounding box center [859, 88] width 20 height 8
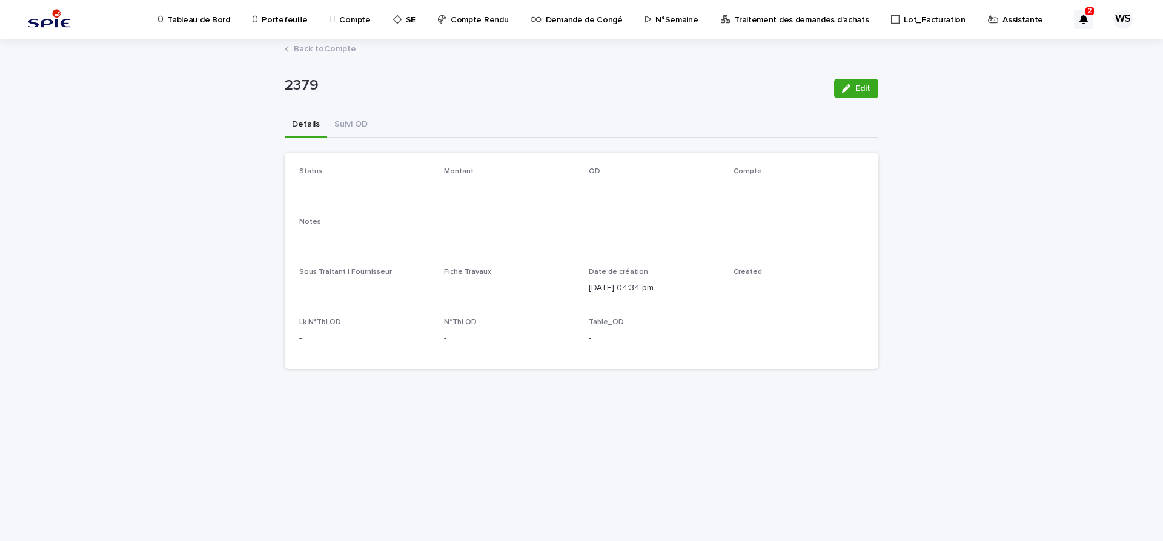
click at [342, 49] on link "Back to Compte" at bounding box center [325, 48] width 62 height 14
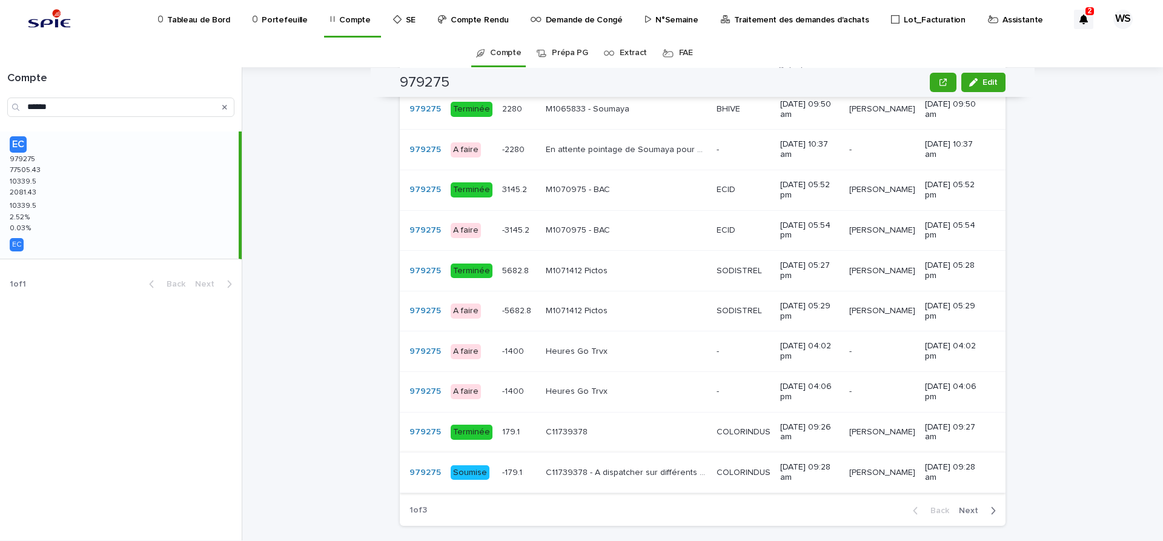
scroll to position [916, 0]
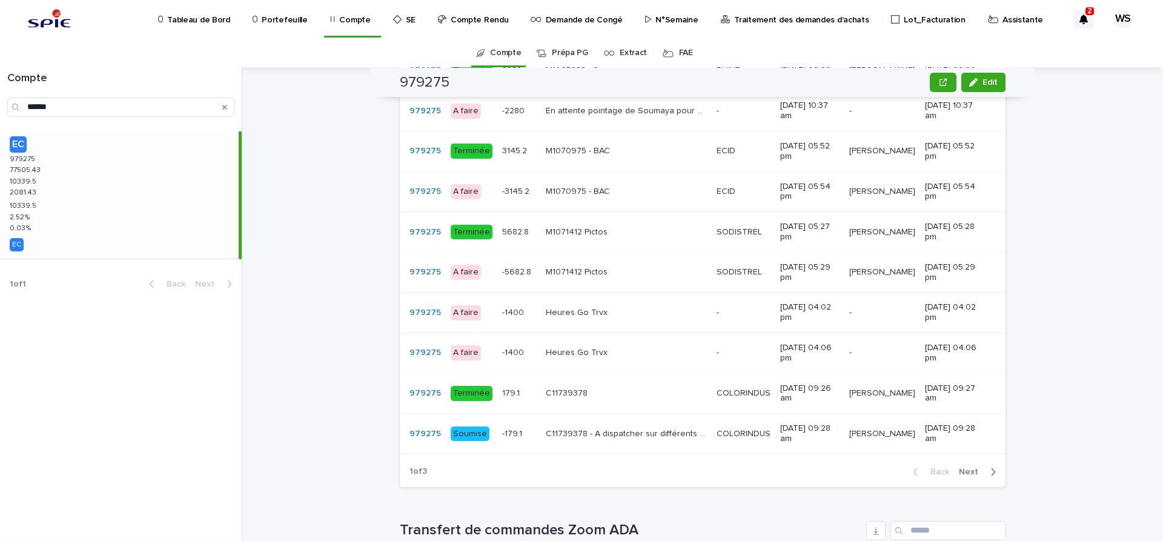
click at [967, 468] on span "Next" at bounding box center [972, 472] width 27 height 8
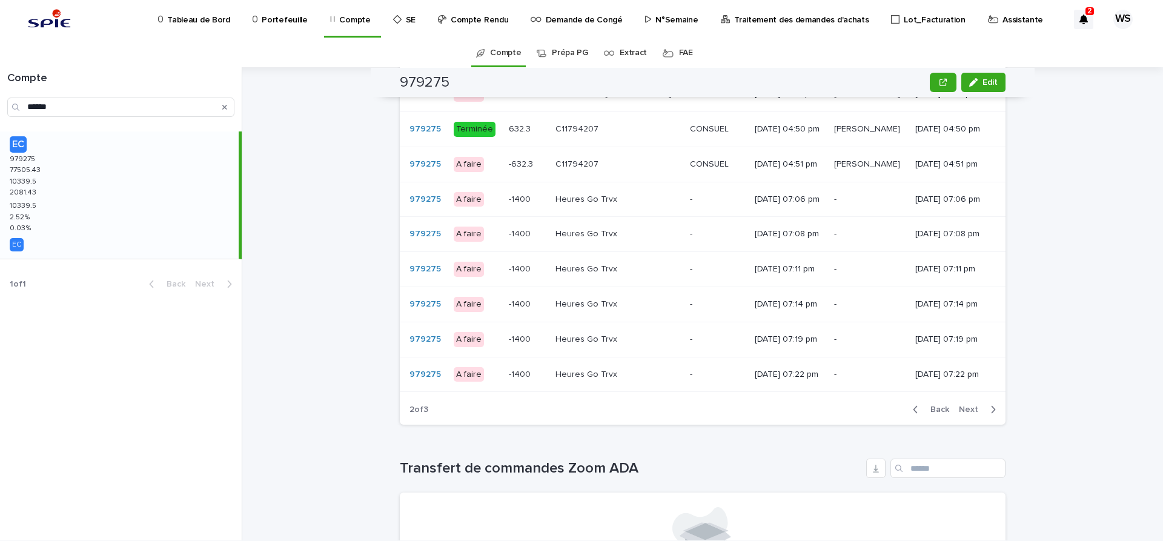
scroll to position [889, 0]
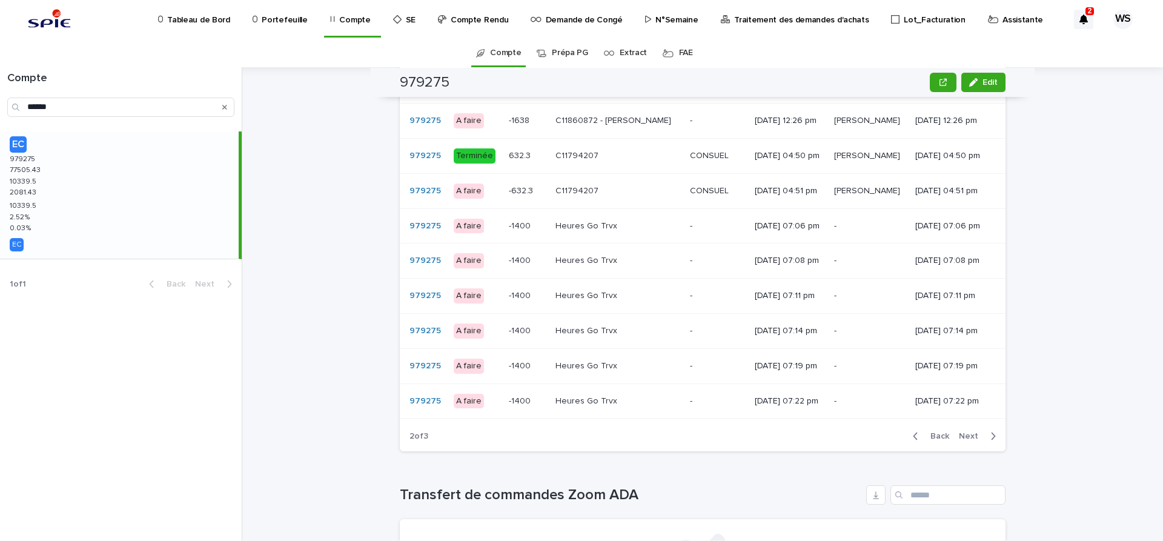
click at [972, 440] on span "Next" at bounding box center [972, 436] width 27 height 8
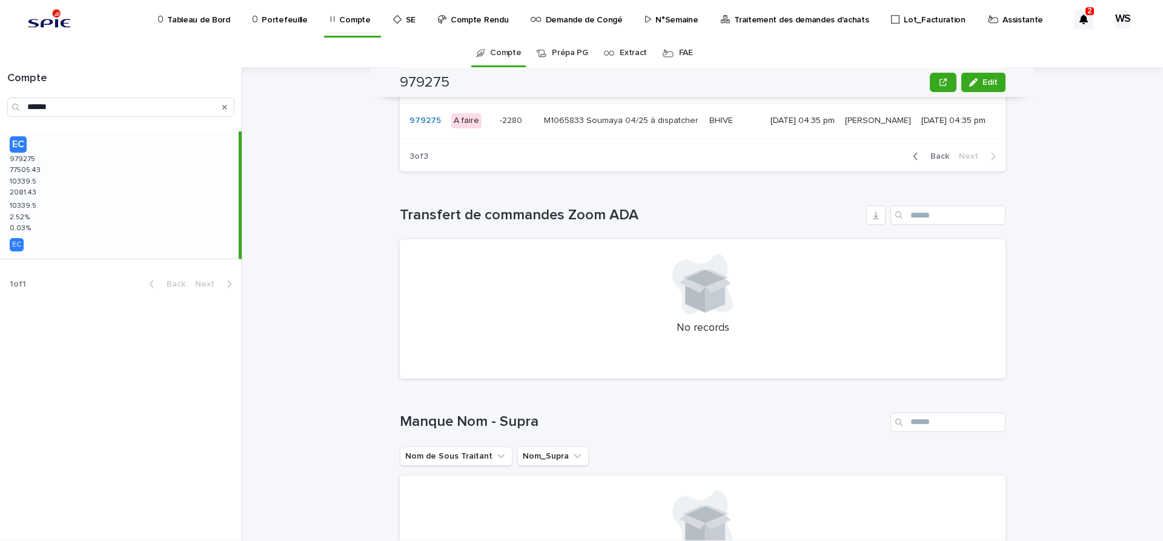
scroll to position [752, 0]
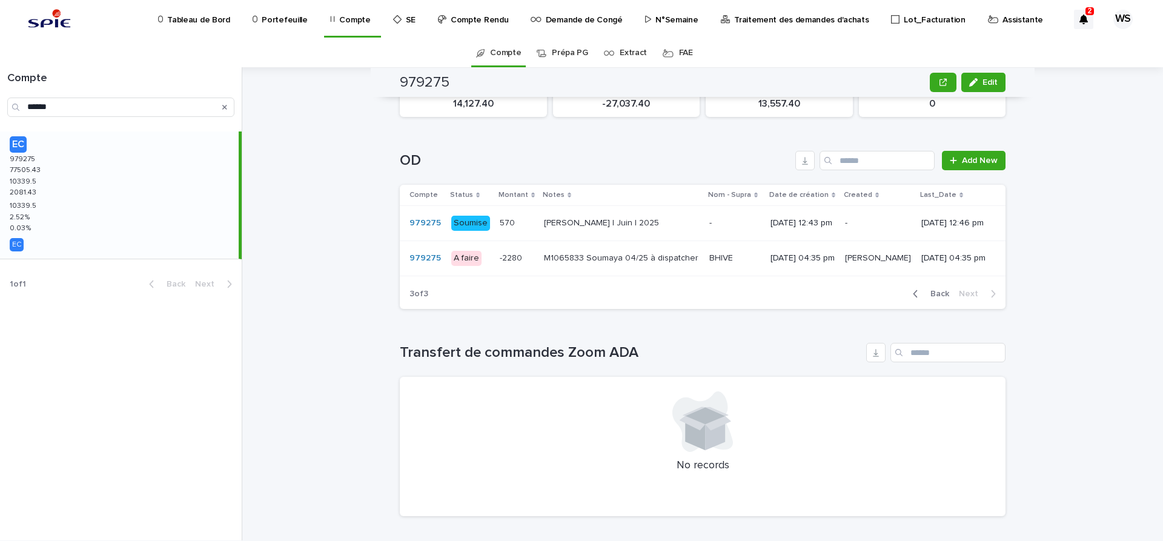
click at [539, 276] on td "M1065833 Soumaya 04/25 à dispatcher M1065833 Soumaya 04/25 à dispatcher" at bounding box center [621, 258] width 165 height 35
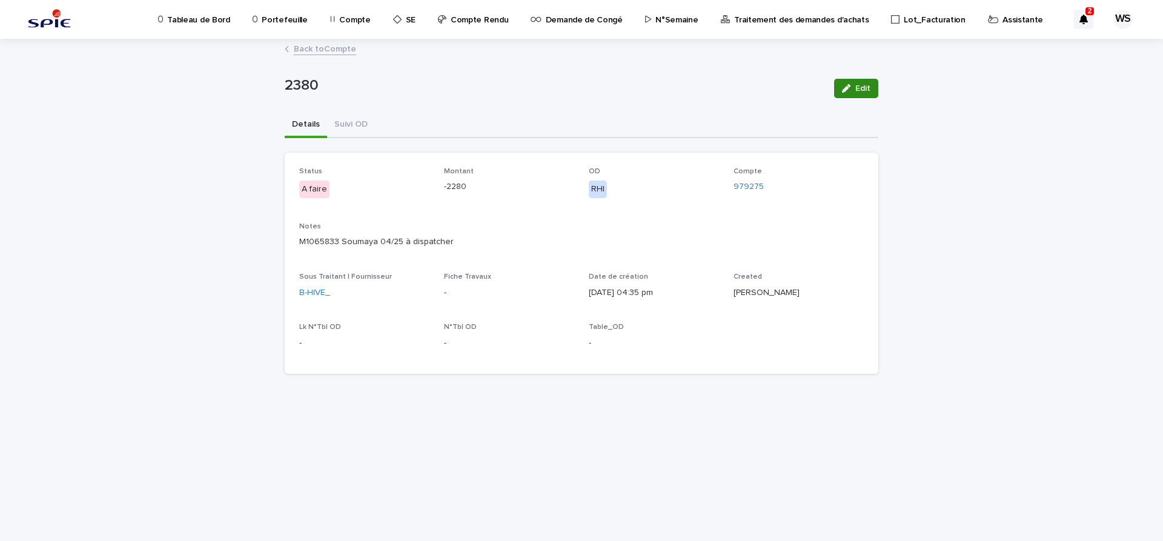
click at [867, 88] on span "Edit" at bounding box center [862, 88] width 15 height 8
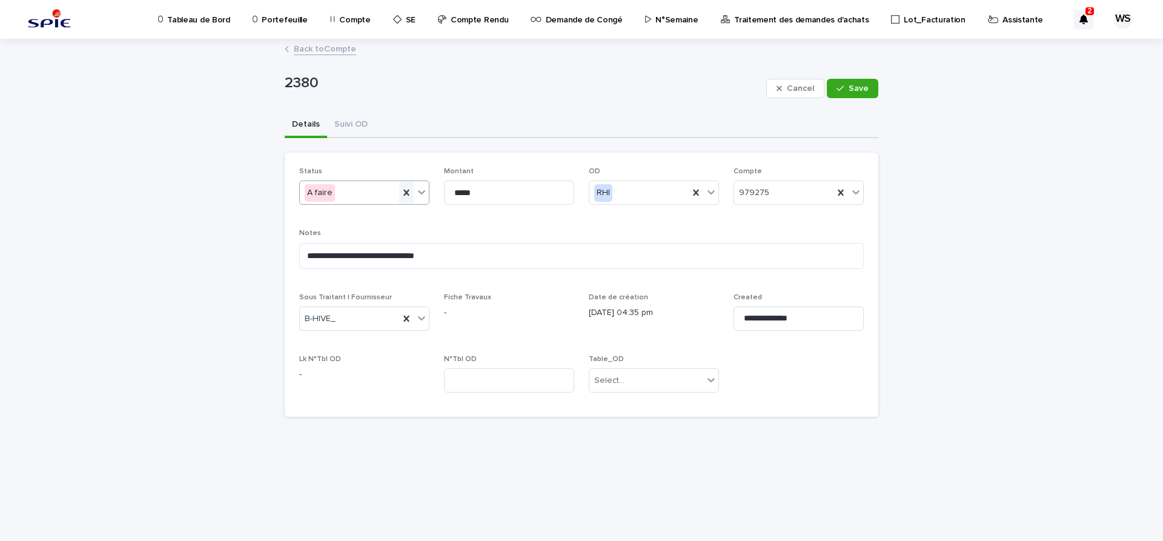
click at [407, 193] on icon at bounding box center [405, 193] width 5 height 6
drag, startPoint x: 505, startPoint y: 191, endPoint x: 341, endPoint y: 177, distance: 164.7
click at [444, 181] on input "*****" at bounding box center [509, 193] width 130 height 24
click at [697, 193] on icon at bounding box center [695, 193] width 5 height 6
drag, startPoint x: 842, startPoint y: 190, endPoint x: 494, endPoint y: 298, distance: 364.8
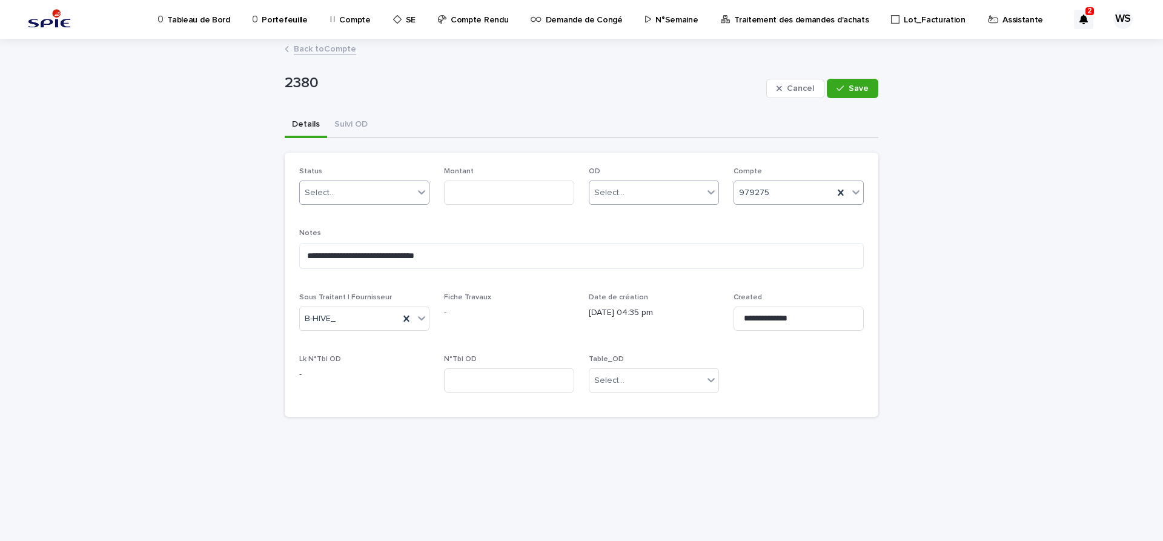
click at [840, 190] on icon at bounding box center [841, 193] width 12 height 12
drag, startPoint x: 488, startPoint y: 253, endPoint x: 59, endPoint y: 207, distance: 431.2
click at [299, 243] on textarea "**********" at bounding box center [581, 256] width 565 height 26
click at [406, 317] on icon at bounding box center [406, 319] width 12 height 12
drag, startPoint x: 815, startPoint y: 320, endPoint x: 545, endPoint y: 295, distance: 271.9
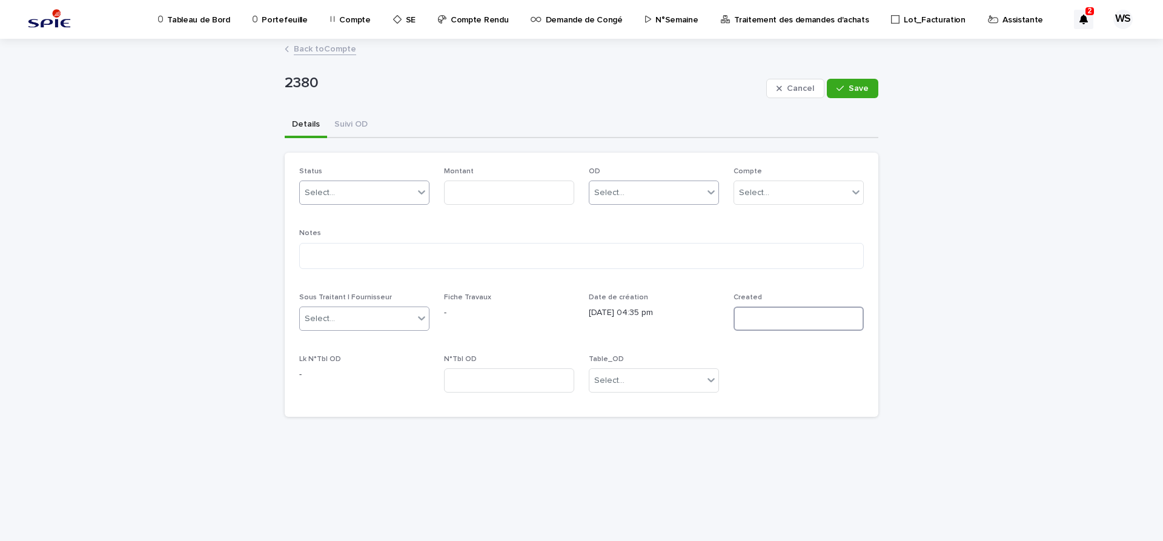
click at [734, 306] on input at bounding box center [799, 318] width 130 height 24
drag, startPoint x: 852, startPoint y: 88, endPoint x: 845, endPoint y: 83, distance: 8.6
click at [852, 88] on span "Save" at bounding box center [859, 88] width 20 height 8
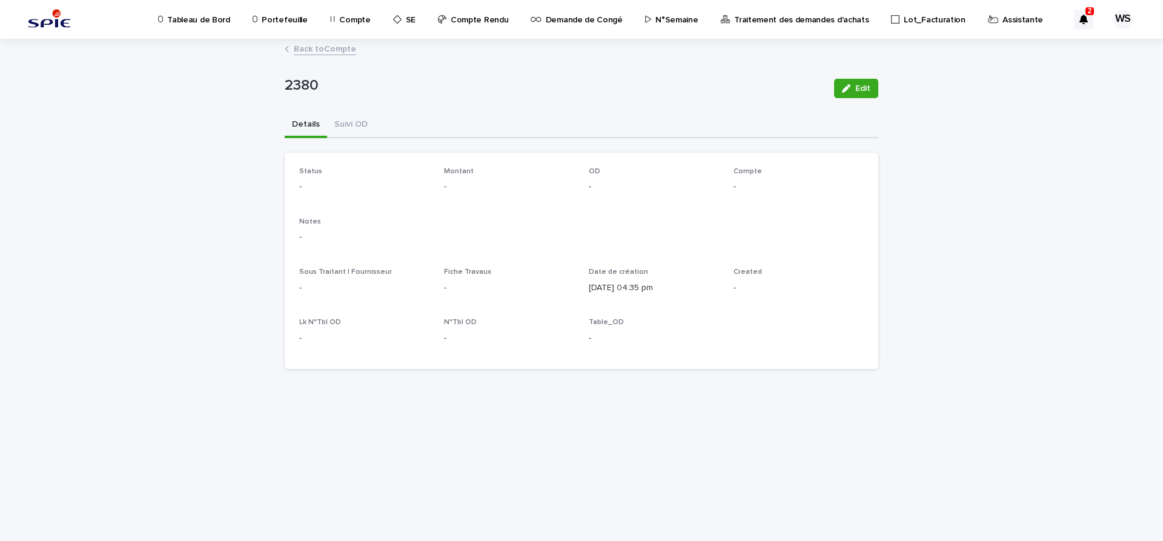
click at [345, 48] on link "Back to Compte" at bounding box center [325, 48] width 62 height 14
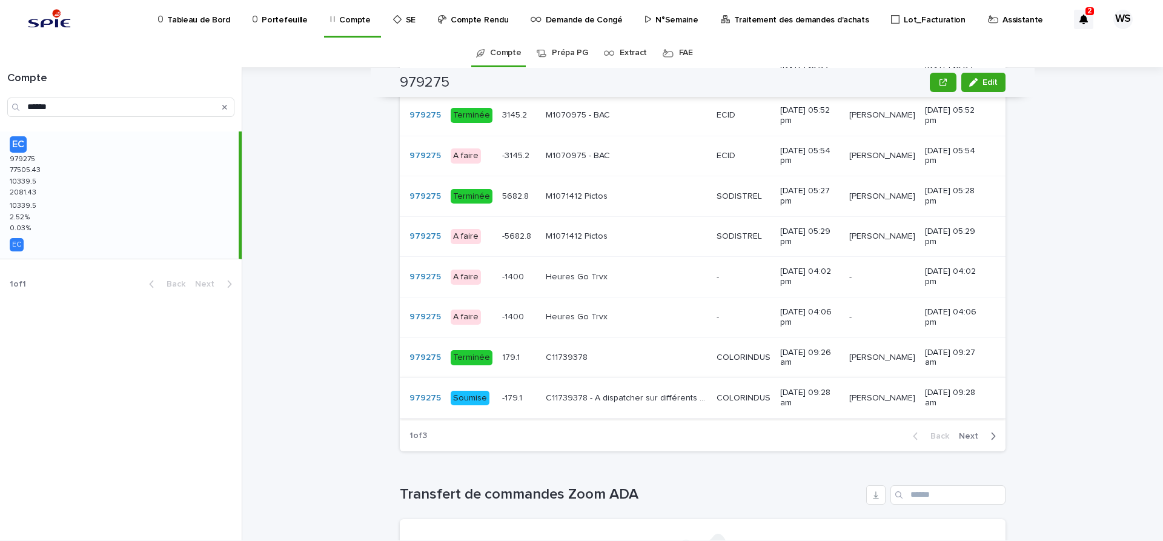
scroll to position [967, 0]
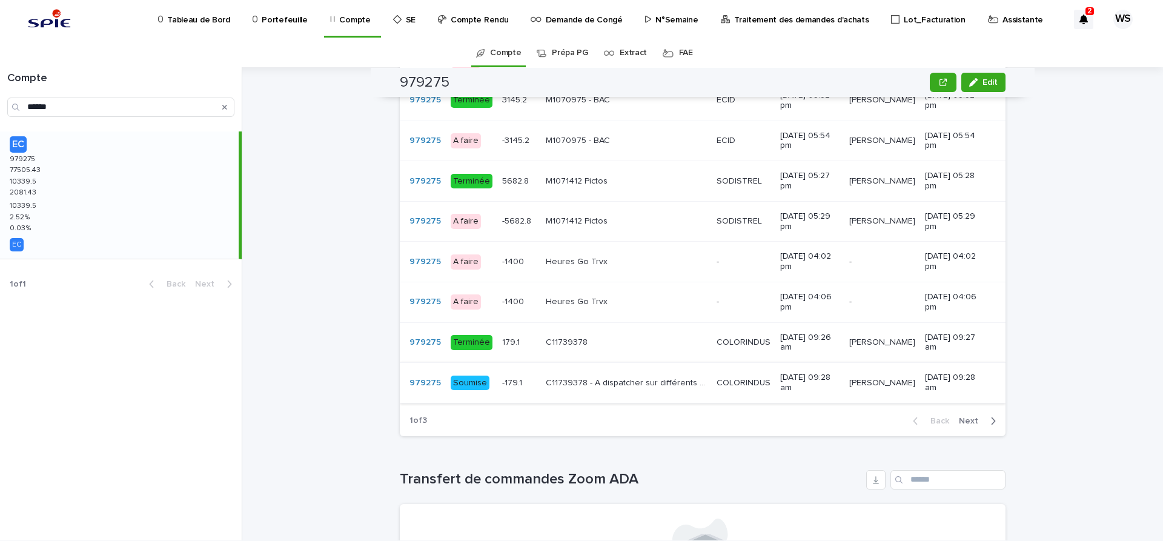
click at [967, 417] on span "Next" at bounding box center [972, 421] width 27 height 8
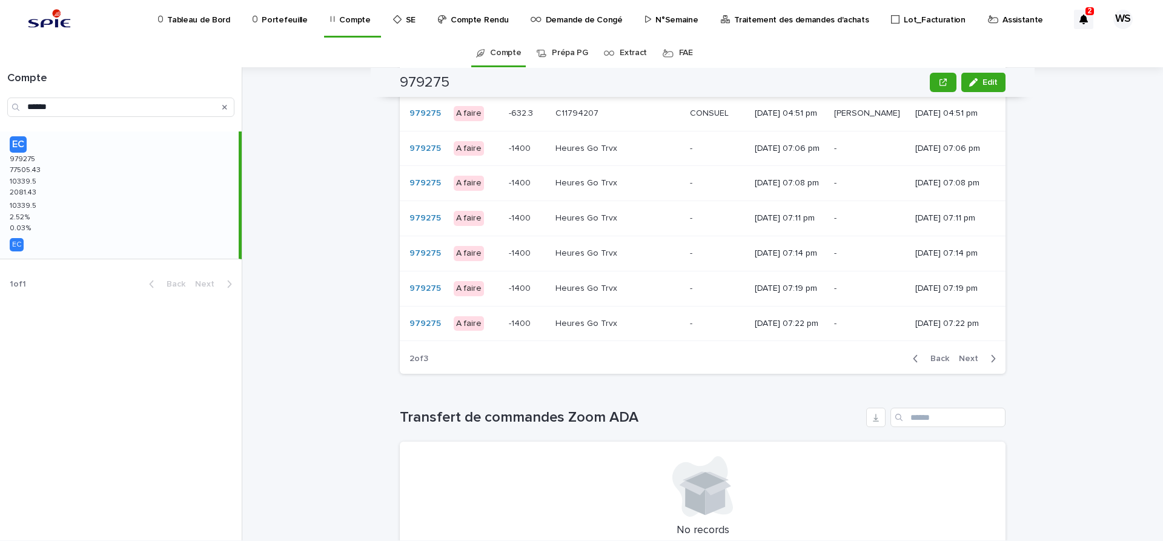
scroll to position [940, 0]
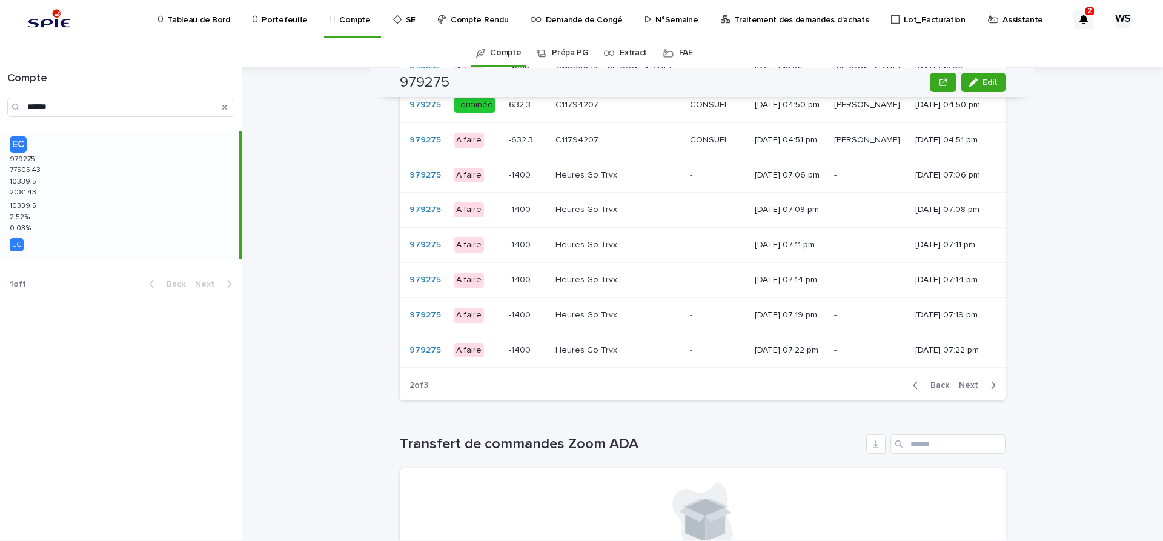
click at [968, 387] on span "Next" at bounding box center [972, 385] width 27 height 8
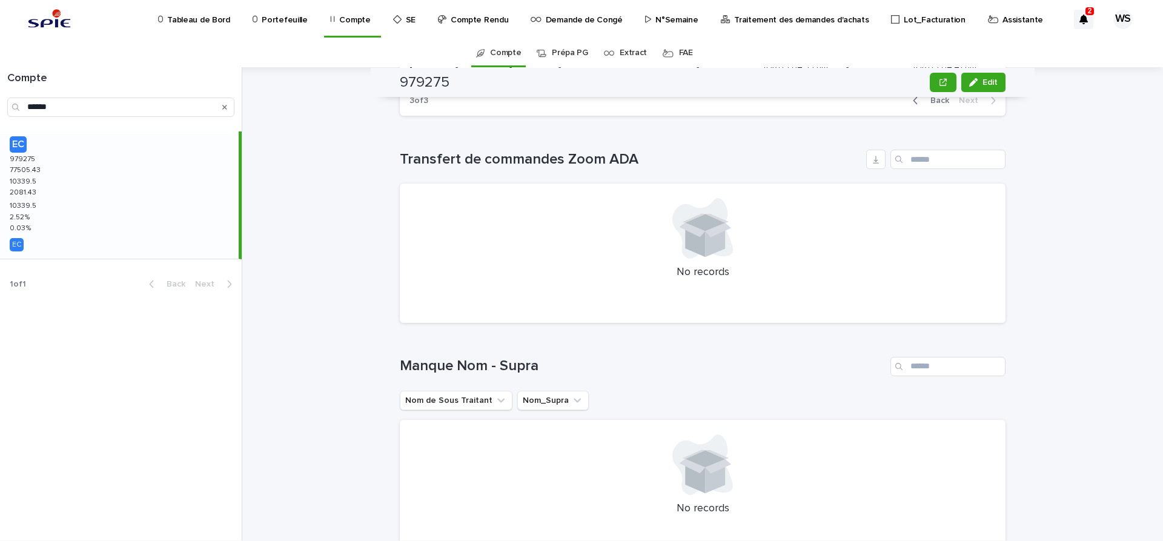
scroll to position [797, 0]
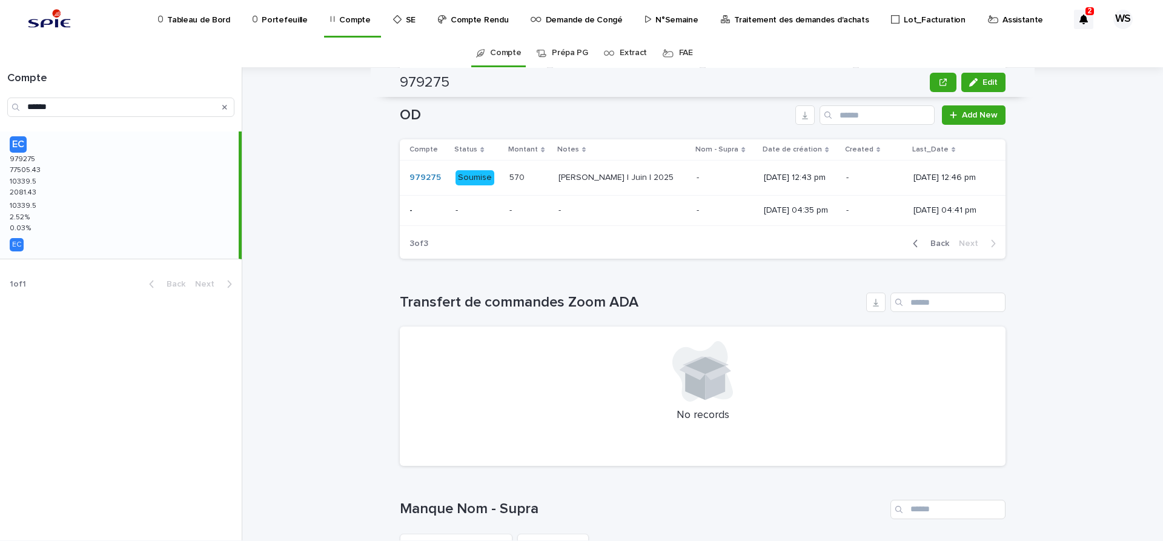
click at [489, 220] on td "-" at bounding box center [478, 211] width 54 height 30
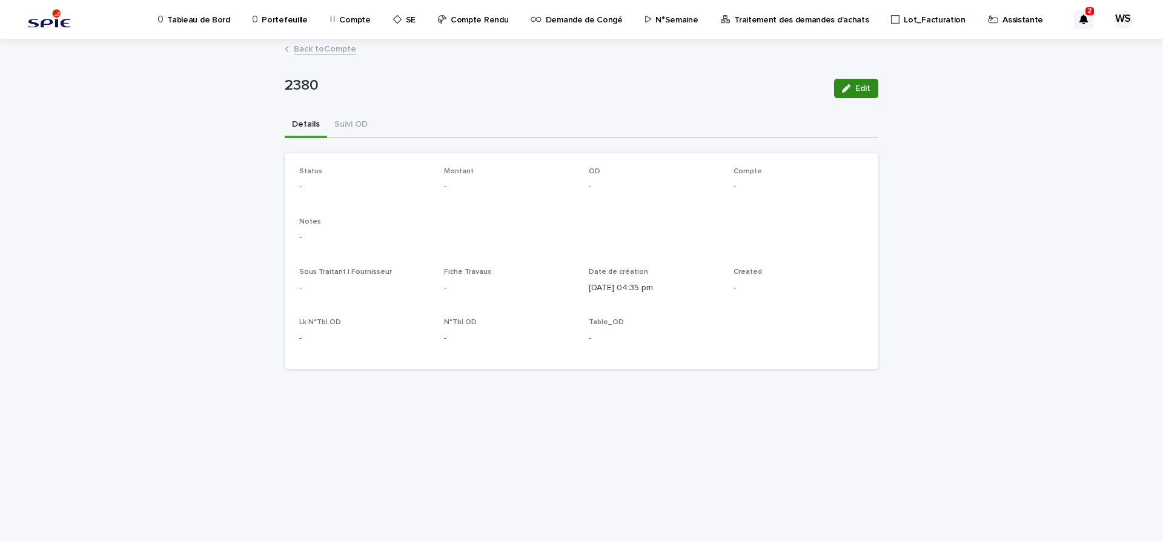
click at [864, 90] on span "Edit" at bounding box center [862, 88] width 15 height 8
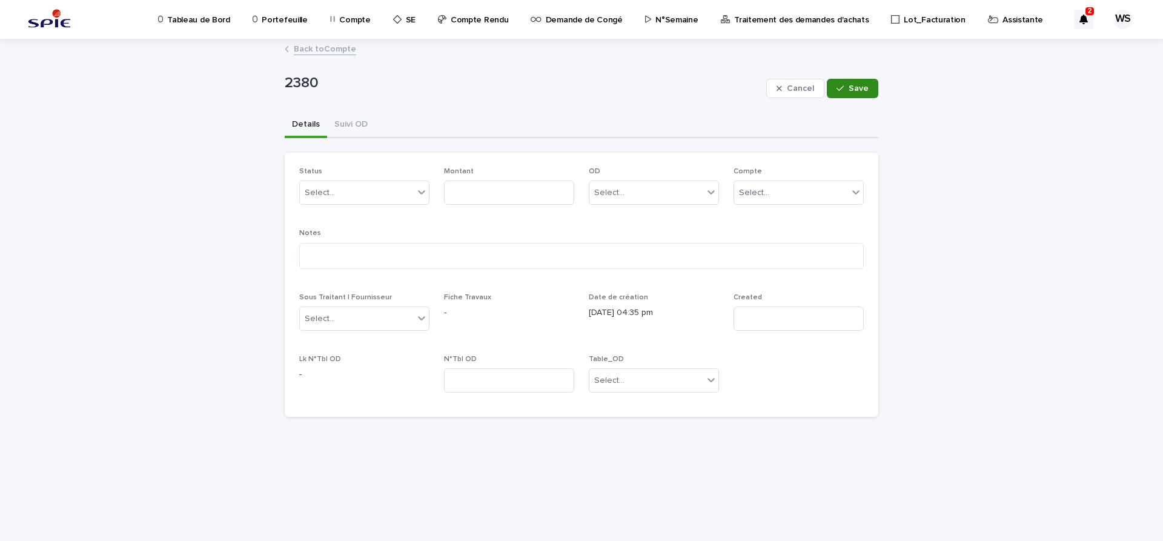
click at [865, 91] on span "Save" at bounding box center [859, 88] width 20 height 8
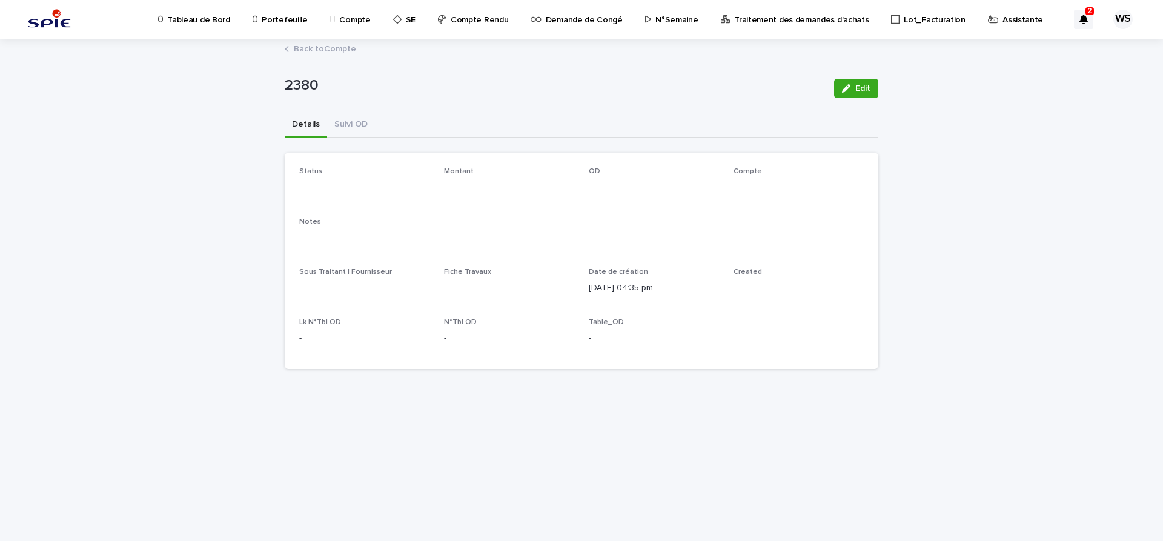
click at [340, 50] on link "Back to Compte" at bounding box center [325, 48] width 62 height 14
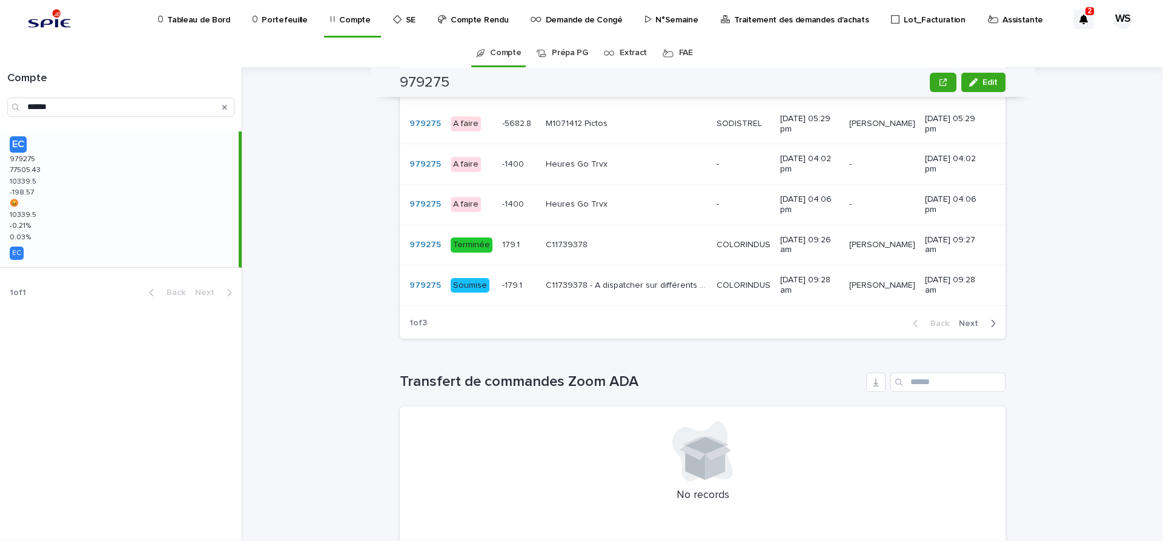
scroll to position [1068, 0]
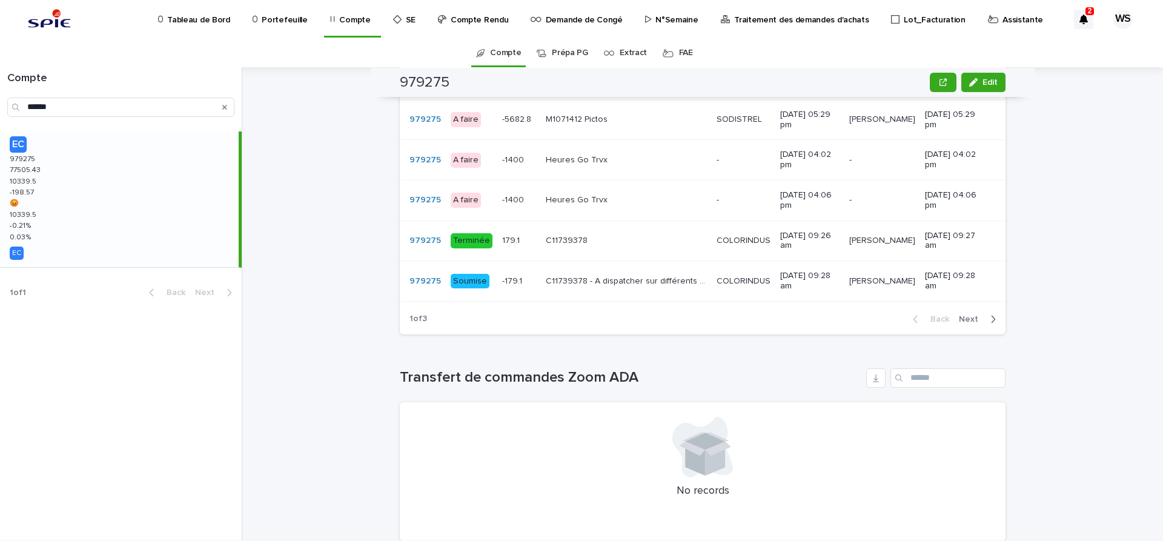
click at [973, 317] on span "Next" at bounding box center [972, 319] width 27 height 8
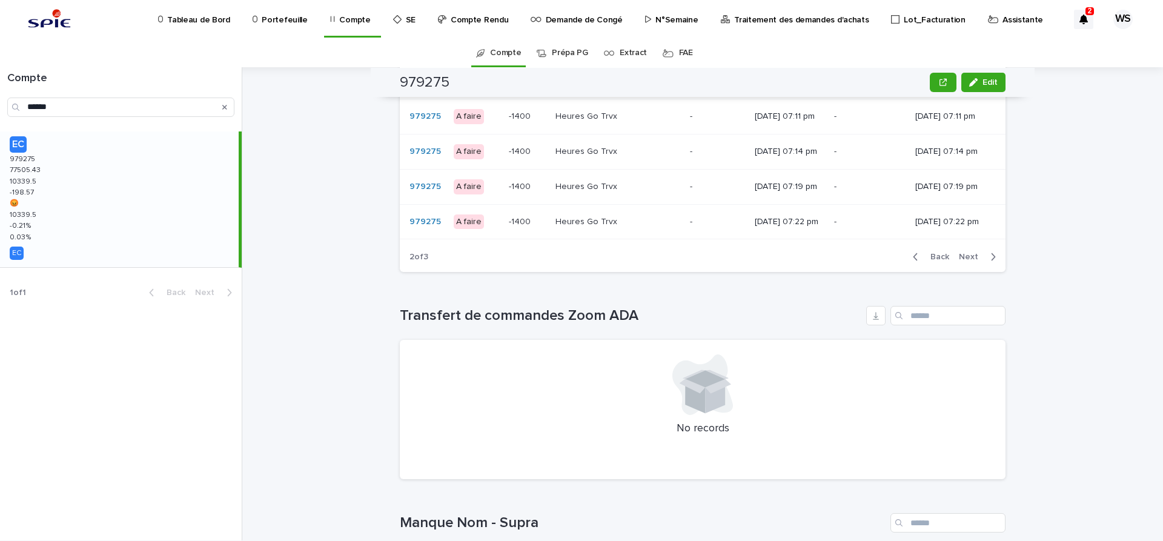
scroll to position [1042, 0]
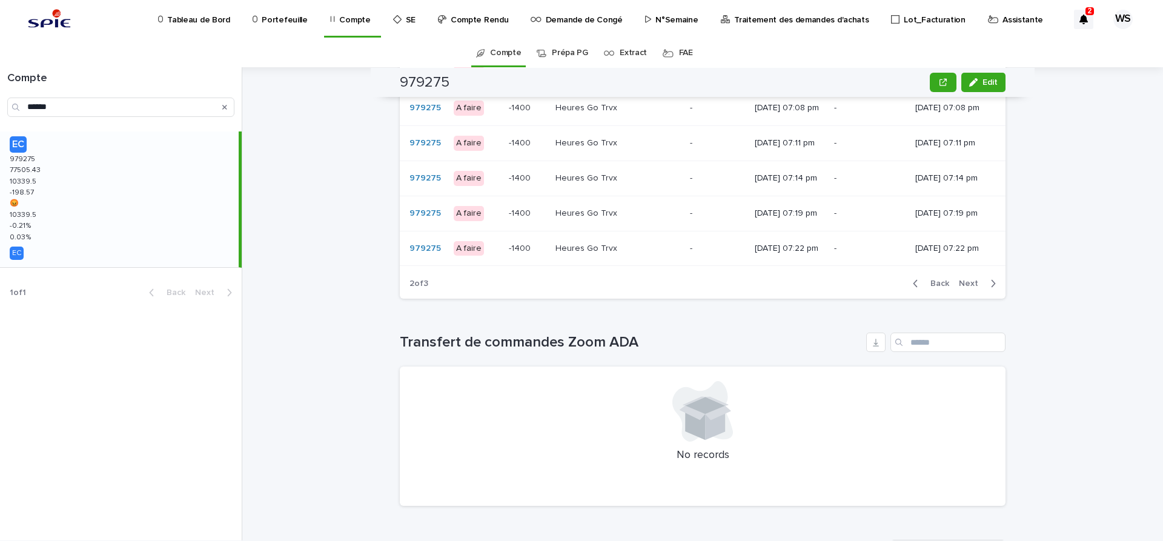
click at [966, 288] on span "Next" at bounding box center [972, 283] width 27 height 8
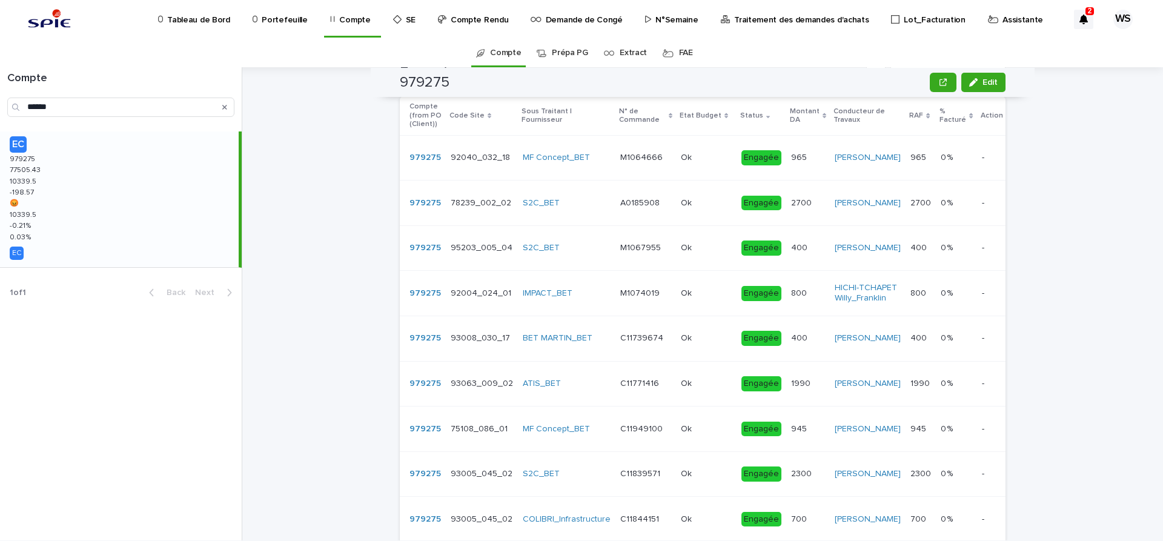
scroll to position [0, 0]
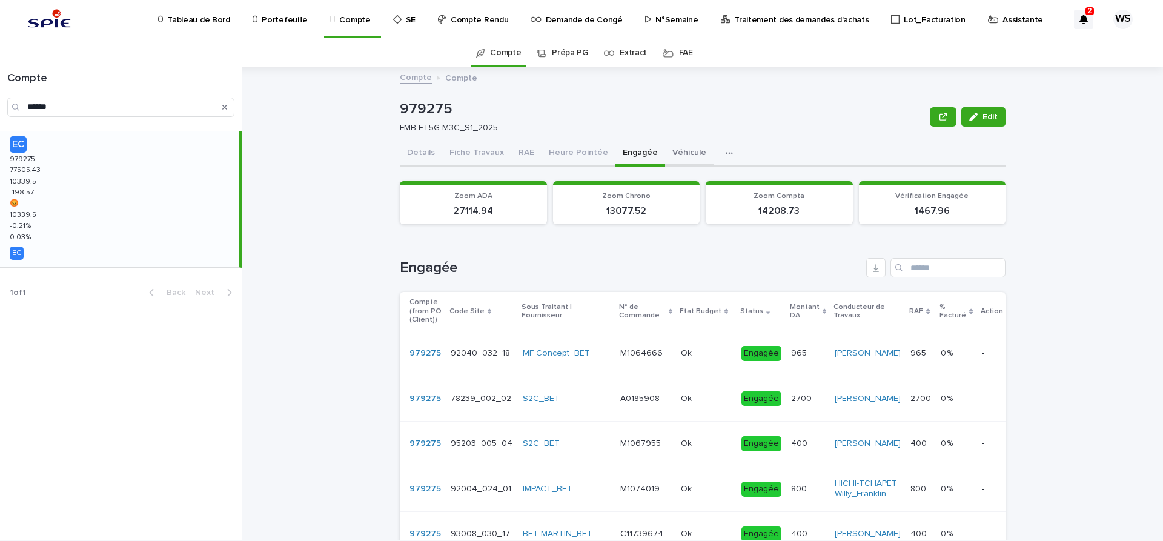
click at [681, 154] on button "Véhicule" at bounding box center [689, 153] width 48 height 25
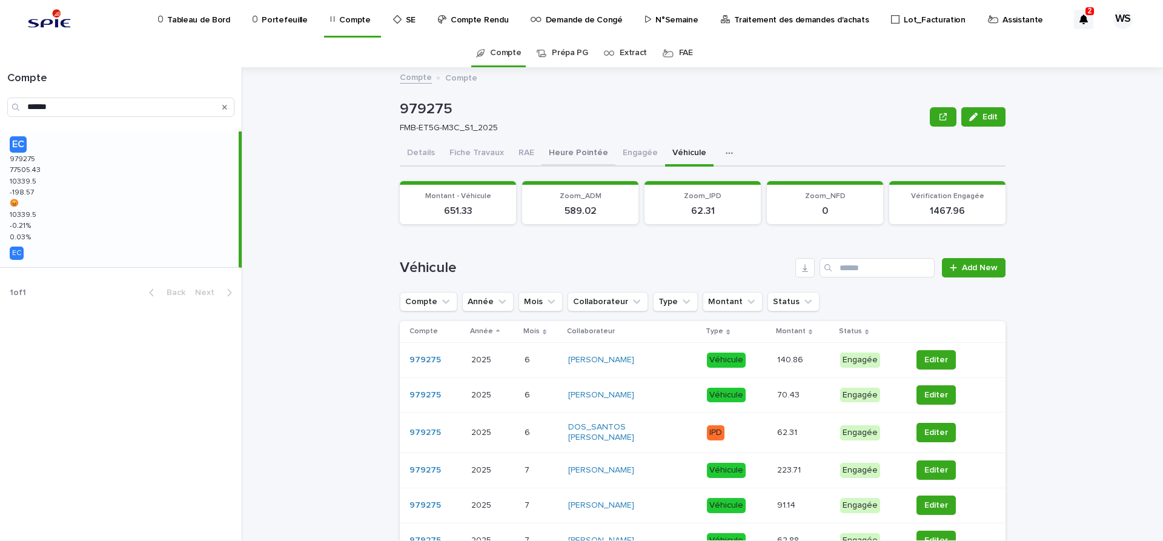
click at [578, 152] on button "Heure Pointée" at bounding box center [579, 153] width 74 height 25
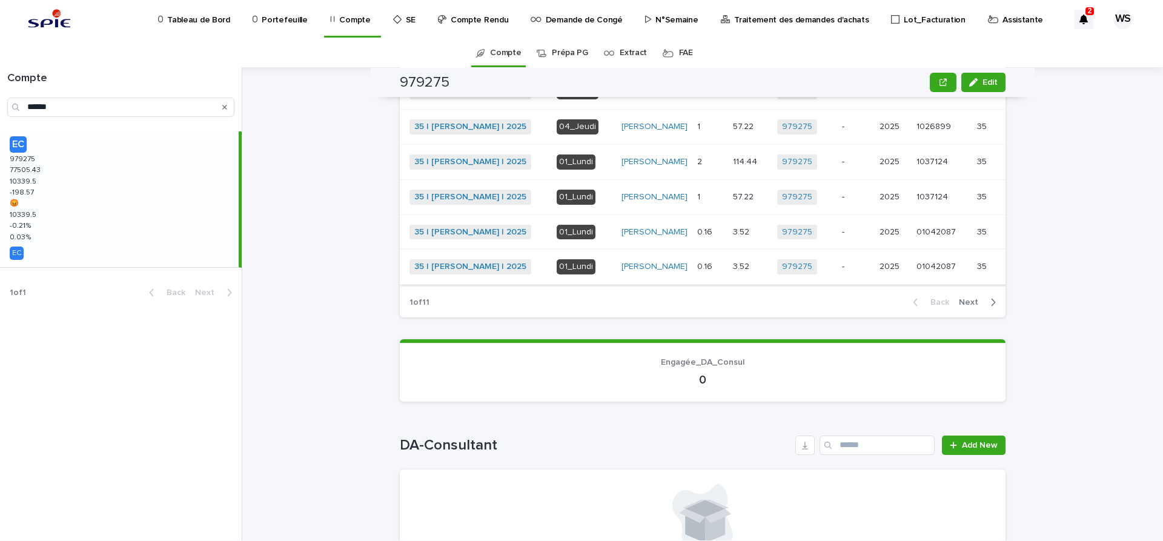
scroll to position [444, 0]
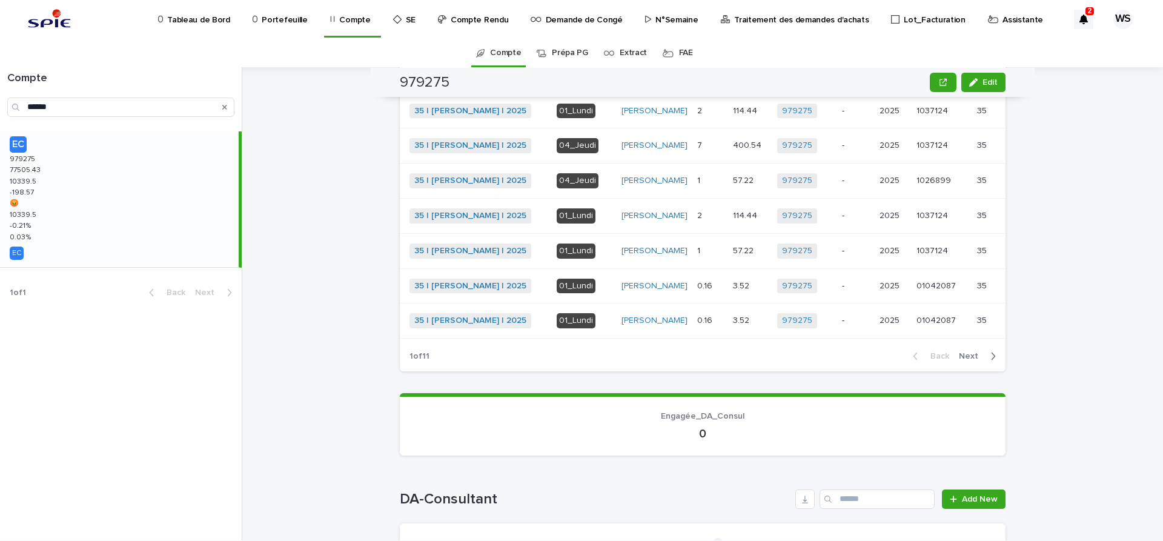
click at [972, 360] on span "Next" at bounding box center [972, 356] width 27 height 8
click at [971, 360] on span "Next" at bounding box center [972, 356] width 27 height 8
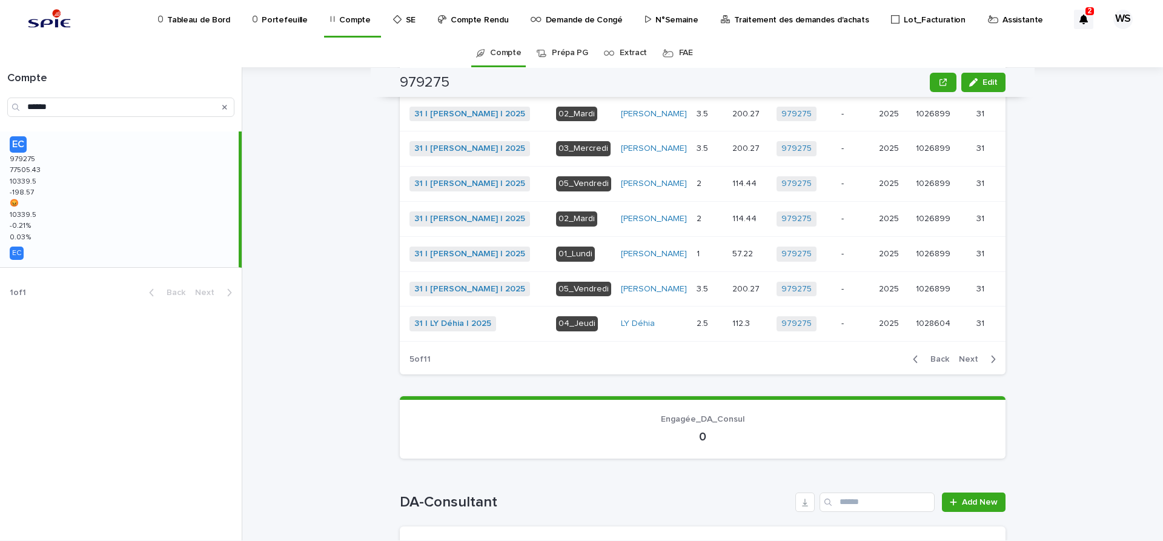
click at [967, 363] on span "Next" at bounding box center [972, 359] width 27 height 8
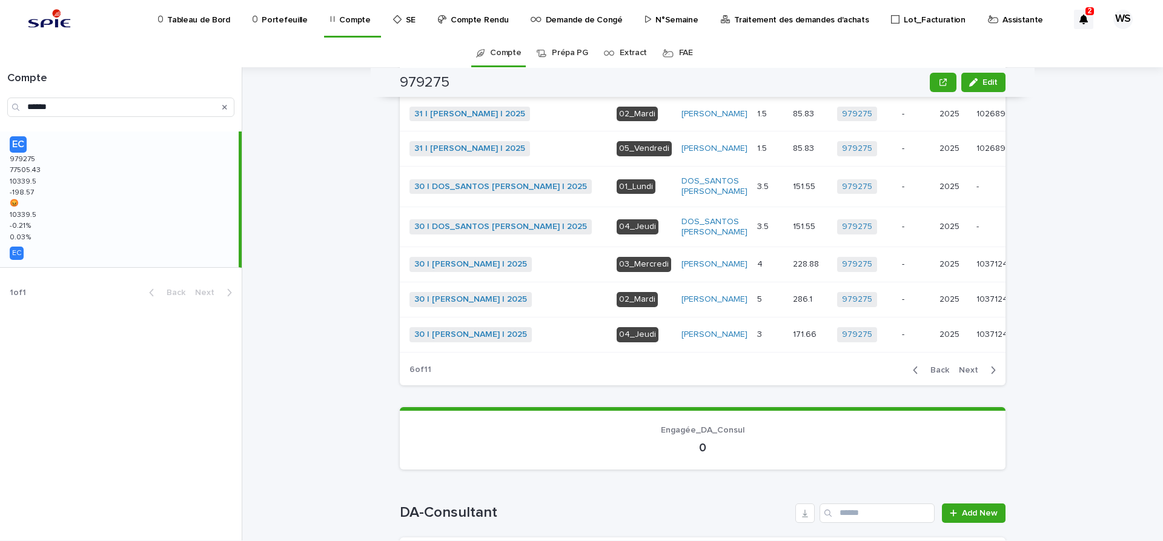
scroll to position [433, 0]
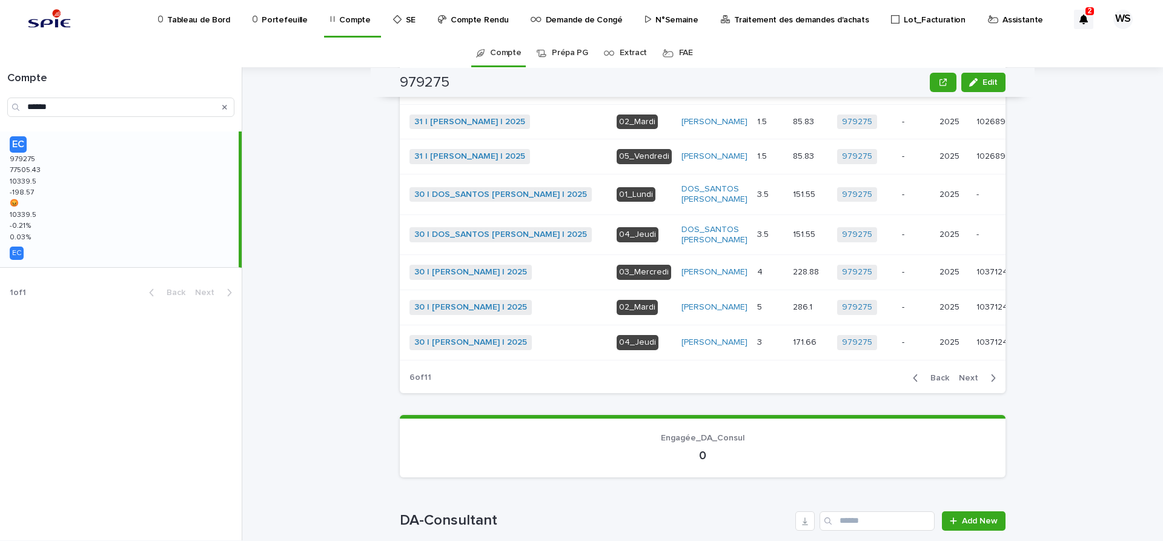
click at [969, 382] on span "Next" at bounding box center [972, 378] width 27 height 8
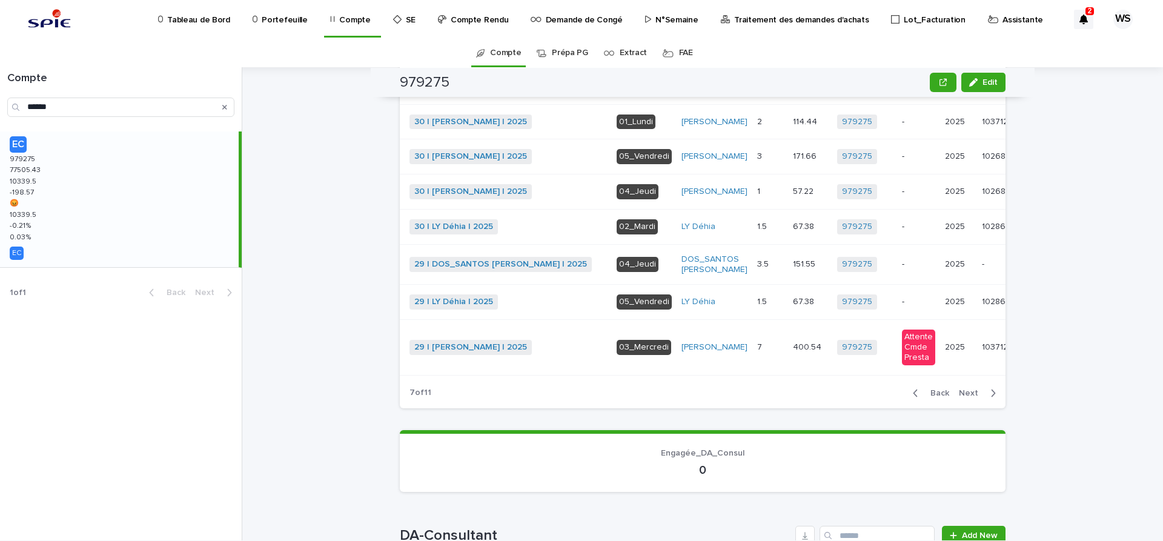
scroll to position [440, 0]
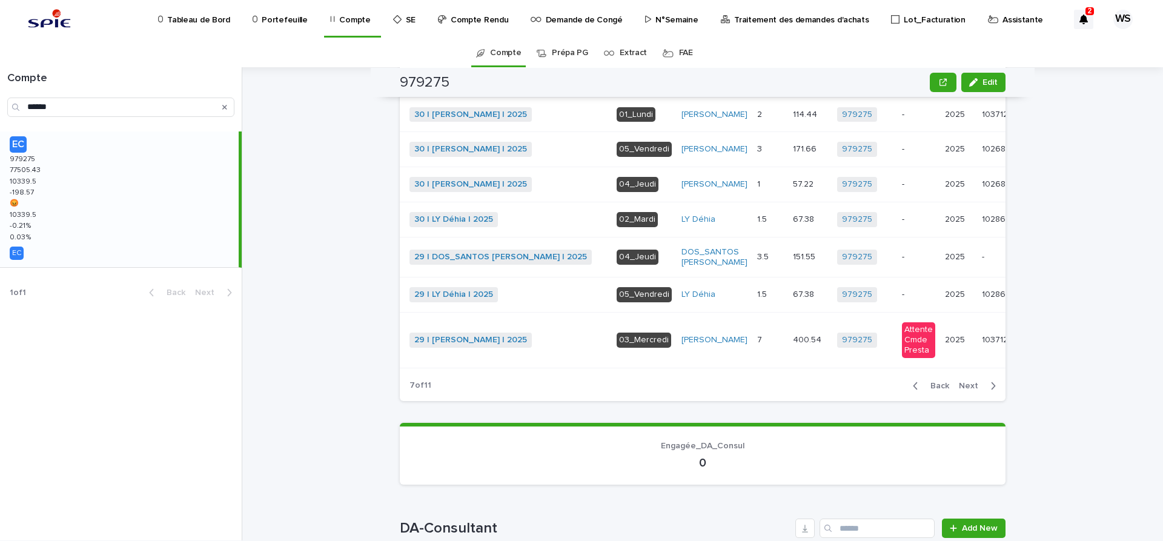
click at [970, 390] on span "Next" at bounding box center [972, 386] width 27 height 8
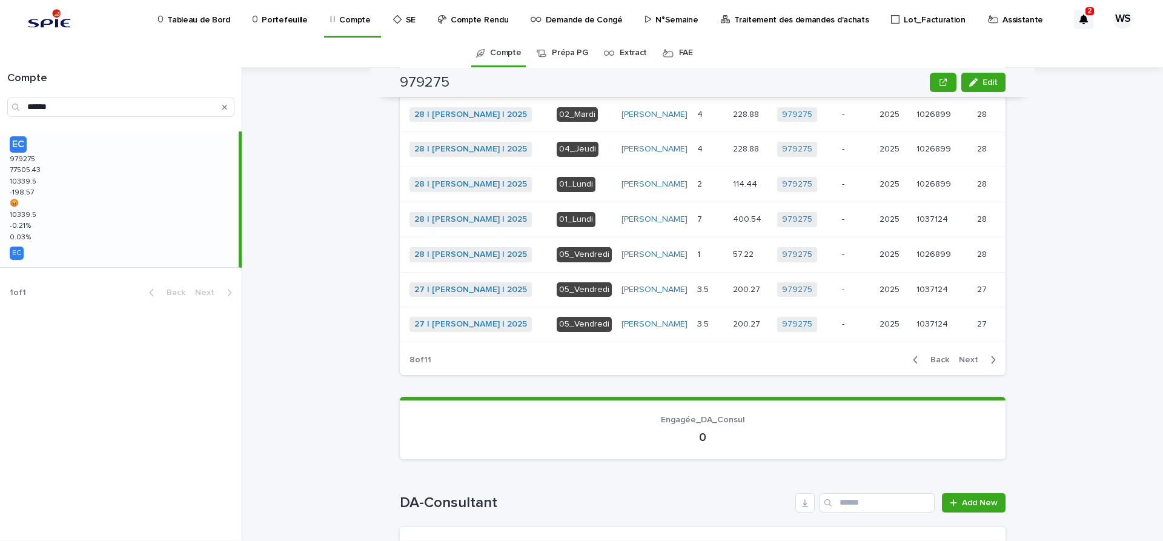
scroll to position [444, 0]
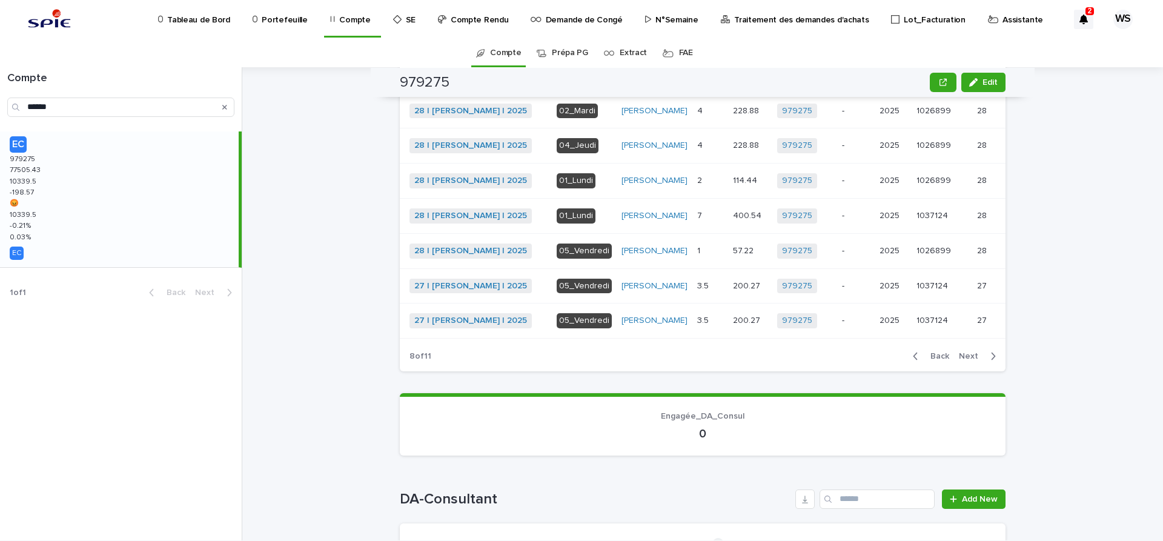
click at [971, 360] on span "Next" at bounding box center [972, 356] width 27 height 8
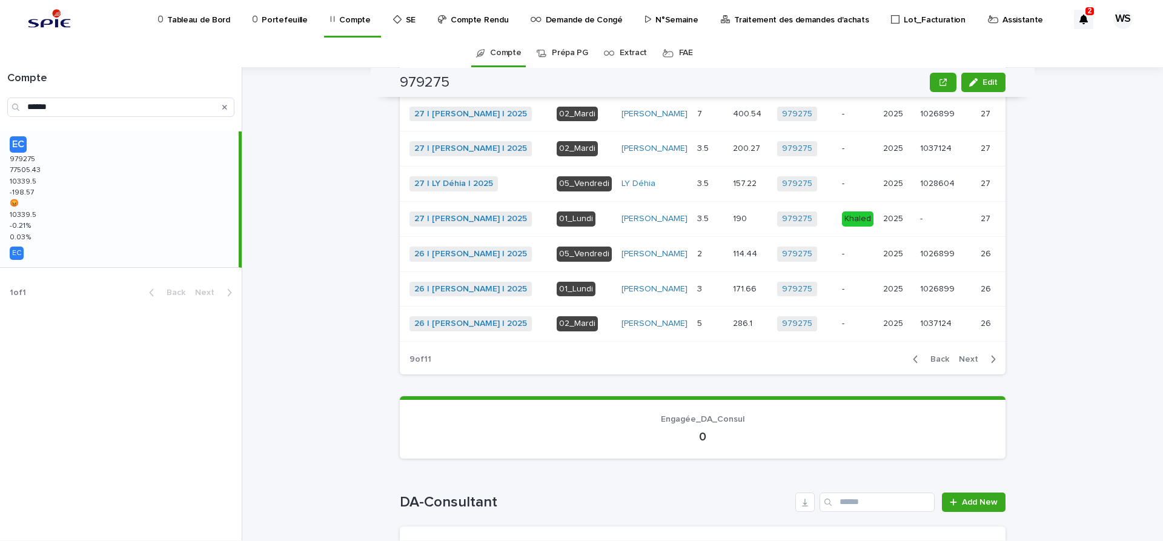
click at [971, 363] on span "Next" at bounding box center [972, 359] width 27 height 8
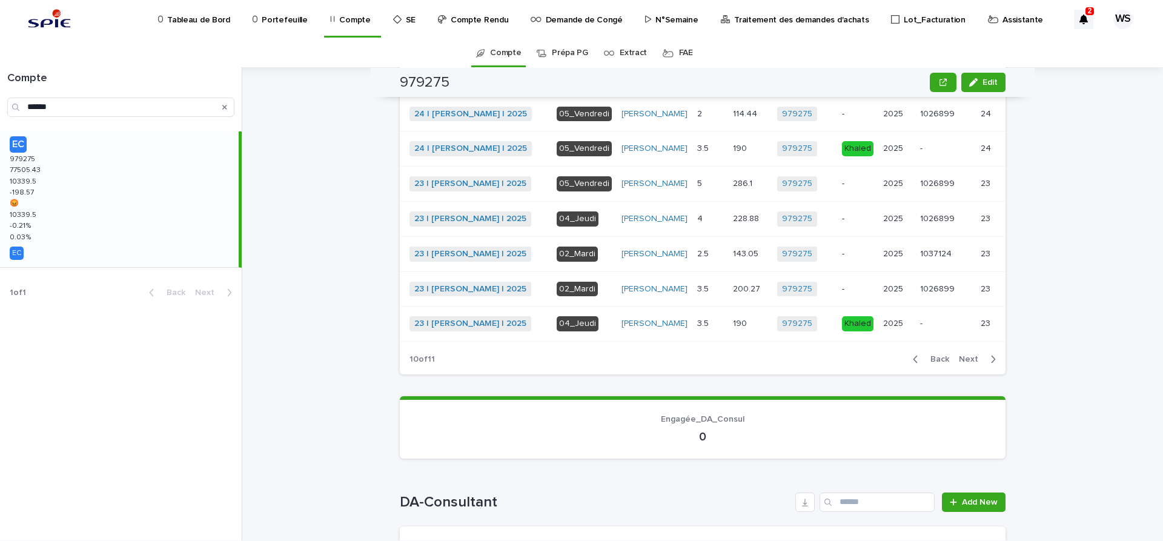
scroll to position [444, 0]
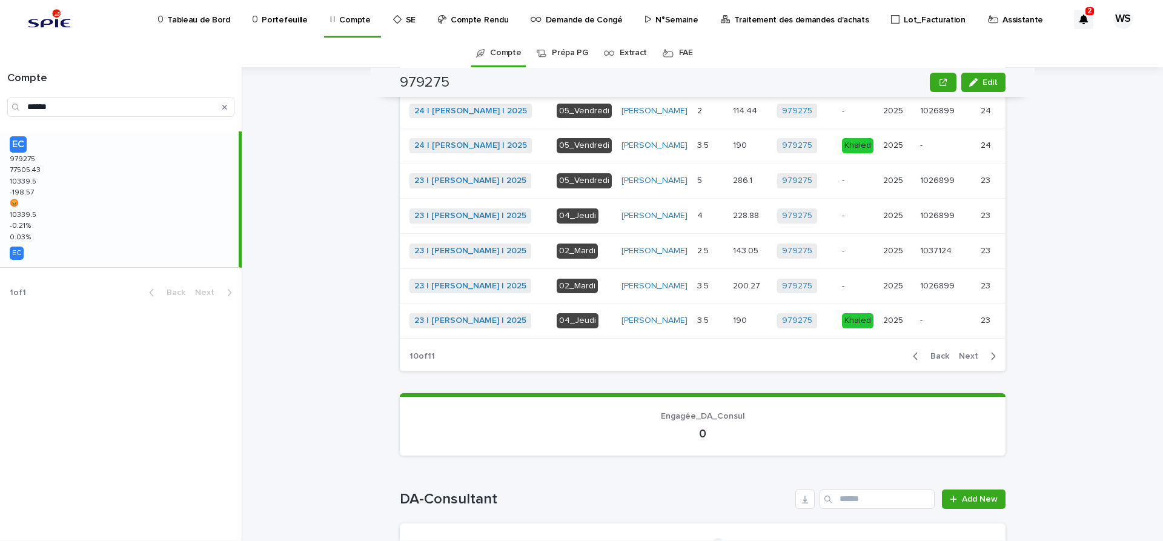
click at [969, 360] on span "Next" at bounding box center [972, 356] width 27 height 8
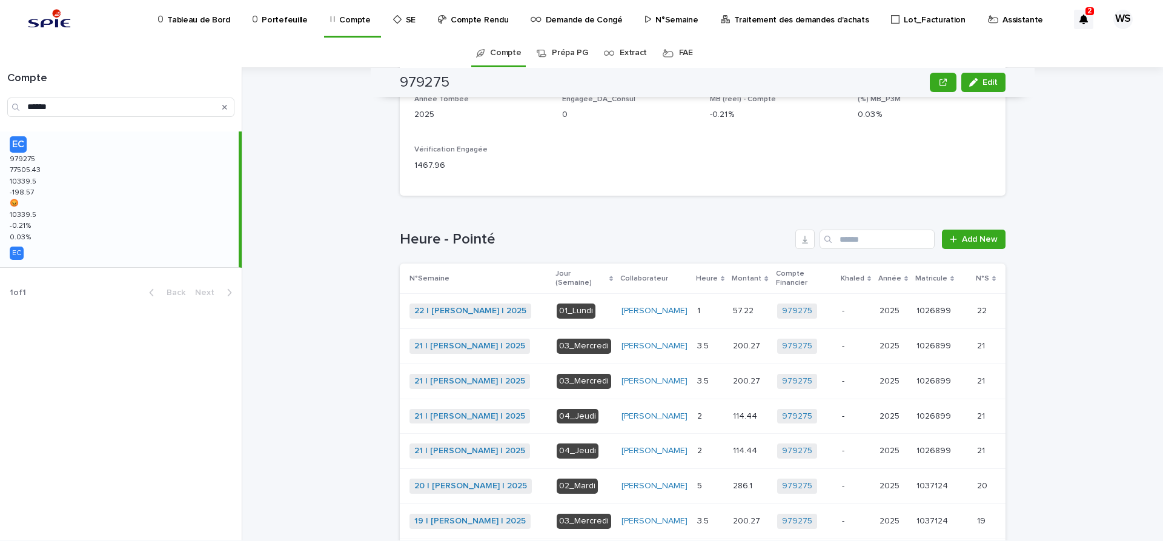
scroll to position [0, 0]
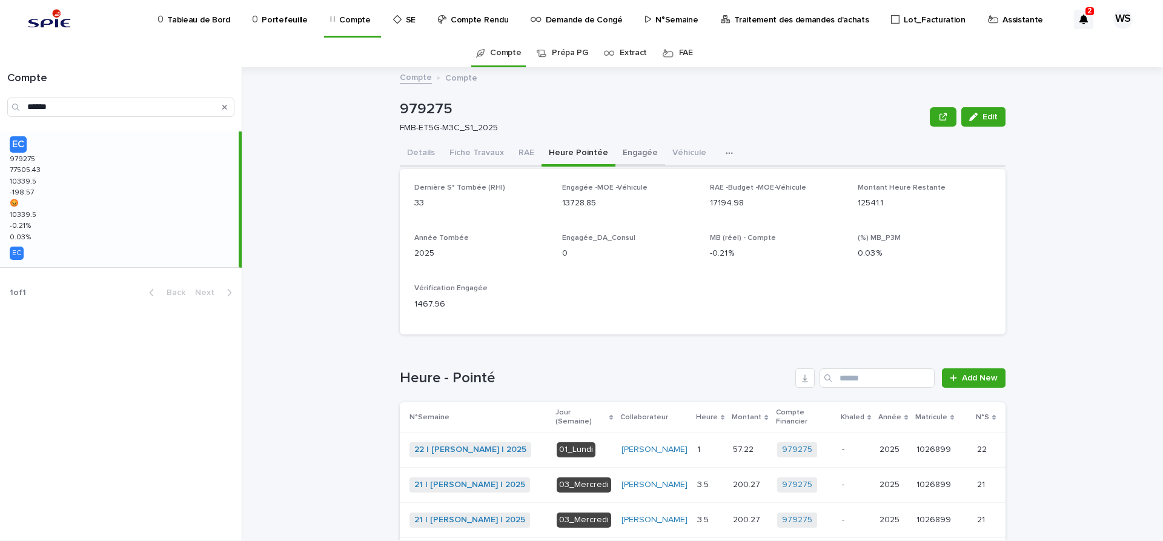
click at [634, 149] on button "Engagée" at bounding box center [640, 153] width 50 height 25
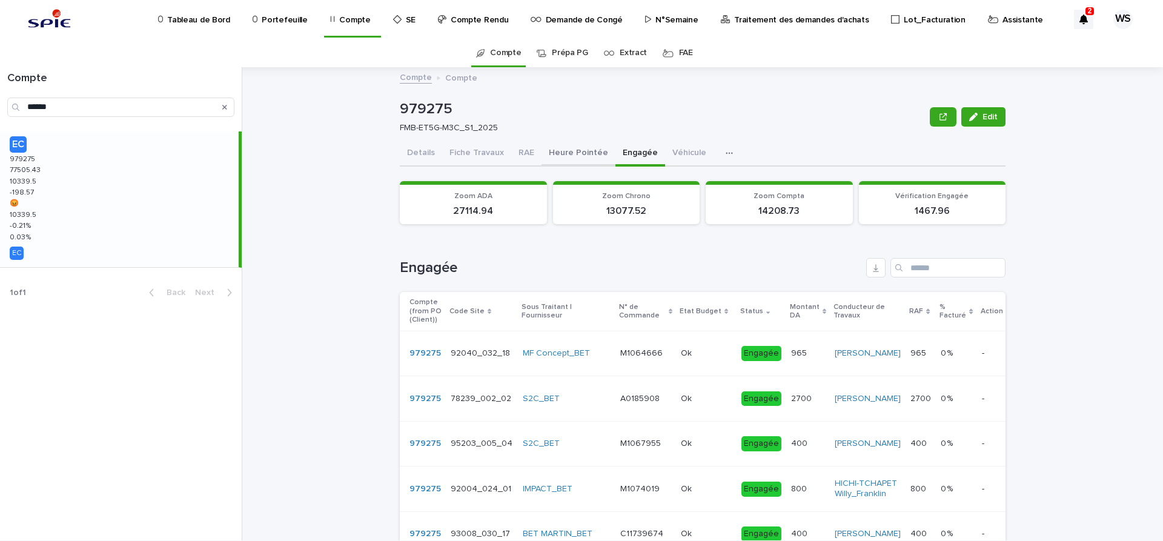
click at [569, 150] on button "Heure Pointée" at bounding box center [579, 153] width 74 height 25
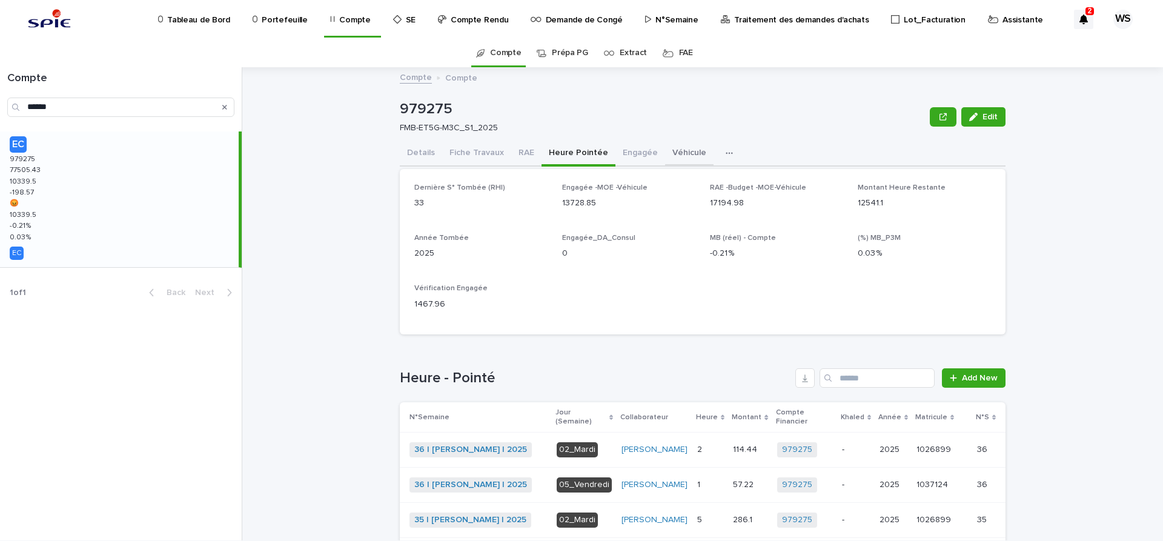
click at [681, 153] on button "Véhicule" at bounding box center [689, 153] width 48 height 25
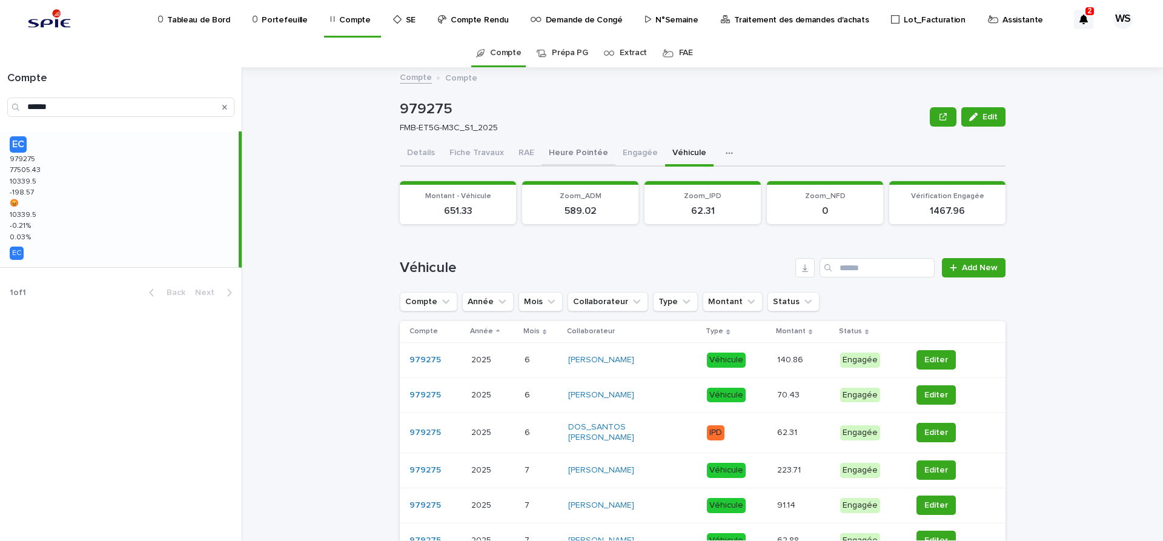
click at [565, 151] on button "Heure Pointée" at bounding box center [579, 153] width 74 height 25
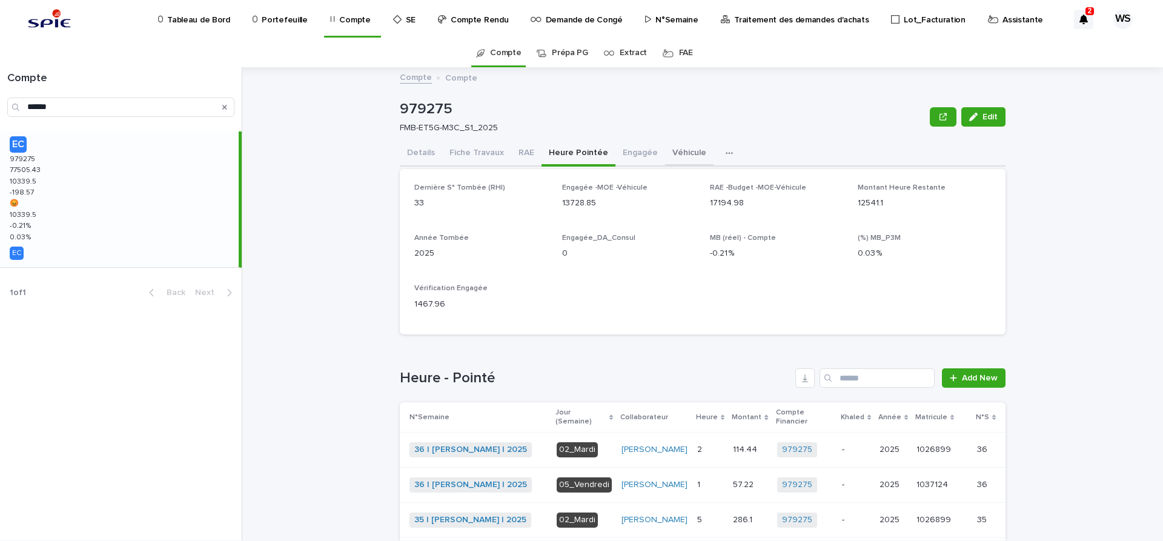
click at [679, 153] on button "Véhicule" at bounding box center [689, 153] width 48 height 25
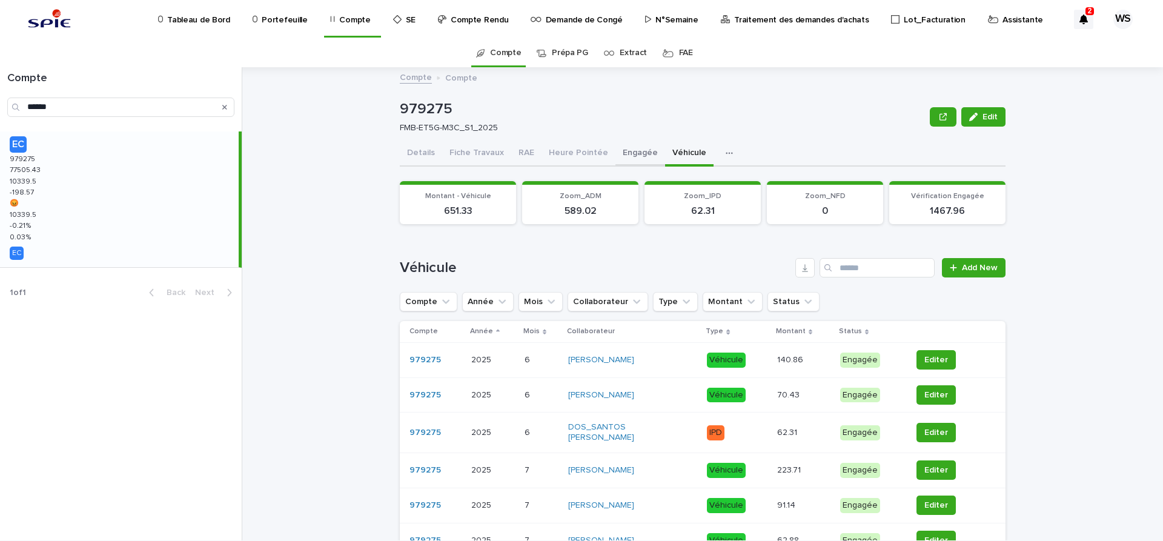
click at [637, 150] on button "Engagée" at bounding box center [640, 153] width 50 height 25
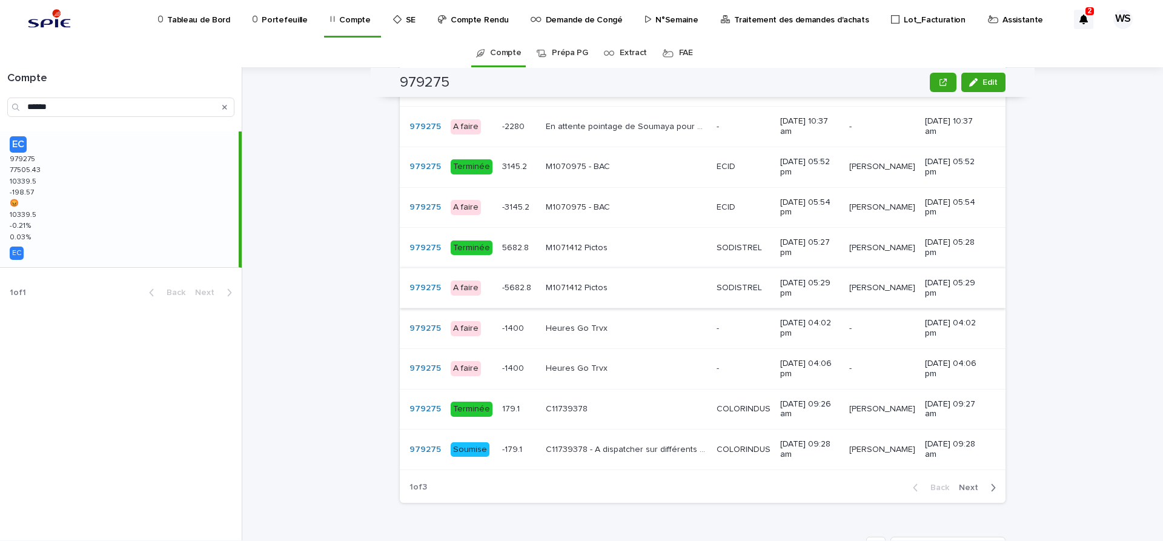
scroll to position [916, 0]
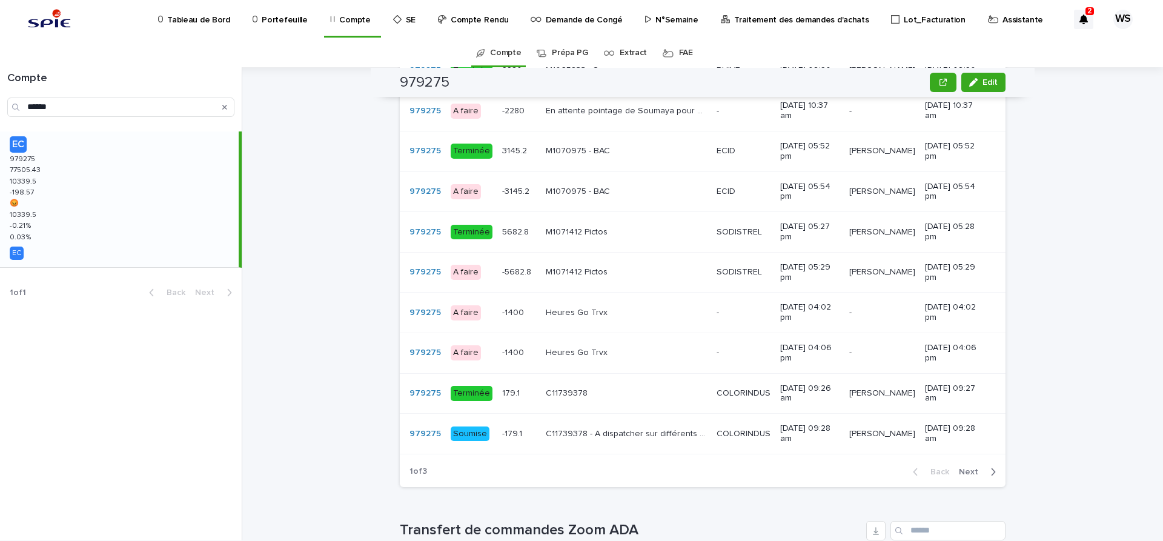
click at [971, 468] on span "Next" at bounding box center [972, 472] width 27 height 8
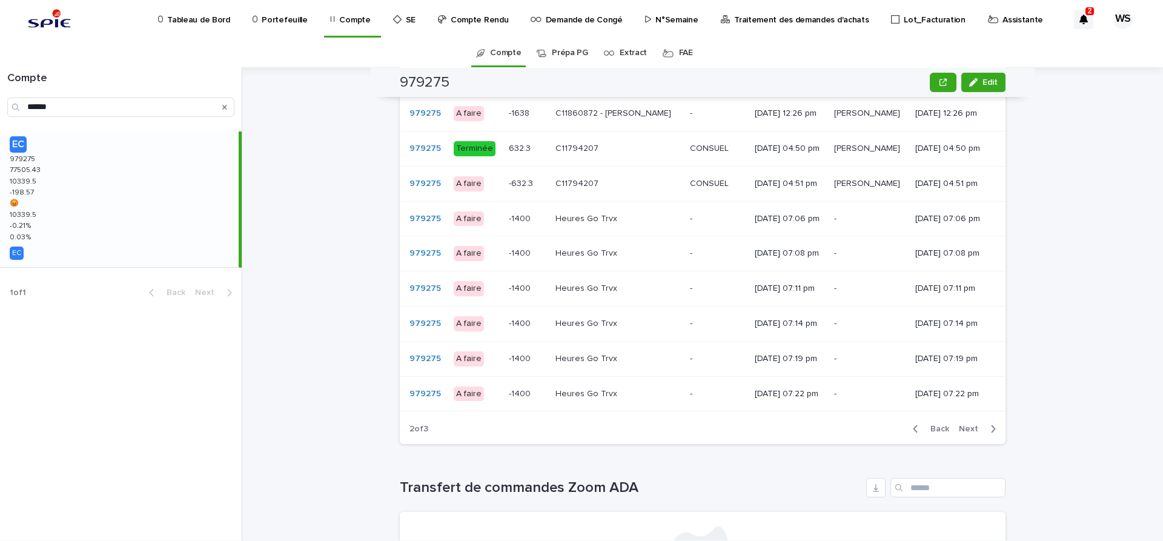
scroll to position [991, 0]
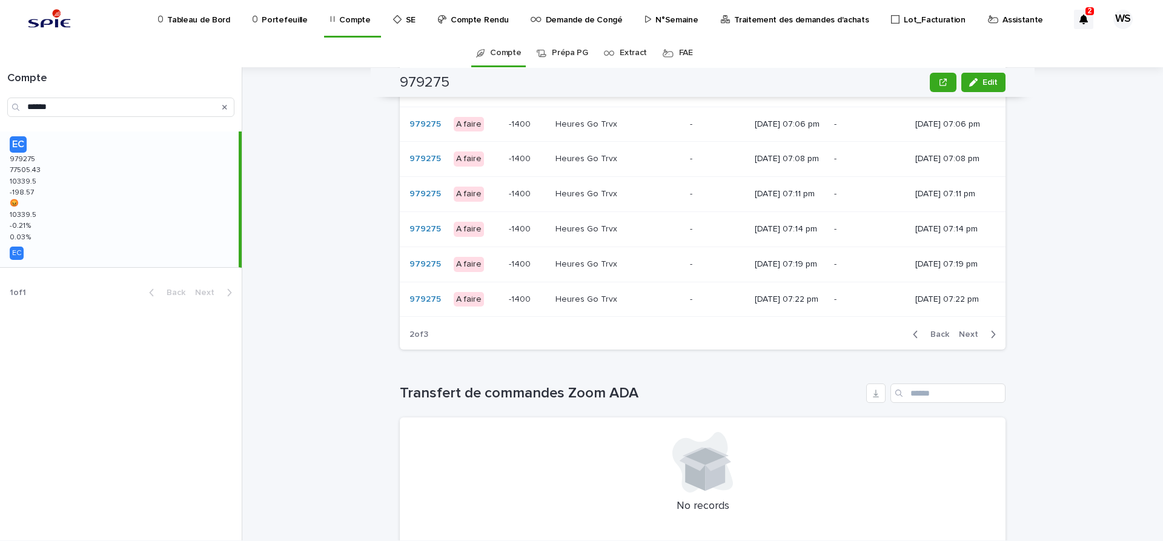
click at [941, 339] on span "Back" at bounding box center [936, 334] width 26 height 8
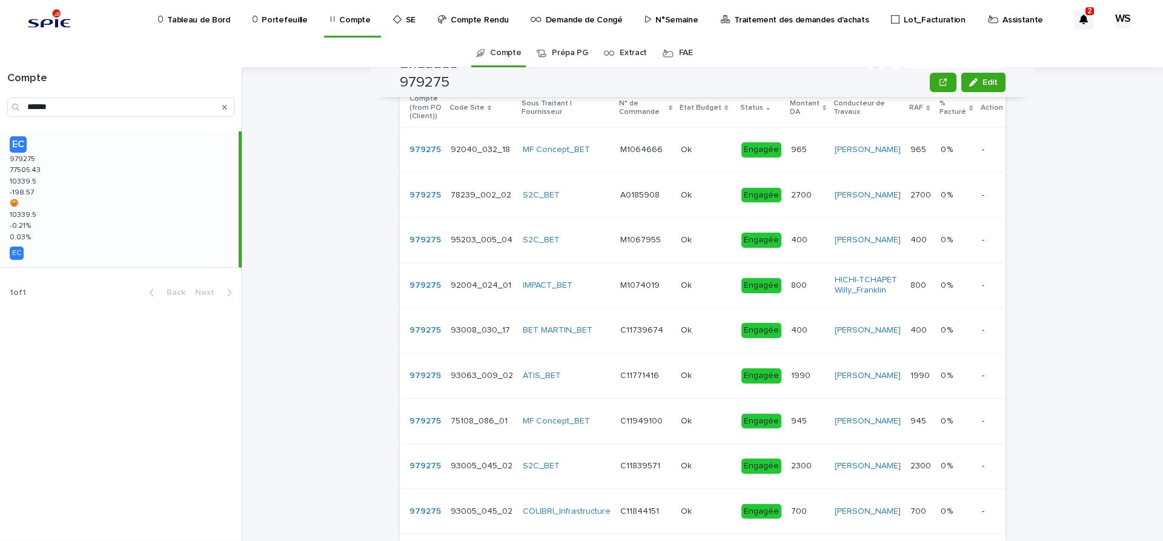
scroll to position [0, 0]
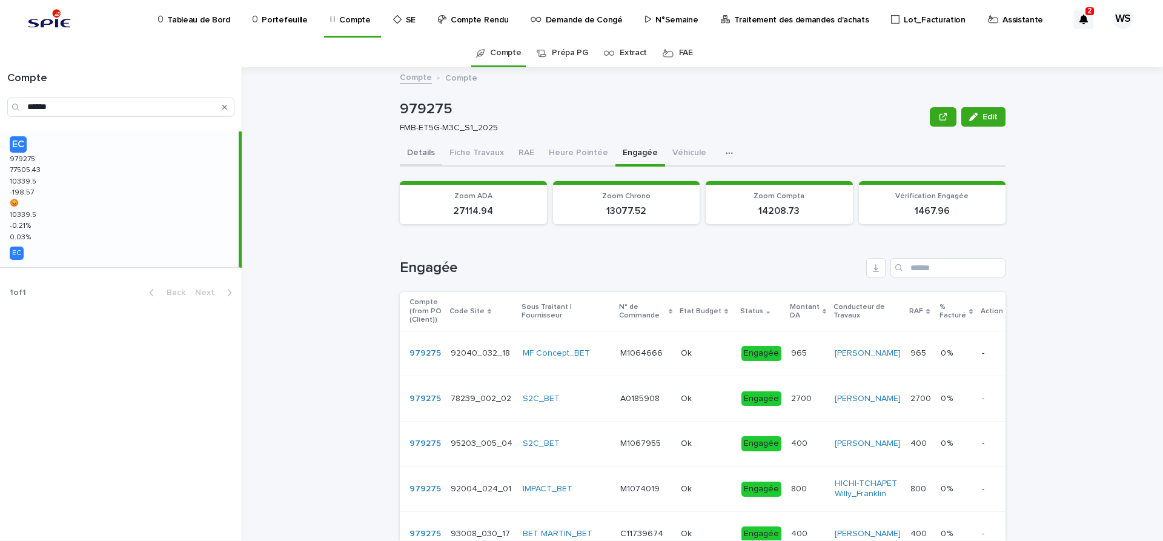
click at [423, 152] on button "Details" at bounding box center [421, 153] width 42 height 25
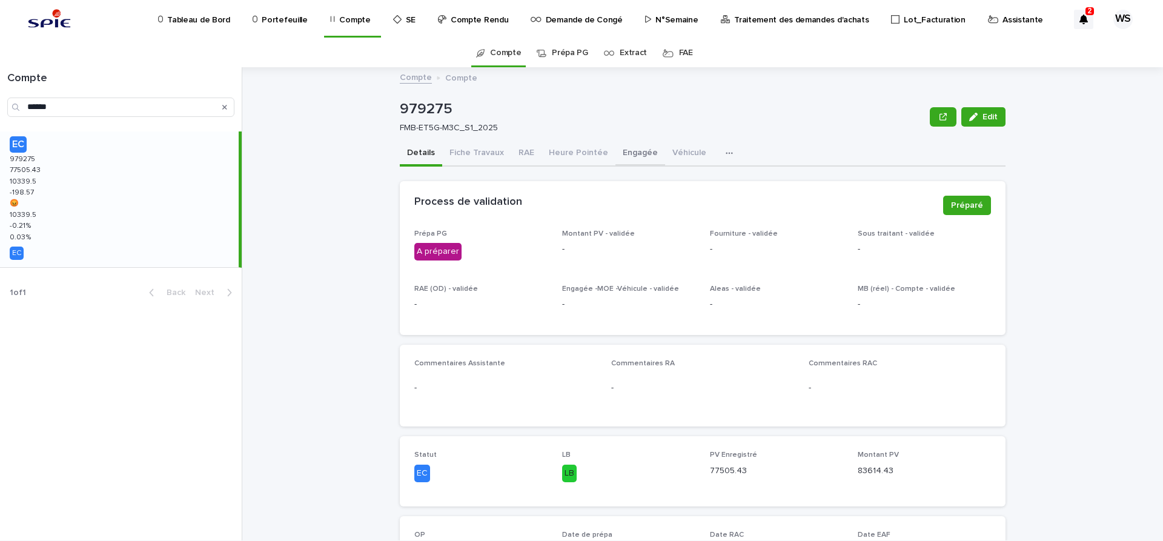
click at [627, 154] on button "Engagée" at bounding box center [640, 153] width 50 height 25
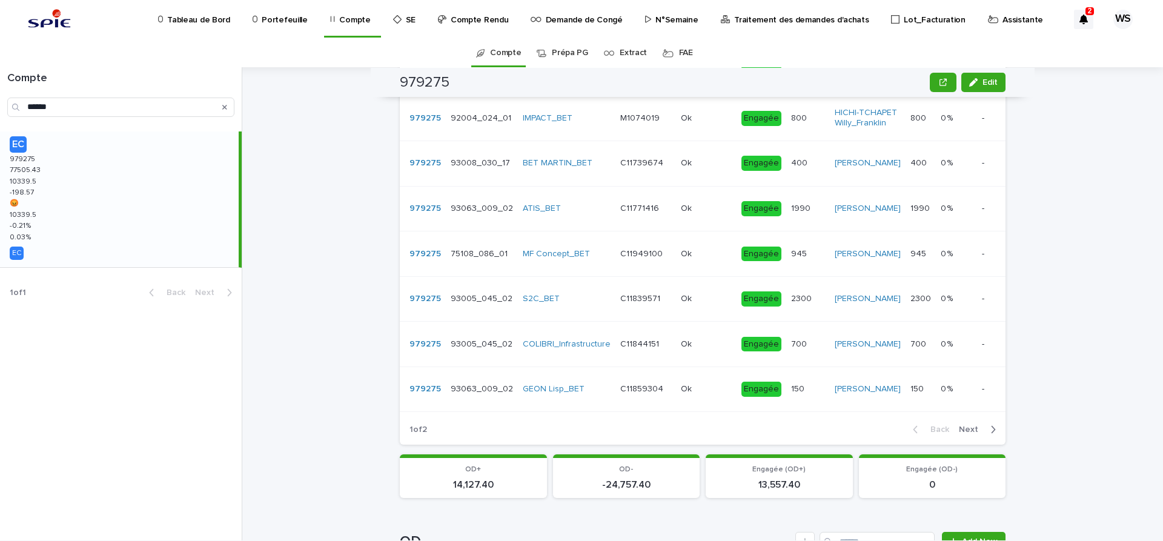
scroll to position [407, 0]
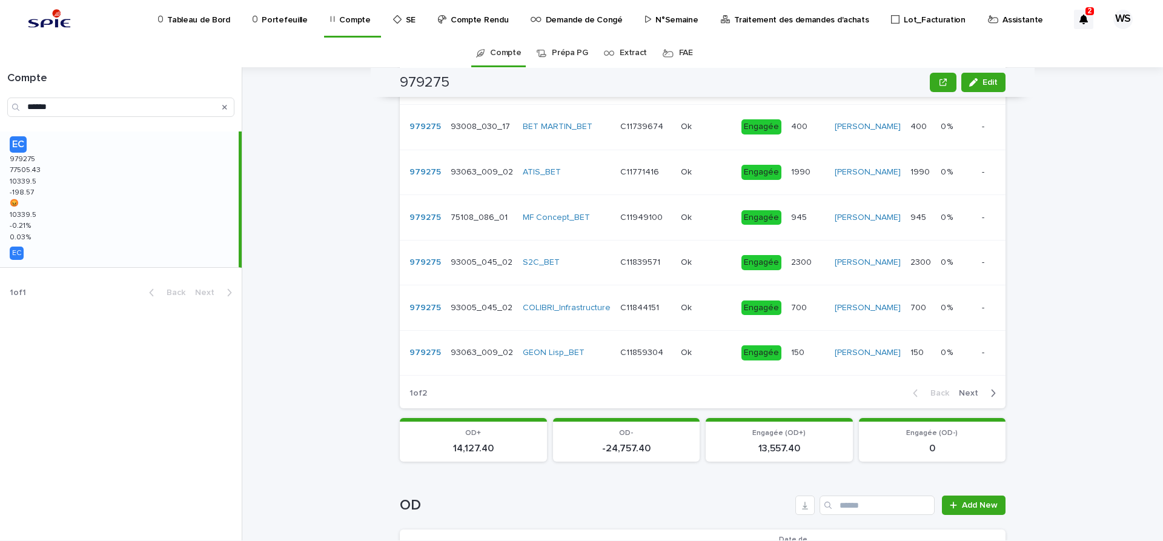
click at [969, 397] on span "Next" at bounding box center [972, 393] width 27 height 8
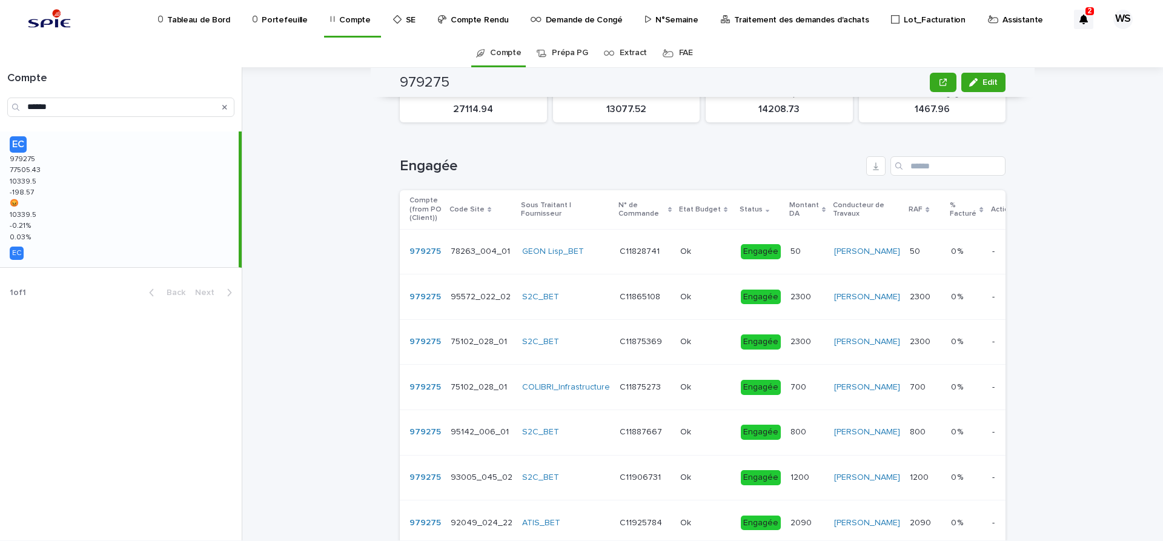
scroll to position [0, 0]
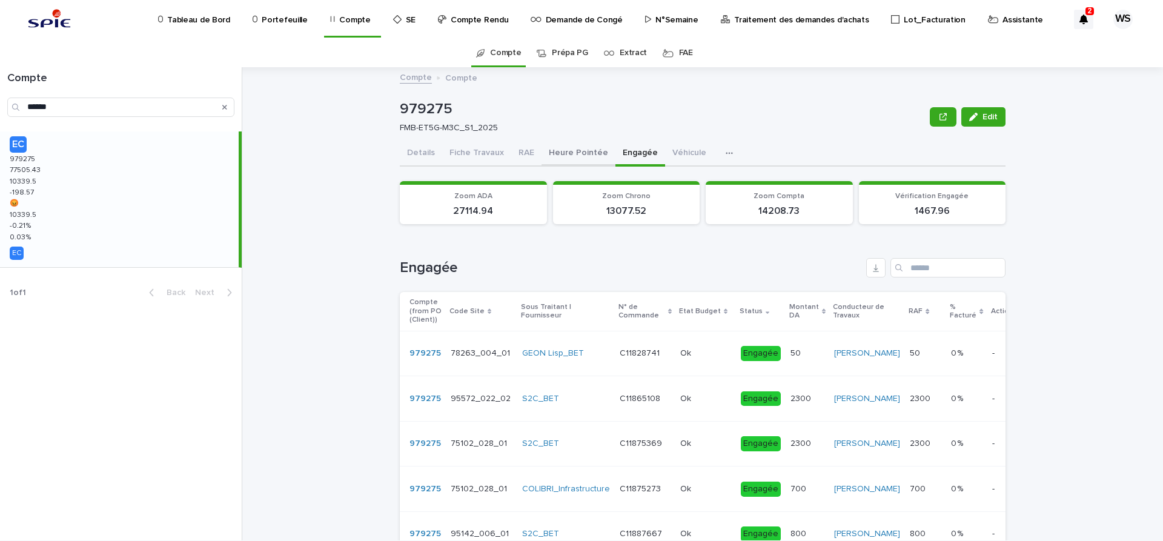
click at [586, 151] on button "Heure Pointée" at bounding box center [579, 153] width 74 height 25
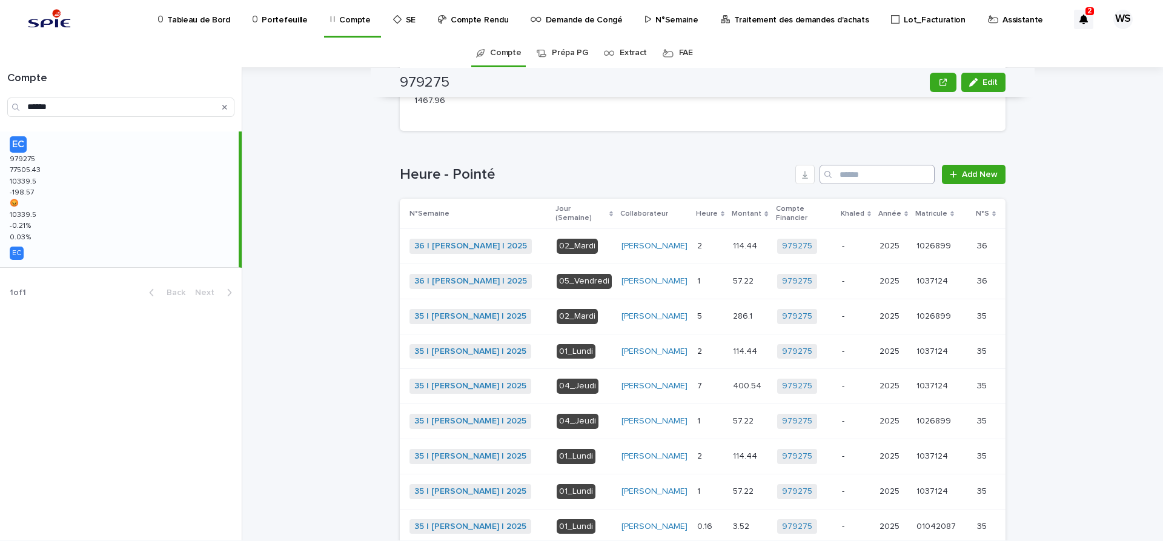
scroll to position [356, 0]
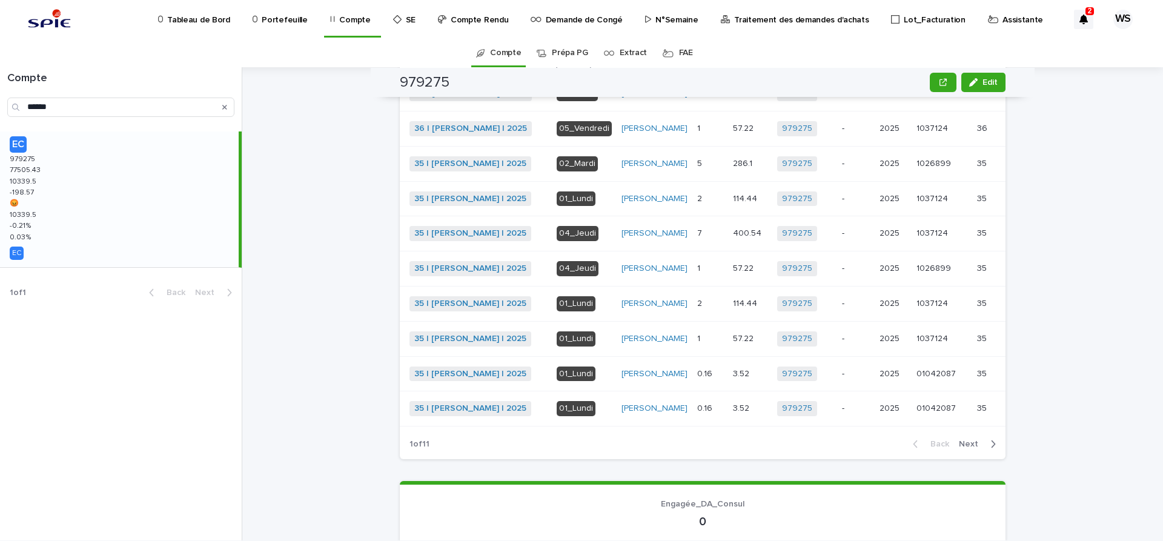
click at [972, 448] on span "Next" at bounding box center [972, 444] width 27 height 8
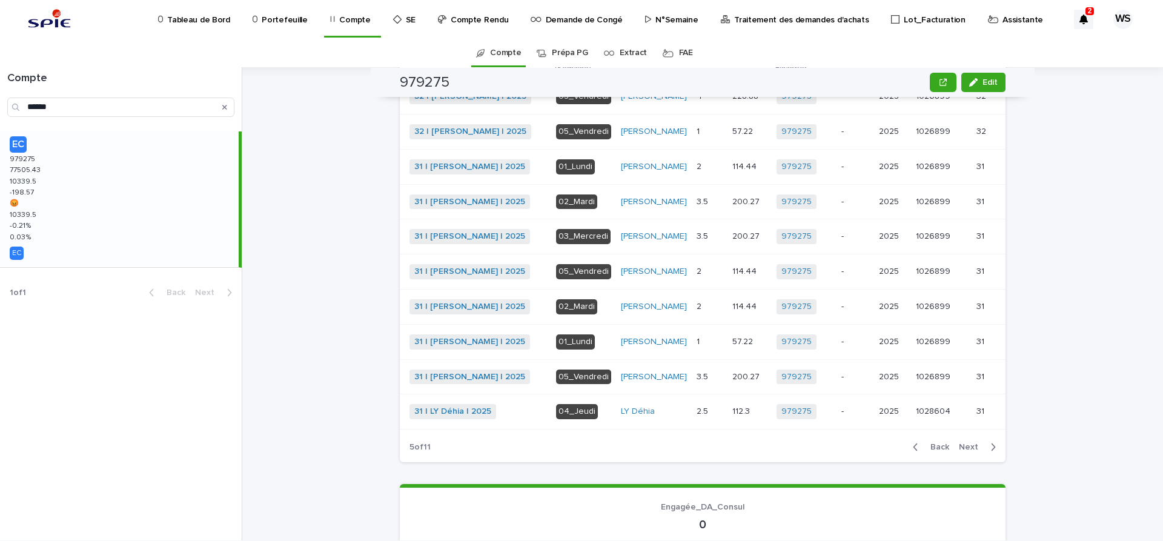
click at [972, 451] on span "Next" at bounding box center [972, 447] width 27 height 8
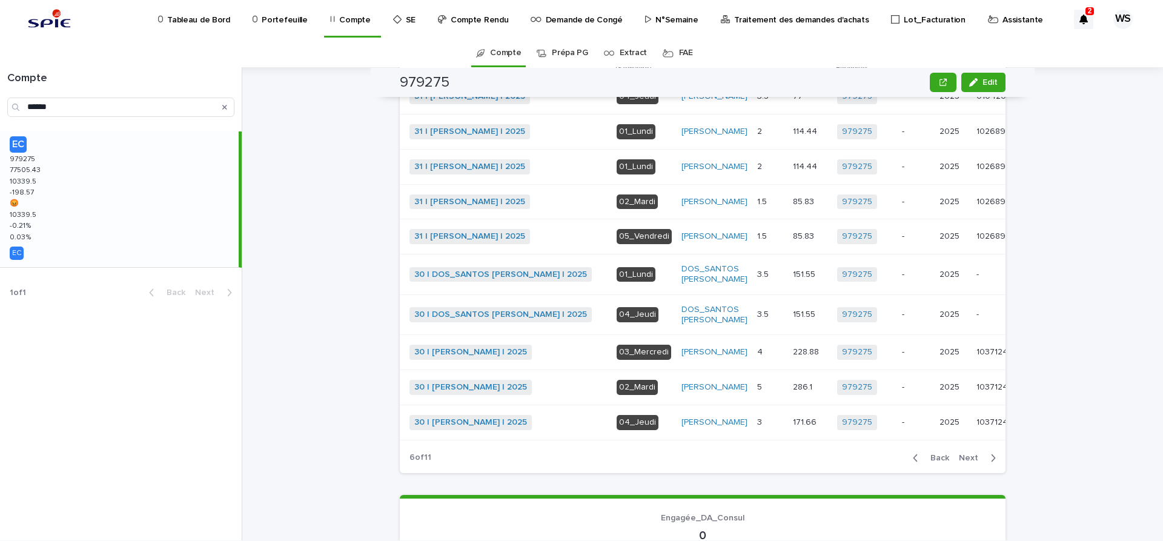
scroll to position [345, 0]
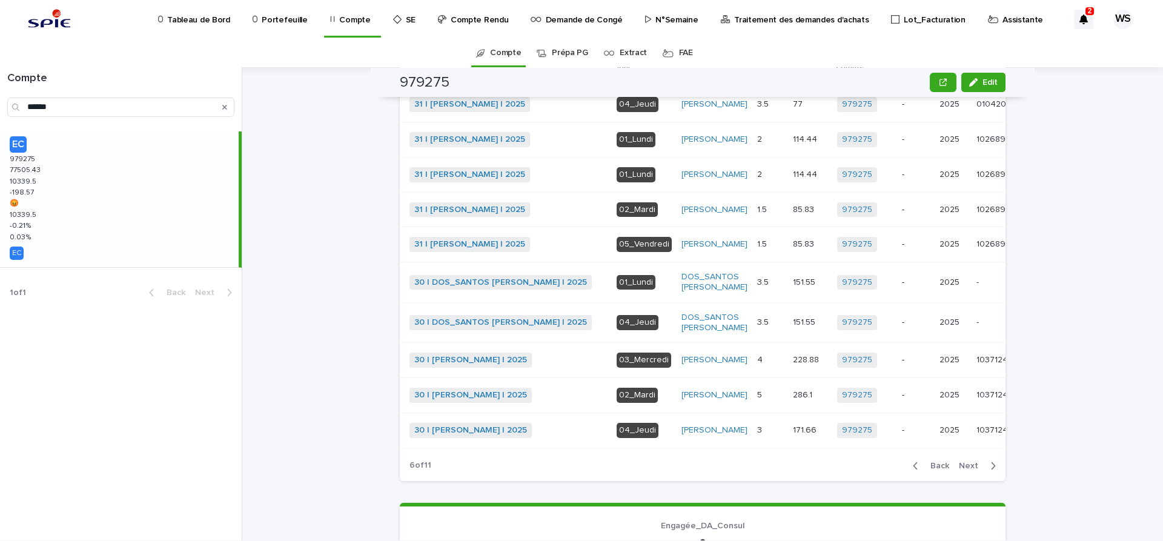
click at [970, 470] on span "Next" at bounding box center [972, 466] width 27 height 8
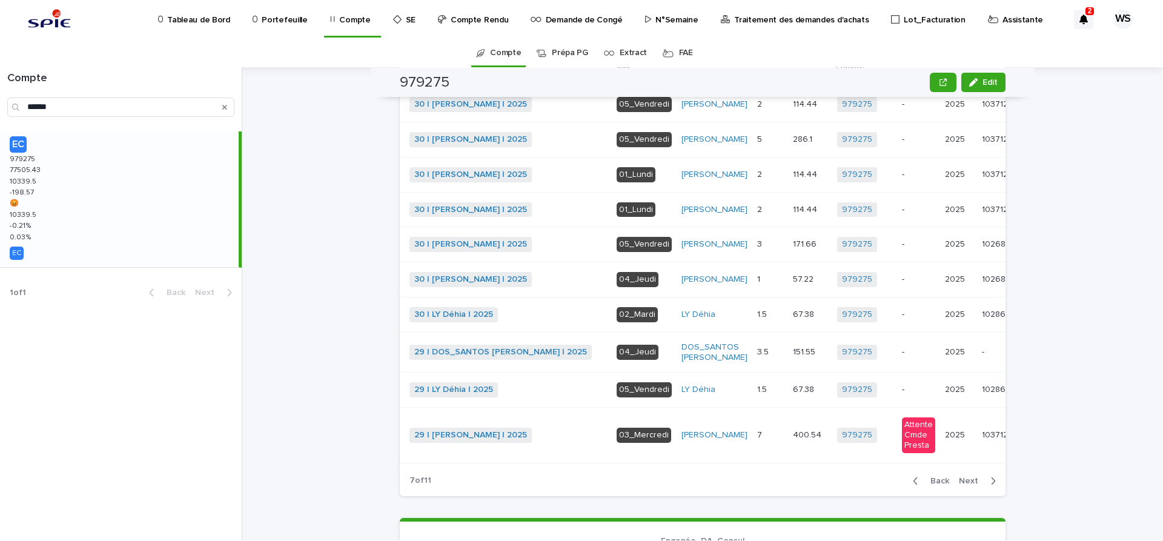
scroll to position [353, 0]
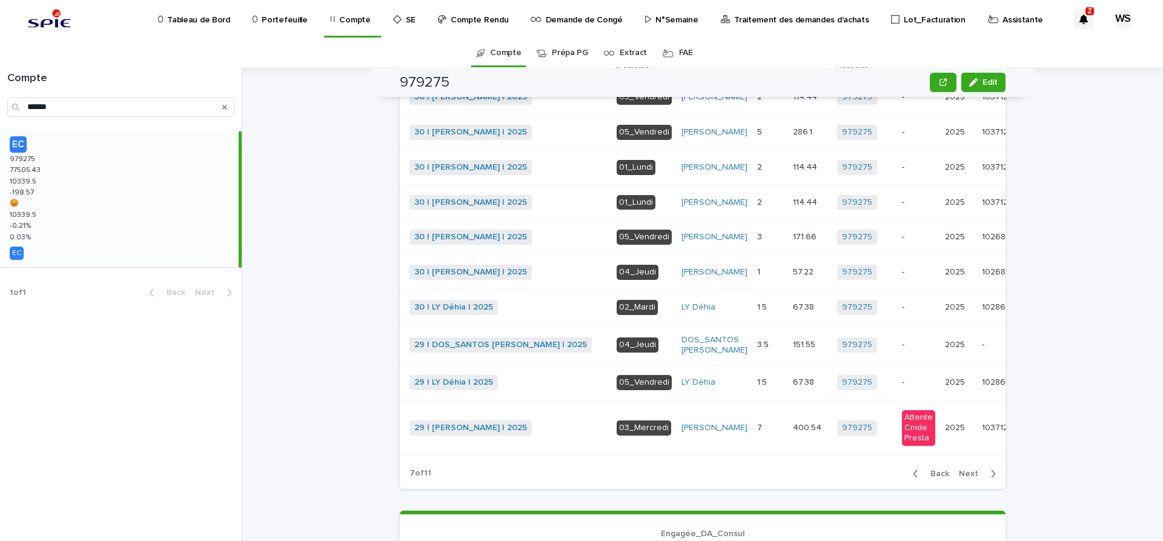
click at [970, 478] on span "Next" at bounding box center [972, 473] width 27 height 8
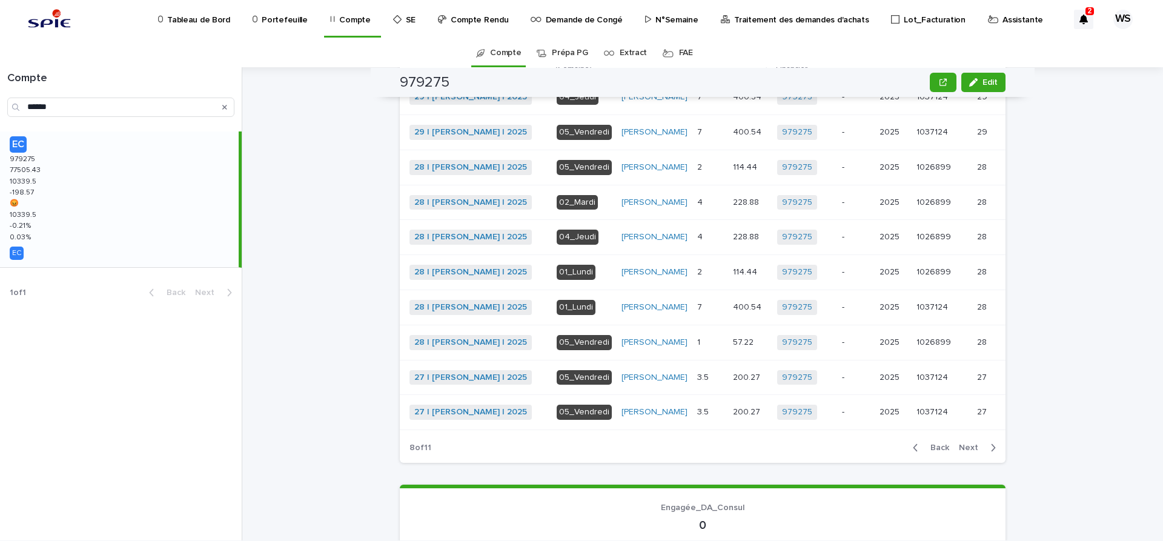
scroll to position [356, 0]
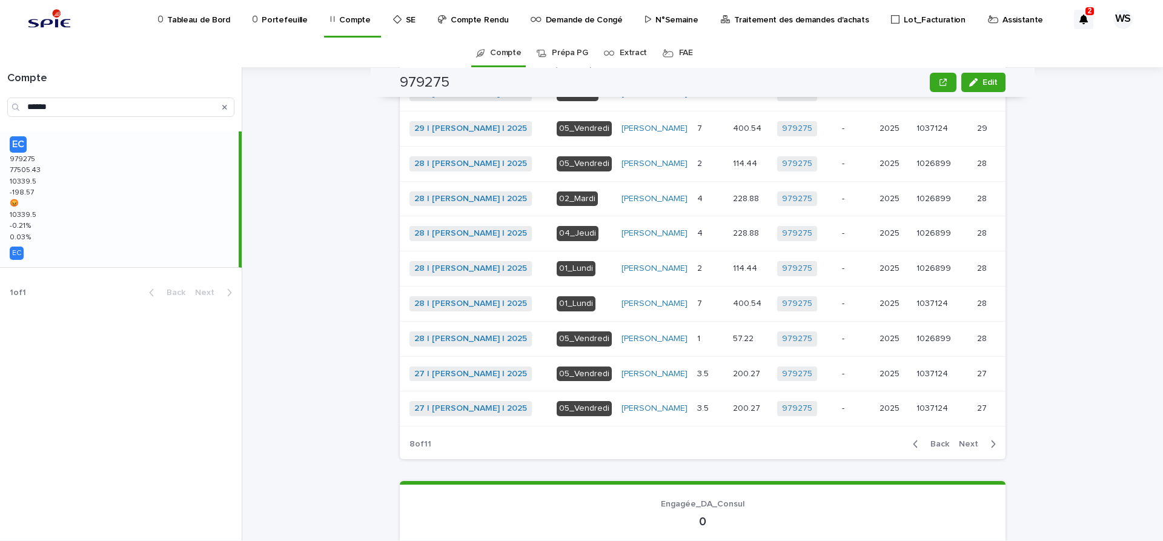
click at [969, 448] on span "Next" at bounding box center [972, 444] width 27 height 8
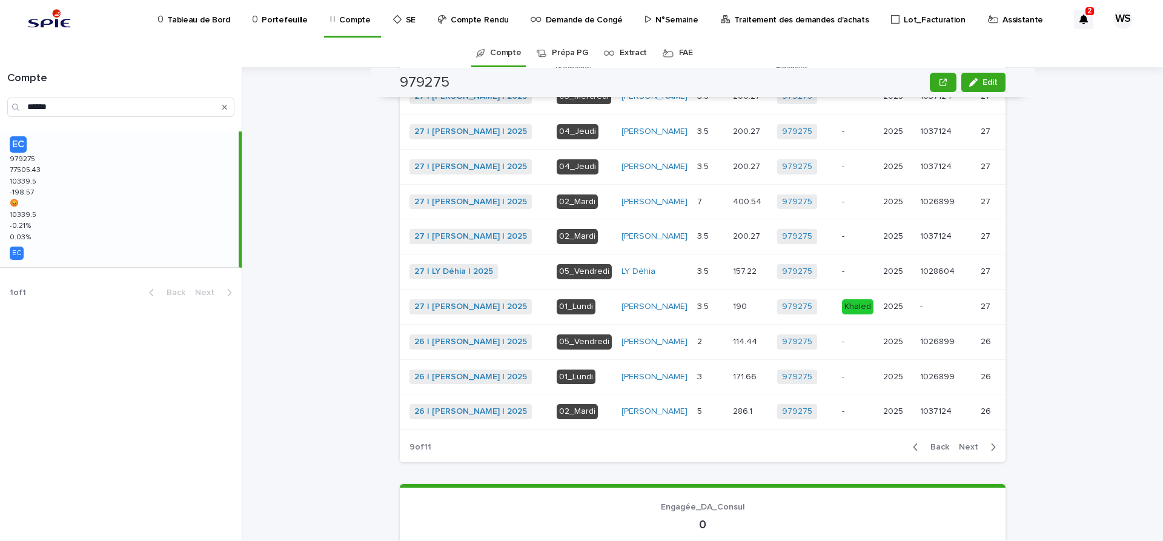
click at [969, 451] on span "Next" at bounding box center [972, 447] width 27 height 8
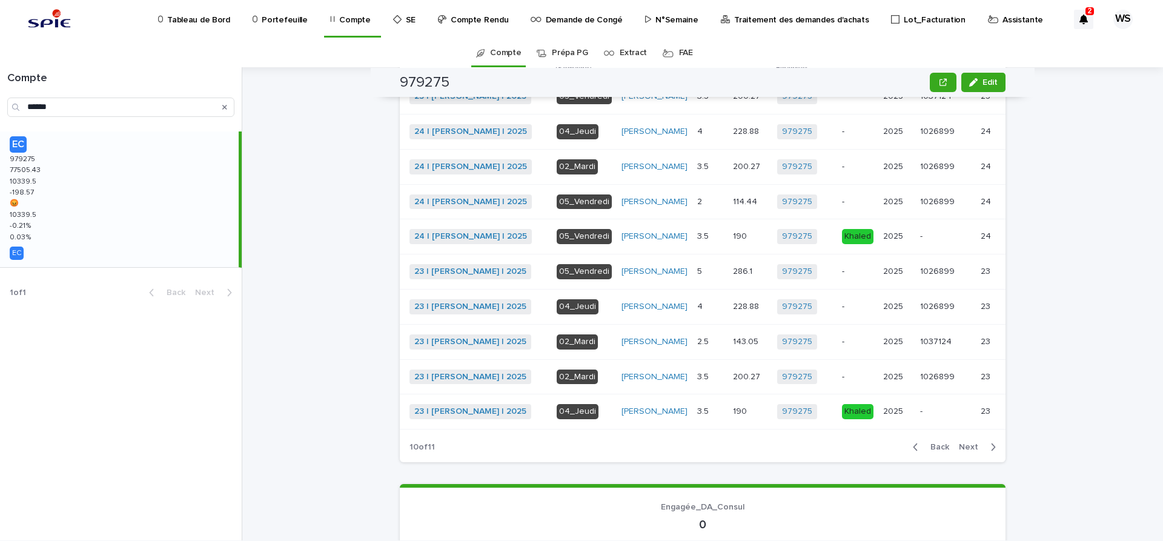
scroll to position [356, 0]
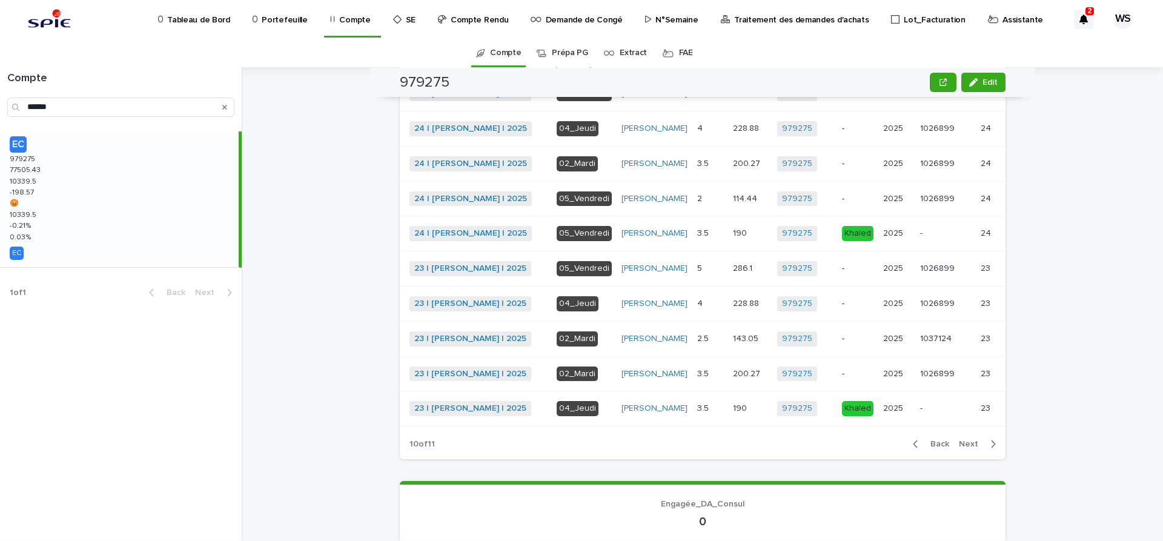
click at [968, 448] on span "Next" at bounding box center [972, 444] width 27 height 8
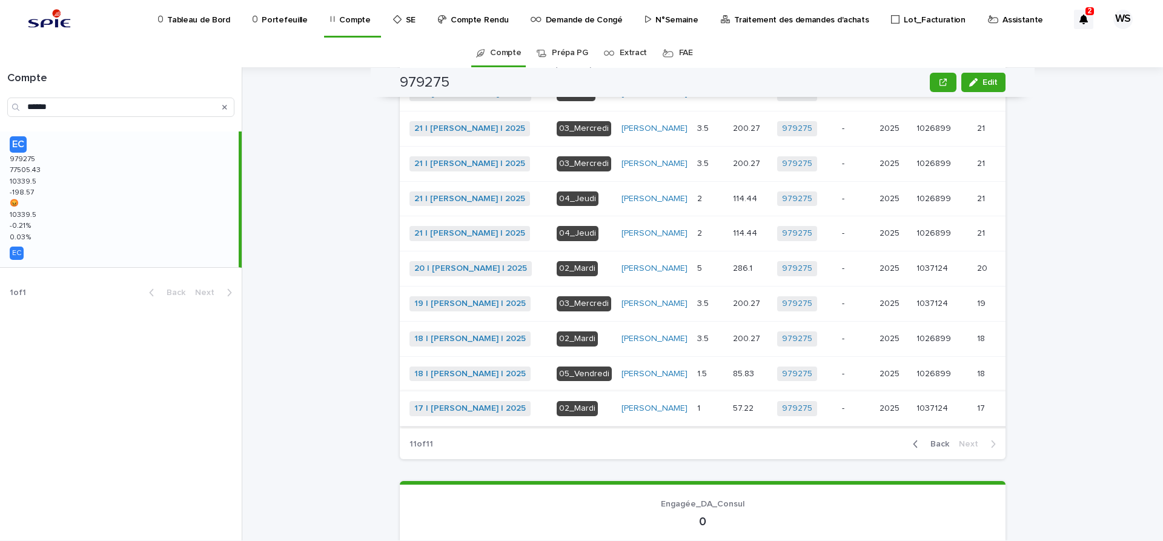
click at [1017, 415] on span "Khaled" at bounding box center [1030, 409] width 27 height 12
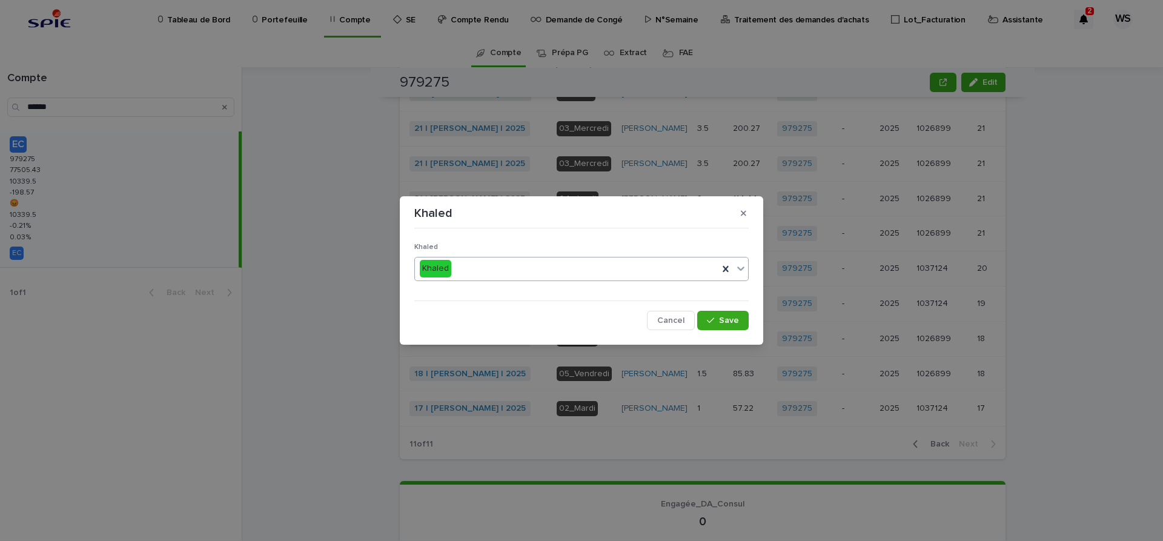
click at [744, 266] on icon at bounding box center [741, 268] width 12 height 12
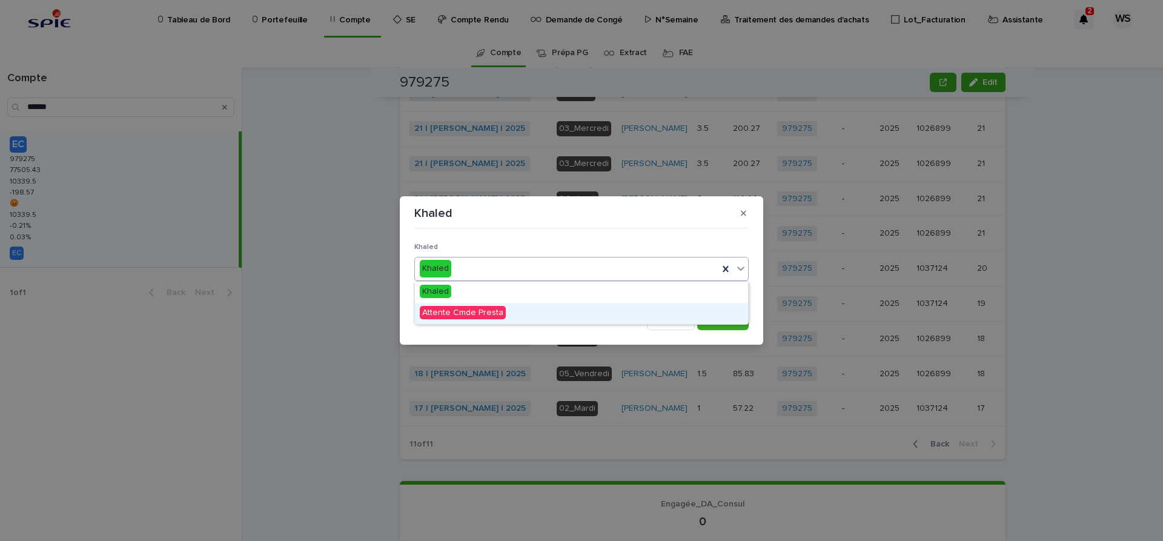
click at [429, 311] on span "Attente Cmde Presta" at bounding box center [463, 312] width 86 height 13
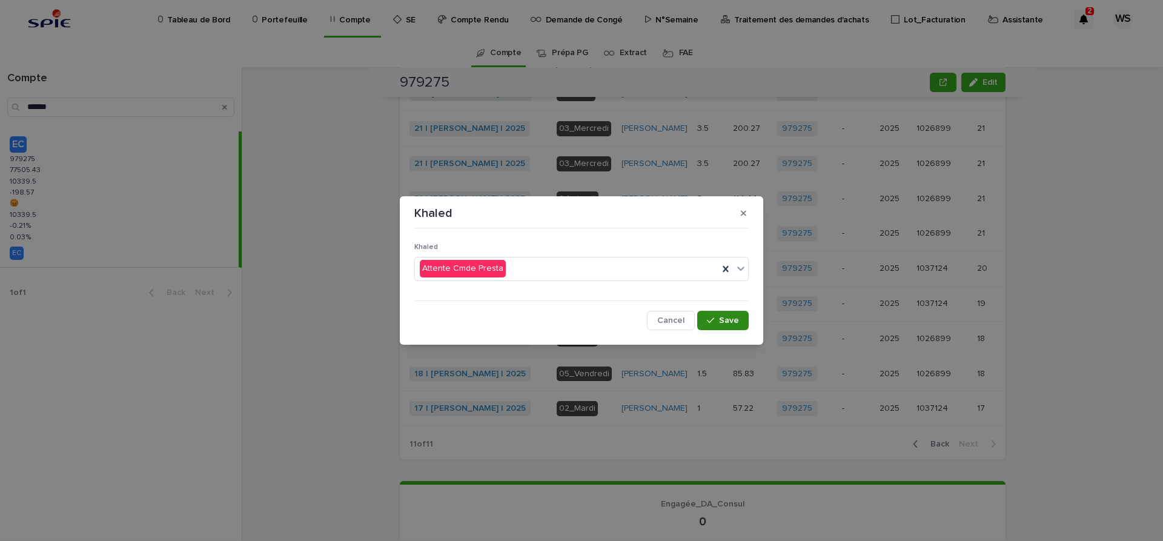
click at [735, 319] on span "Save" at bounding box center [729, 320] width 20 height 8
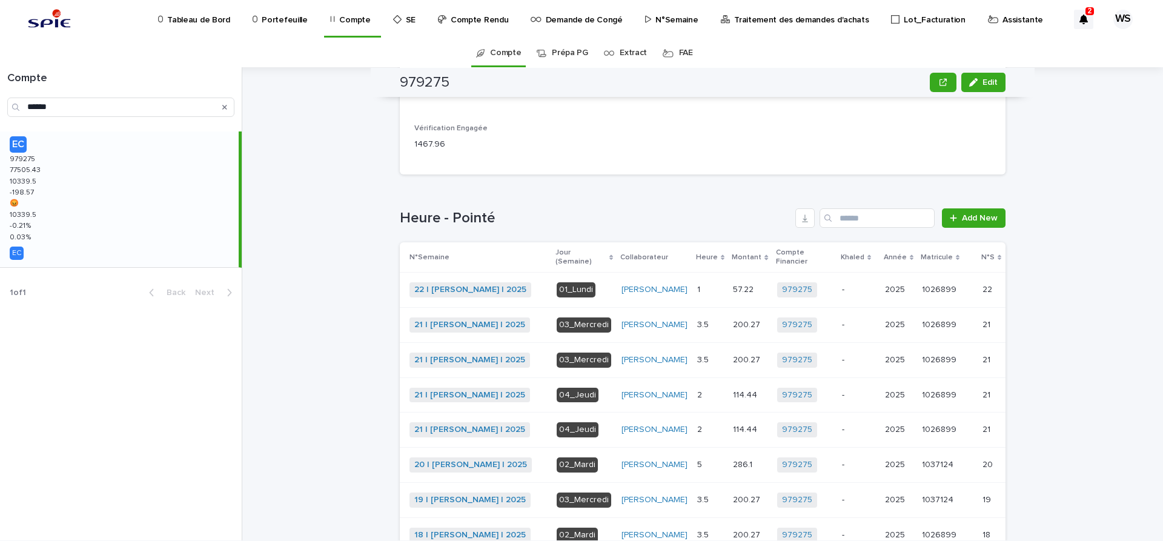
scroll to position [0, 0]
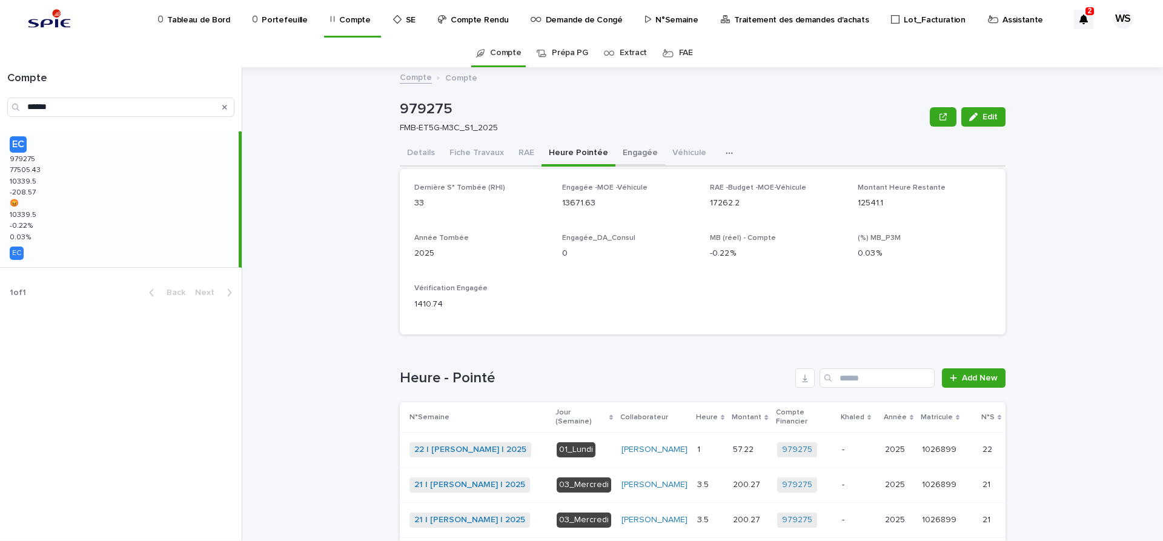
click at [632, 153] on button "Engagée" at bounding box center [640, 153] width 50 height 25
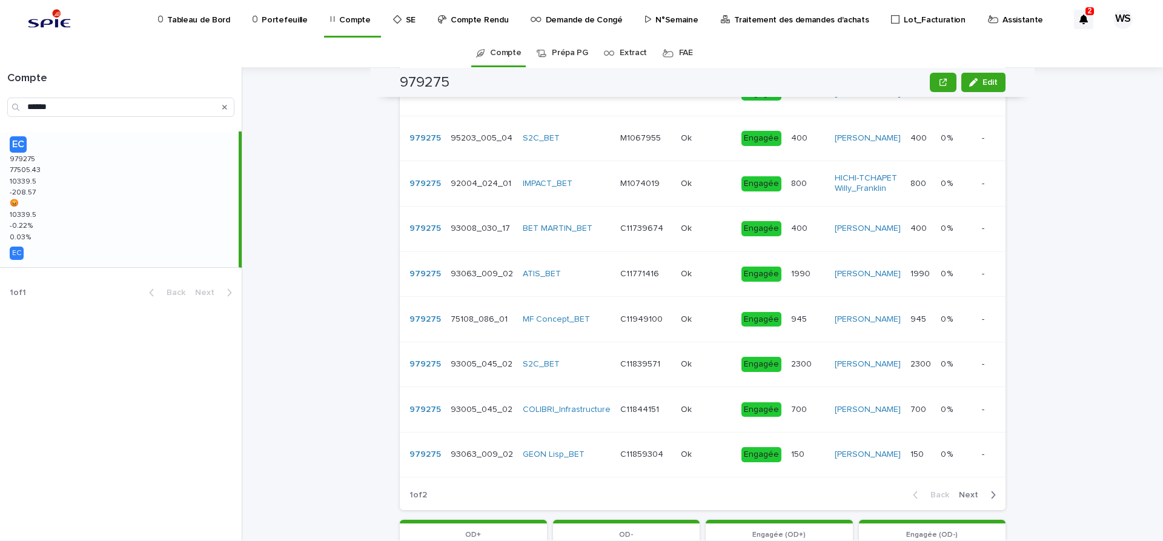
scroll to position [51, 0]
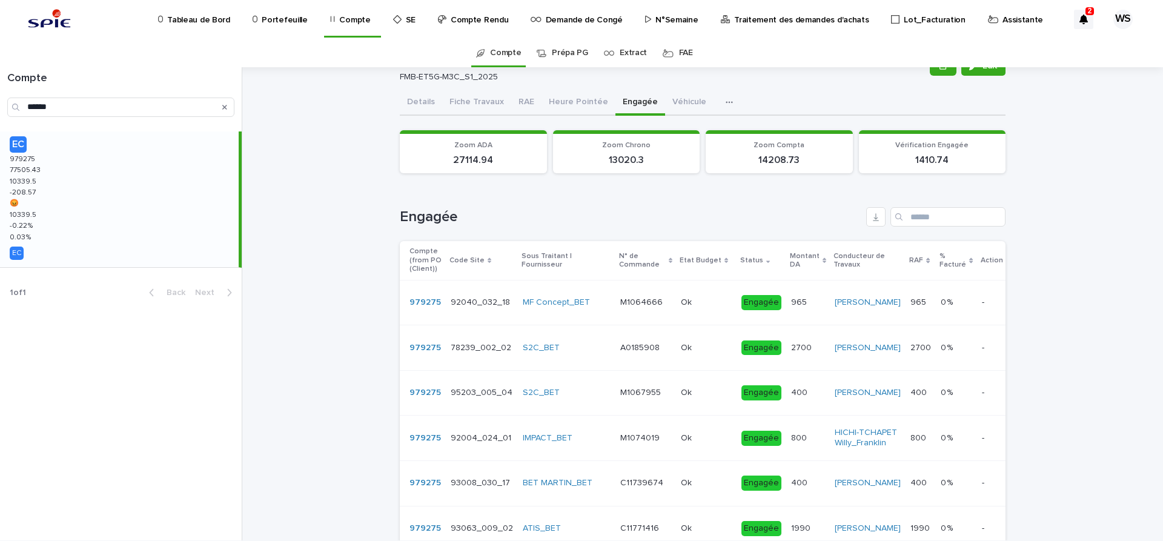
click at [783, 19] on p "Traitement des demandes d'achats" at bounding box center [801, 12] width 134 height 25
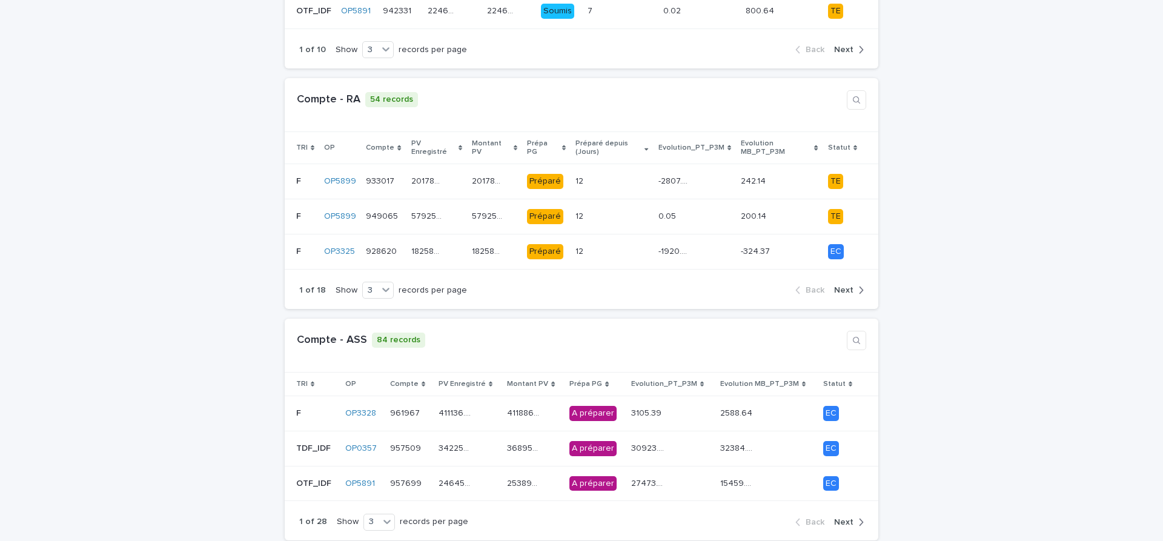
scroll to position [305, 0]
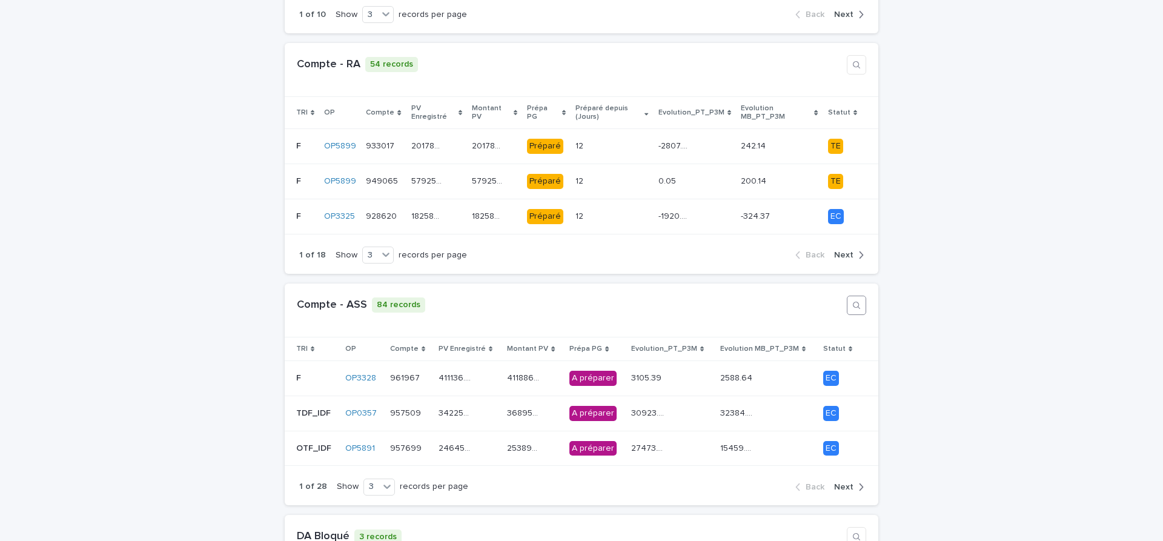
click at [858, 300] on icon "button" at bounding box center [857, 305] width 10 height 10
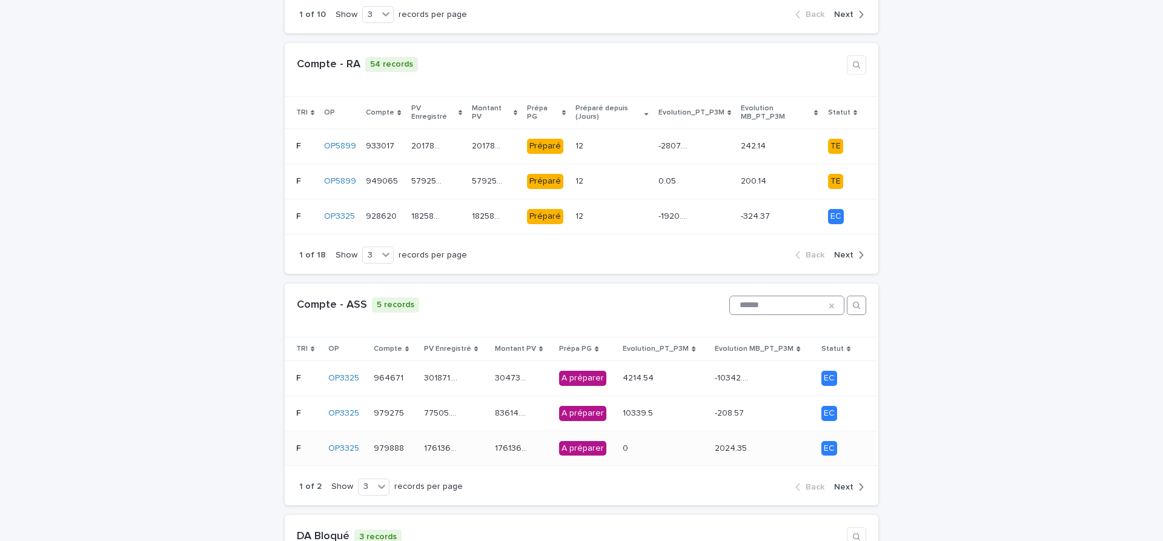
type input "******"
click at [473, 439] on div "176136.94 176136.94" at bounding box center [454, 449] width 61 height 20
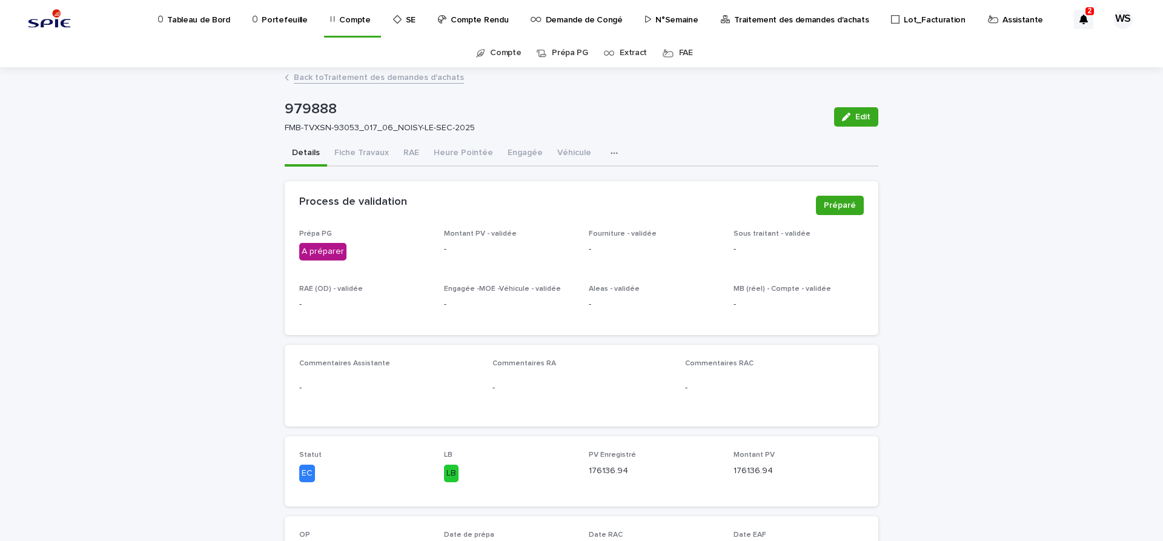
drag, startPoint x: 864, startPoint y: 119, endPoint x: 460, endPoint y: 425, distance: 505.9
click at [864, 119] on span "Edit" at bounding box center [862, 117] width 15 height 8
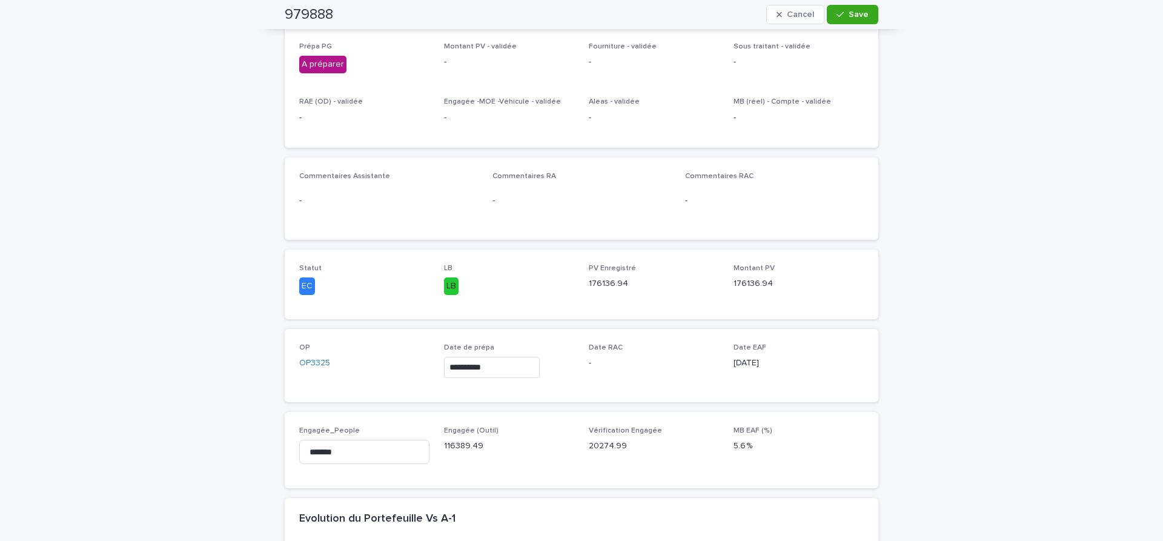
scroll to position [356, 0]
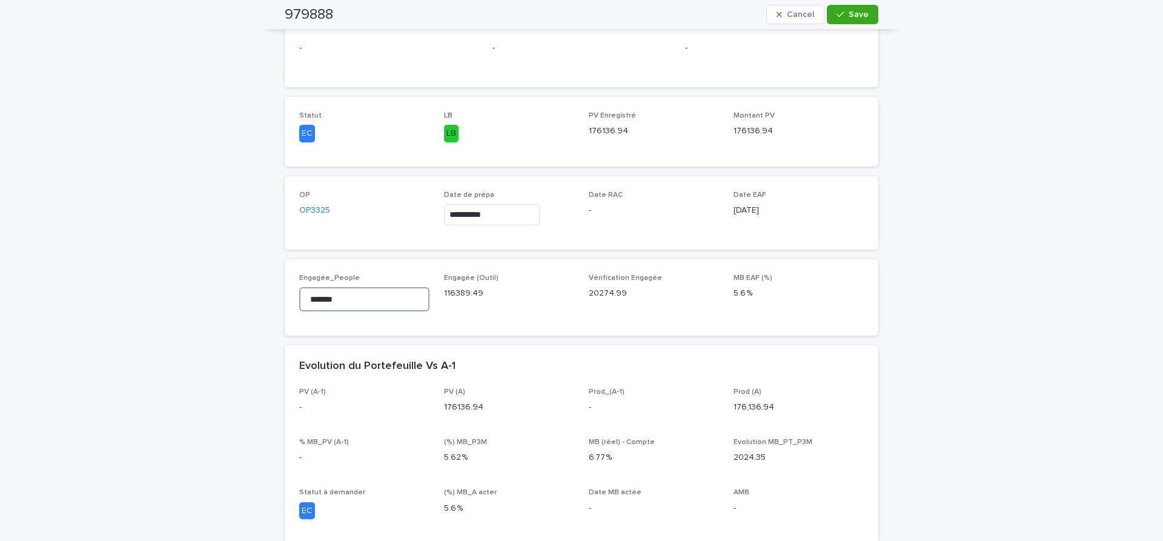
drag, startPoint x: 368, startPoint y: 307, endPoint x: 128, endPoint y: 282, distance: 240.6
click at [299, 287] on input "*******" at bounding box center [364, 299] width 130 height 24
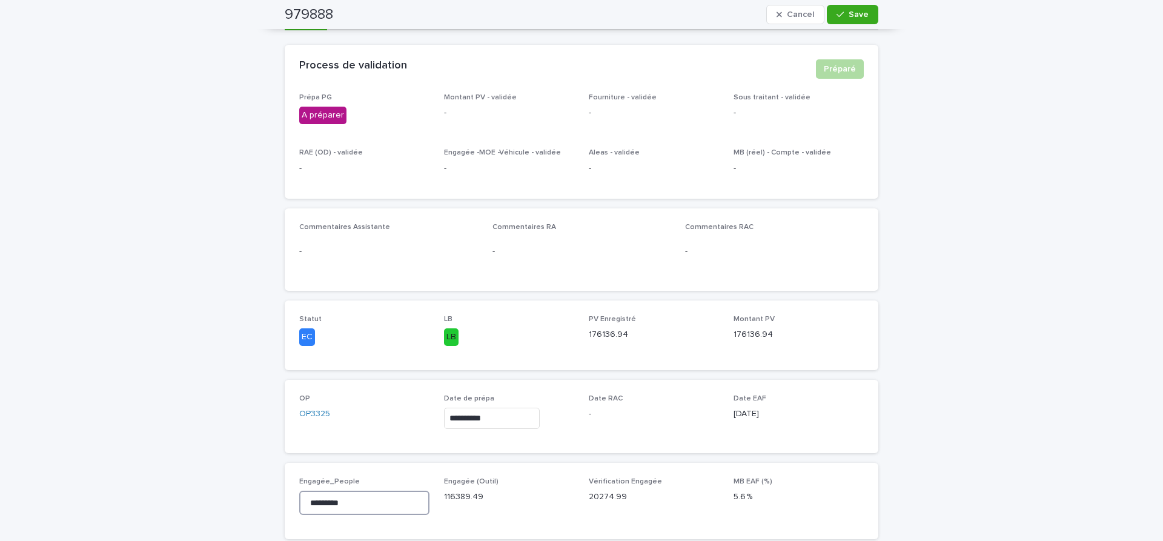
scroll to position [0, 0]
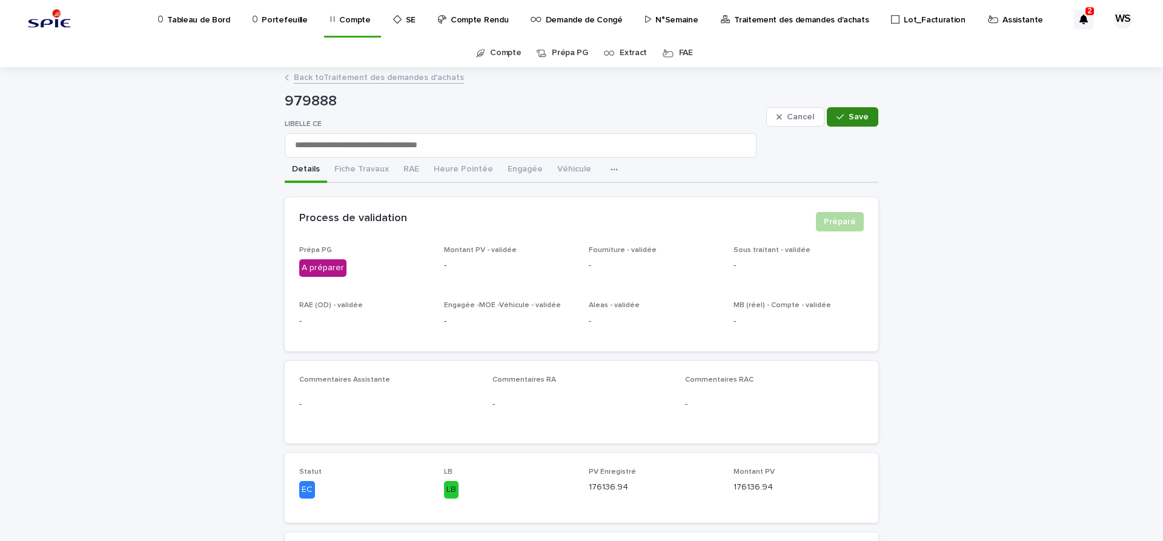
type input "*********"
click at [861, 116] on span "Save" at bounding box center [859, 117] width 20 height 8
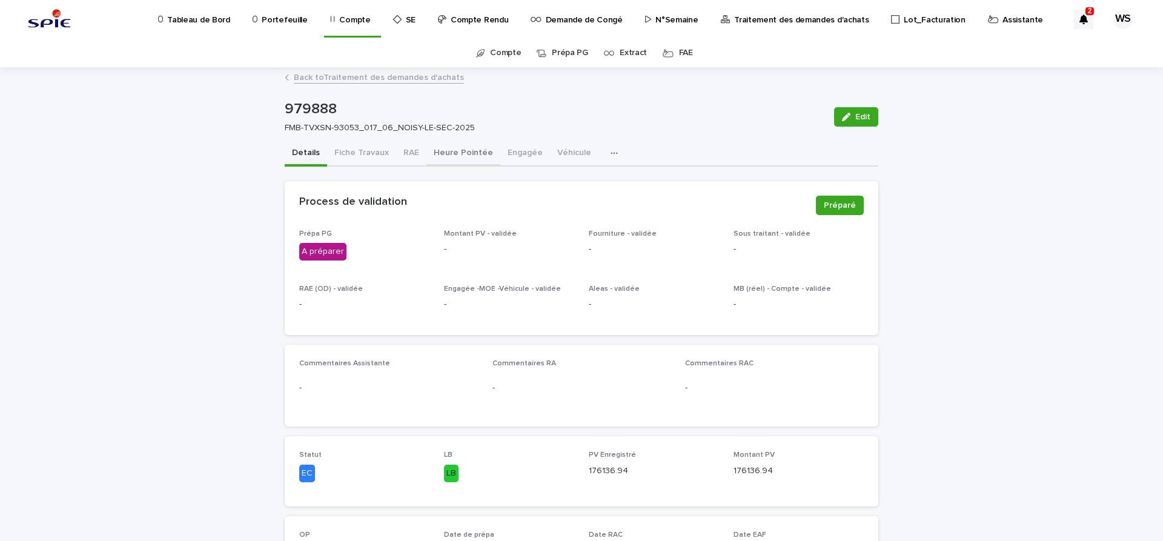
click at [472, 153] on button "Heure Pointée" at bounding box center [463, 153] width 74 height 25
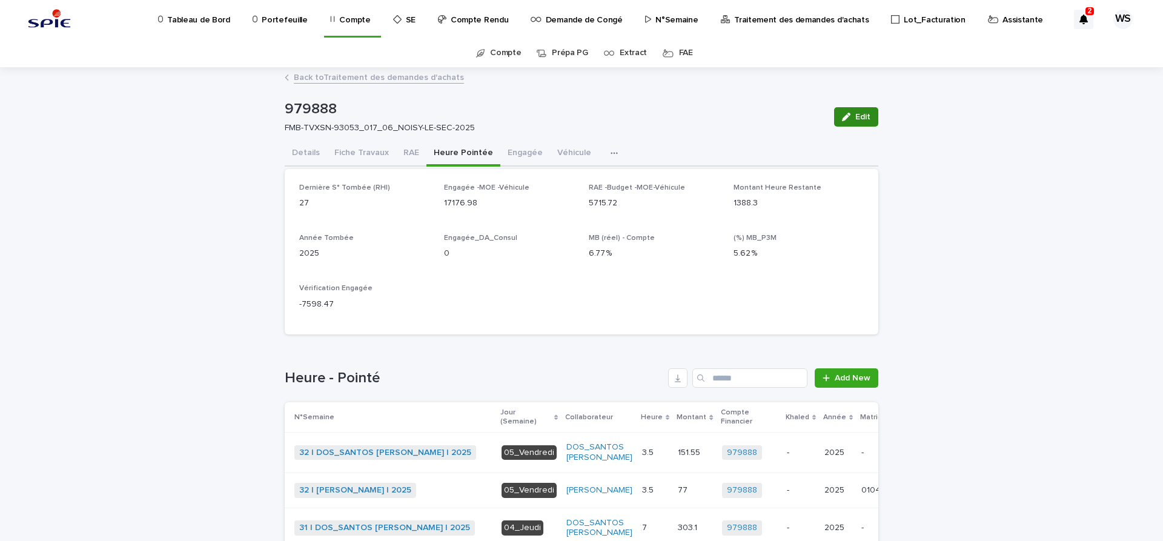
click at [863, 120] on span "Edit" at bounding box center [862, 117] width 15 height 8
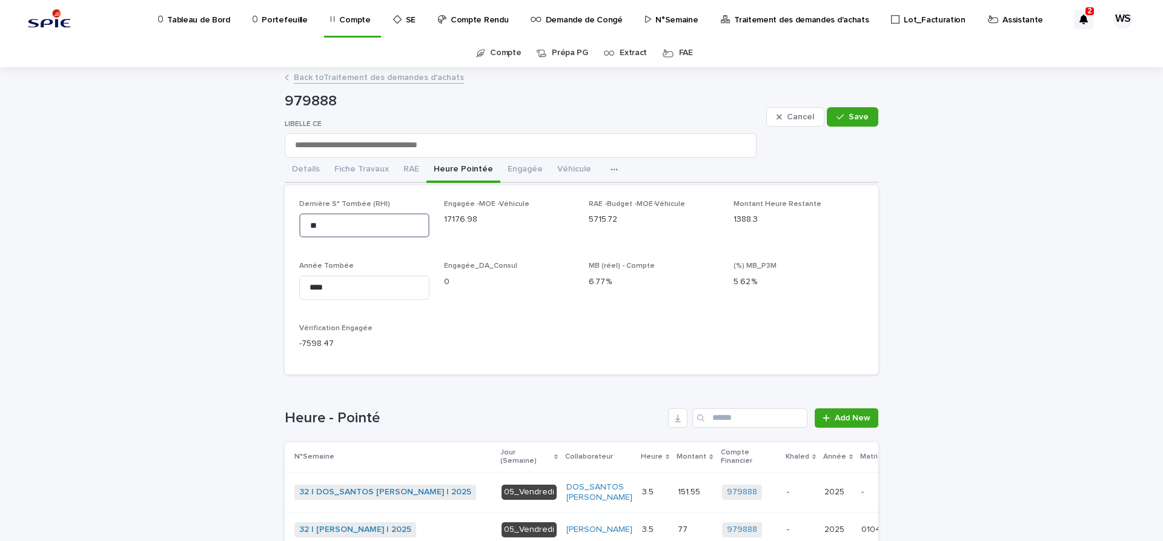
drag, startPoint x: 328, startPoint y: 222, endPoint x: 145, endPoint y: 213, distance: 183.2
click at [299, 226] on input "**" at bounding box center [364, 225] width 130 height 24
type input "**"
click at [867, 116] on span "Save" at bounding box center [859, 117] width 20 height 8
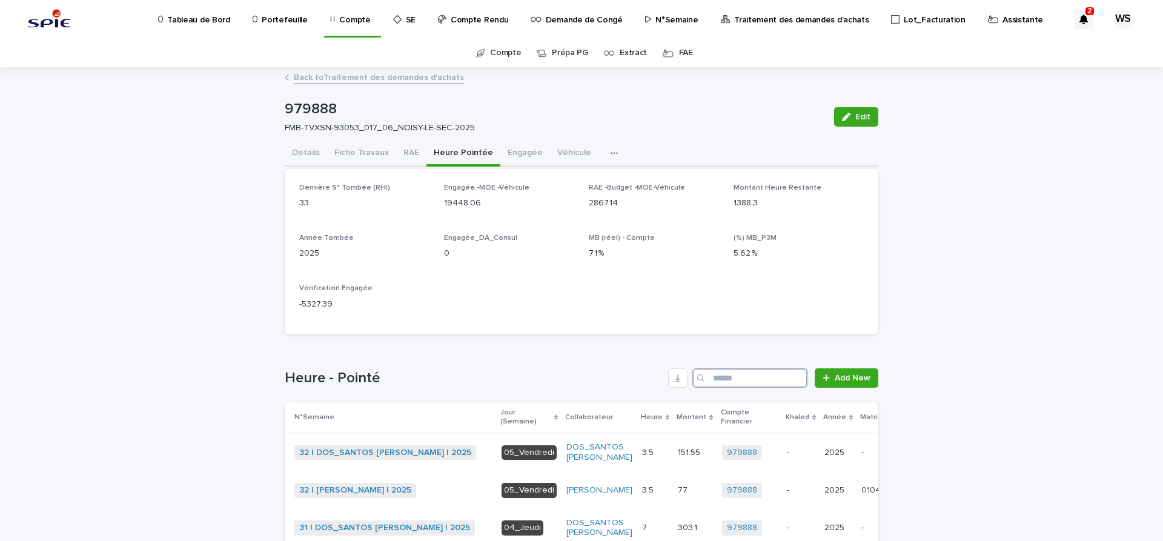
click at [737, 377] on input "Search" at bounding box center [749, 377] width 115 height 19
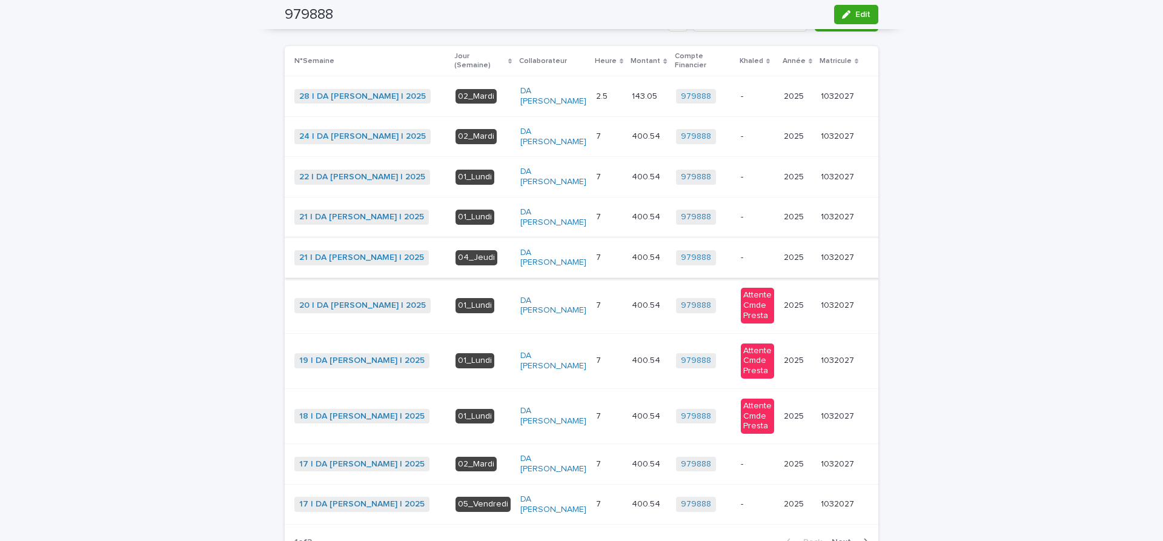
scroll to position [153, 0]
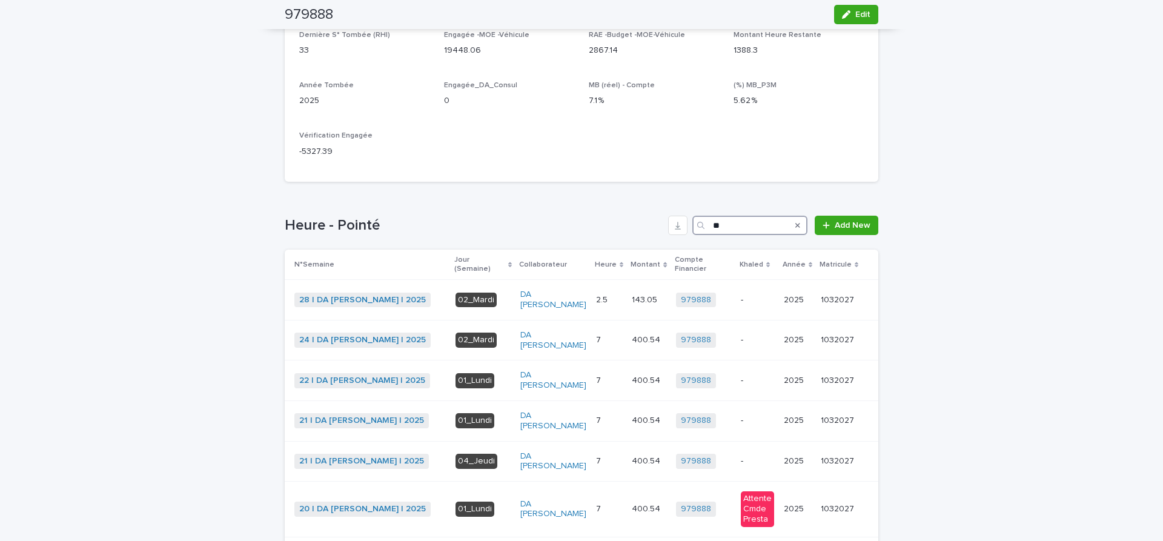
drag, startPoint x: 742, startPoint y: 227, endPoint x: 599, endPoint y: 208, distance: 144.2
click at [692, 216] on input "**" at bounding box center [749, 225] width 115 height 19
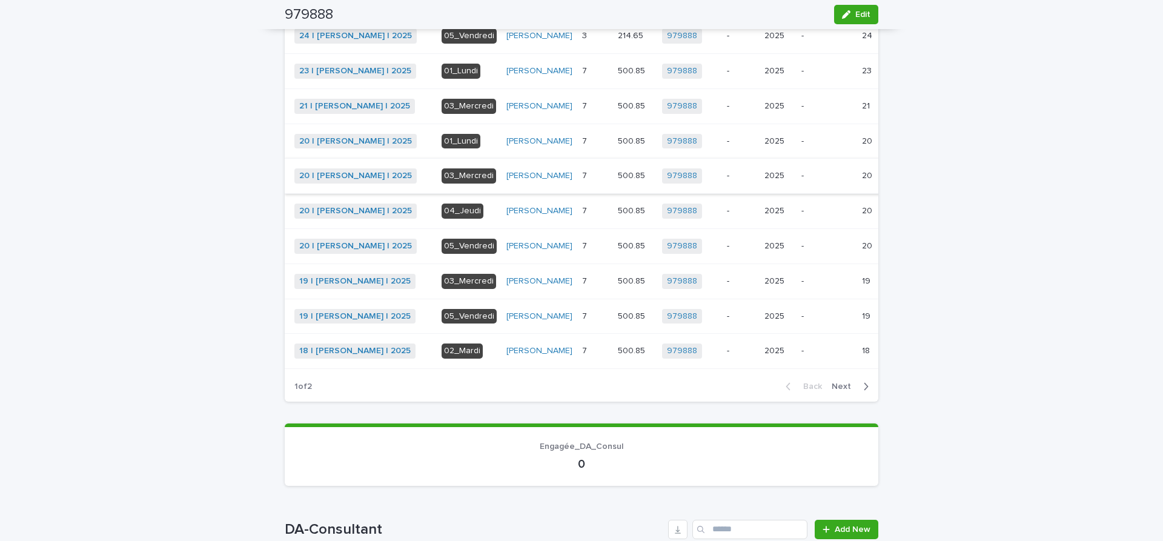
scroll to position [458, 0]
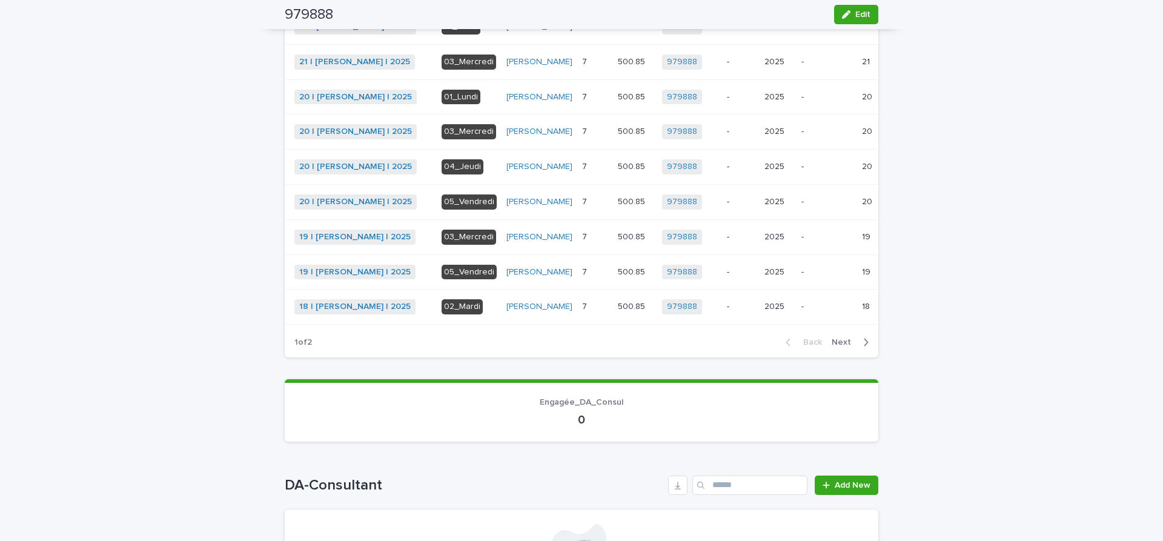
click at [844, 346] on span "Next" at bounding box center [845, 342] width 27 height 8
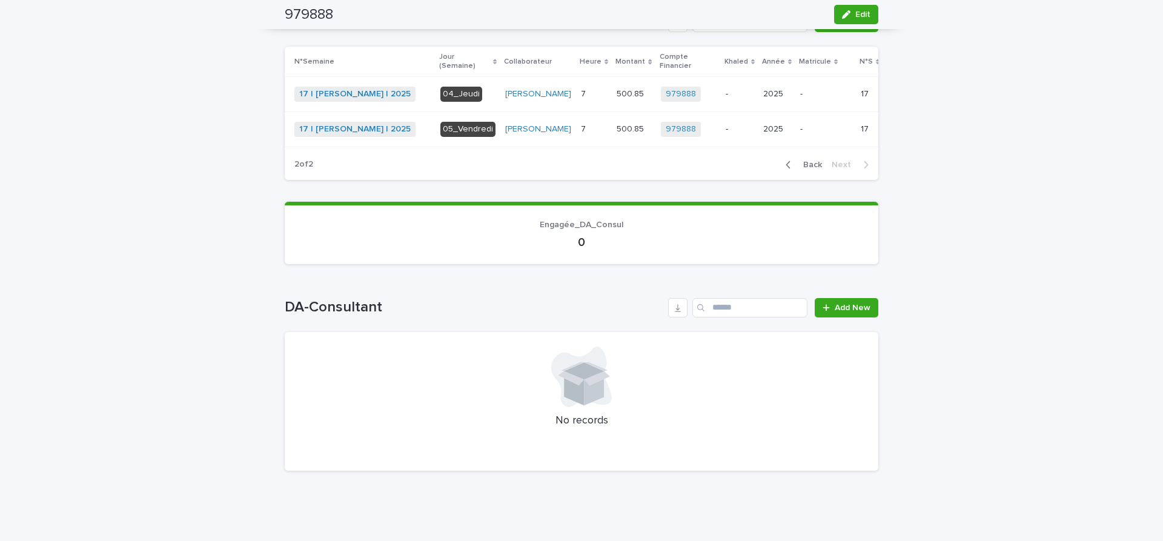
scroll to position [214, 0]
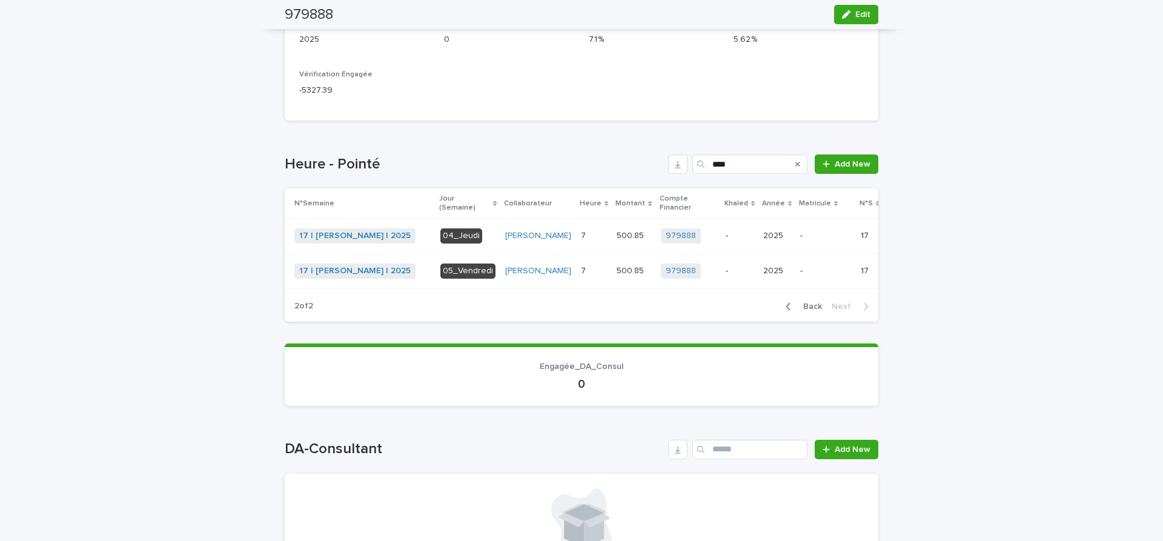
click at [816, 311] on span "Back" at bounding box center [809, 306] width 26 height 8
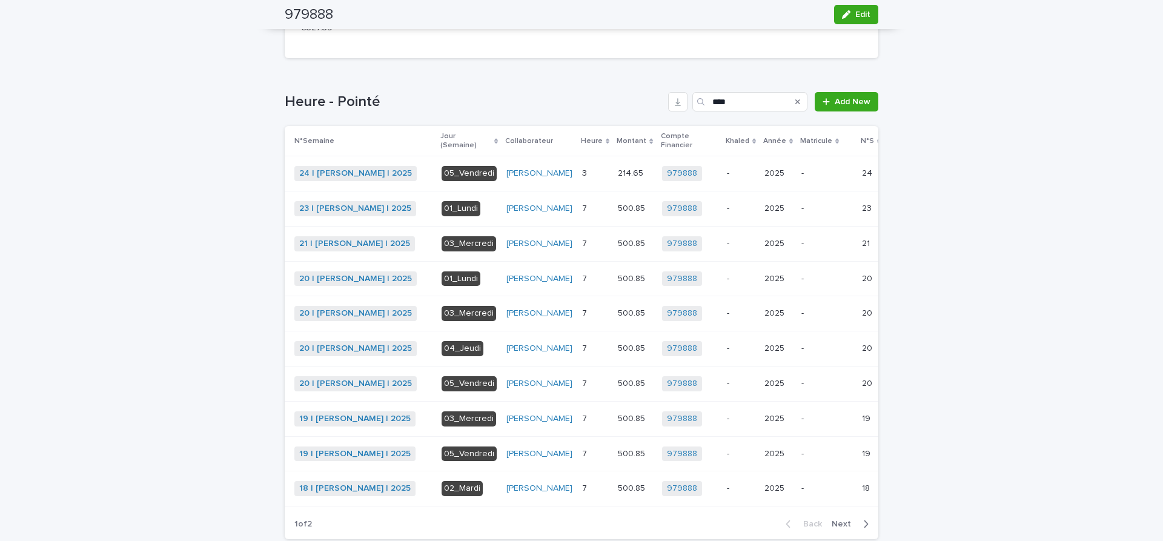
scroll to position [316, 0]
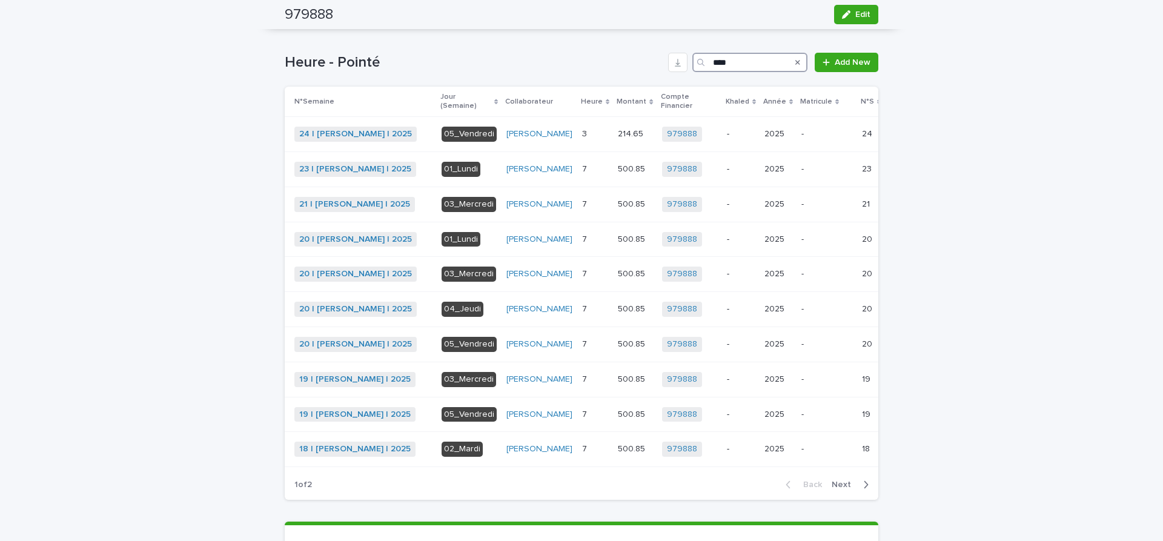
drag, startPoint x: 751, startPoint y: 67, endPoint x: 612, endPoint y: 56, distance: 139.1
click at [692, 56] on input "****" at bounding box center [749, 62] width 115 height 19
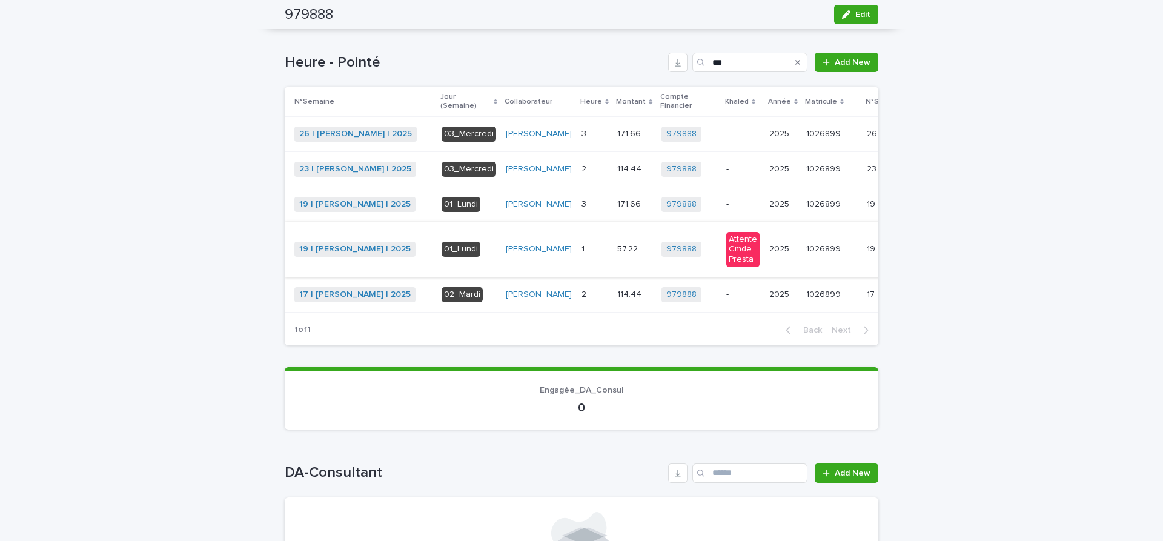
click at [907, 256] on span "Khaled" at bounding box center [920, 249] width 27 height 12
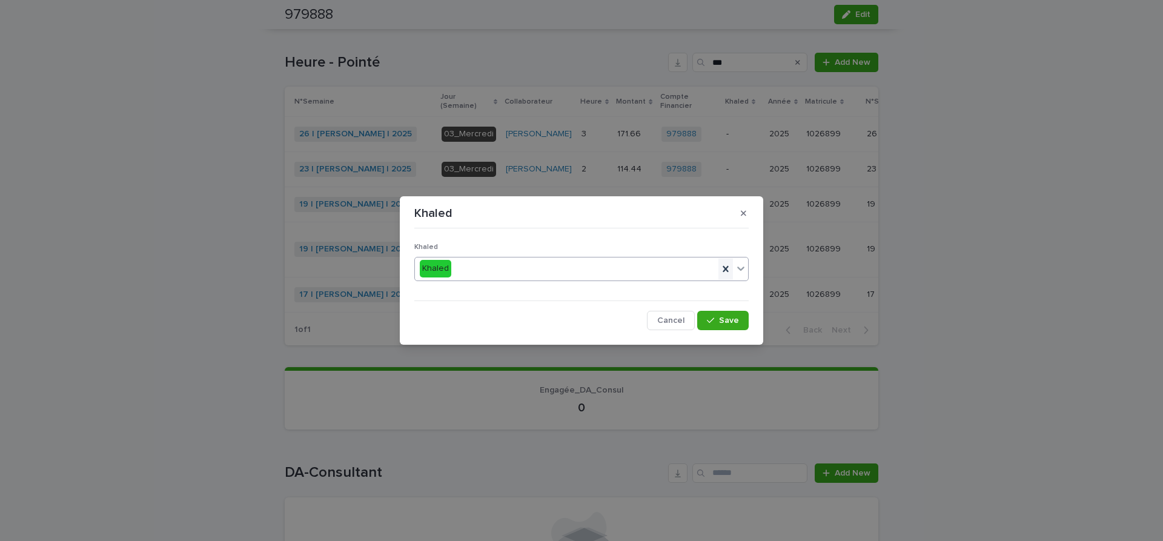
click at [727, 267] on icon at bounding box center [725, 268] width 5 height 6
click at [734, 319] on span "Save" at bounding box center [729, 320] width 20 height 8
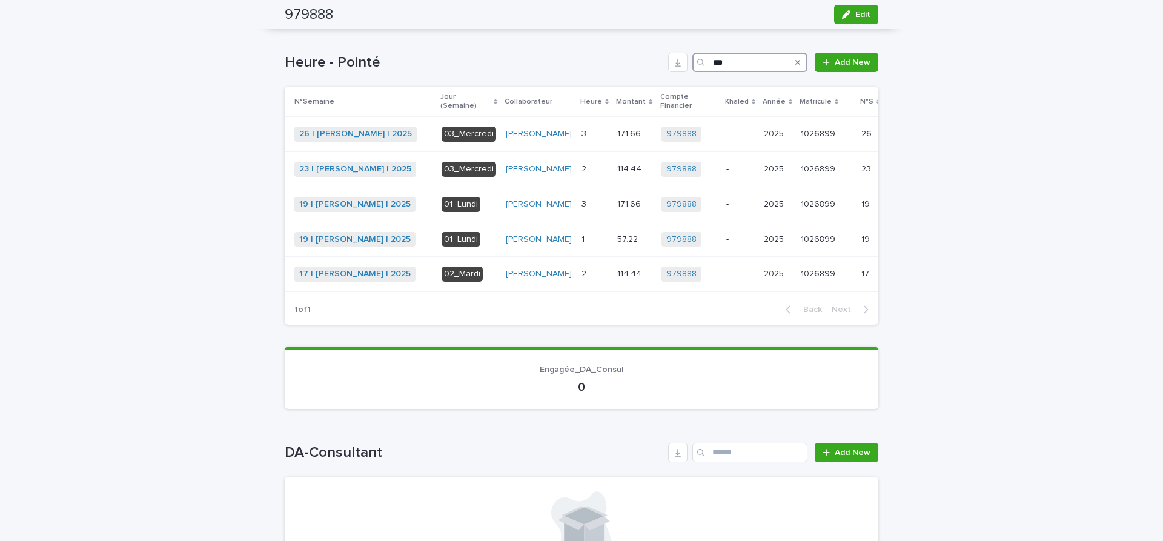
drag, startPoint x: 737, startPoint y: 61, endPoint x: 590, endPoint y: 53, distance: 146.8
click at [692, 53] on input "***" at bounding box center [749, 62] width 115 height 19
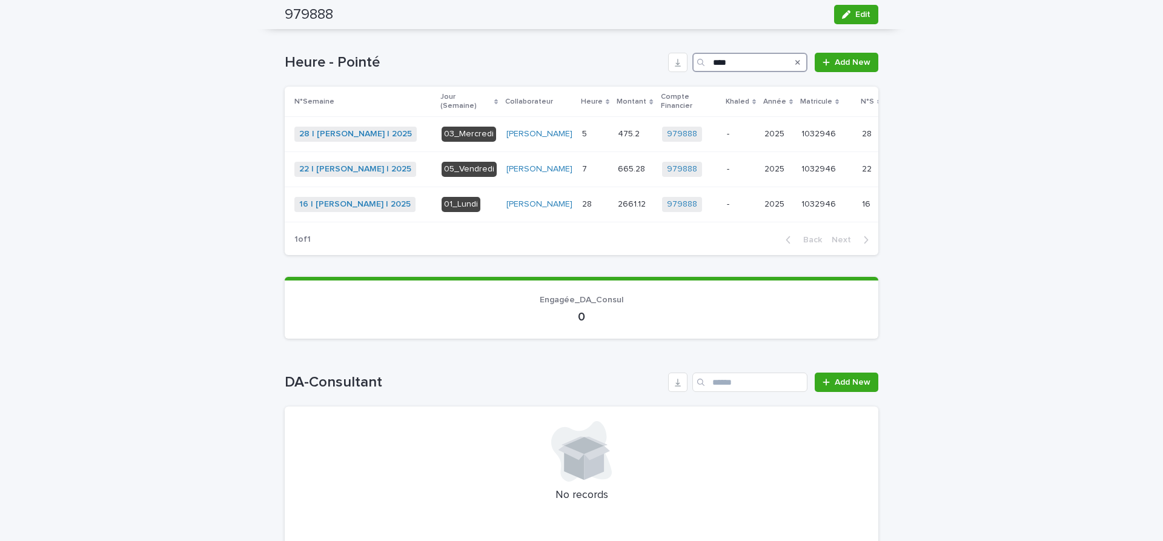
drag, startPoint x: 753, startPoint y: 65, endPoint x: 425, endPoint y: 43, distance: 329.0
click at [692, 53] on input "****" at bounding box center [749, 62] width 115 height 19
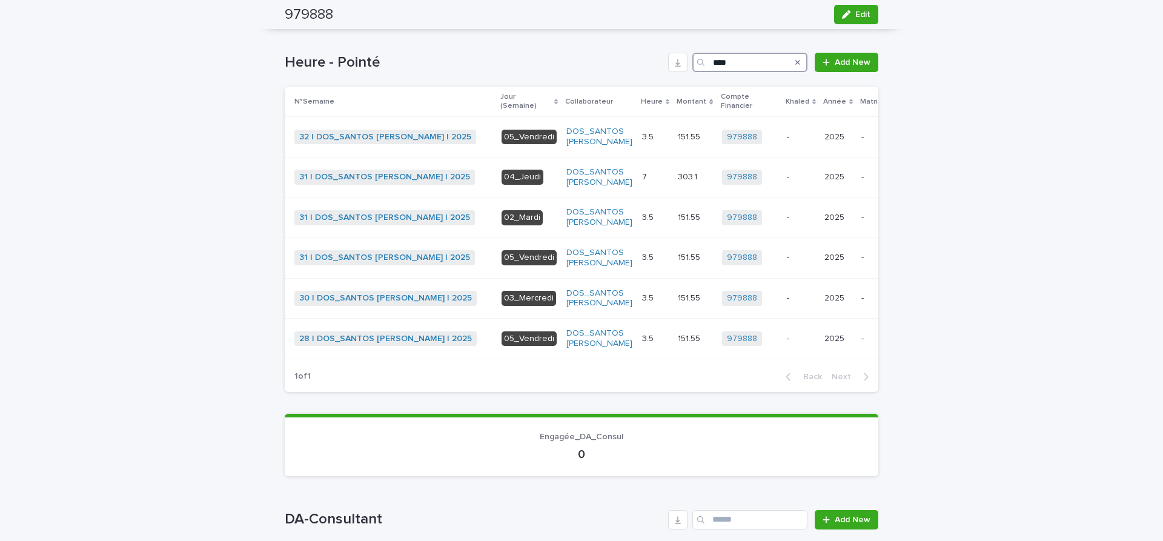
drag, startPoint x: 741, startPoint y: 68, endPoint x: 594, endPoint y: 47, distance: 148.7
click at [692, 53] on input "****" at bounding box center [749, 62] width 115 height 19
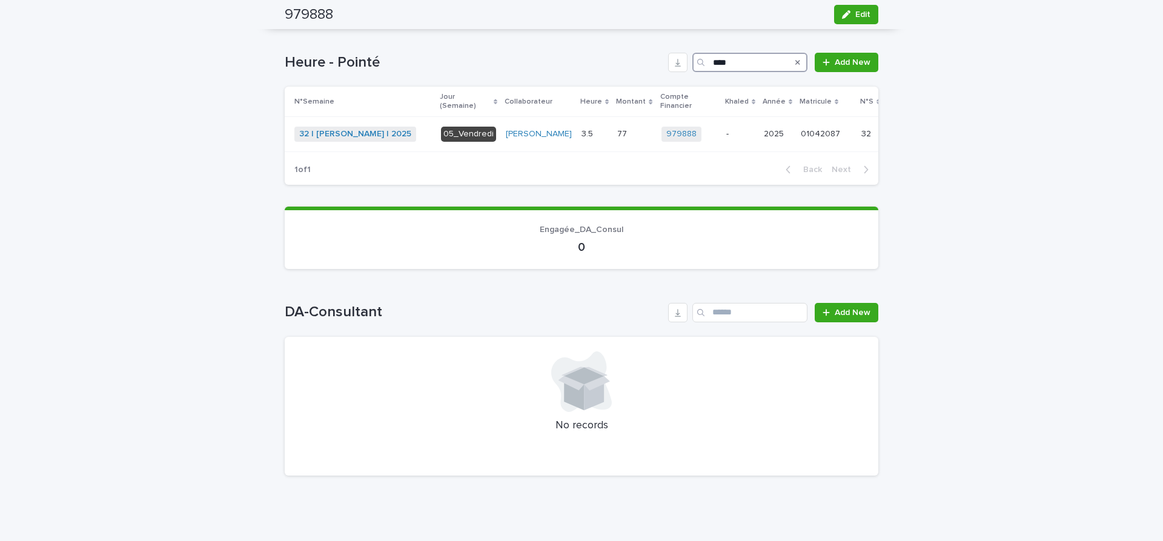
drag, startPoint x: 750, startPoint y: 64, endPoint x: 610, endPoint y: 52, distance: 140.4
click at [692, 53] on input "****" at bounding box center [749, 62] width 115 height 19
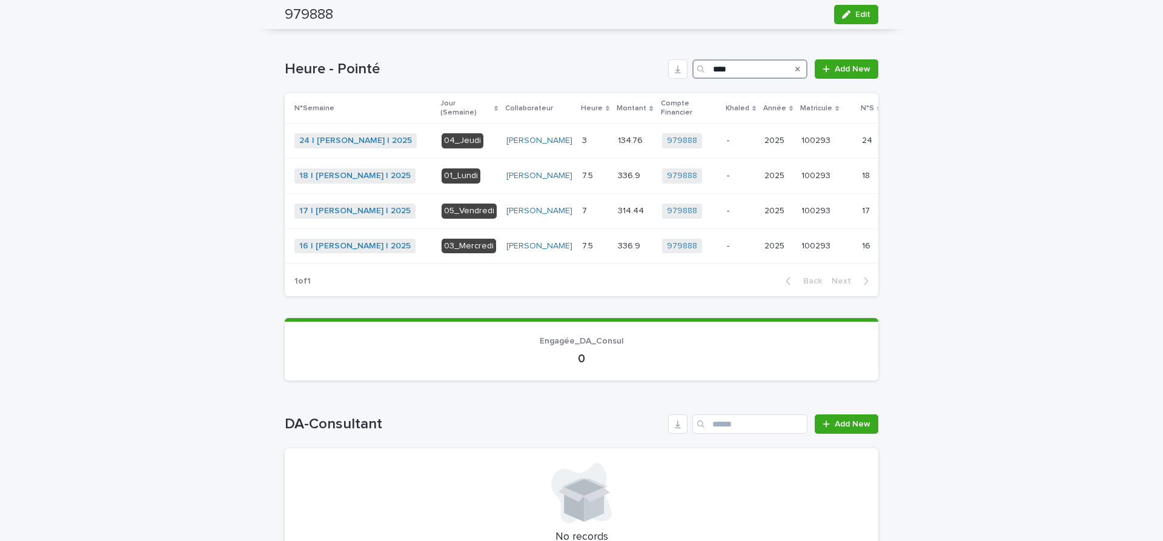
drag, startPoint x: 746, startPoint y: 68, endPoint x: 384, endPoint y: -2, distance: 368.3
click at [692, 59] on input "****" at bounding box center [749, 68] width 115 height 19
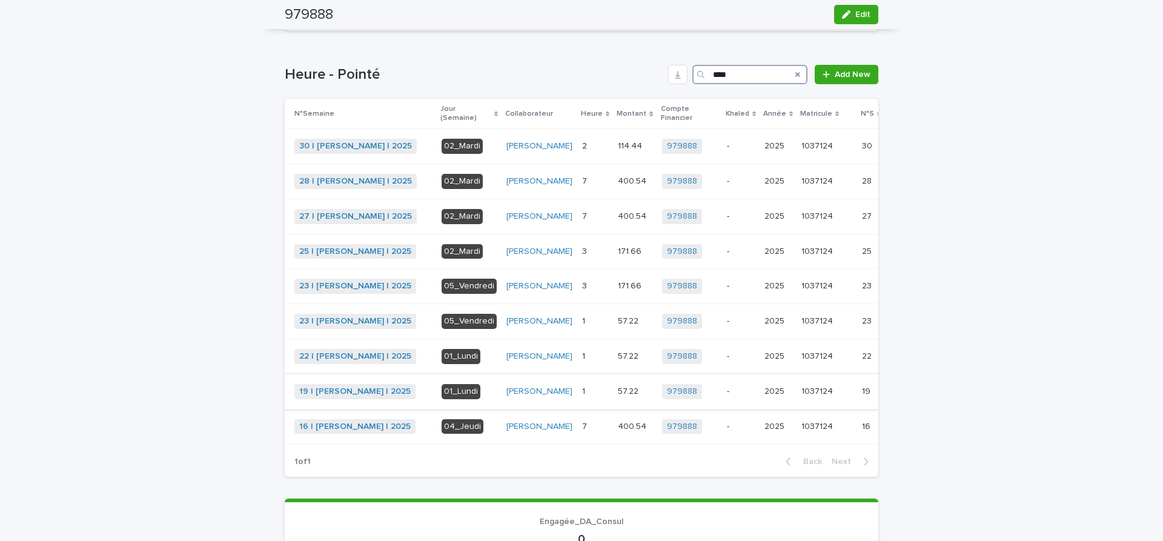
type input "****"
click at [902, 397] on span "Khaled" at bounding box center [915, 391] width 27 height 12
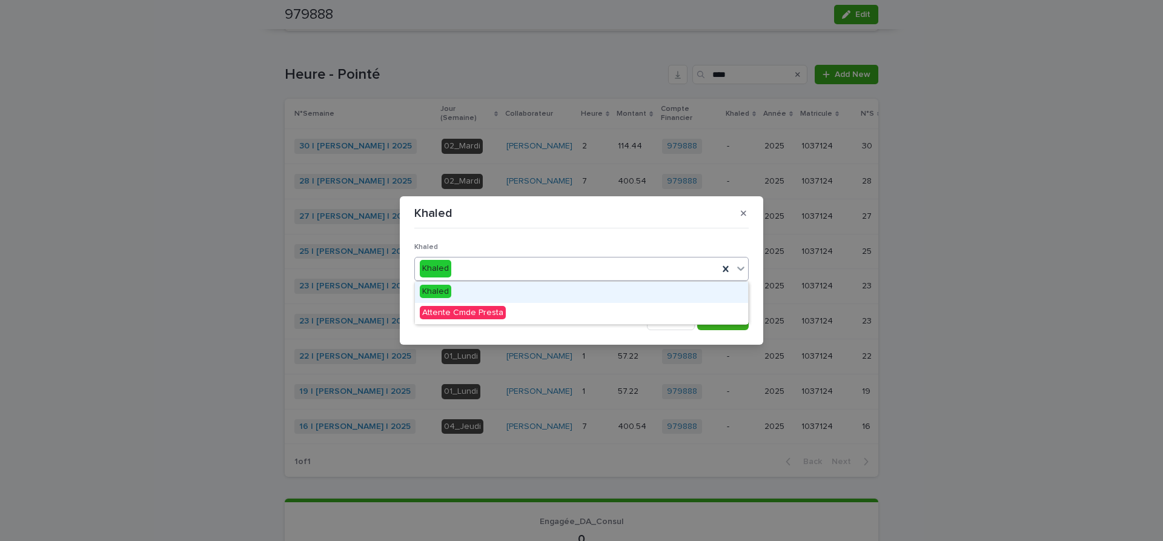
click at [740, 268] on icon at bounding box center [741, 268] width 12 height 12
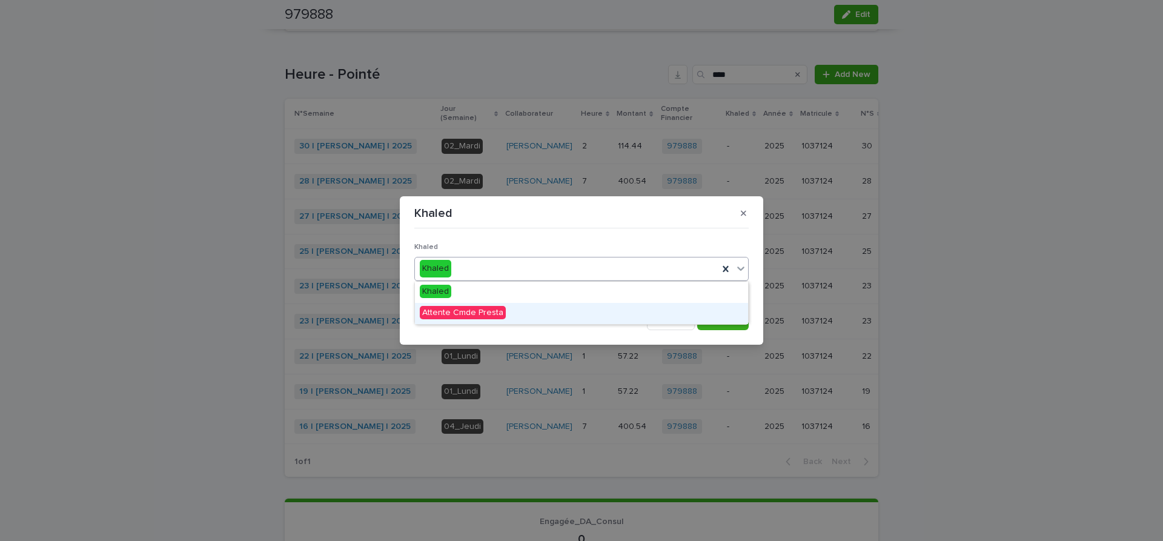
click at [498, 310] on span "Attente Cmde Presta" at bounding box center [463, 312] width 86 height 13
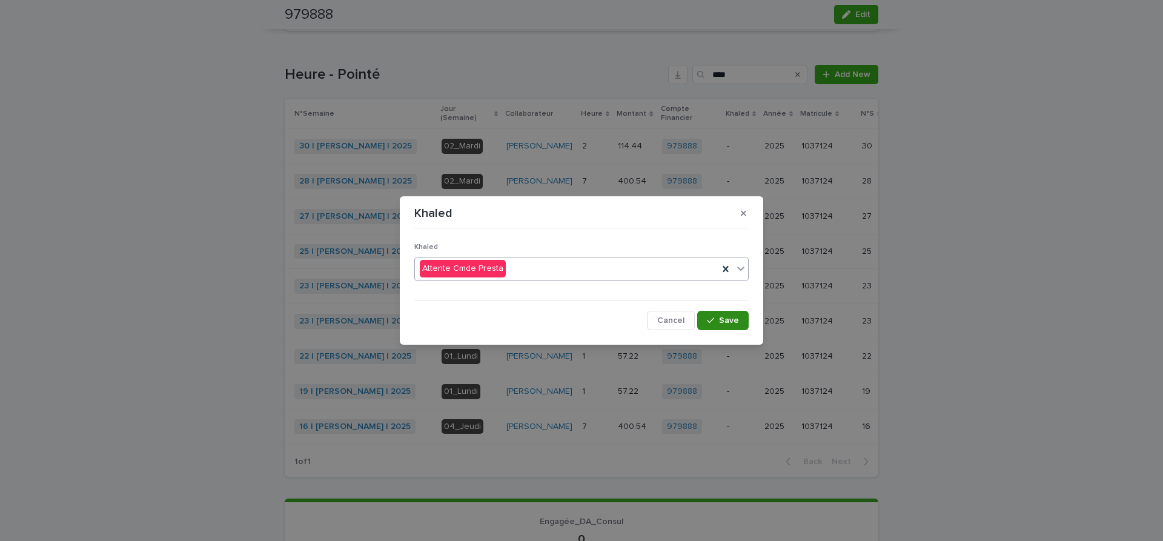
click at [732, 320] on span "Save" at bounding box center [729, 320] width 20 height 8
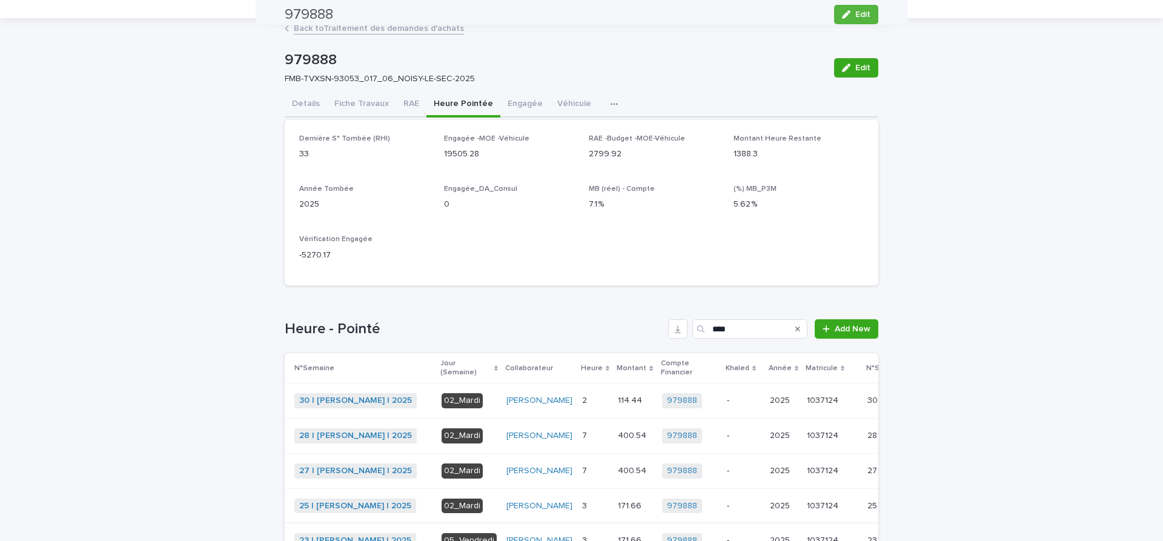
scroll to position [0, 0]
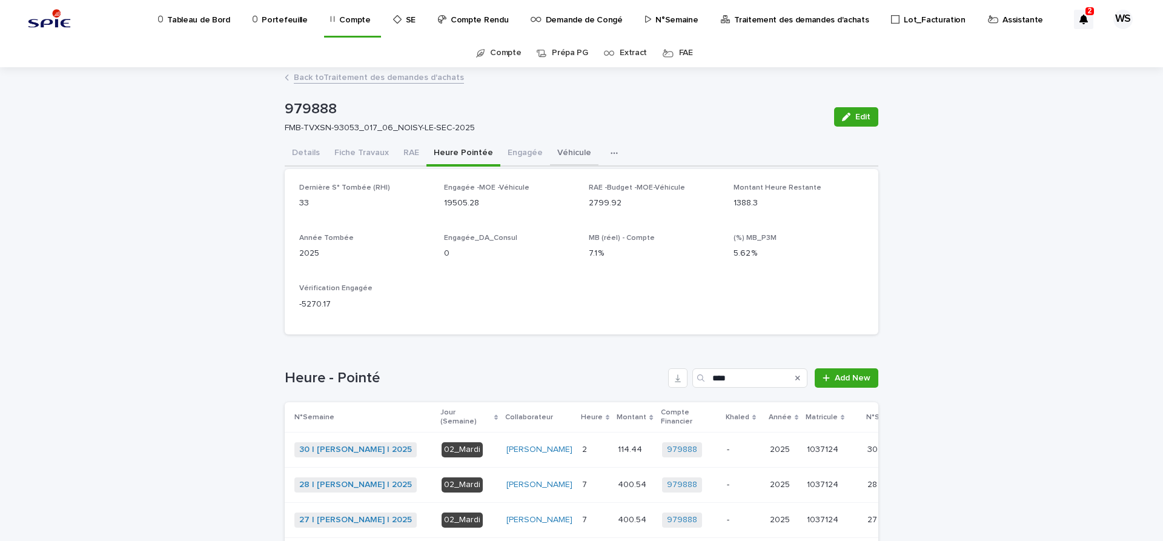
click at [563, 152] on button "Véhicule" at bounding box center [574, 153] width 48 height 25
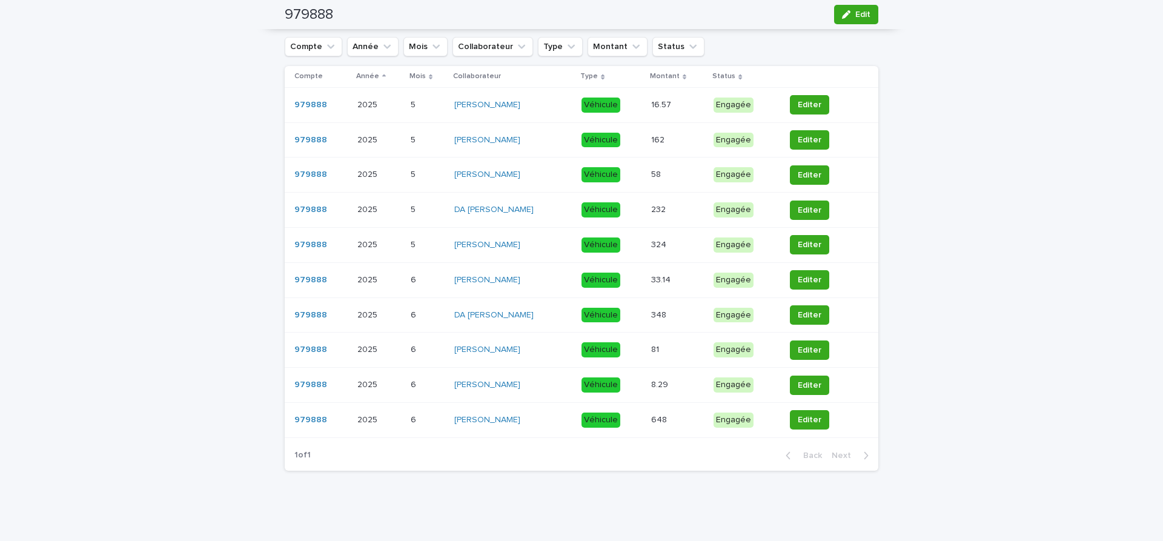
scroll to position [1, 0]
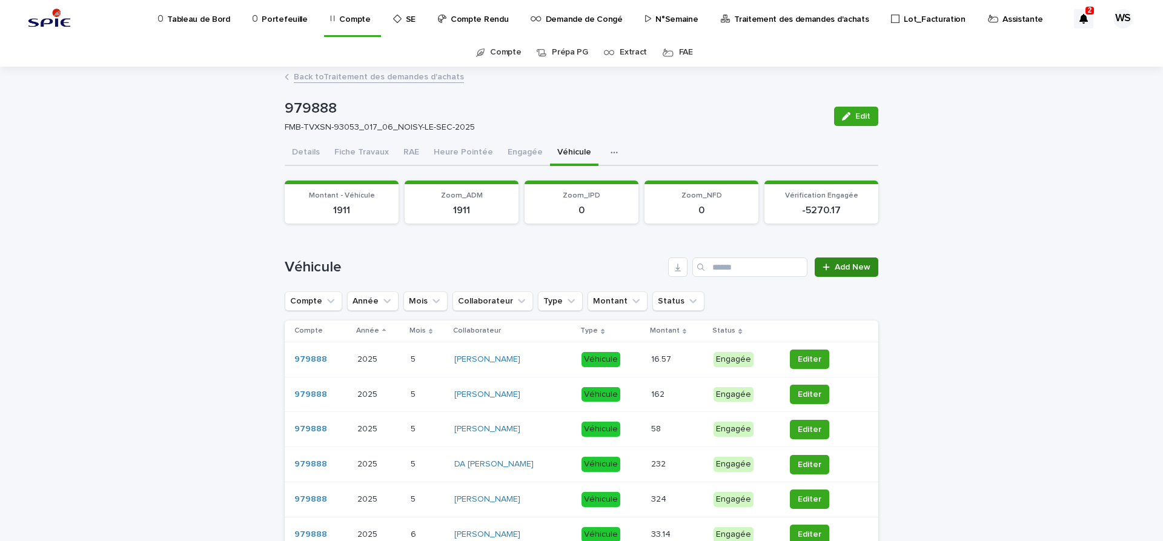
click at [848, 268] on span "Add New" at bounding box center [853, 267] width 36 height 8
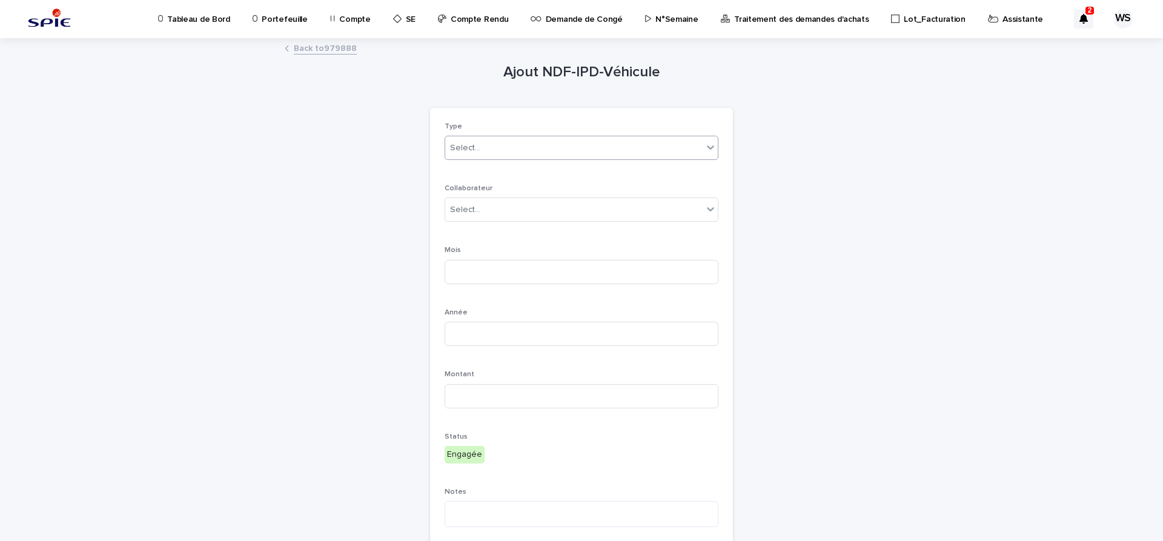
click at [458, 146] on div "Select..." at bounding box center [465, 148] width 30 height 13
click at [457, 188] on span "IPD" at bounding box center [459, 191] width 18 height 13
click at [489, 207] on div "Select..." at bounding box center [573, 210] width 257 height 20
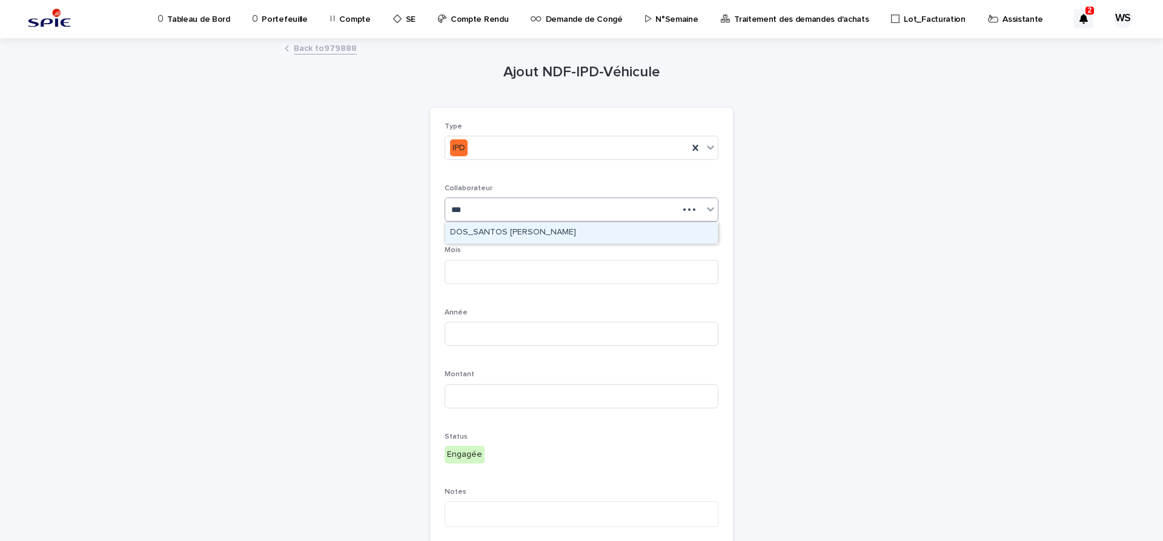
type input "****"
click at [489, 233] on div "DOS_SANTOS [PERSON_NAME]" at bounding box center [581, 232] width 273 height 21
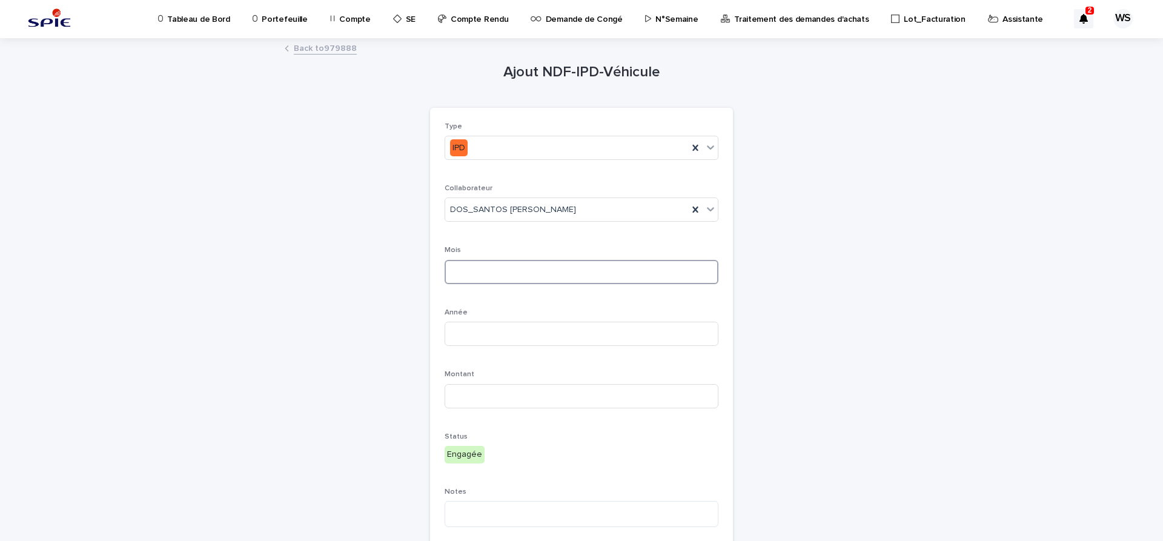
click at [480, 270] on input at bounding box center [582, 272] width 274 height 24
type input "*"
type input "****"
click at [484, 399] on input at bounding box center [582, 396] width 274 height 24
type input "******"
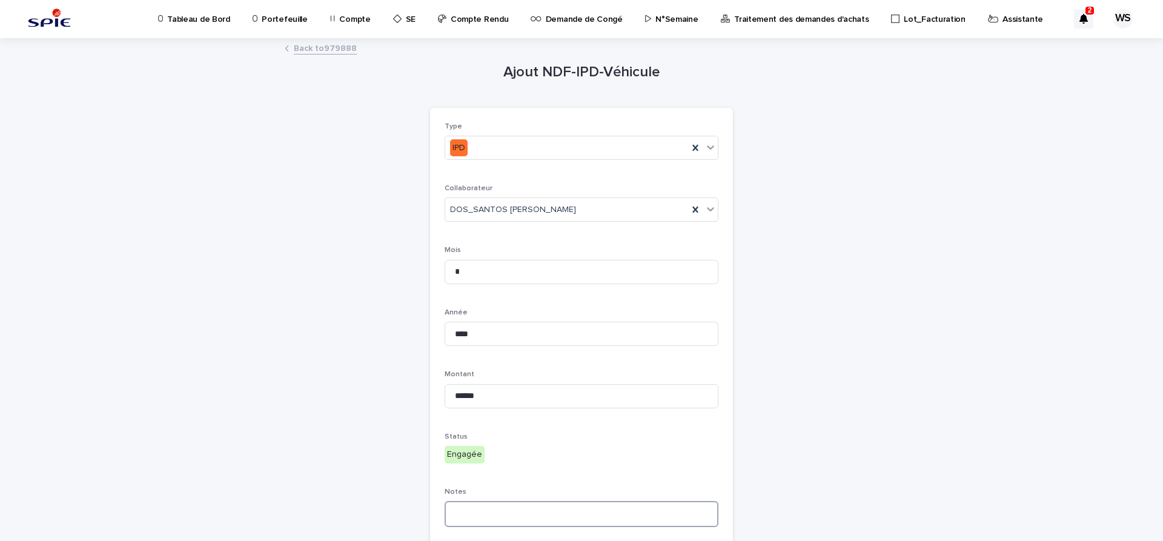
click at [526, 521] on textarea at bounding box center [582, 514] width 274 height 26
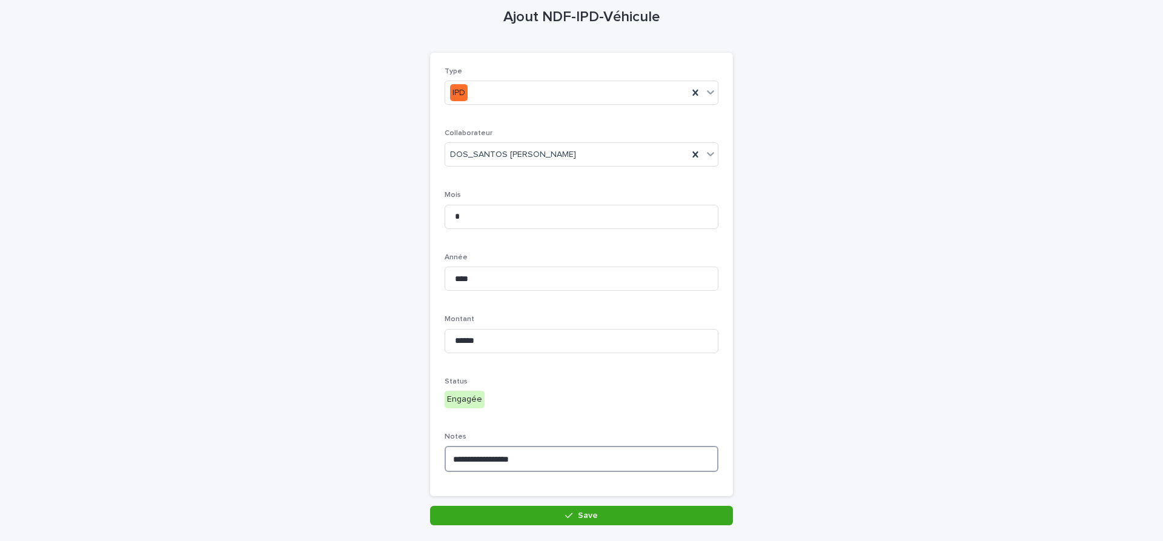
scroll to position [101, 0]
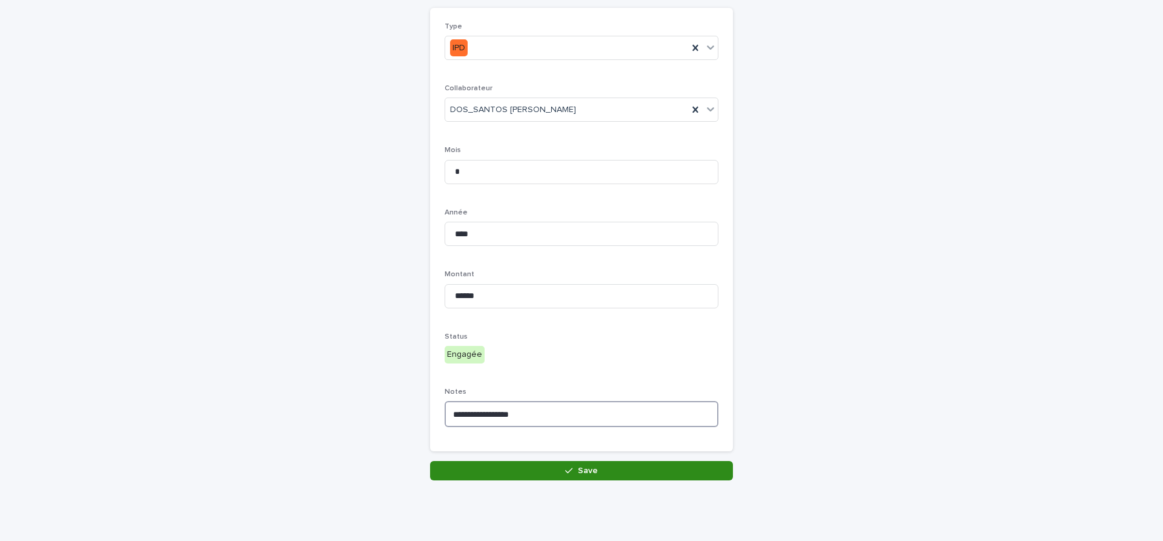
type textarea "**********"
click at [603, 473] on button "Save" at bounding box center [581, 470] width 303 height 19
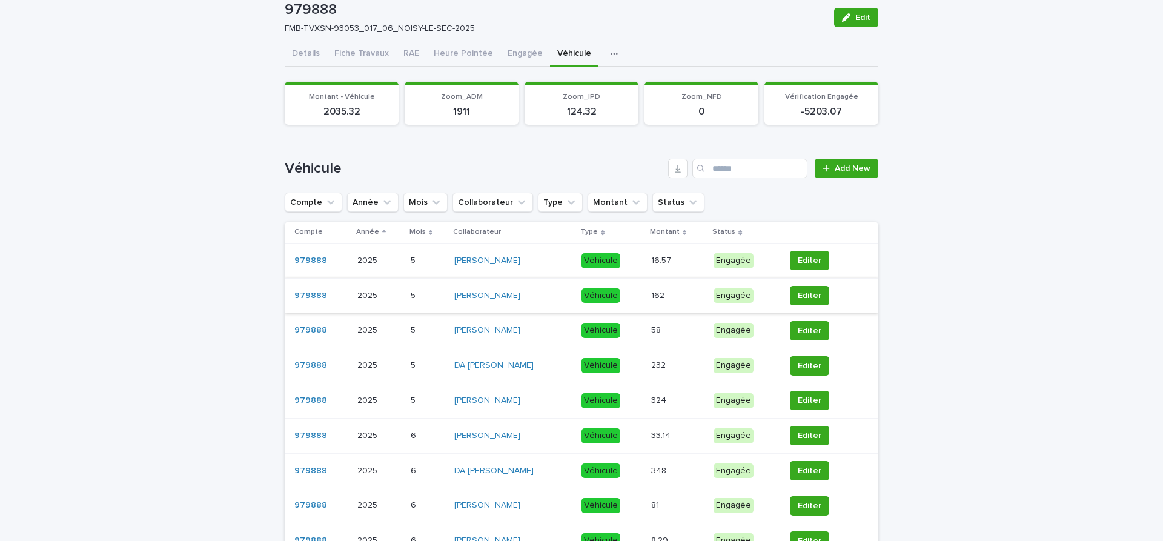
scroll to position [204, 0]
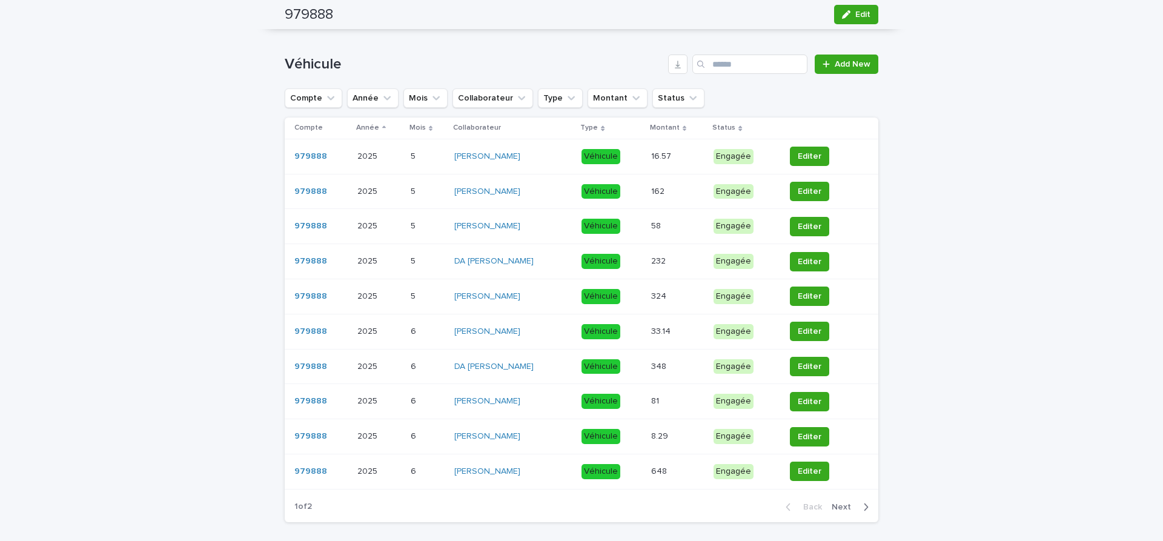
click at [850, 506] on span "Next" at bounding box center [845, 507] width 27 height 8
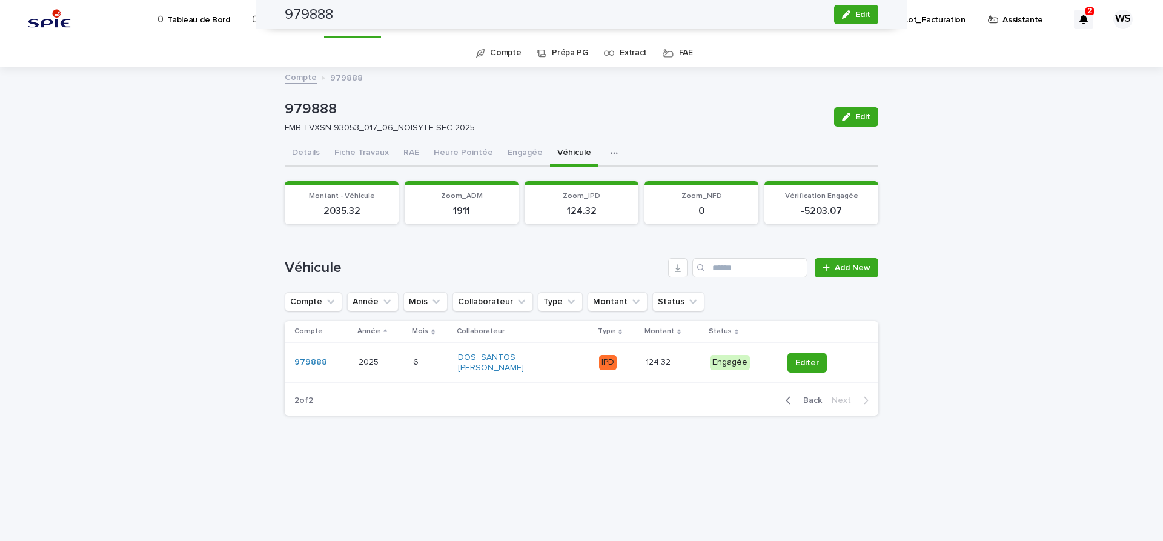
scroll to position [0, 0]
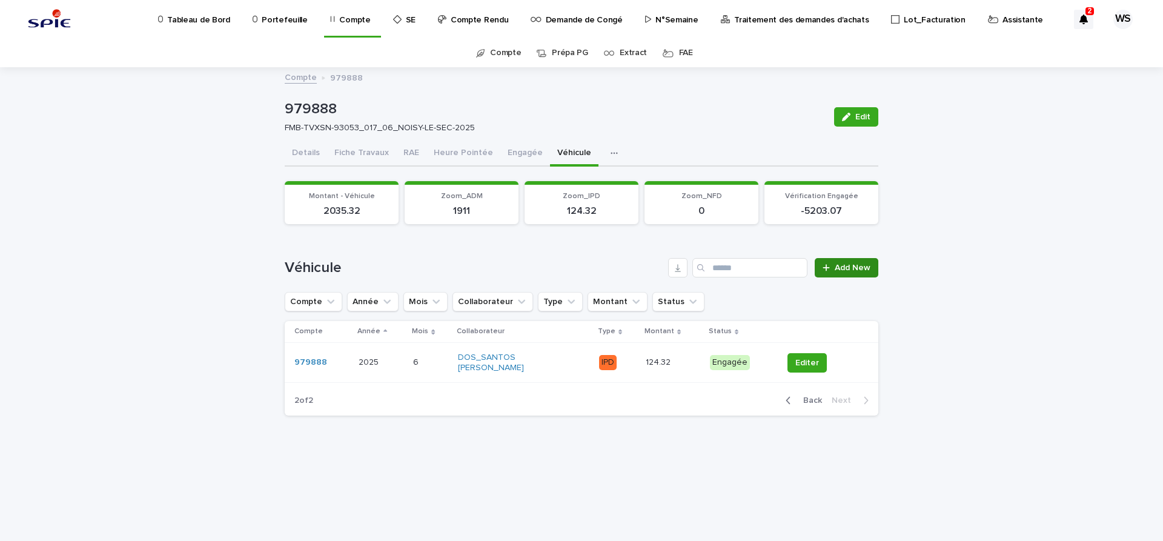
click at [854, 268] on span "Add New" at bounding box center [853, 267] width 36 height 8
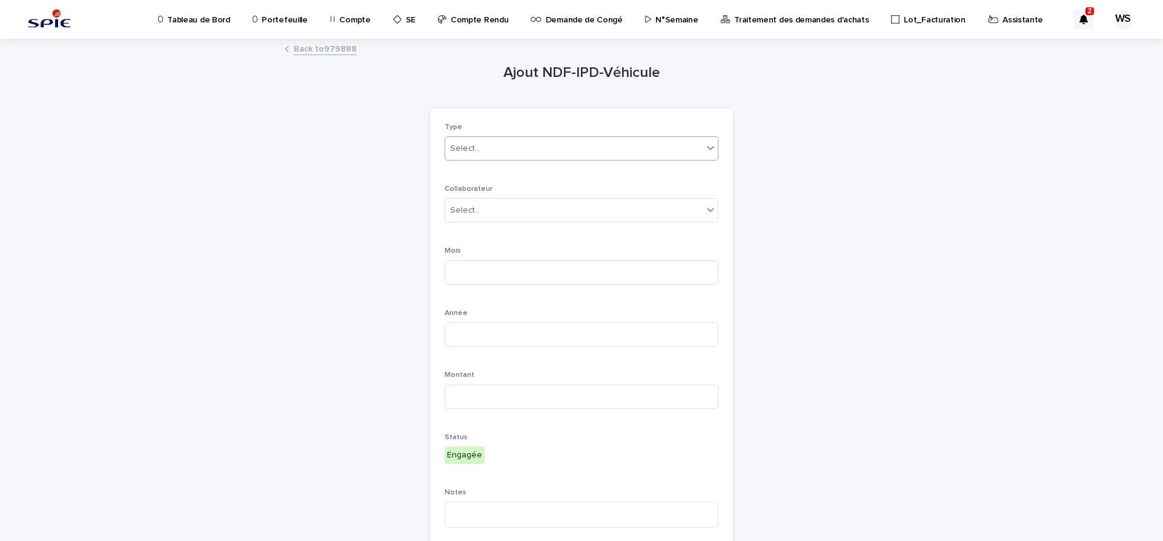
click at [470, 151] on div "Select..." at bounding box center [465, 148] width 30 height 13
click at [471, 165] on span "Véhicule" at bounding box center [469, 170] width 39 height 13
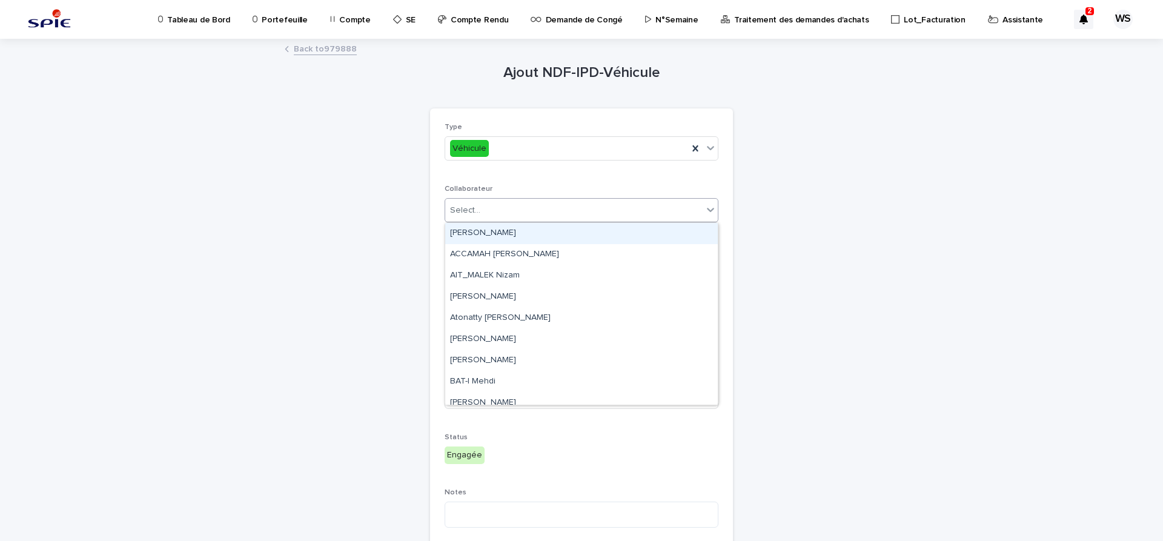
click at [474, 208] on div "Select..." at bounding box center [465, 210] width 30 height 13
type input "***"
click at [486, 231] on div "[PERSON_NAME]" at bounding box center [581, 233] width 273 height 21
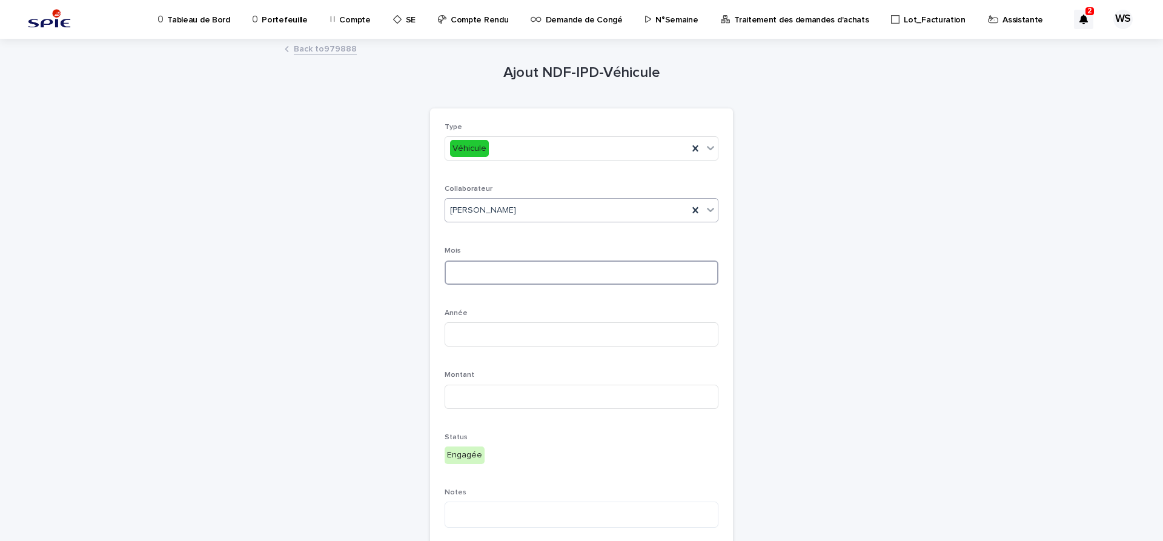
click at [477, 267] on input at bounding box center [582, 272] width 274 height 24
type input "*"
type input "****"
click at [566, 401] on input at bounding box center [582, 397] width 274 height 24
type input "*****"
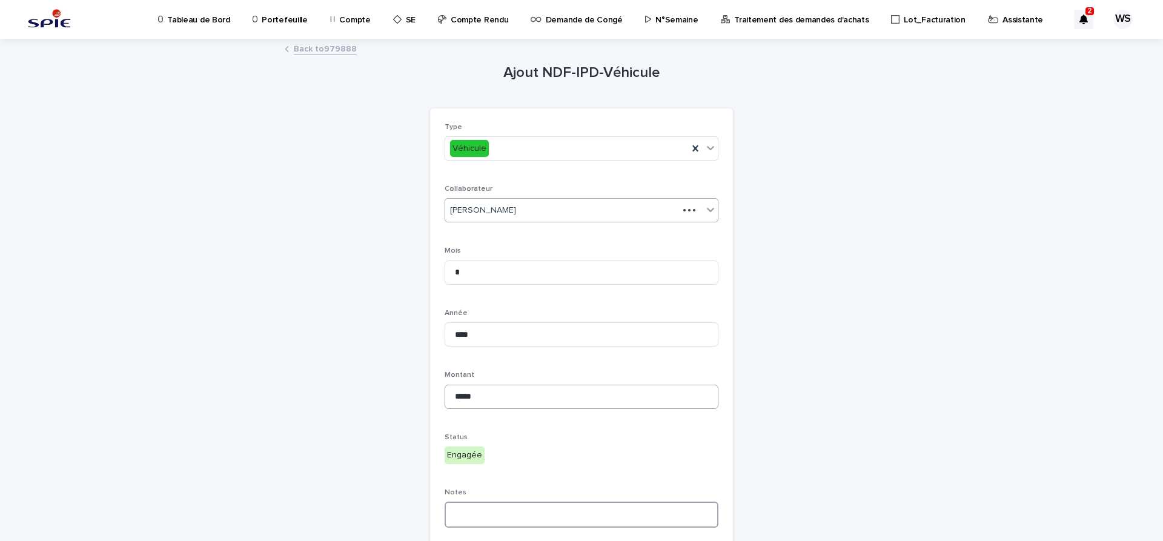
type textarea "*"
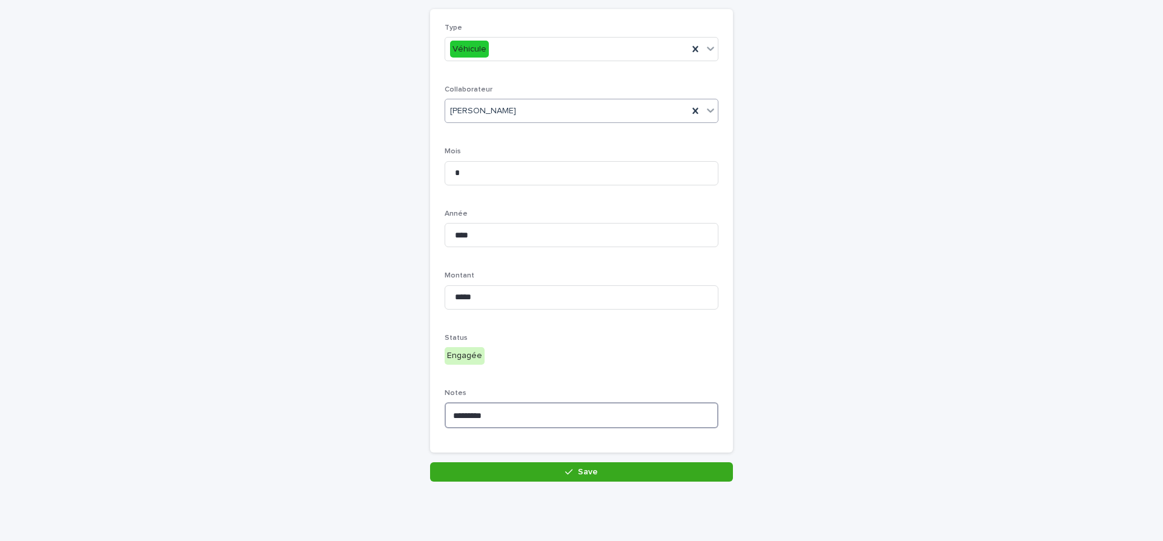
scroll to position [101, 0]
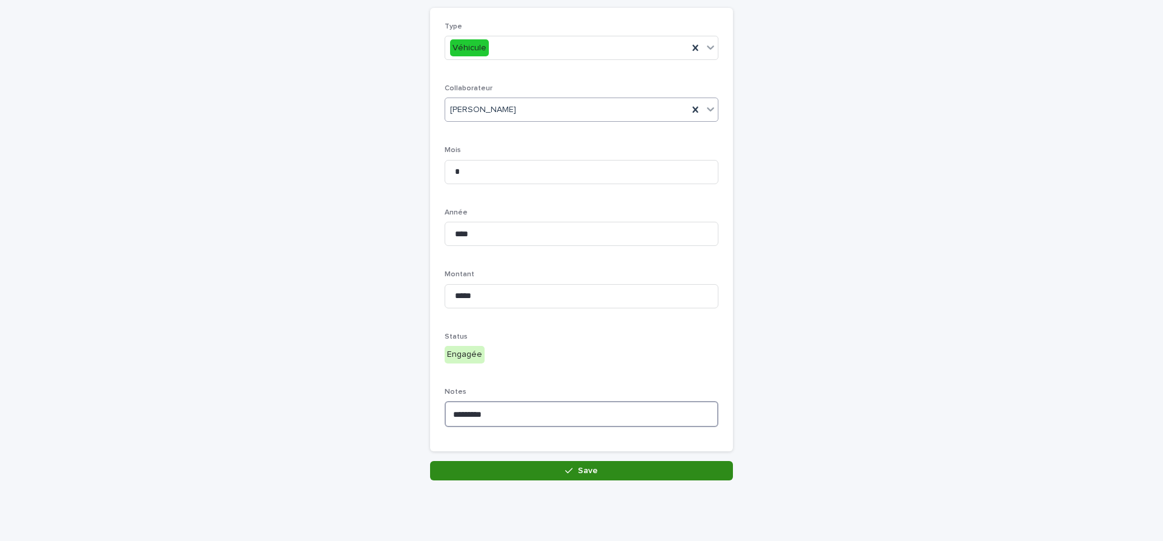
type textarea "*********"
click at [594, 477] on button "Save" at bounding box center [581, 470] width 303 height 19
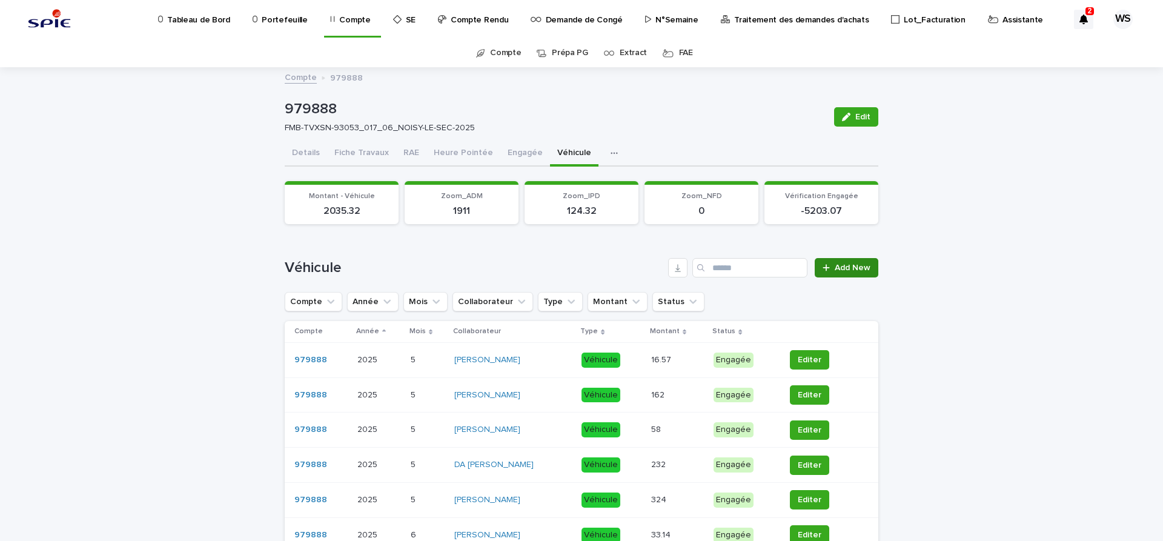
click at [845, 267] on span "Add New" at bounding box center [853, 267] width 36 height 8
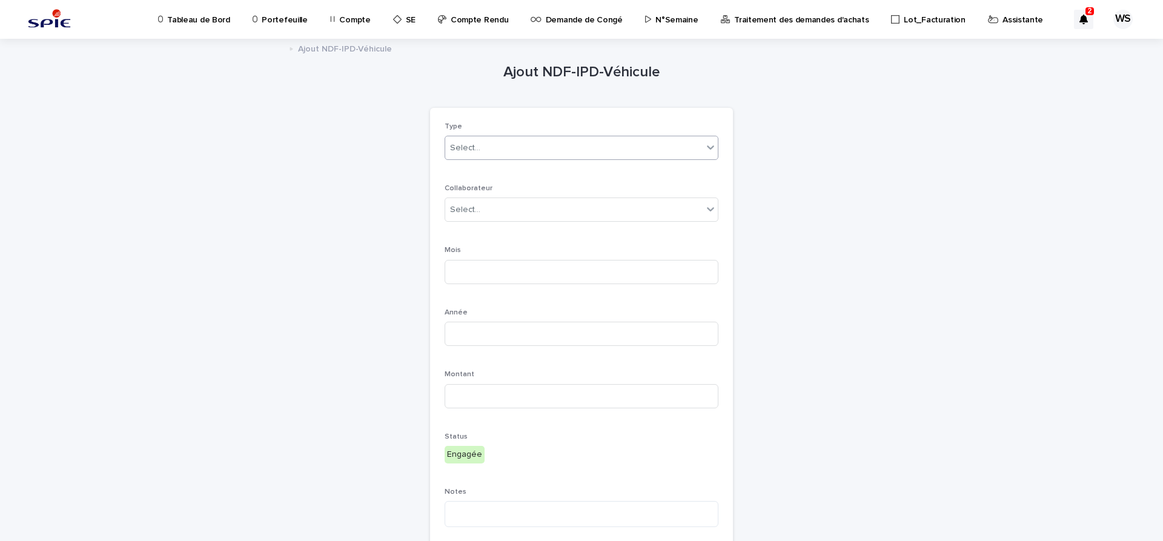
click at [509, 148] on div "Select..." at bounding box center [573, 148] width 257 height 20
click at [471, 167] on span "Véhicule" at bounding box center [469, 170] width 39 height 13
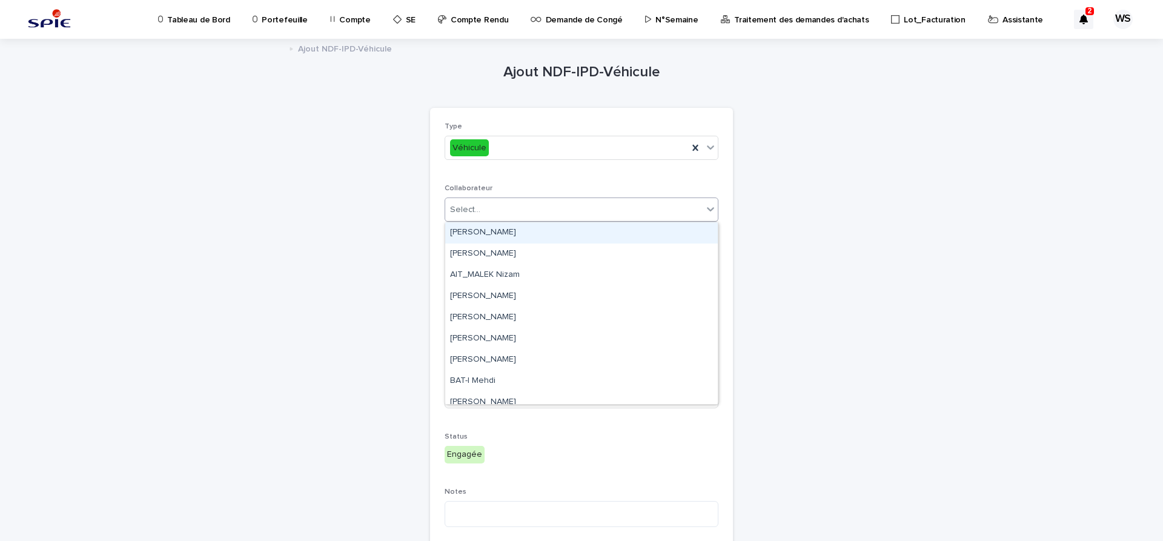
click at [503, 207] on div "Select..." at bounding box center [573, 210] width 257 height 20
type input "***"
click at [490, 231] on div "[PERSON_NAME]" at bounding box center [581, 232] width 273 height 21
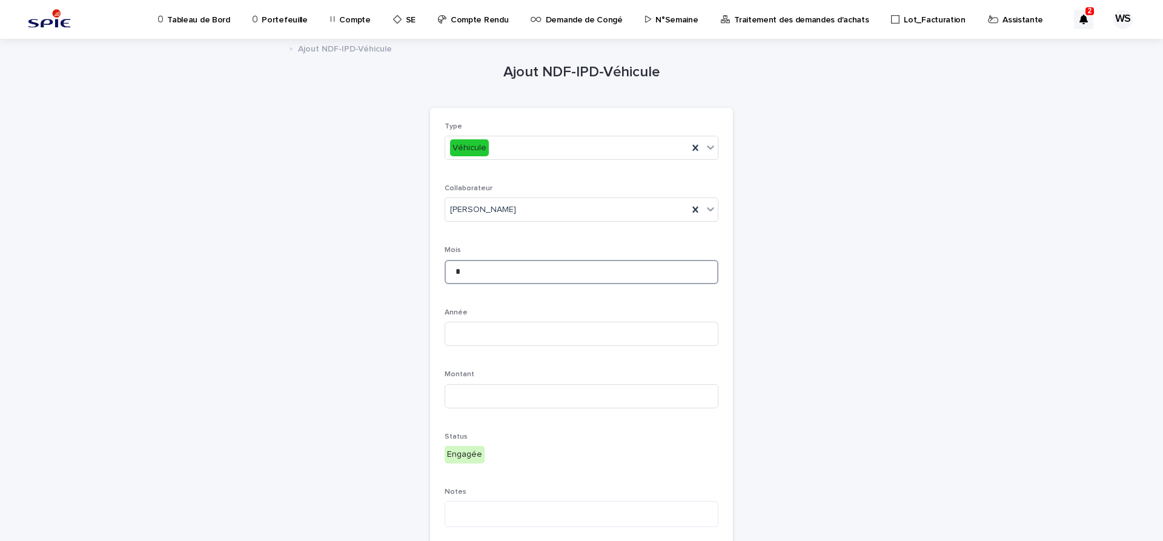
type input "*"
type input "****"
type input "******"
click at [491, 508] on textarea at bounding box center [582, 514] width 274 height 26
click at [488, 510] on textarea at bounding box center [582, 514] width 274 height 26
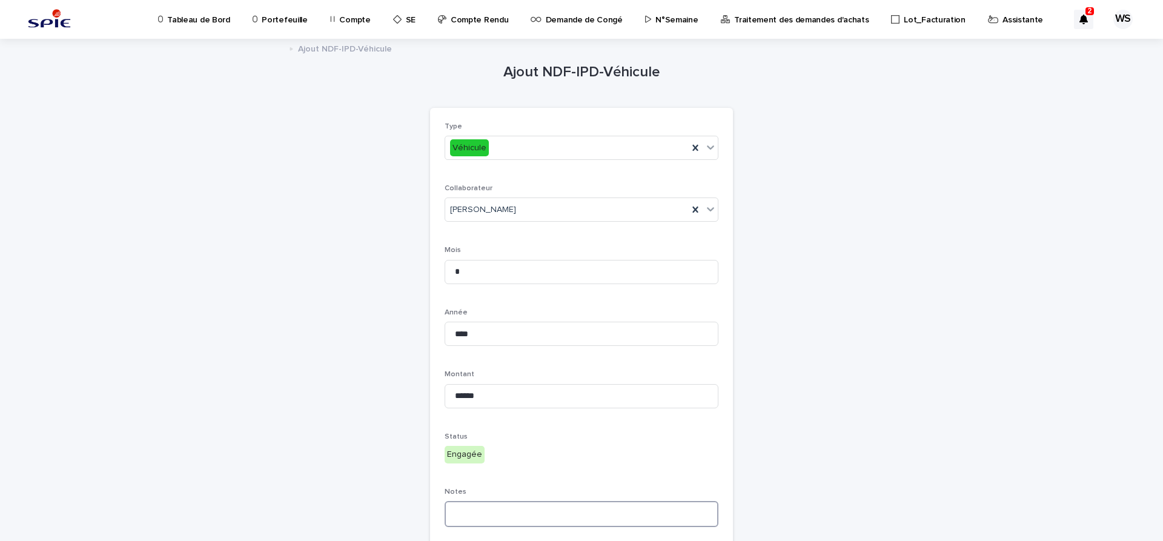
click at [470, 514] on textarea at bounding box center [582, 514] width 274 height 26
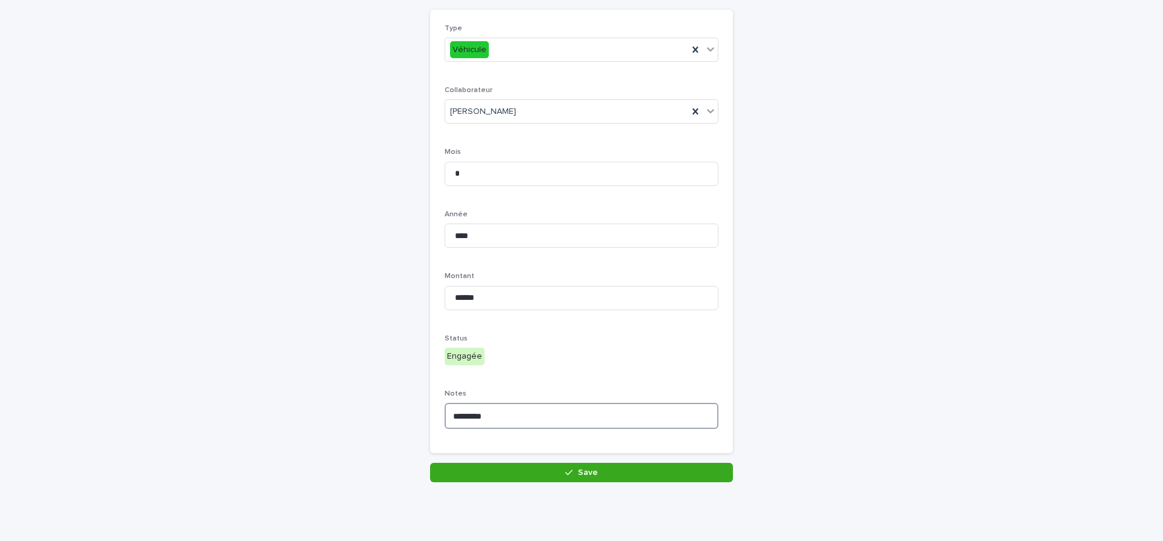
scroll to position [100, 0]
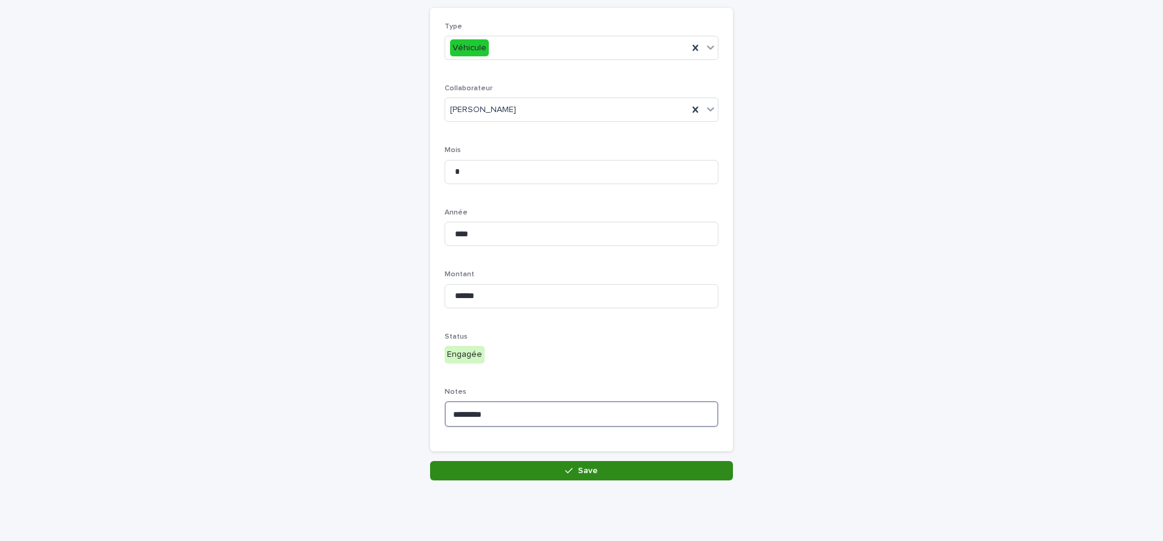
type textarea "*********"
click at [614, 474] on button "Save" at bounding box center [581, 470] width 303 height 19
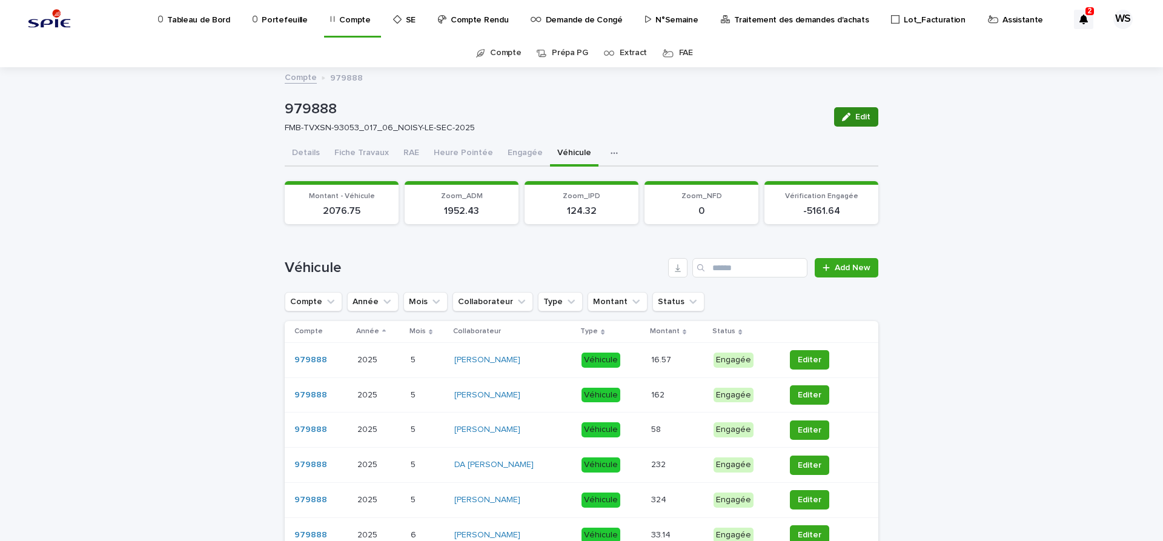
click at [867, 118] on span "Edit" at bounding box center [862, 117] width 15 height 8
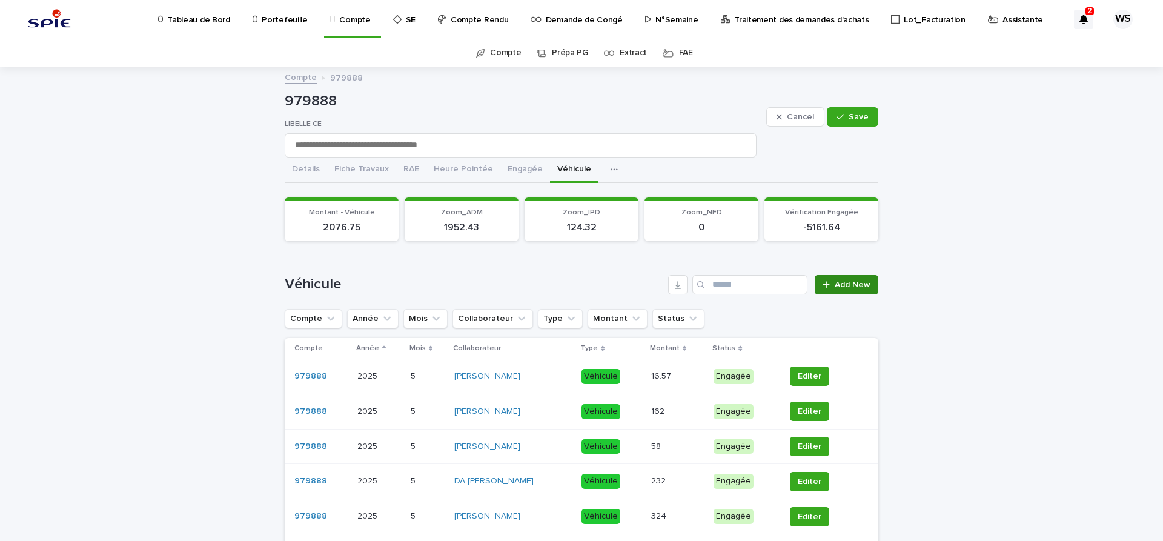
click at [847, 278] on link "Add New" at bounding box center [847, 284] width 64 height 19
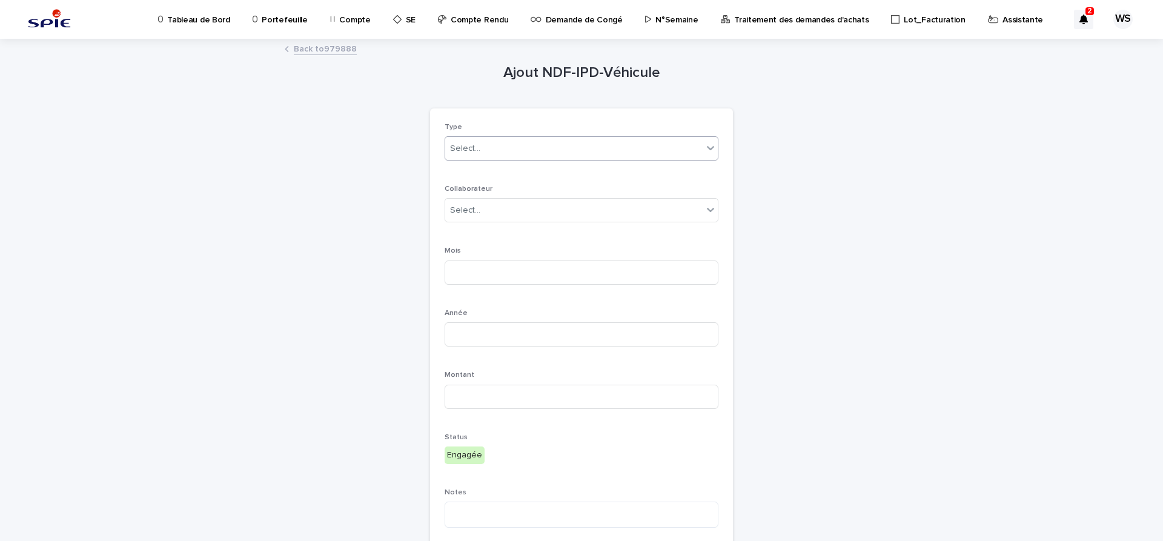
click at [470, 151] on div "Select..." at bounding box center [465, 148] width 30 height 13
type input "*"
click at [470, 167] on span "Véhicule" at bounding box center [469, 170] width 39 height 13
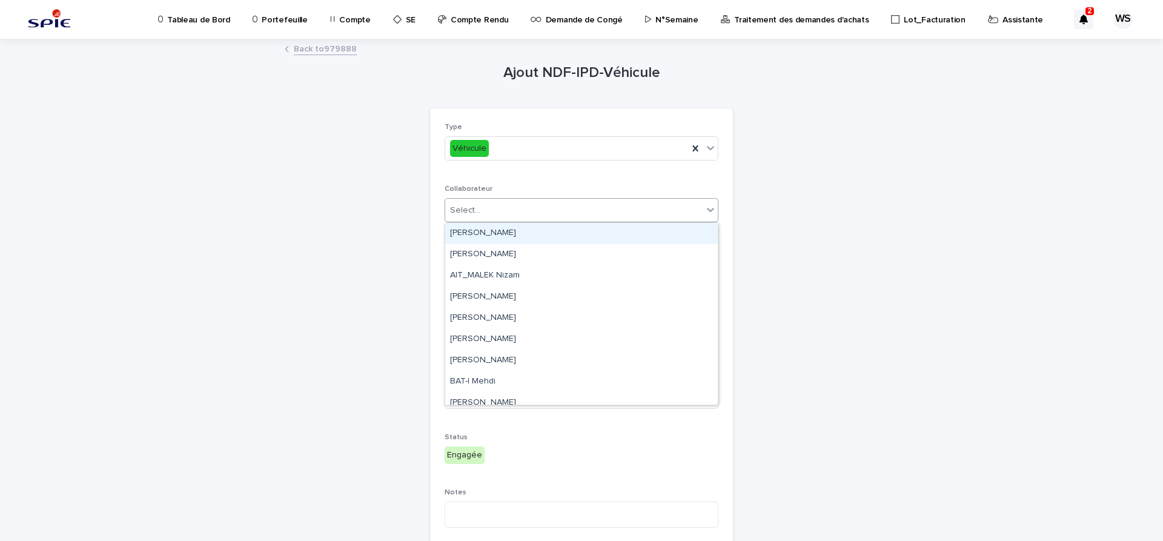
click at [492, 213] on div "Select..." at bounding box center [573, 210] width 257 height 20
type input "**"
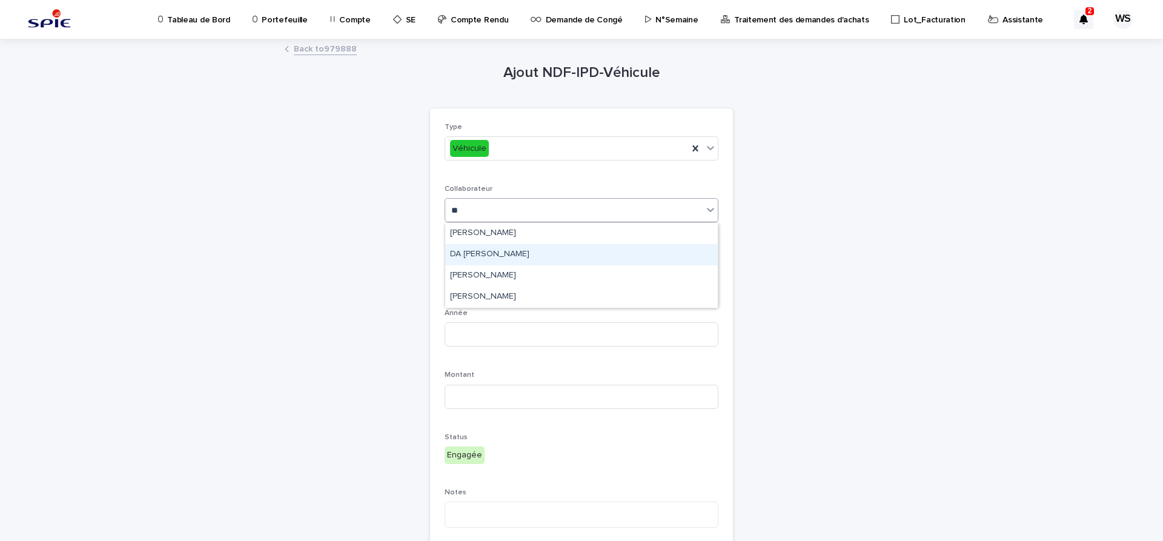
click at [482, 250] on div "DA [PERSON_NAME]" at bounding box center [581, 254] width 273 height 21
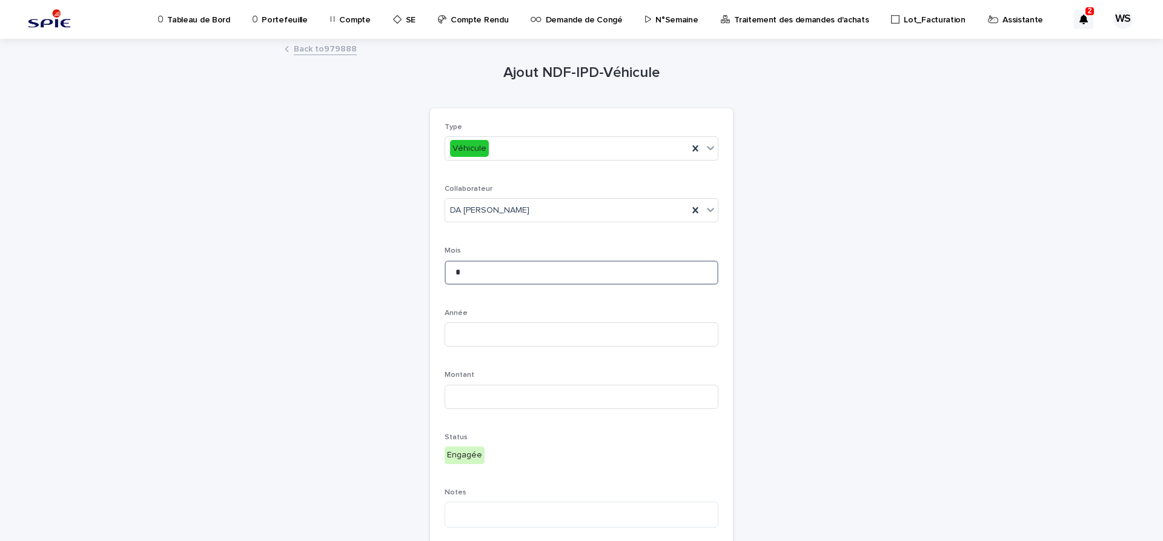
type input "*"
type input "****"
type input "**"
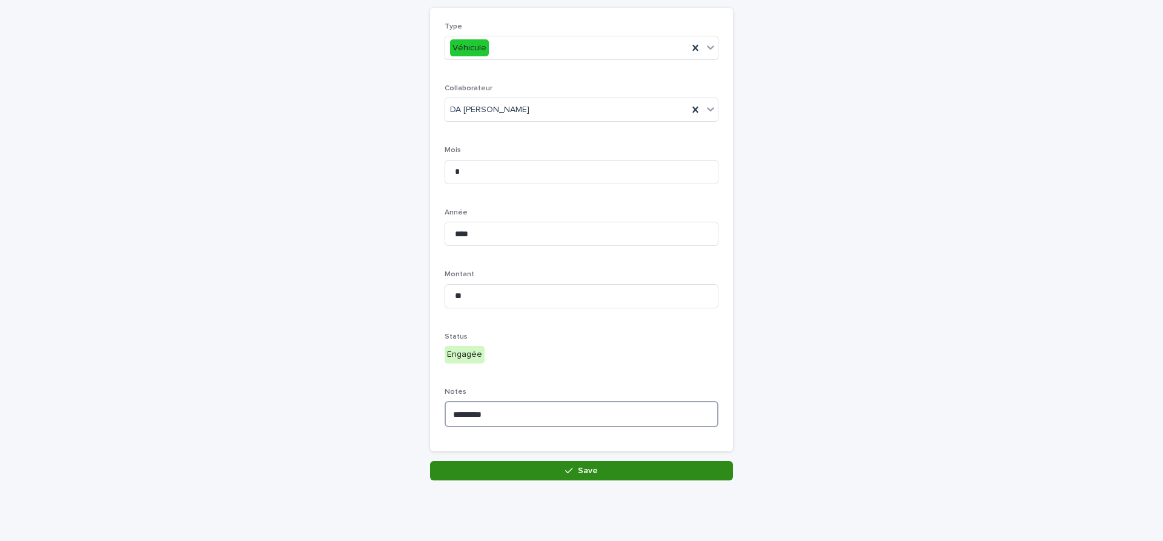
type textarea "*********"
click at [632, 466] on button "Save" at bounding box center [581, 470] width 303 height 19
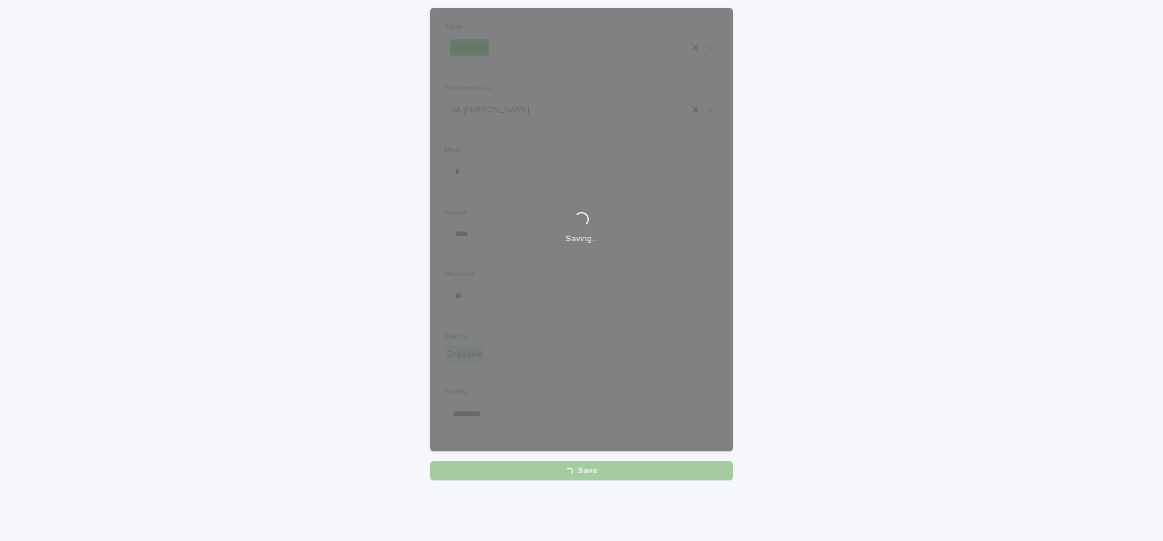
scroll to position [101, 0]
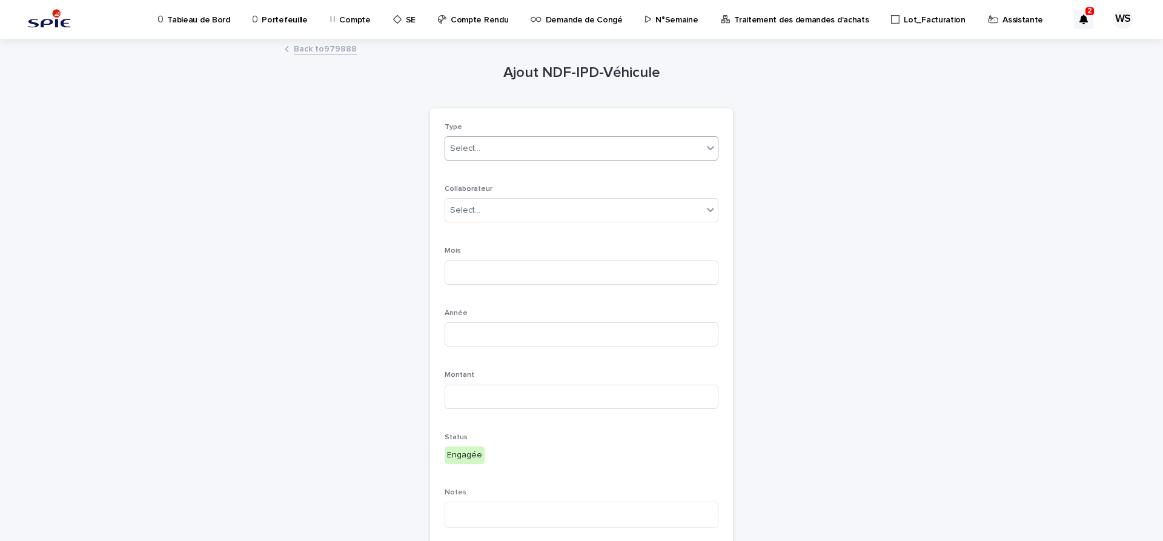
click at [476, 154] on div "Select..." at bounding box center [465, 148] width 30 height 13
click at [472, 167] on span "Véhicule" at bounding box center [469, 170] width 39 height 13
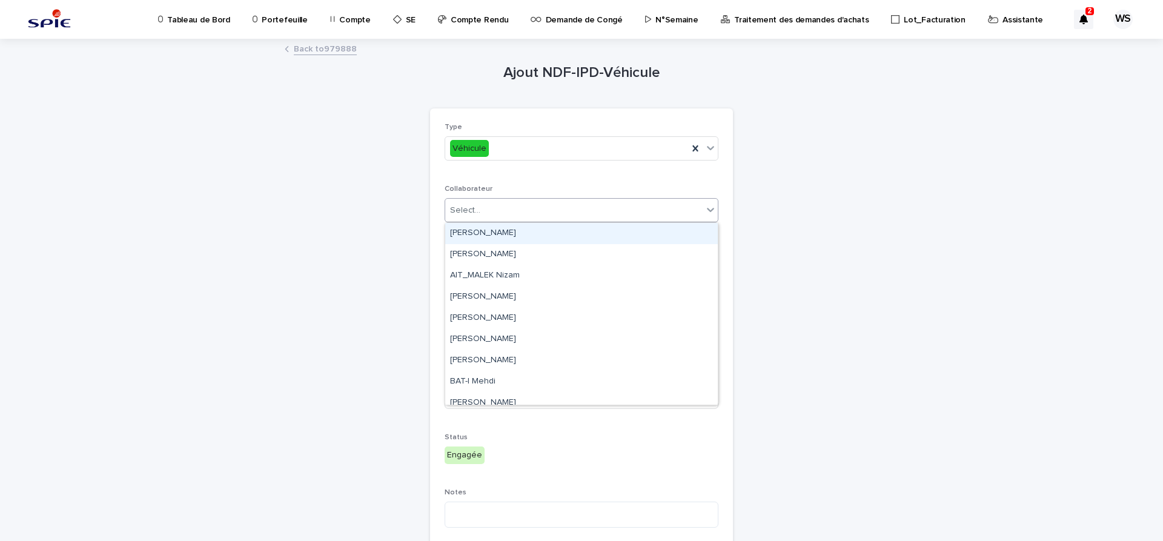
click at [495, 213] on div "Select..." at bounding box center [573, 210] width 257 height 20
type input "**"
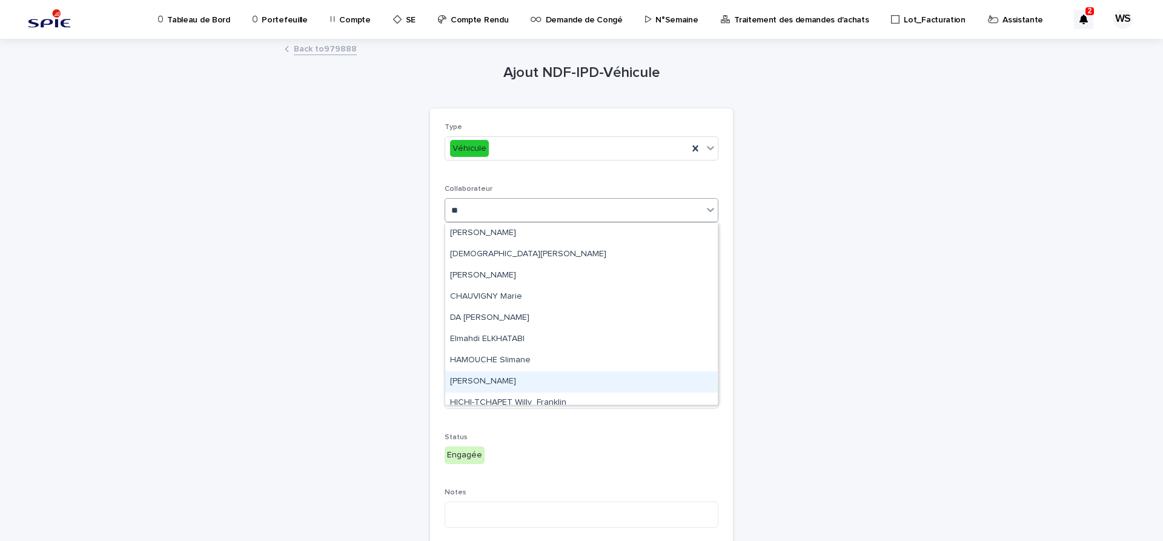
click at [474, 380] on div "[PERSON_NAME]" at bounding box center [581, 381] width 273 height 21
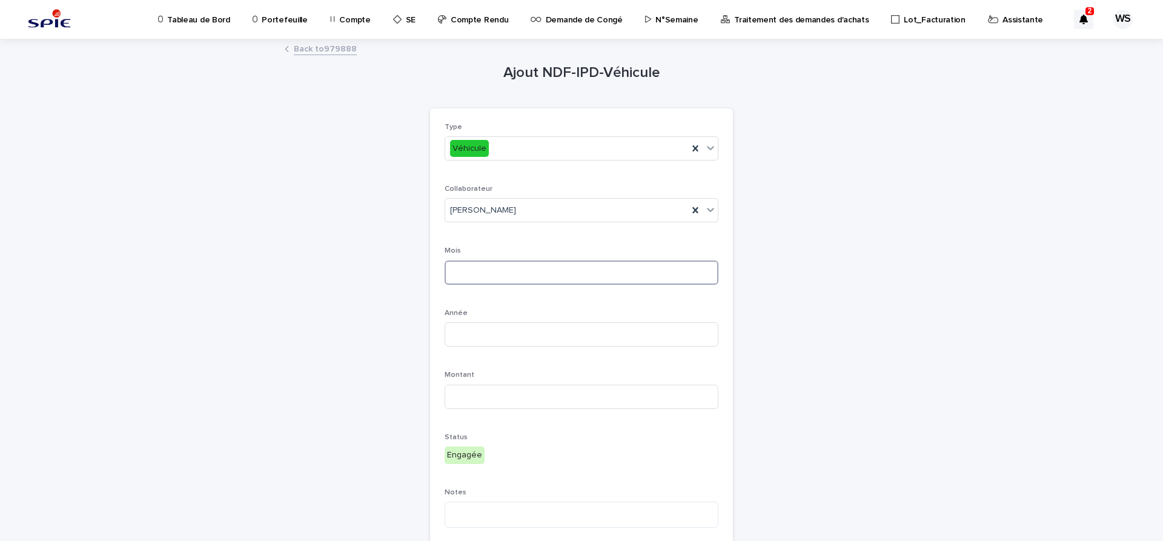
click at [480, 265] on input at bounding box center [582, 272] width 274 height 24
type input "*"
type input "****"
type input "**"
click at [492, 517] on textarea at bounding box center [582, 515] width 274 height 26
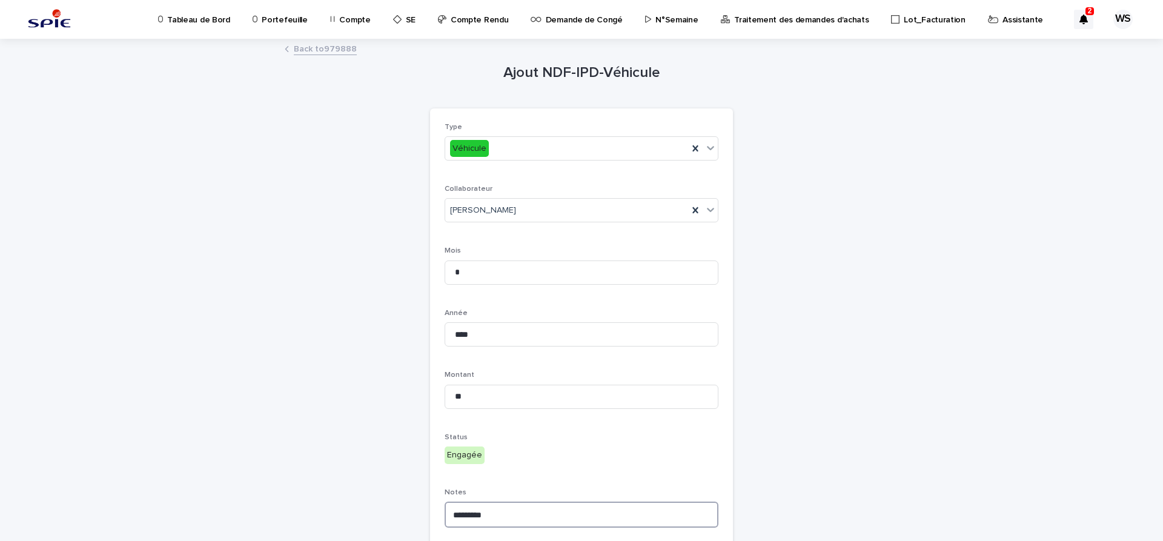
scroll to position [101, 0]
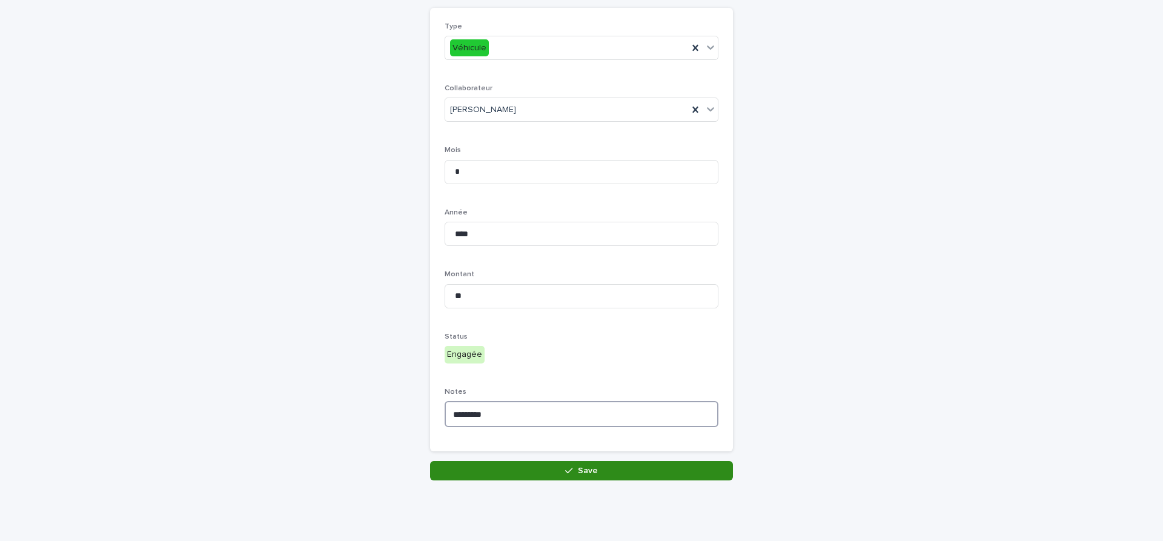
type textarea "*********"
click at [595, 472] on span "Save" at bounding box center [588, 470] width 20 height 8
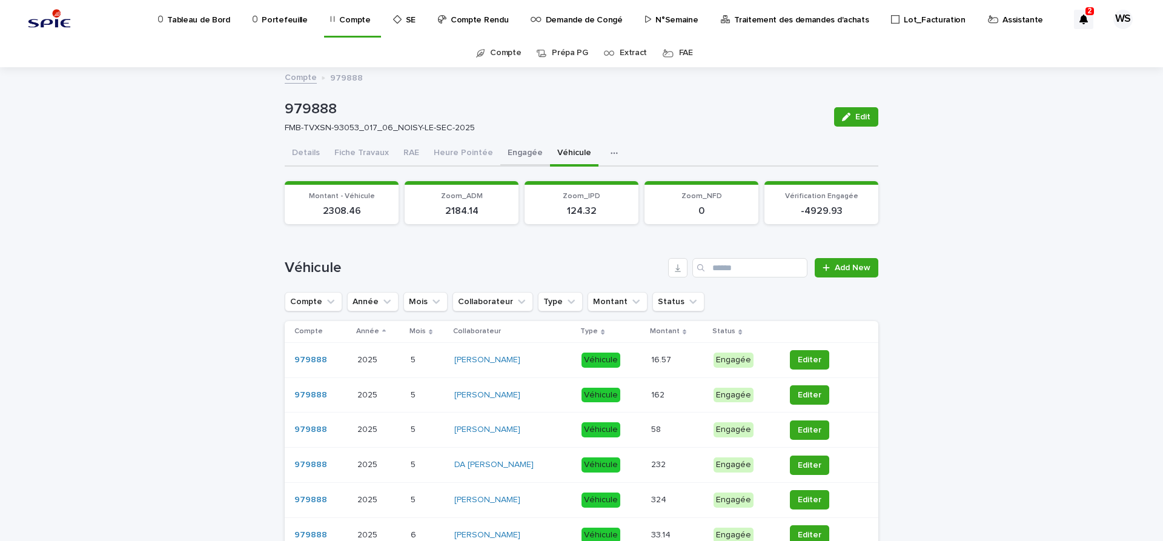
click at [514, 153] on button "Engagée" at bounding box center [525, 153] width 50 height 25
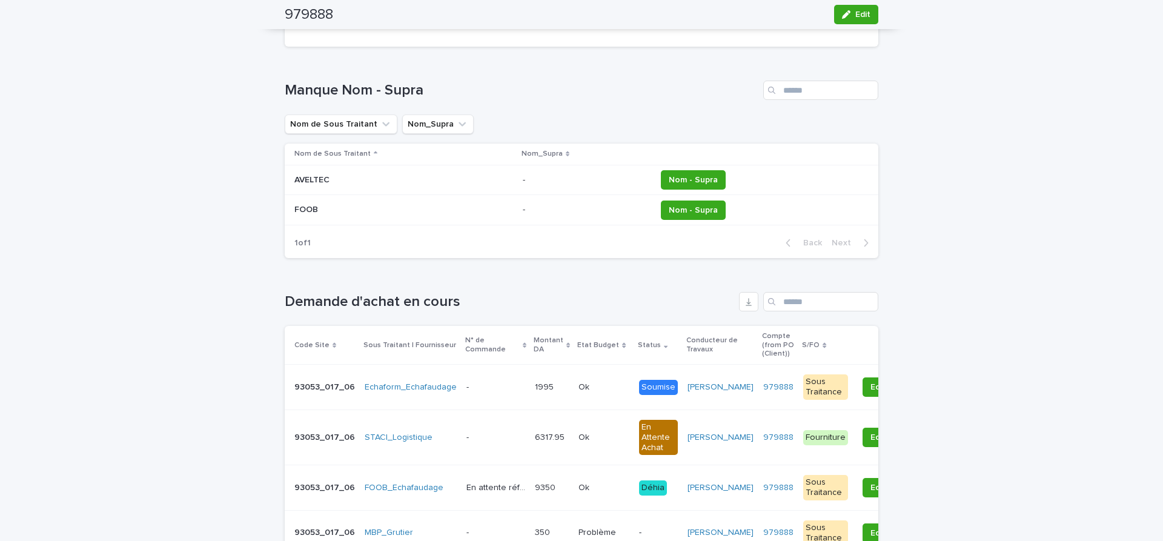
scroll to position [1119, 0]
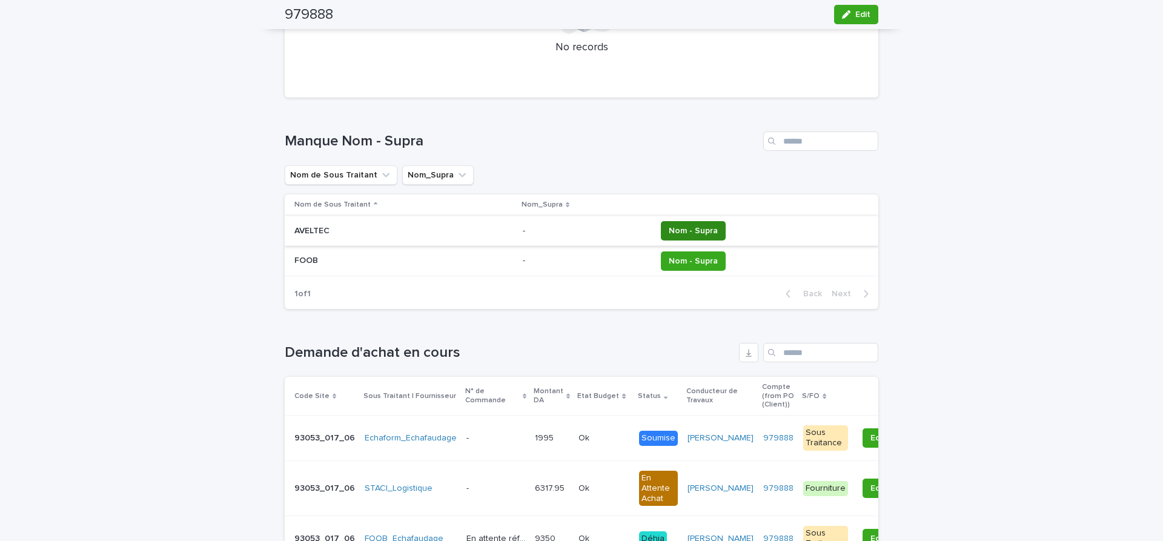
click at [684, 225] on span "Nom - Supra" at bounding box center [693, 231] width 49 height 12
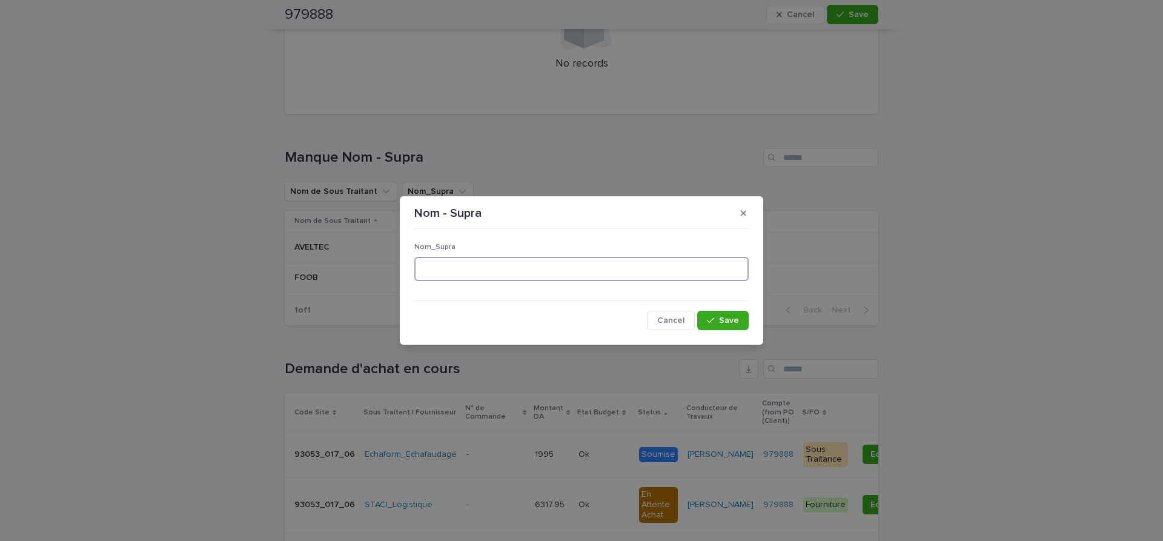
click at [443, 271] on input at bounding box center [581, 269] width 334 height 24
type input "*******"
click at [736, 318] on span "Save" at bounding box center [729, 320] width 20 height 8
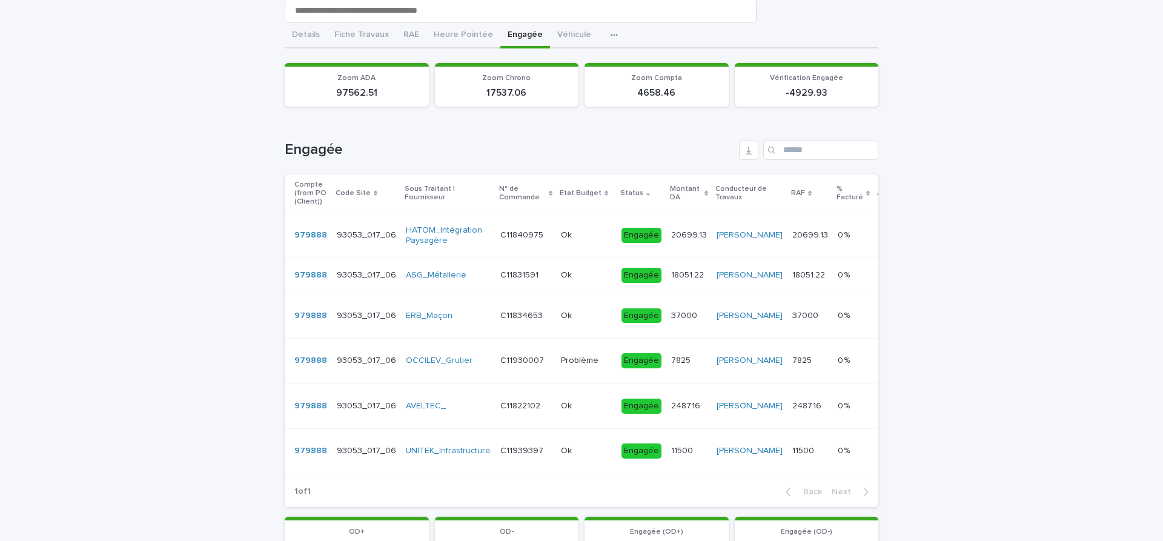
scroll to position [153, 0]
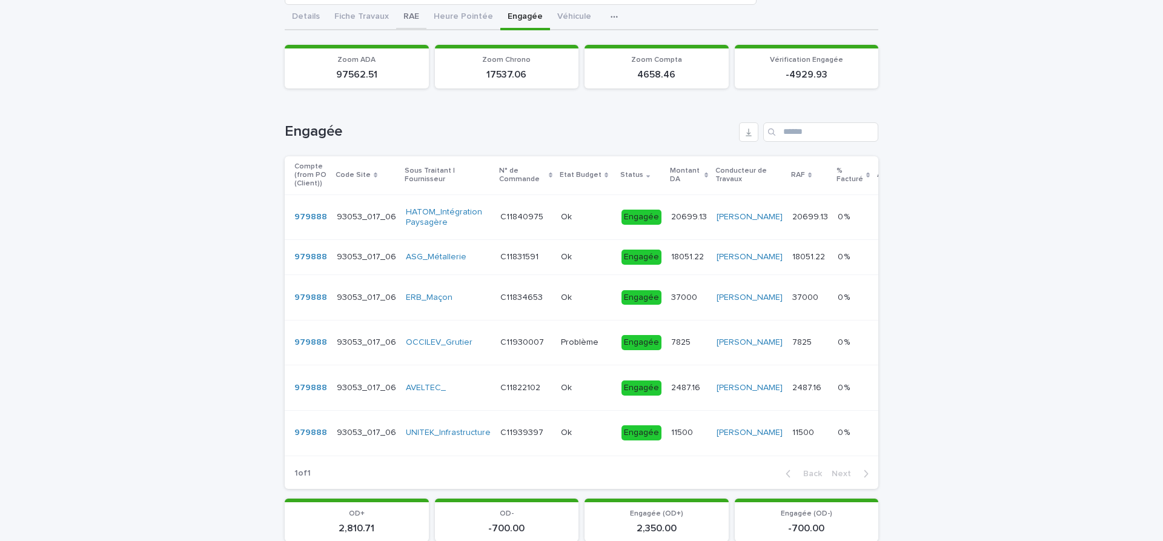
click at [413, 17] on button "RAE" at bounding box center [411, 17] width 30 height 25
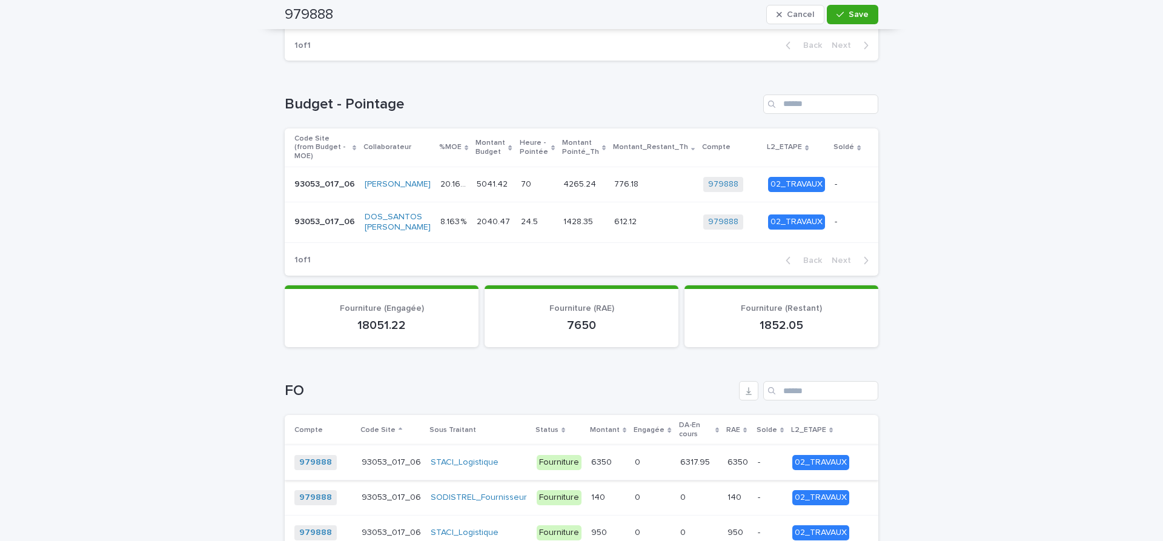
scroll to position [611, 0]
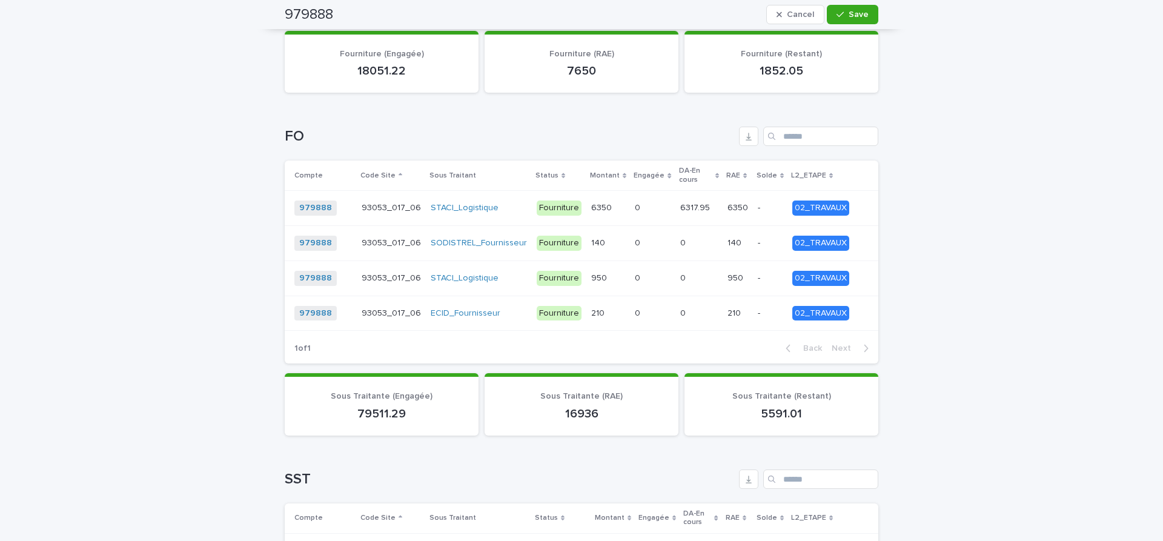
click at [647, 203] on p at bounding box center [652, 208] width 35 height 10
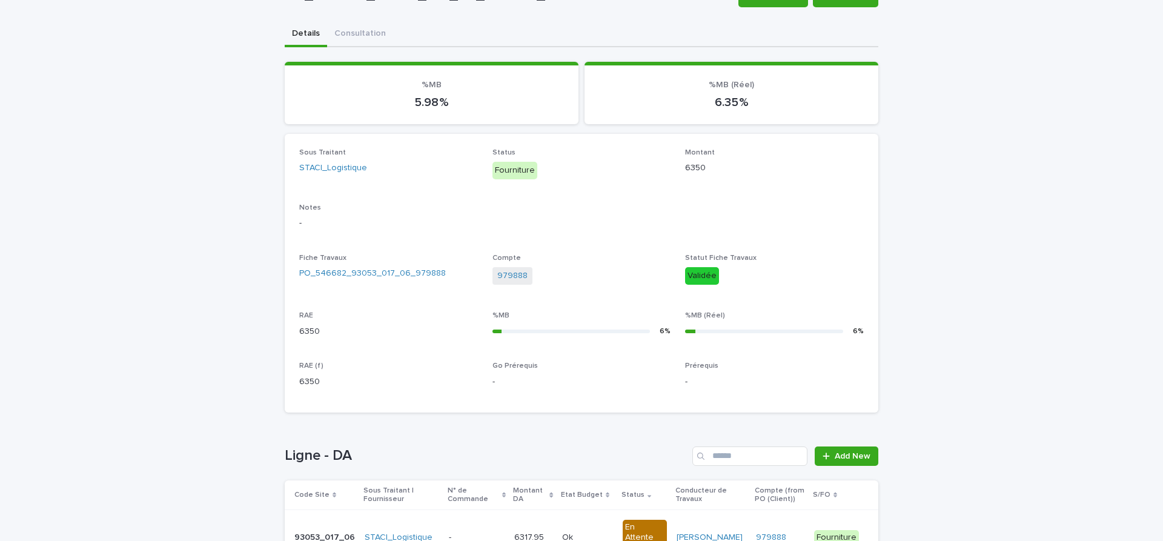
scroll to position [153, 0]
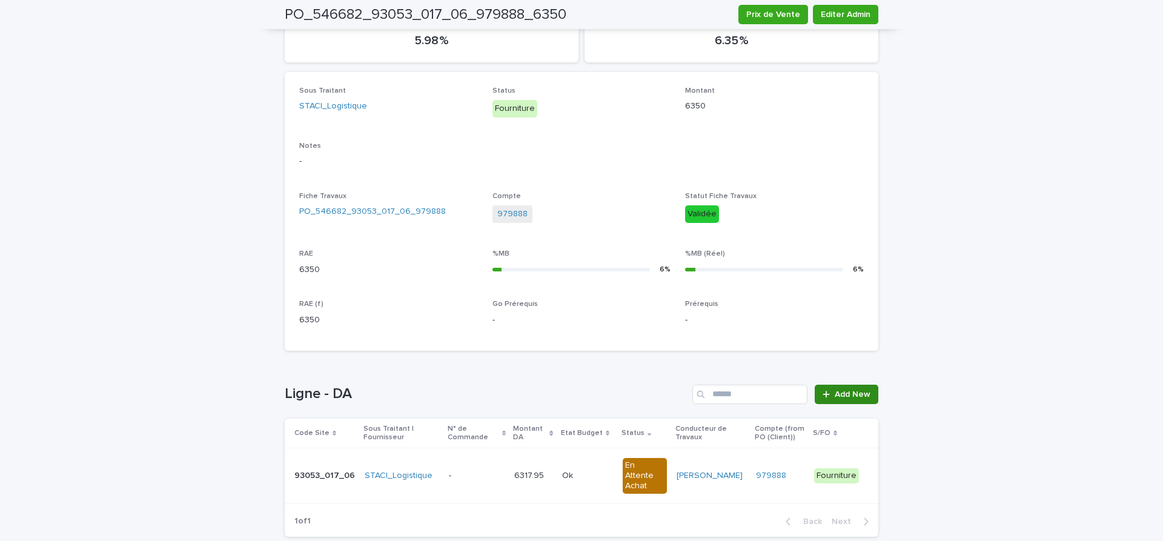
click at [864, 394] on span "Add New" at bounding box center [853, 394] width 36 height 8
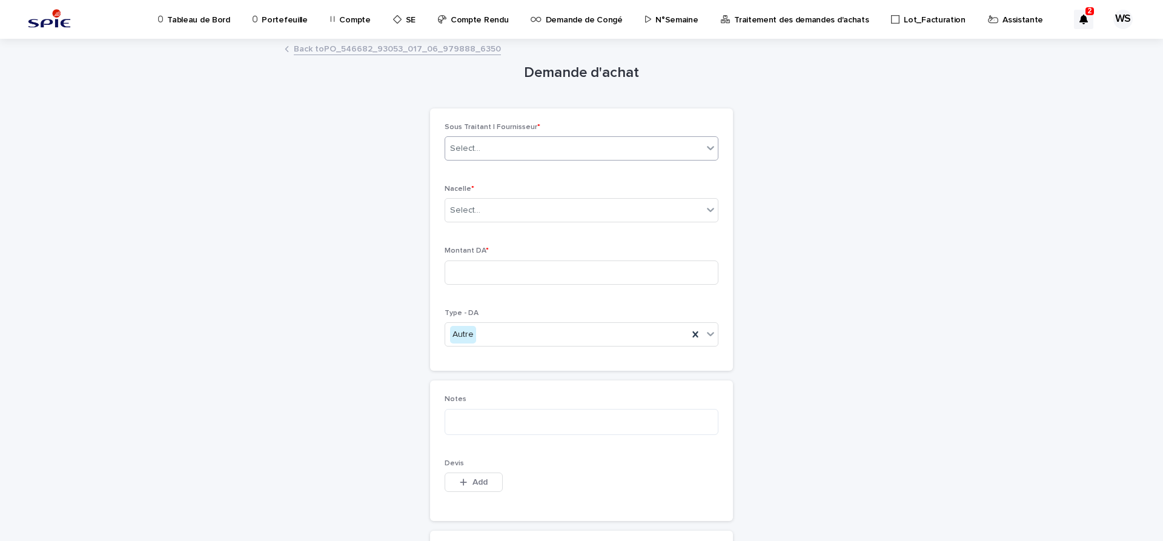
click at [494, 152] on div "Select..." at bounding box center [573, 149] width 257 height 20
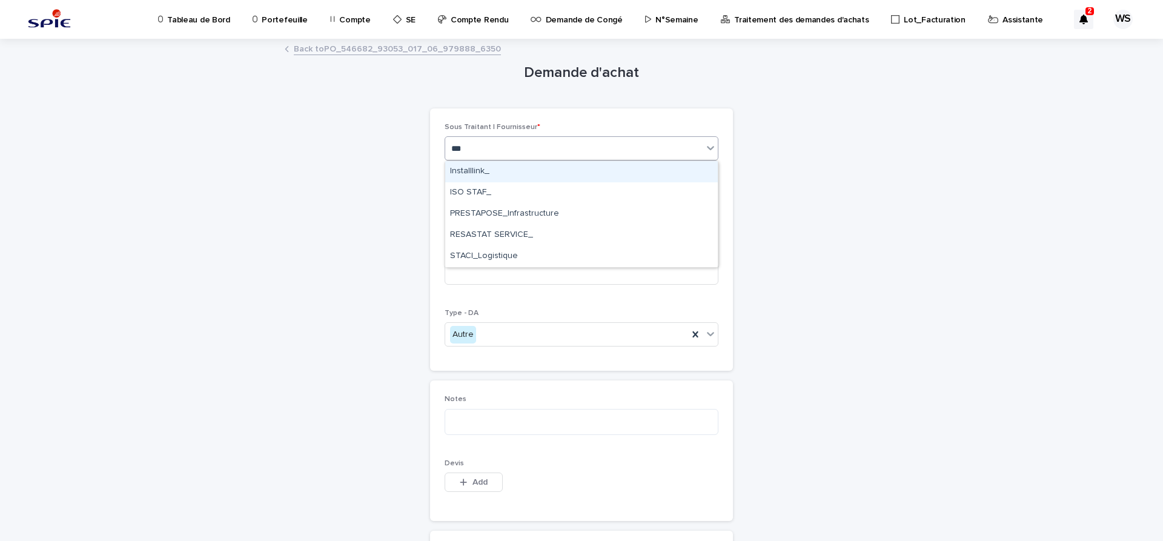
type input "****"
click at [480, 170] on div "STACI_Logistique" at bounding box center [581, 171] width 273 height 21
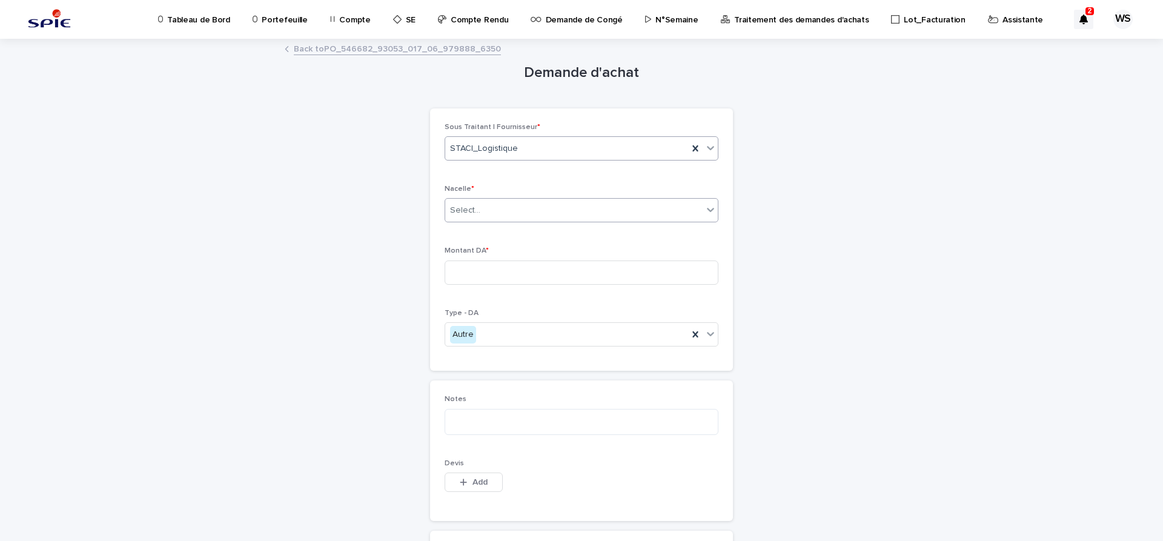
click at [487, 207] on div "Select..." at bounding box center [573, 210] width 257 height 20
click at [463, 254] on span "Non" at bounding box center [460, 253] width 21 height 13
click at [498, 271] on input at bounding box center [582, 272] width 274 height 24
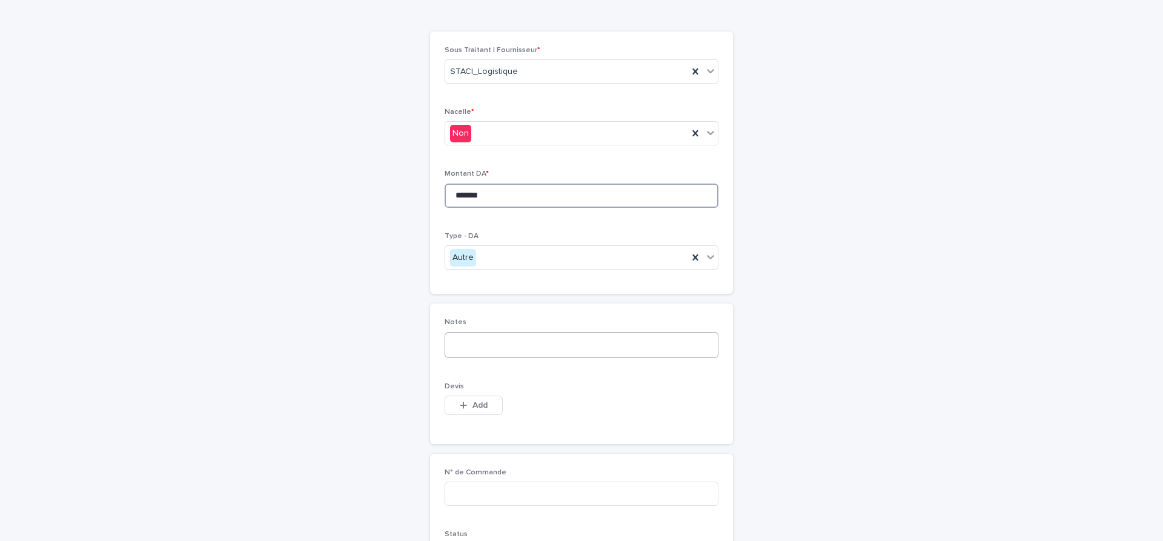
scroll to position [102, 0]
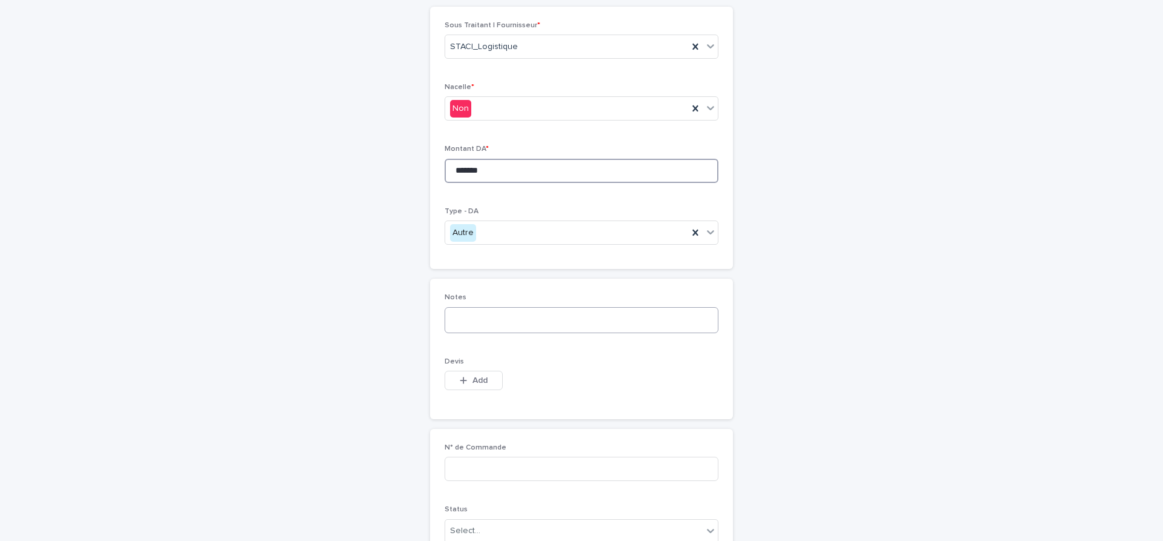
type input "*******"
click at [504, 321] on textarea at bounding box center [582, 320] width 274 height 26
type textarea "********"
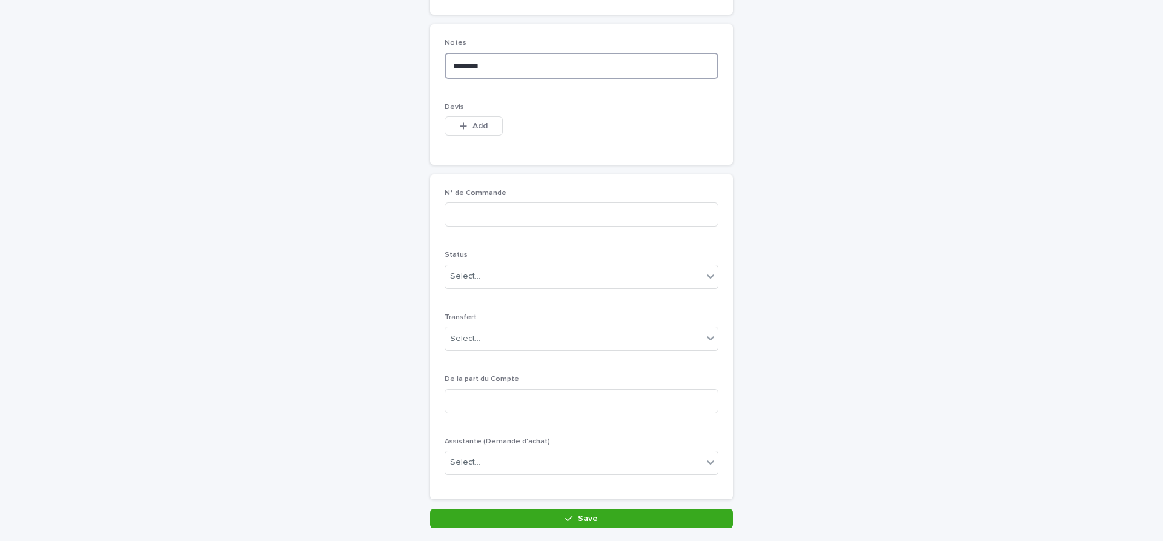
drag, startPoint x: 497, startPoint y: 69, endPoint x: 219, endPoint y: 33, distance: 280.4
click at [445, 53] on textarea "********" at bounding box center [582, 66] width 274 height 26
click at [467, 209] on input at bounding box center [582, 214] width 274 height 24
type input "********"
click at [514, 280] on div "Select..." at bounding box center [573, 277] width 257 height 20
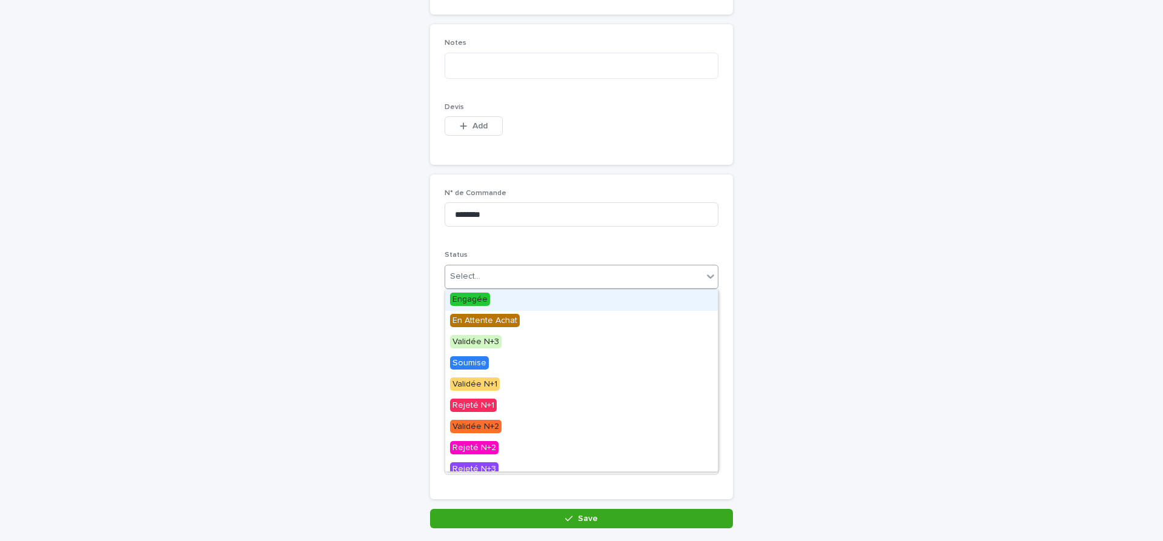
click at [460, 297] on span "Engagée" at bounding box center [470, 299] width 40 height 13
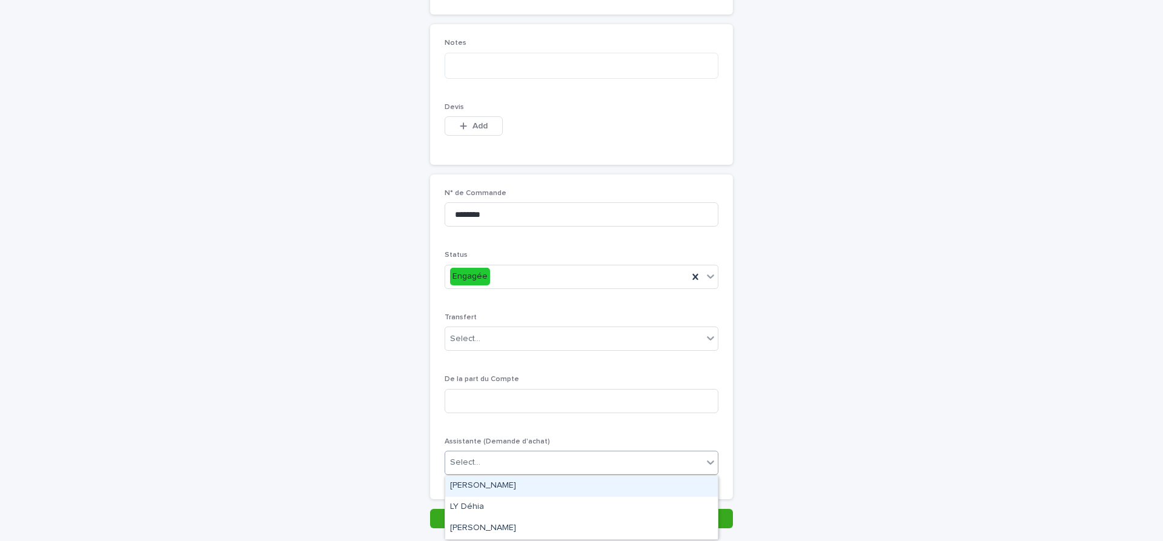
click at [560, 466] on div "Select..." at bounding box center [573, 462] width 257 height 20
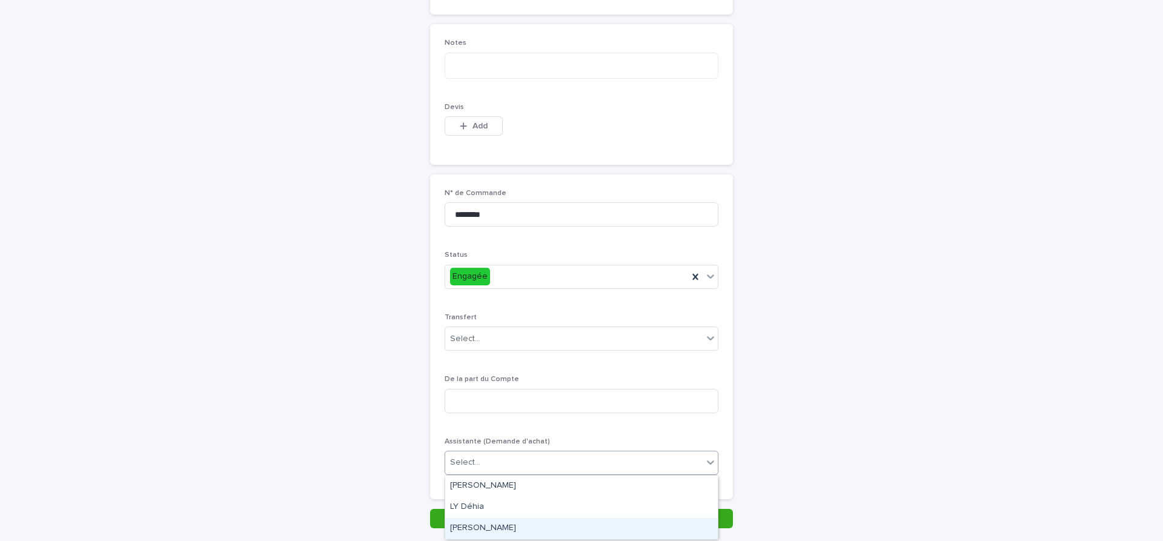
click at [501, 523] on div "[PERSON_NAME]" at bounding box center [581, 528] width 273 height 21
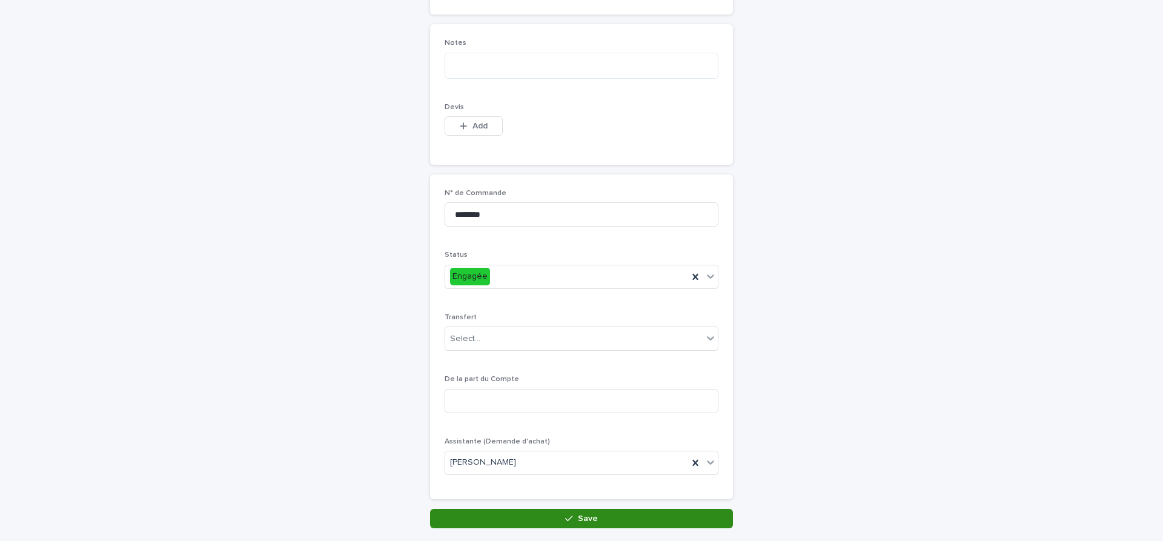
click at [617, 522] on button "Save" at bounding box center [581, 518] width 303 height 19
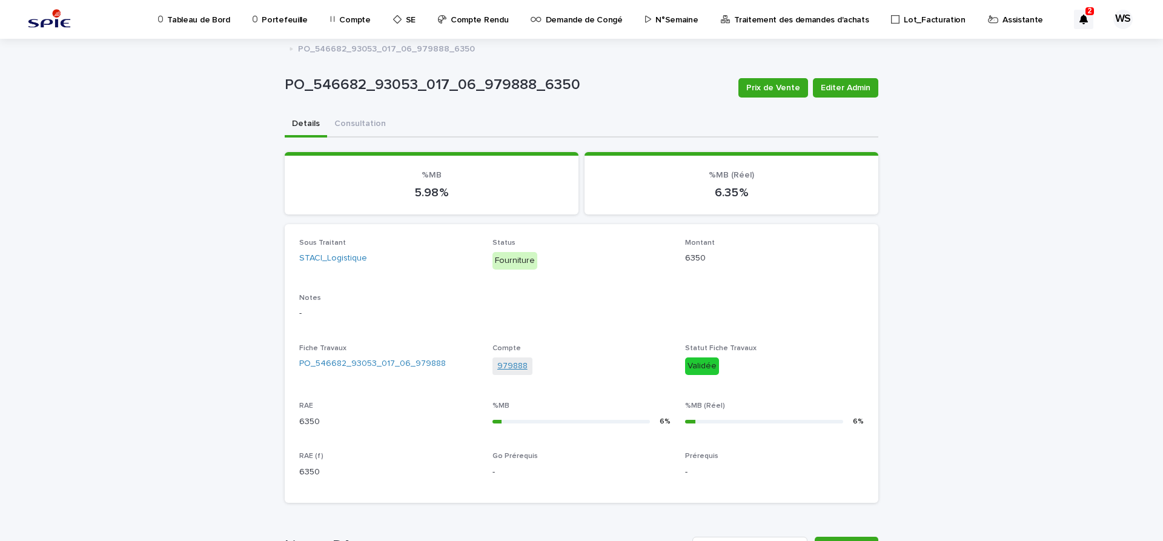
click at [512, 367] on link "979888" at bounding box center [512, 366] width 30 height 13
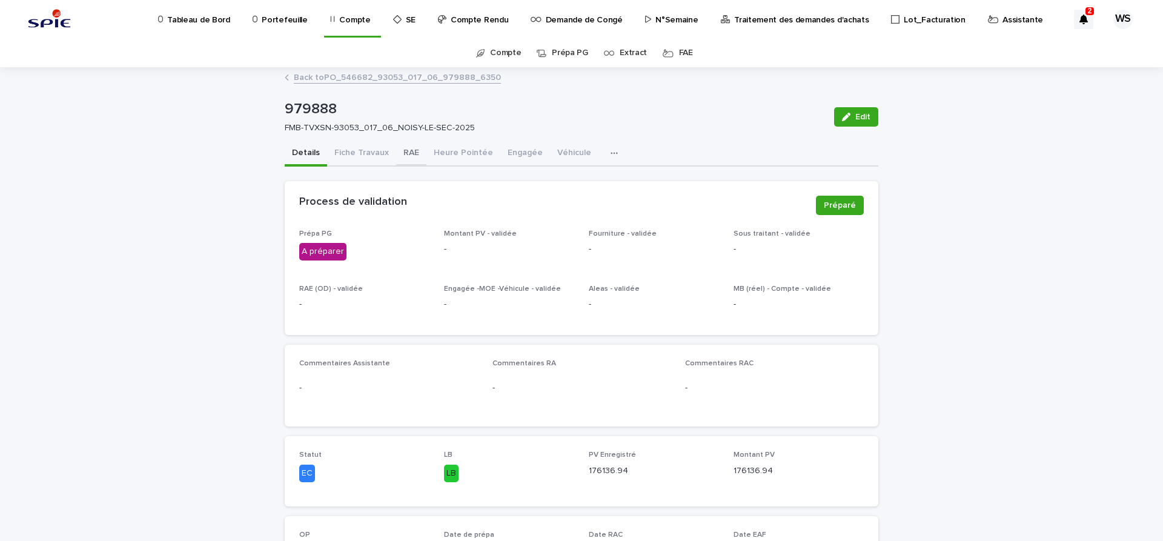
click at [409, 150] on button "RAE" at bounding box center [411, 153] width 30 height 25
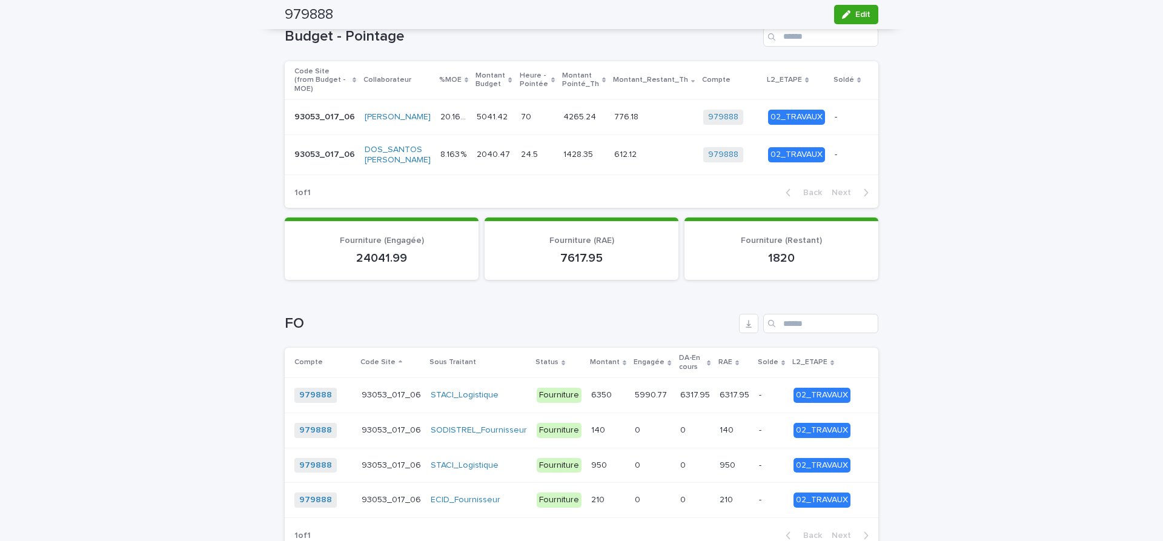
scroll to position [509, 0]
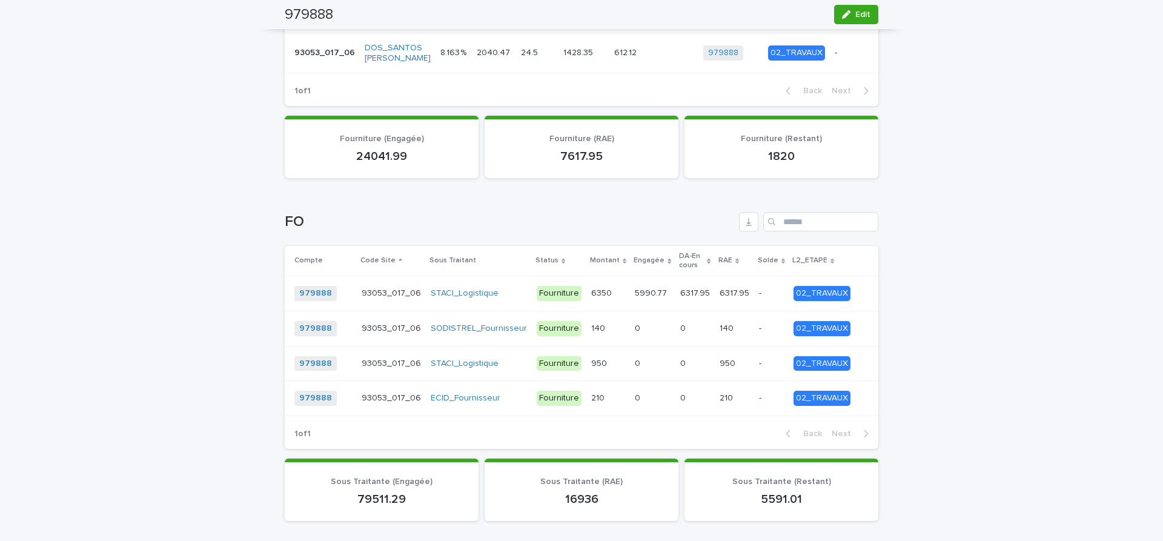
click at [707, 288] on p at bounding box center [695, 293] width 30 height 10
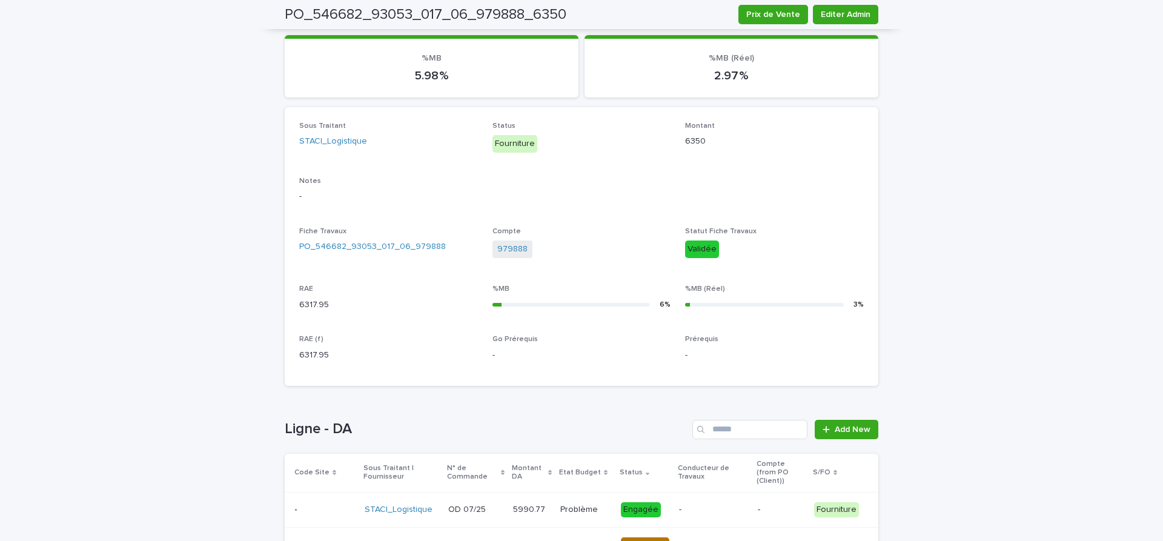
scroll to position [243, 0]
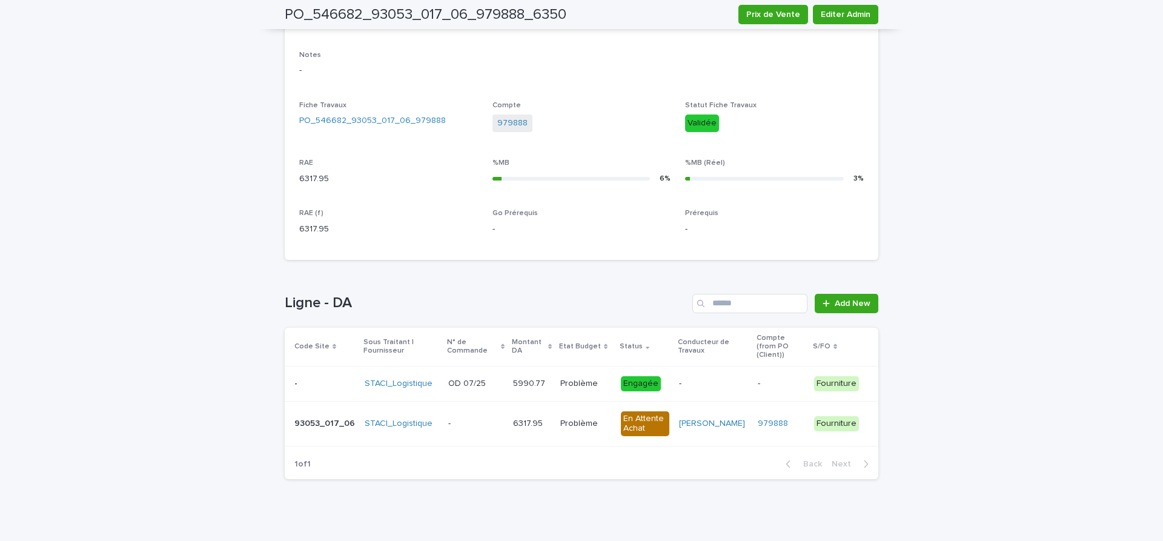
click at [600, 424] on div "Problème Problème" at bounding box center [585, 424] width 51 height 20
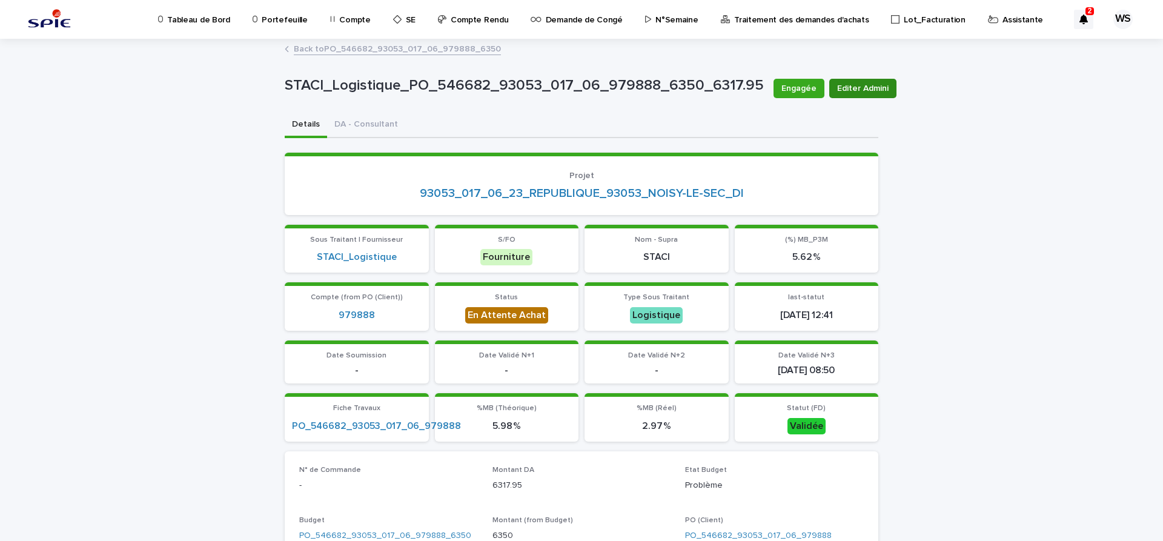
click at [844, 85] on span "Editer Admini" at bounding box center [862, 88] width 51 height 12
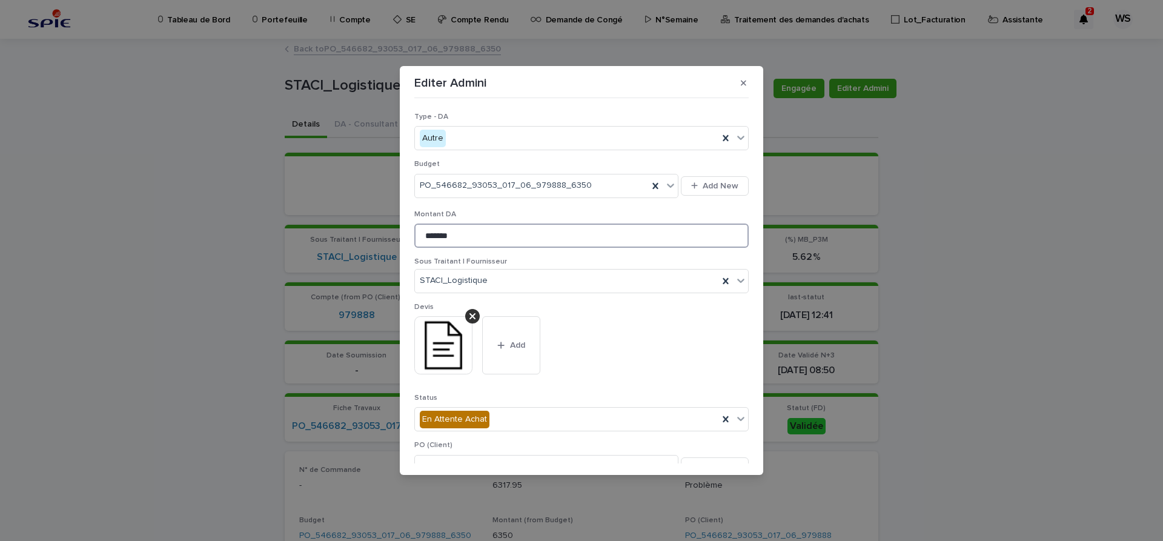
drag, startPoint x: 460, startPoint y: 235, endPoint x: 241, endPoint y: 219, distance: 219.9
click at [414, 224] on input "*******" at bounding box center [581, 236] width 334 height 24
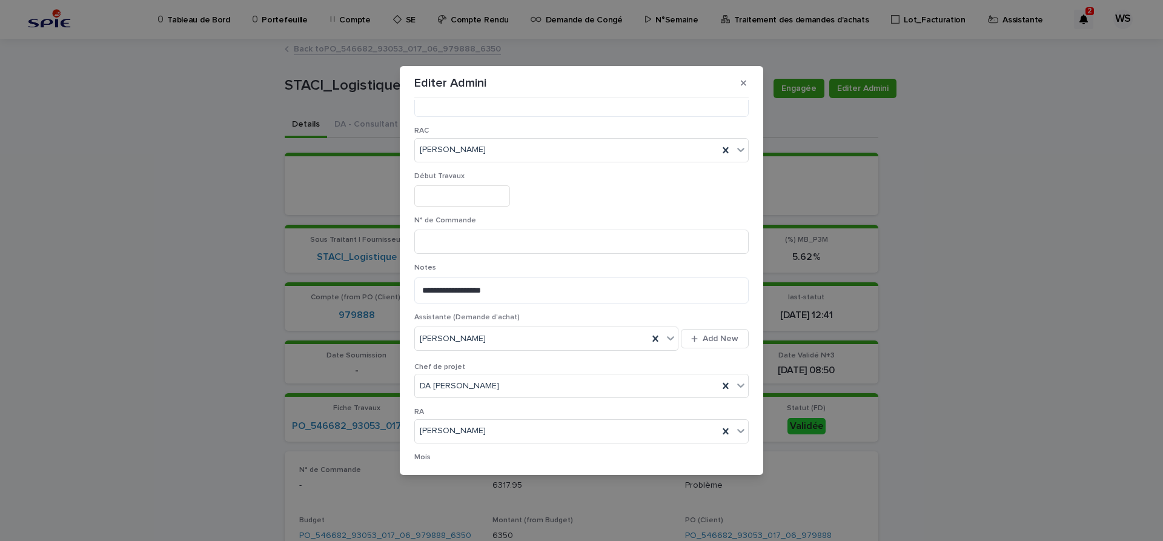
scroll to position [628, 0]
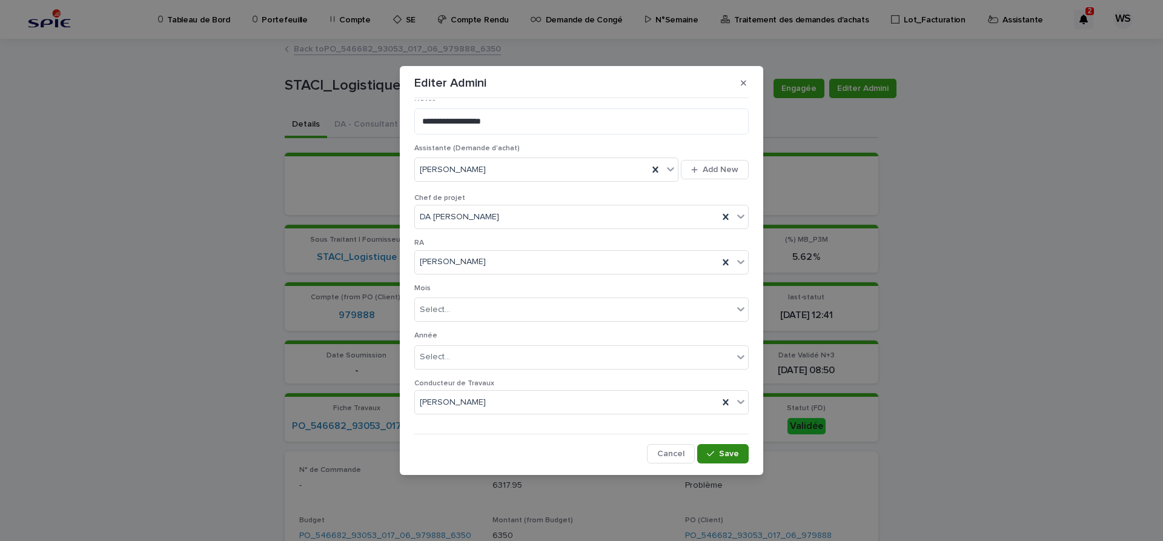
type input "******"
click at [729, 449] on span "Save" at bounding box center [729, 453] width 20 height 8
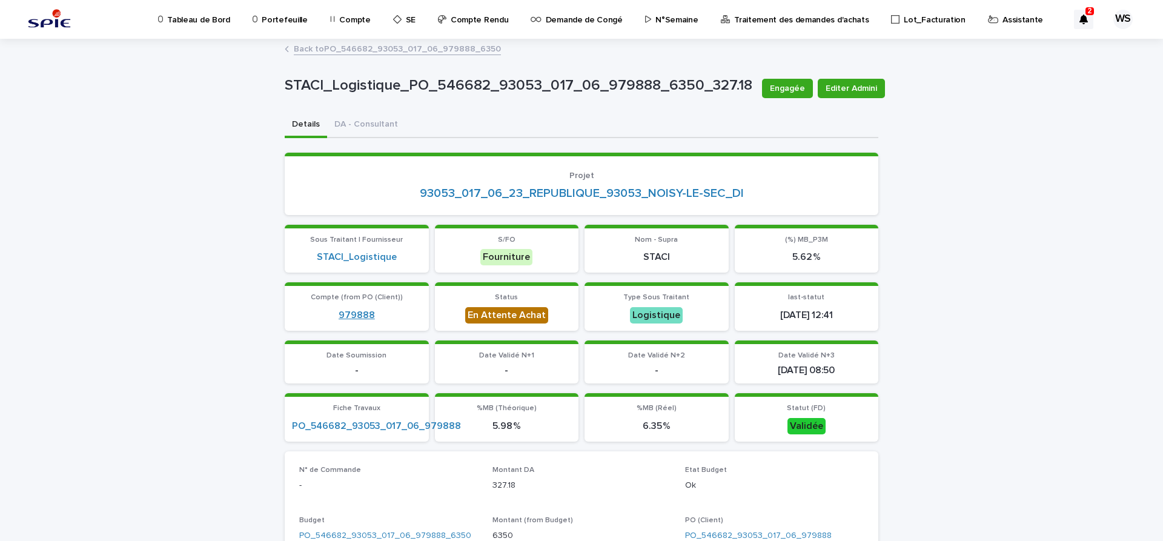
click at [362, 314] on link "979888" at bounding box center [357, 316] width 36 height 12
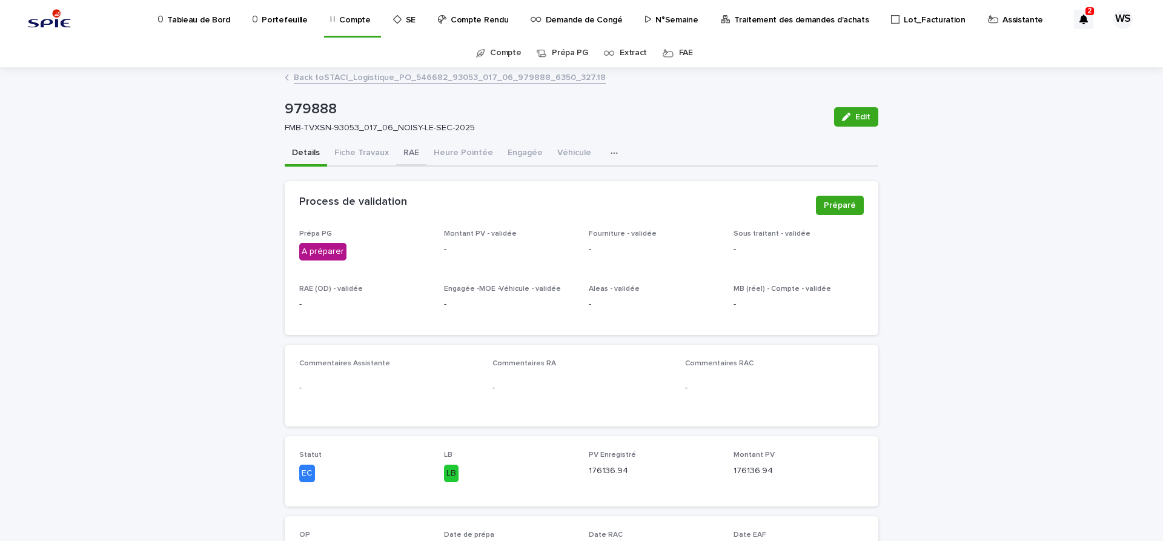
click at [405, 150] on button "RAE" at bounding box center [411, 153] width 30 height 25
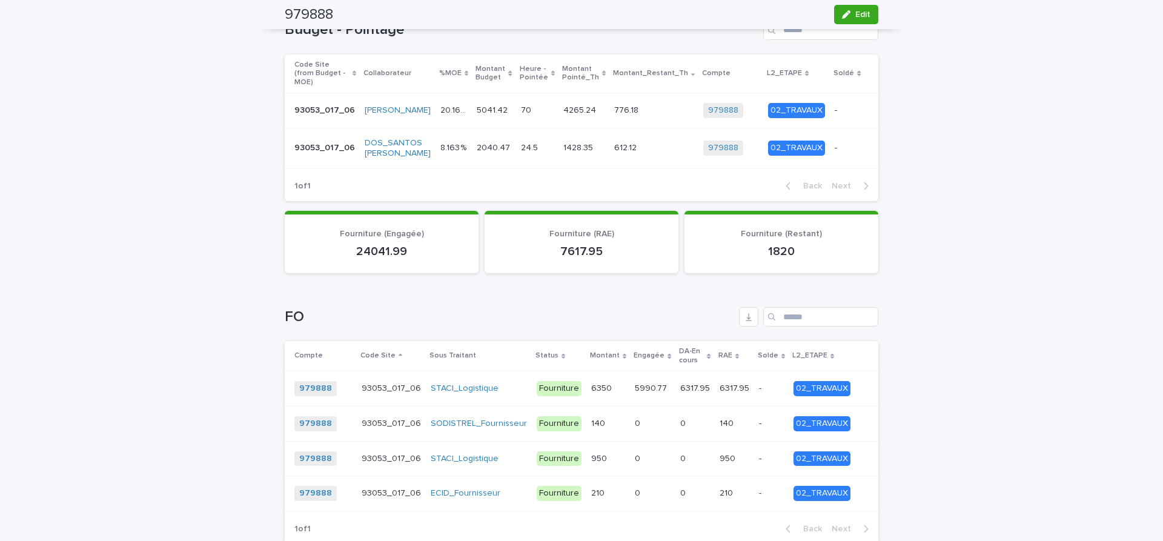
scroll to position [458, 0]
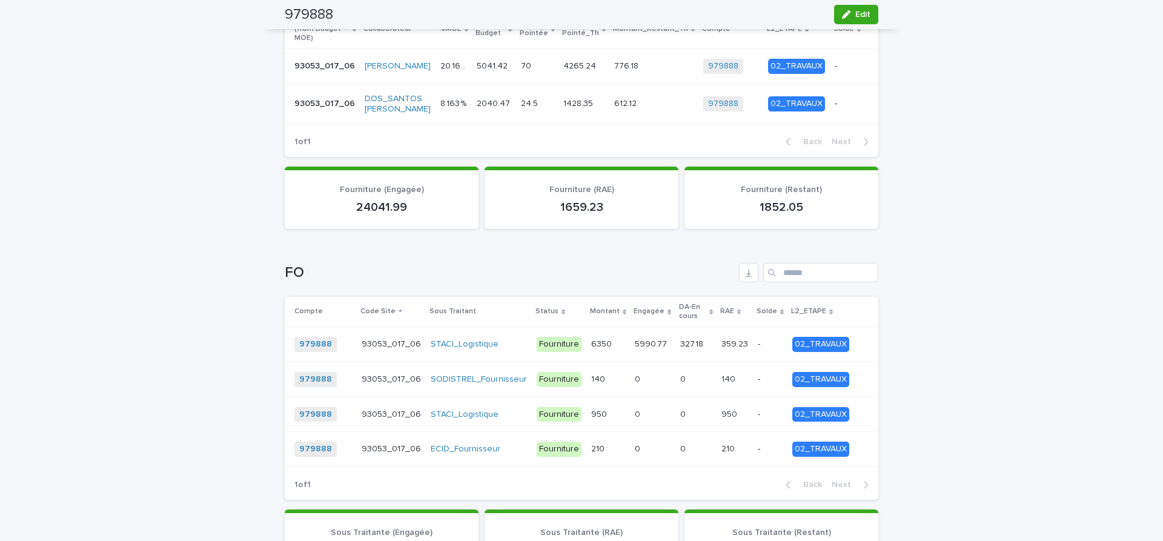
click at [697, 339] on p at bounding box center [695, 344] width 31 height 10
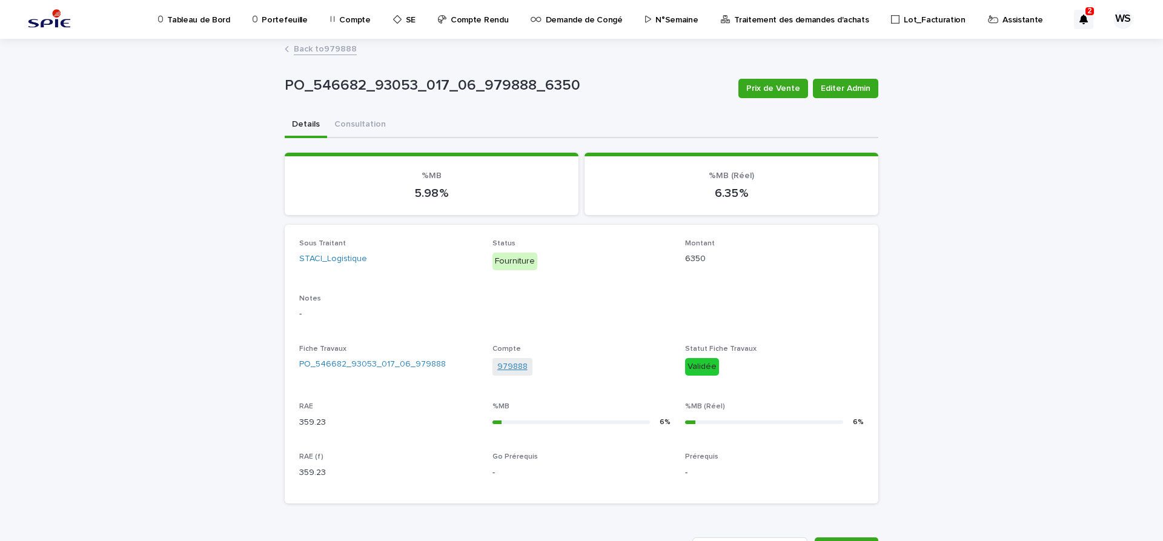
click at [512, 365] on link "979888" at bounding box center [512, 366] width 30 height 13
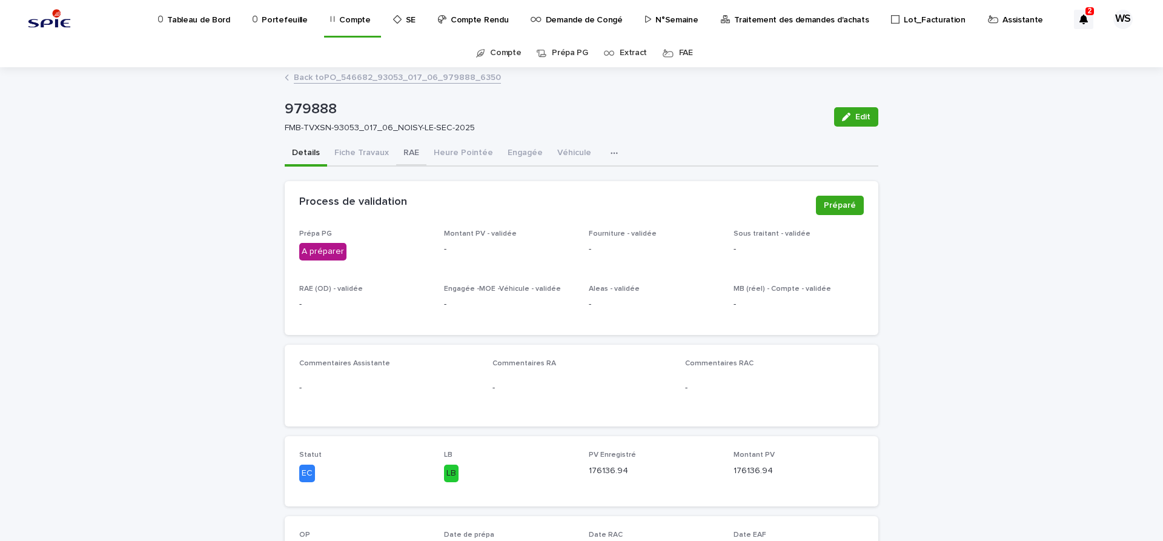
click at [409, 154] on button "RAE" at bounding box center [411, 153] width 30 height 25
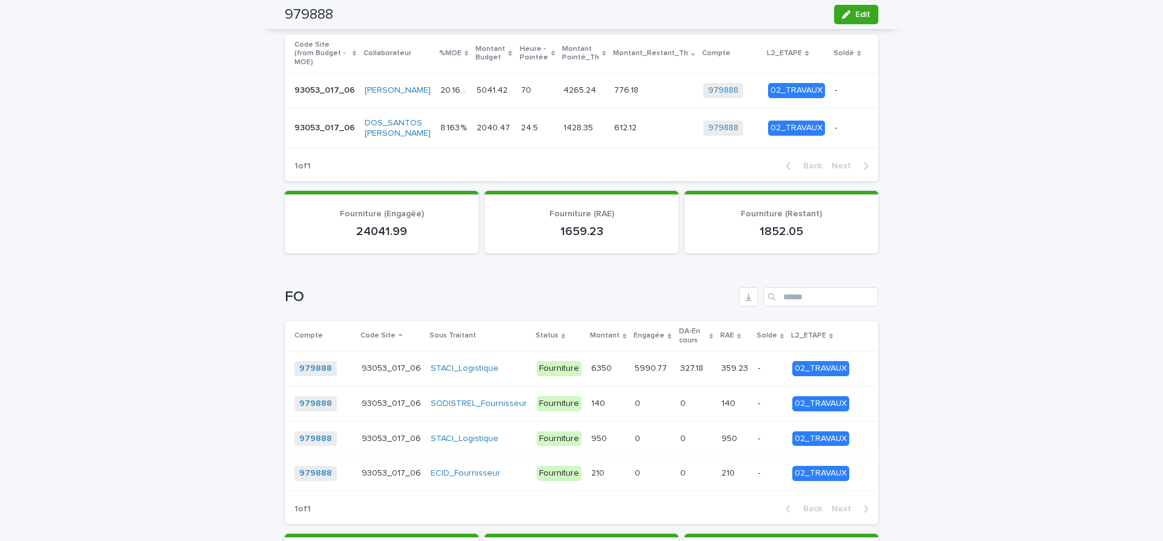
scroll to position [458, 0]
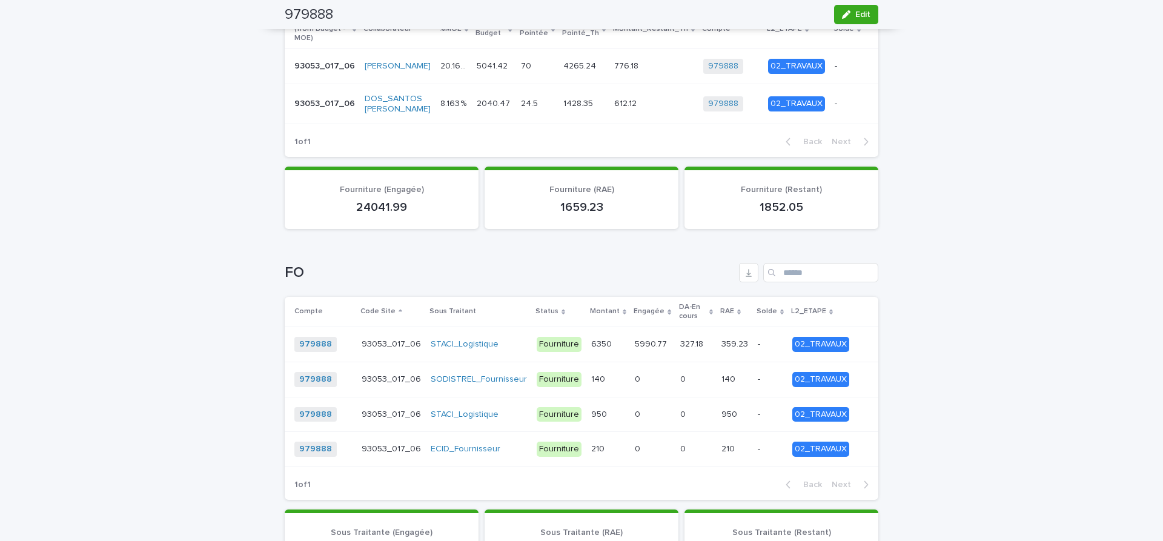
click at [699, 339] on p at bounding box center [695, 344] width 31 height 10
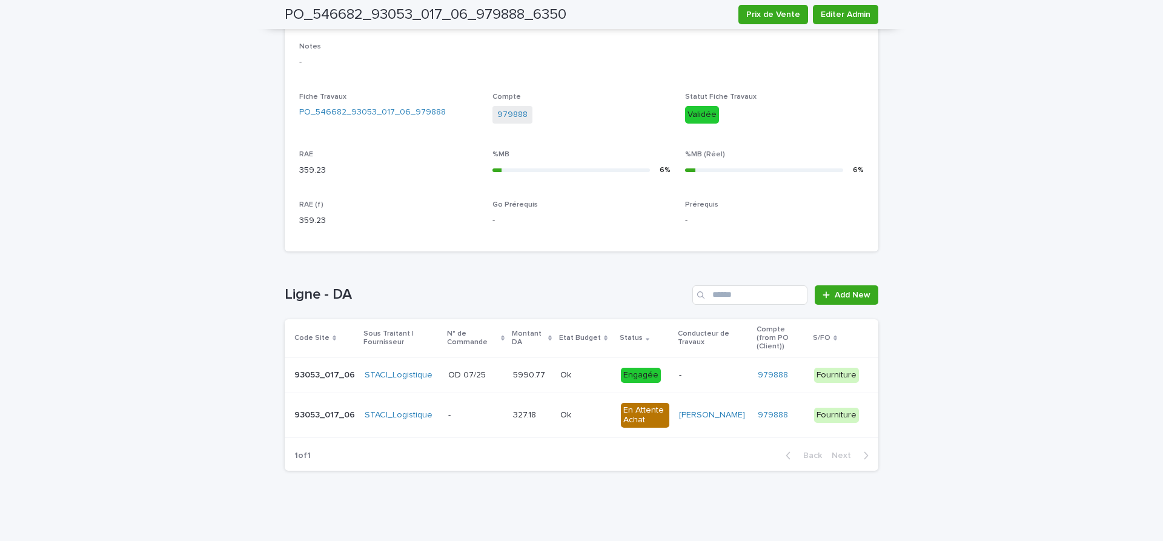
scroll to position [243, 0]
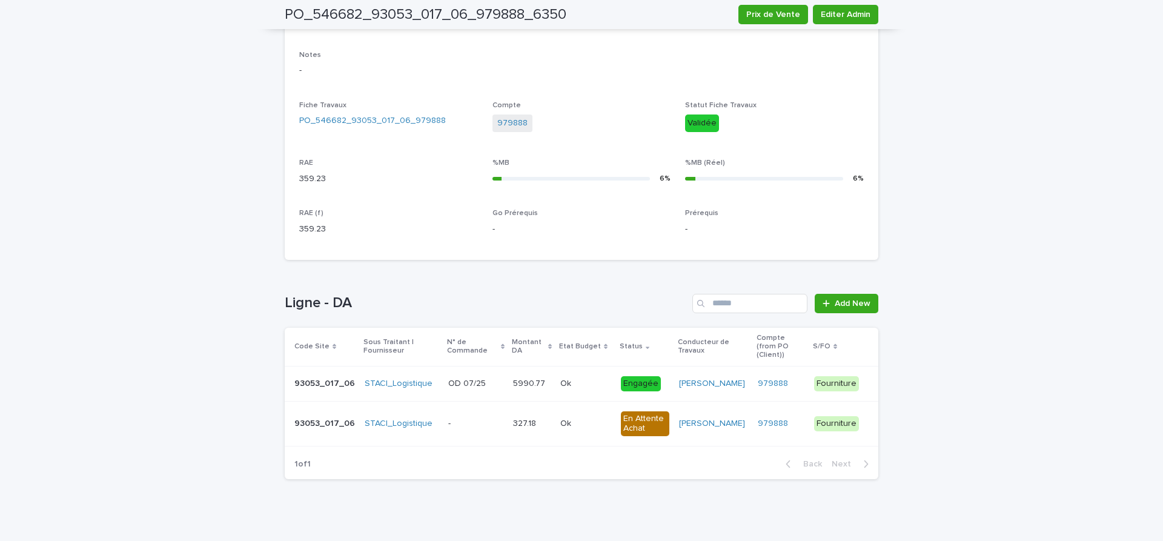
click at [589, 415] on div "Ok Ok" at bounding box center [585, 424] width 51 height 20
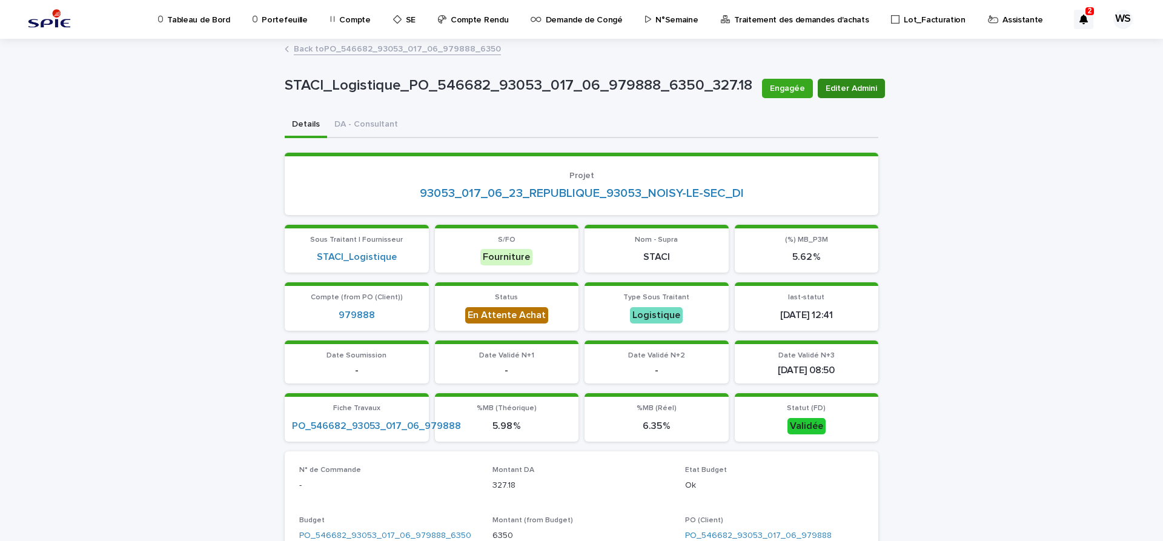
click at [863, 89] on span "Editer Admini" at bounding box center [851, 88] width 51 height 12
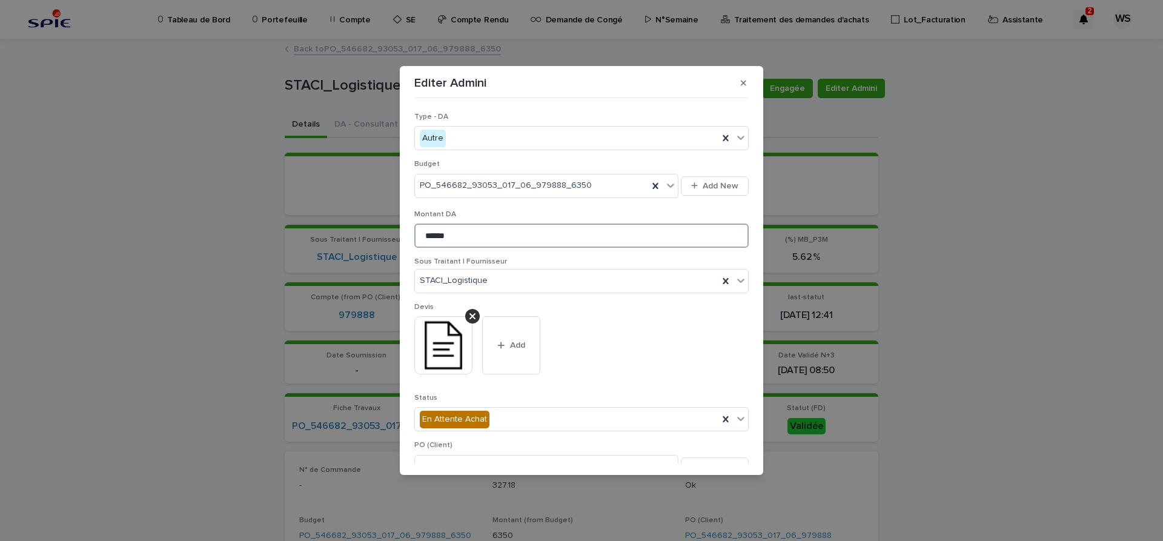
drag, startPoint x: 471, startPoint y: 234, endPoint x: 219, endPoint y: 216, distance: 252.0
click at [414, 224] on input "******" at bounding box center [581, 236] width 334 height 24
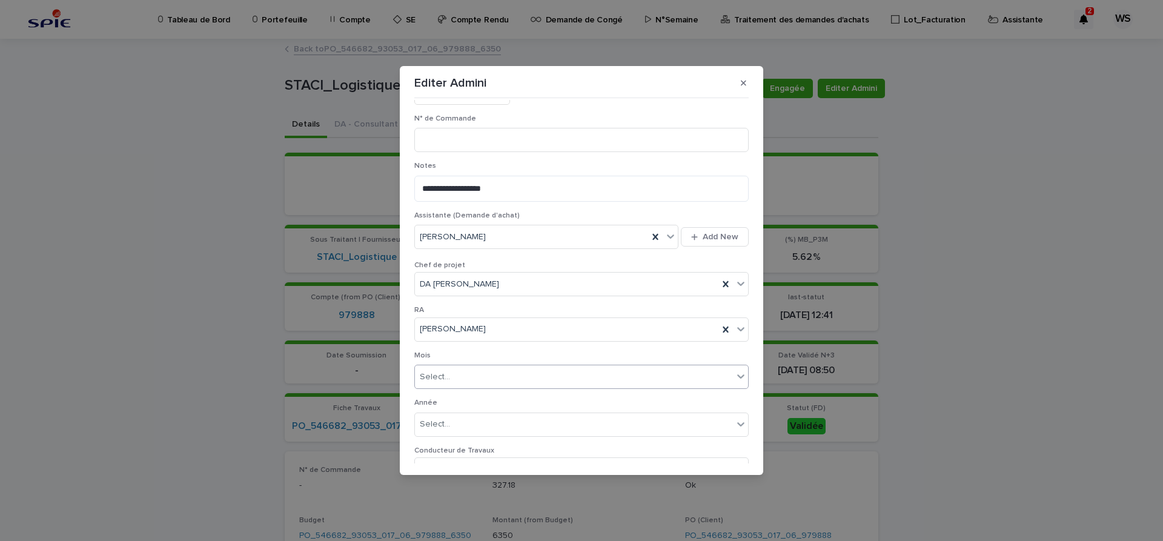
type input "******"
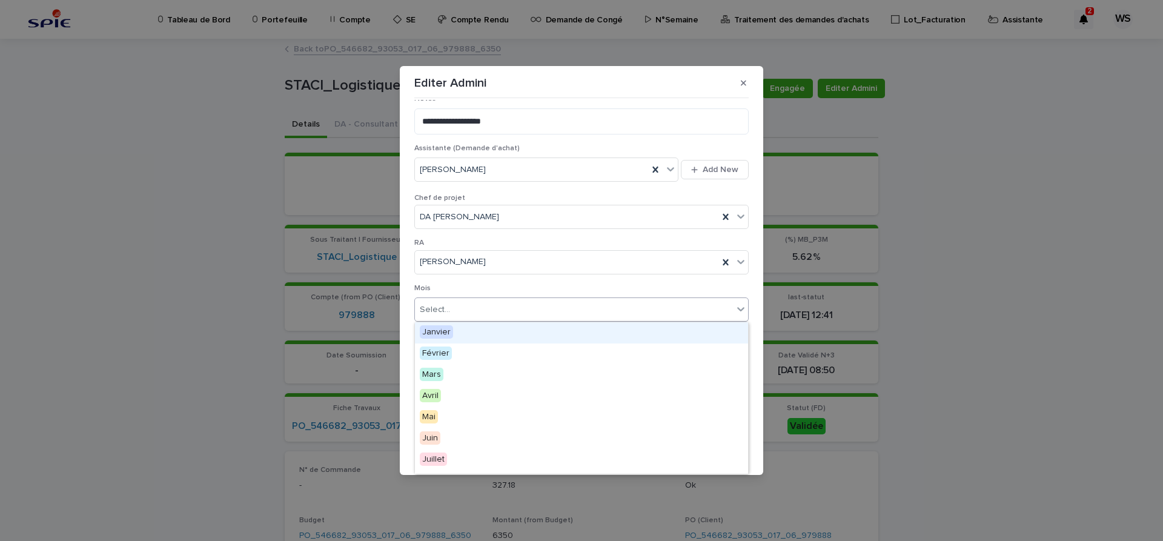
scroll to position [103, 0]
click at [757, 259] on section "**********" at bounding box center [581, 270] width 363 height 409
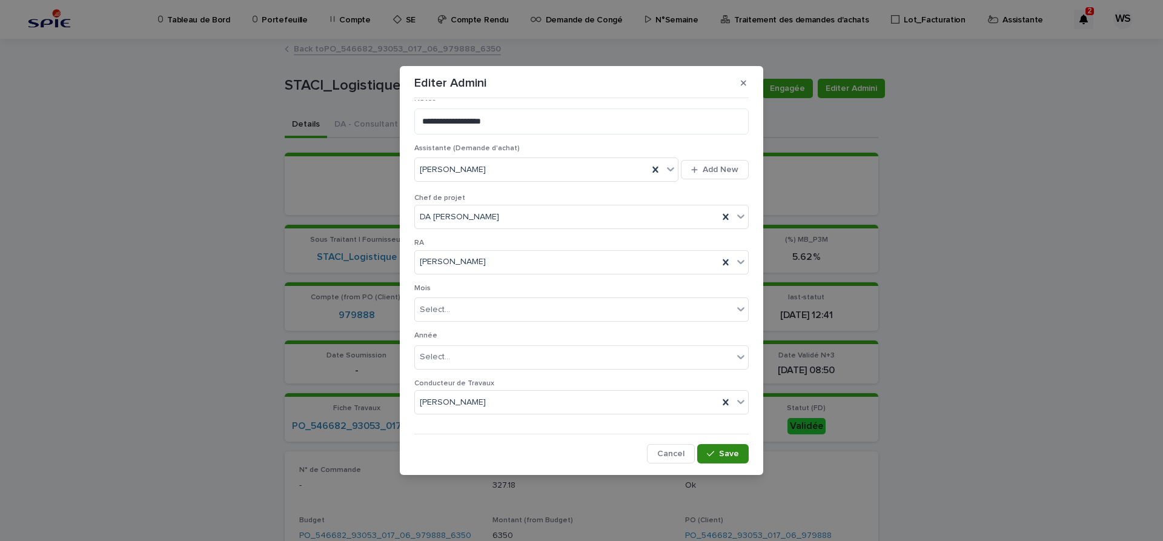
click at [728, 456] on span "Save" at bounding box center [729, 453] width 20 height 8
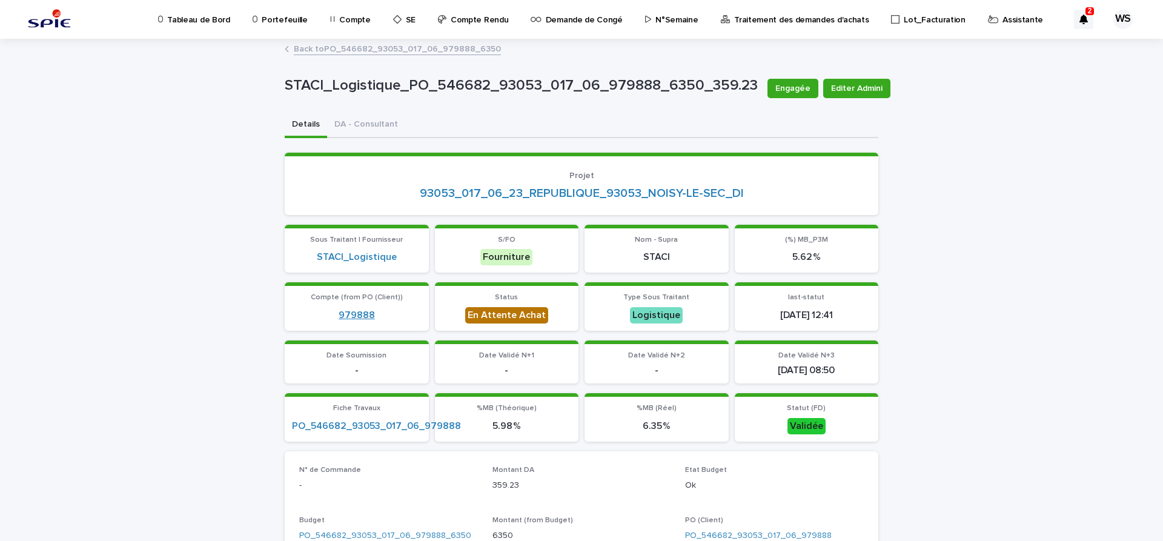
click at [352, 311] on link "979888" at bounding box center [357, 316] width 36 height 12
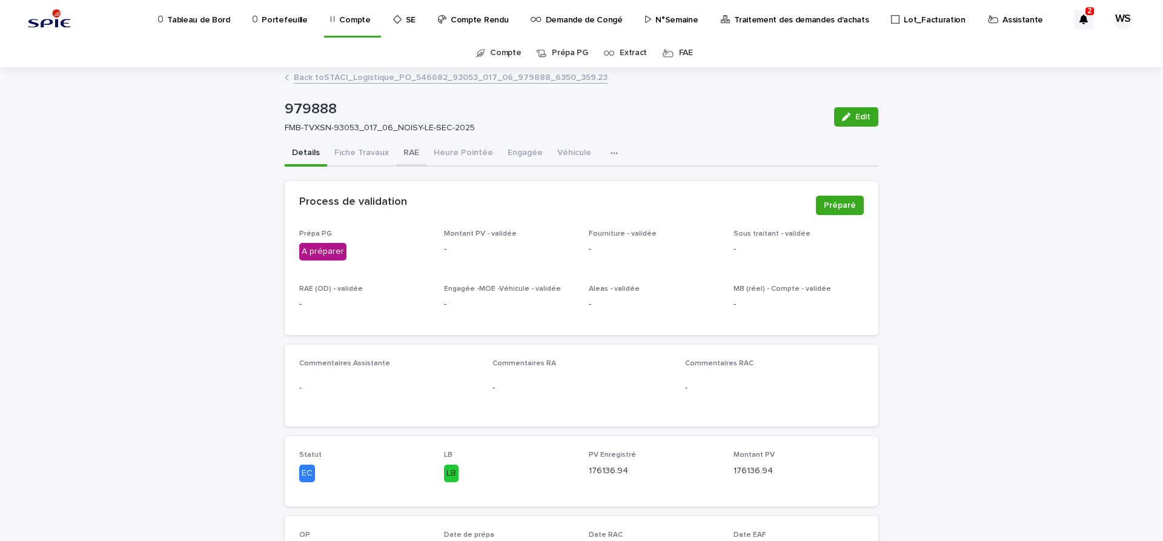
click at [405, 154] on button "RAE" at bounding box center [411, 153] width 30 height 25
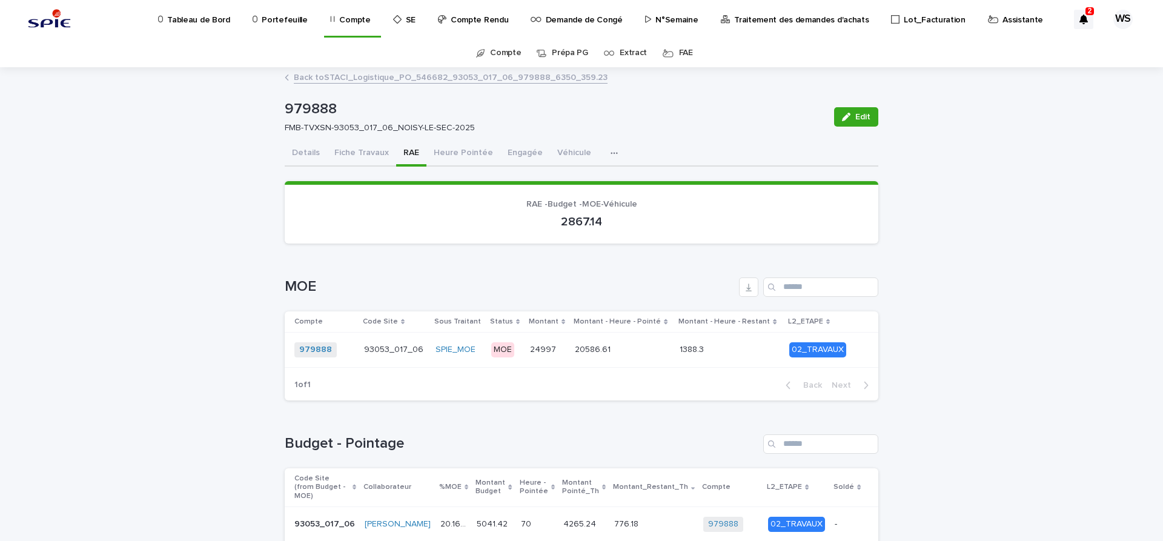
click at [311, 151] on button "Details" at bounding box center [306, 153] width 42 height 25
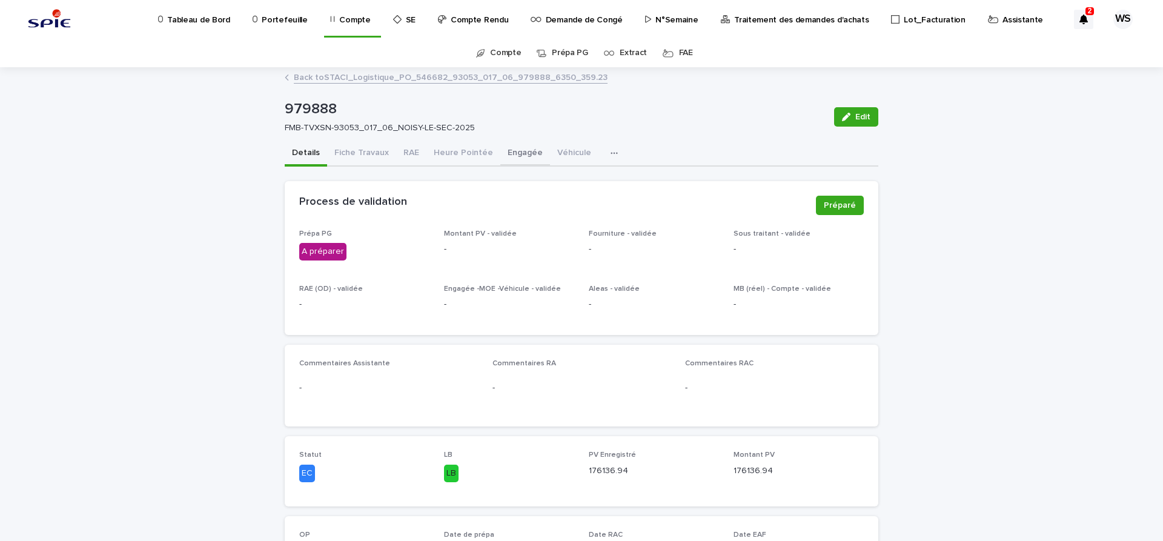
click at [515, 152] on button "Engagée" at bounding box center [525, 153] width 50 height 25
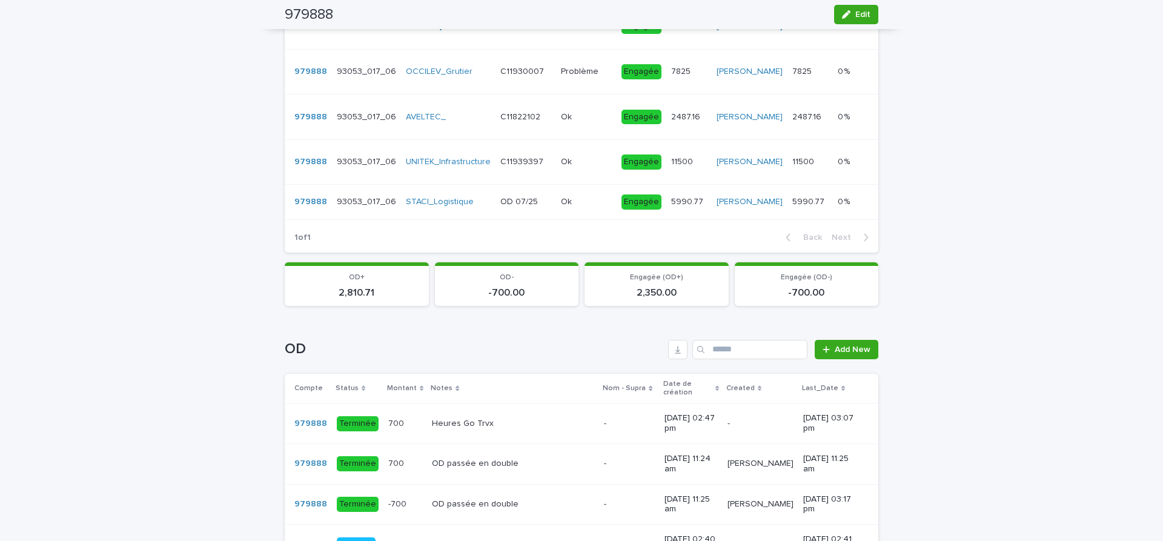
scroll to position [611, 0]
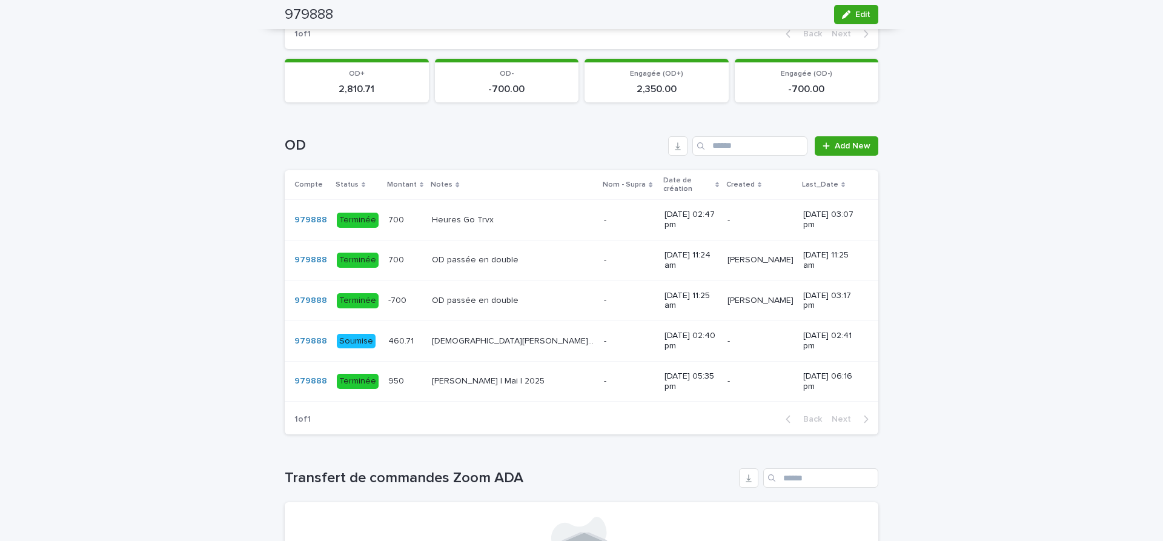
click at [604, 382] on p at bounding box center [629, 381] width 51 height 10
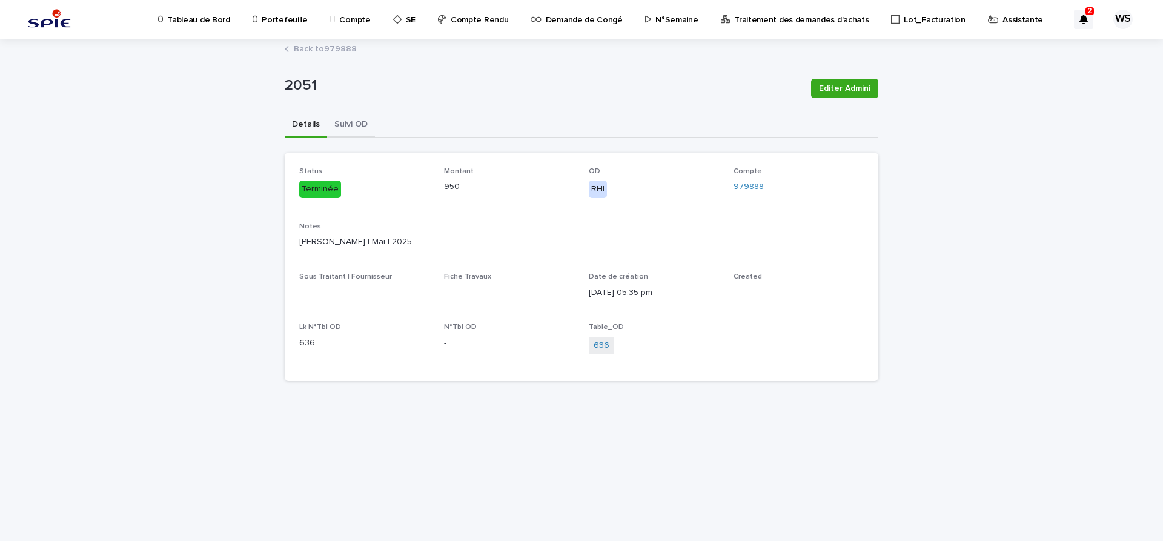
click at [351, 121] on button "Suivi OD" at bounding box center [351, 125] width 48 height 25
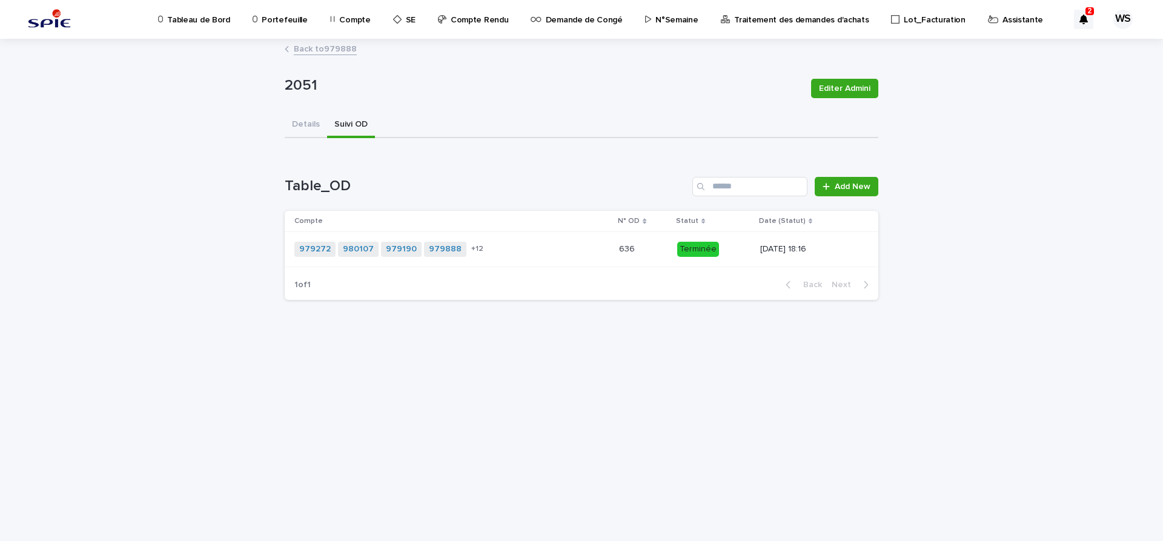
click at [553, 254] on div "979272 980107 979190 979888 979192 + 12" at bounding box center [451, 249] width 315 height 25
click at [341, 48] on link "Back to 979888" at bounding box center [325, 48] width 63 height 14
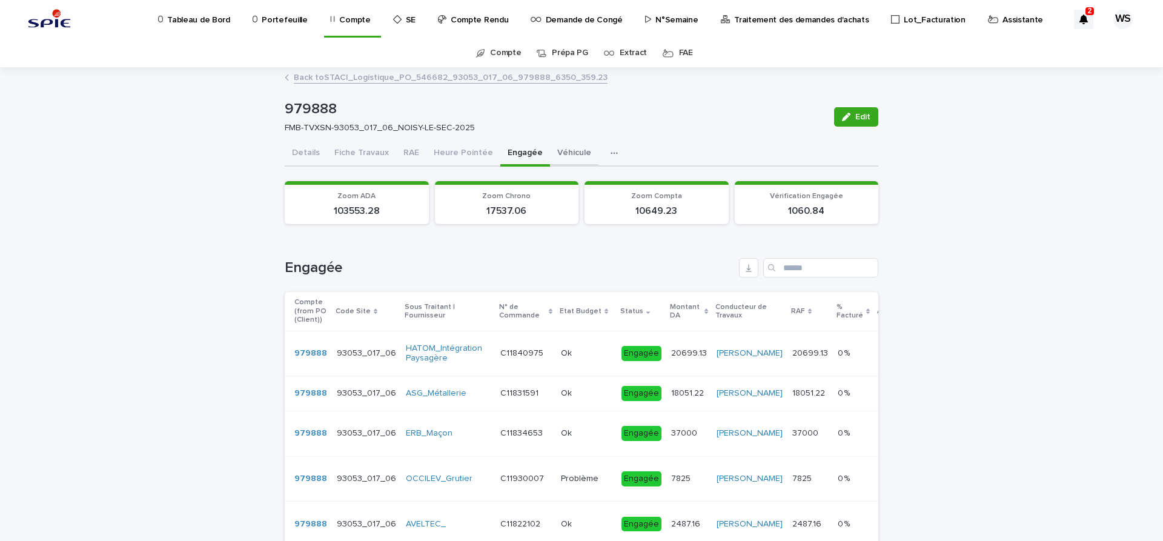
click at [568, 151] on button "Véhicule" at bounding box center [574, 153] width 48 height 25
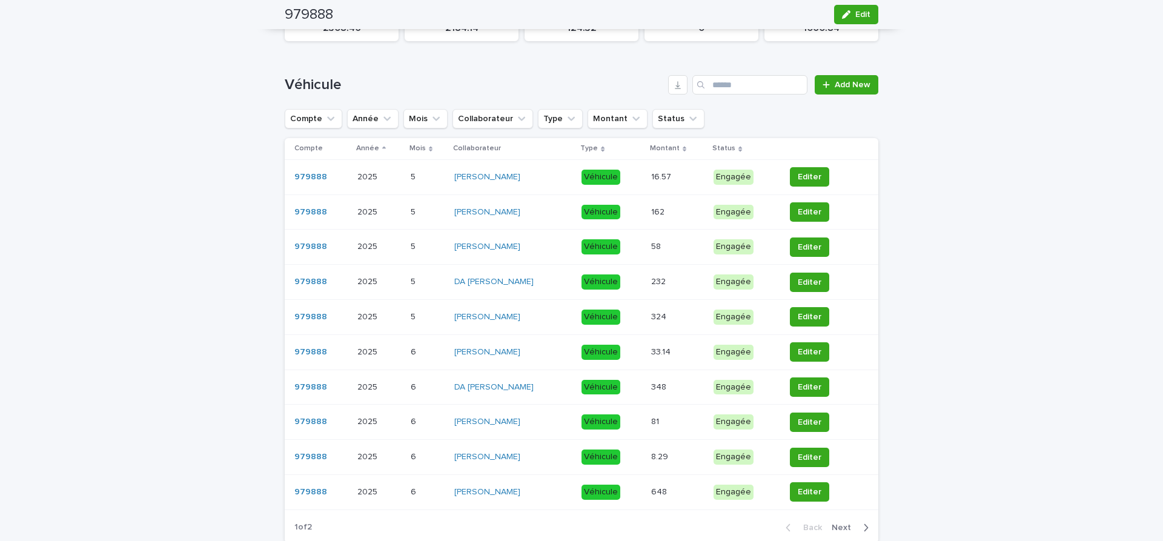
scroll to position [204, 0]
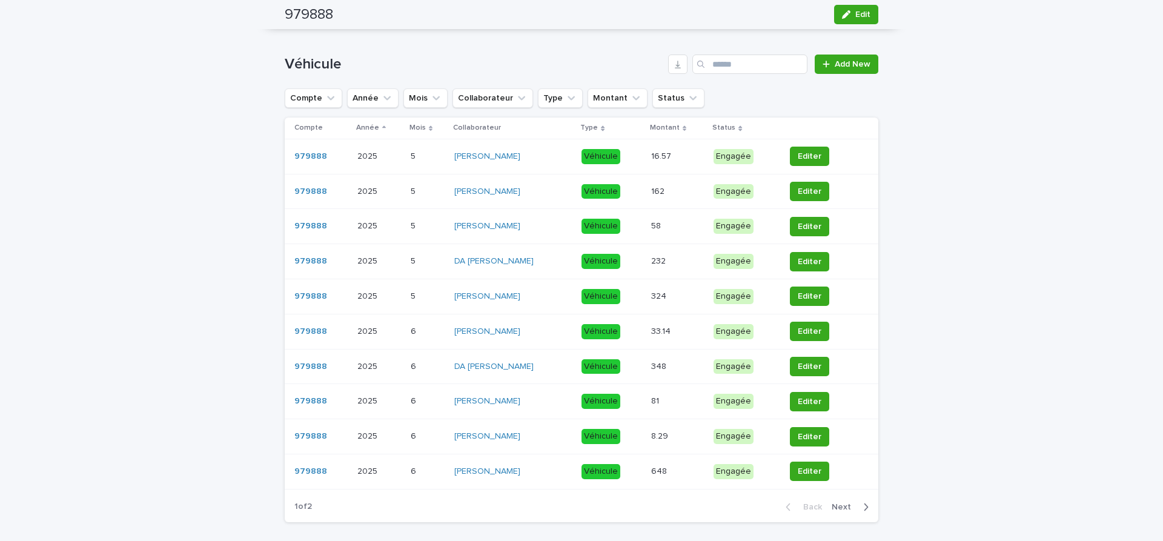
click at [846, 506] on span "Next" at bounding box center [845, 507] width 27 height 8
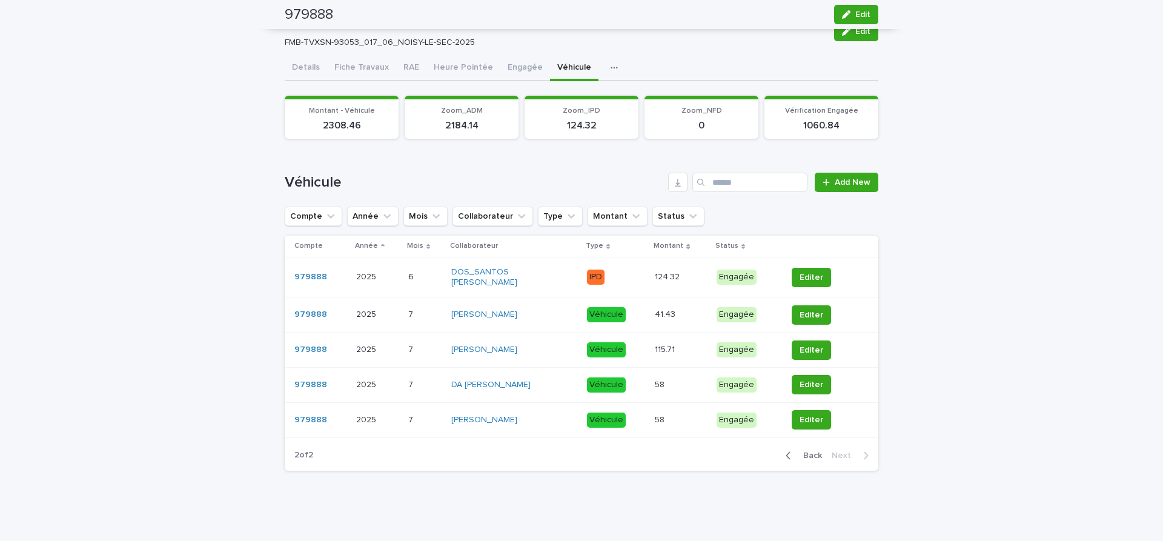
scroll to position [85, 0]
click at [470, 68] on button "Heure Pointée" at bounding box center [463, 68] width 74 height 25
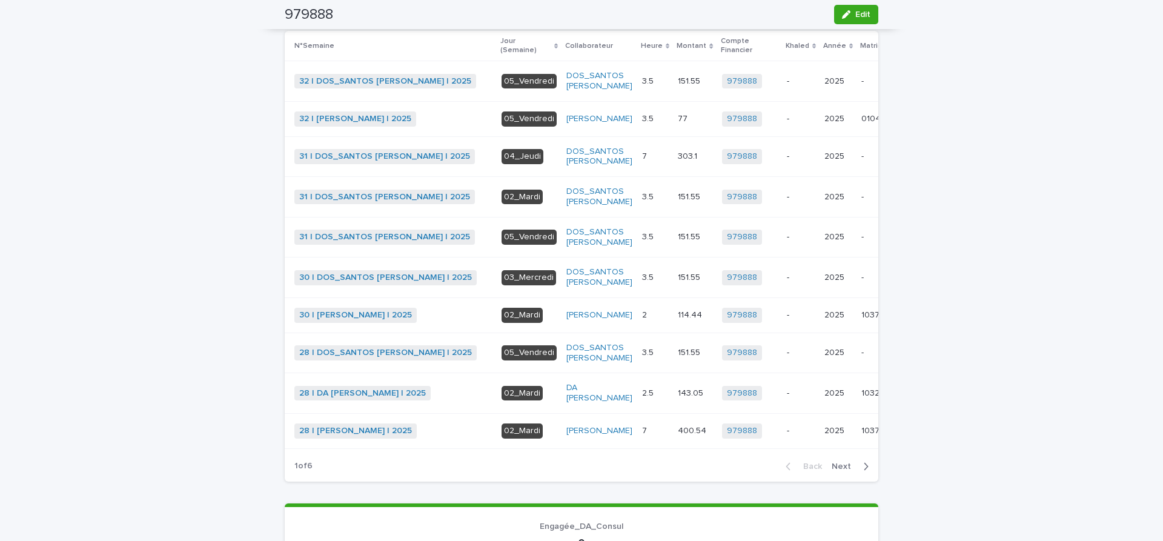
scroll to position [391, 0]
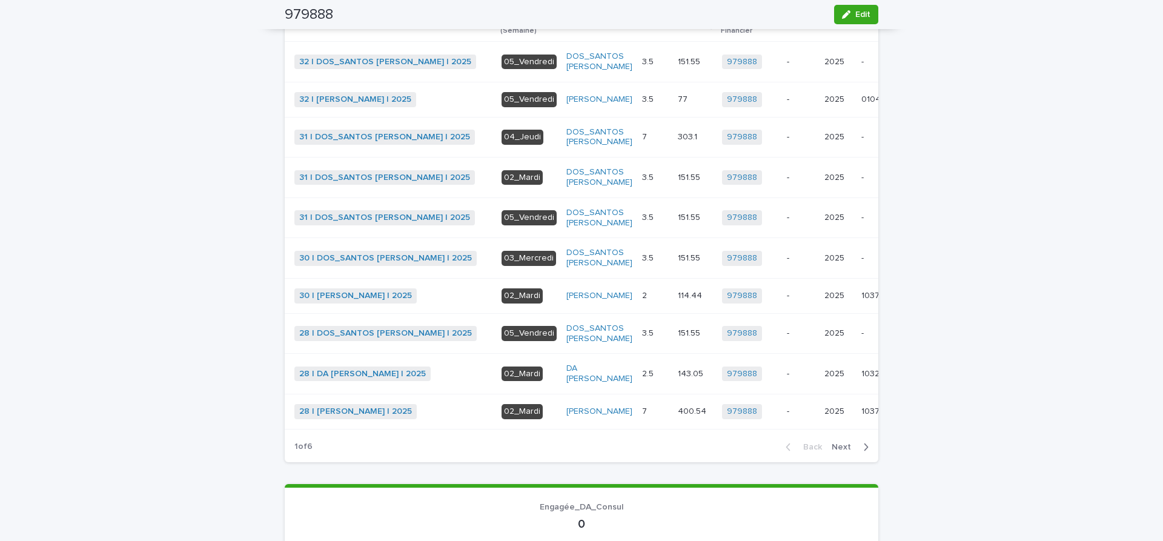
click at [840, 451] on span "Next" at bounding box center [845, 447] width 27 height 8
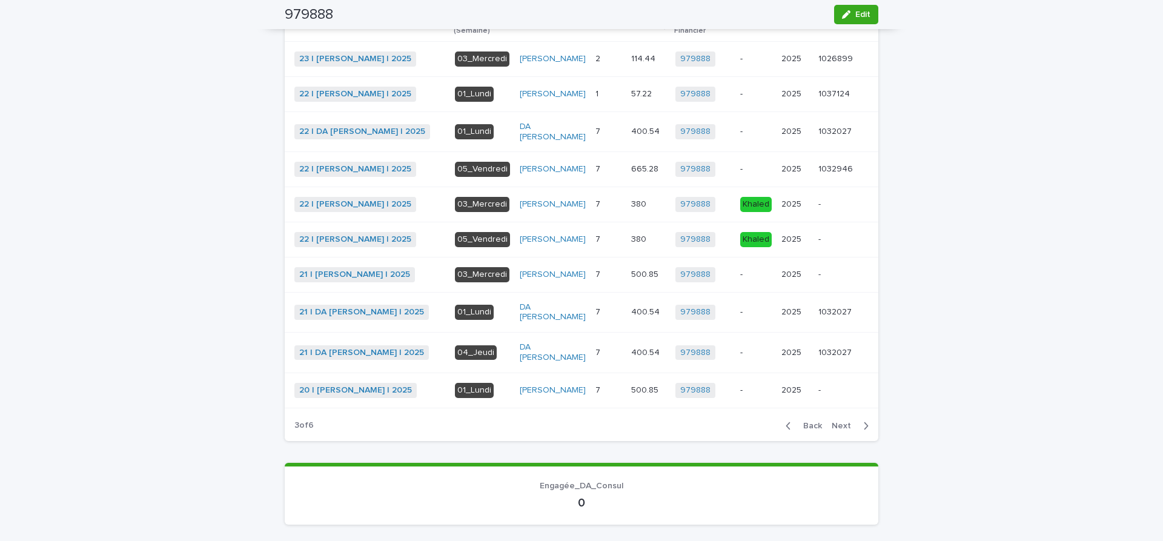
click at [847, 430] on span "Next" at bounding box center [845, 426] width 27 height 8
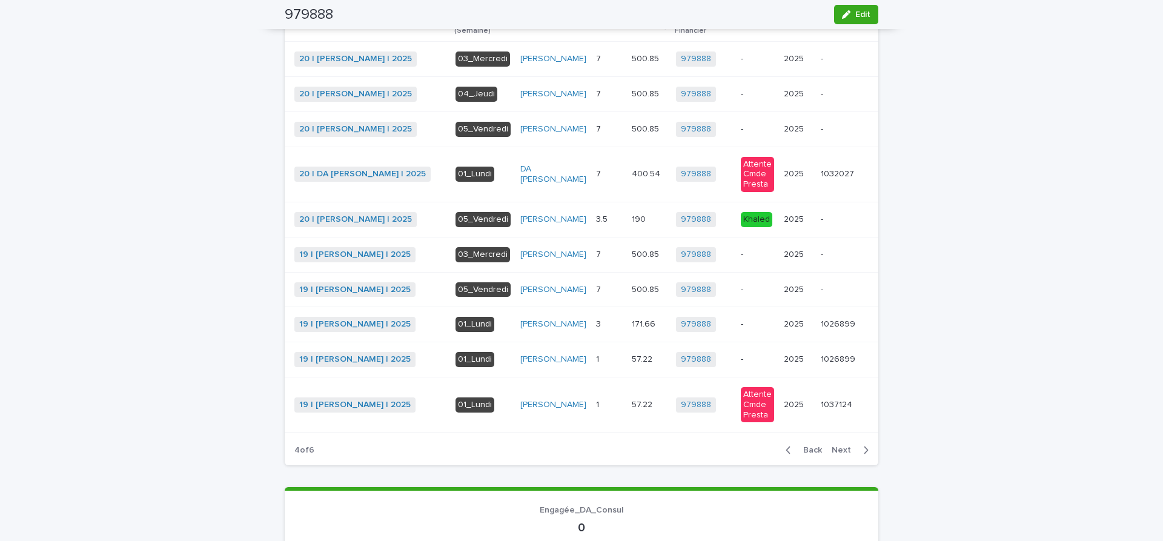
click at [847, 454] on span "Next" at bounding box center [845, 450] width 27 height 8
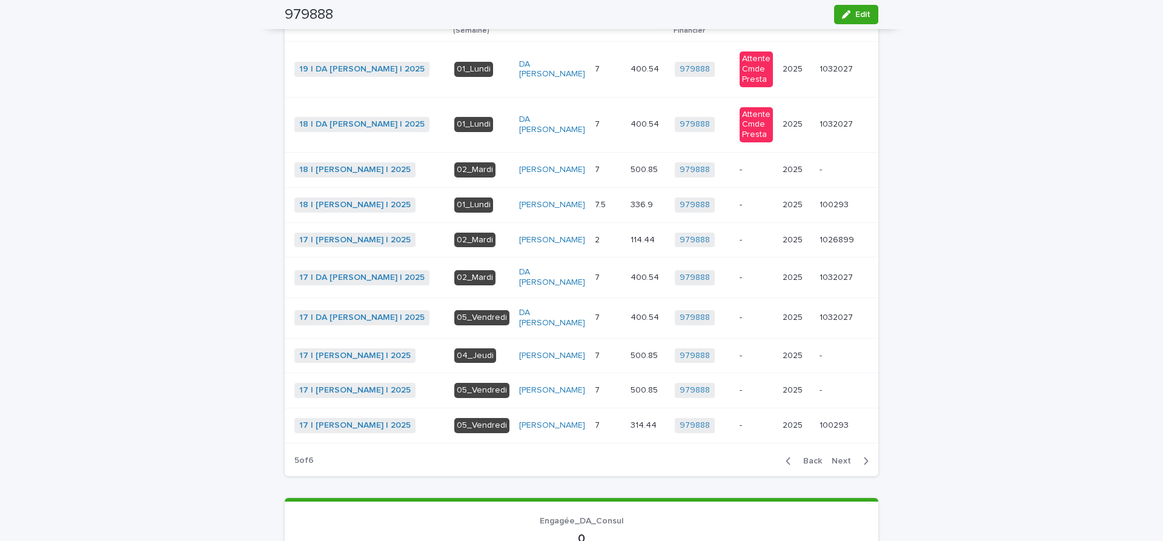
click at [847, 465] on span "Next" at bounding box center [845, 461] width 27 height 8
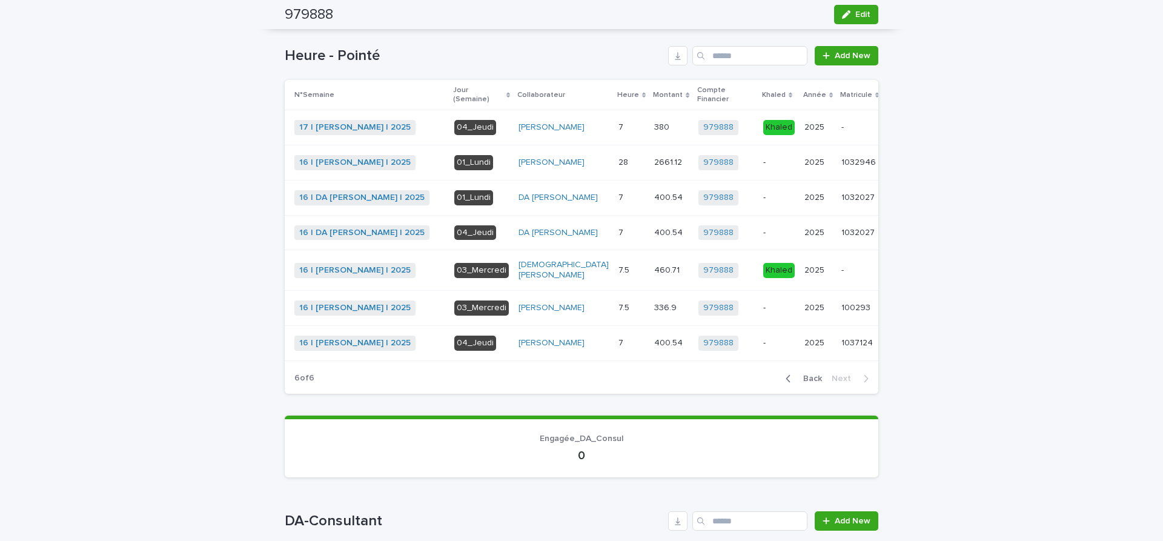
scroll to position [289, 0]
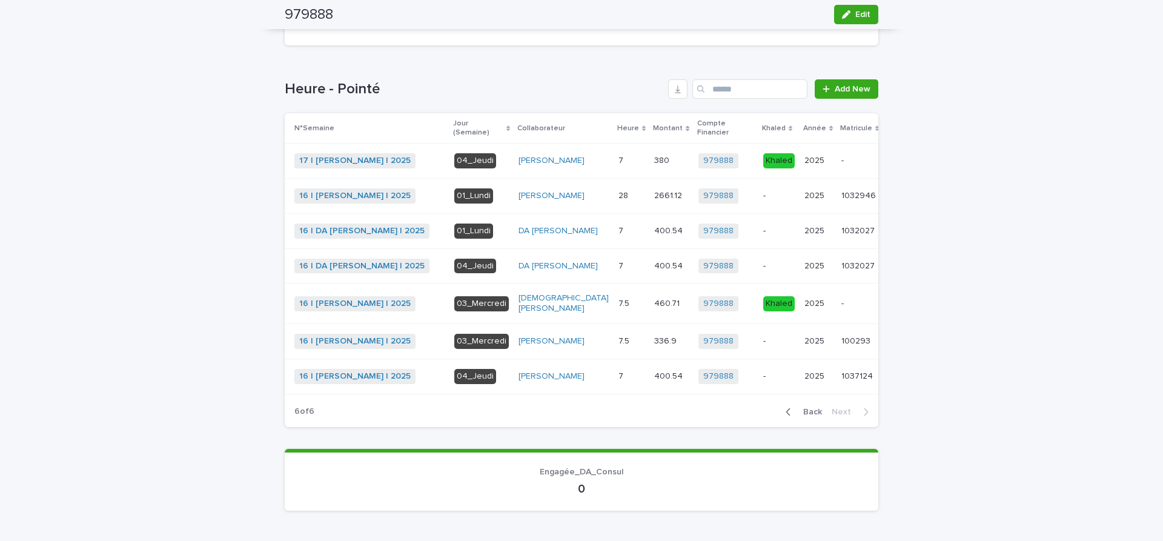
click at [814, 416] on span "Back" at bounding box center [809, 412] width 26 height 8
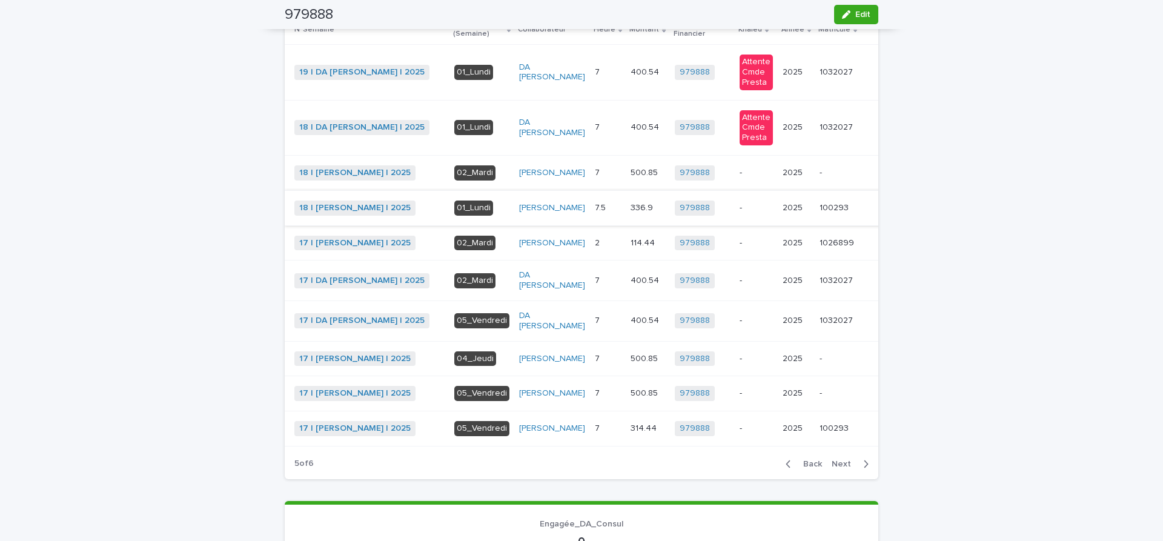
scroll to position [407, 0]
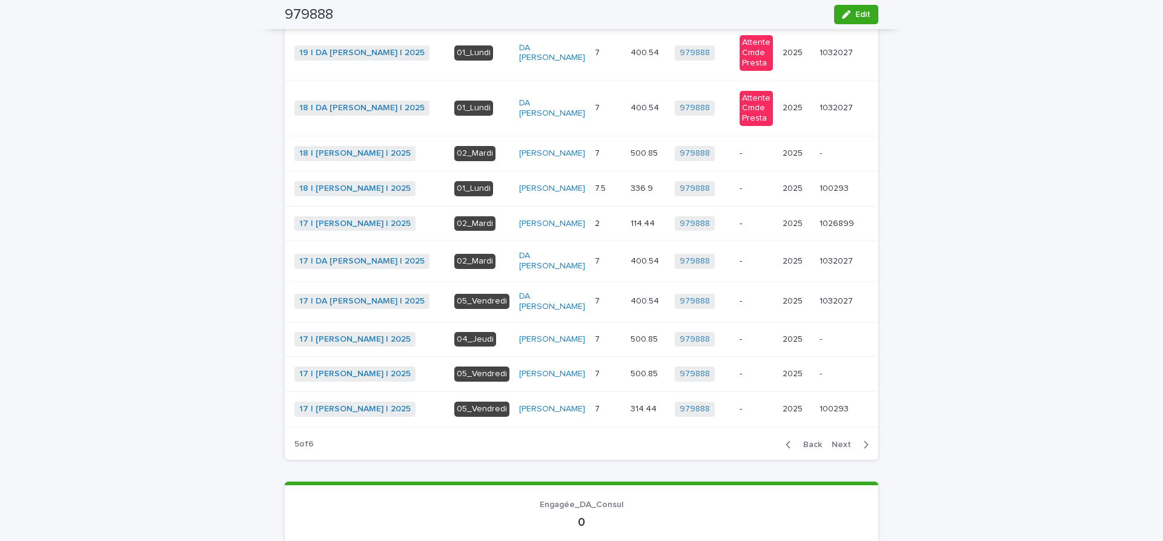
click at [817, 449] on span "Back" at bounding box center [809, 444] width 26 height 8
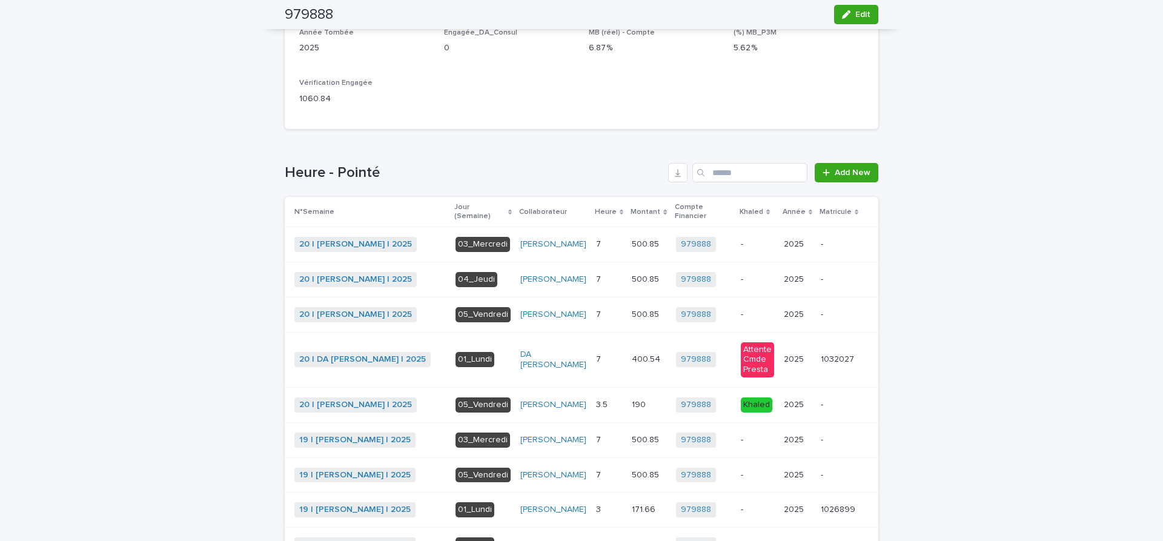
scroll to position [204, 0]
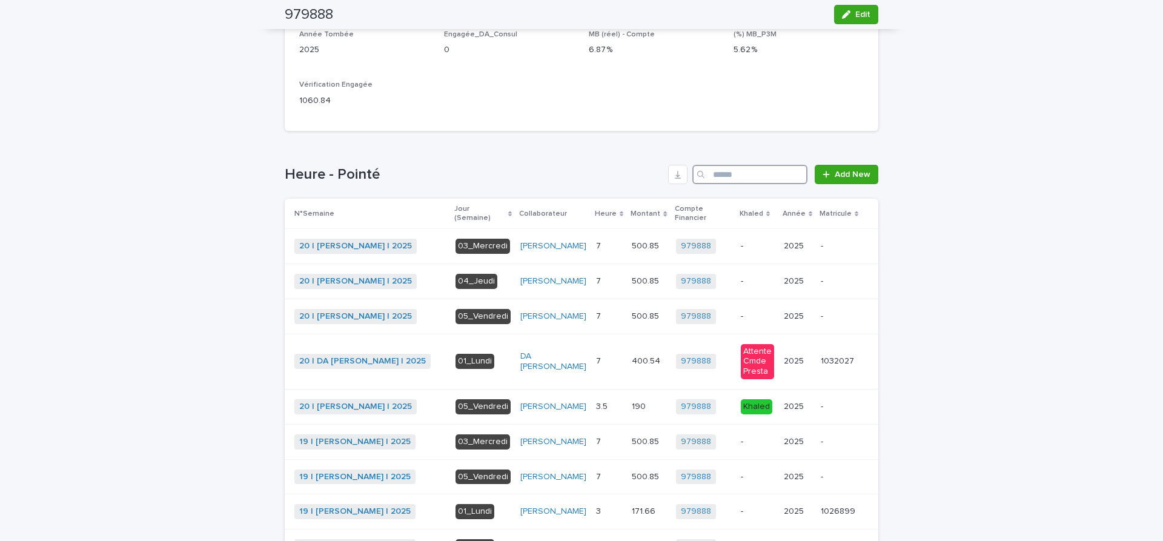
click at [719, 172] on input "Search" at bounding box center [749, 174] width 115 height 19
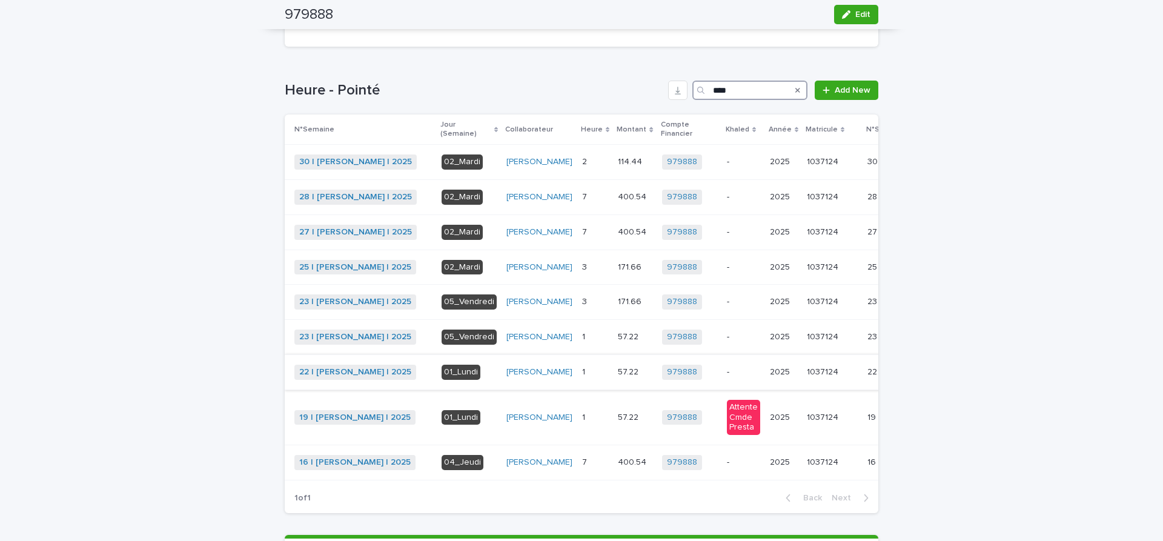
scroll to position [305, 0]
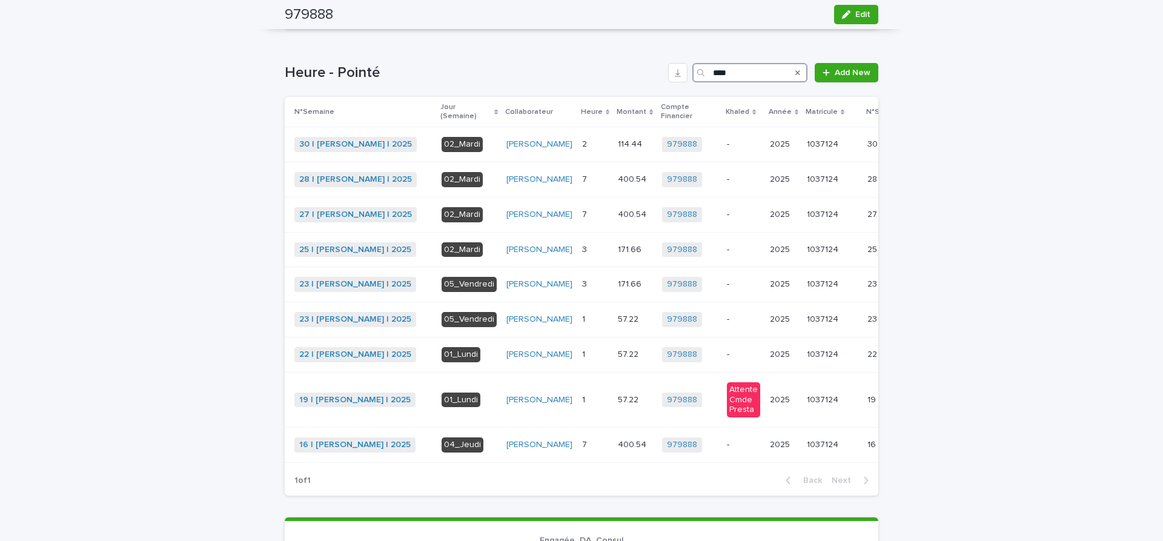
drag, startPoint x: 752, startPoint y: 70, endPoint x: 550, endPoint y: 70, distance: 201.7
click at [692, 70] on input "****" at bounding box center [749, 72] width 115 height 19
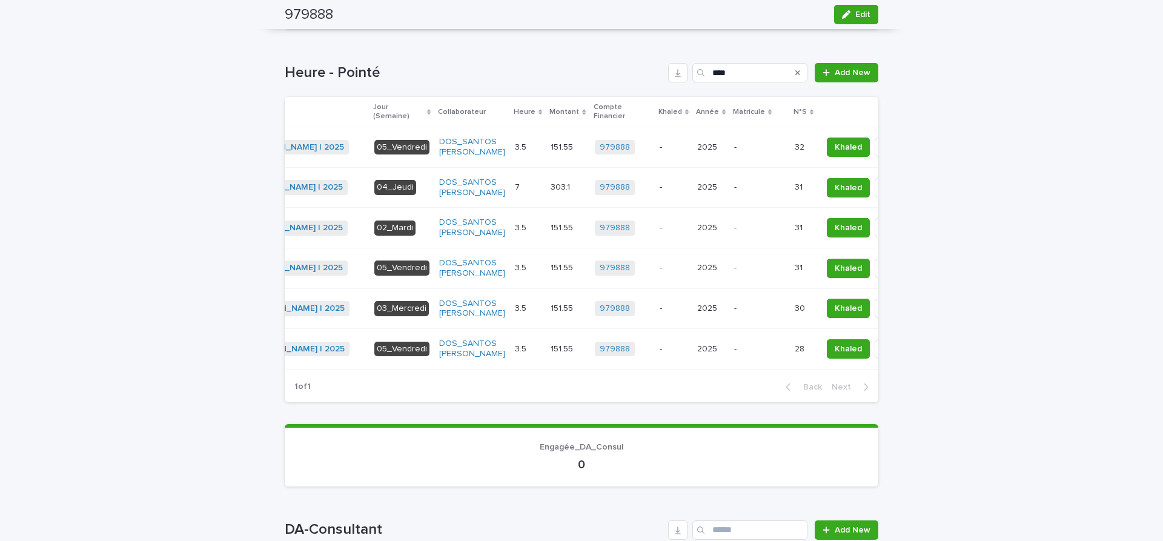
scroll to position [0, 130]
click at [832, 144] on span "Khaled" at bounding box center [845, 147] width 27 height 12
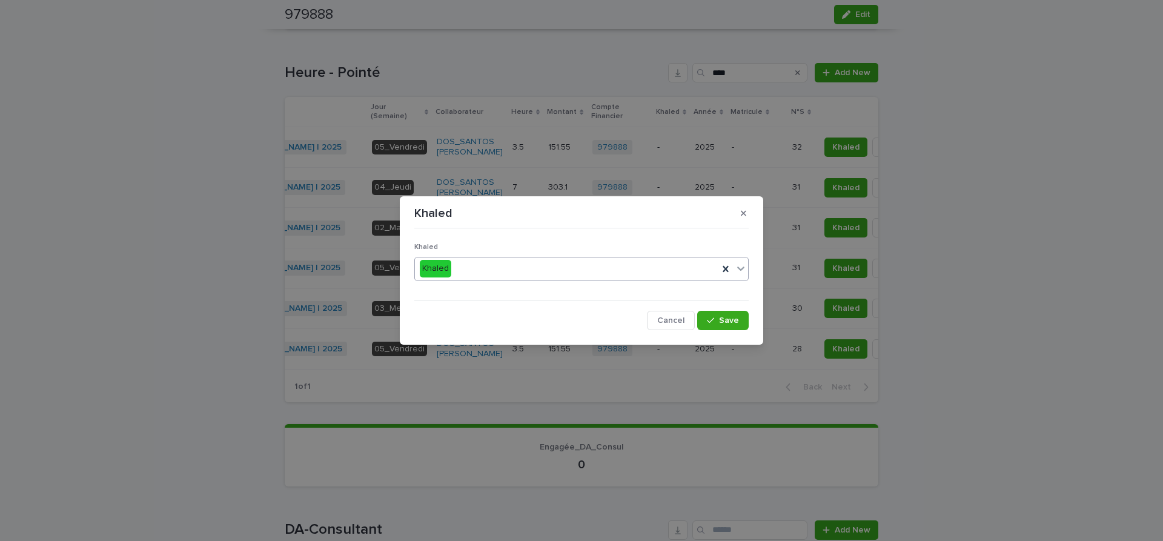
click at [741, 267] on icon at bounding box center [741, 268] width 12 height 12
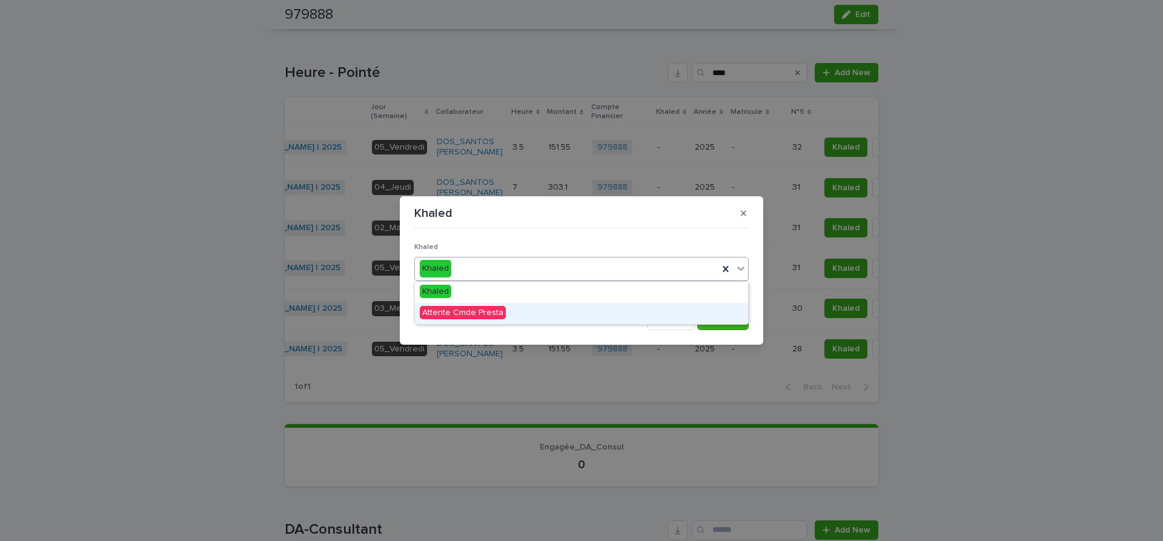
click at [491, 315] on span "Attente Cmde Presta" at bounding box center [463, 312] width 86 height 13
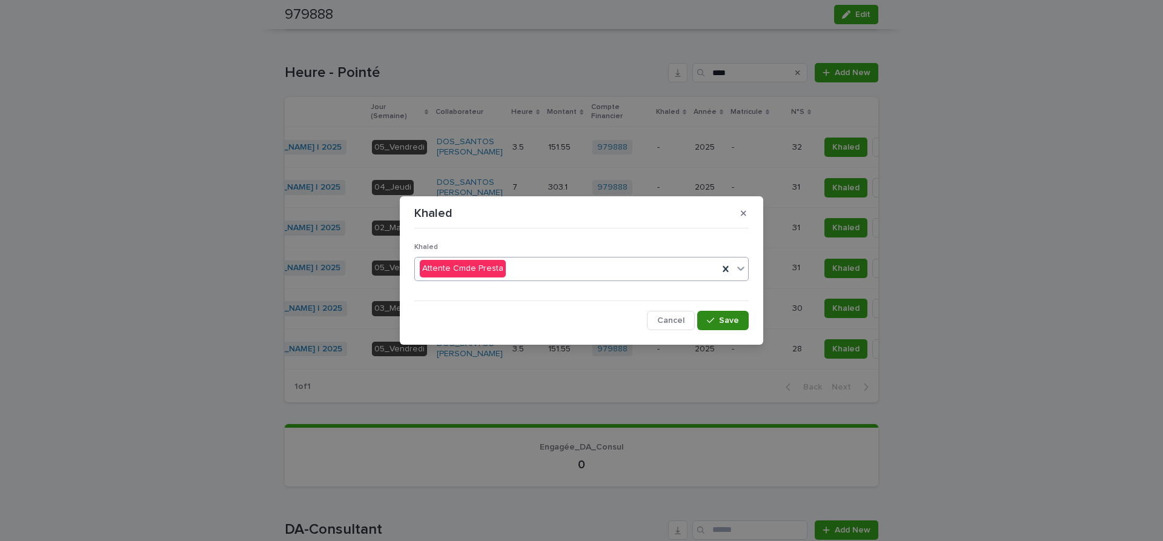
click at [740, 320] on button "Save" at bounding box center [722, 320] width 51 height 19
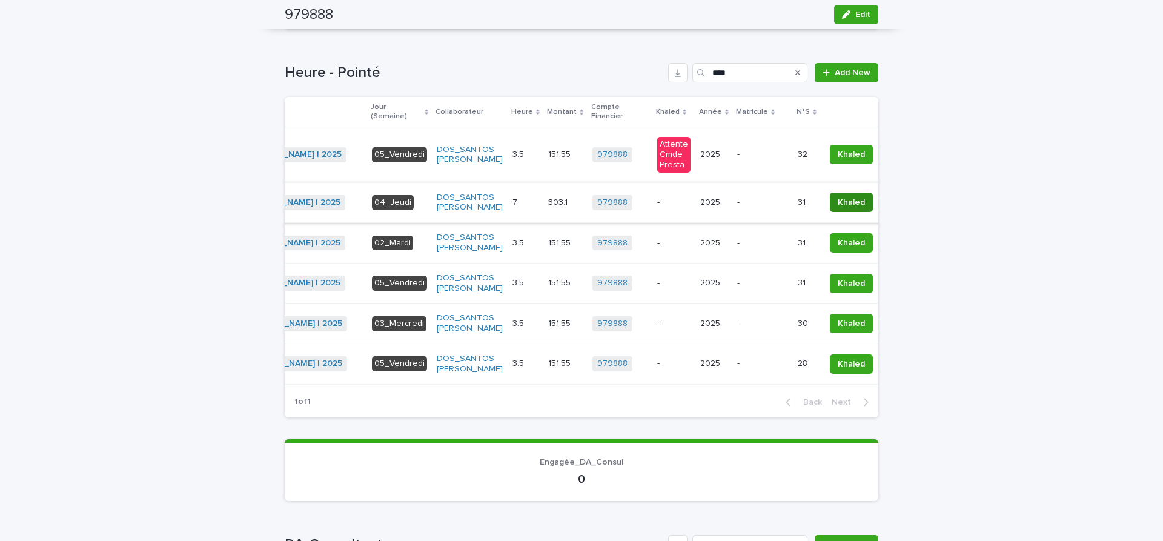
click at [838, 201] on span "Khaled" at bounding box center [851, 202] width 27 height 12
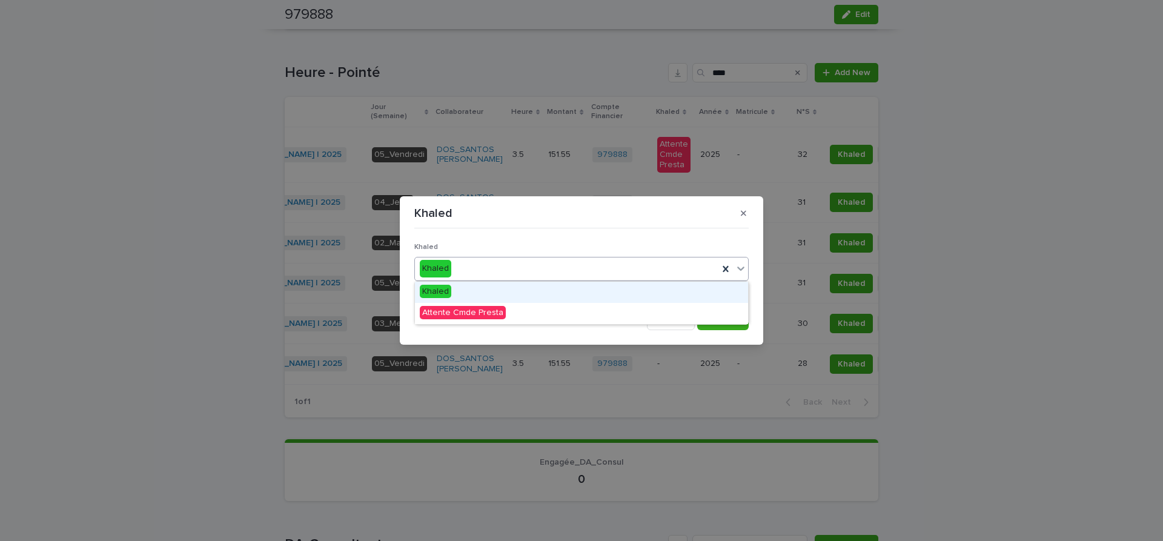
click at [741, 269] on icon at bounding box center [740, 269] width 7 height 4
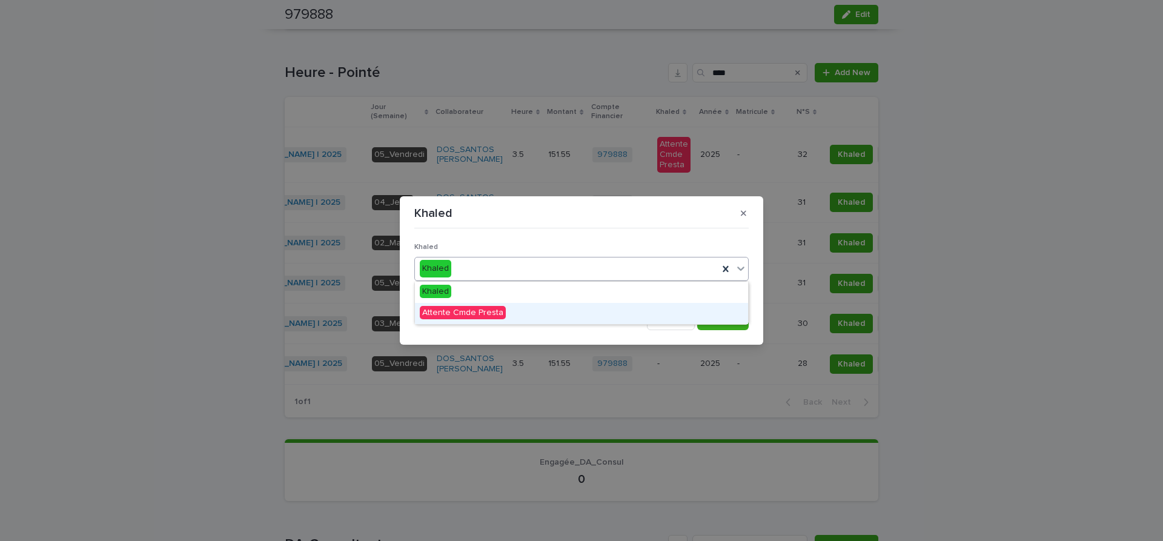
click at [455, 310] on span "Attente Cmde Presta" at bounding box center [463, 312] width 86 height 13
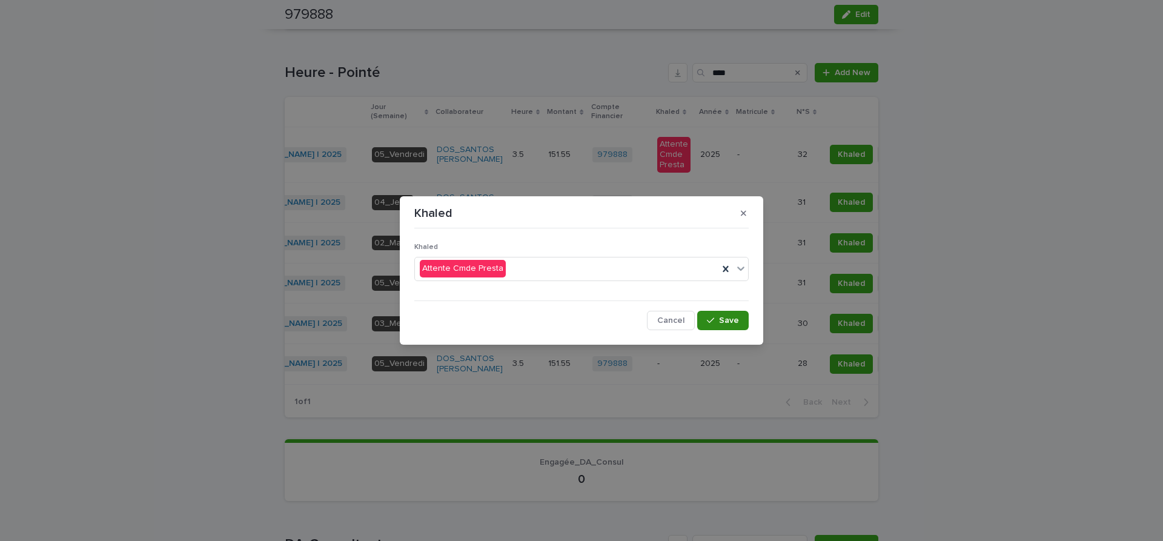
click at [730, 323] on span "Save" at bounding box center [729, 320] width 20 height 8
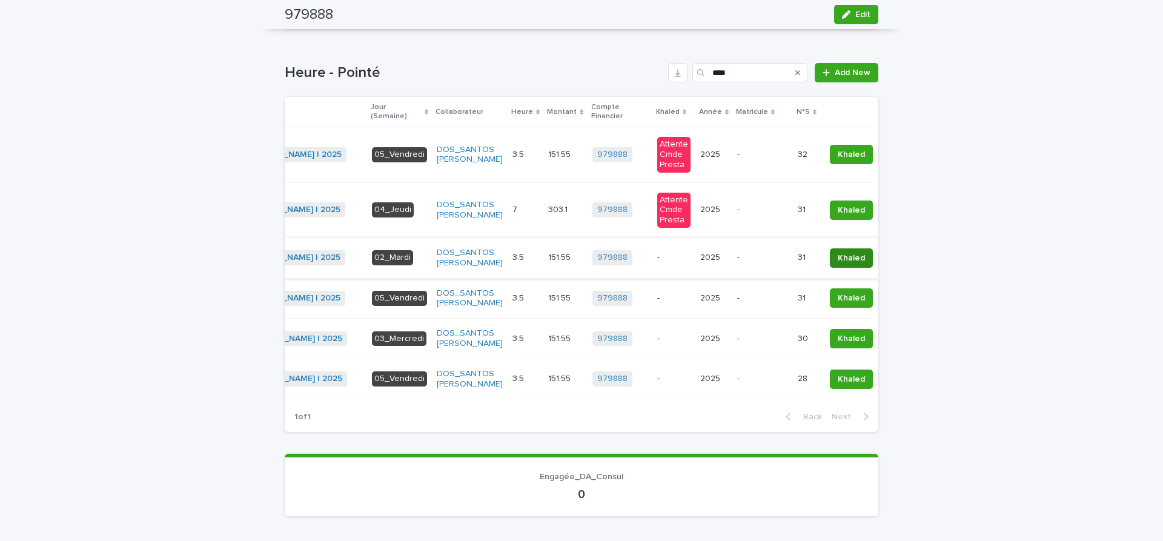
click at [838, 257] on span "Khaled" at bounding box center [851, 258] width 27 height 12
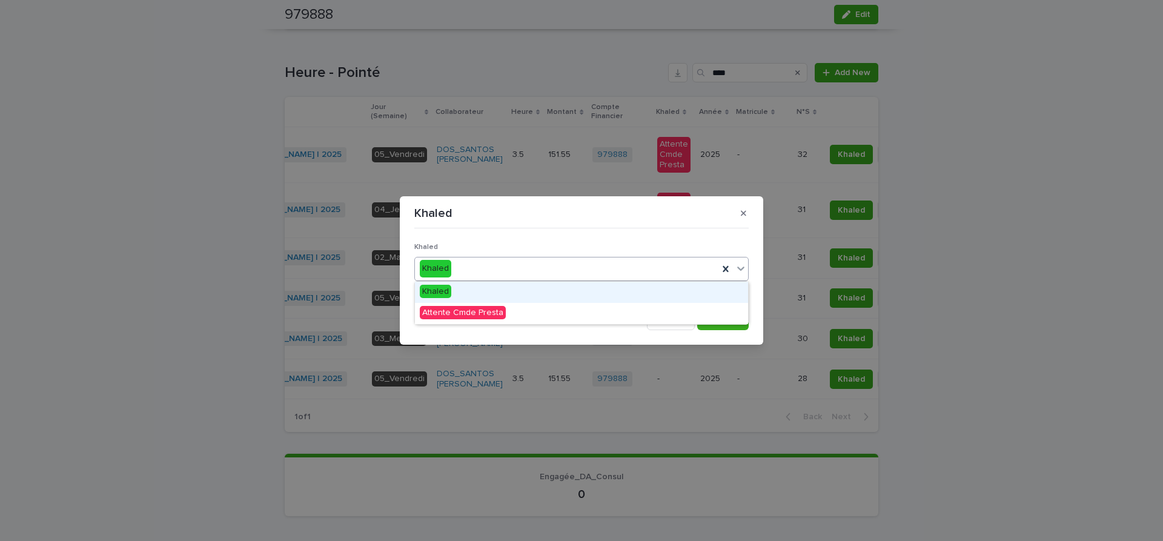
click at [746, 267] on icon at bounding box center [741, 268] width 12 height 12
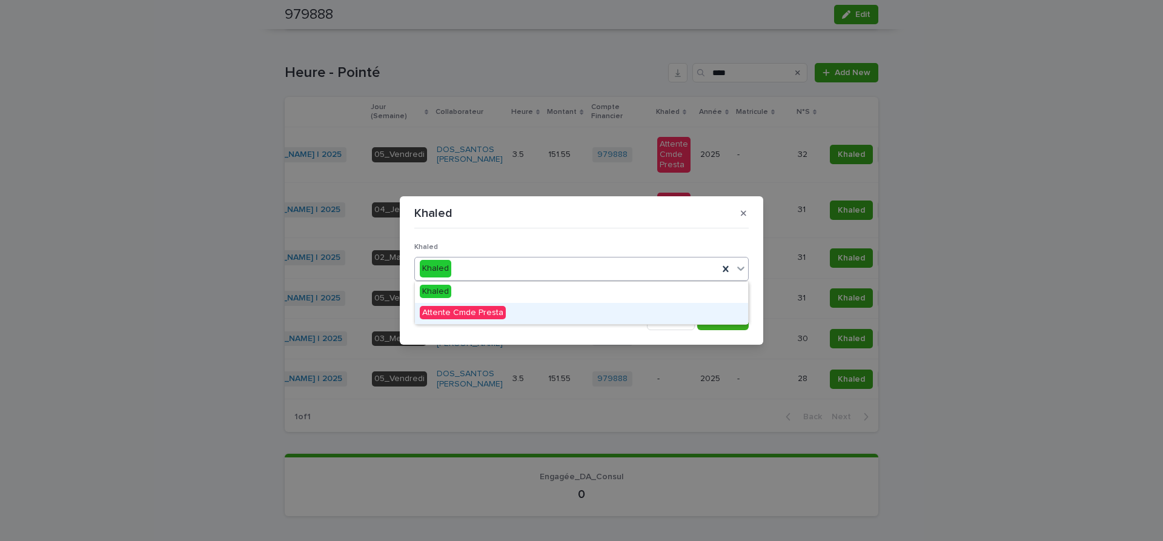
click at [473, 310] on span "Attente Cmde Presta" at bounding box center [463, 312] width 86 height 13
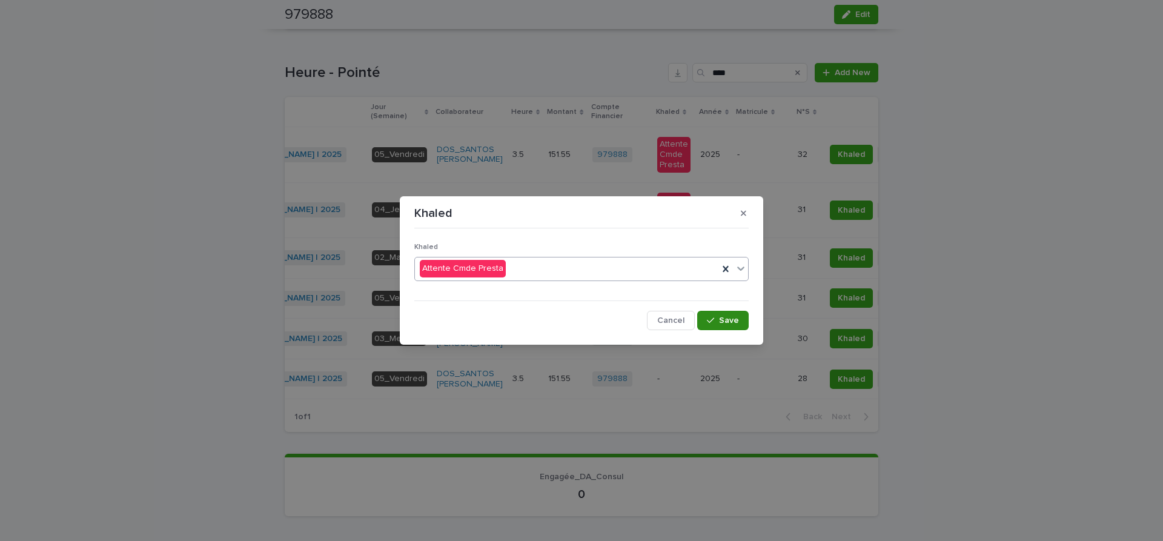
click at [734, 322] on span "Save" at bounding box center [729, 320] width 20 height 8
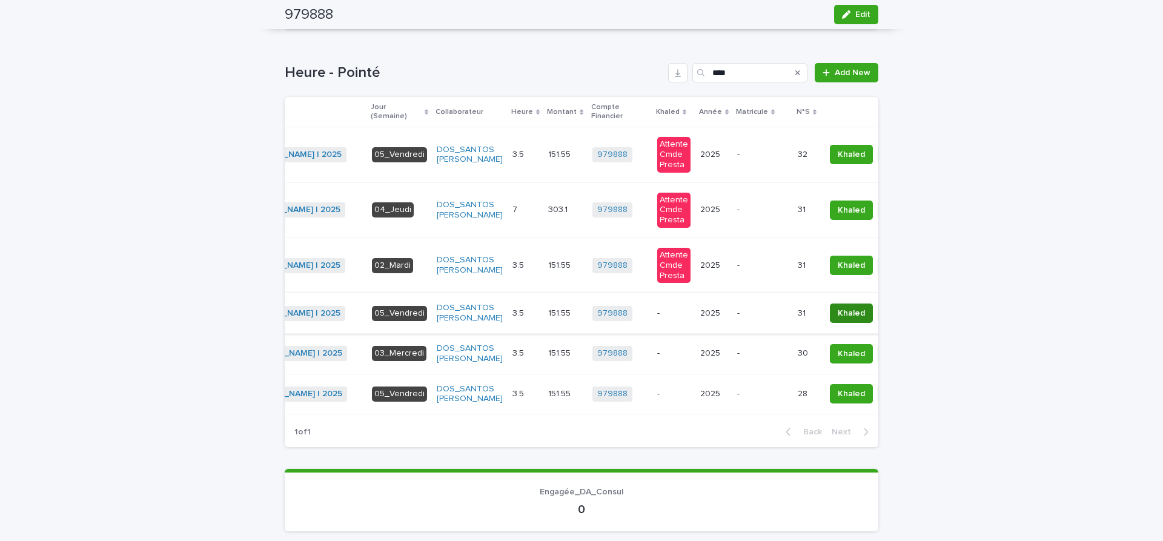
click at [838, 311] on span "Khaled" at bounding box center [851, 313] width 27 height 12
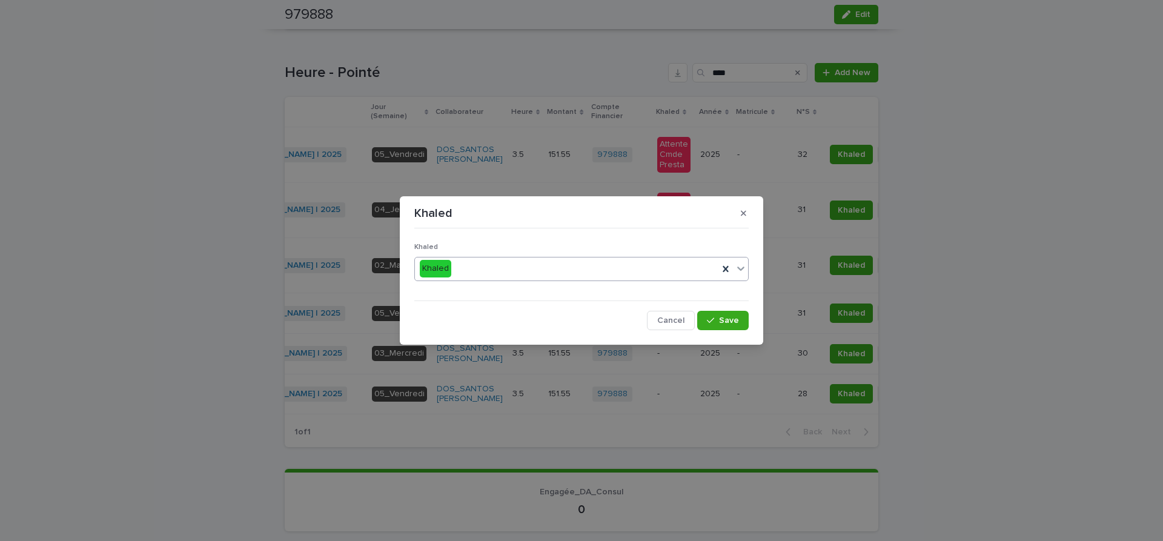
click at [740, 268] on icon at bounding box center [741, 268] width 12 height 12
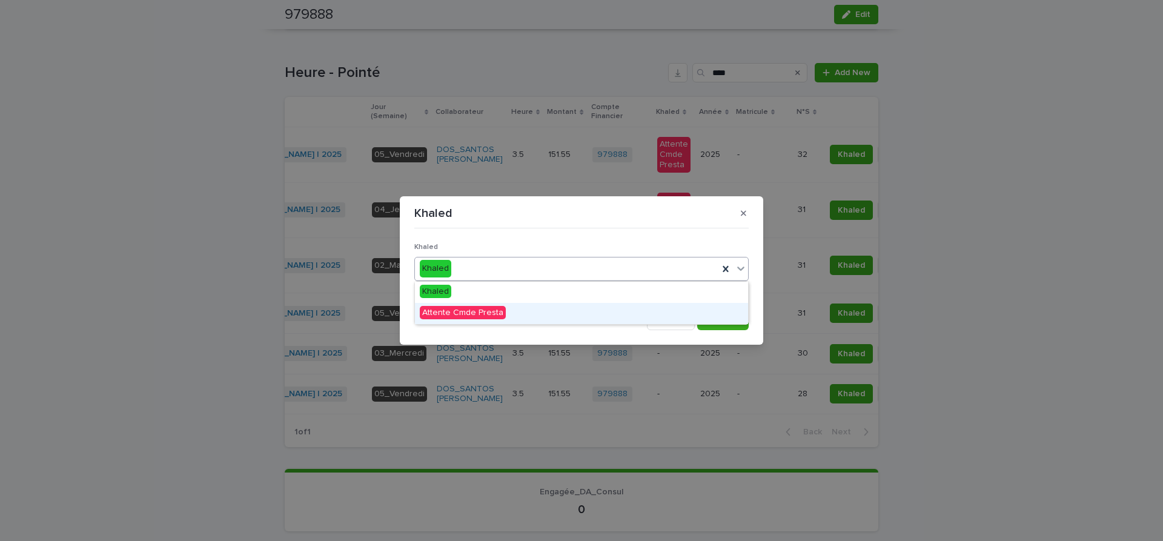
click at [439, 313] on span "Attente Cmde Presta" at bounding box center [463, 312] width 86 height 13
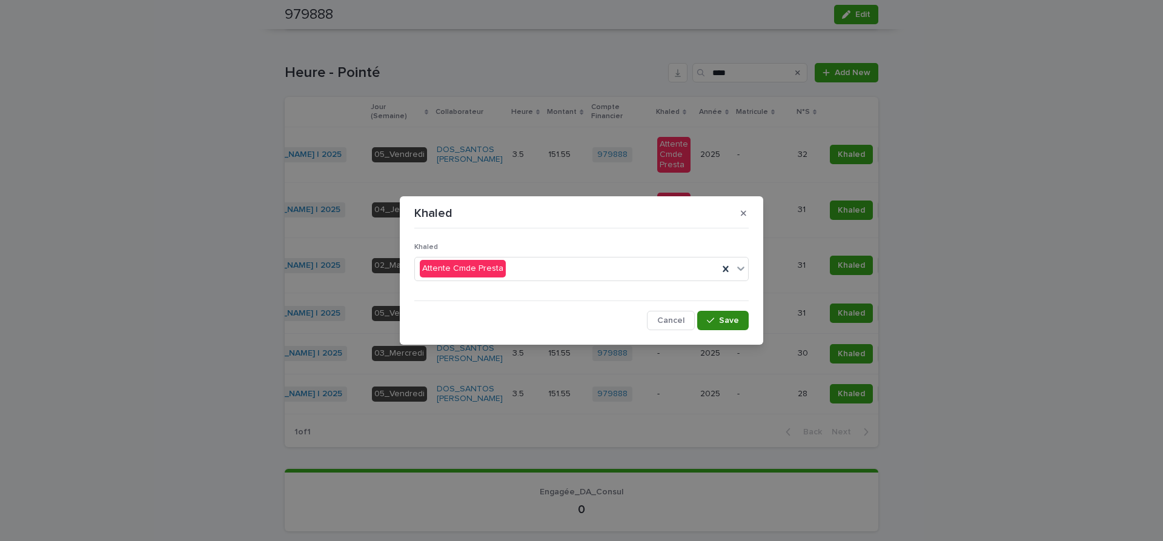
click at [717, 320] on div "button" at bounding box center [713, 320] width 12 height 8
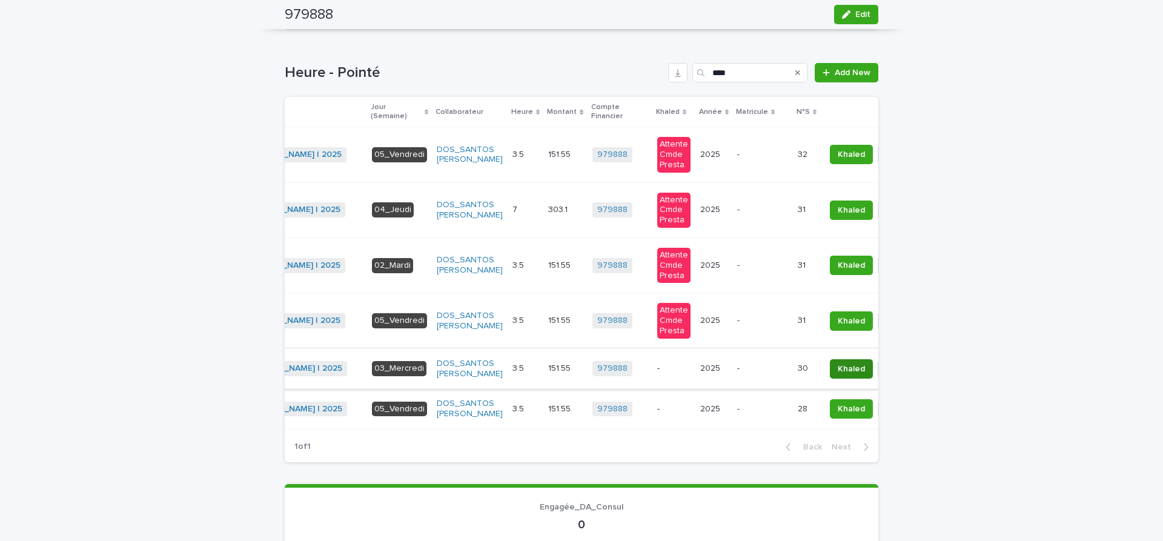
click at [838, 367] on span "Khaled" at bounding box center [851, 369] width 27 height 12
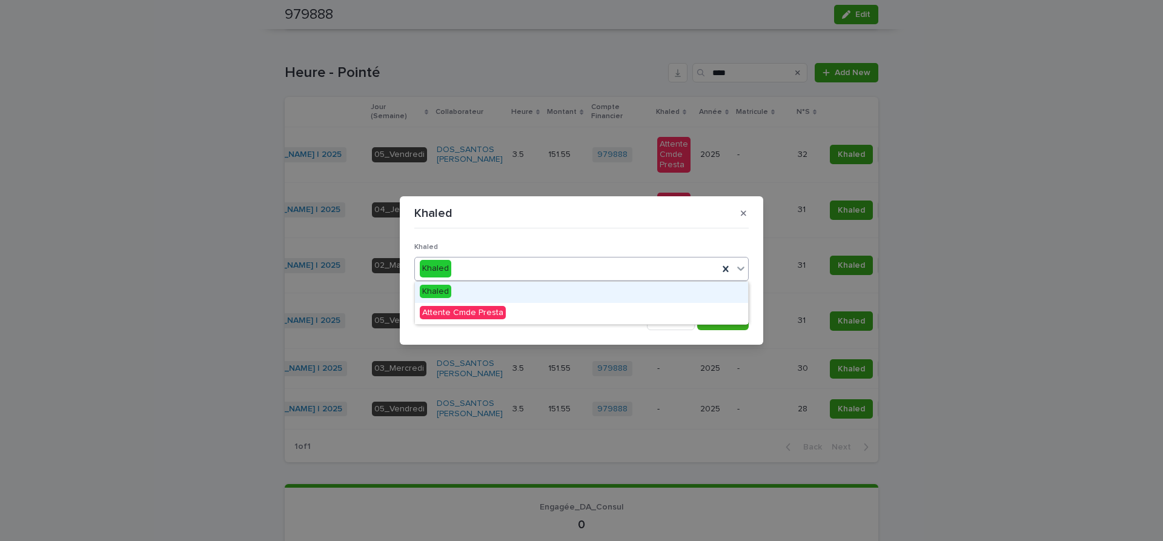
click at [743, 263] on icon at bounding box center [741, 268] width 12 height 12
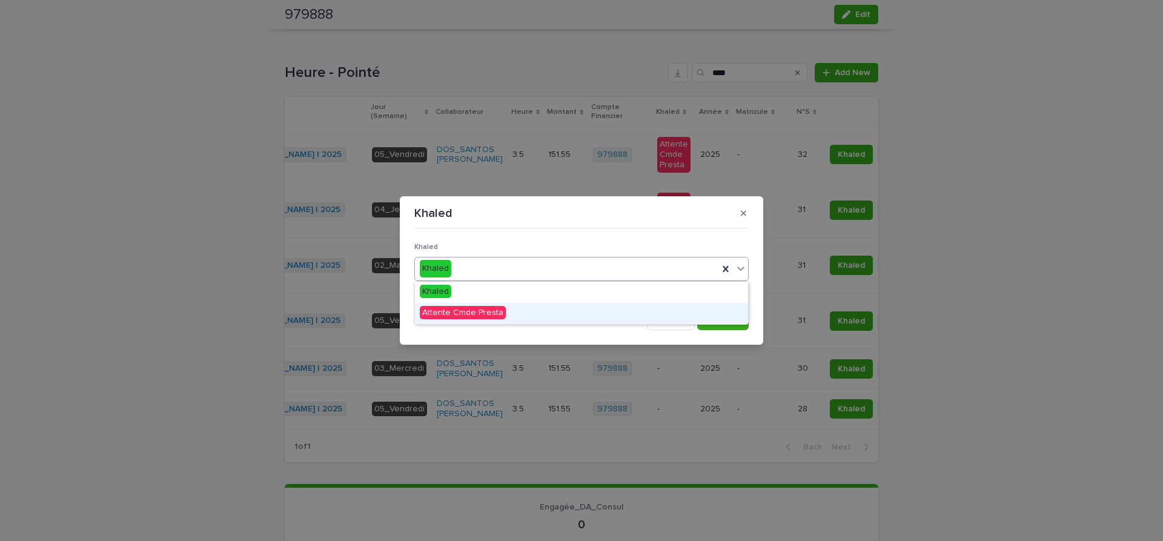
click at [469, 308] on span "Attente Cmde Presta" at bounding box center [463, 312] width 86 height 13
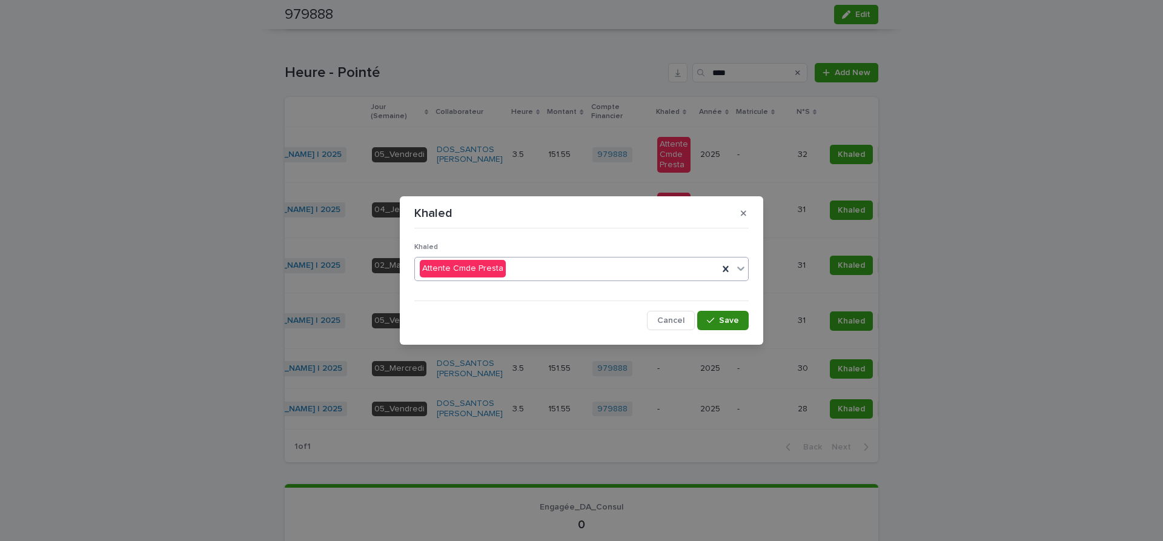
click at [724, 320] on span "Save" at bounding box center [729, 320] width 20 height 8
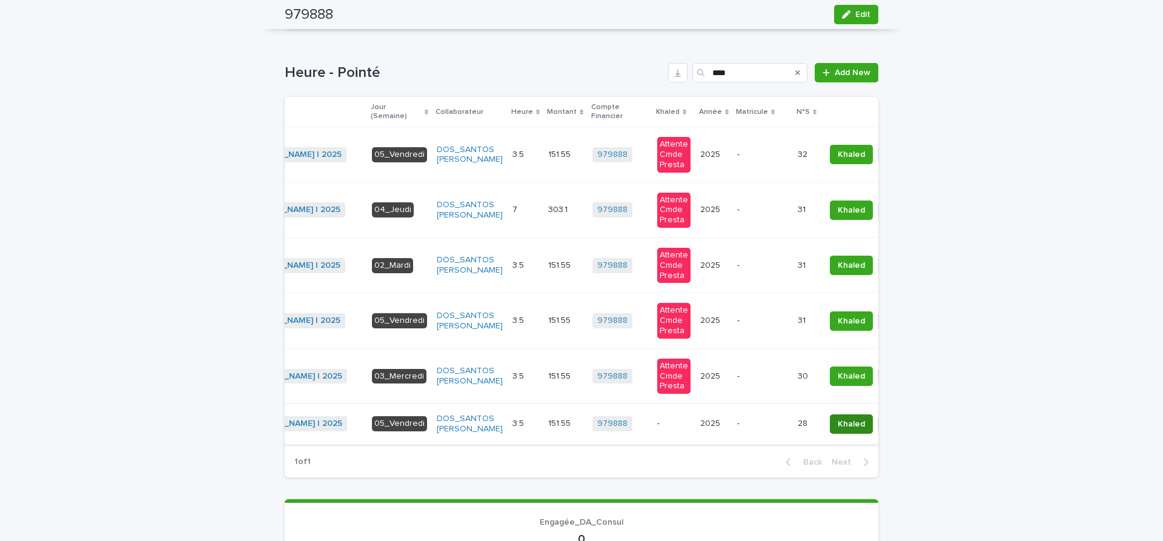
click at [830, 417] on button "Khaled" at bounding box center [851, 423] width 43 height 19
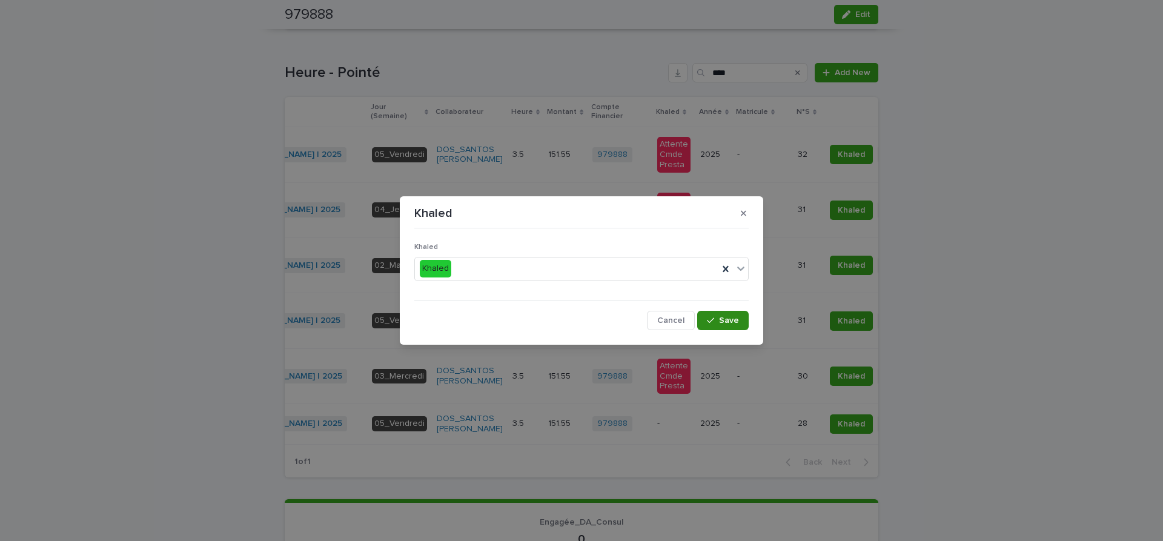
click at [729, 319] on span "Save" at bounding box center [729, 320] width 20 height 8
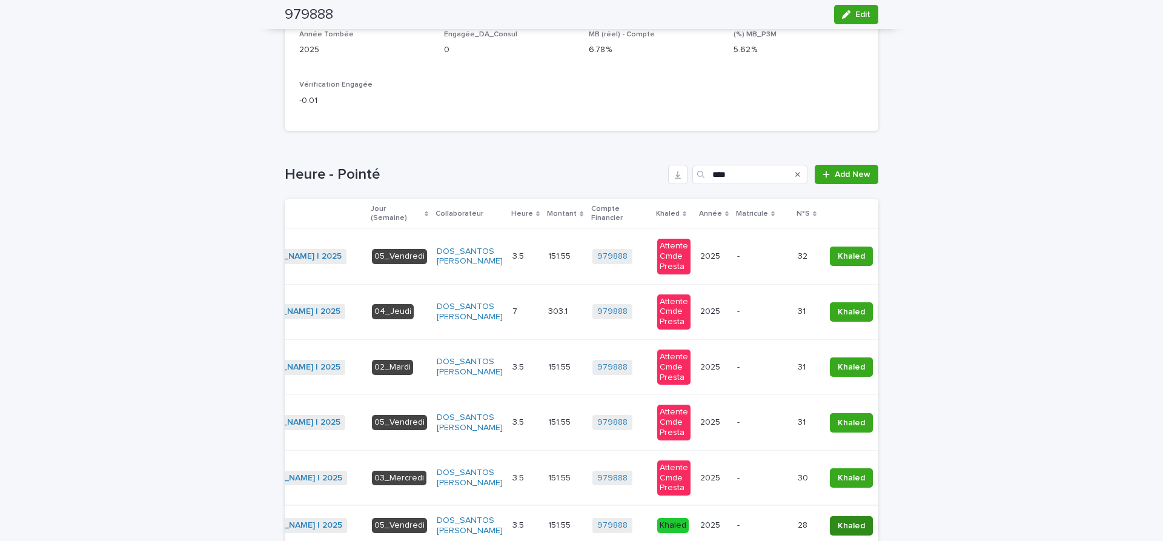
scroll to position [305, 0]
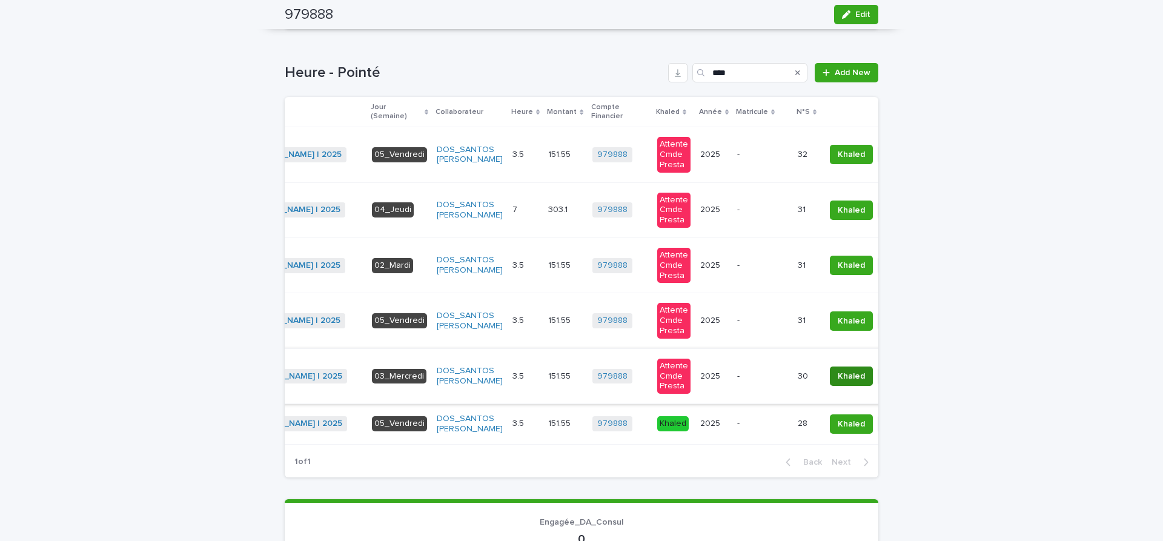
click at [838, 374] on span "Khaled" at bounding box center [851, 376] width 27 height 12
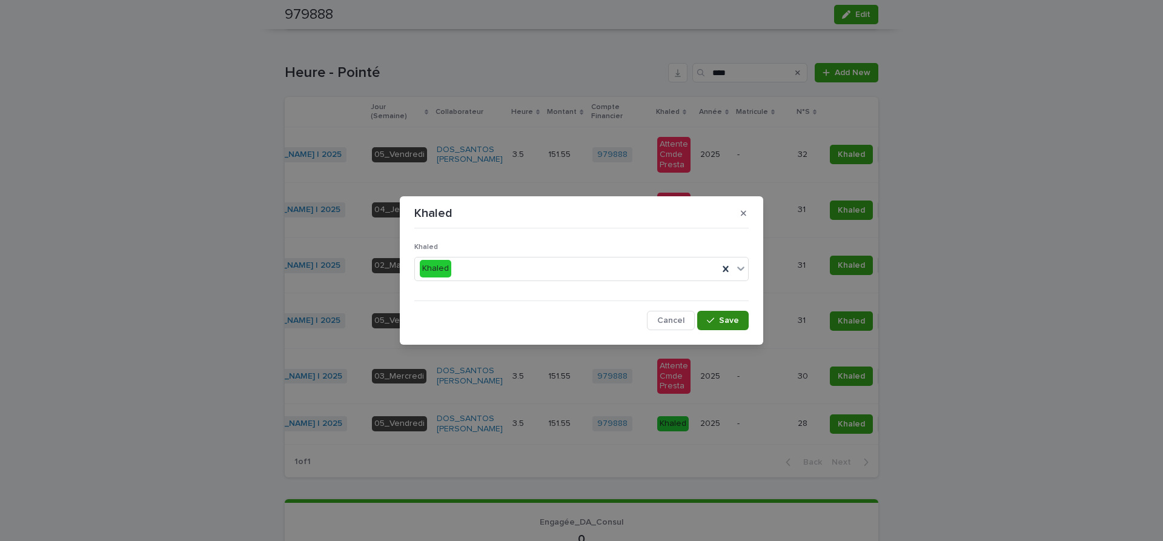
click at [722, 320] on span "Save" at bounding box center [729, 320] width 20 height 8
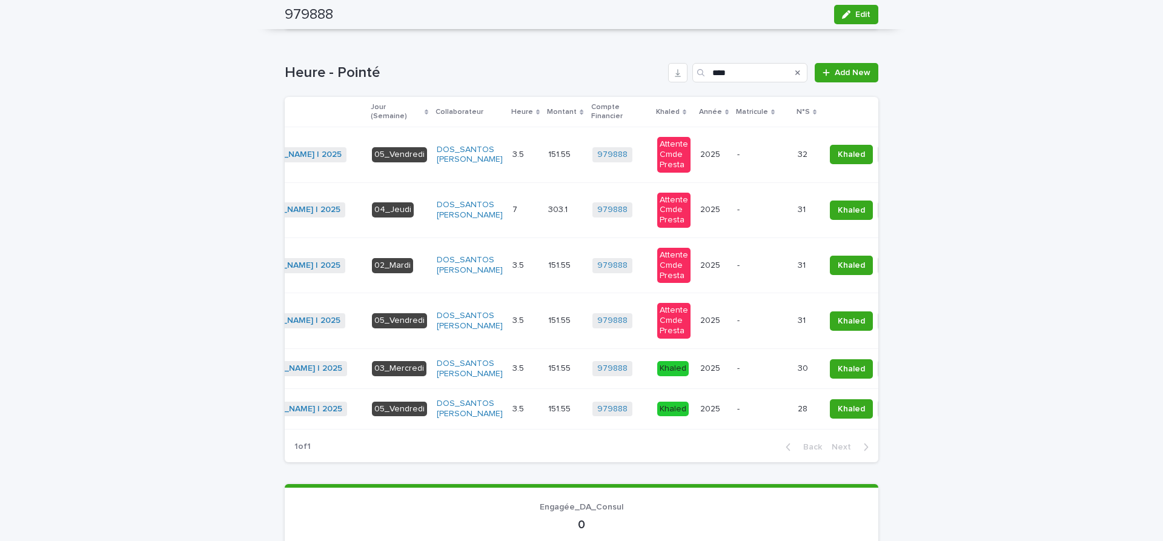
click at [838, 323] on span "Khaled" at bounding box center [851, 321] width 27 height 12
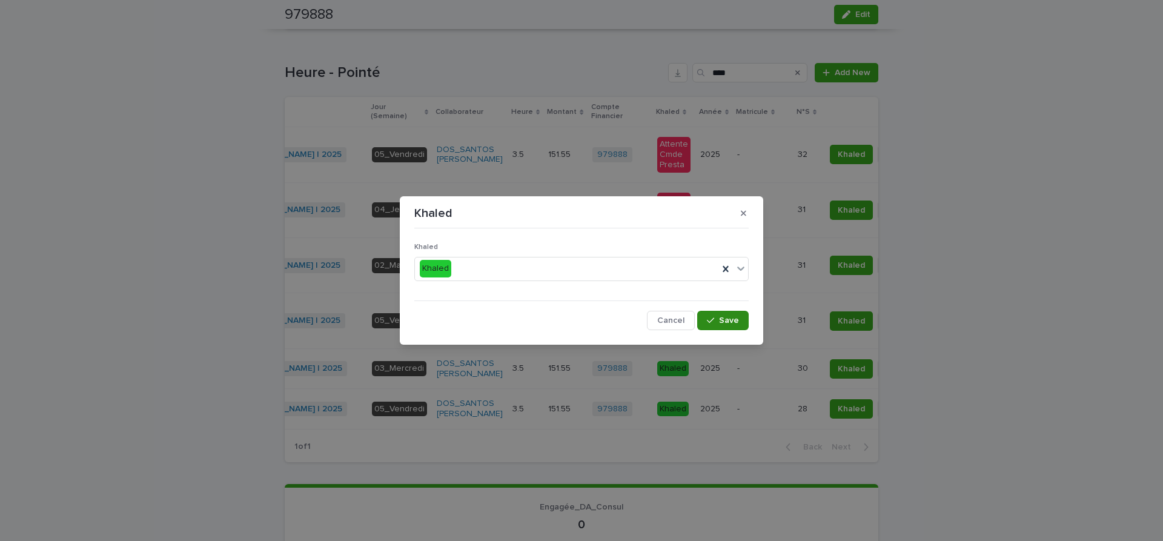
click at [728, 323] on span "Save" at bounding box center [729, 320] width 20 height 8
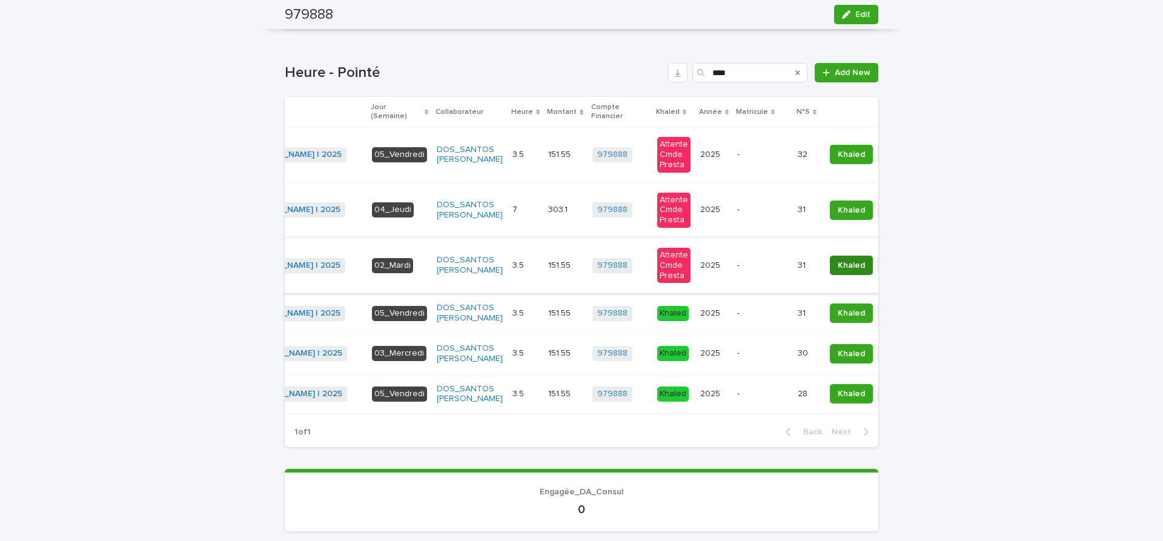
click at [838, 263] on span "Khaled" at bounding box center [851, 265] width 27 height 12
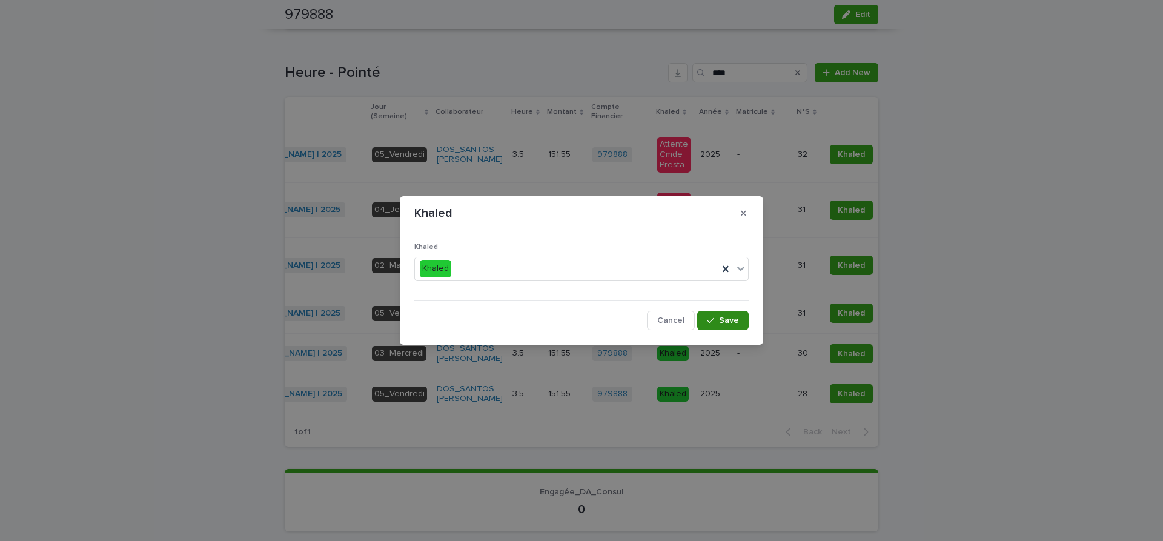
click at [729, 318] on span "Save" at bounding box center [729, 320] width 20 height 8
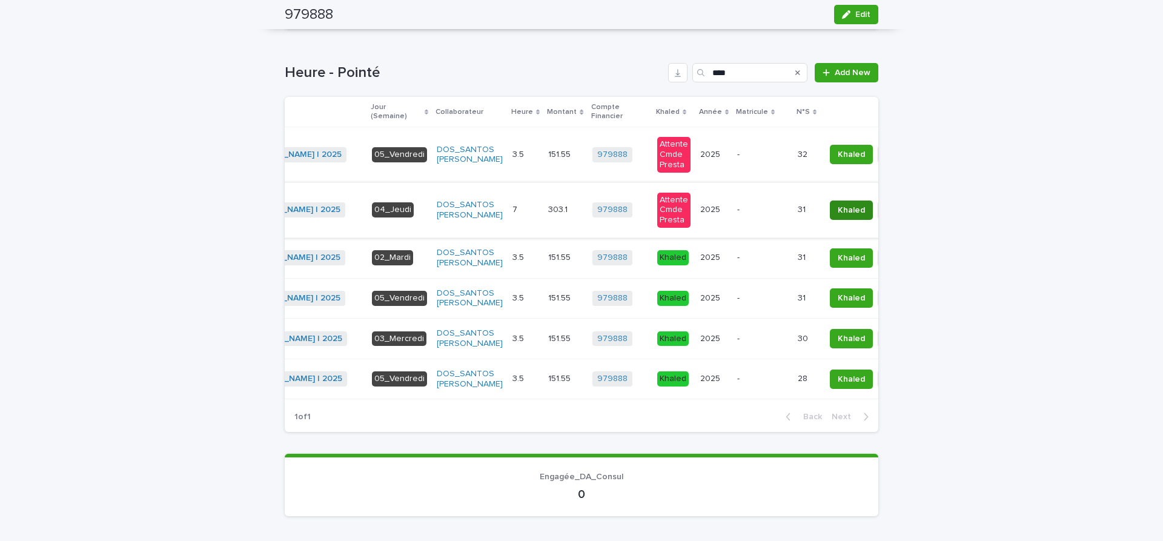
click at [838, 211] on span "Khaled" at bounding box center [851, 210] width 27 height 12
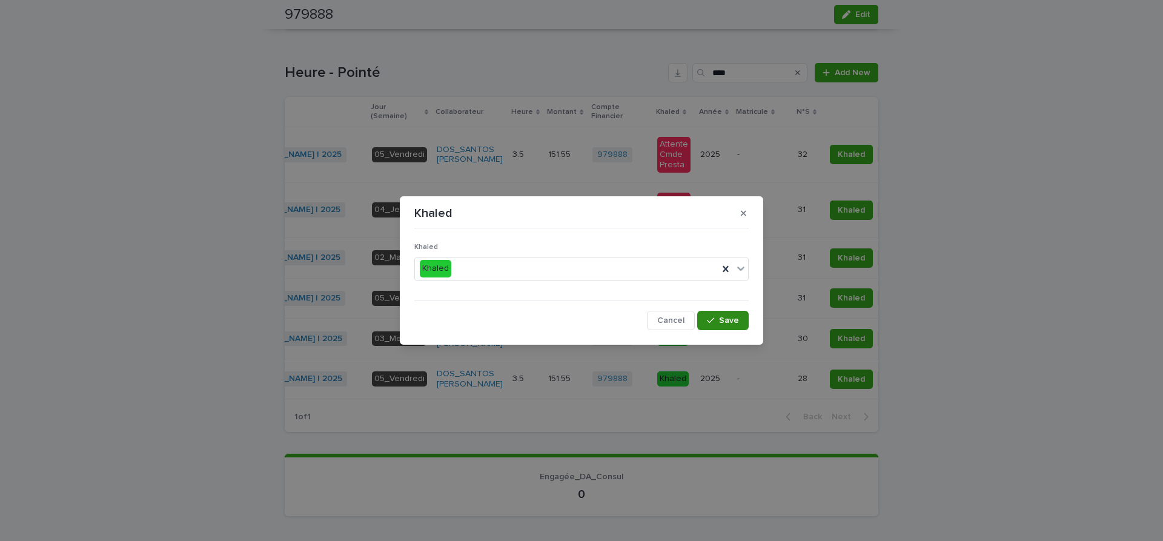
click at [729, 318] on span "Save" at bounding box center [729, 320] width 20 height 8
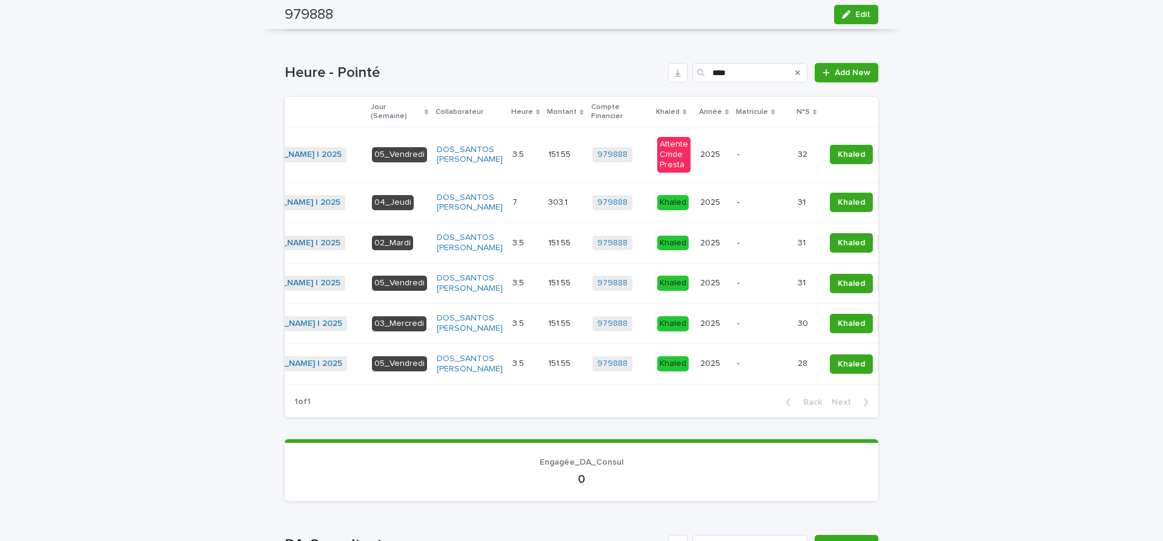
click at [838, 157] on span "Khaled" at bounding box center [851, 154] width 27 height 12
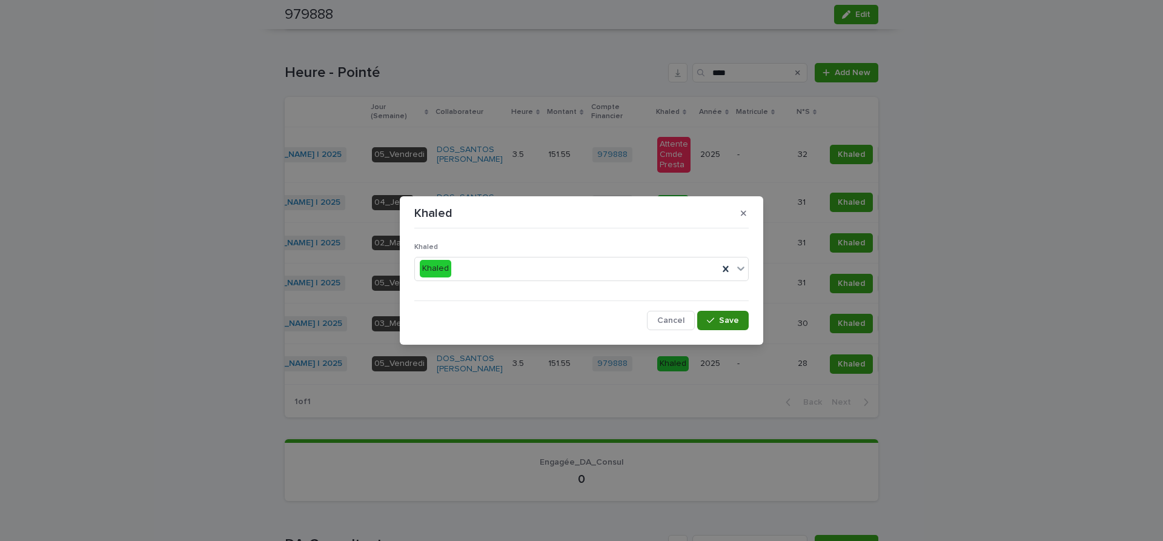
click at [728, 320] on span "Save" at bounding box center [729, 320] width 20 height 8
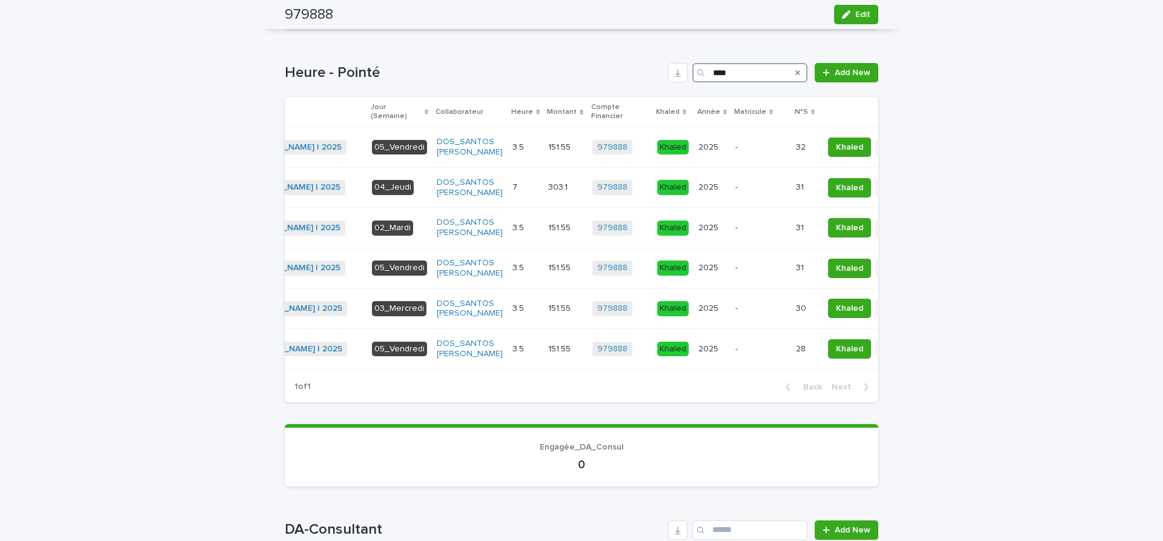
drag, startPoint x: 748, startPoint y: 71, endPoint x: 557, endPoint y: 50, distance: 192.6
click at [692, 63] on input "****" at bounding box center [749, 72] width 115 height 19
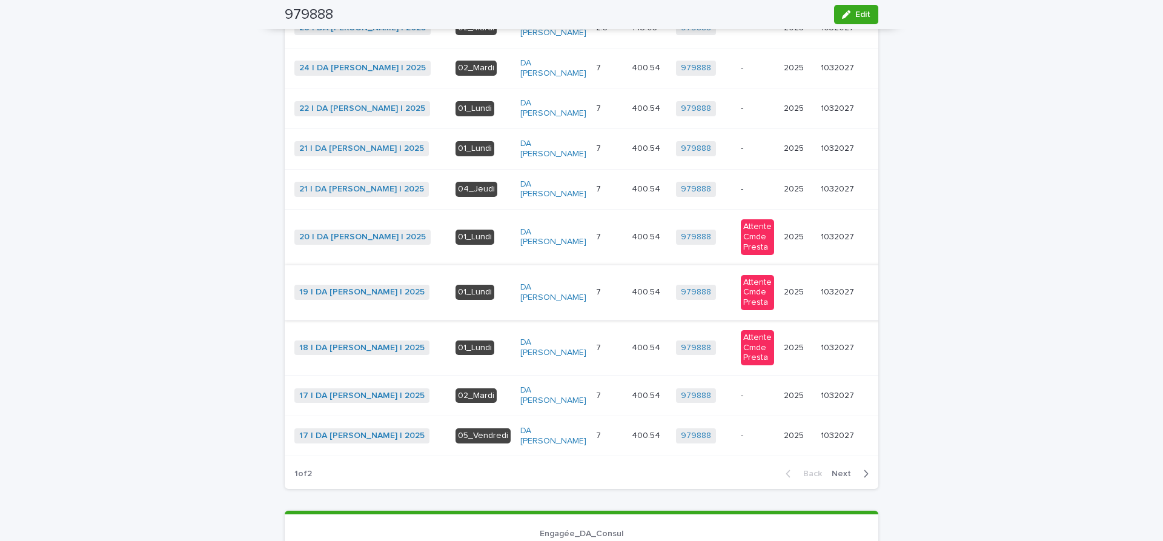
scroll to position [458, 0]
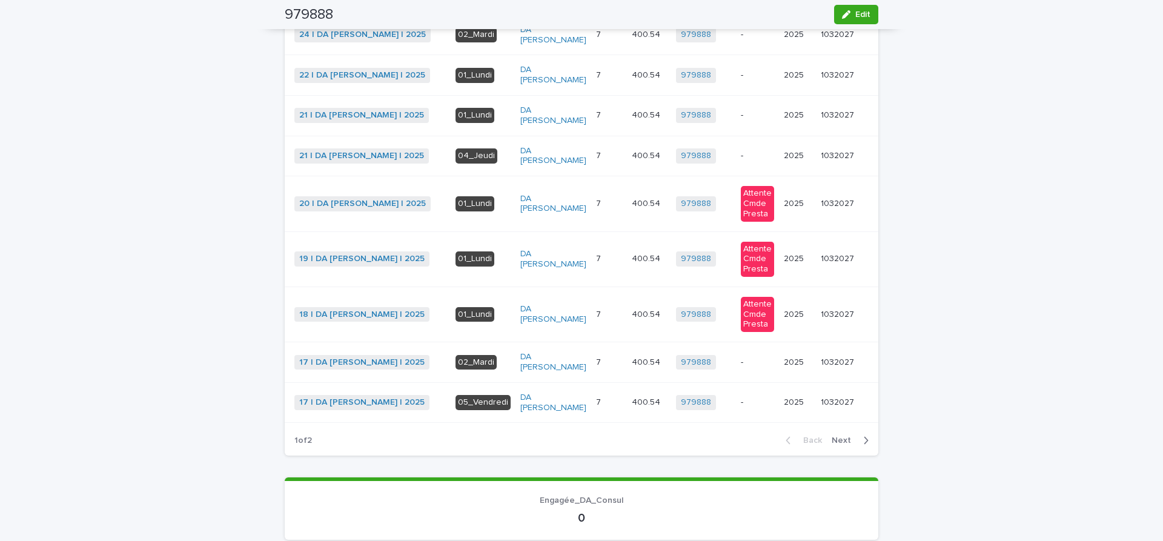
type input "**"
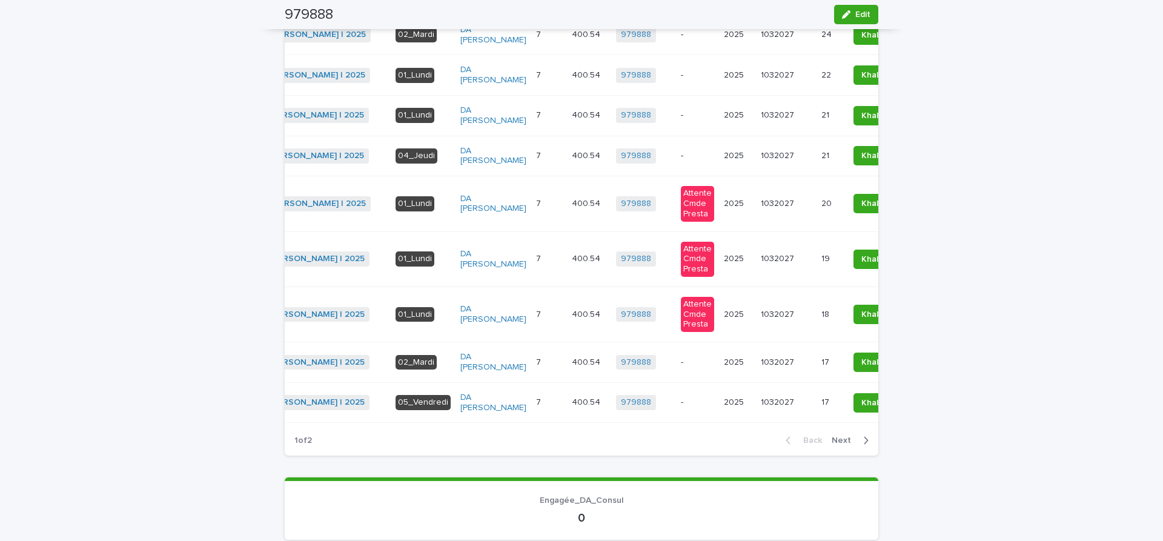
scroll to position [0, 71]
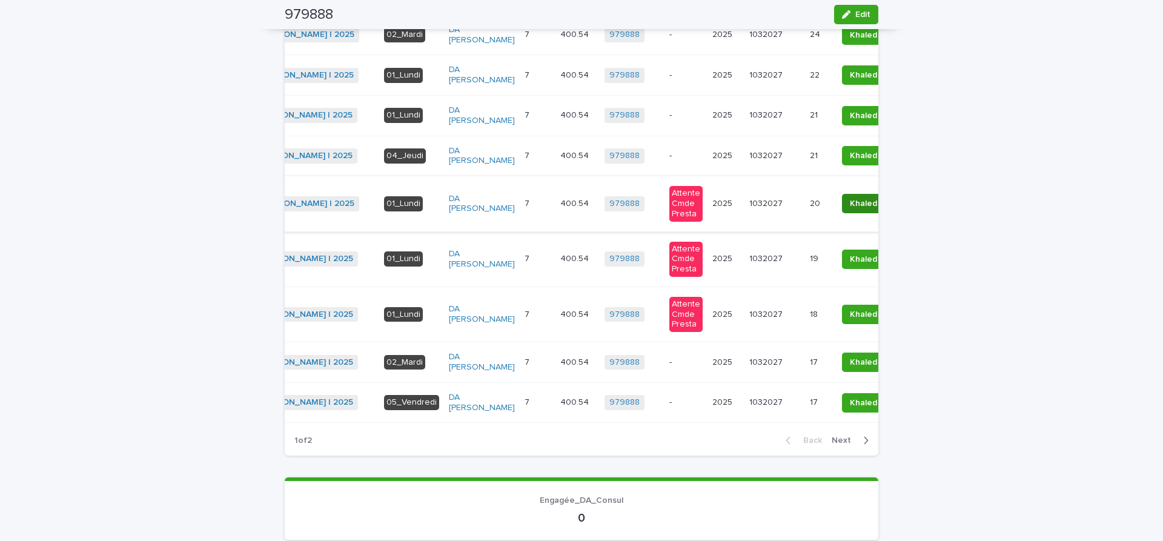
click at [850, 210] on span "Khaled" at bounding box center [863, 203] width 27 height 12
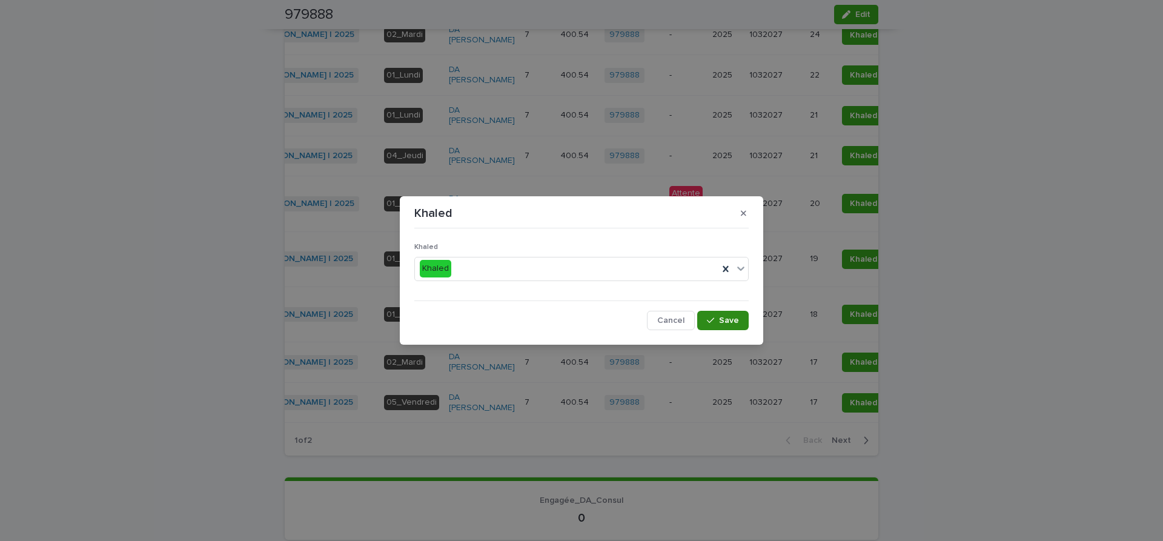
click at [733, 319] on span "Save" at bounding box center [729, 320] width 20 height 8
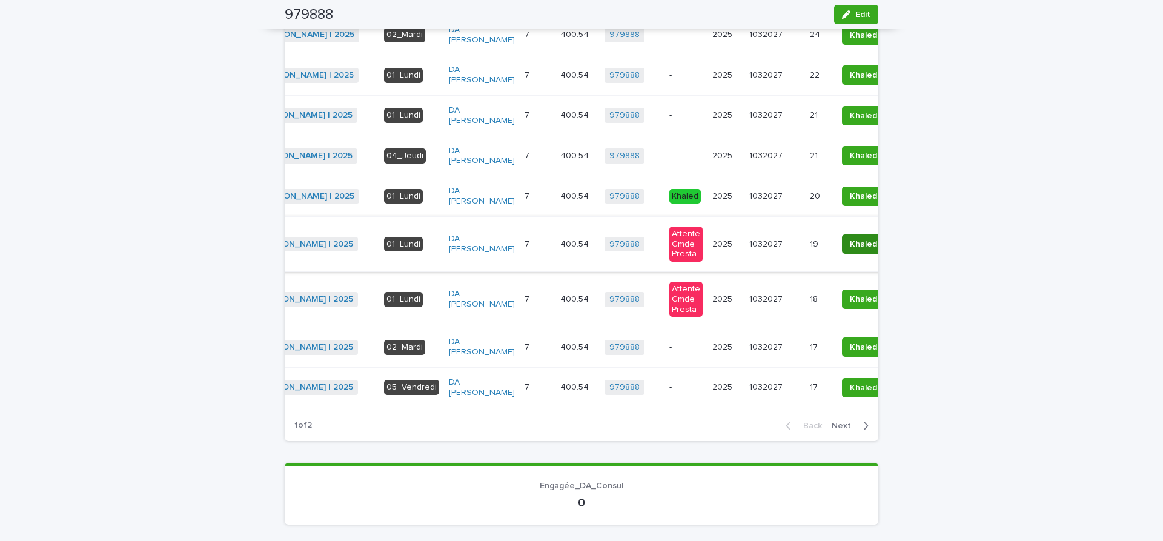
click at [850, 250] on span "Khaled" at bounding box center [863, 244] width 27 height 12
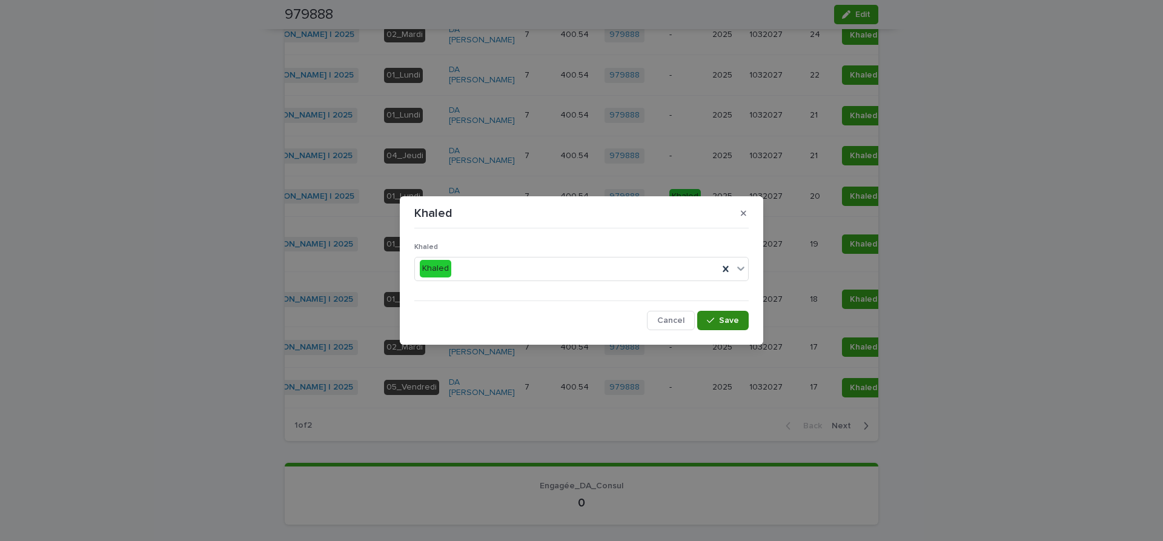
click at [734, 323] on span "Save" at bounding box center [729, 320] width 20 height 8
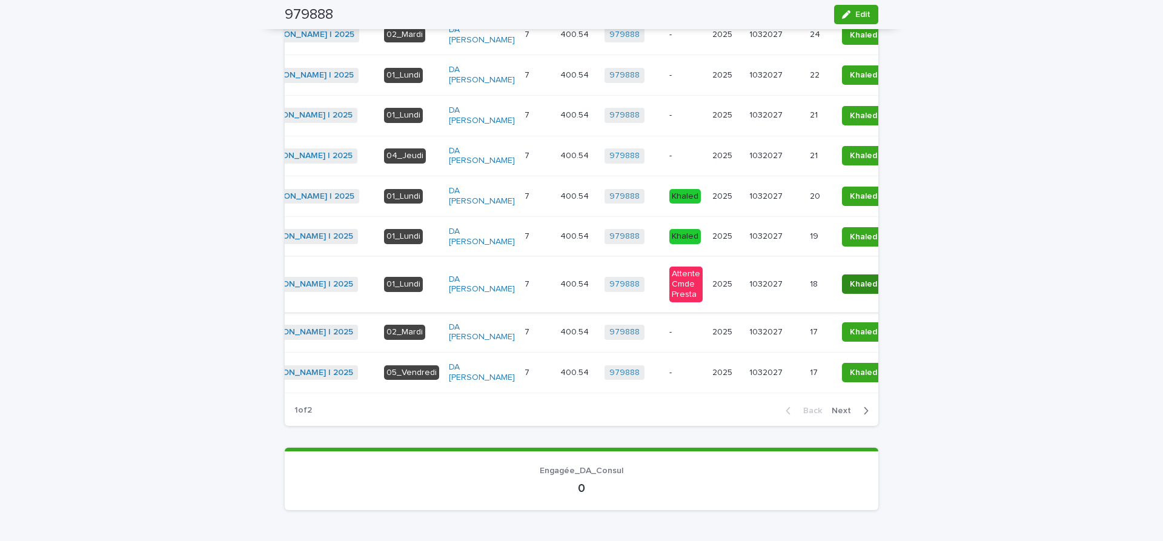
click at [850, 290] on span "Khaled" at bounding box center [863, 284] width 27 height 12
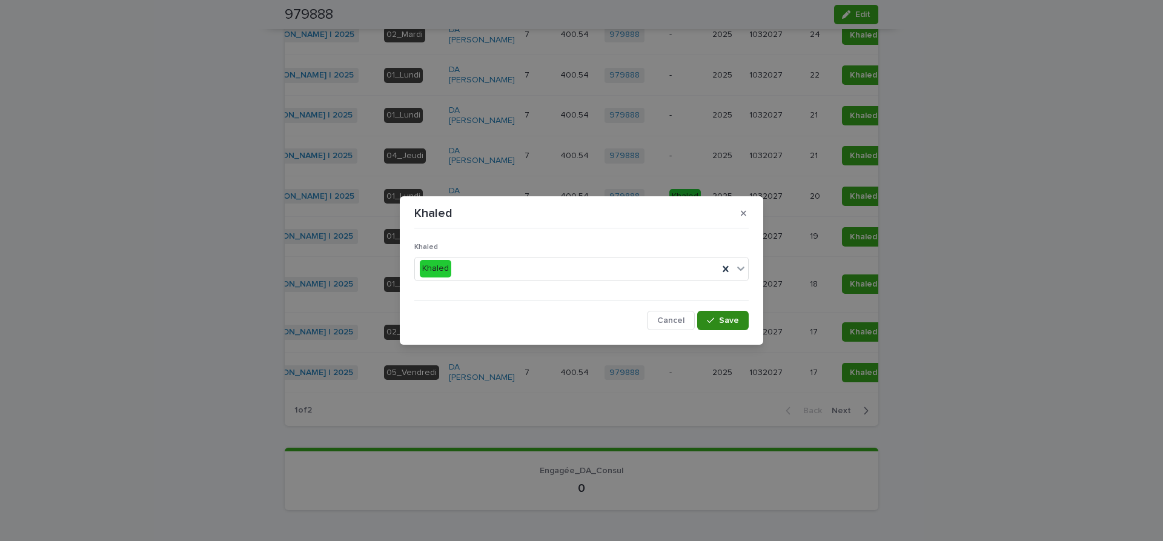
click at [733, 324] on span "Save" at bounding box center [729, 320] width 20 height 8
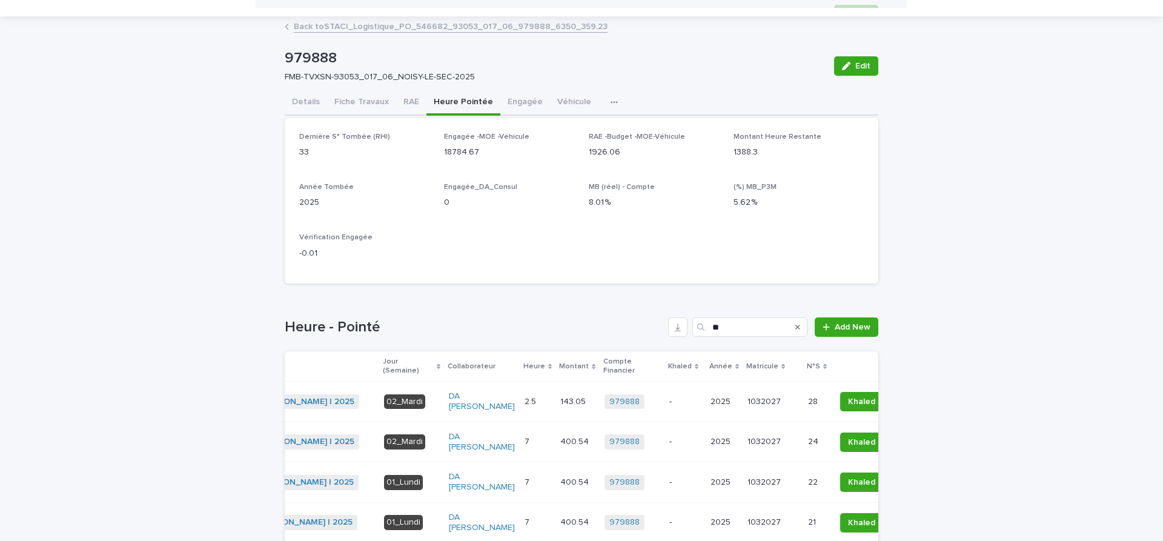
scroll to position [0, 0]
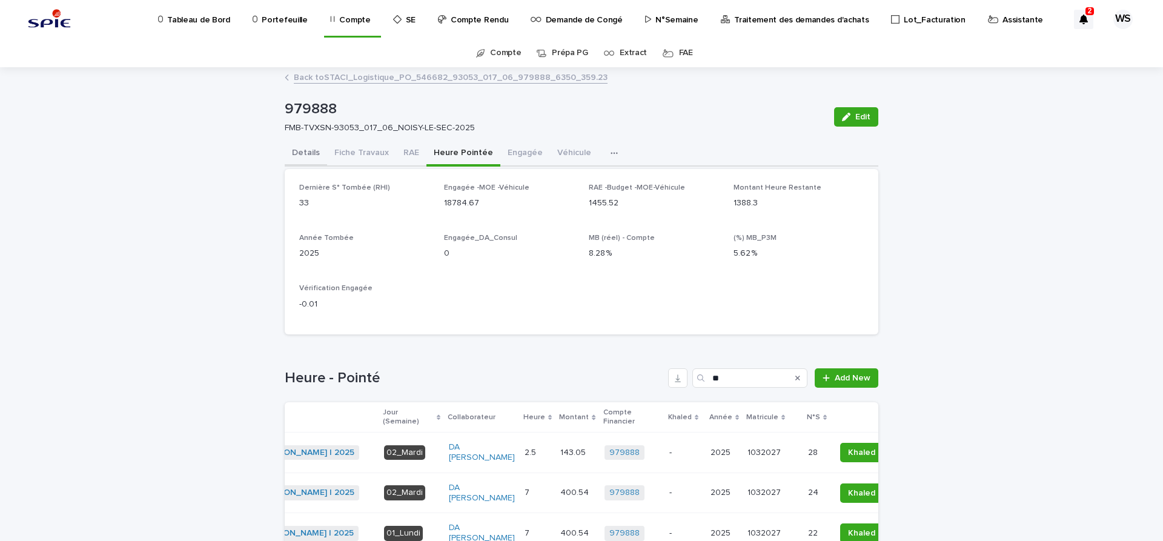
click at [305, 153] on button "Details" at bounding box center [306, 153] width 42 height 25
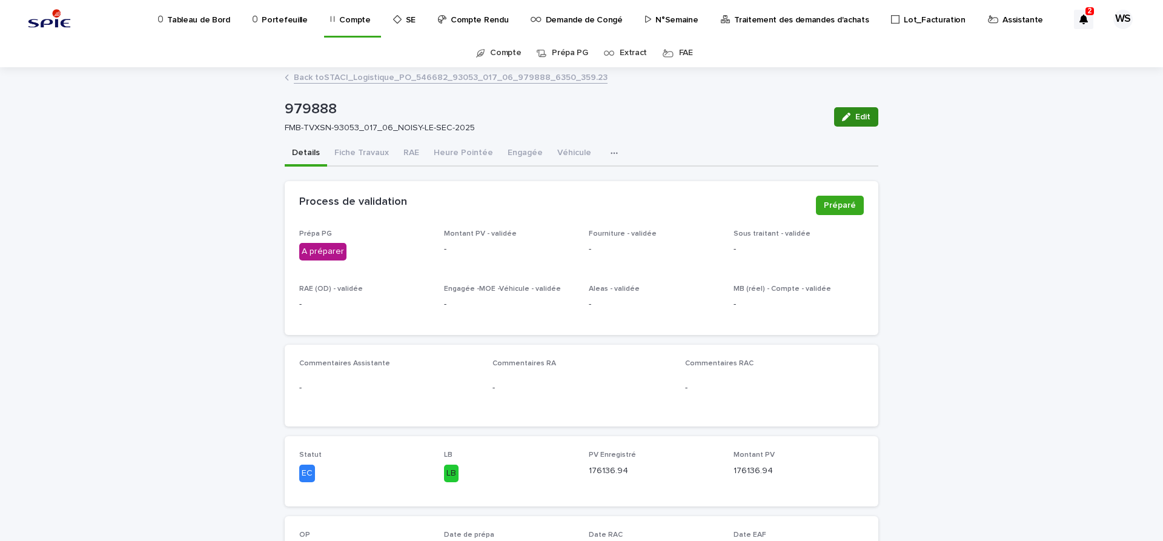
click at [863, 114] on span "Edit" at bounding box center [862, 117] width 15 height 8
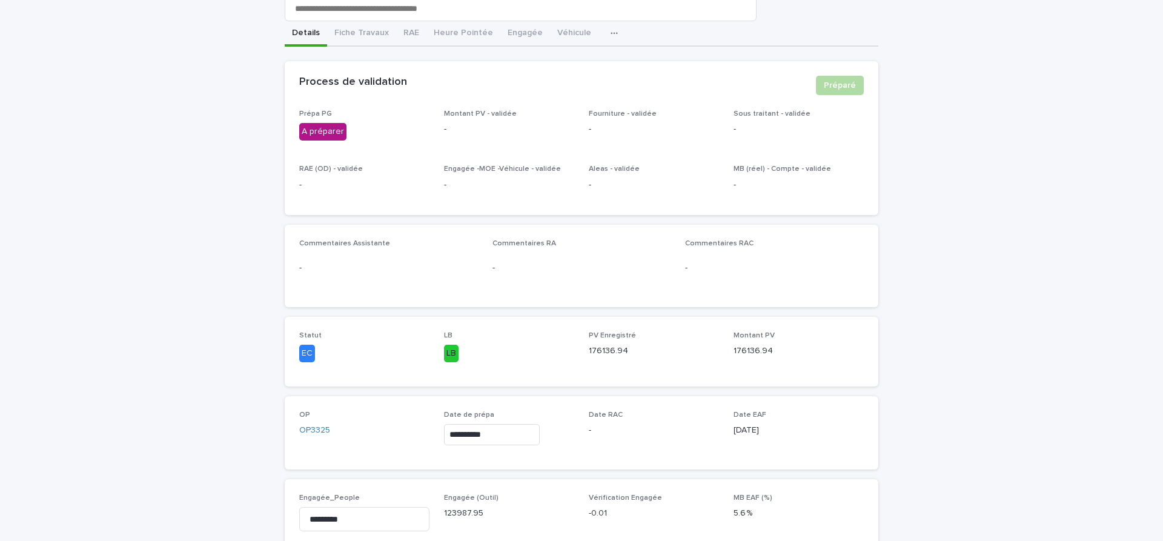
scroll to position [153, 0]
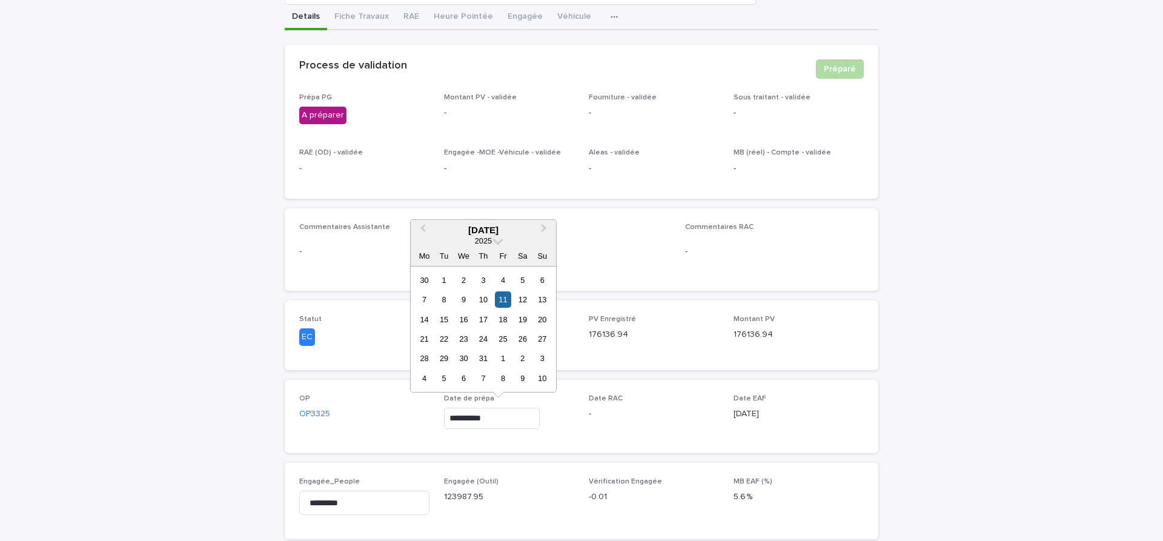
click at [518, 421] on input "**********" at bounding box center [492, 418] width 96 height 21
click at [546, 227] on button "Next Month" at bounding box center [544, 230] width 19 height 19
click at [481, 343] on div "21" at bounding box center [483, 339] width 16 height 16
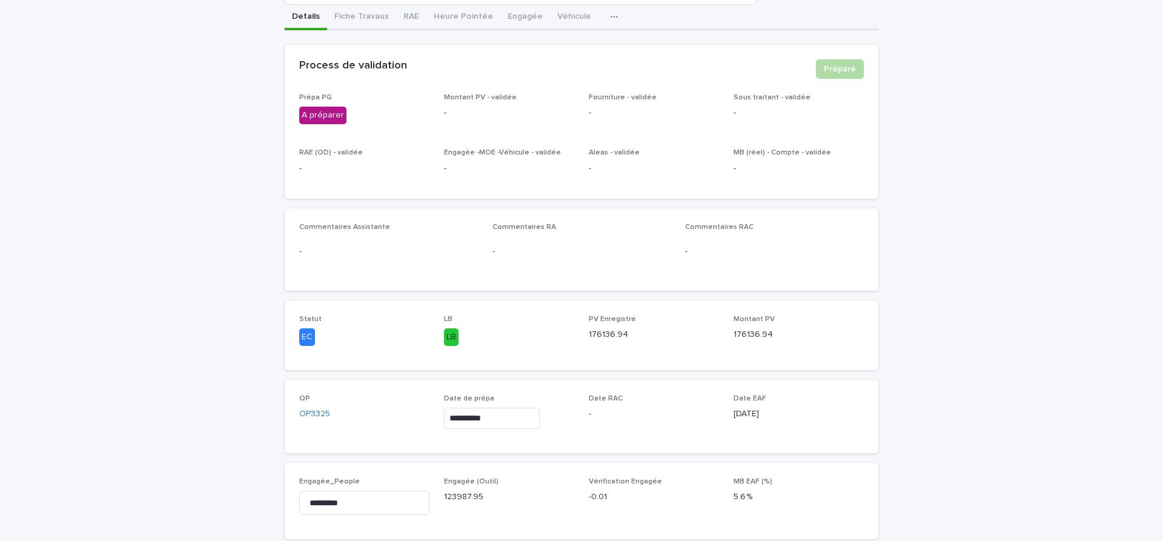
type input "**********"
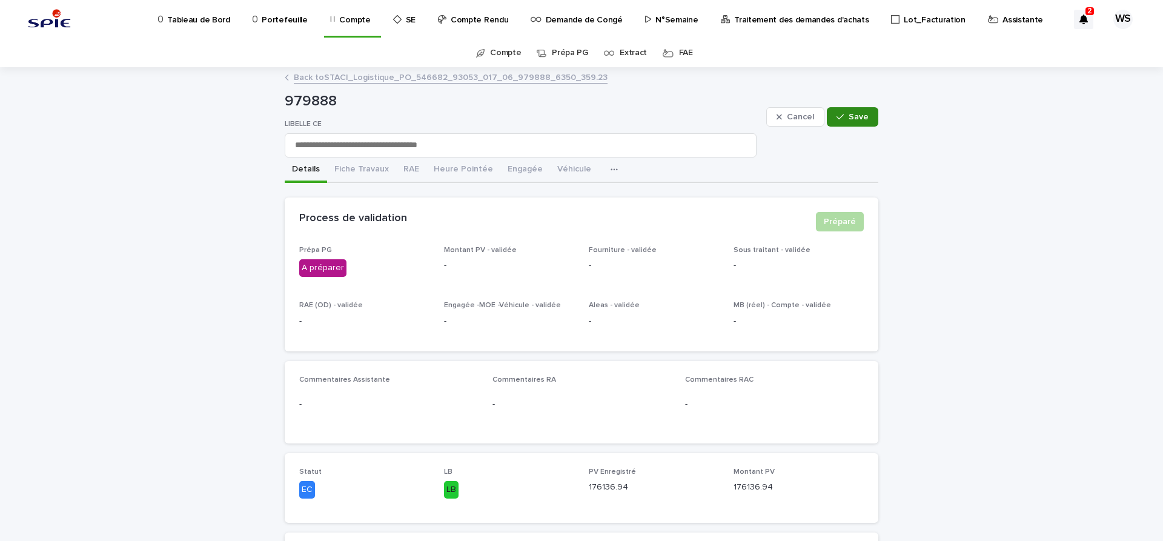
click at [857, 118] on span "Save" at bounding box center [859, 117] width 20 height 8
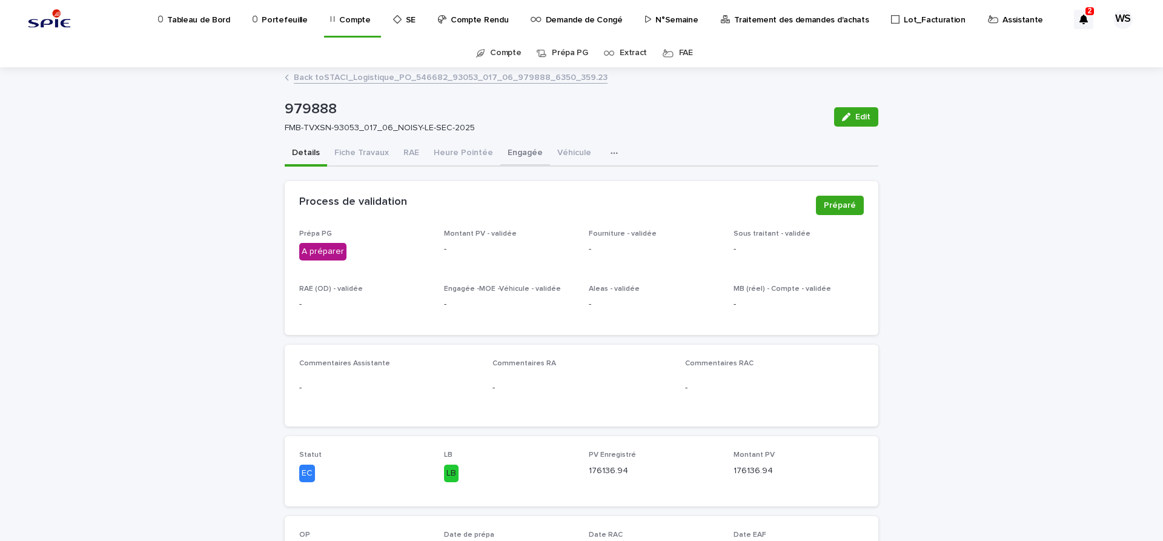
click at [522, 153] on button "Engagée" at bounding box center [525, 153] width 50 height 25
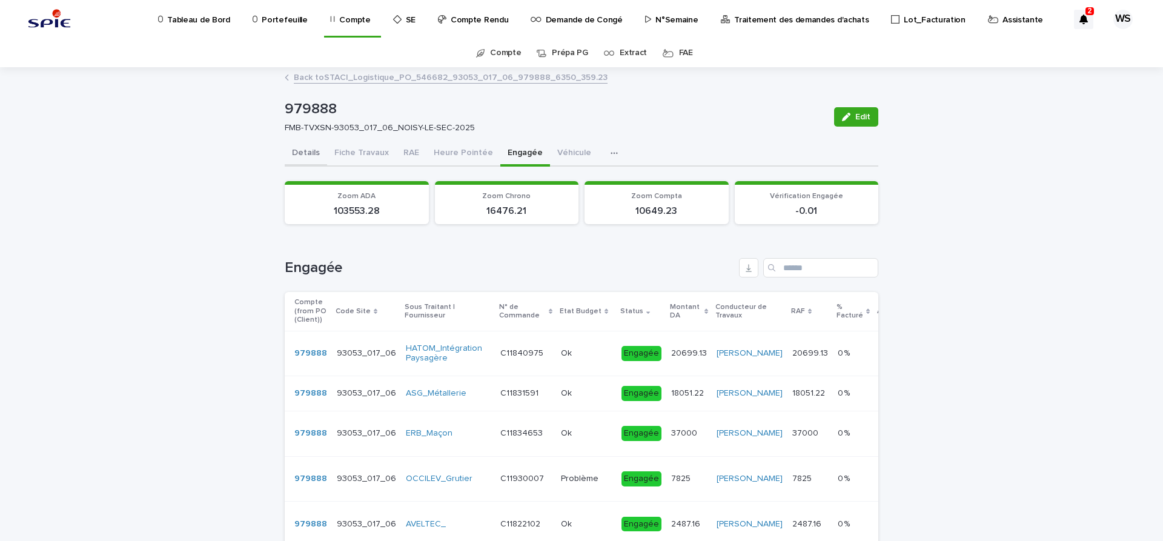
click at [309, 152] on button "Details" at bounding box center [306, 153] width 42 height 25
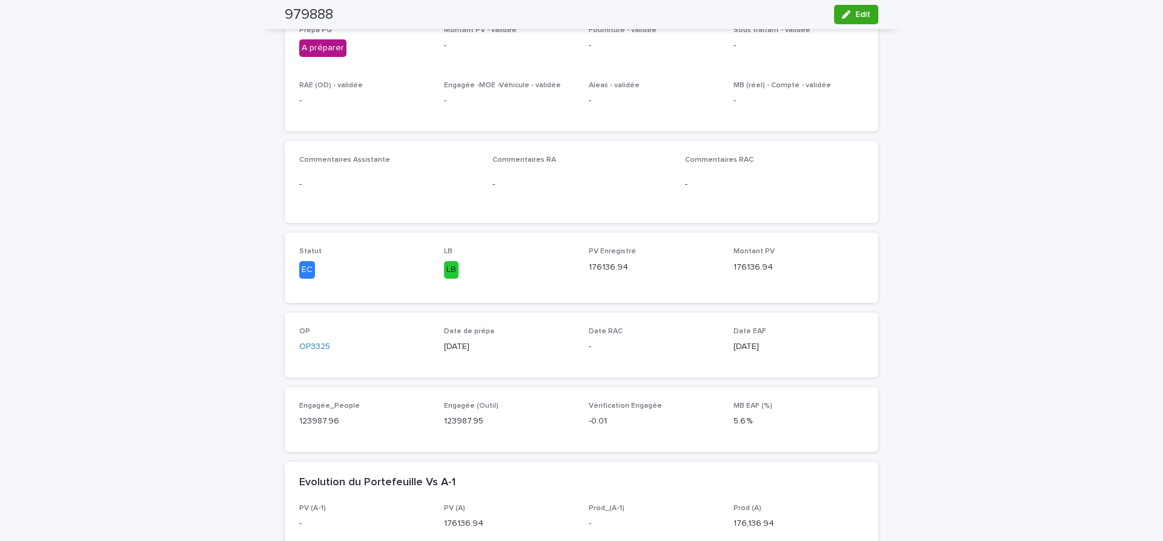
scroll to position [102, 0]
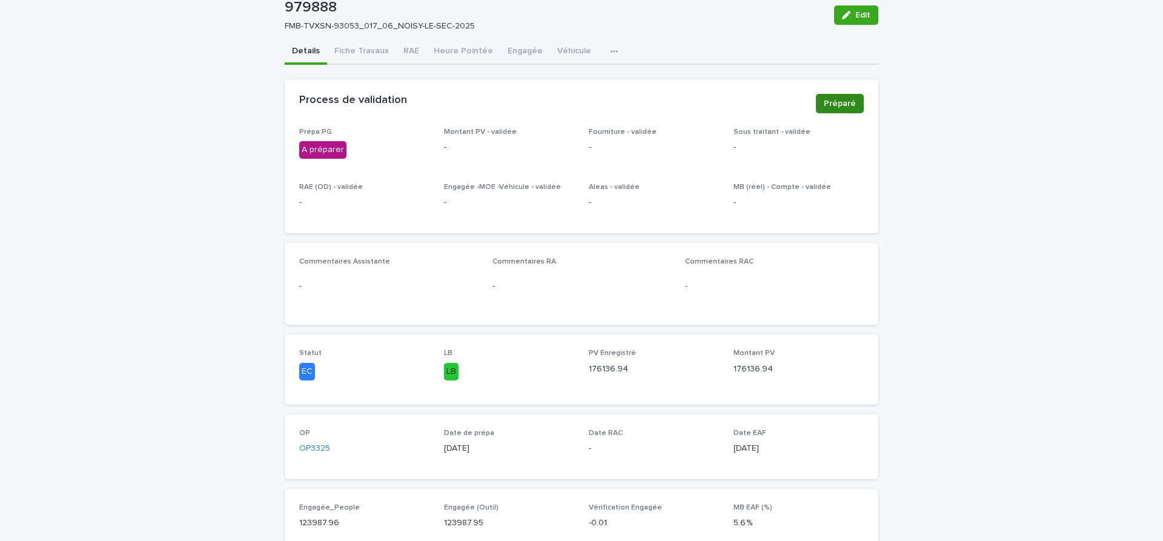
click at [848, 104] on span "Préparé" at bounding box center [840, 104] width 32 height 12
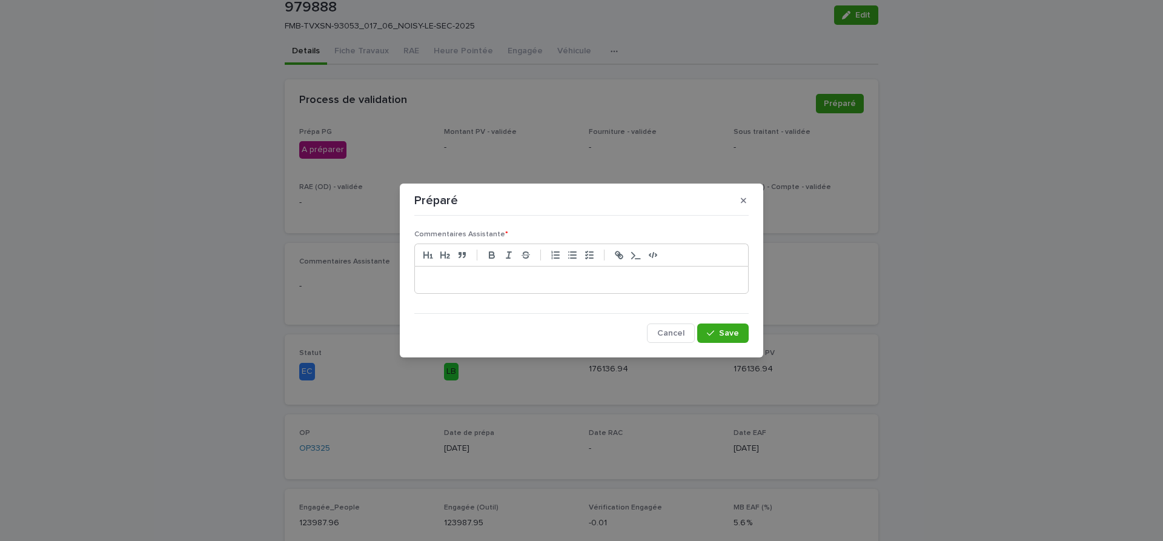
click at [443, 277] on p at bounding box center [581, 280] width 315 height 12
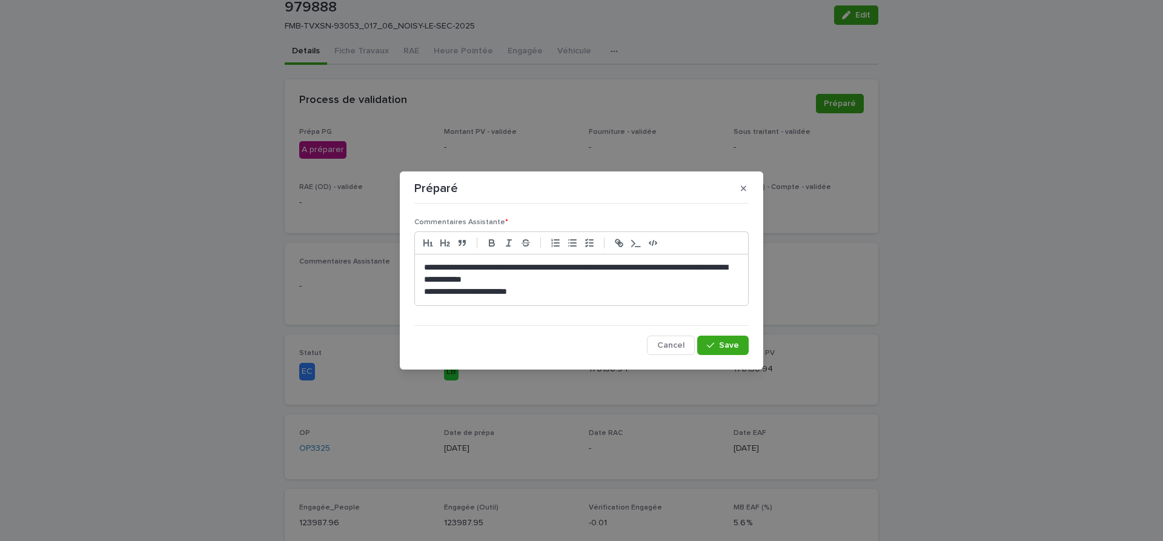
click at [527, 280] on p "**********" at bounding box center [581, 274] width 315 height 24
click at [734, 346] on span "Save" at bounding box center [729, 345] width 20 height 8
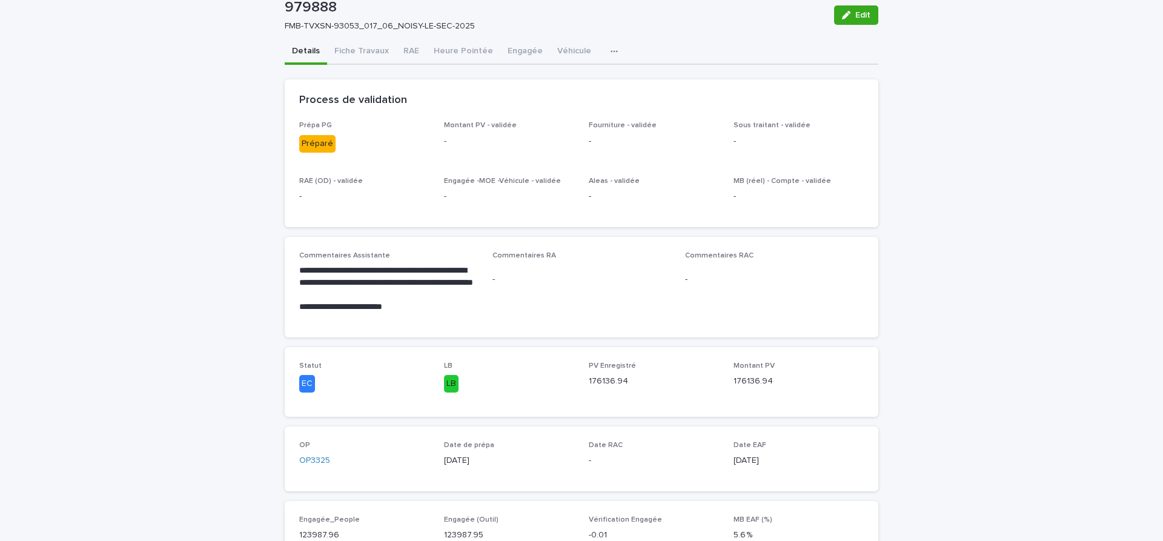
scroll to position [0, 0]
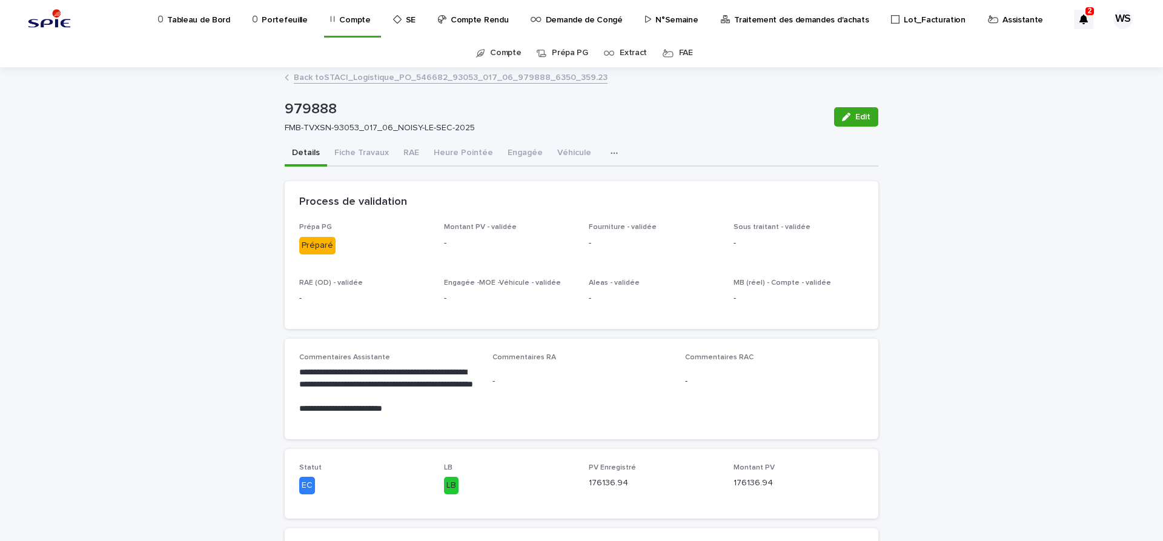
click at [784, 20] on p "Traitement des demandes d'achats" at bounding box center [801, 12] width 134 height 25
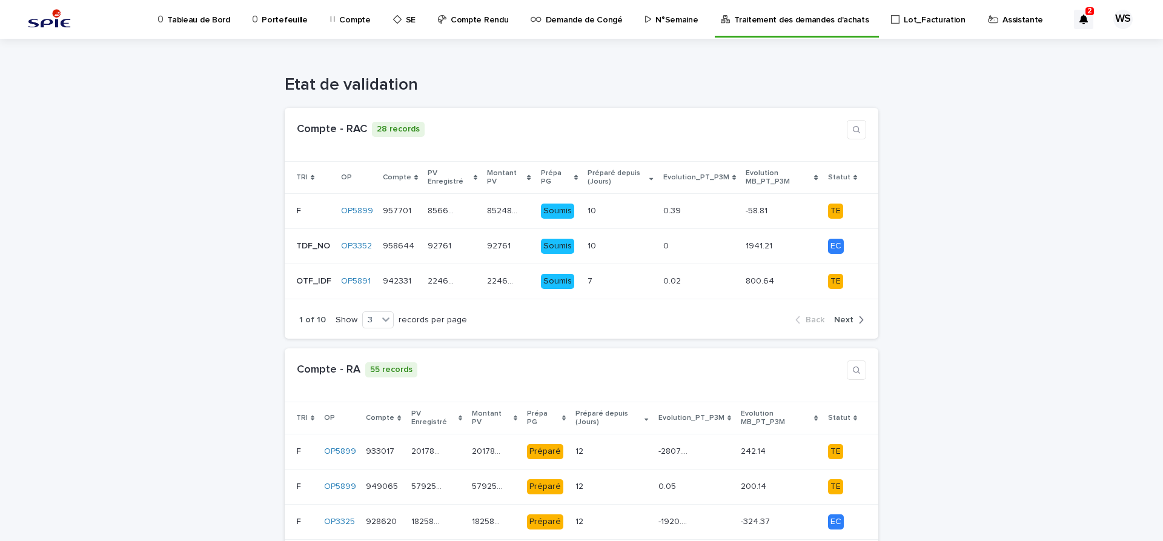
scroll to position [254, 0]
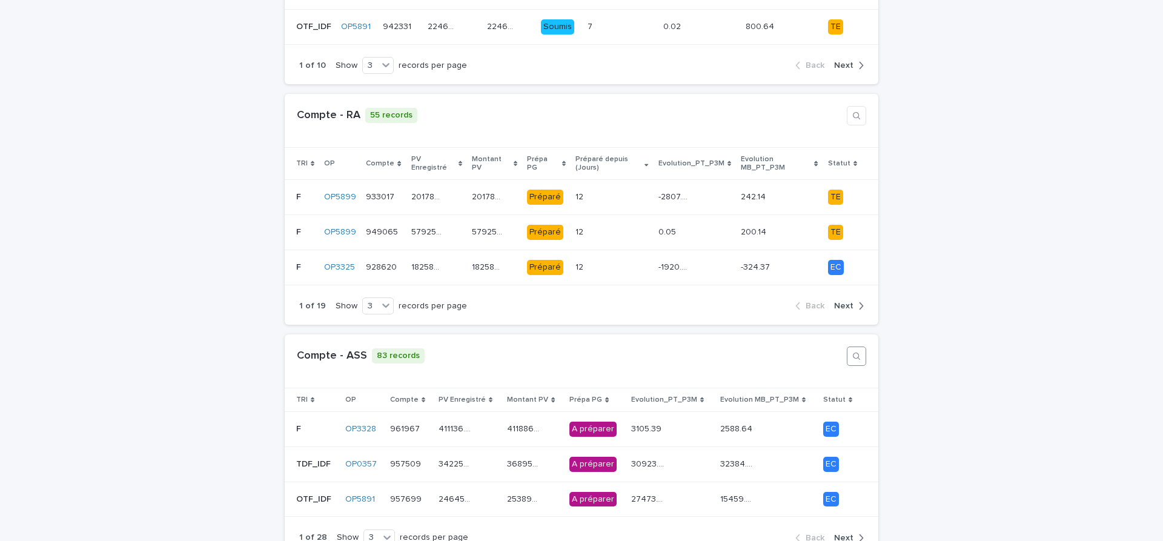
click at [856, 351] on icon "button" at bounding box center [857, 356] width 10 height 10
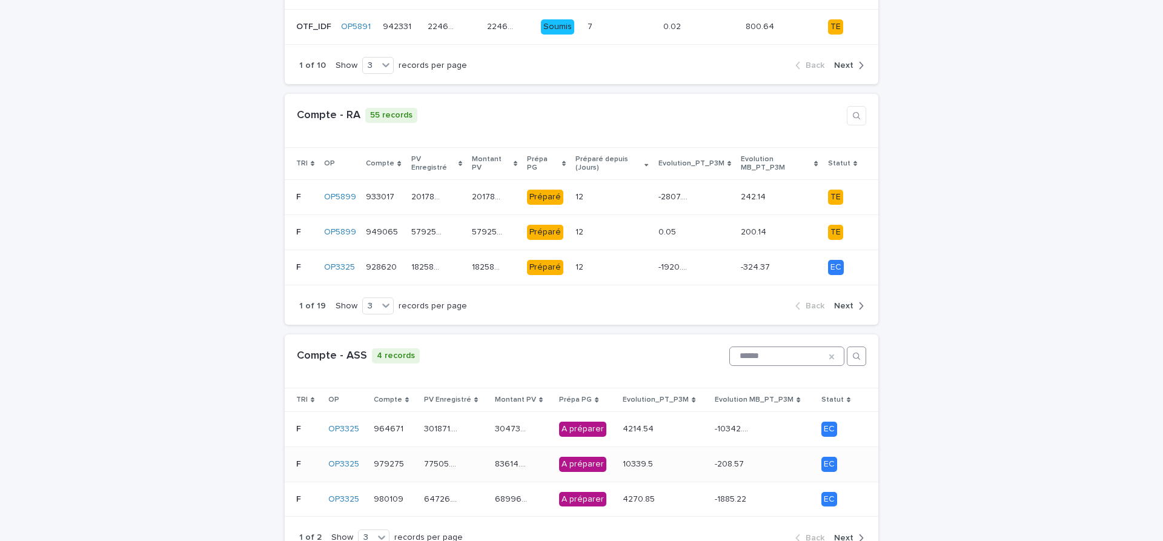
type input "******"
click at [476, 457] on div "77505.43 77505.43" at bounding box center [454, 464] width 61 height 20
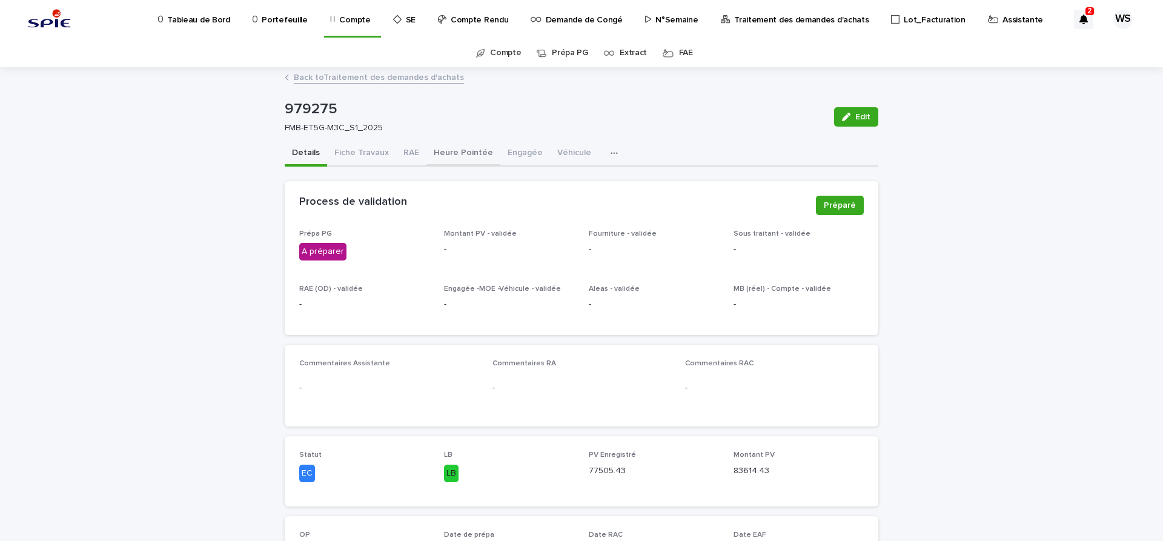
click at [462, 152] on button "Heure Pointée" at bounding box center [463, 153] width 74 height 25
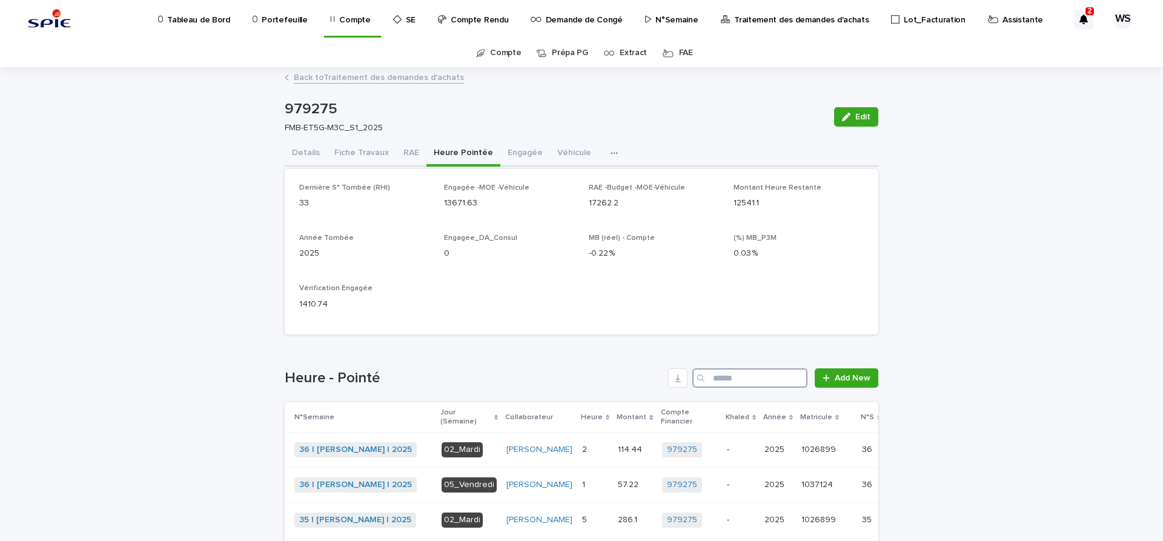
click at [727, 376] on input "Search" at bounding box center [749, 377] width 115 height 19
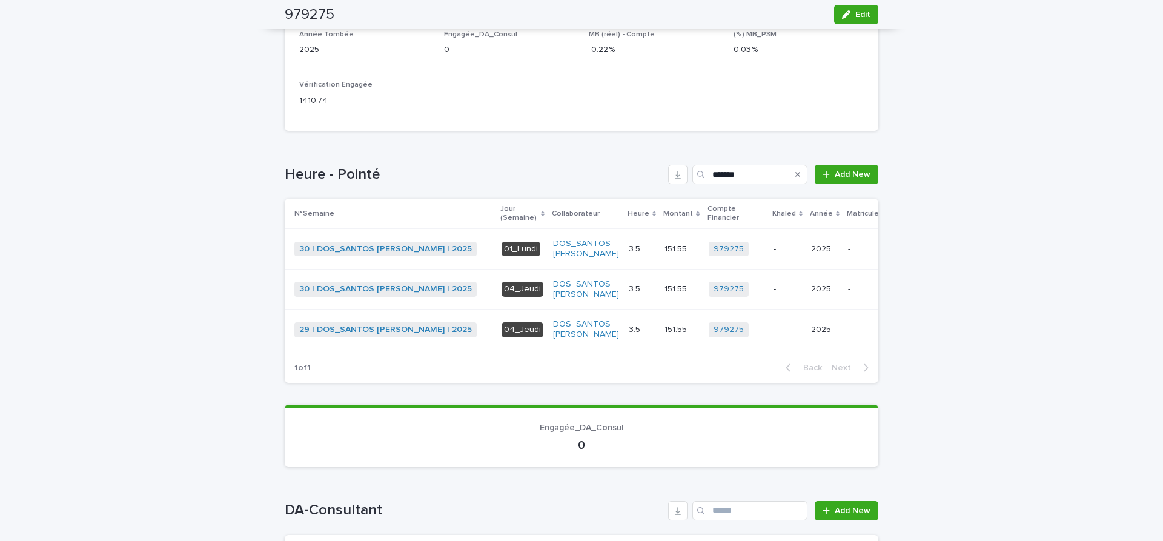
scroll to position [0, 82]
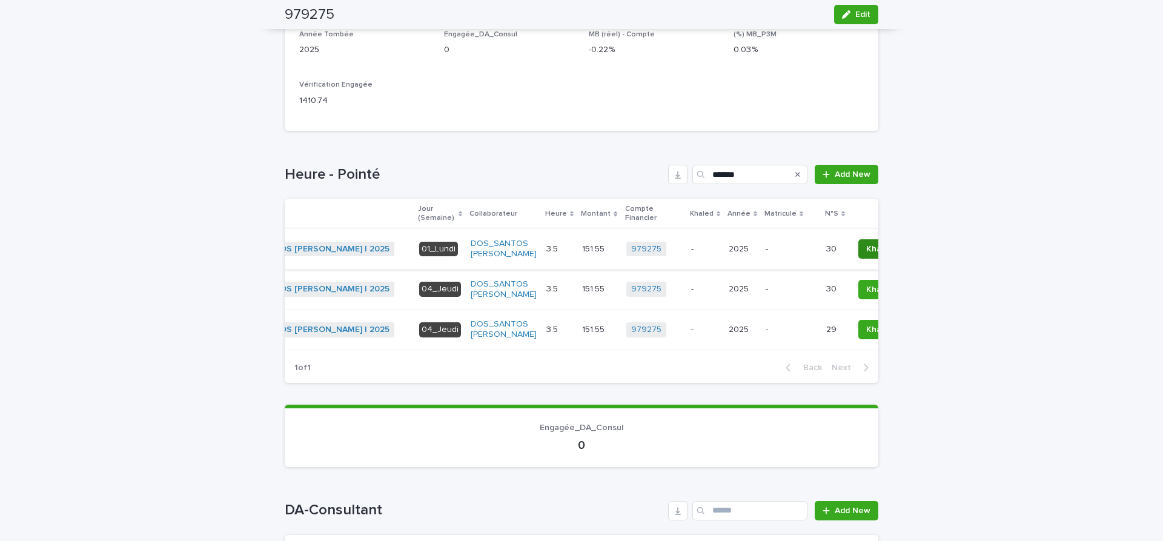
click at [866, 250] on span "Khaled" at bounding box center [879, 249] width 27 height 12
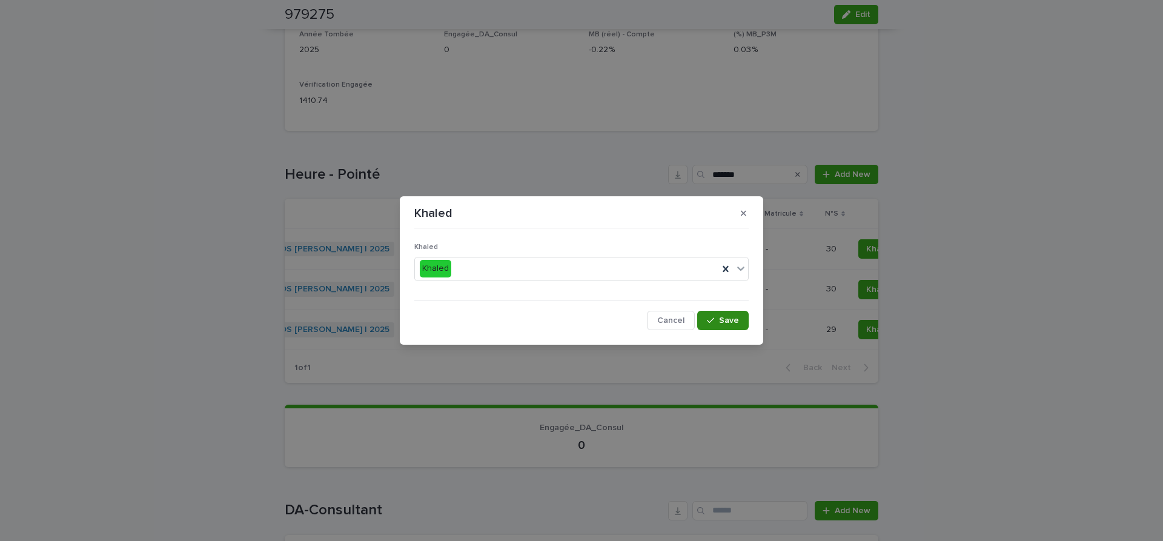
click at [730, 322] on span "Save" at bounding box center [729, 320] width 20 height 8
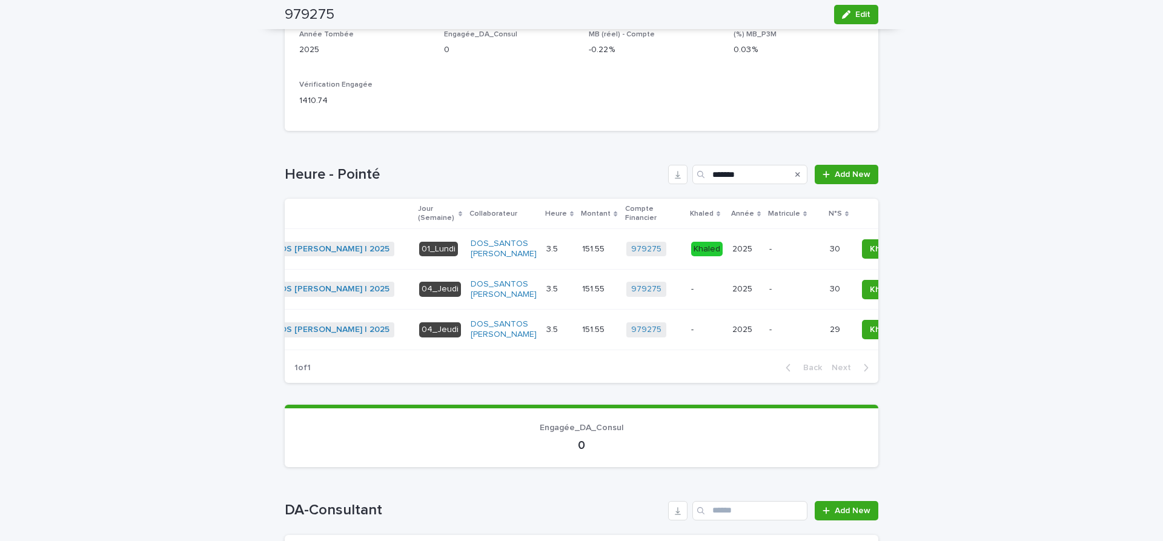
click at [870, 290] on span "Khaled" at bounding box center [883, 289] width 27 height 12
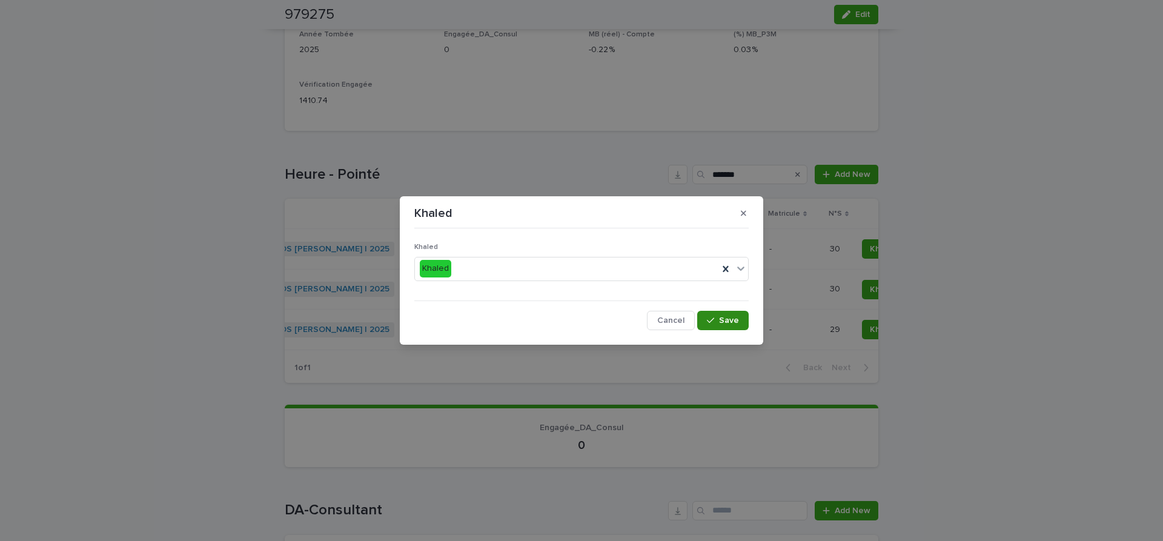
click at [727, 319] on span "Save" at bounding box center [729, 320] width 20 height 8
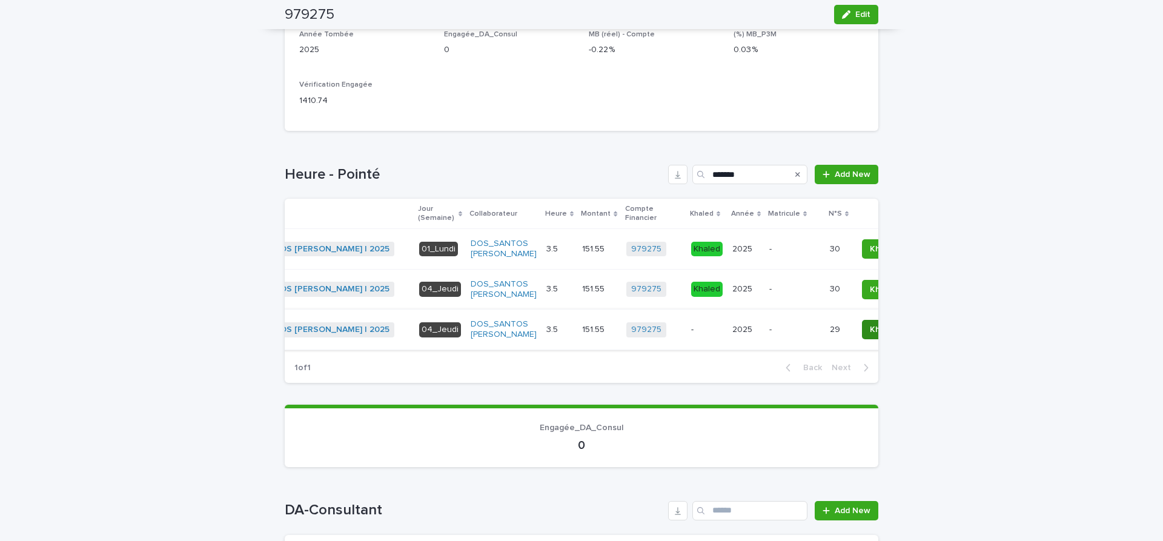
click at [870, 330] on span "Khaled" at bounding box center [883, 329] width 27 height 12
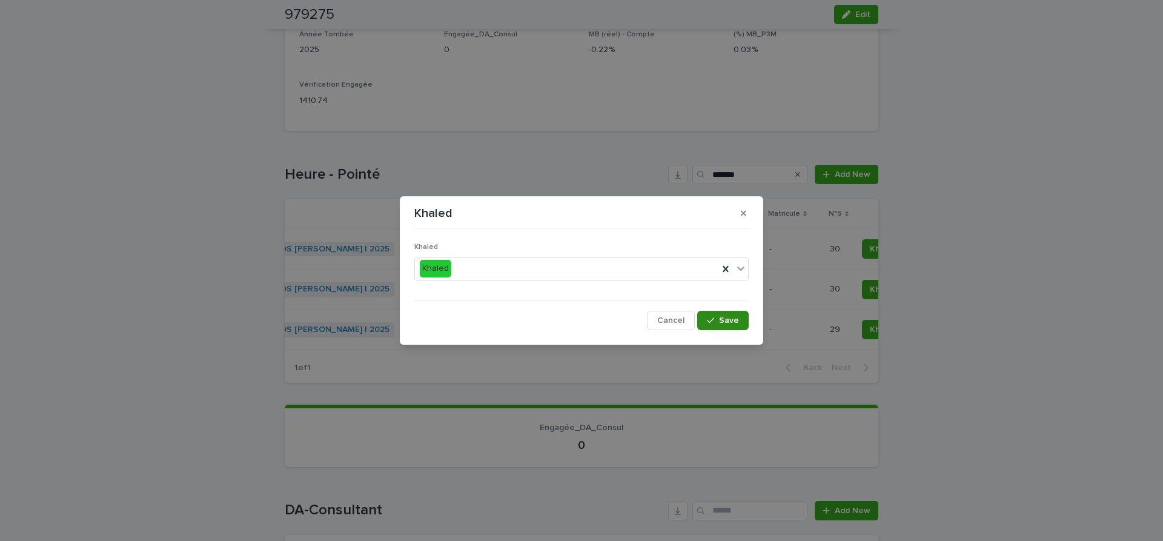
click at [719, 317] on div "button" at bounding box center [713, 320] width 12 height 8
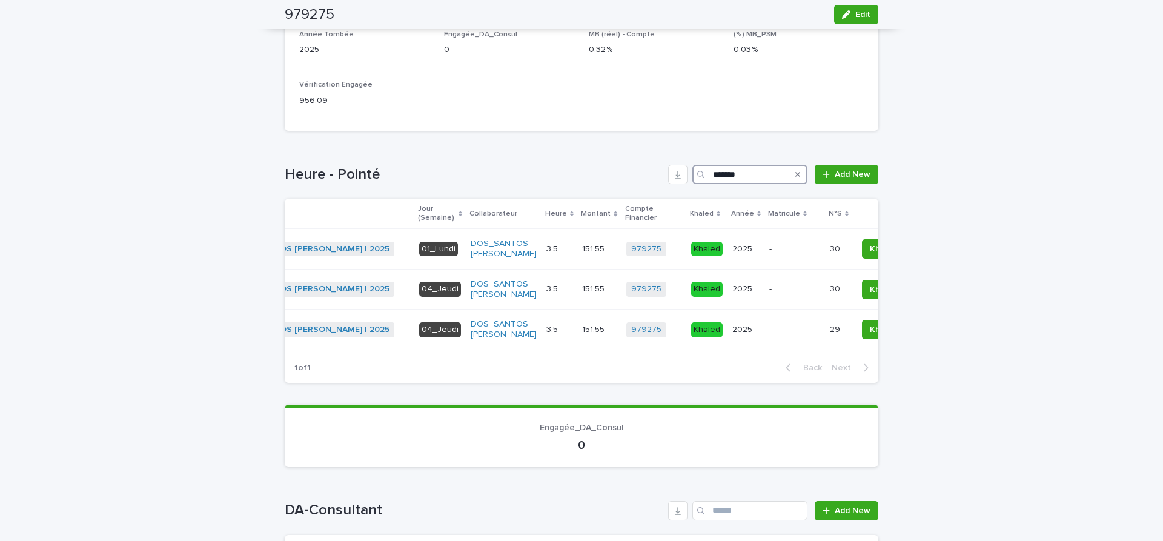
drag, startPoint x: 760, startPoint y: 171, endPoint x: 560, endPoint y: 151, distance: 200.9
click at [692, 165] on input "*******" at bounding box center [749, 174] width 115 height 19
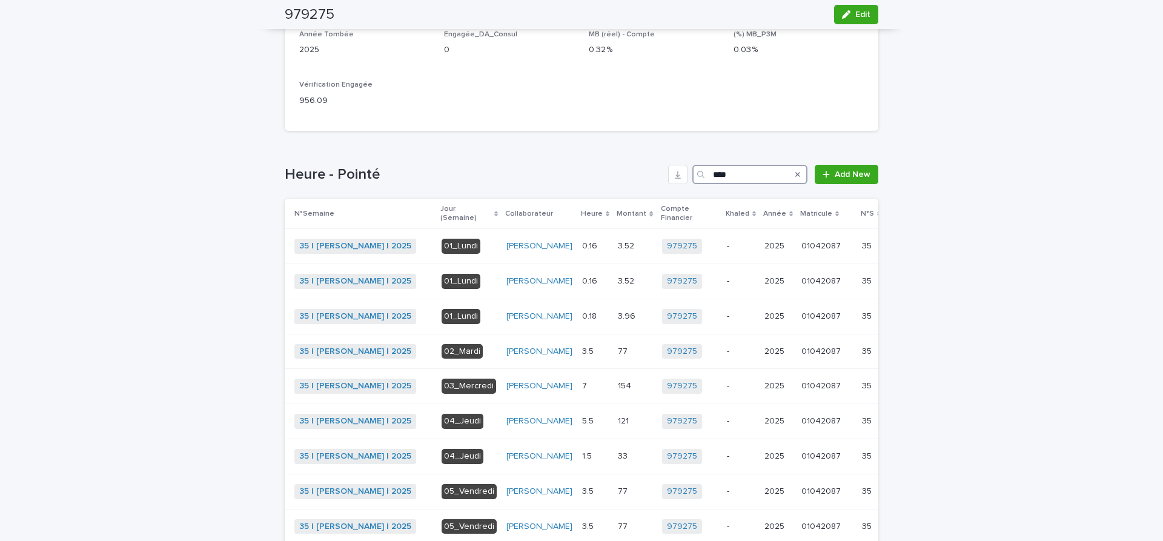
type input "****"
click at [796, 173] on div "Search" at bounding box center [797, 174] width 19 height 19
click at [800, 174] on icon "Search" at bounding box center [797, 174] width 5 height 7
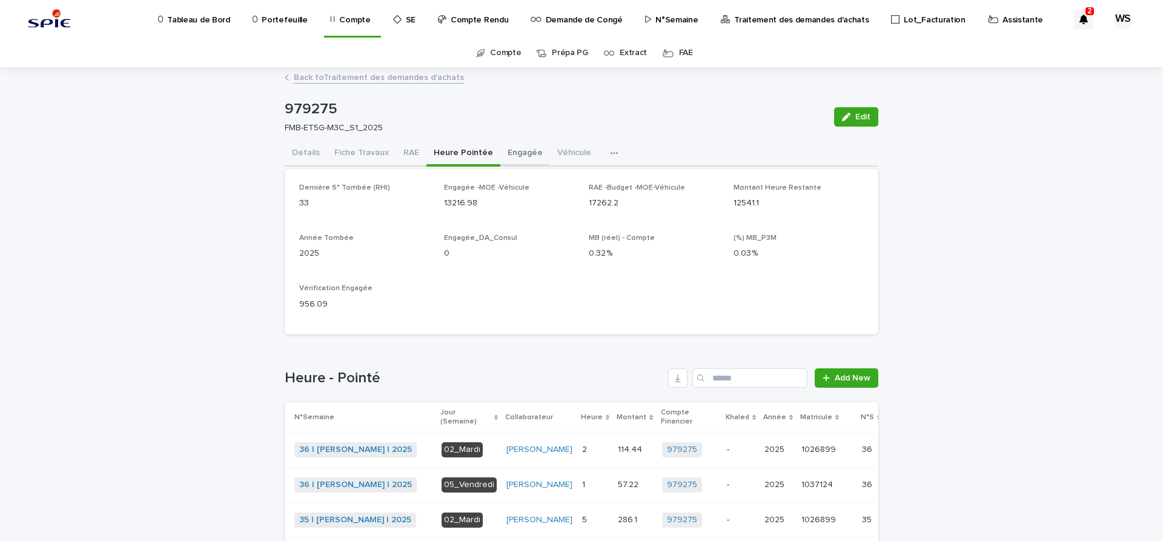
click at [530, 151] on button "Engagée" at bounding box center [525, 153] width 50 height 25
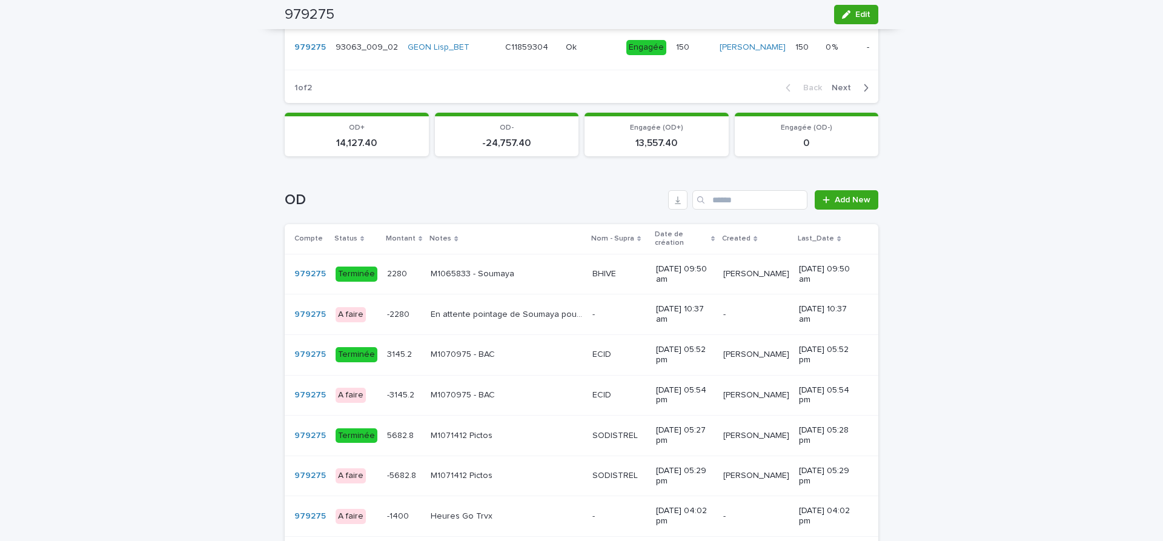
scroll to position [916, 0]
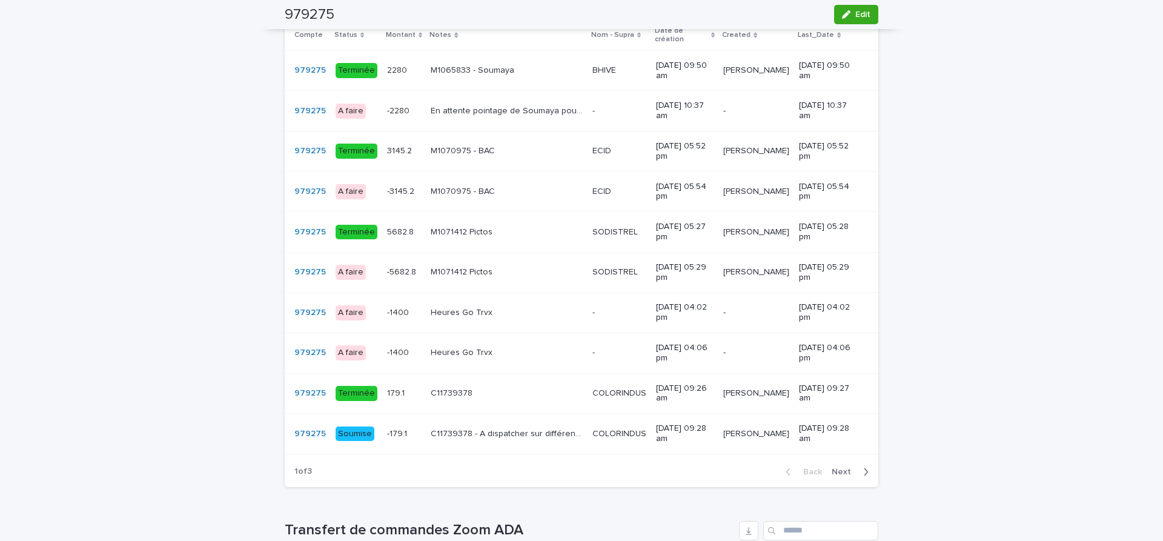
click at [840, 469] on span "Next" at bounding box center [845, 472] width 27 height 8
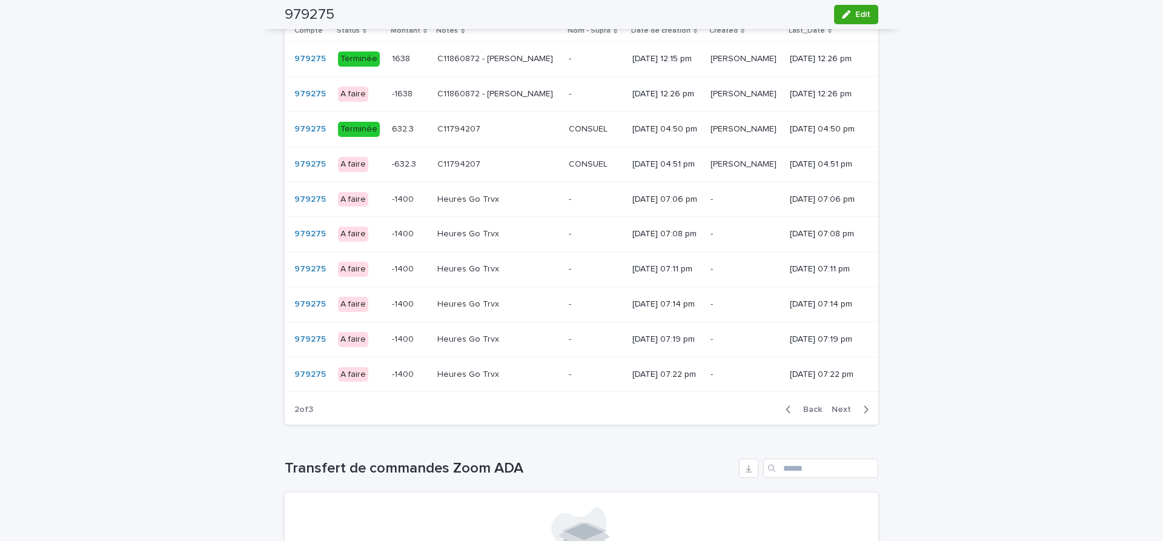
click at [844, 414] on span "Next" at bounding box center [845, 409] width 27 height 8
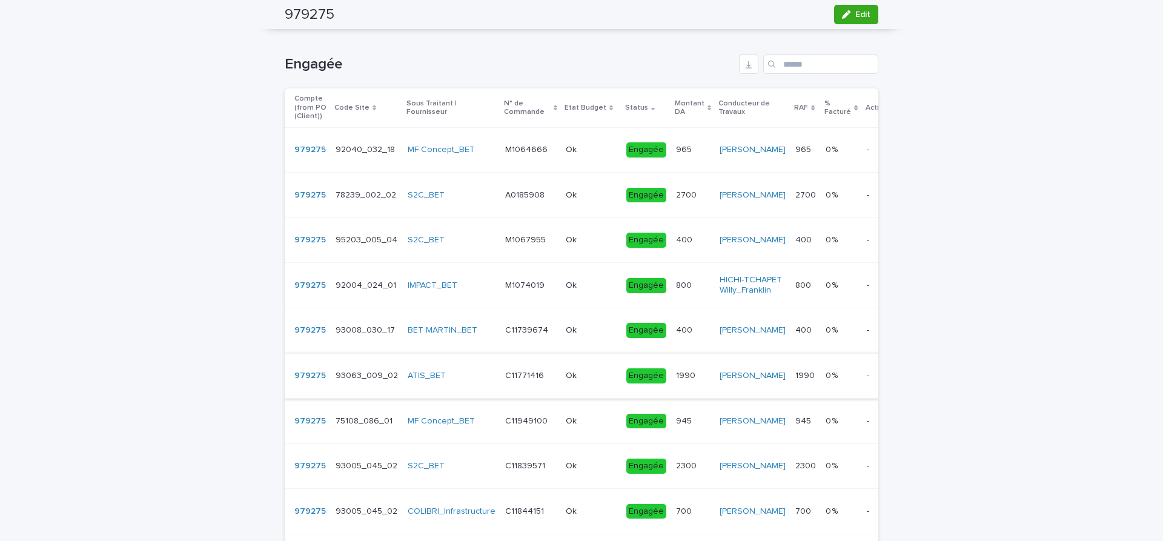
scroll to position [0, 0]
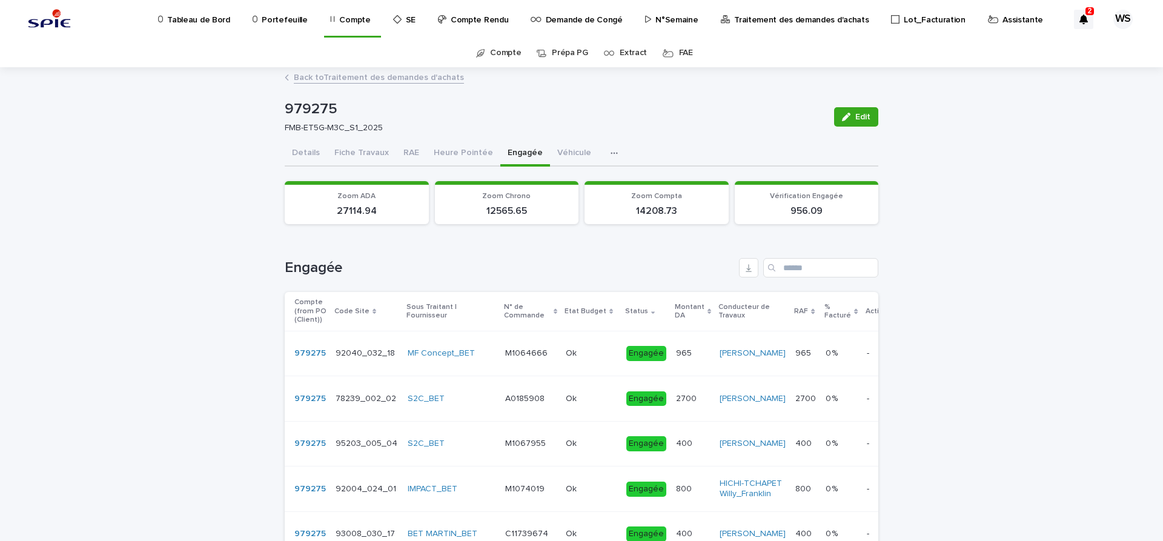
click at [785, 18] on p "Traitement des demandes d'achats" at bounding box center [801, 12] width 134 height 25
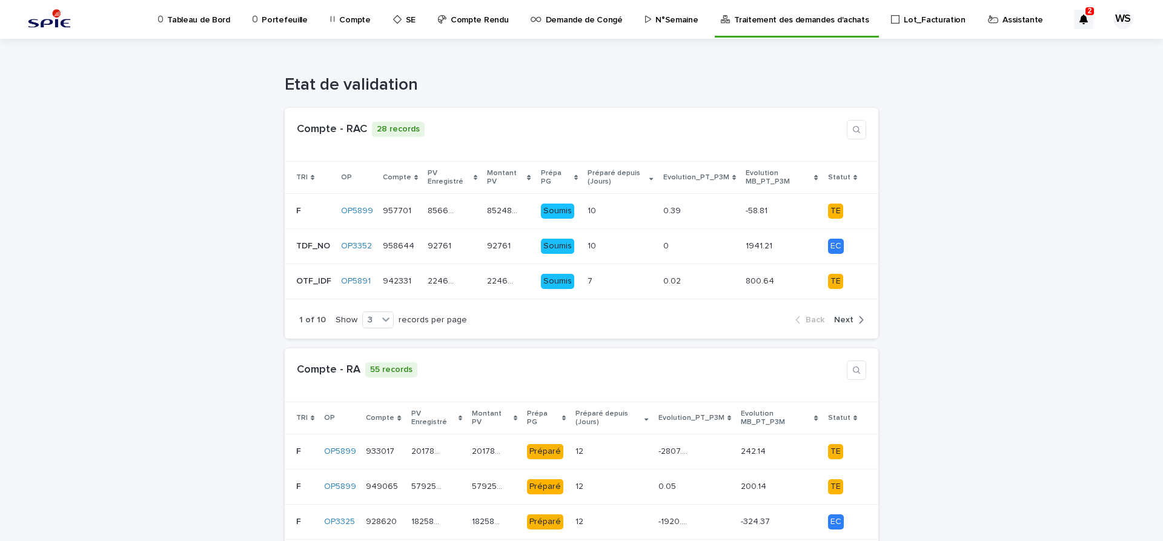
click at [1002, 18] on p "Assistante" at bounding box center [1022, 12] width 41 height 25
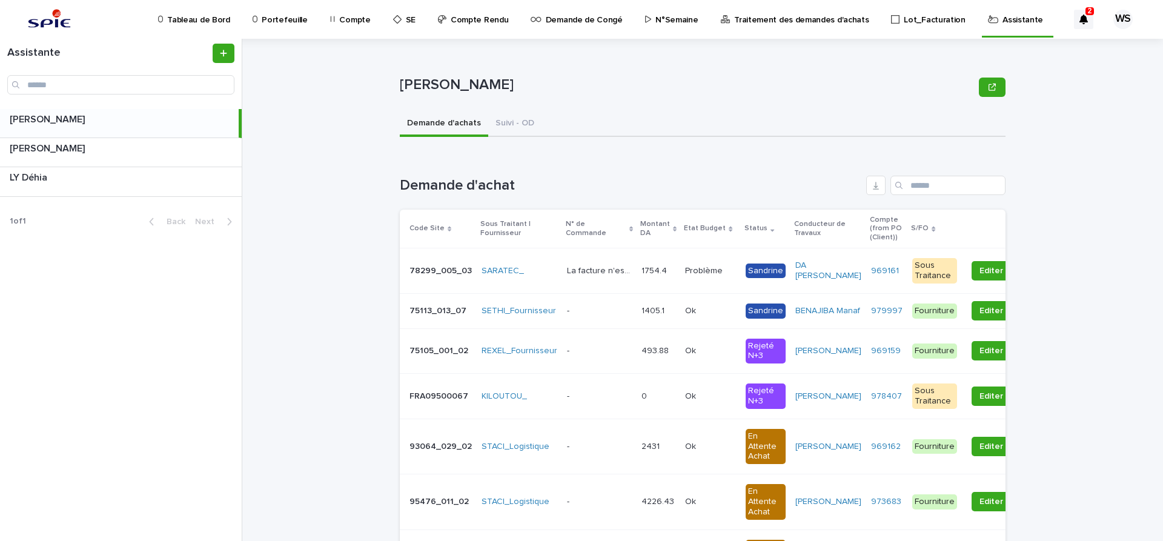
click at [598, 316] on p at bounding box center [599, 311] width 65 height 10
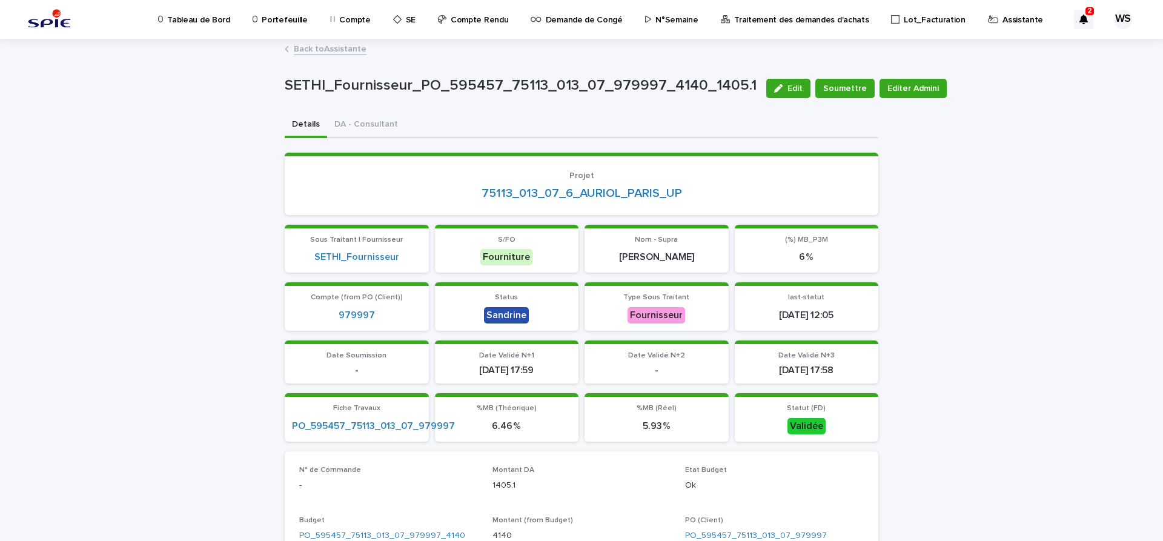
click at [344, 49] on link "Back to Assistante" at bounding box center [330, 48] width 73 height 14
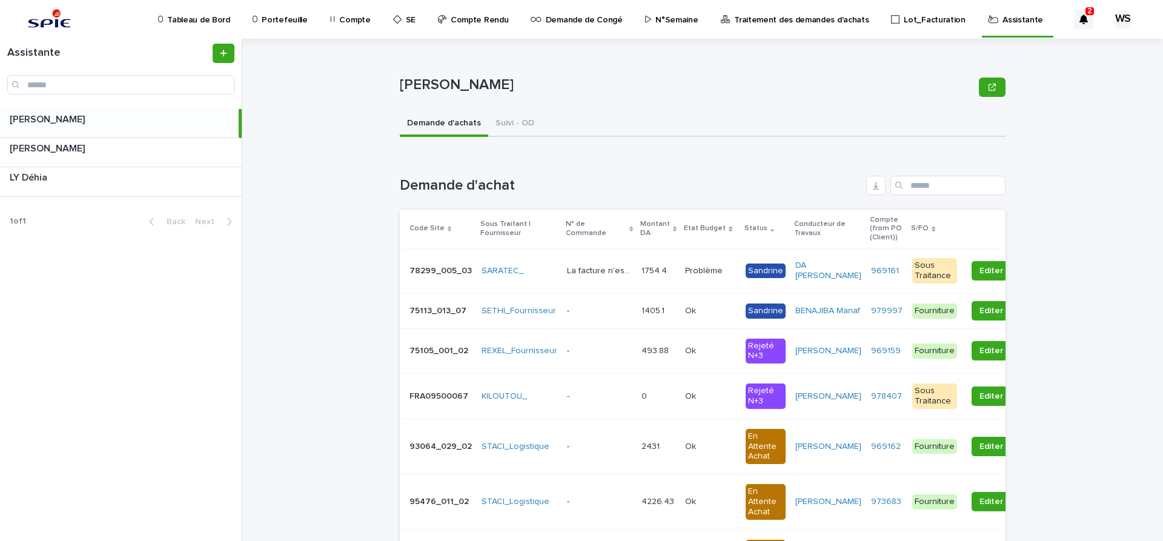
click at [345, 19] on p "Compte" at bounding box center [354, 12] width 31 height 25
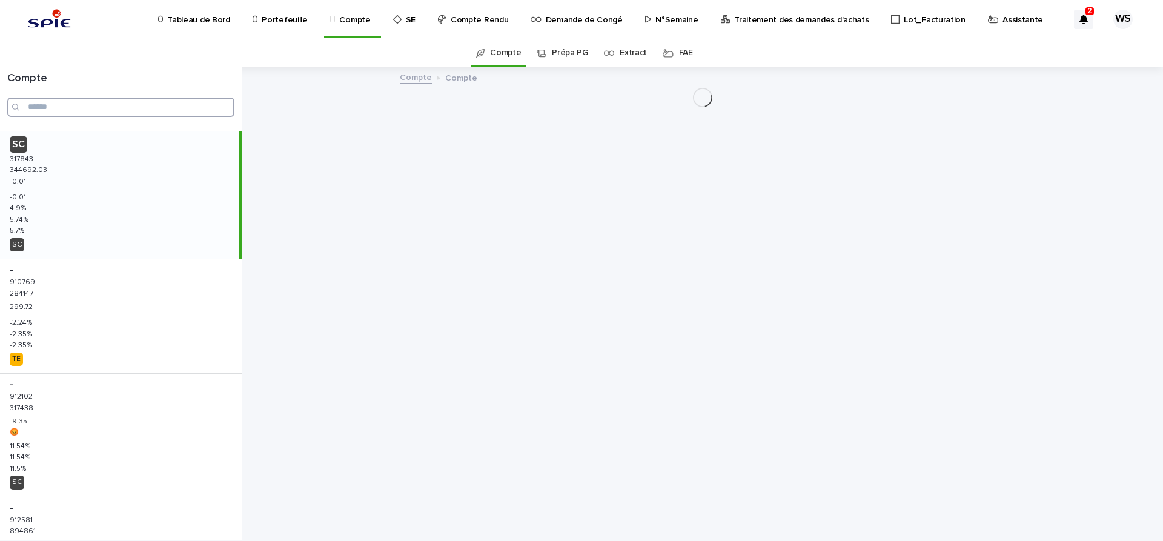
click at [75, 105] on input "Search" at bounding box center [120, 107] width 227 height 19
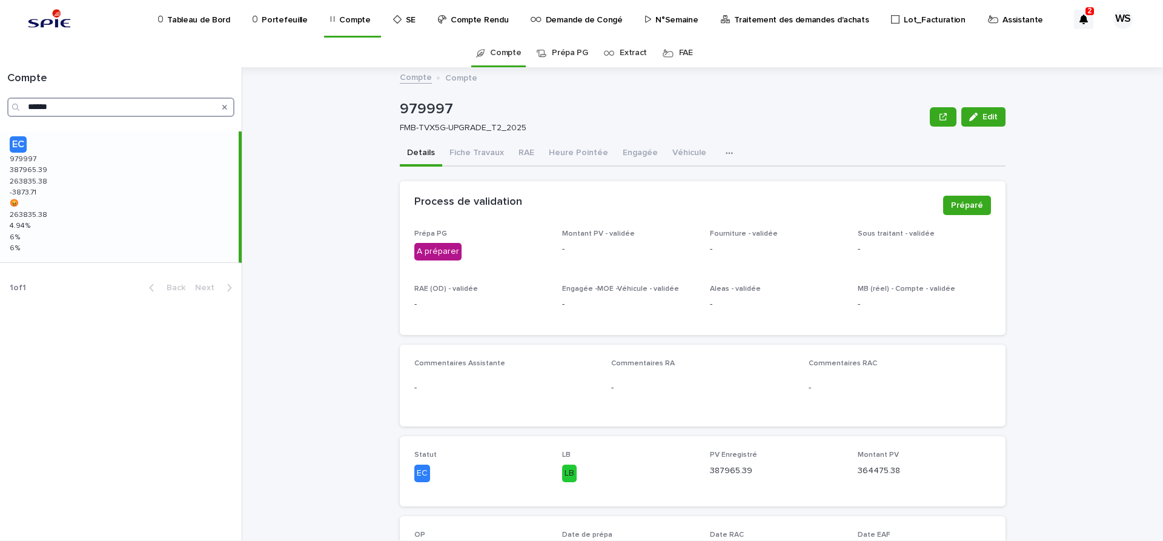
type input "******"
click at [523, 153] on button "RAE" at bounding box center [526, 153] width 30 height 25
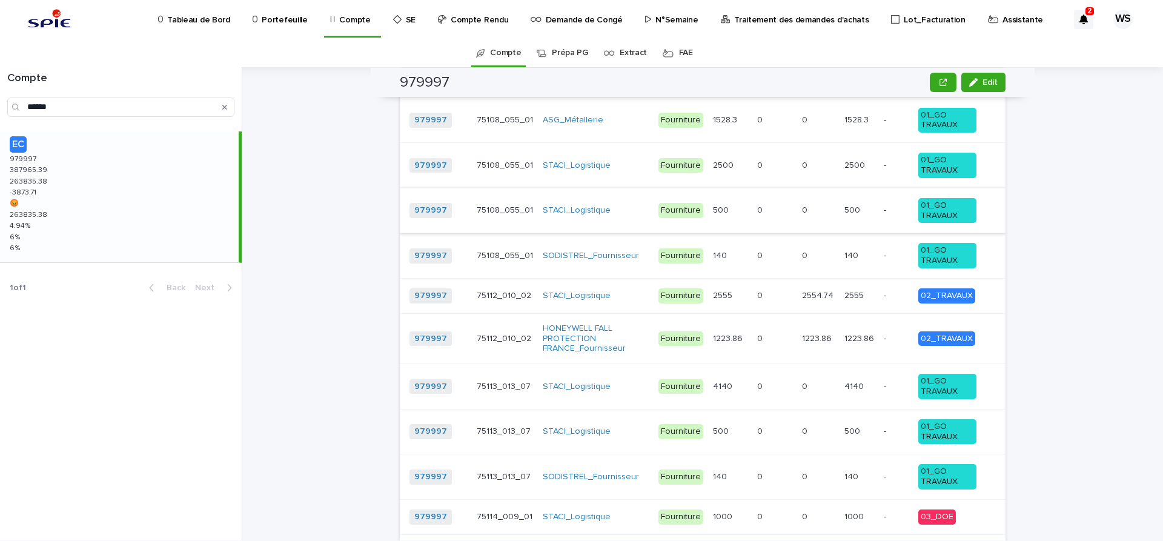
scroll to position [1476, 0]
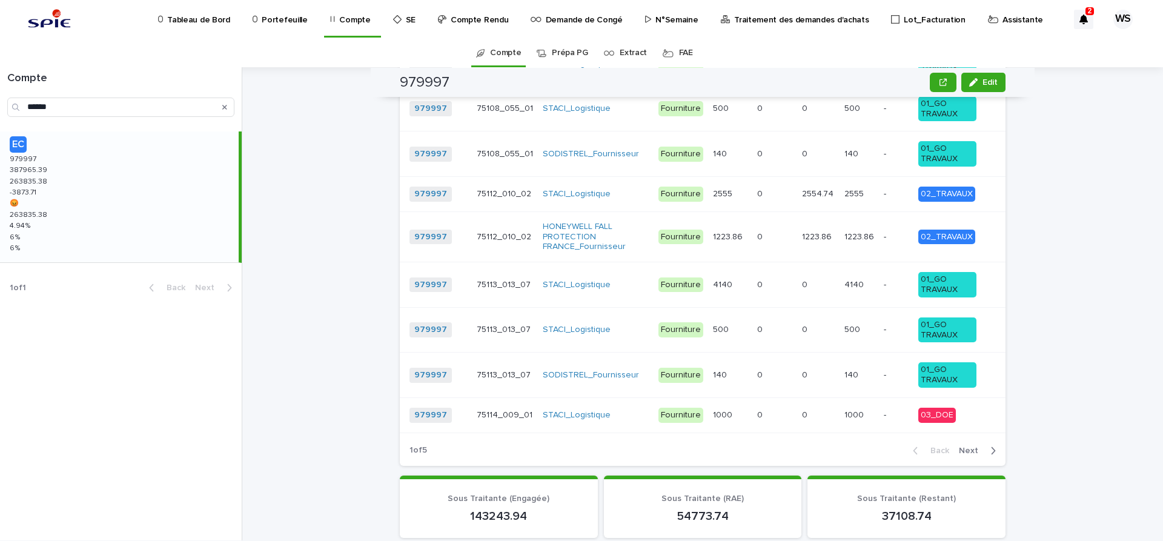
click at [973, 446] on span "Next" at bounding box center [972, 450] width 27 height 8
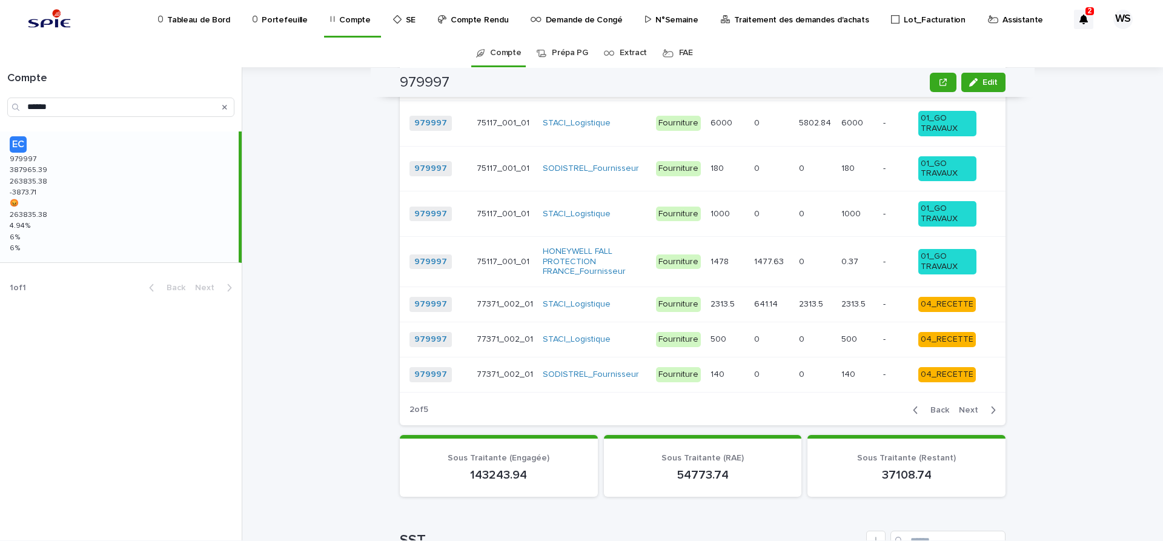
scroll to position [1455, 0]
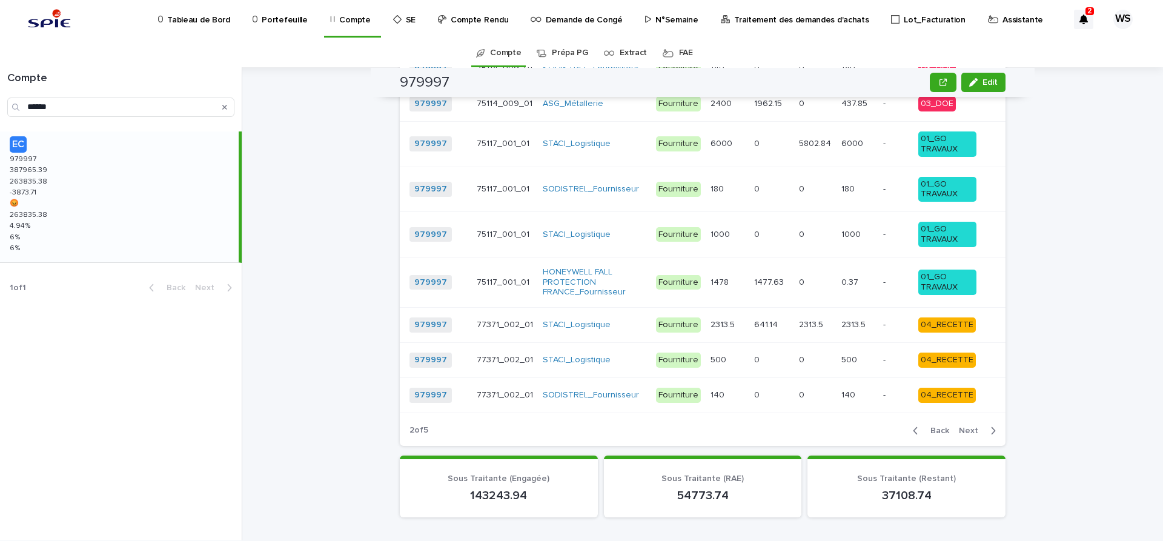
click at [972, 426] on span "Next" at bounding box center [972, 430] width 27 height 8
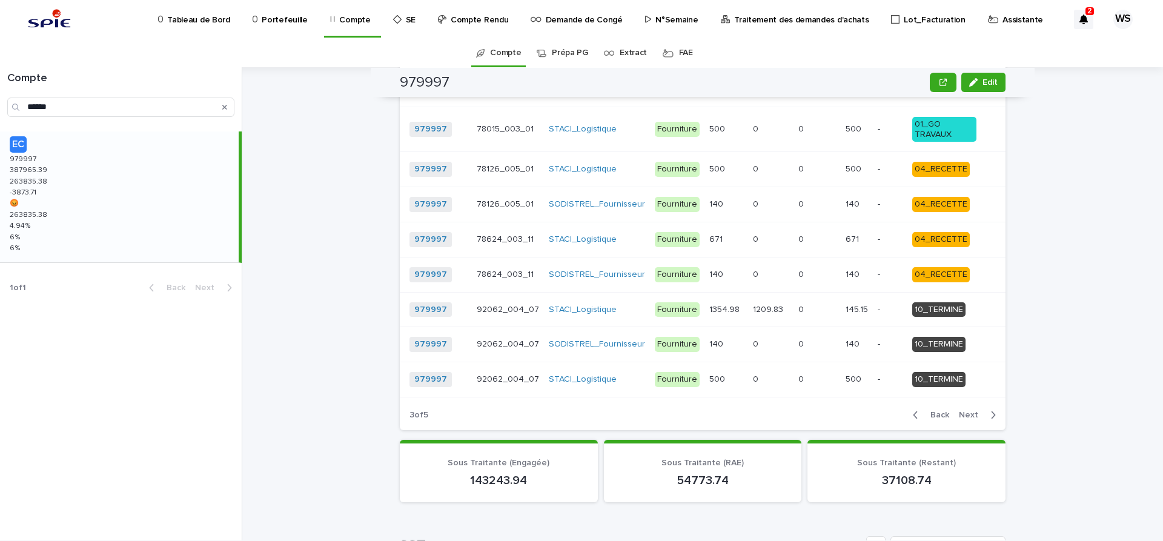
scroll to position [1428, 0]
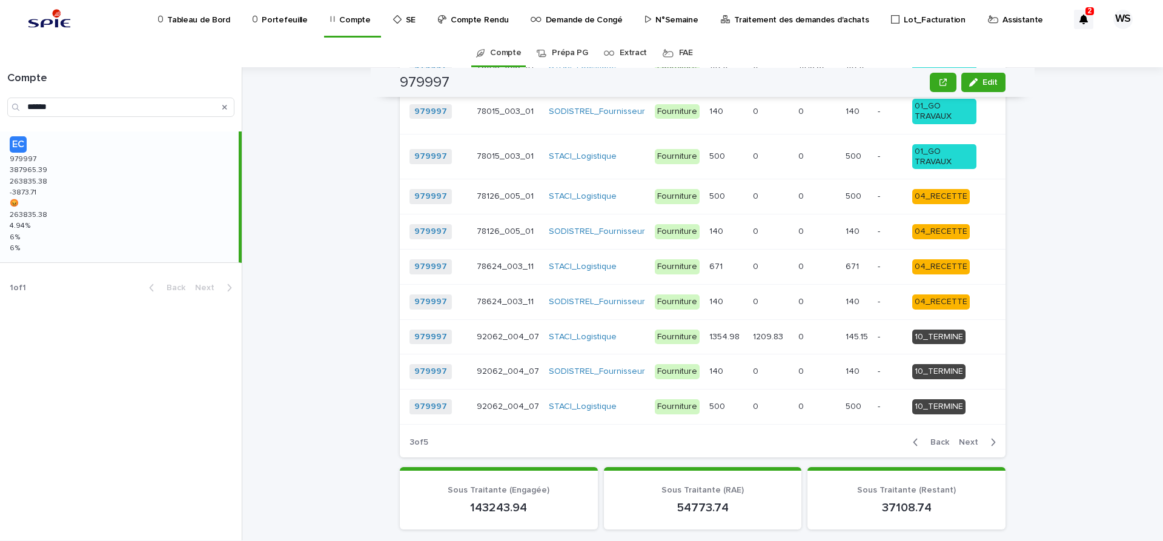
click at [971, 438] on span "Next" at bounding box center [972, 442] width 27 height 8
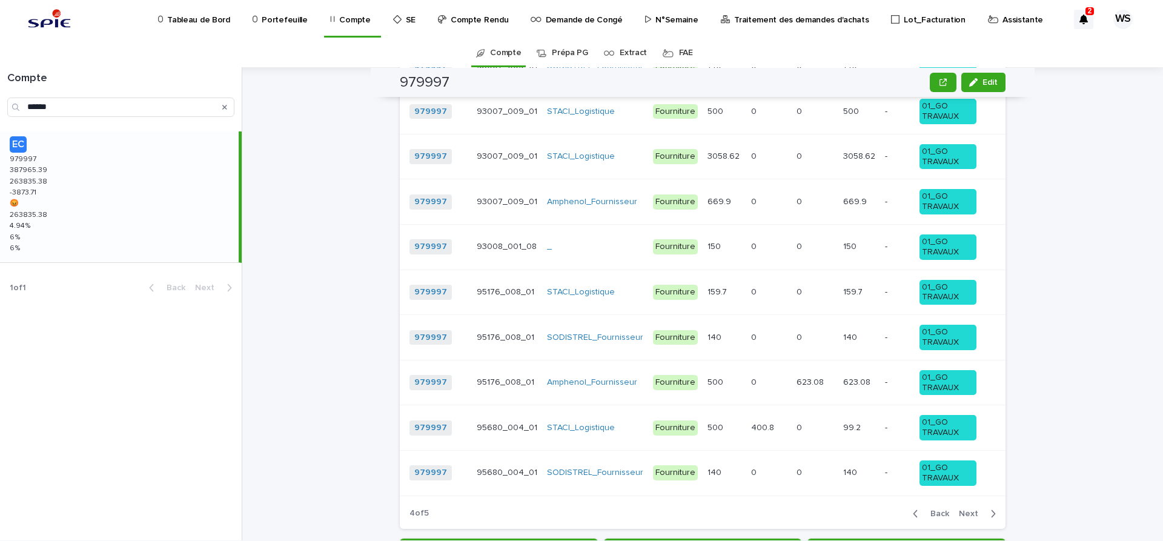
scroll to position [1483, 0]
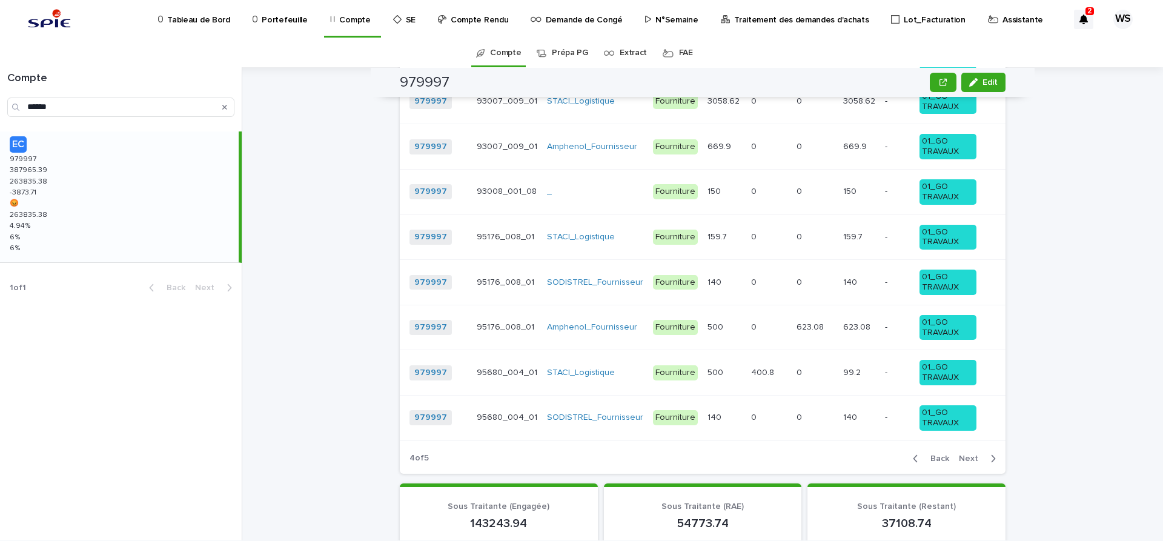
click at [969, 454] on span "Next" at bounding box center [972, 458] width 27 height 8
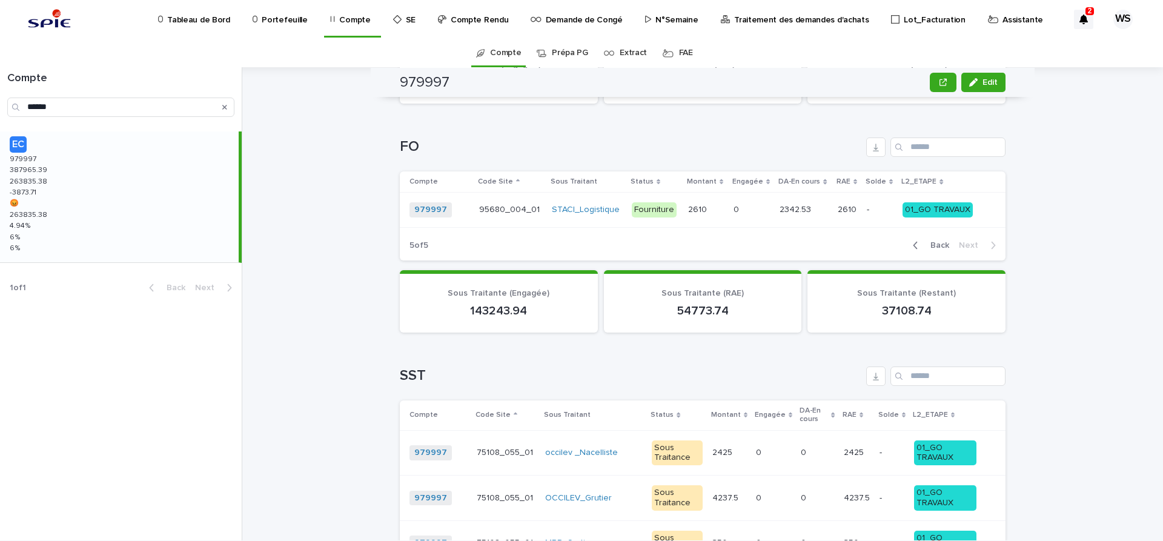
click at [938, 241] on span "Back" at bounding box center [936, 245] width 26 height 8
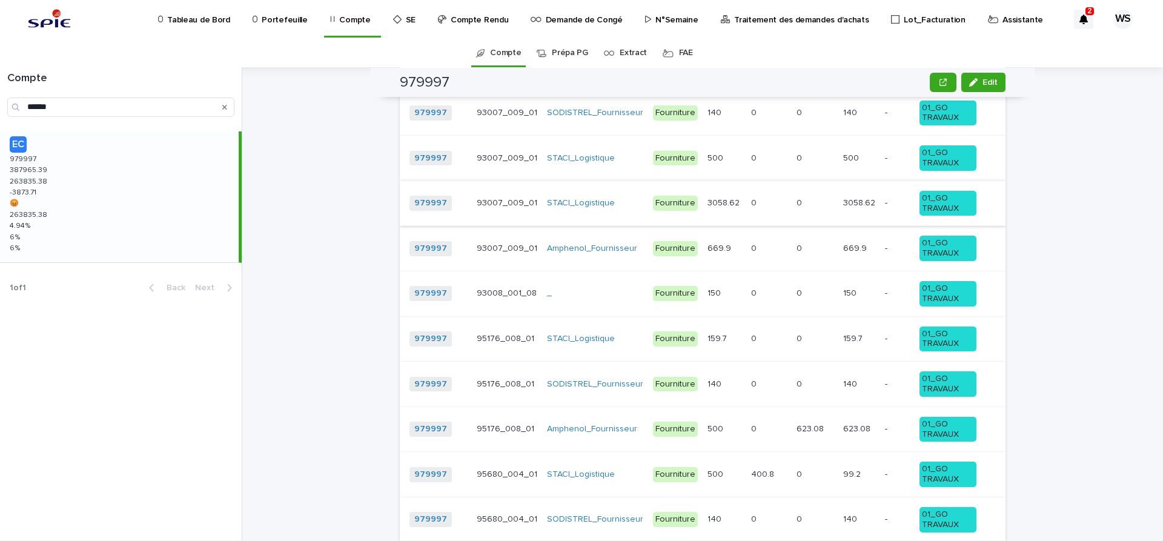
scroll to position [1432, 0]
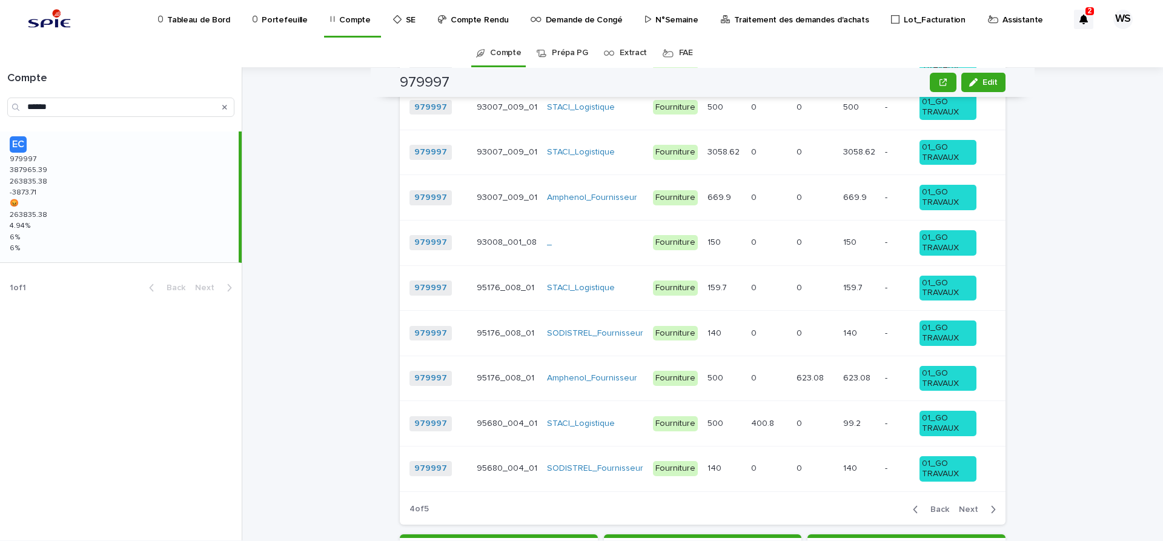
click at [939, 505] on span "Back" at bounding box center [936, 509] width 26 height 8
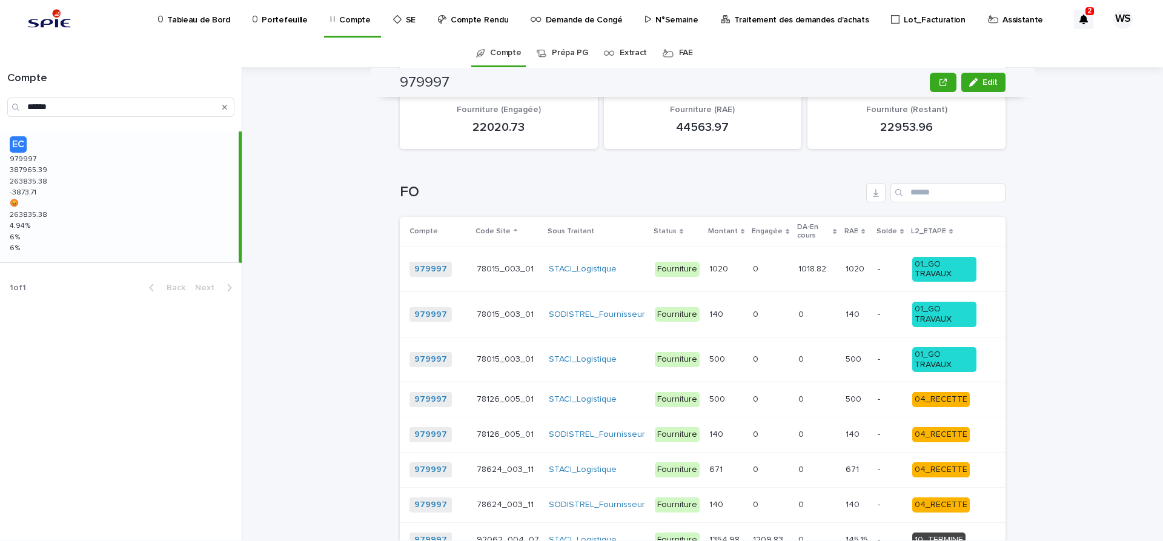
scroll to position [1170, 0]
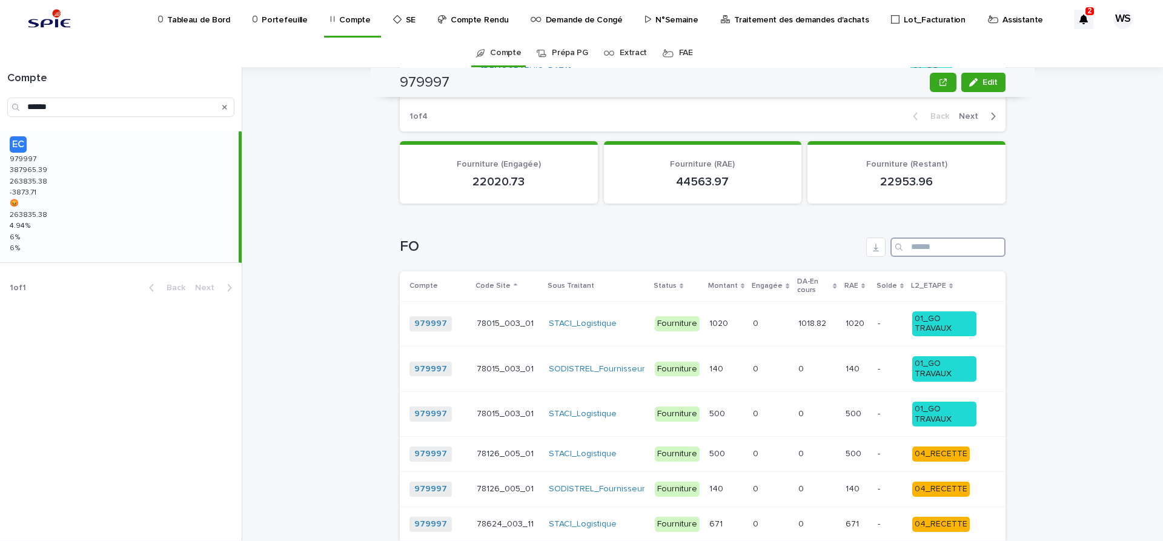
click at [946, 240] on input "Search" at bounding box center [947, 246] width 115 height 19
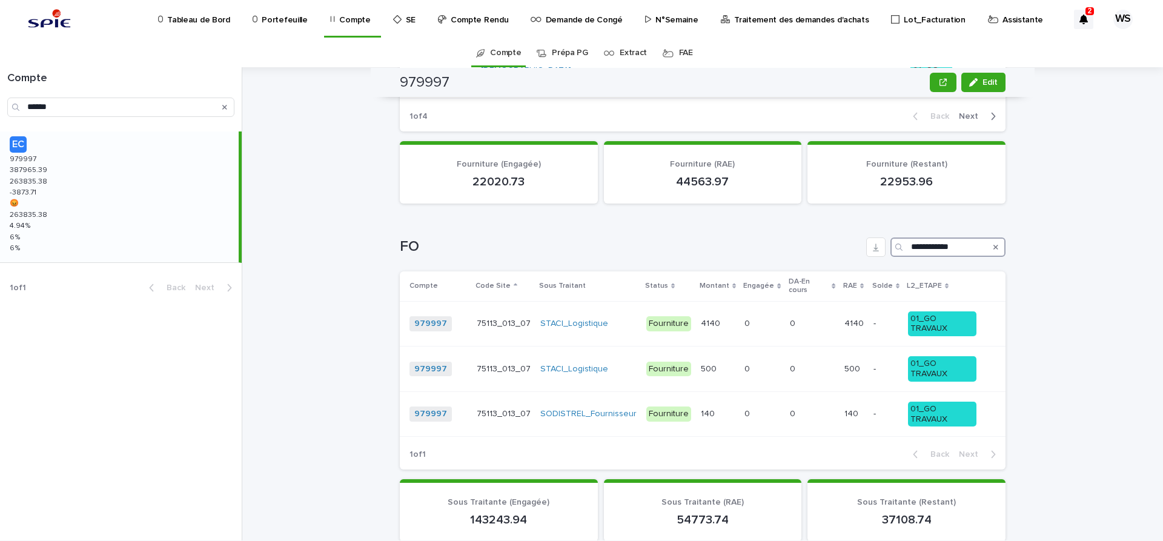
type input "**********"
click at [993, 237] on div "Search" at bounding box center [995, 246] width 19 height 19
click at [997, 243] on icon "Search" at bounding box center [995, 246] width 5 height 7
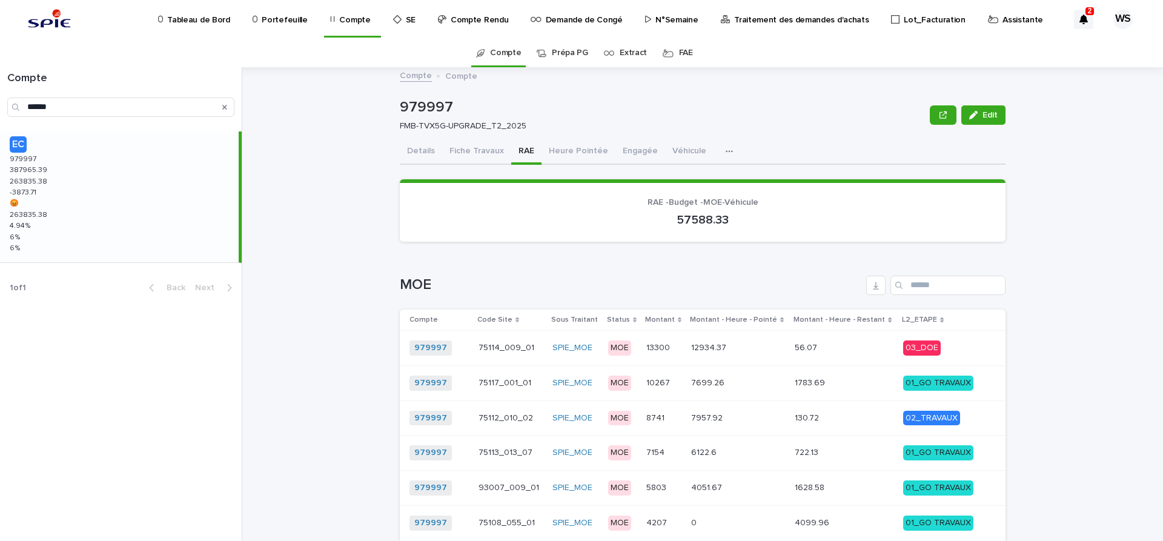
scroll to position [0, 0]
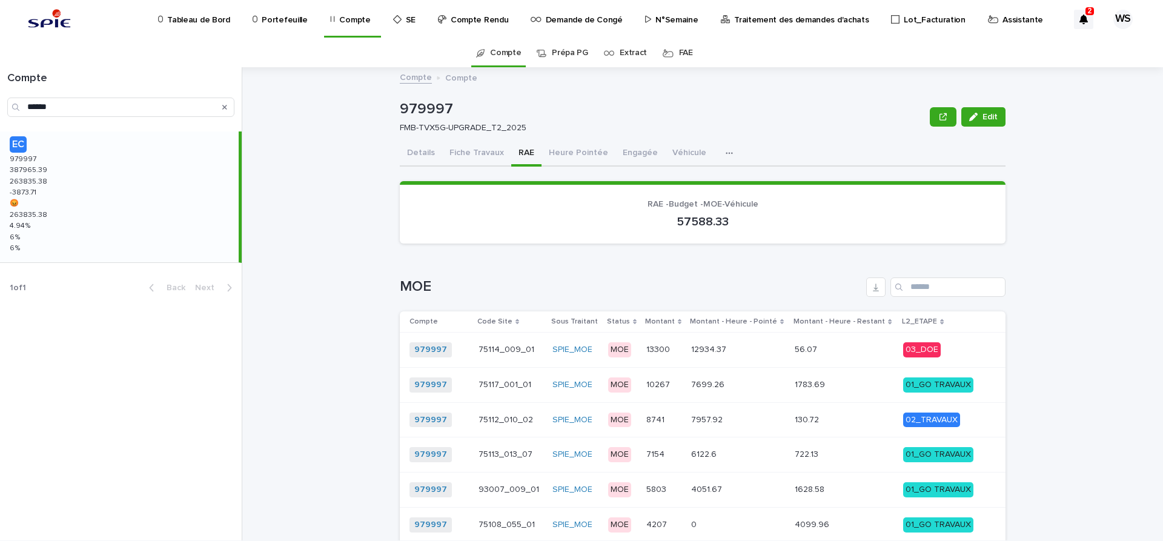
click at [335, 285] on div "Compte Compte 979997 Edit 979997 FMB-TVX5G-UPGRADE_T2_2025 Edit Sorry, there wa…" at bounding box center [710, 303] width 906 height 473
